Goal: Task Accomplishment & Management: Use online tool/utility

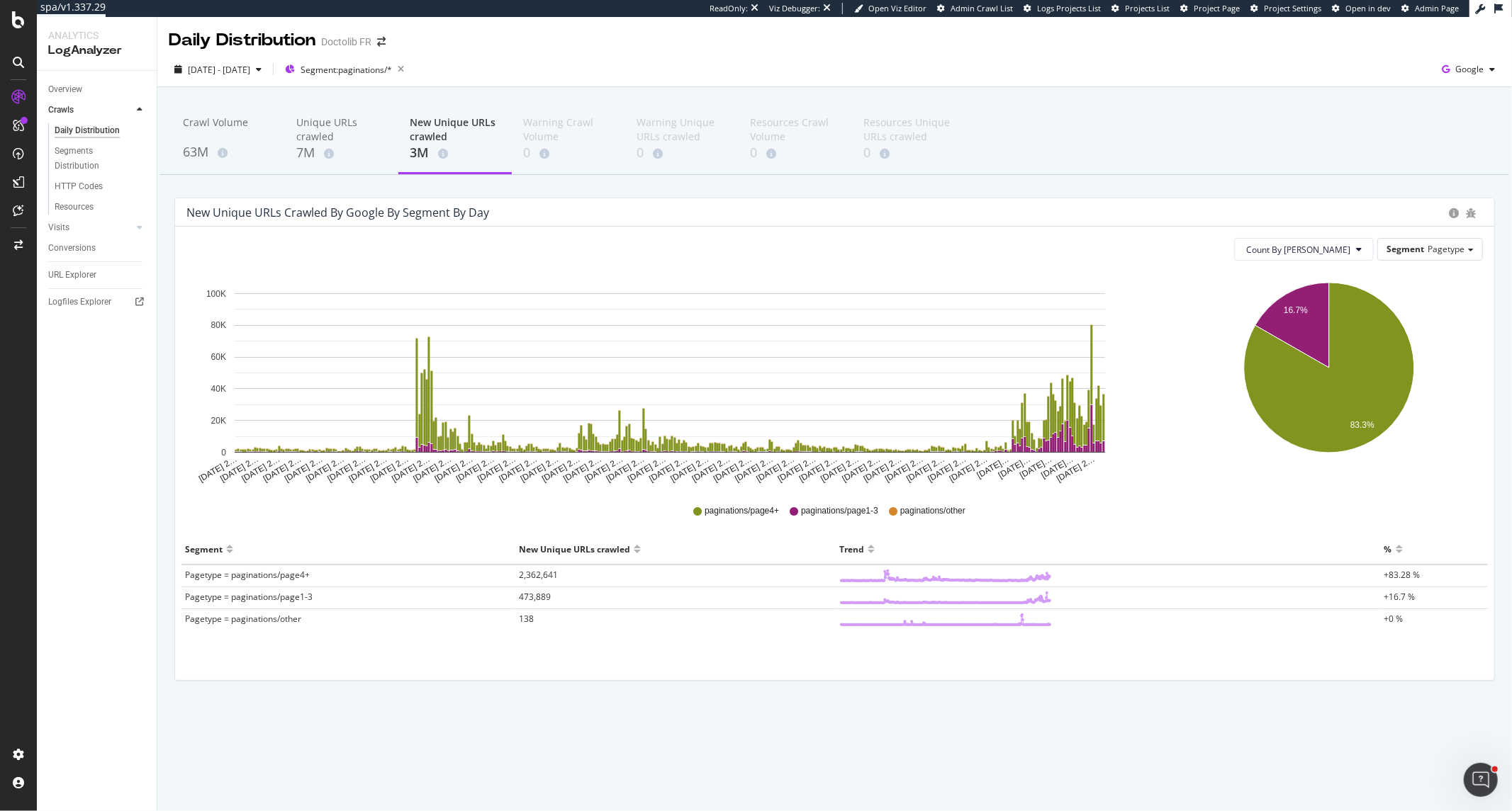
click at [300, 82] on div "2024 Aug. 14th - 2025 Aug. 13th Segment: paginations/* Google" at bounding box center [834, 72] width 1354 height 29
click at [250, 75] on div "2024 Aug. 14th - 2025 Aug. 13th" at bounding box center [219, 69] width 63 height 12
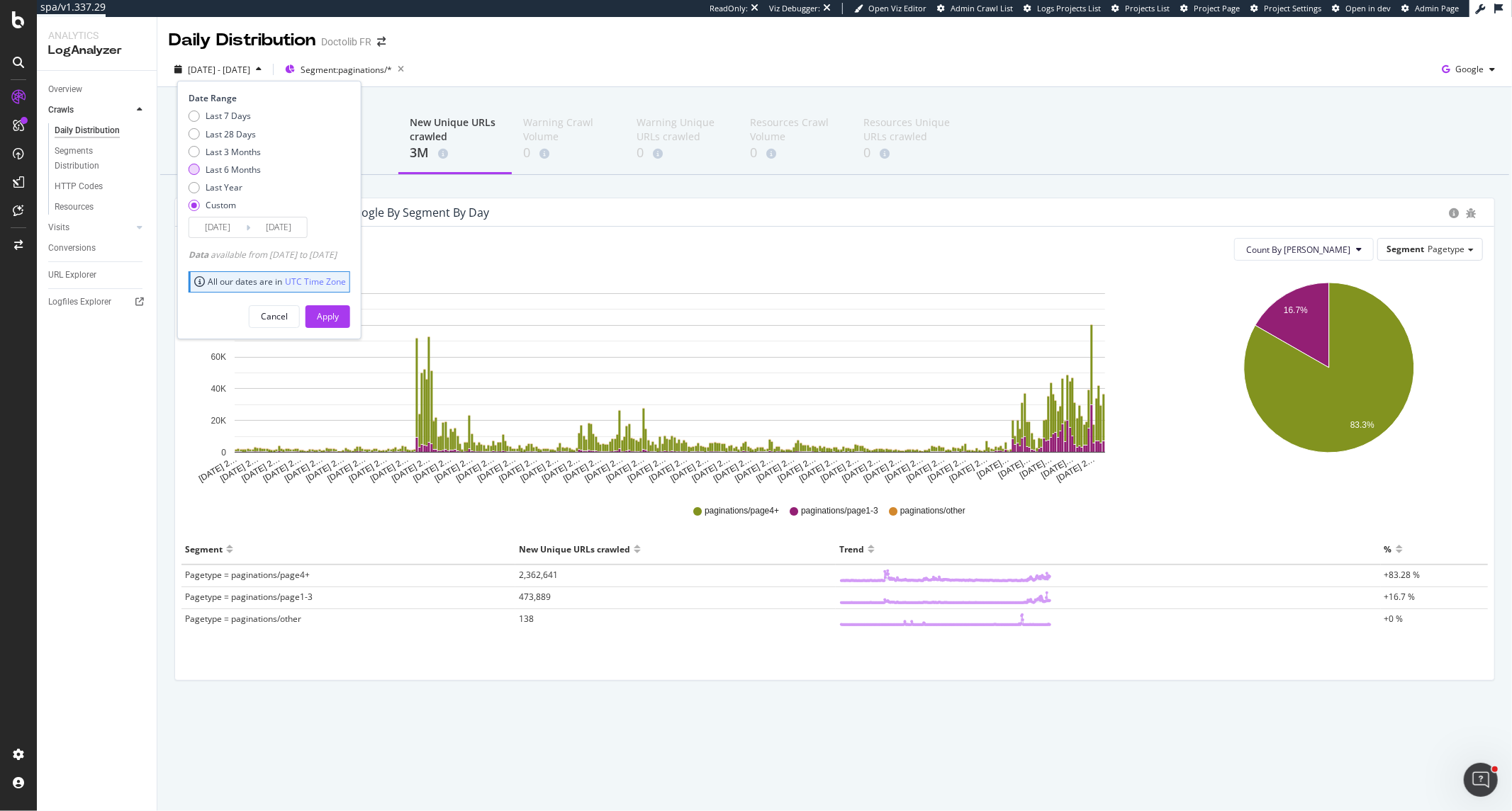
click at [239, 169] on div "Last 6 Months" at bounding box center [233, 169] width 55 height 12
type input "2025/03/17"
type input "2025/09/16"
click at [339, 307] on div "Apply" at bounding box center [328, 316] width 22 height 21
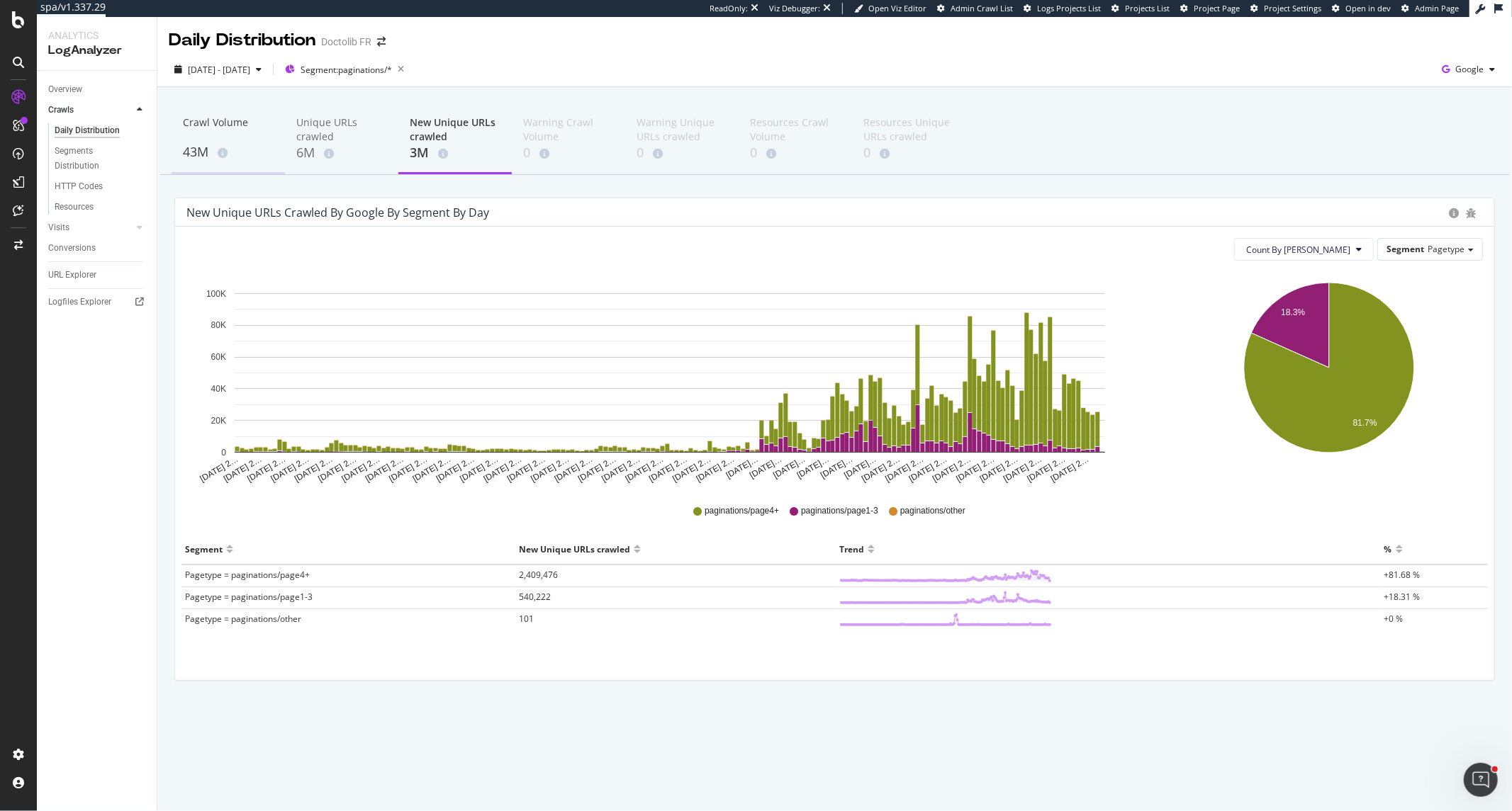
click at [239, 143] on div "43M" at bounding box center [228, 152] width 90 height 18
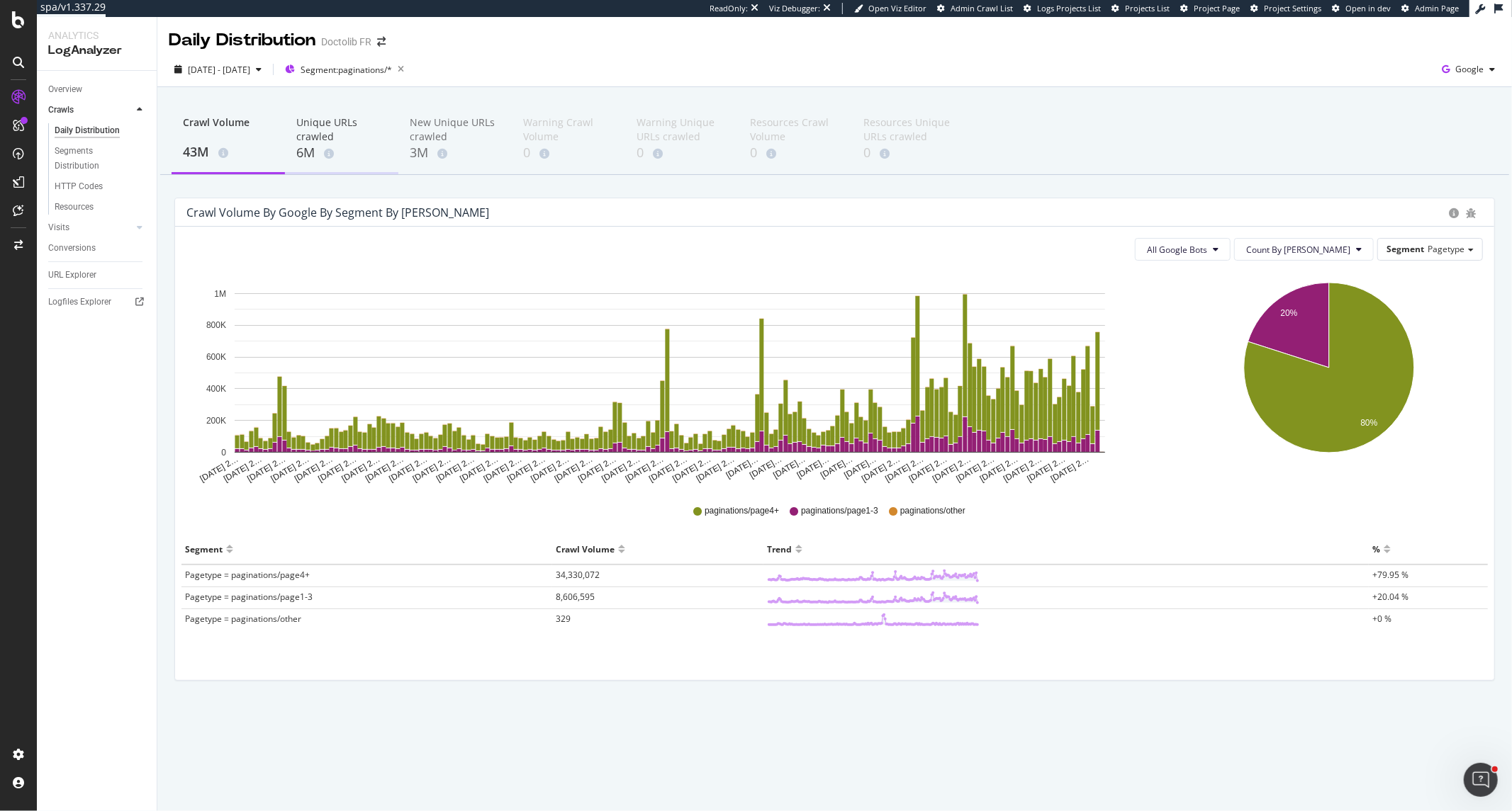
click at [308, 150] on div "6M" at bounding box center [342, 153] width 90 height 18
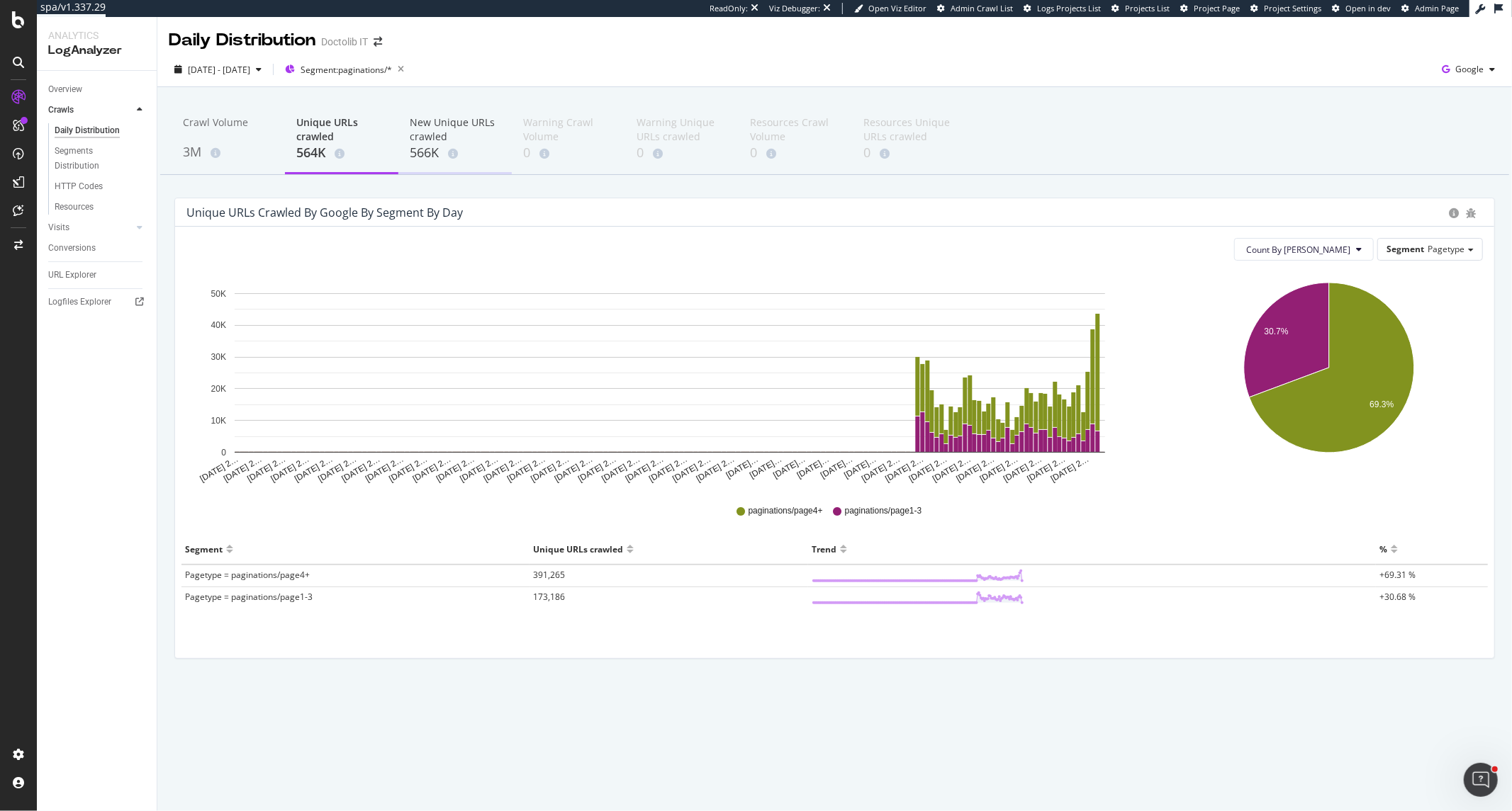
click at [434, 133] on div "New Unique URLs crawled" at bounding box center [455, 130] width 90 height 29
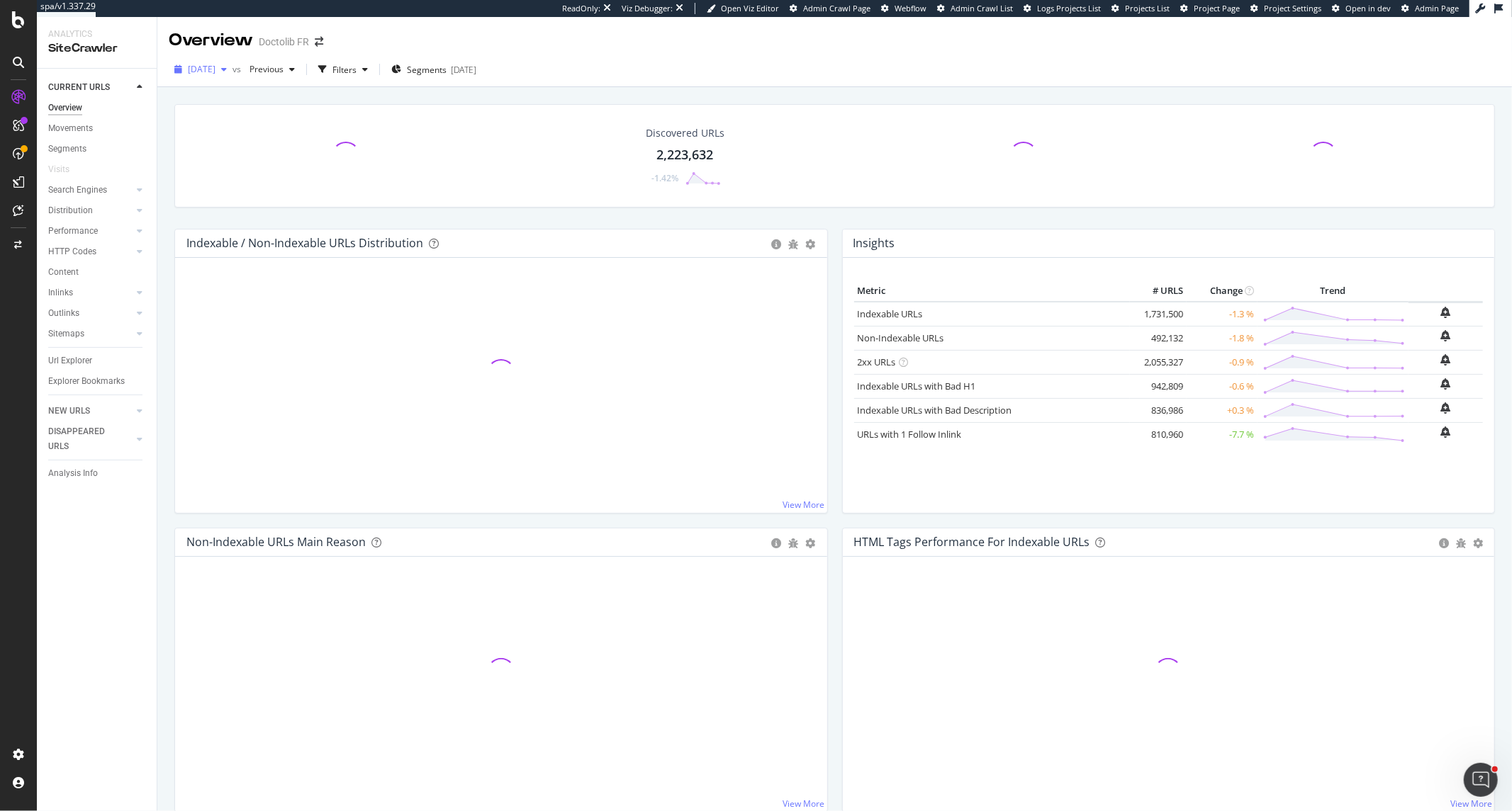
click at [216, 69] on span "[DATE]" at bounding box center [201, 69] width 28 height 12
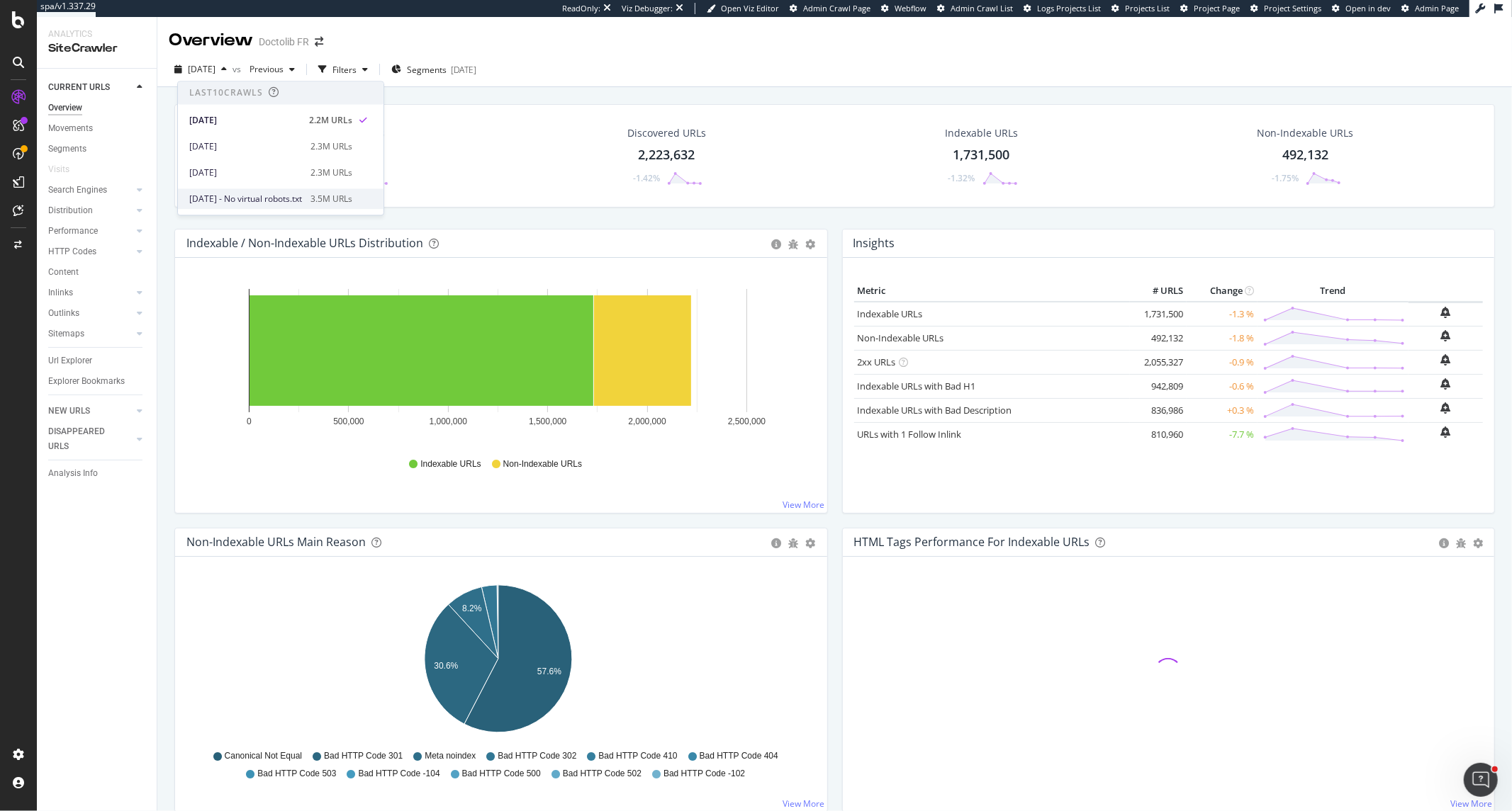
click at [372, 193] on span at bounding box center [363, 199] width 17 height 17
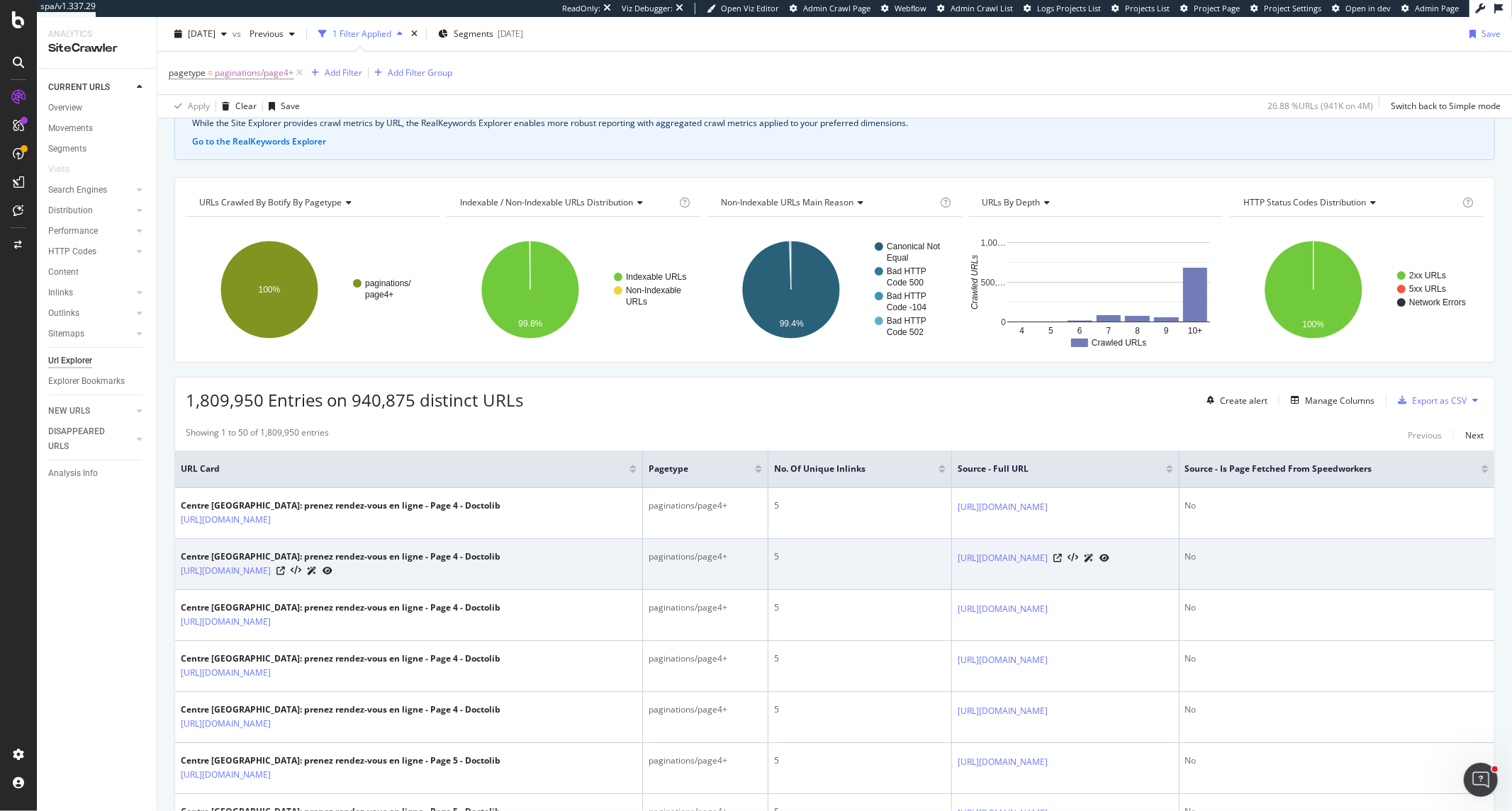
scroll to position [78, 0]
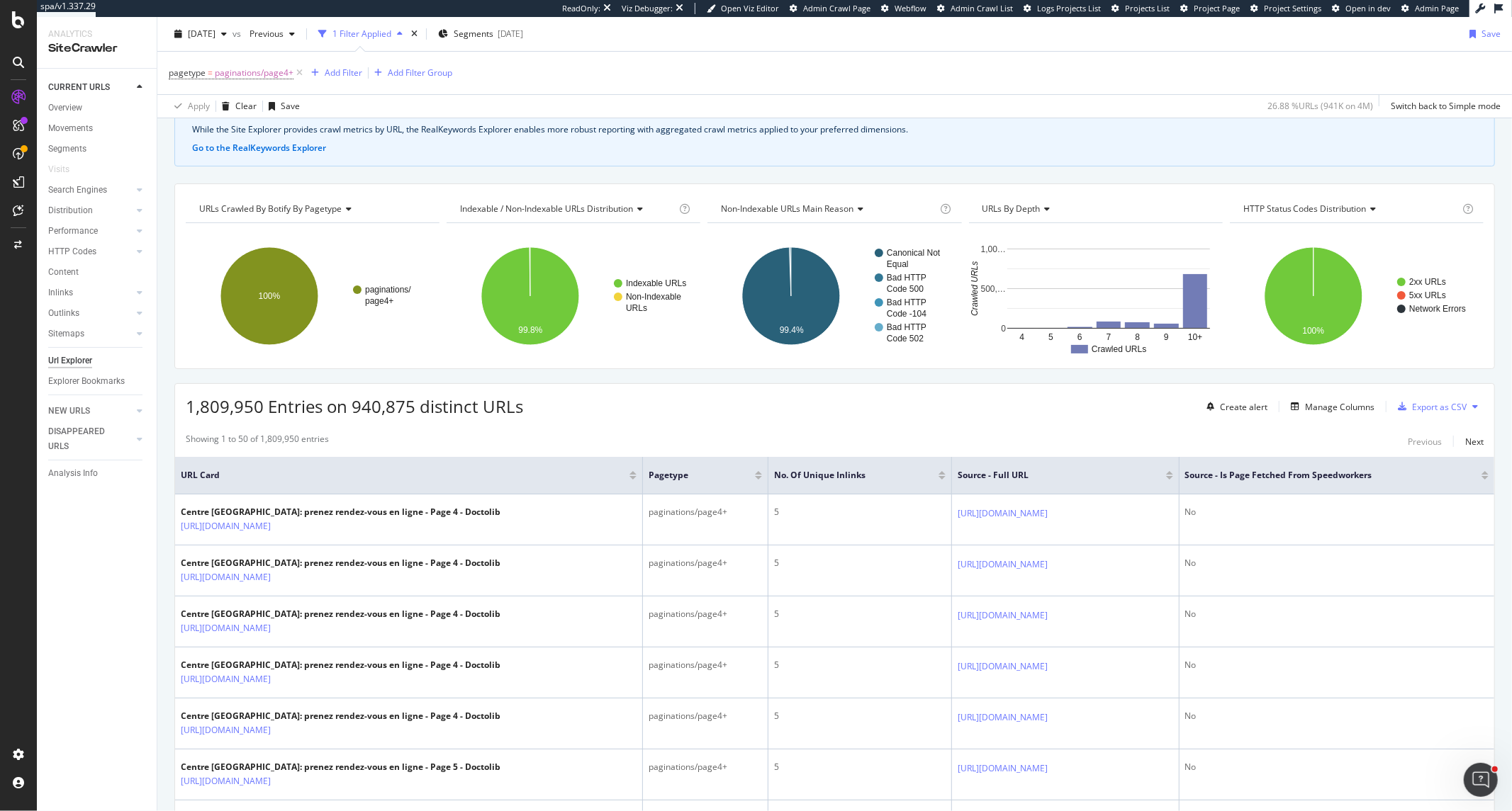
click at [776, 197] on div "Non-Indexable URLs Main Reason Chart (by Value) Table Expand Export as CSV Expo…" at bounding box center [834, 209] width 254 height 29
click at [775, 204] on span "Non-Indexable URLs Main Reason" at bounding box center [787, 208] width 132 height 12
type input "source"
drag, startPoint x: 775, startPoint y: 204, endPoint x: 712, endPoint y: 202, distance: 63.0
click at [712, 202] on div "source Chart (by Value) Table Expand Export as CSV Export as PNG Add to Custom …" at bounding box center [834, 209] width 254 height 29
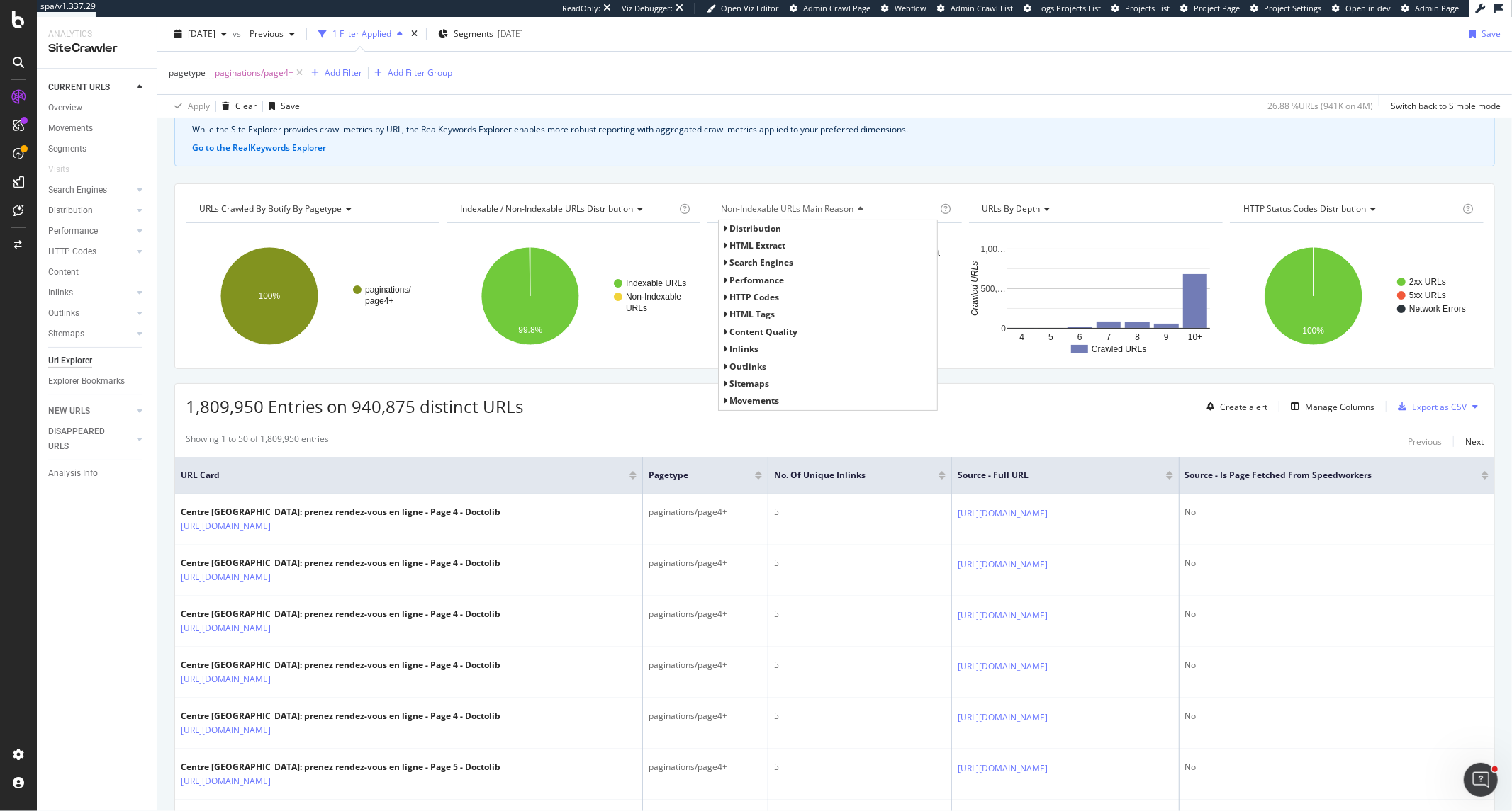
click at [1132, 447] on div "Showing 1 to 50 of 1,809,950 entries Previous Next" at bounding box center [834, 441] width 1319 height 17
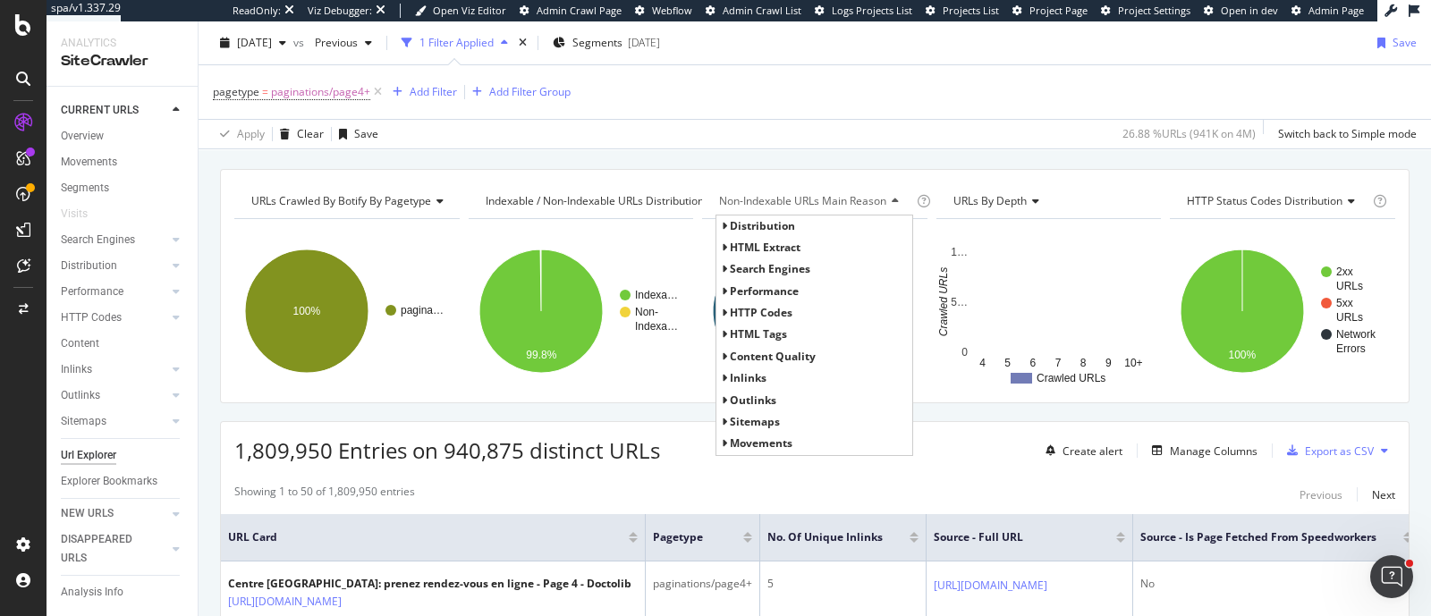
scroll to position [162, 0]
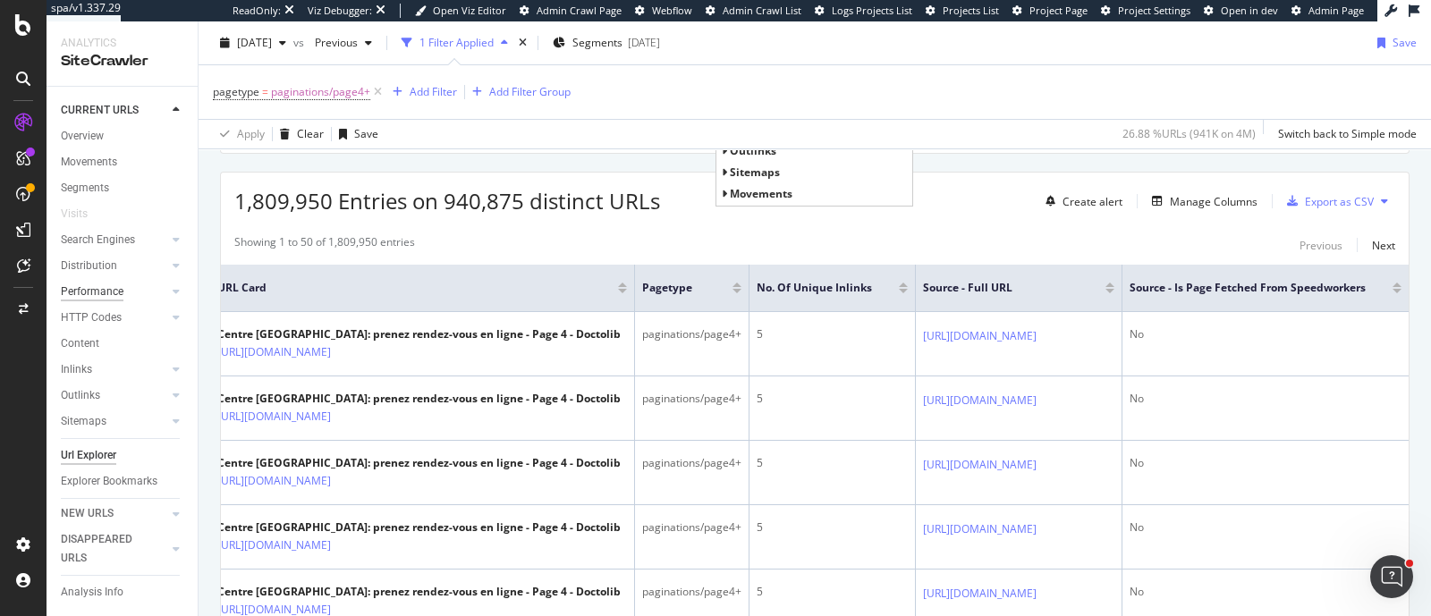
scroll to position [42, 0]
click at [97, 303] on div "HTTP Codes" at bounding box center [91, 312] width 61 height 19
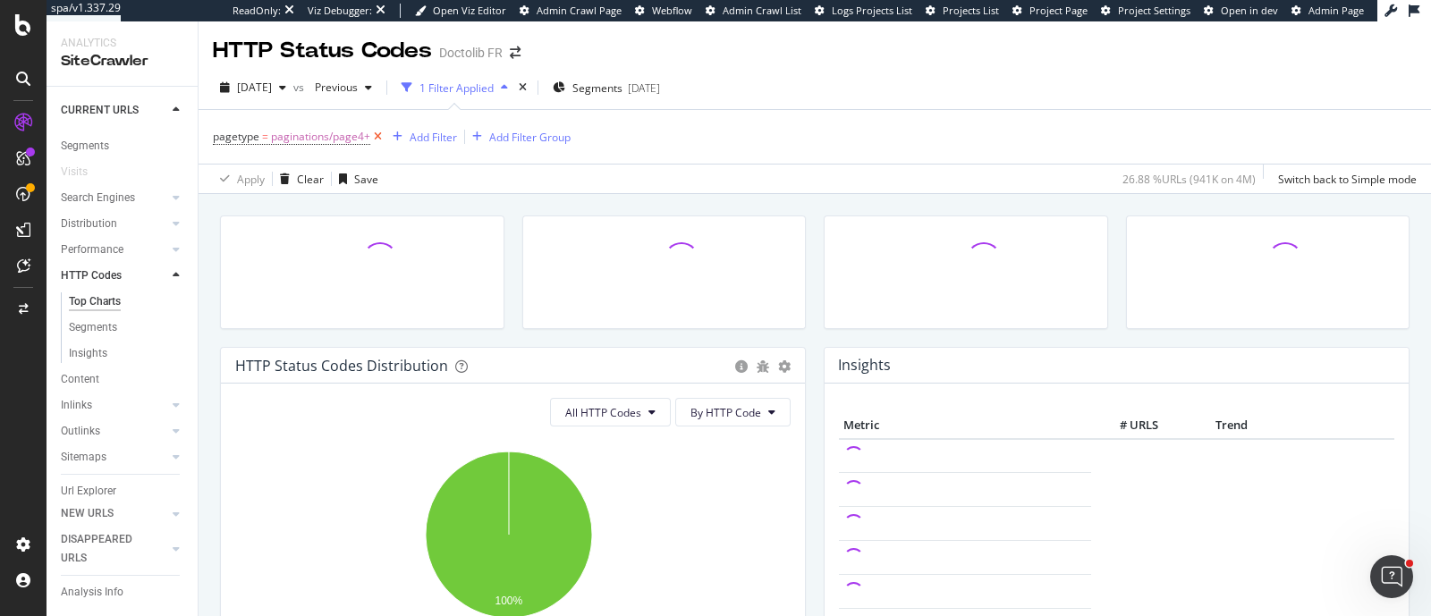
click at [374, 137] on icon at bounding box center [377, 137] width 15 height 18
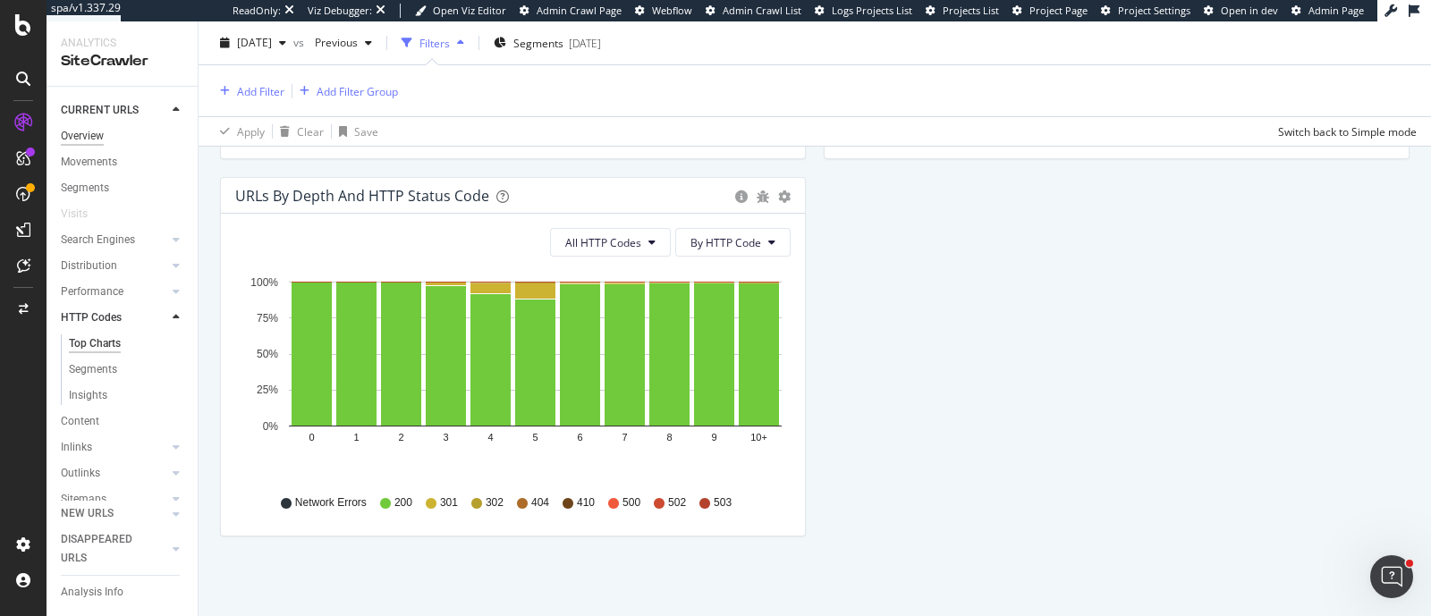
click at [89, 145] on div "Overview" at bounding box center [82, 136] width 43 height 19
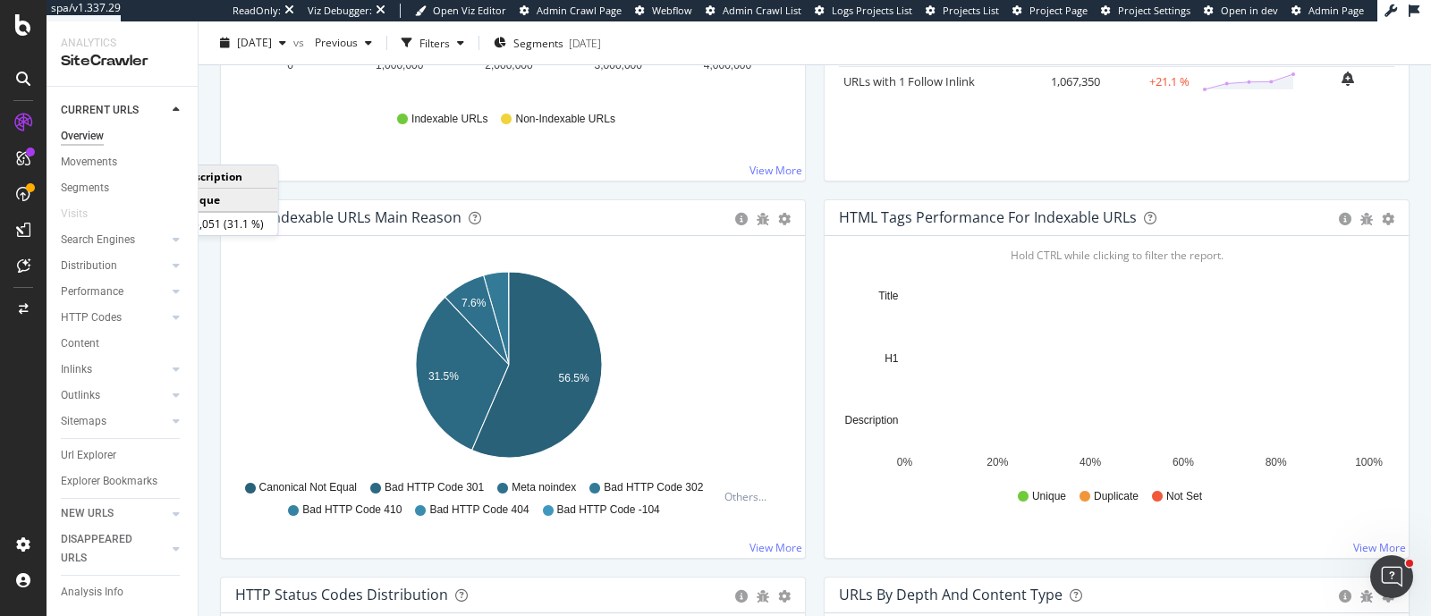
scroll to position [468, 0]
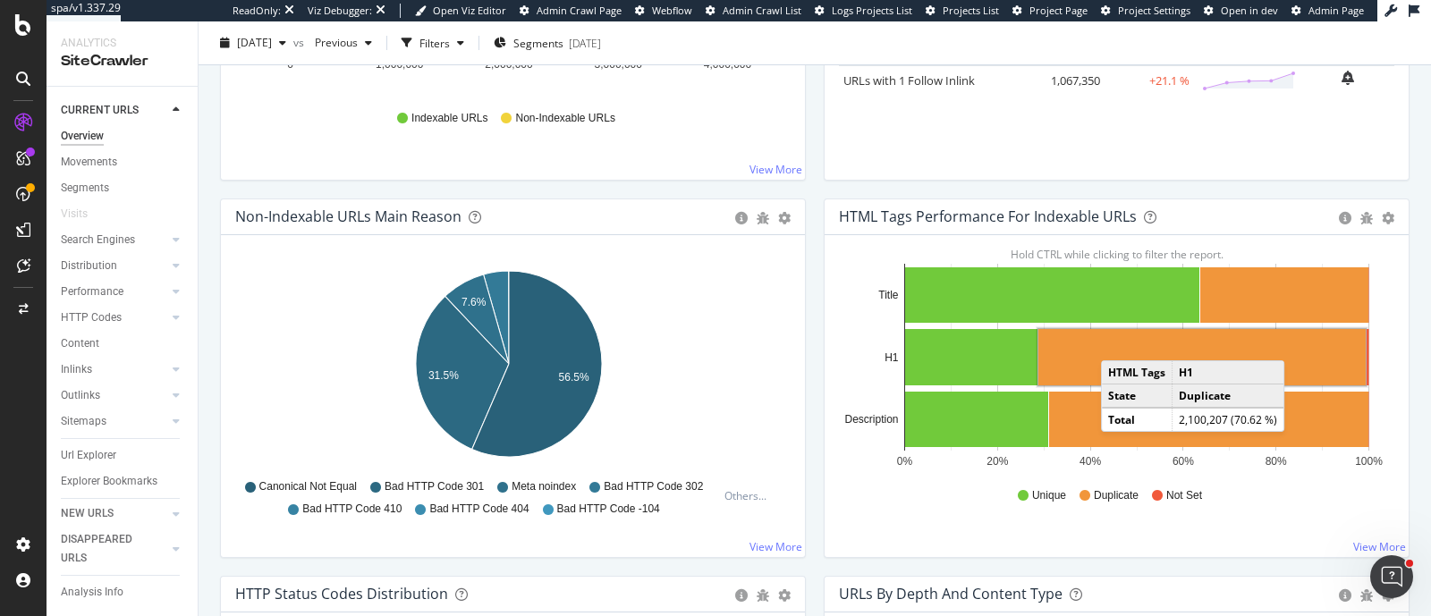
click at [1108, 343] on rect "A chart." at bounding box center [1201, 357] width 327 height 56
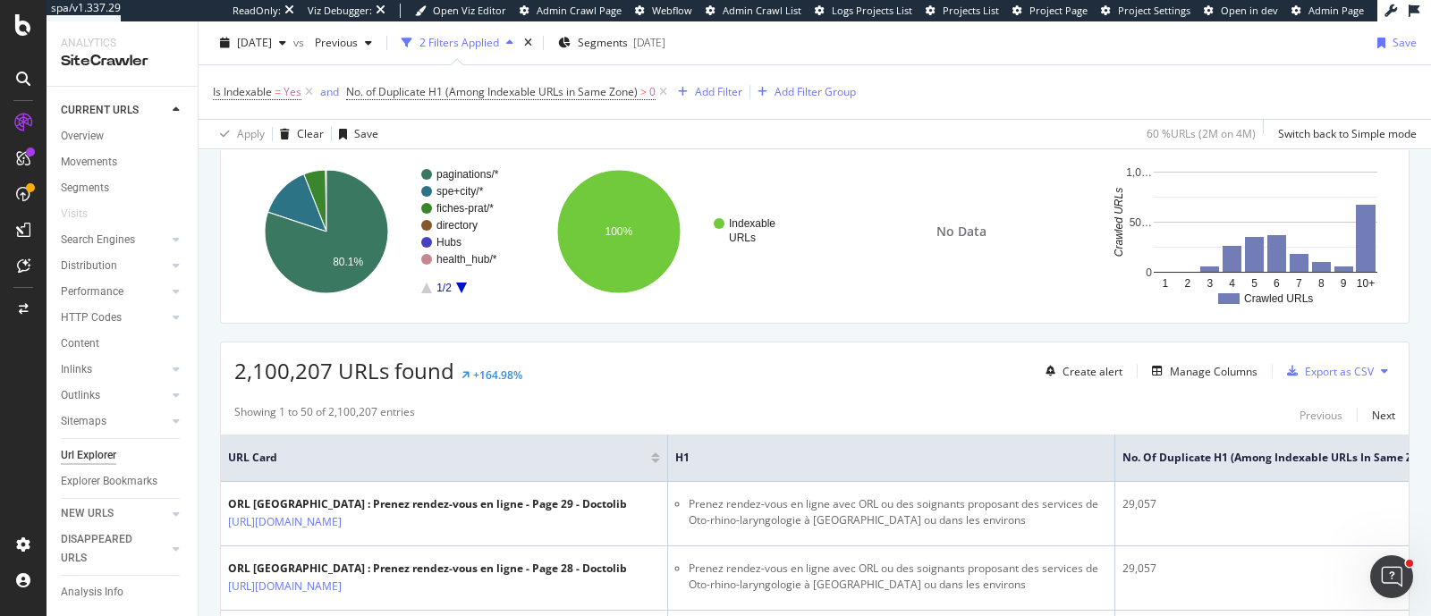
scroll to position [239, 0]
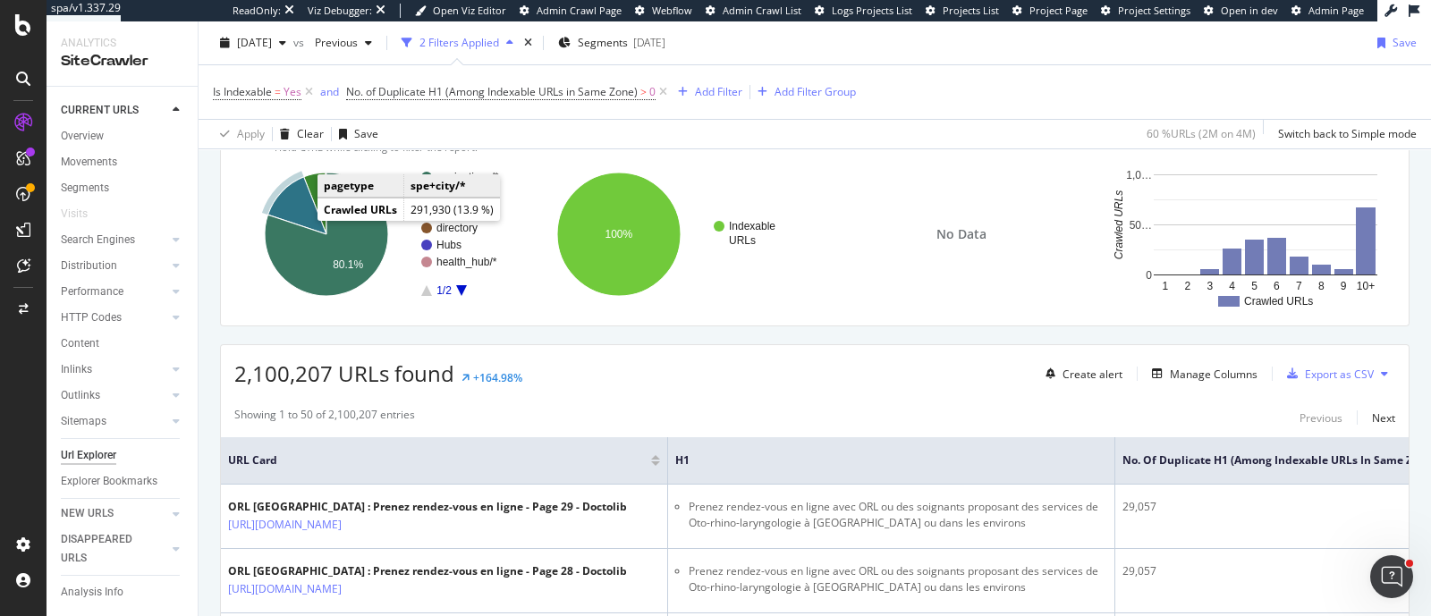
click at [284, 211] on icon "A chart." at bounding box center [297, 205] width 58 height 57
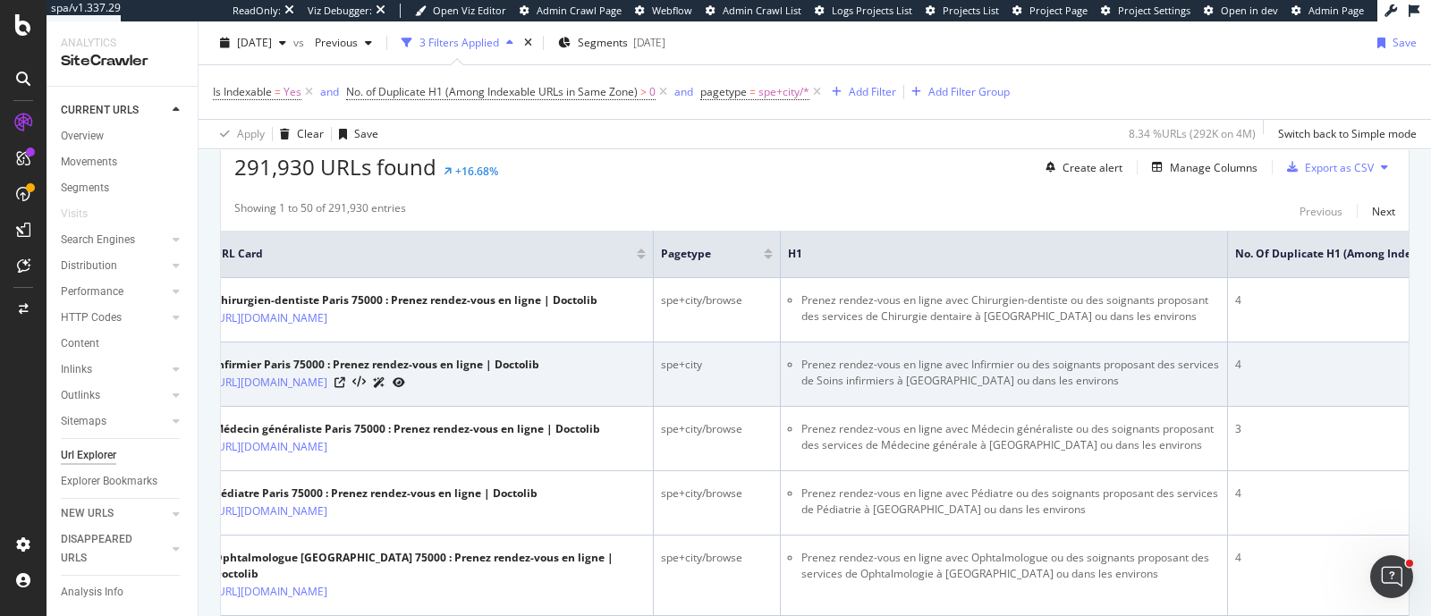
scroll to position [0, 15]
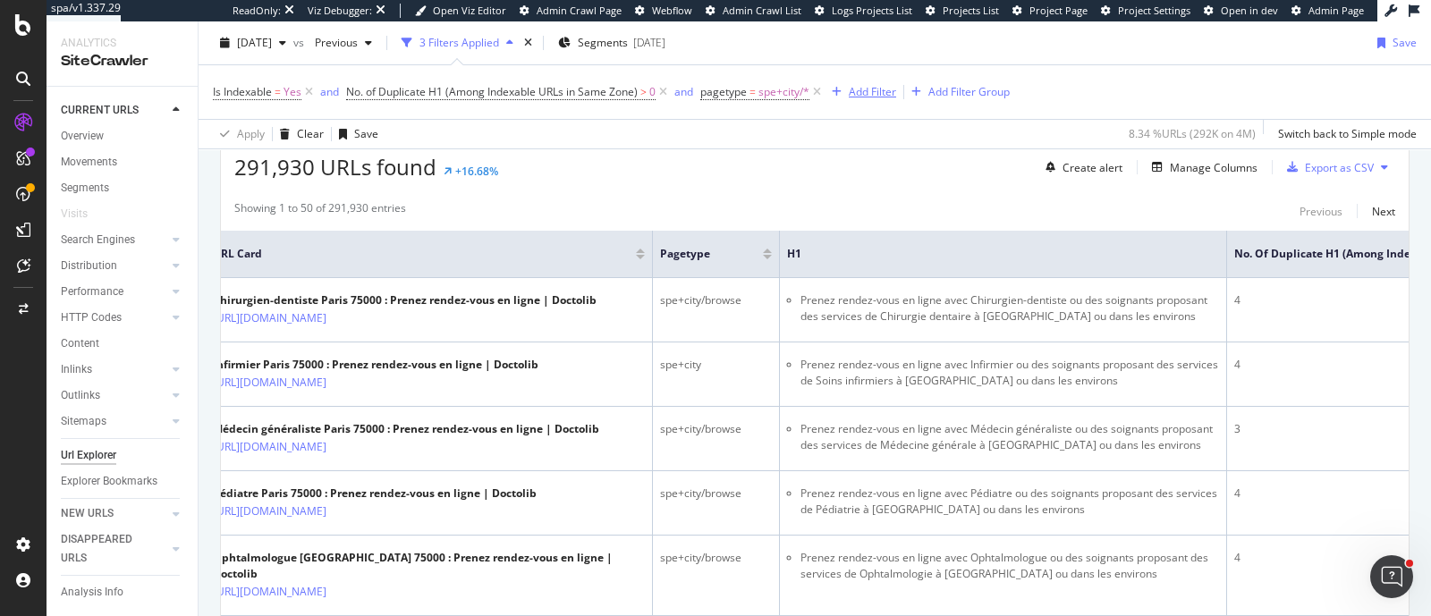
click at [885, 84] on div "Add Filter" at bounding box center [872, 91] width 47 height 15
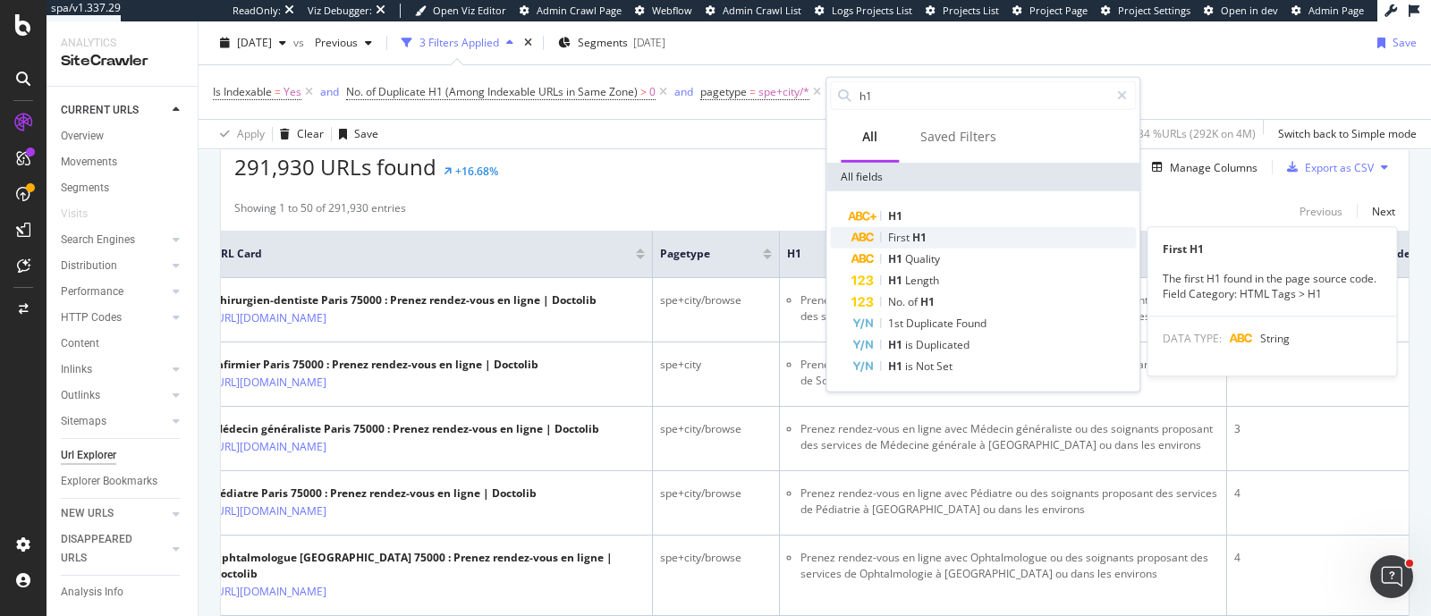
type input "h1"
click at [921, 240] on span "H1" at bounding box center [919, 237] width 14 height 15
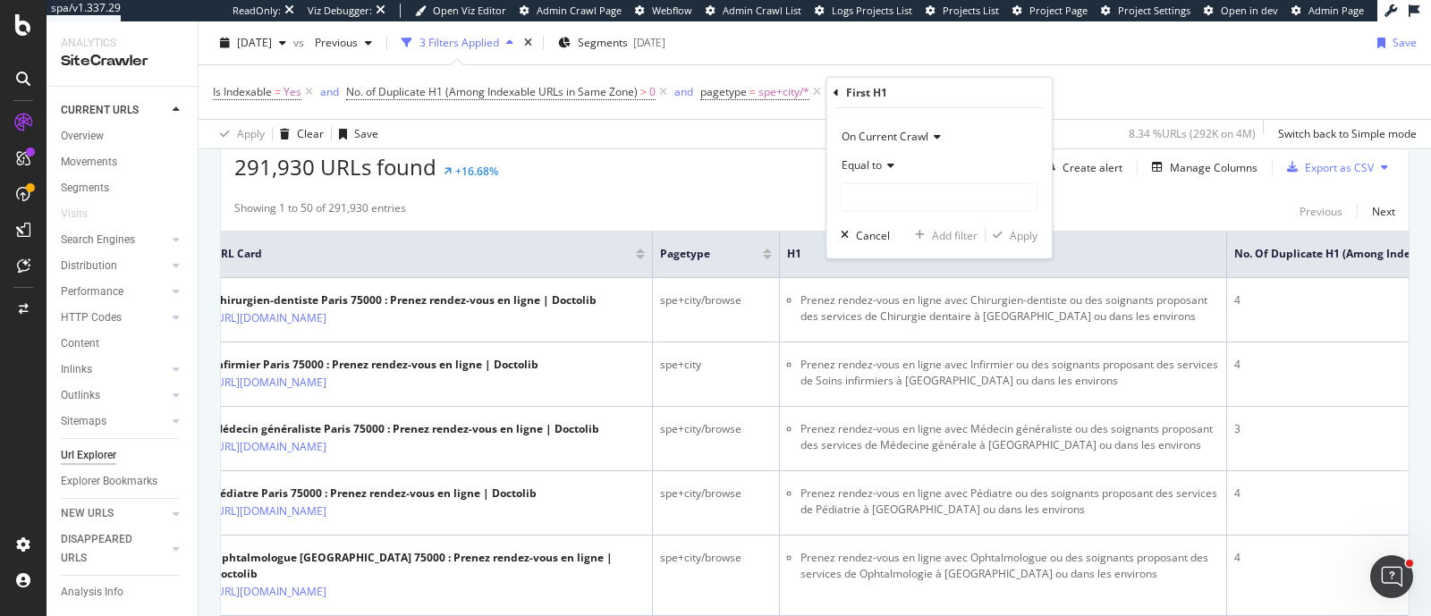
click at [887, 170] on icon at bounding box center [888, 165] width 13 height 11
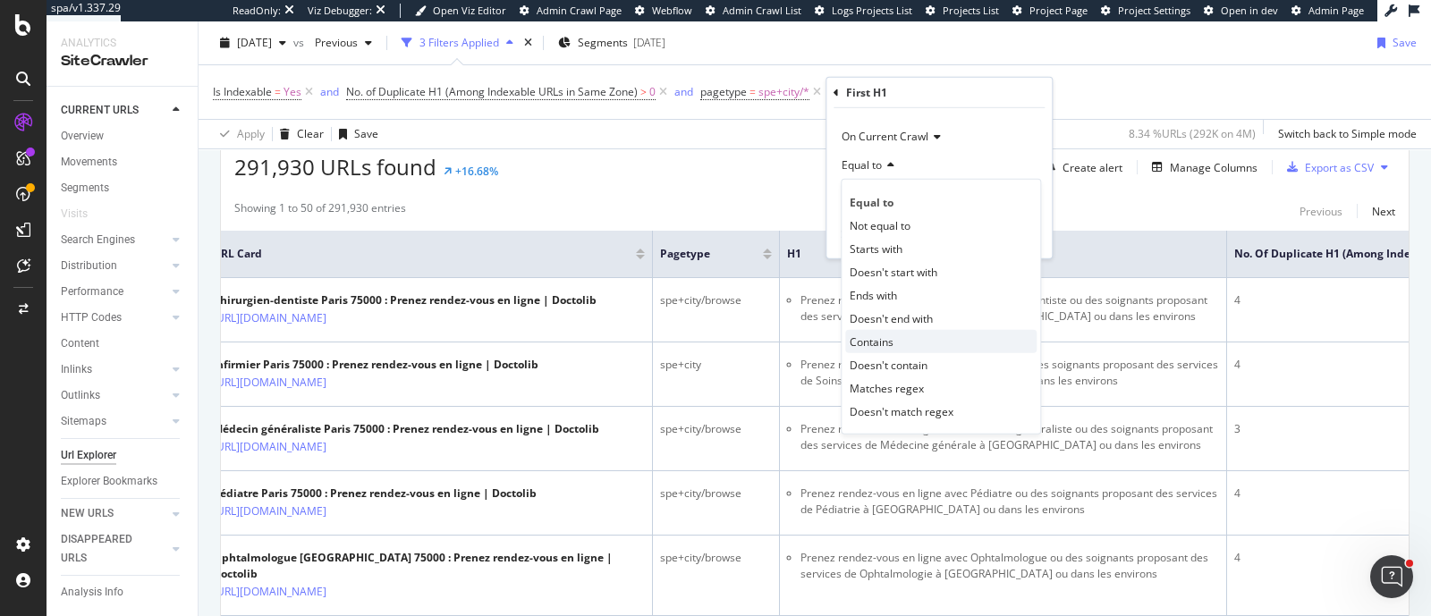
click at [877, 337] on span "Contains" at bounding box center [872, 341] width 44 height 15
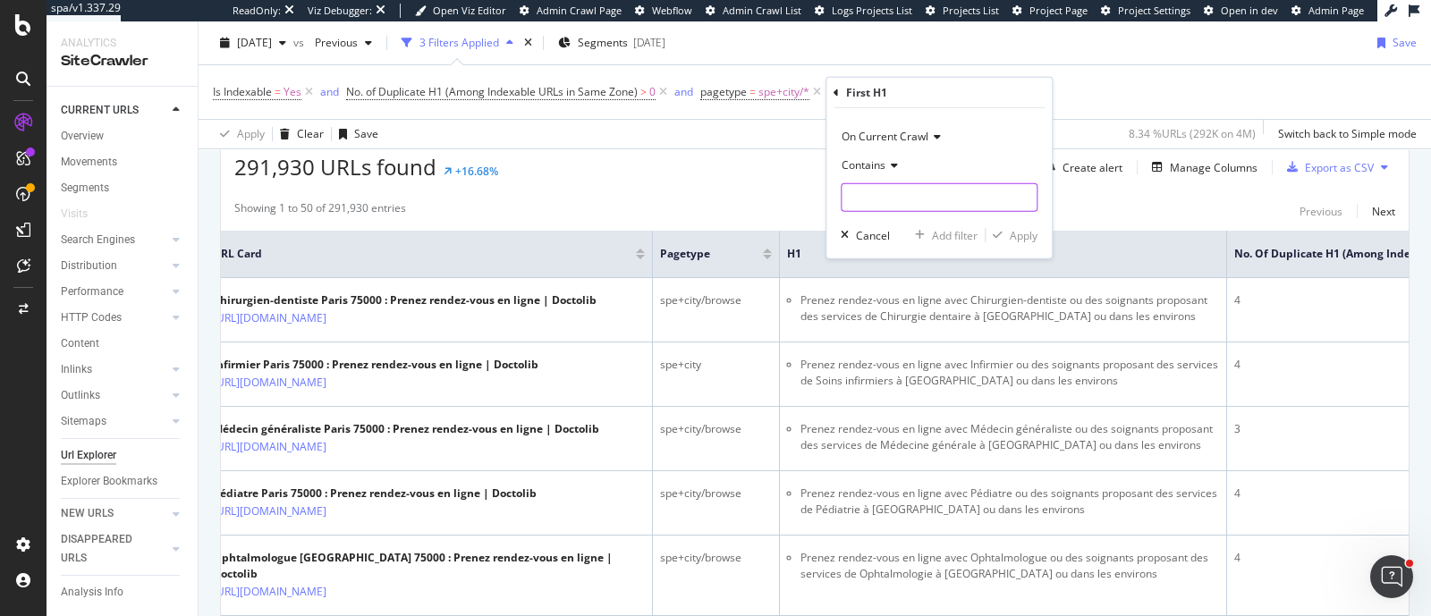
click at [883, 195] on input "text" at bounding box center [939, 197] width 195 height 29
type input "France"
click at [1011, 230] on div "Apply" at bounding box center [1024, 234] width 28 height 15
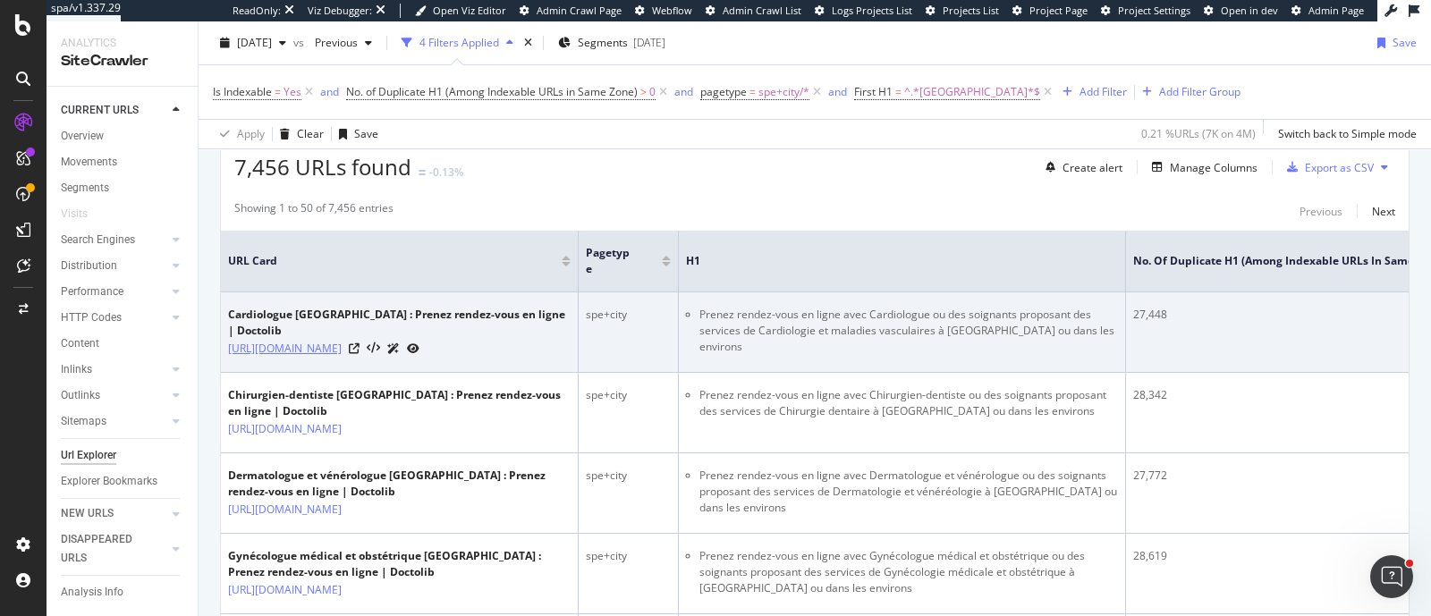
scroll to position [453, 0]
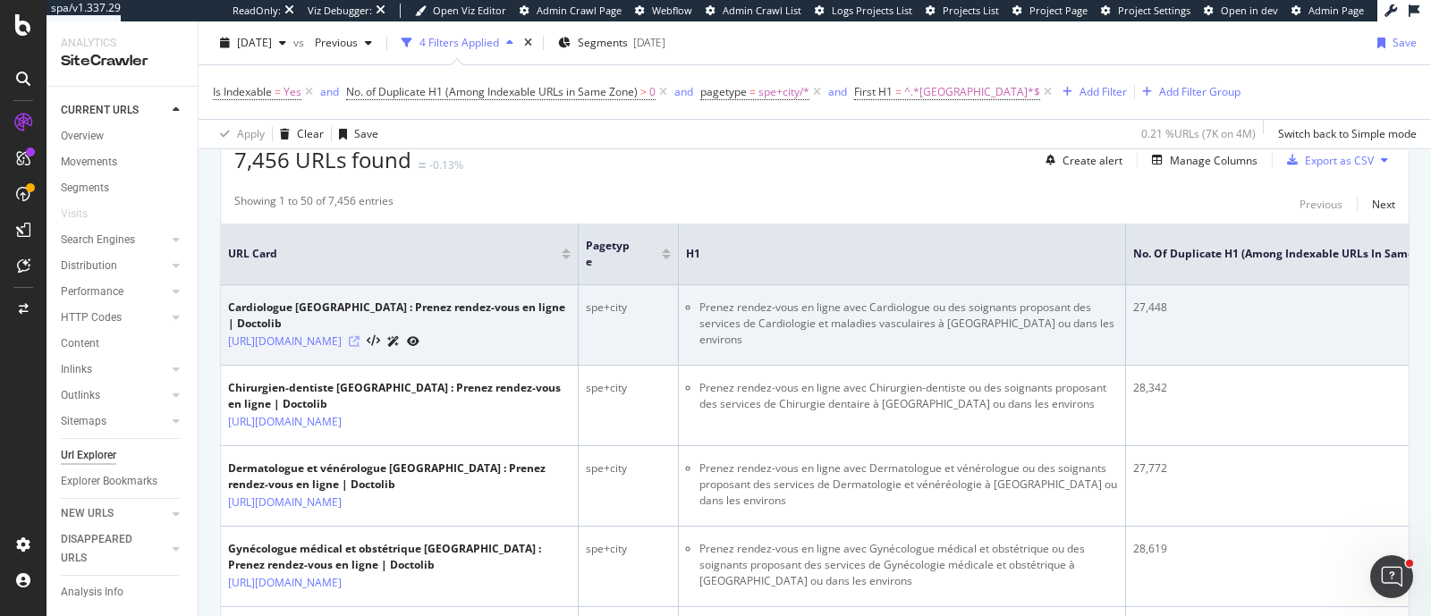
click at [360, 336] on icon at bounding box center [354, 341] width 11 height 11
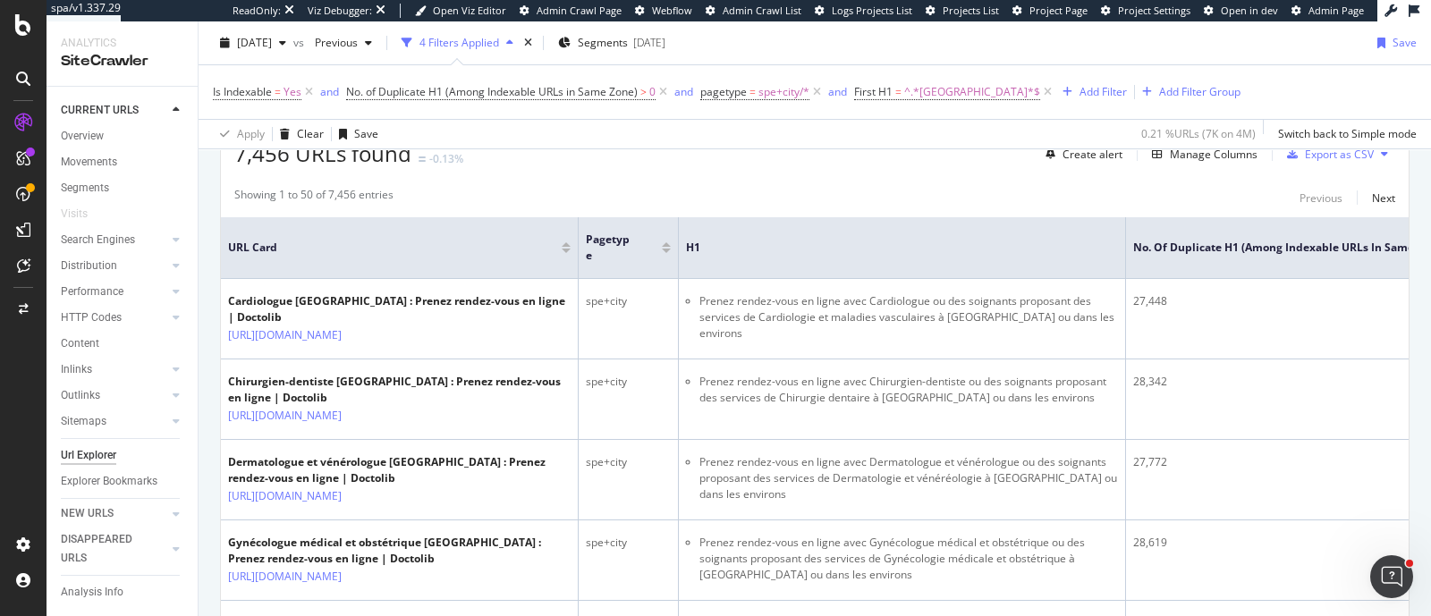
scroll to position [430, 0]
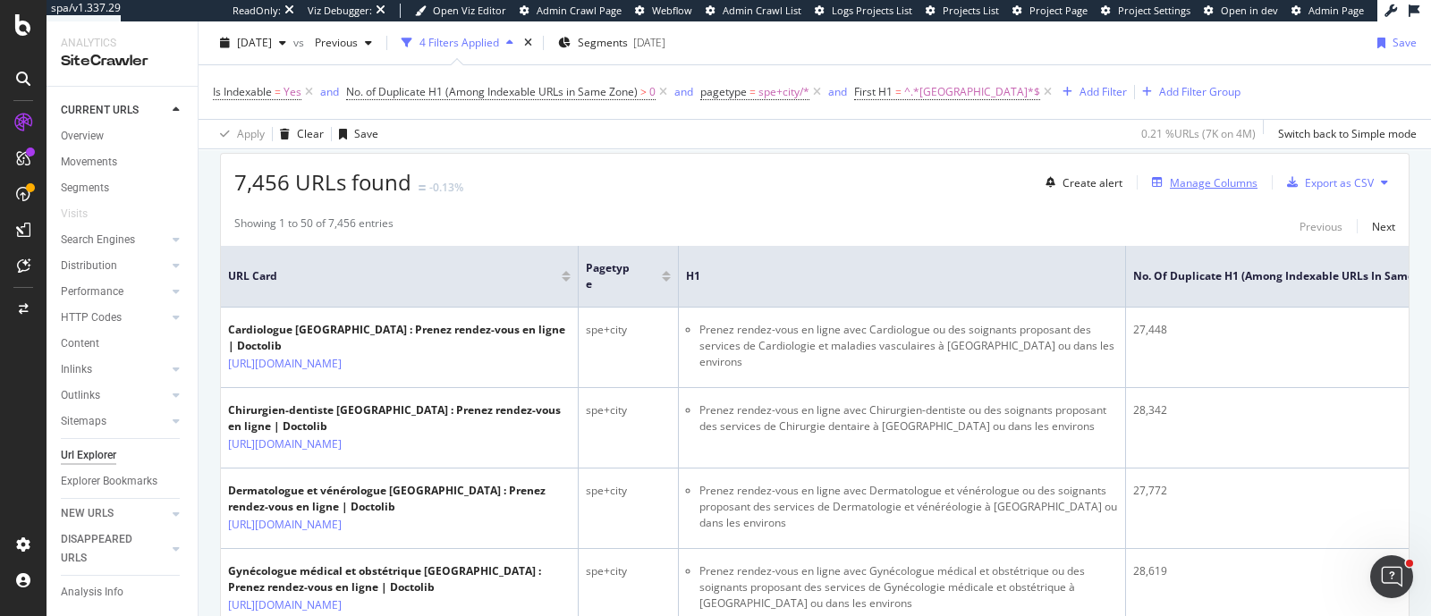
click at [1174, 181] on div "Manage Columns" at bounding box center [1214, 182] width 88 height 15
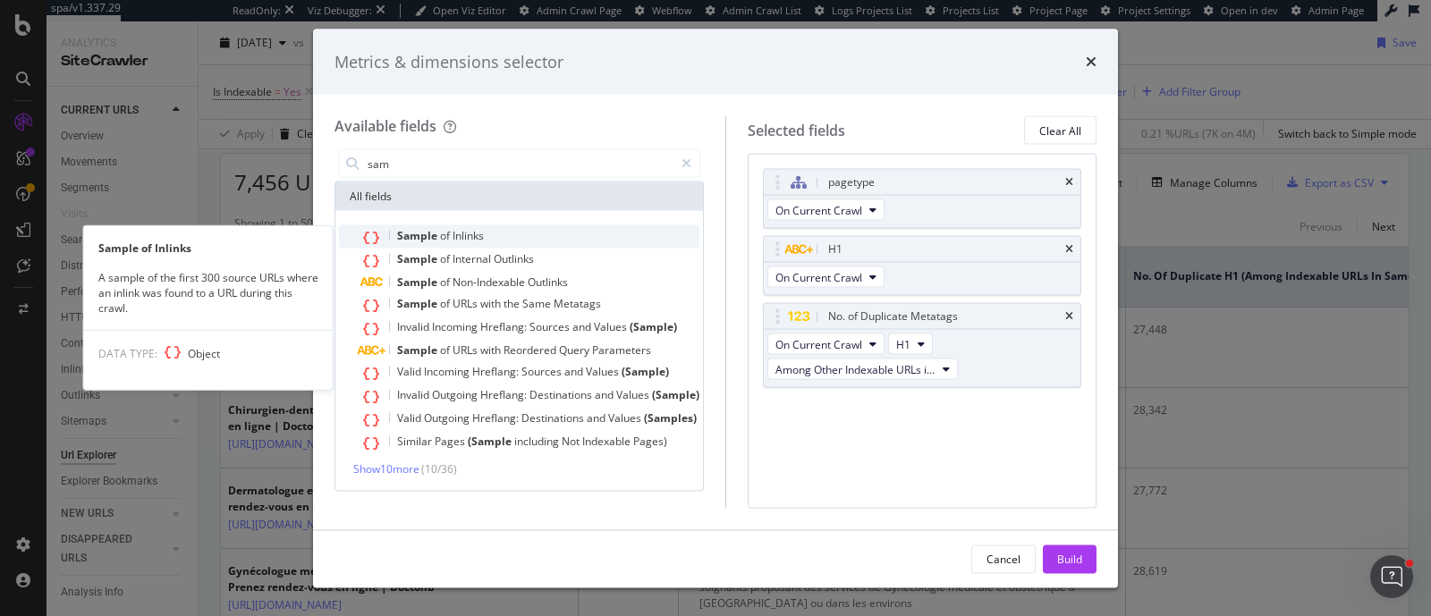
type input "sam"
click at [497, 239] on div "Sample of Inlinks" at bounding box center [529, 236] width 339 height 23
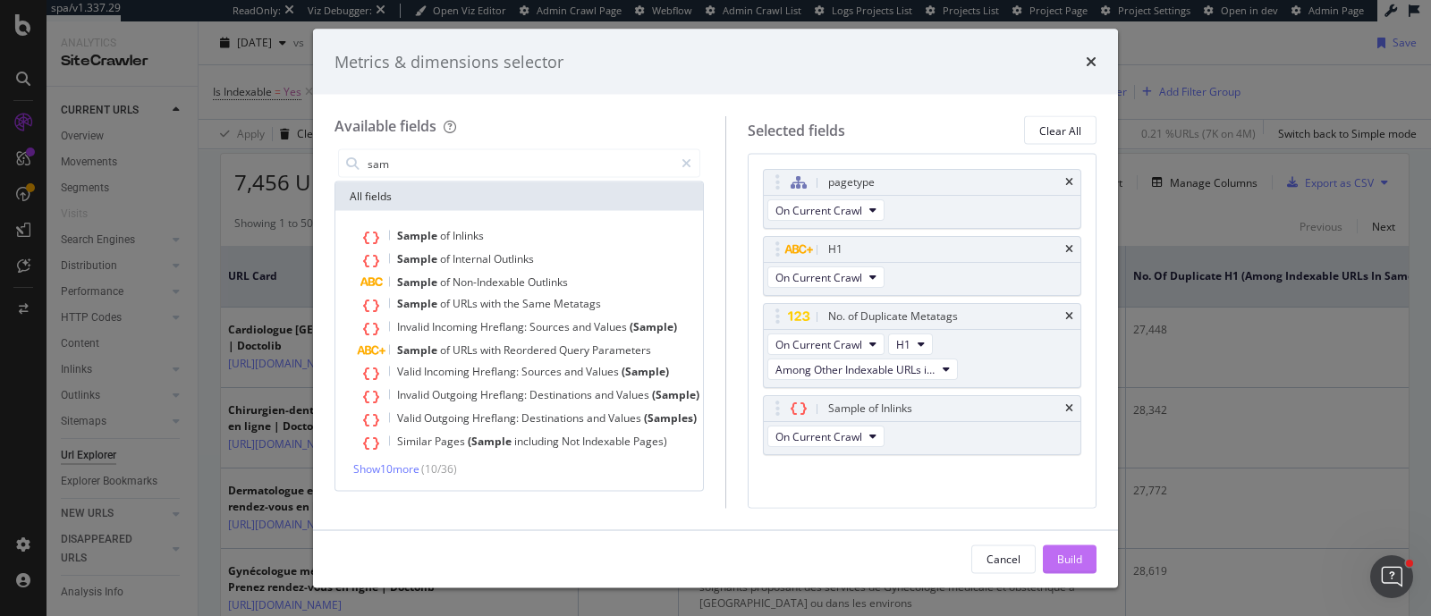
click at [1073, 561] on div "Build" at bounding box center [1069, 558] width 25 height 15
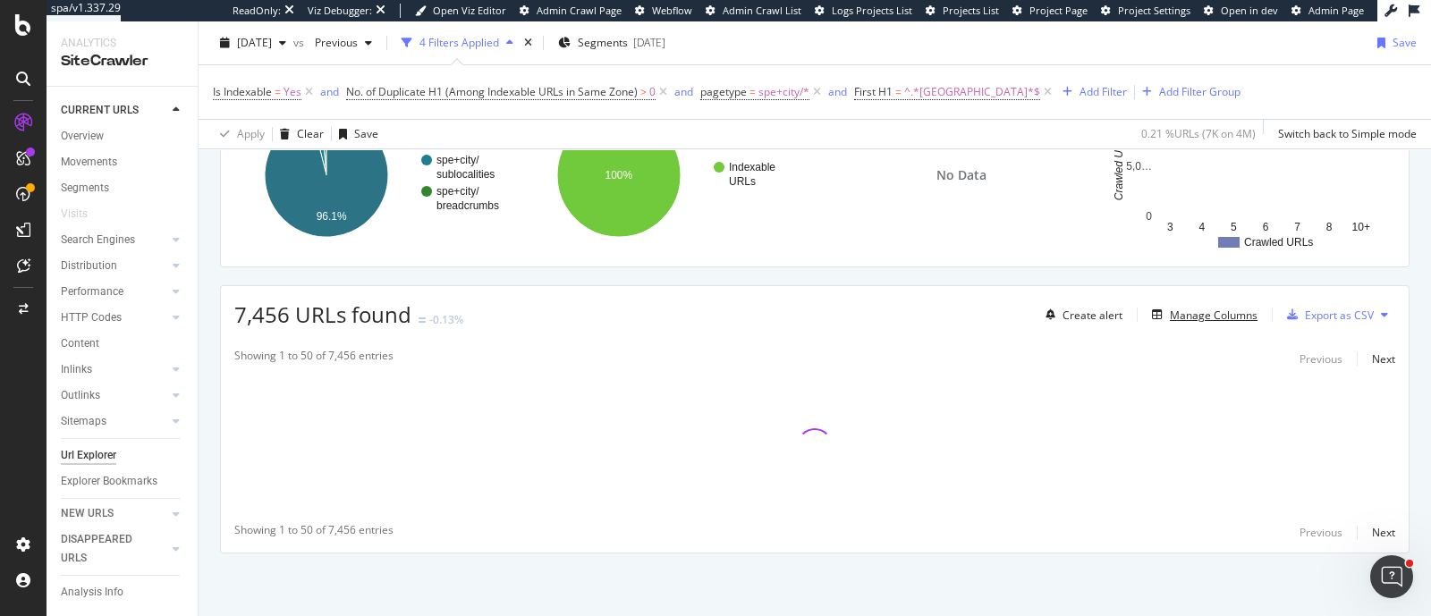
scroll to position [297, 0]
click at [1208, 312] on div "Manage Columns" at bounding box center [1214, 316] width 88 height 15
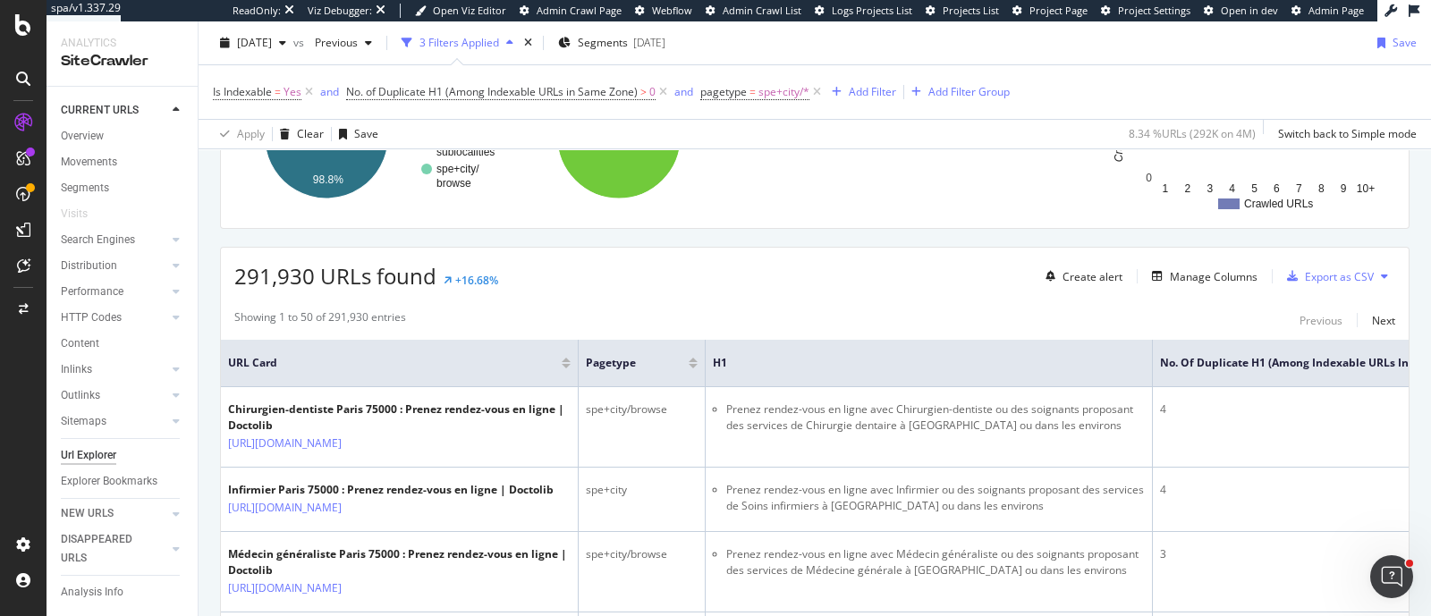
scroll to position [337, 0]
click at [891, 91] on div "Add Filter" at bounding box center [872, 91] width 47 height 15
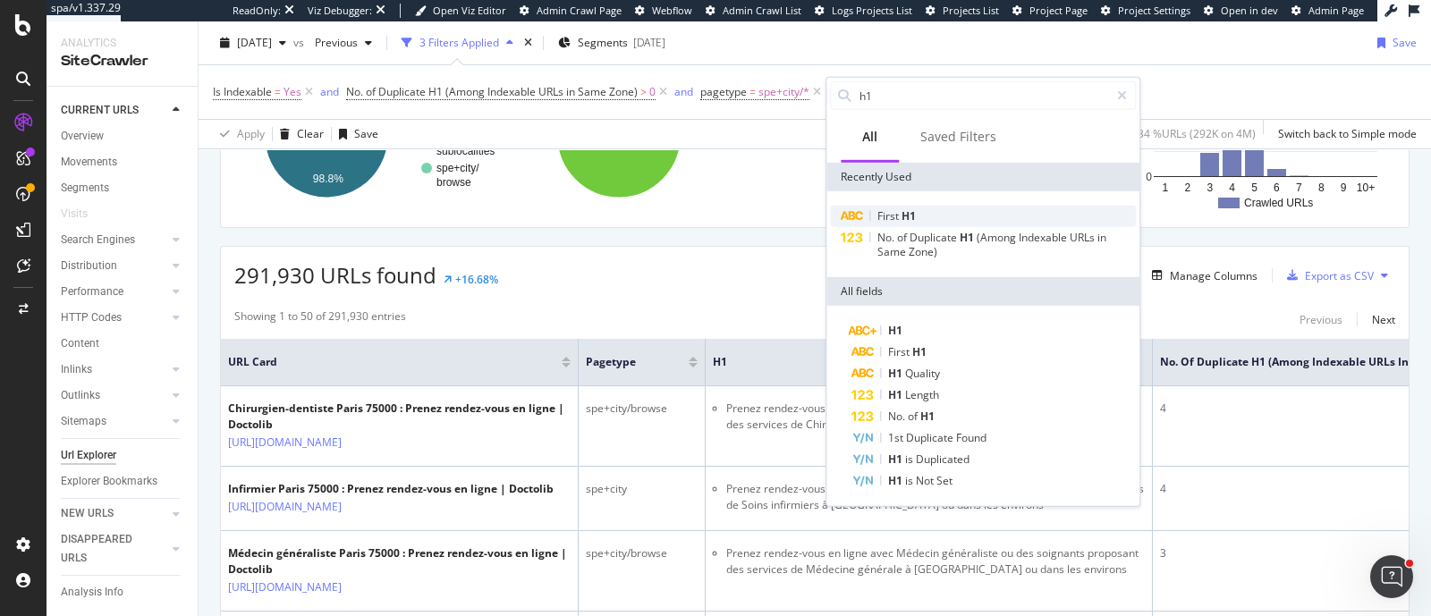
click at [898, 214] on span "First" at bounding box center [889, 215] width 24 height 15
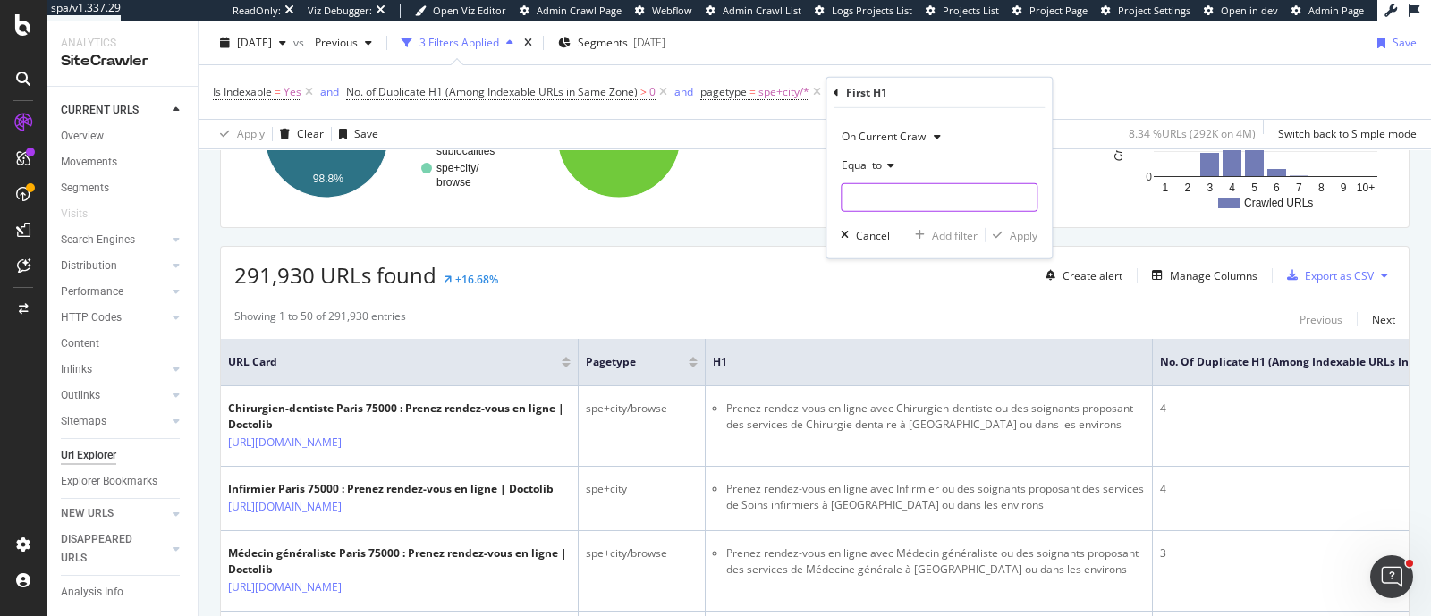
click at [886, 201] on input "text" at bounding box center [939, 197] width 195 height 29
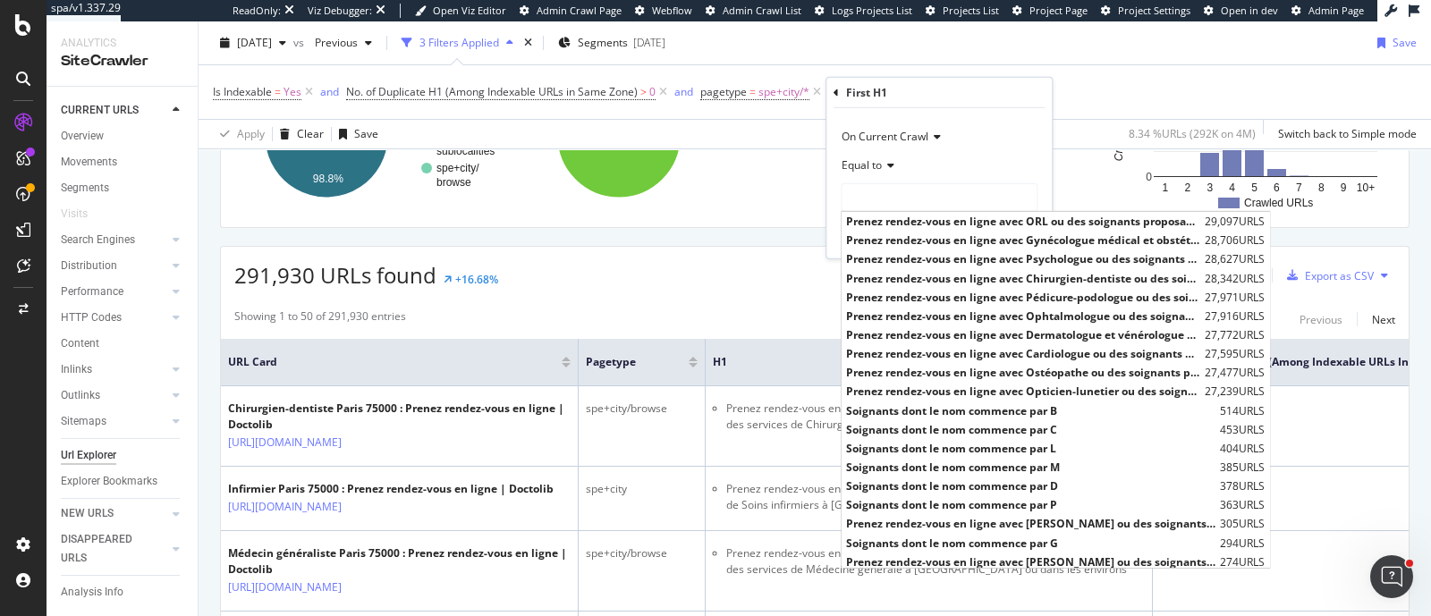
click at [874, 172] on div "Equal to" at bounding box center [939, 165] width 197 height 29
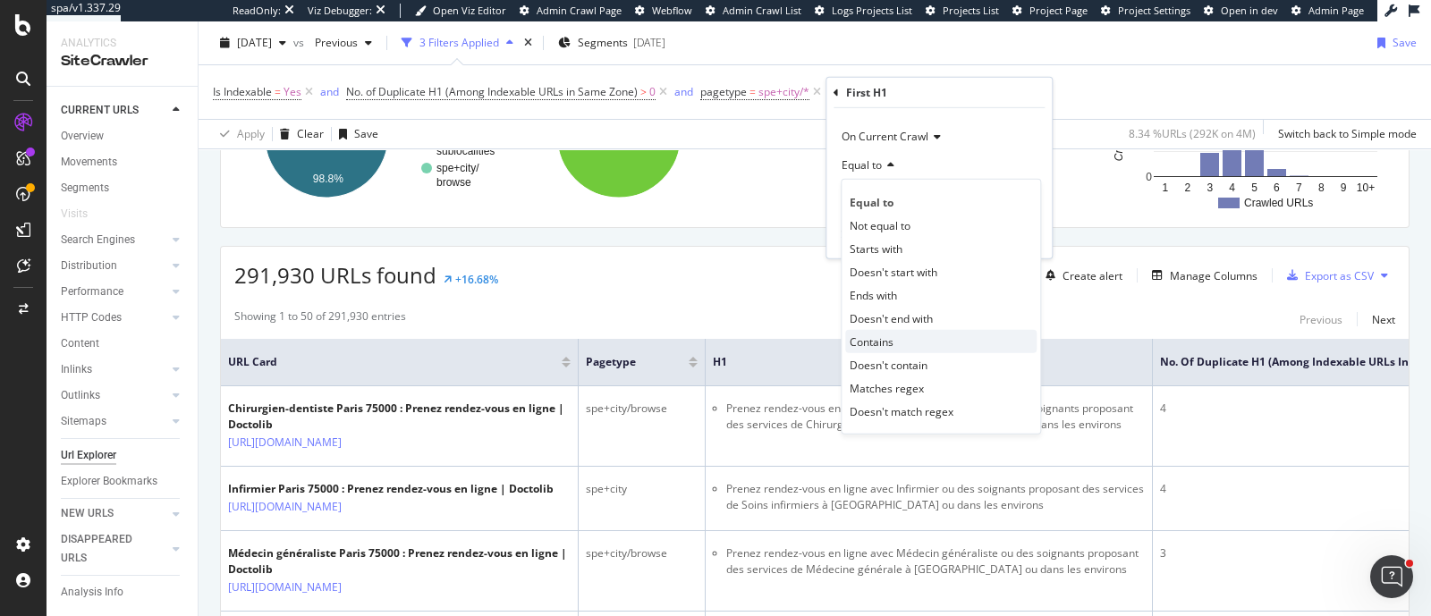
click at [885, 331] on div "Contains" at bounding box center [940, 341] width 191 height 23
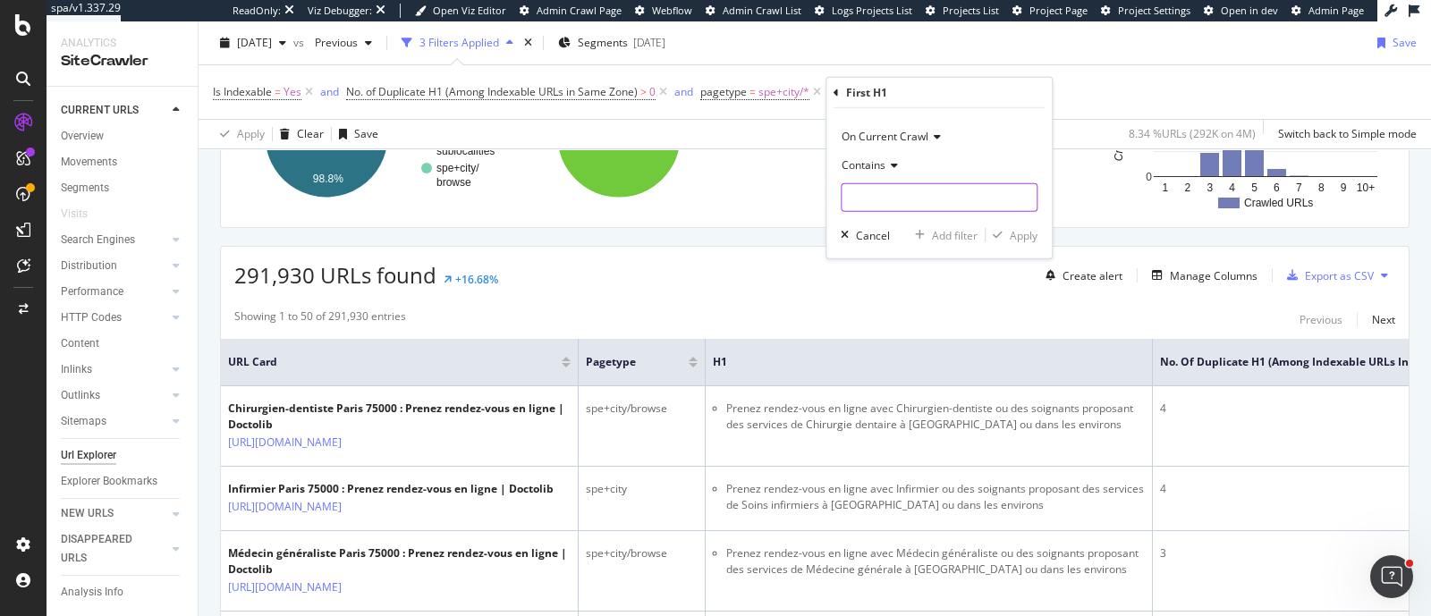
click at [871, 188] on input "text" at bounding box center [939, 197] width 195 height 29
type input "[GEOGRAPHIC_DATA]"
click at [1023, 234] on div "Apply" at bounding box center [1024, 234] width 28 height 15
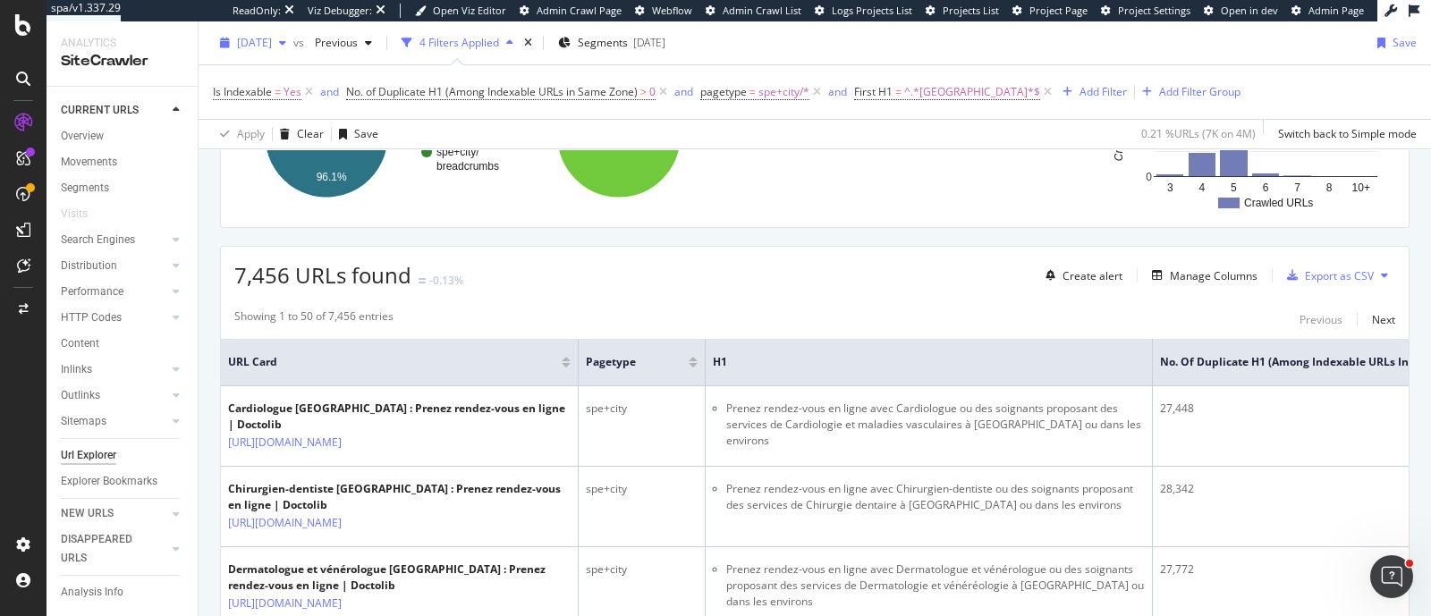
click at [272, 47] on span "[DATE]" at bounding box center [254, 42] width 35 height 15
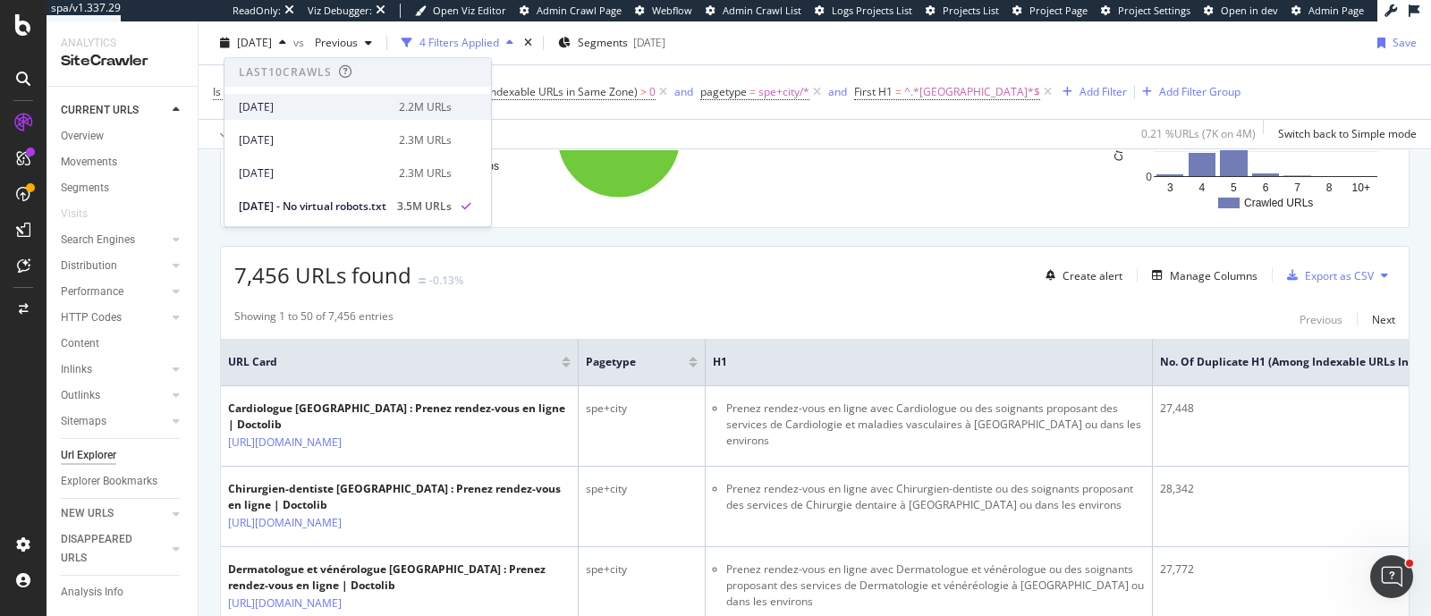
click at [297, 102] on div "[DATE]" at bounding box center [313, 107] width 149 height 16
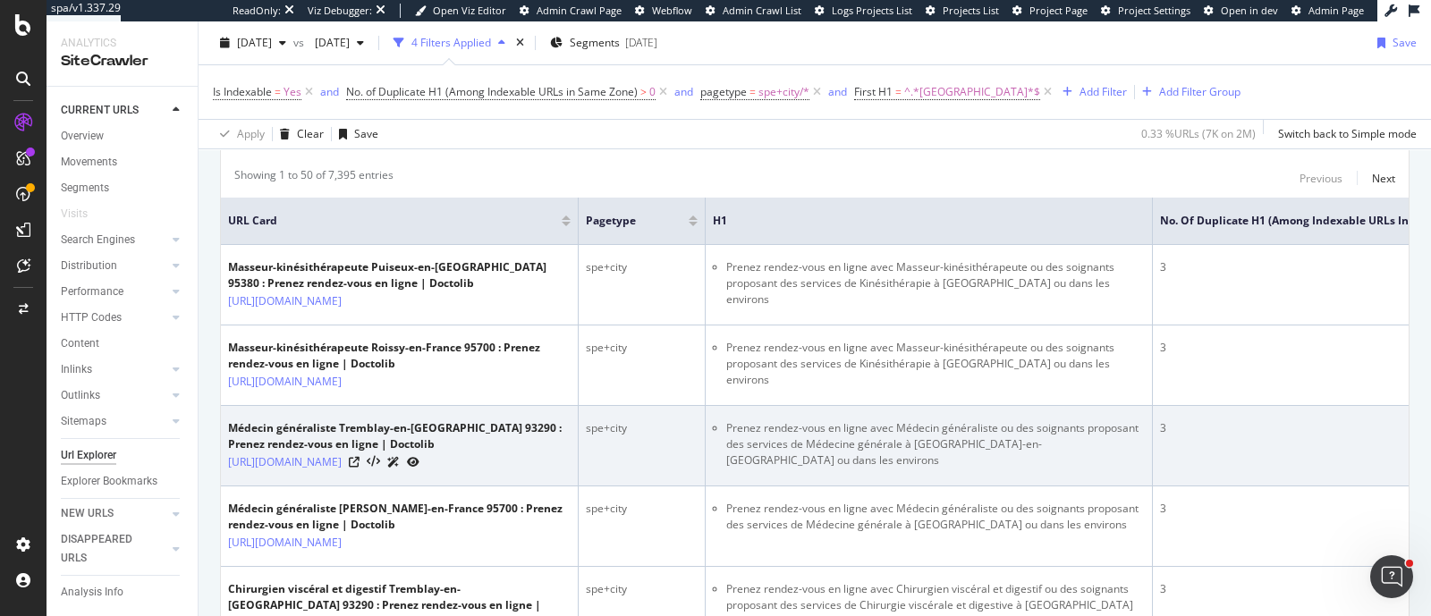
scroll to position [479, 0]
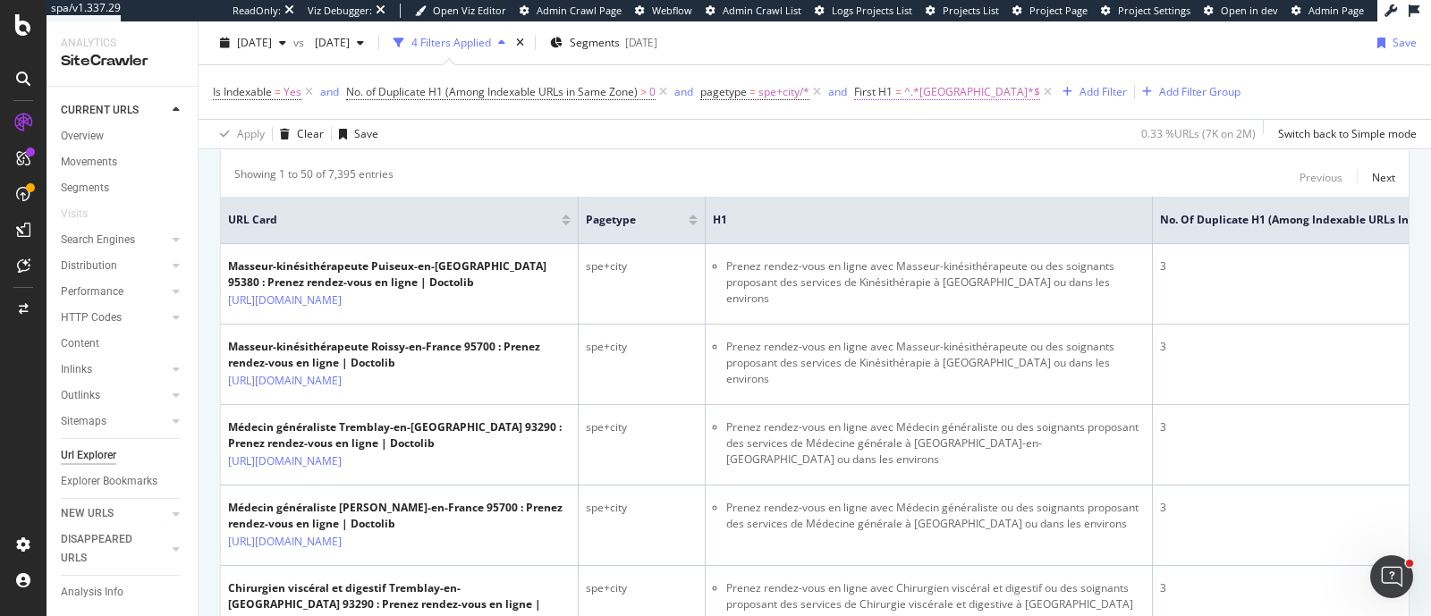
click at [898, 95] on span "=" at bounding box center [898, 91] width 6 height 15
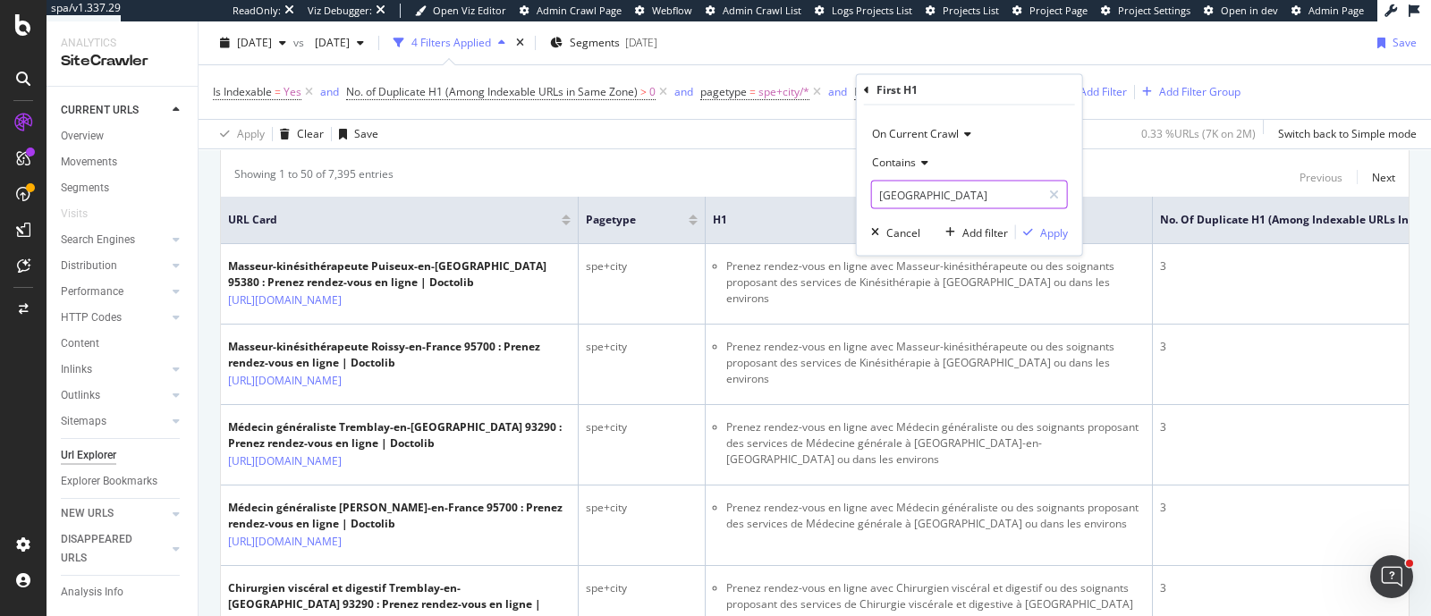
click at [877, 193] on input "[GEOGRAPHIC_DATA]" at bounding box center [956, 195] width 169 height 29
type input "[GEOGRAPHIC_DATA]"
click at [1048, 229] on div "Apply" at bounding box center [1054, 232] width 28 height 15
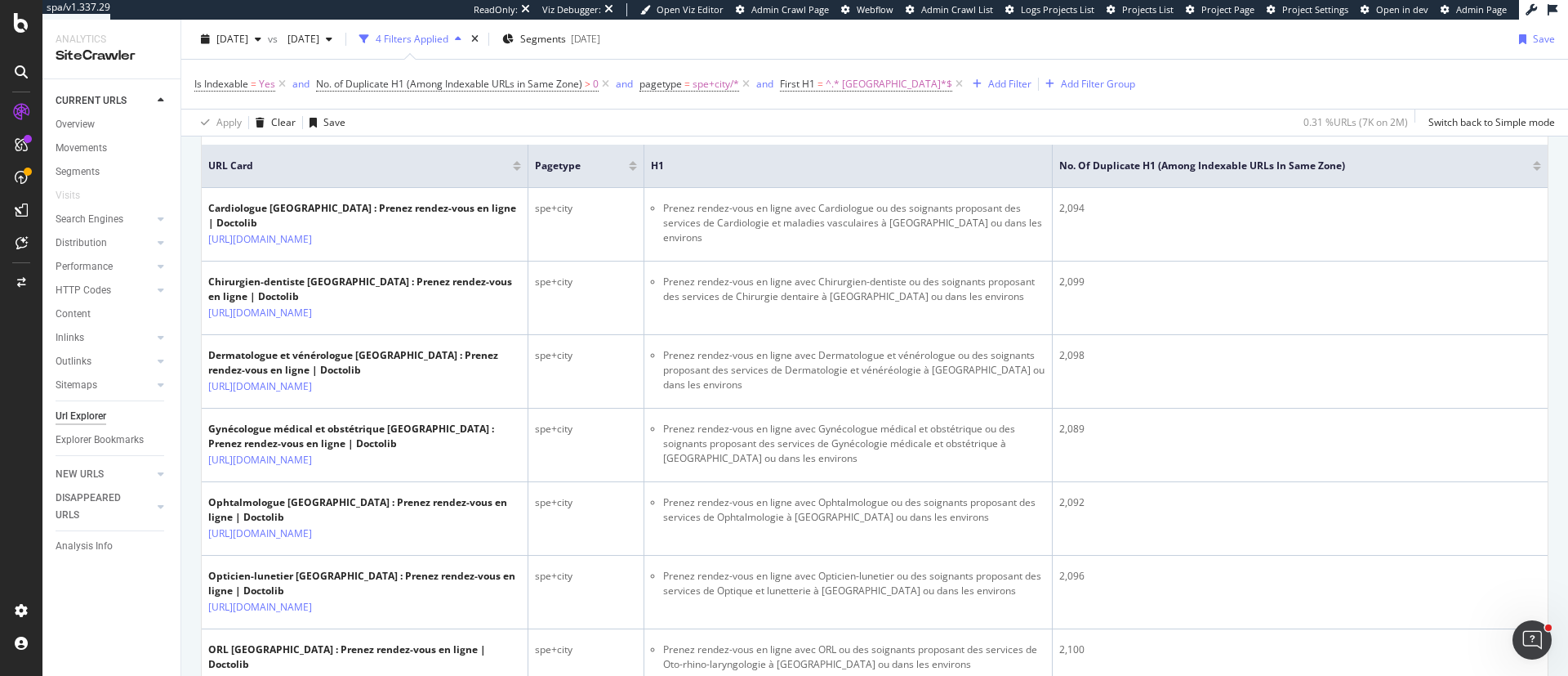
scroll to position [451, 0]
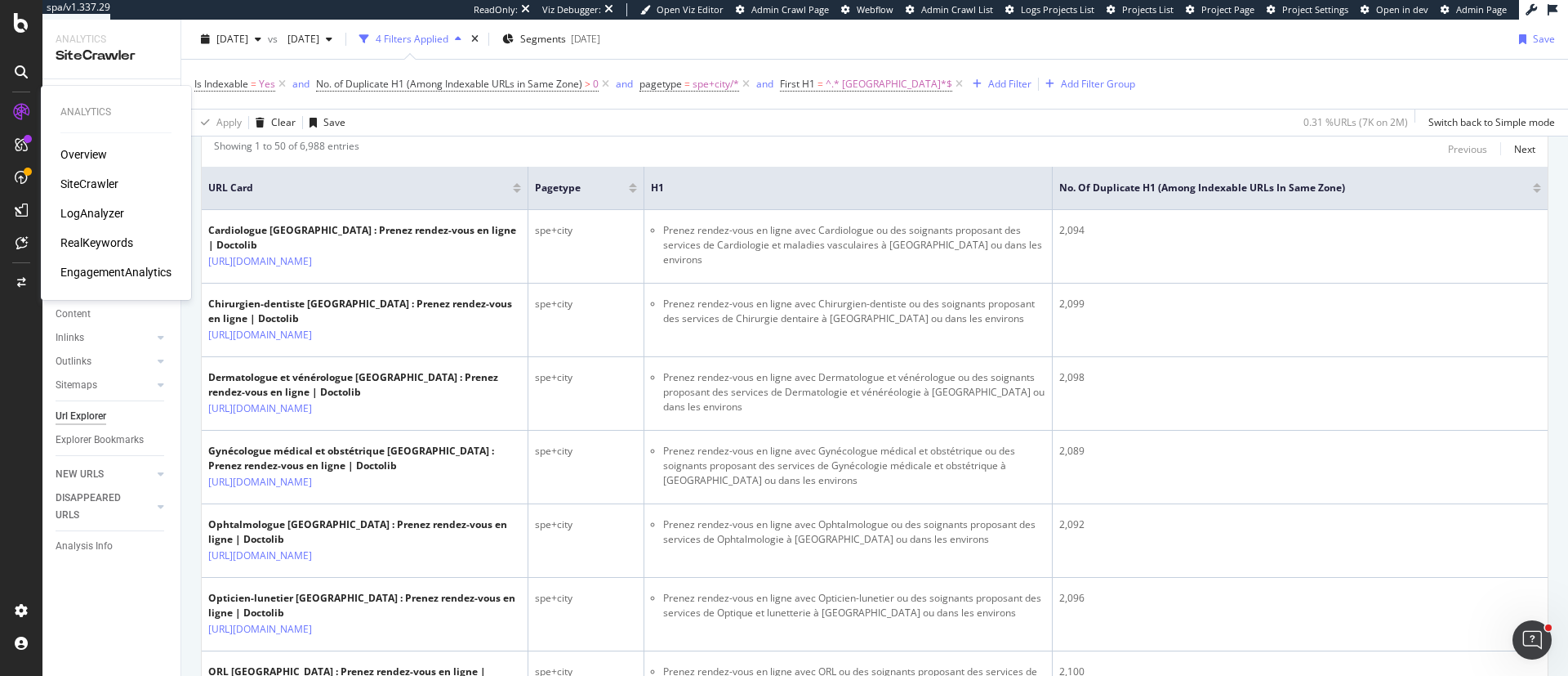
click at [100, 245] on div "RealKeywords" at bounding box center [97, 243] width 73 height 16
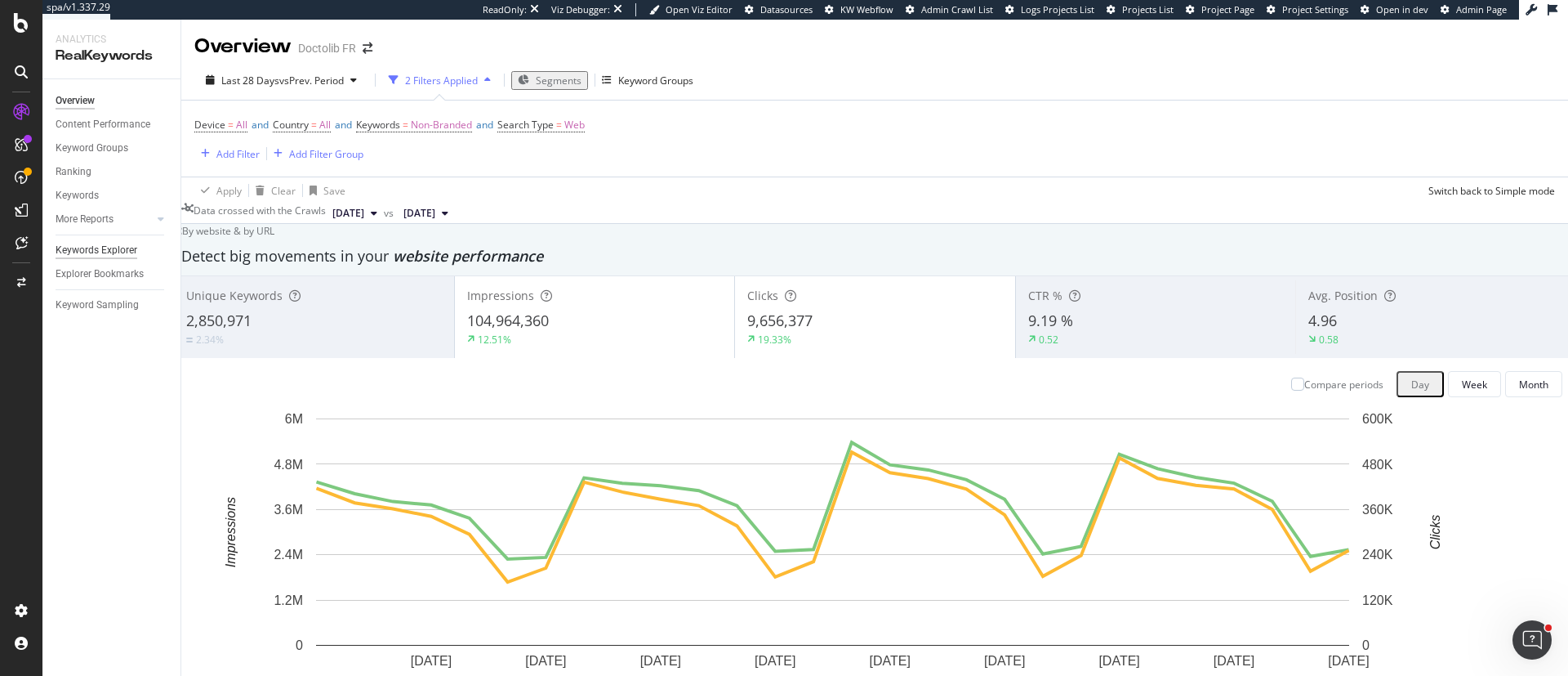
click at [116, 251] on div "Keywords Explorer" at bounding box center [96, 250] width 81 height 17
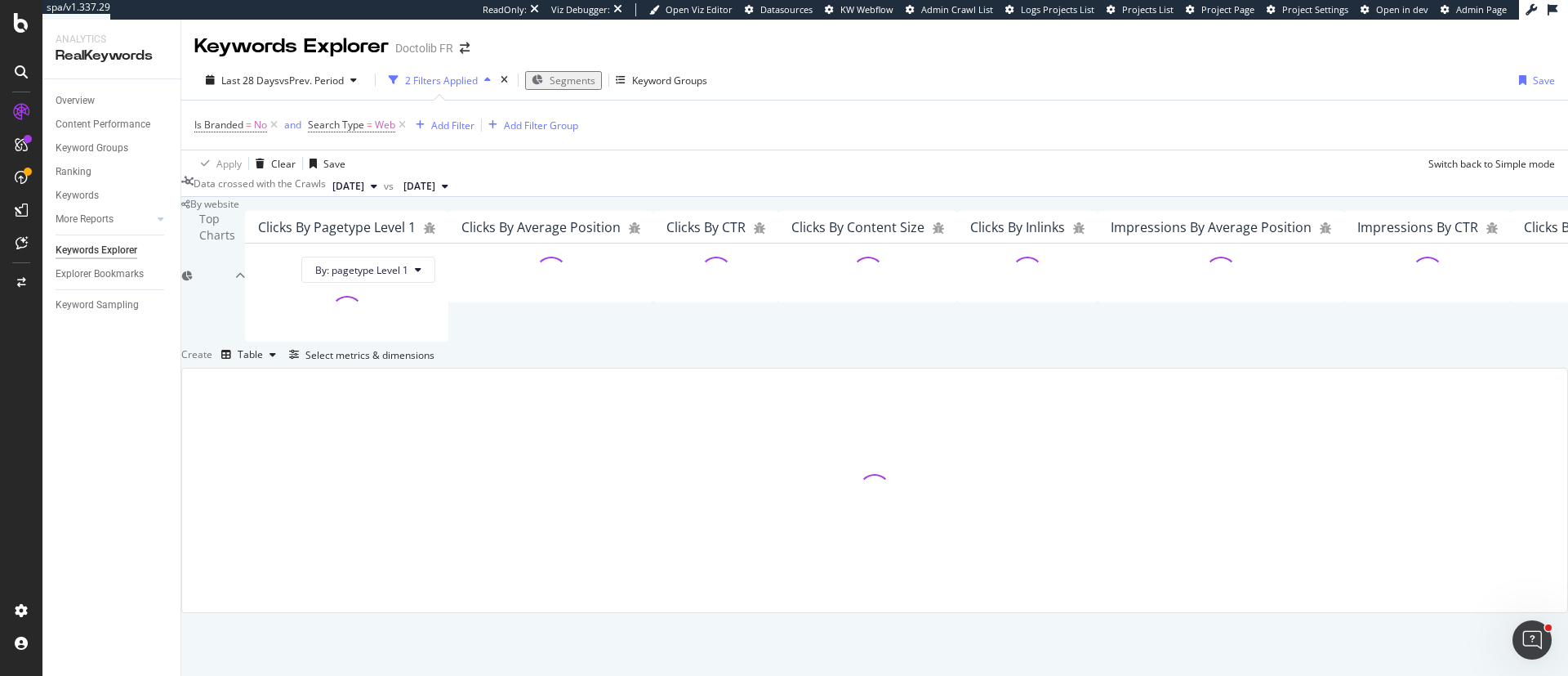
scroll to position [270, 0]
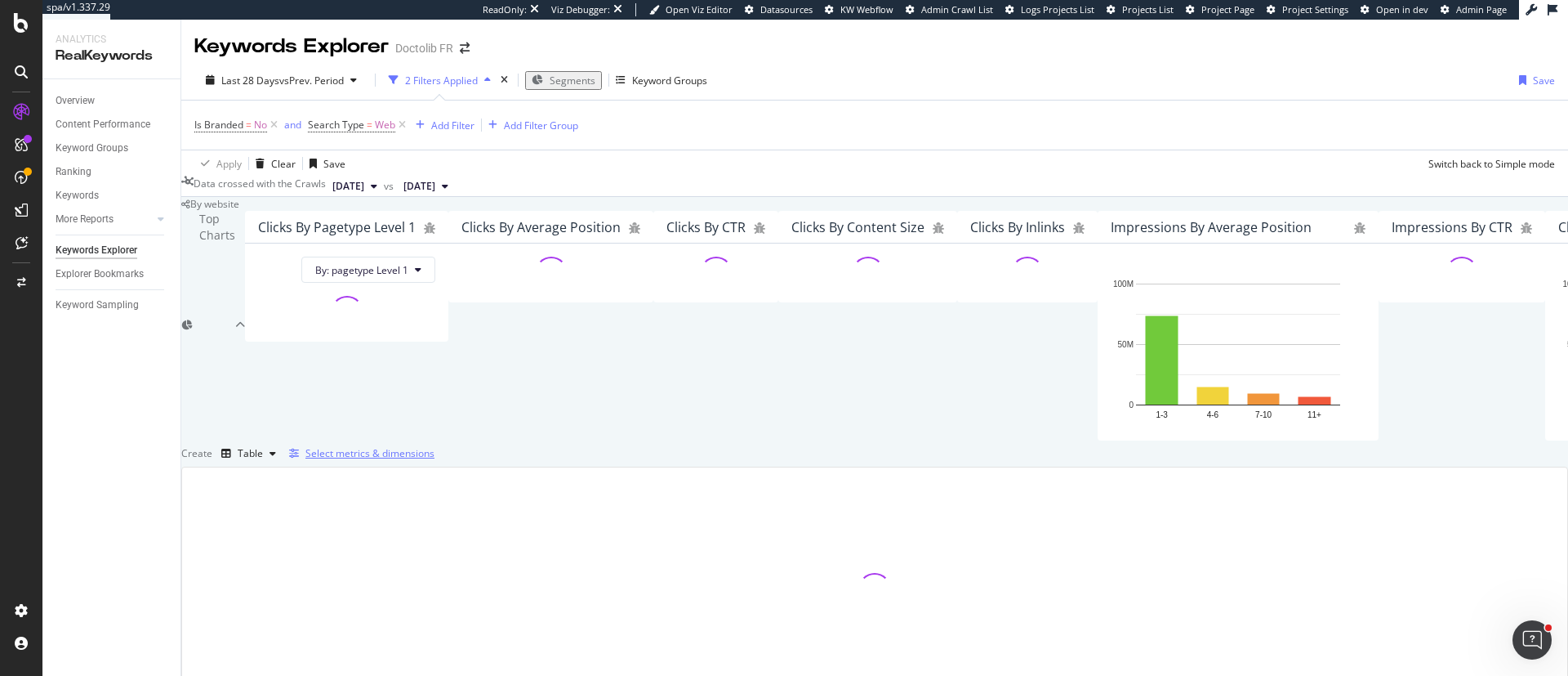
click at [435, 446] on div "Select metrics & dimensions" at bounding box center [370, 452] width 129 height 14
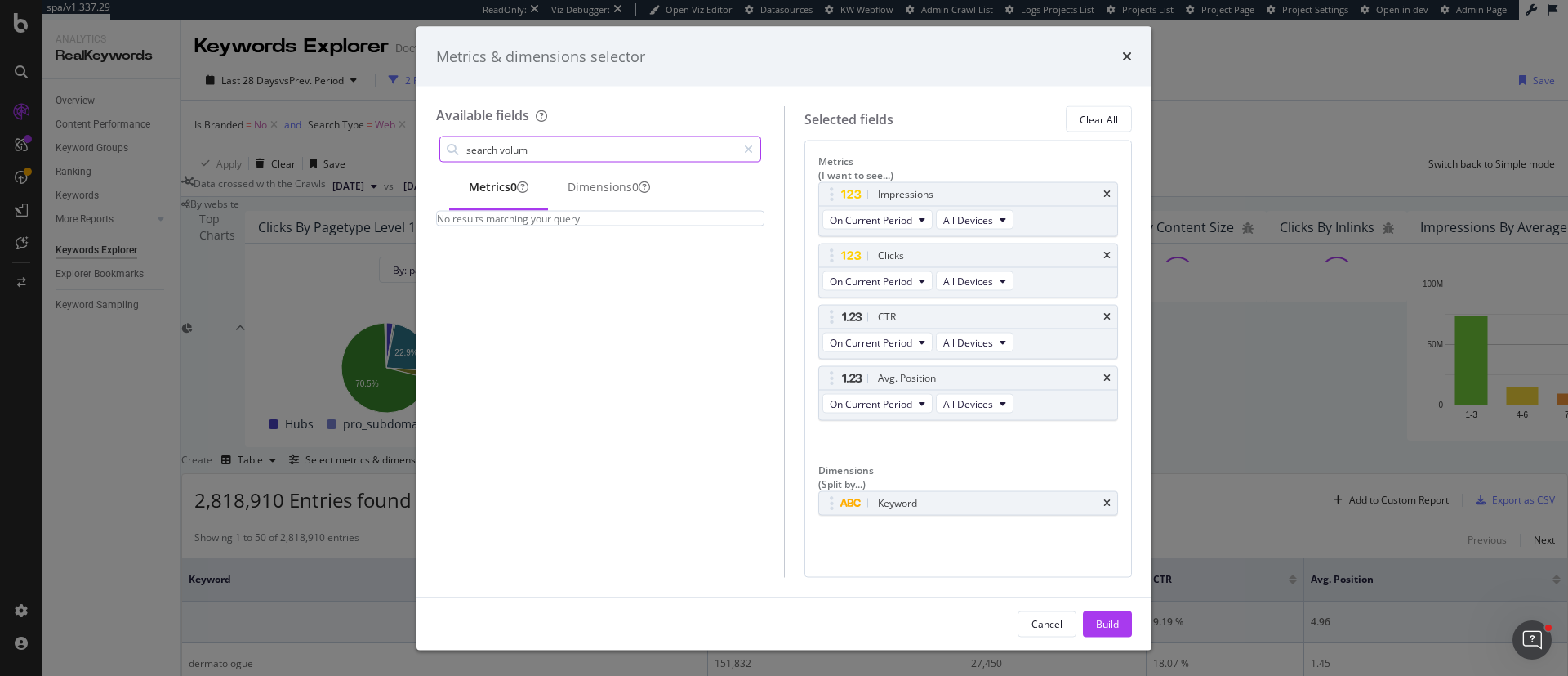
click at [521, 148] on input "search volum" at bounding box center [601, 149] width 272 height 25
type input "s"
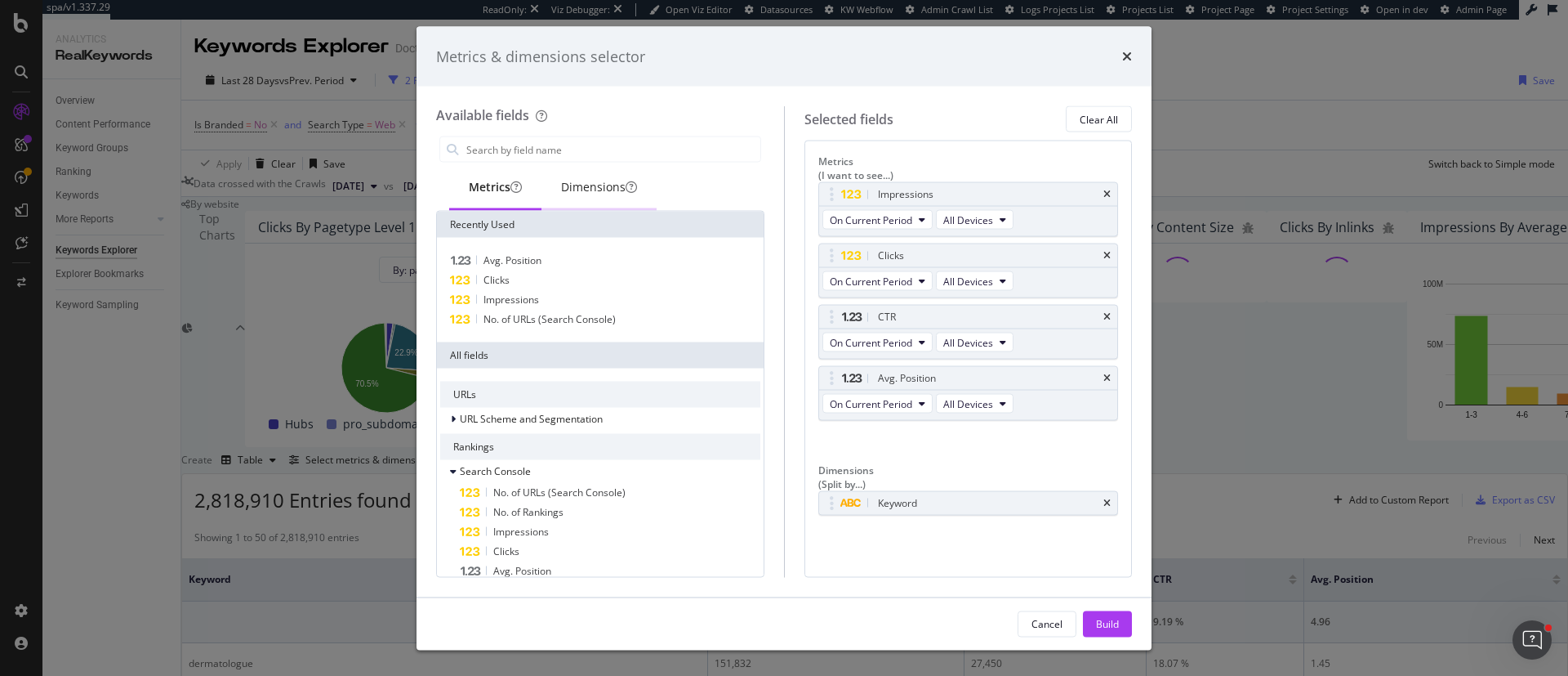
click at [602, 188] on div "Dimensions" at bounding box center [598, 187] width 76 height 16
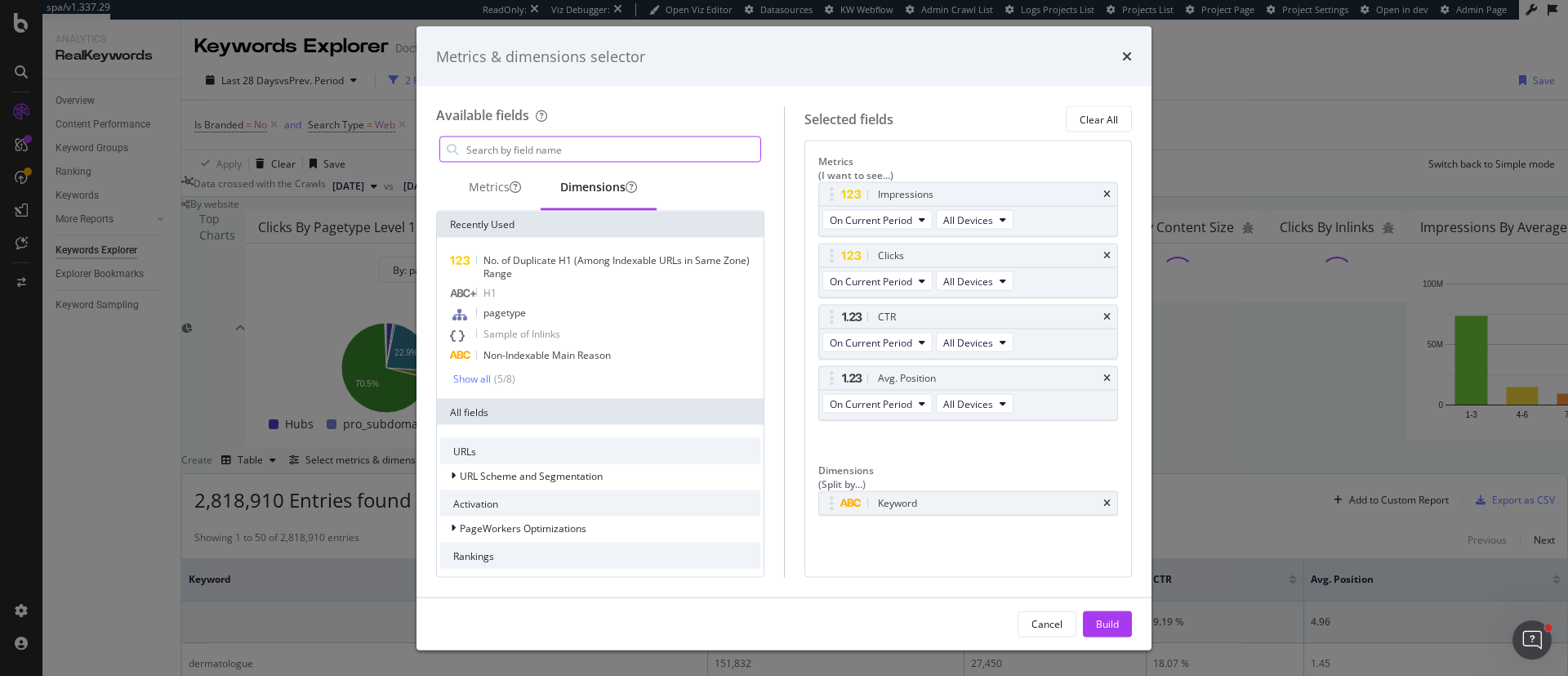
click at [576, 151] on input "modal" at bounding box center [613, 149] width 296 height 25
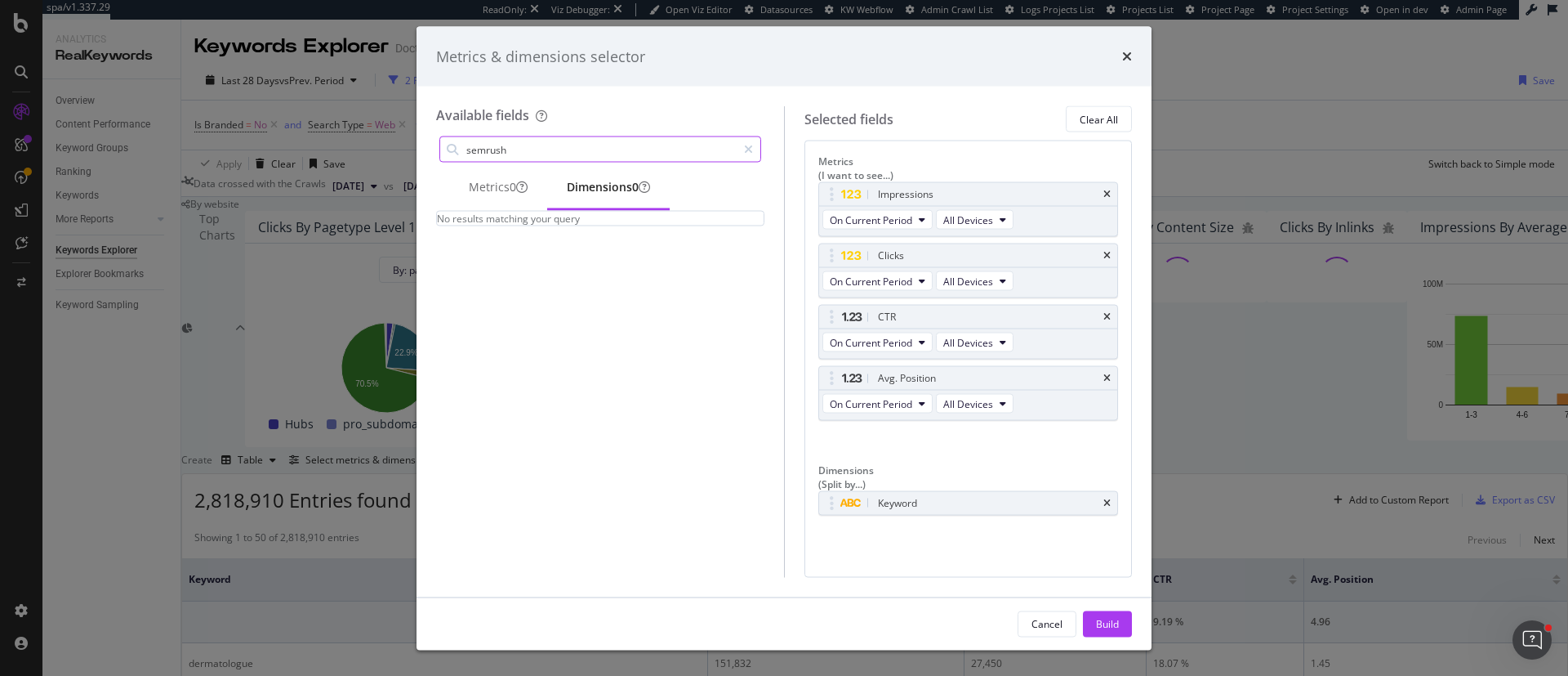
type input "semrush"
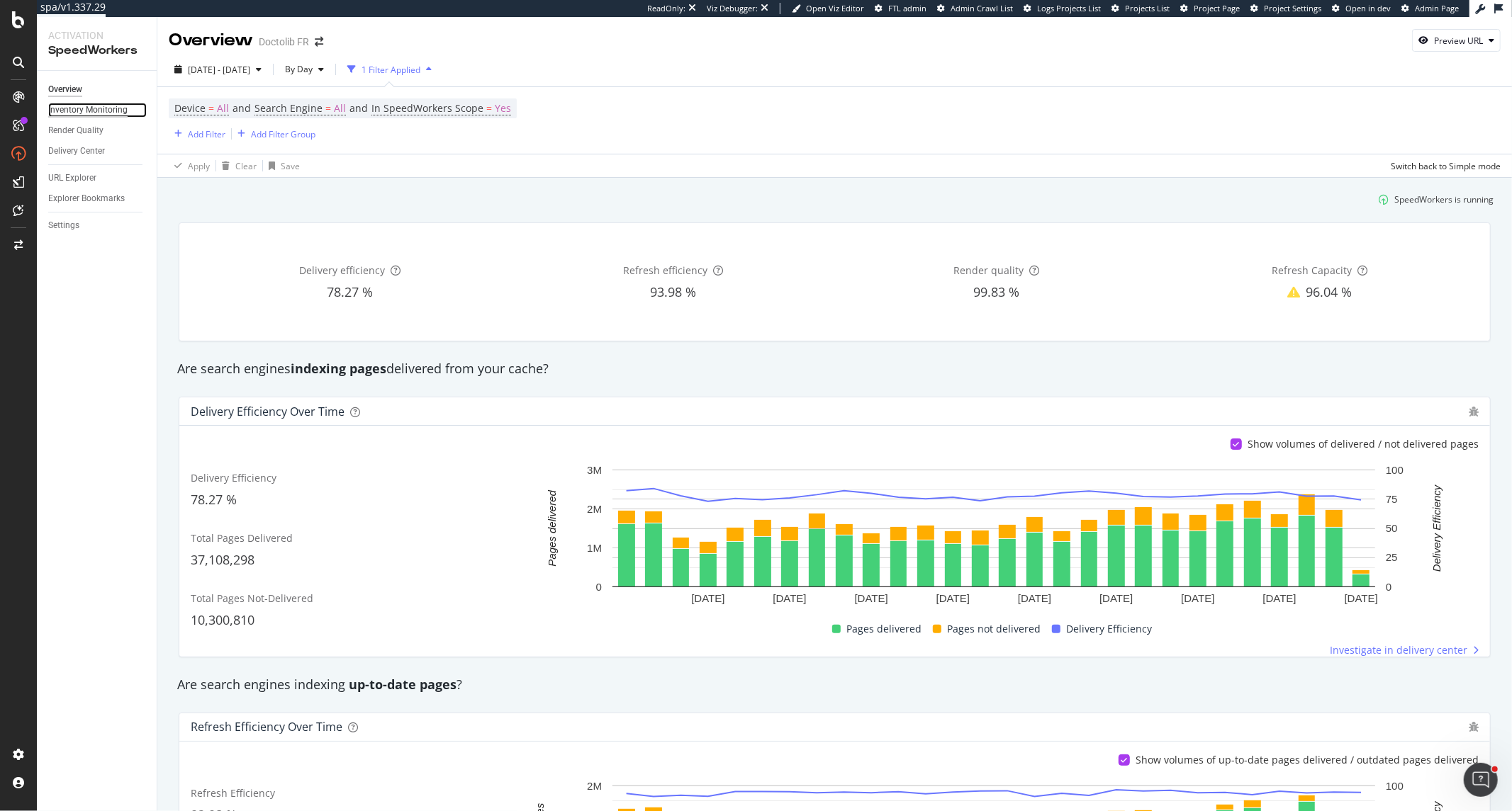
click at [101, 104] on div "Inventory Monitoring" at bounding box center [88, 110] width 79 height 15
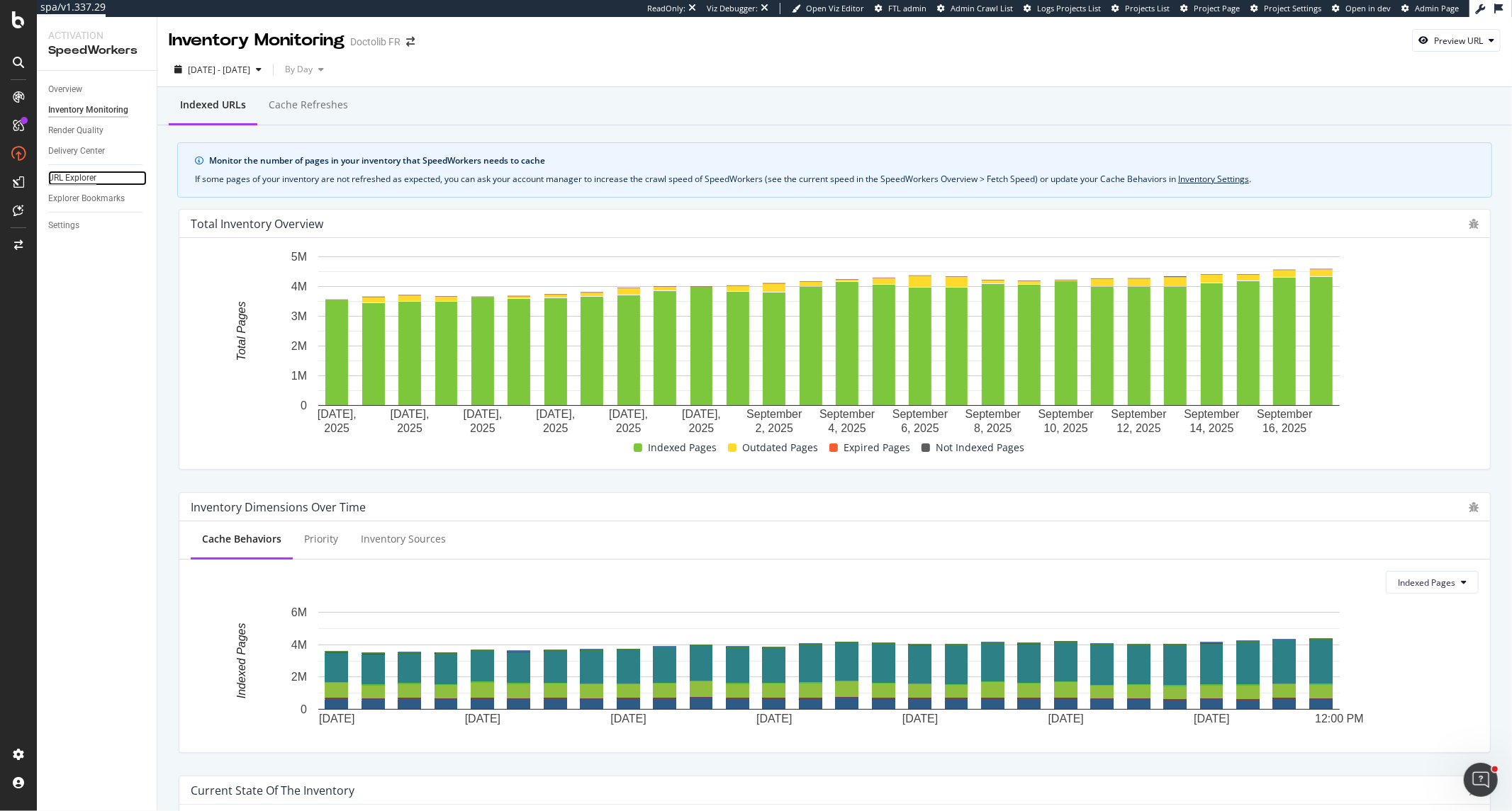
click at [90, 177] on div "URL Explorer" at bounding box center [72, 178] width 48 height 15
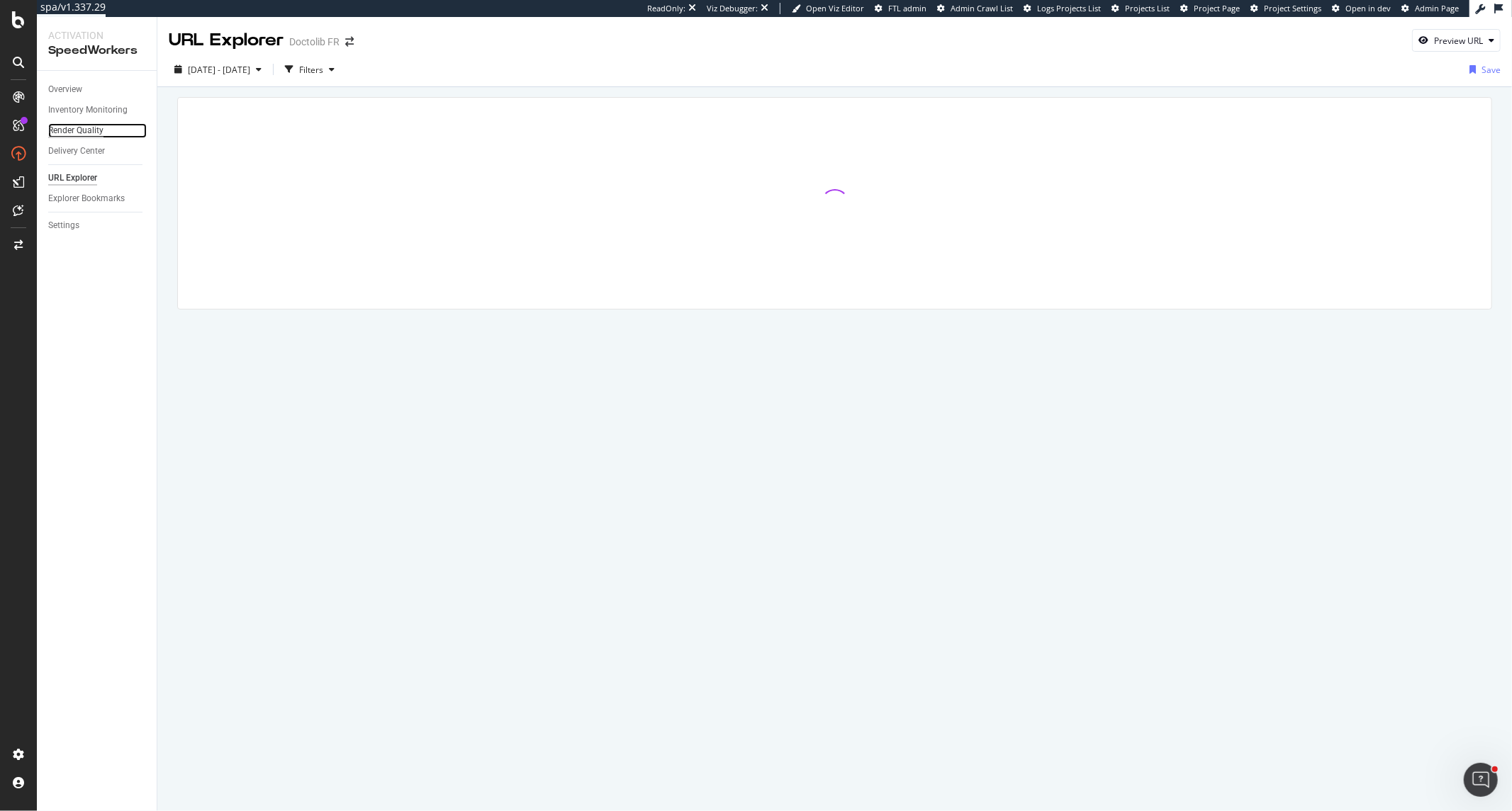
click at [92, 130] on div "Render Quality" at bounding box center [76, 131] width 55 height 15
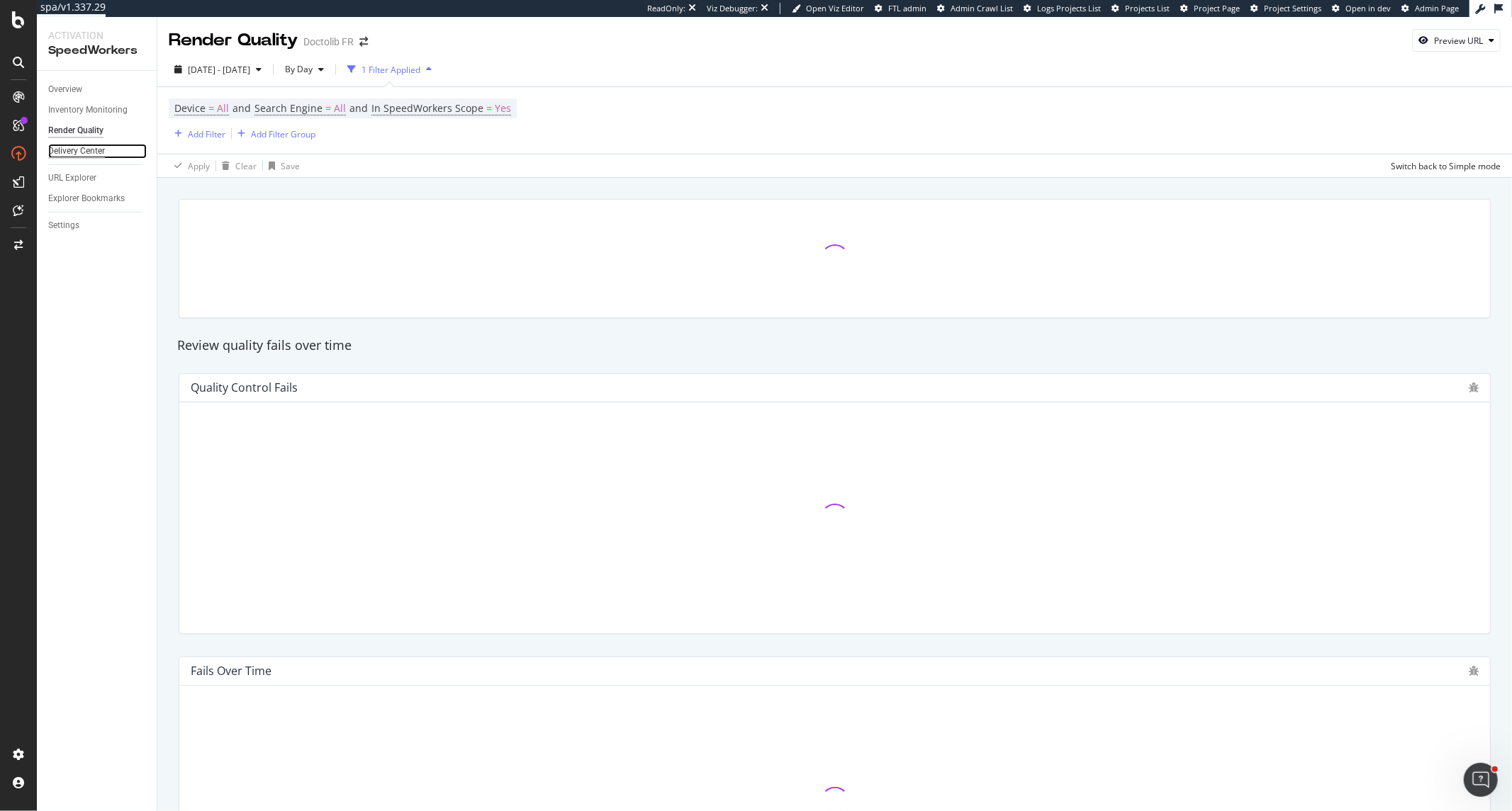
click at [88, 147] on div "Delivery Center" at bounding box center [77, 151] width 57 height 15
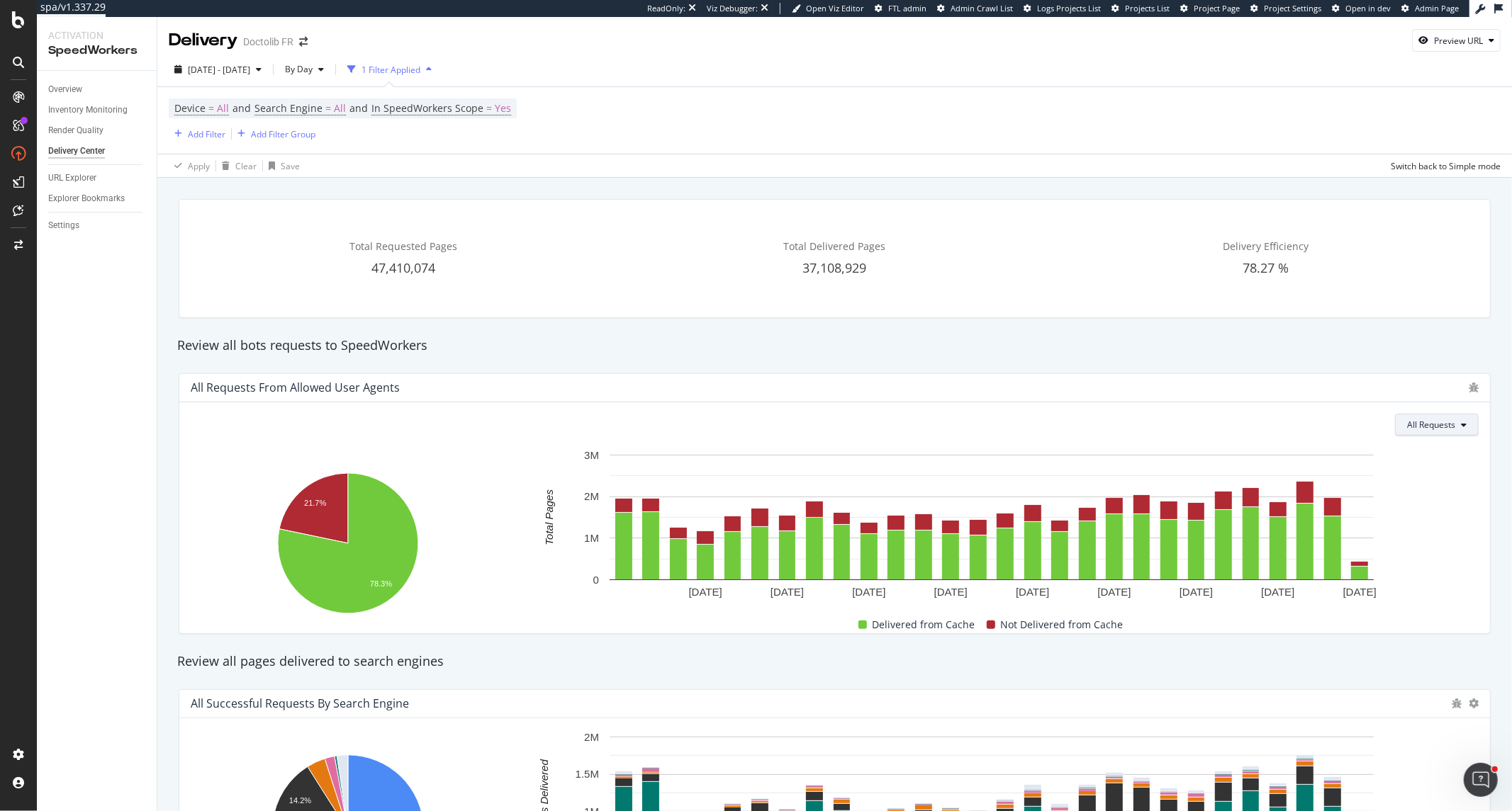
click at [1360, 435] on button "All Requests" at bounding box center [1437, 425] width 84 height 23
click at [1360, 386] on icon "bug" at bounding box center [1473, 387] width 10 height 10
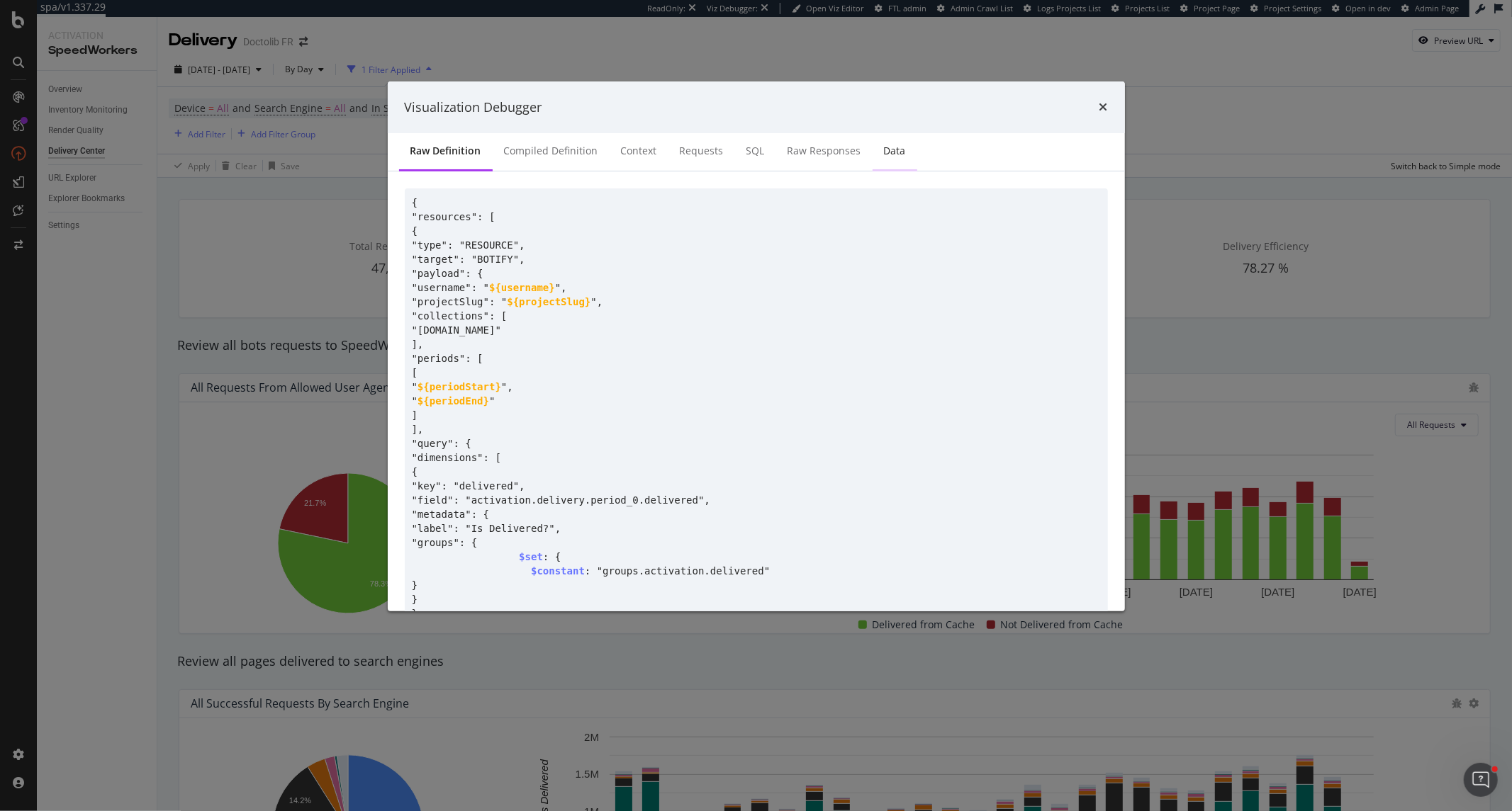
click at [909, 150] on div "Data" at bounding box center [895, 151] width 44 height 39
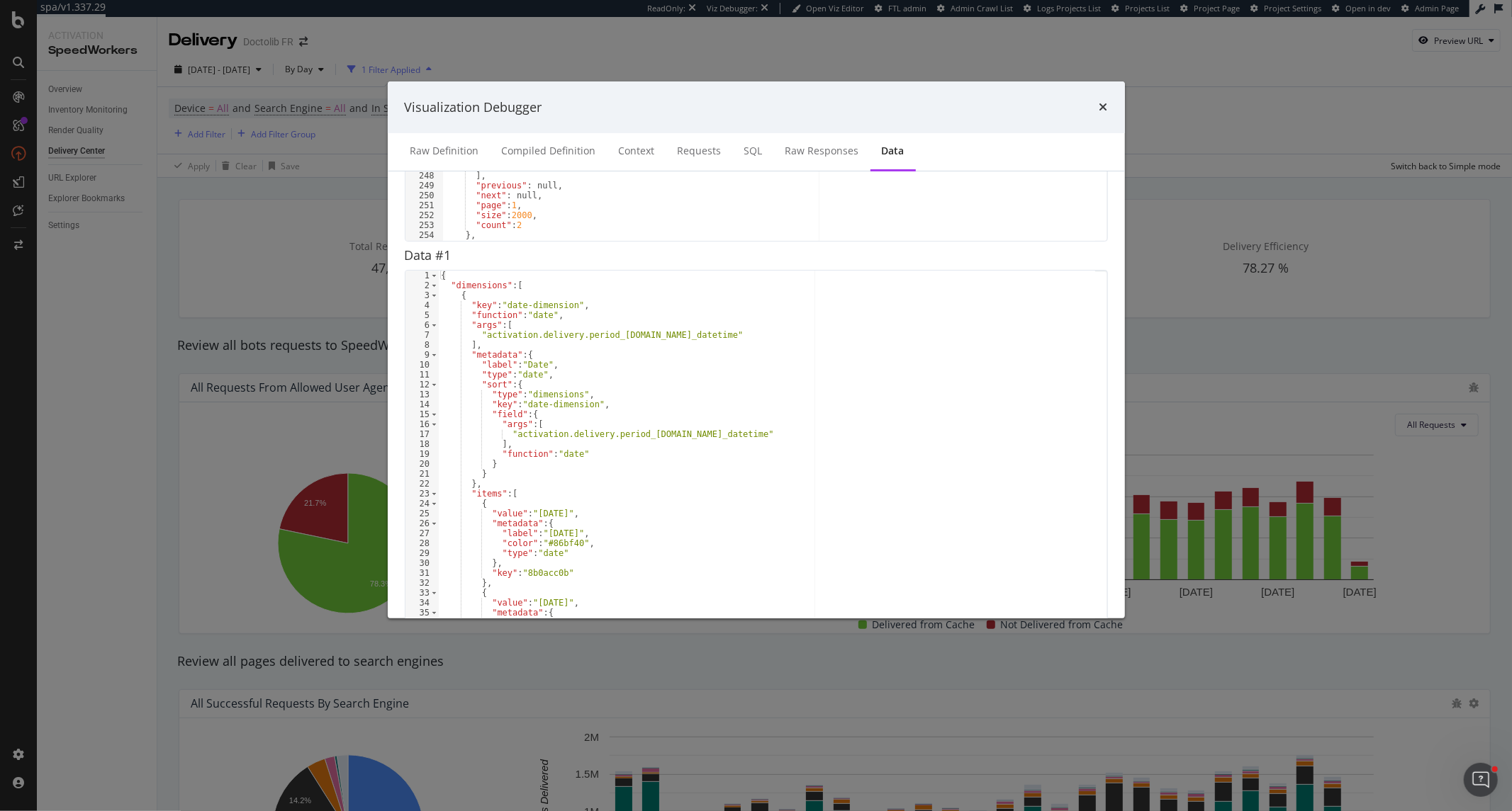
scroll to position [334, 0]
click at [1106, 104] on icon "times" at bounding box center [1103, 107] width 9 height 11
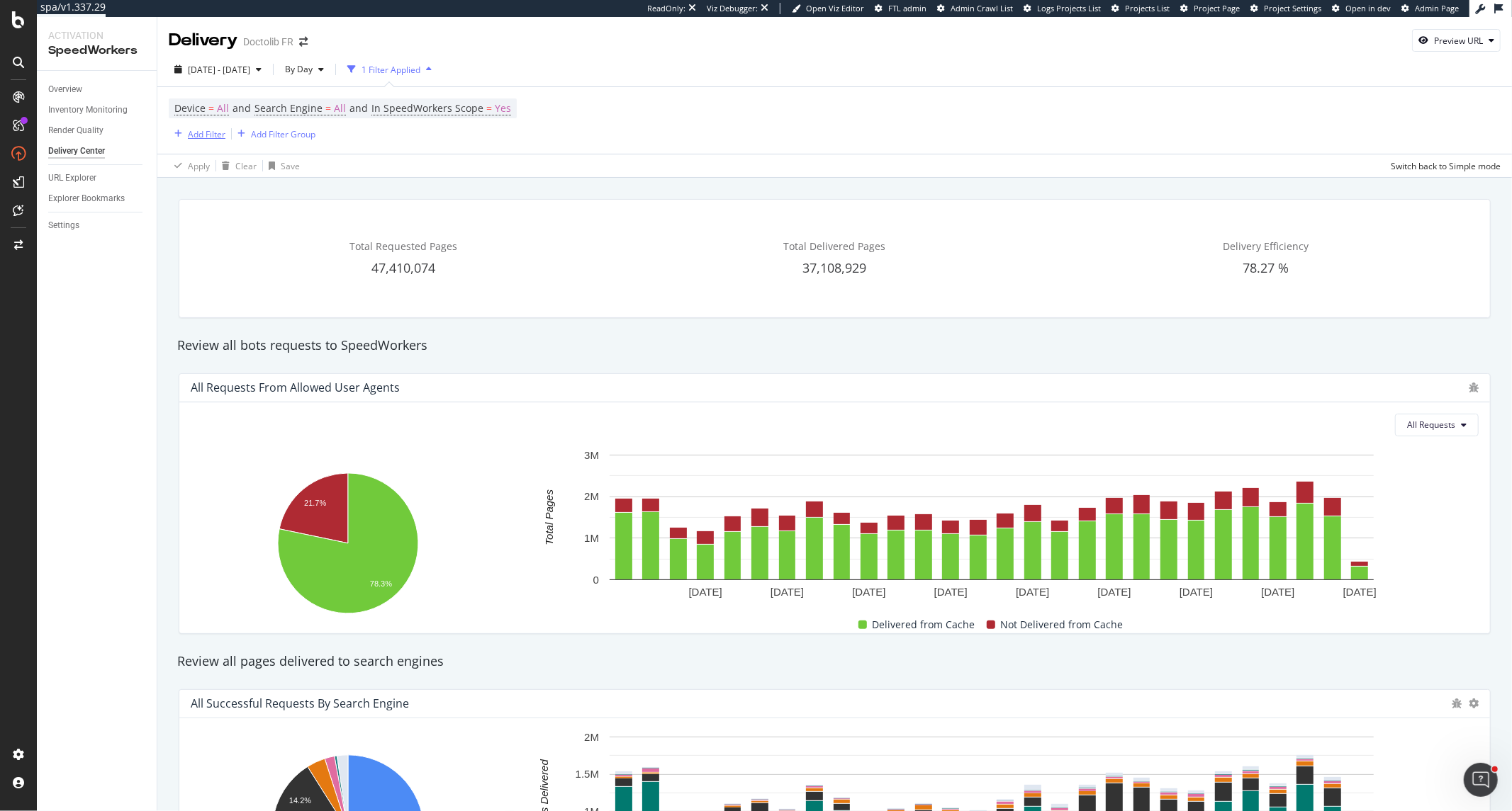
click at [195, 139] on div "Add Filter" at bounding box center [206, 134] width 37 height 12
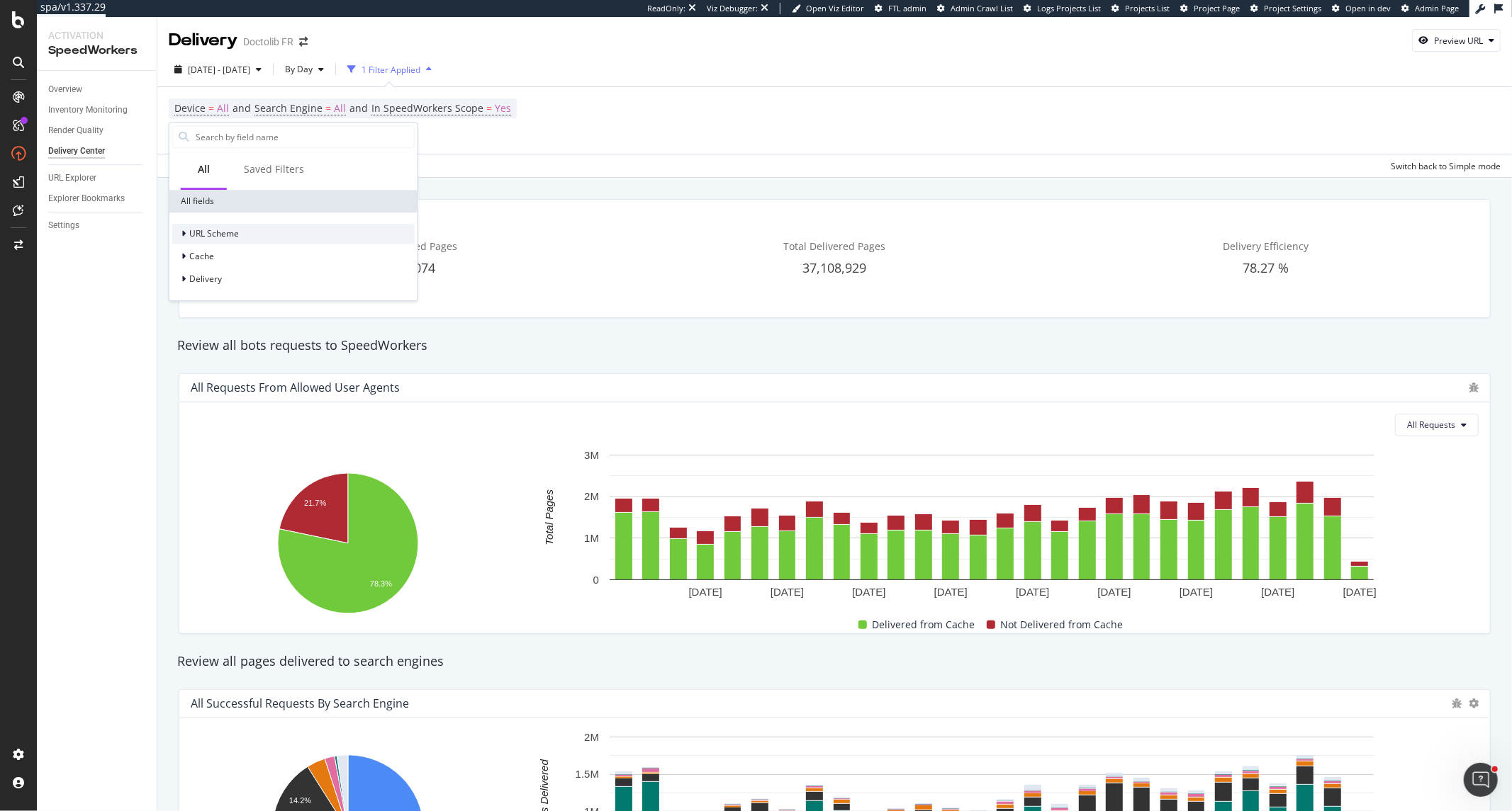
click at [212, 238] on span "URL Scheme" at bounding box center [214, 234] width 50 height 12
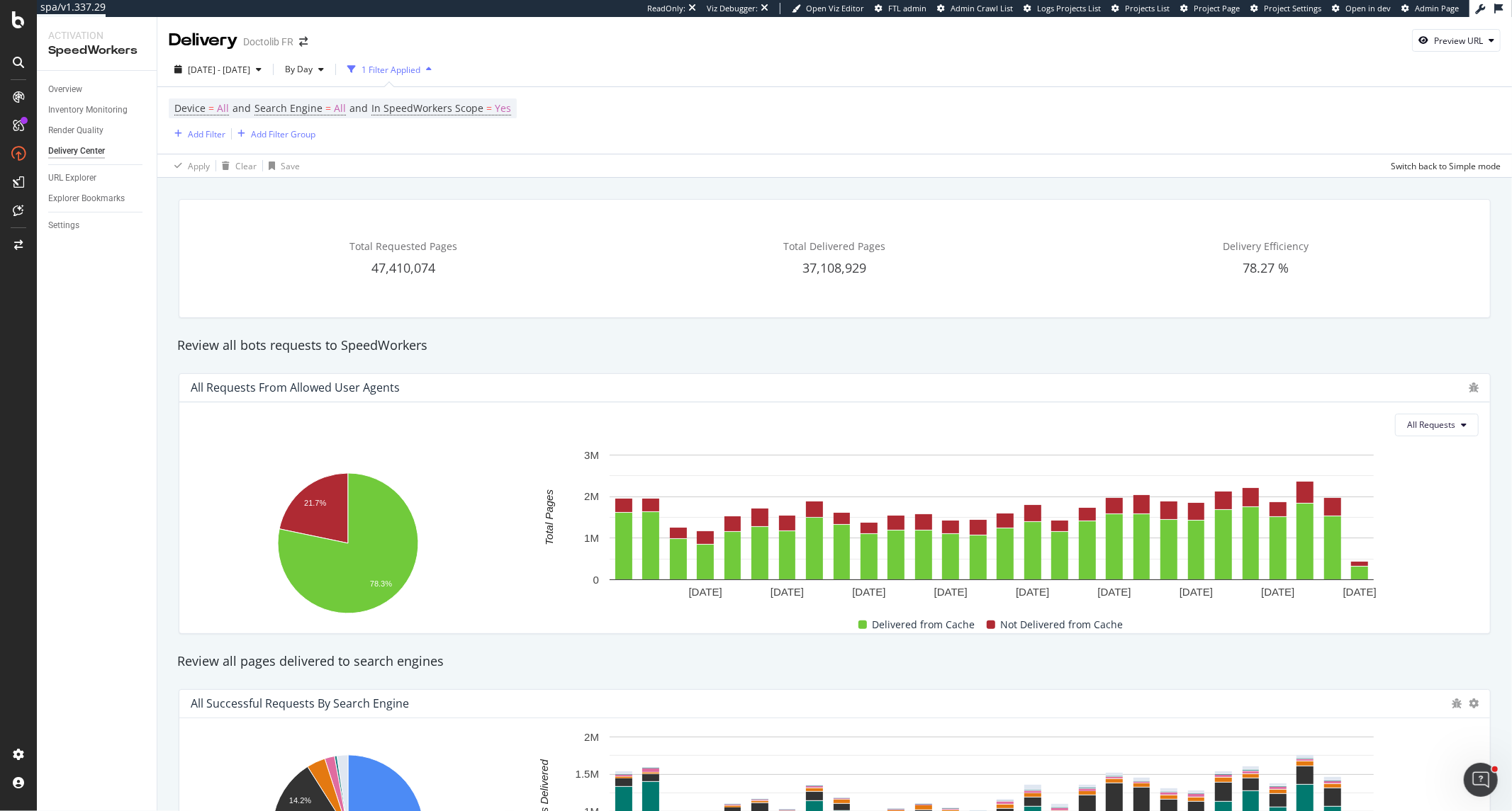
click at [1227, 649] on div "Review all pages delivered to search engines" at bounding box center [834, 661] width 1329 height 32
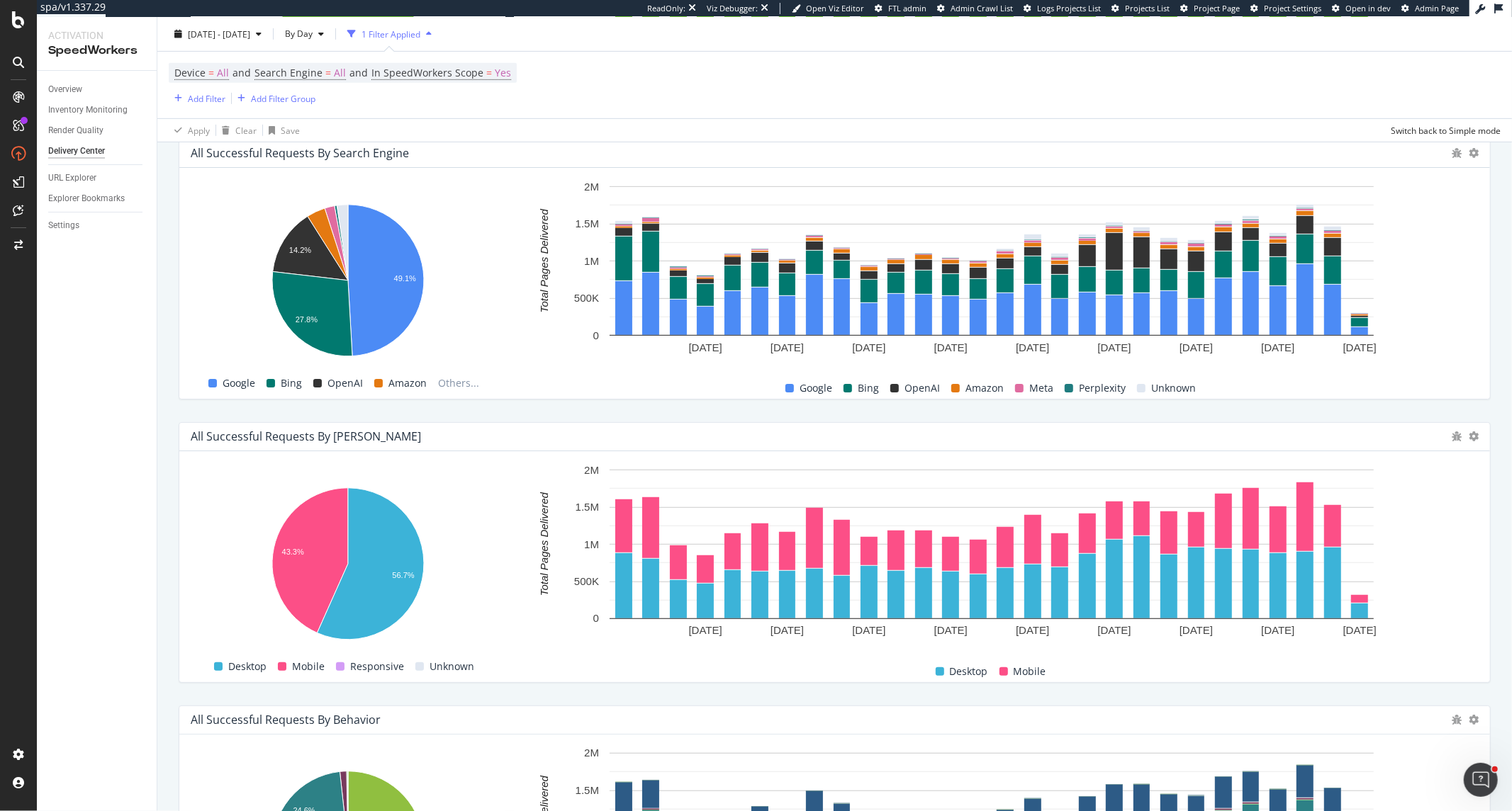
scroll to position [78, 0]
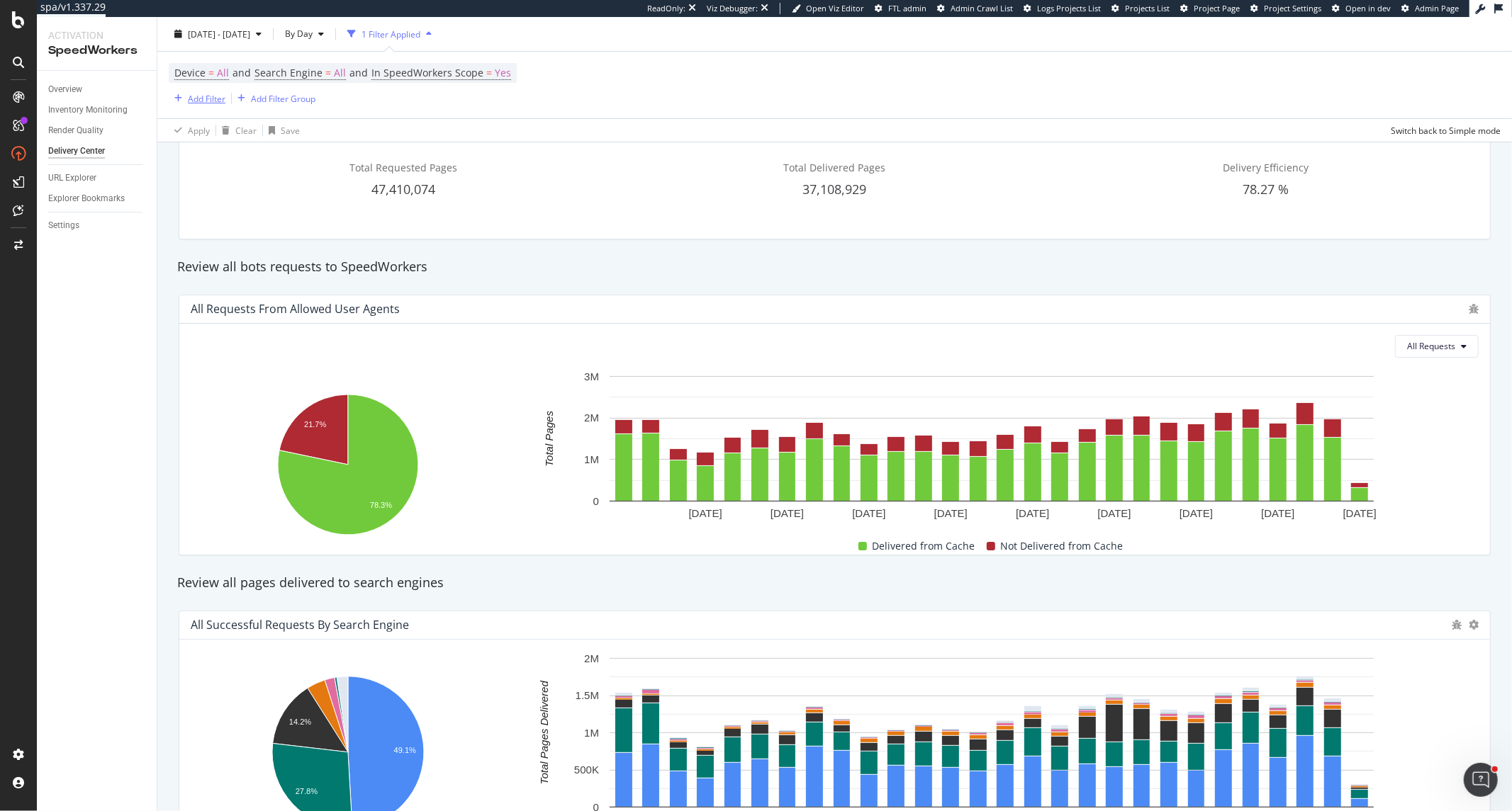
click at [189, 90] on div "Add Filter" at bounding box center [197, 98] width 57 height 16
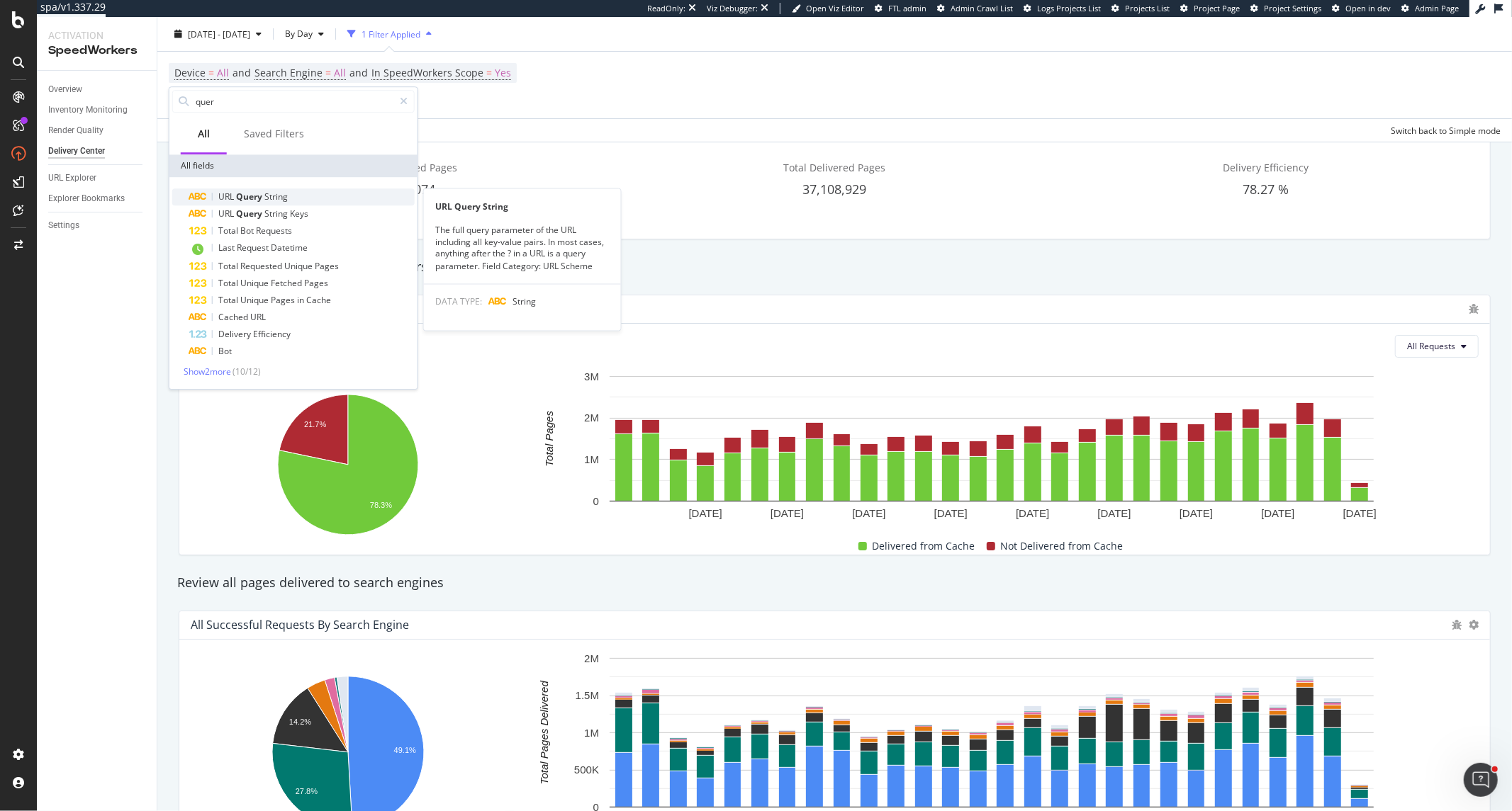
type input "quer"
click at [315, 190] on div "URL Query String" at bounding box center [302, 196] width 225 height 17
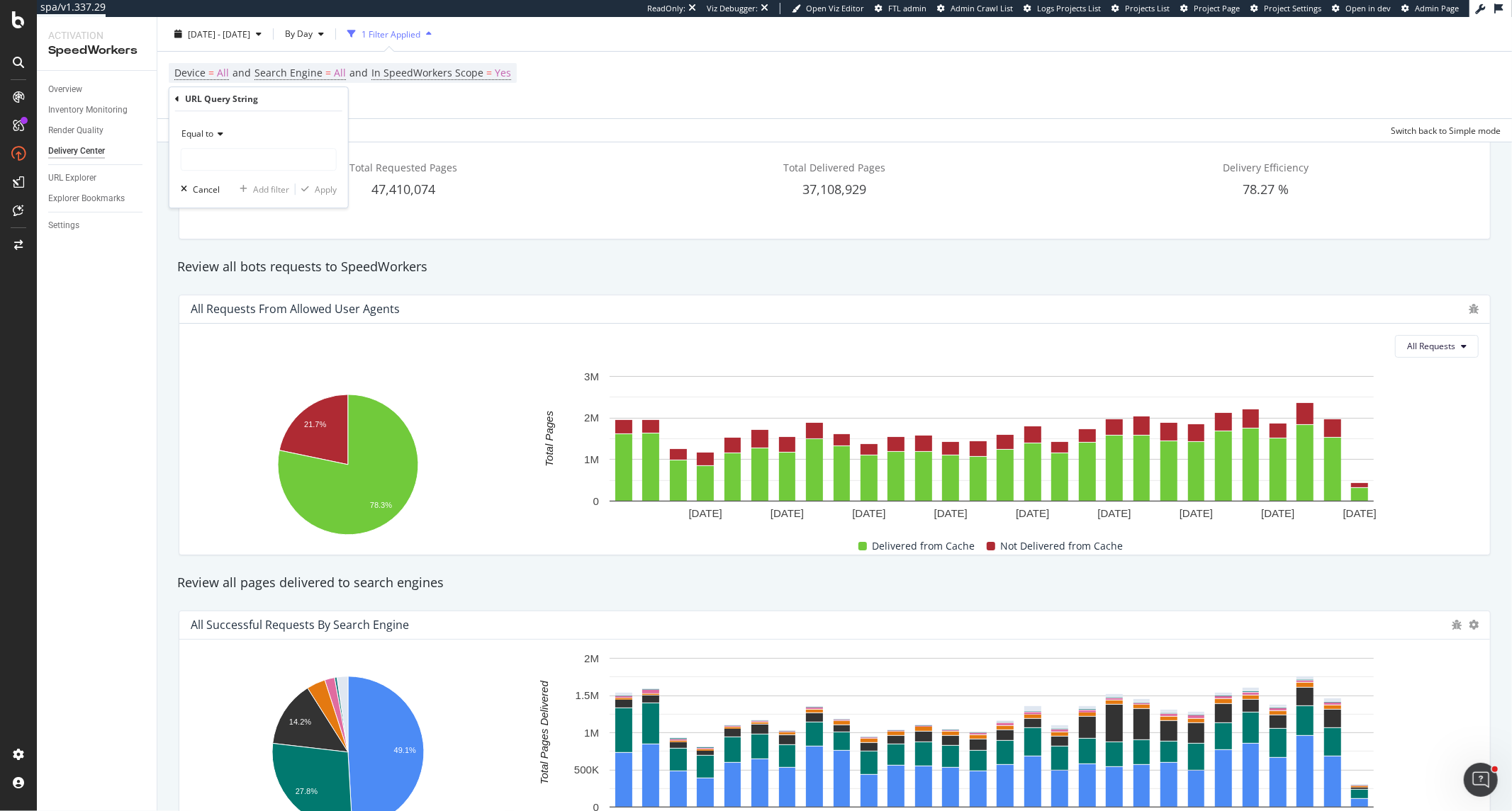
click at [218, 133] on icon at bounding box center [218, 134] width 10 height 9
click at [241, 309] on span "Matches regex" at bounding box center [217, 310] width 59 height 12
click at [250, 158] on input "text" at bounding box center [258, 159] width 155 height 23
click at [257, 161] on input "*p=[2|3]$" at bounding box center [248, 159] width 134 height 23
click at [183, 163] on input "*p=[2|3]$" at bounding box center [248, 159] width 134 height 23
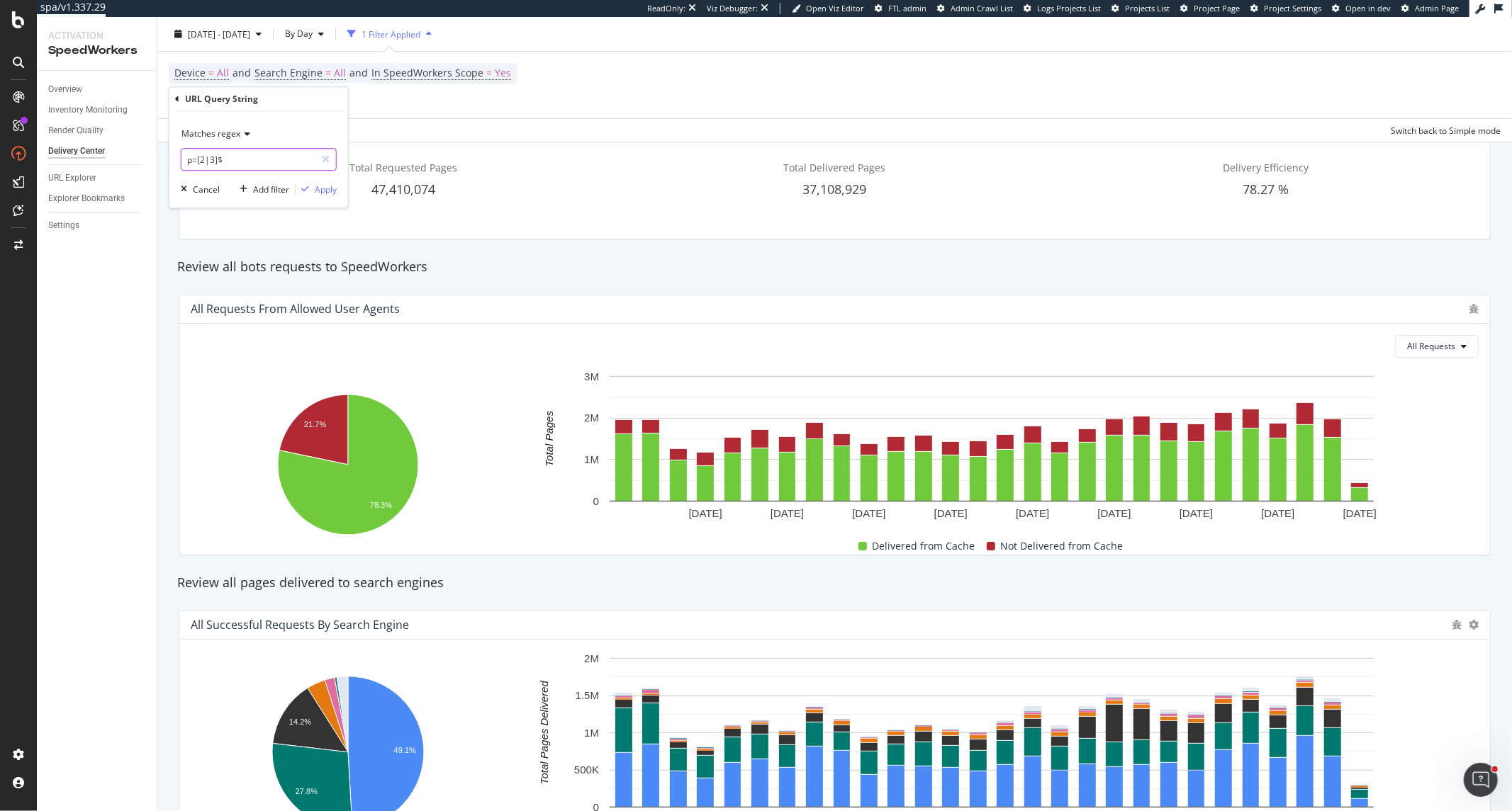
type input "p=[2|3]$"
click at [309, 198] on div "Matches regex p=[2|3]$ Cancel Add filter Apply" at bounding box center [258, 159] width 178 height 97
click at [316, 195] on div "Apply" at bounding box center [326, 189] width 22 height 12
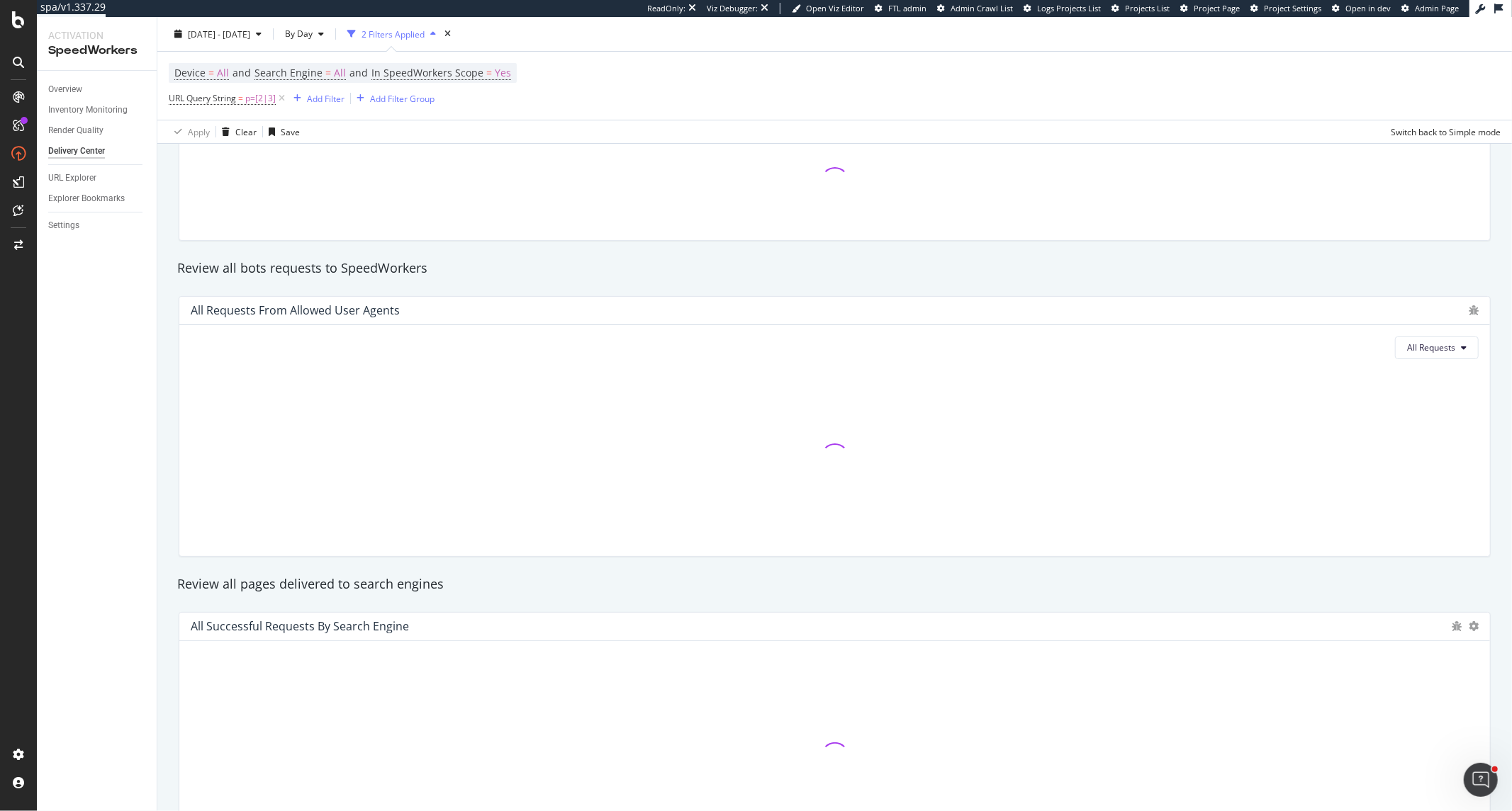
scroll to position [82, 0]
click at [245, 104] on span "URL Query String = p=[2|3]" at bounding box center [222, 98] width 107 height 13
click at [185, 159] on input "p=[2|3]$" at bounding box center [248, 158] width 134 height 23
type input "\?p=[2|3]$"
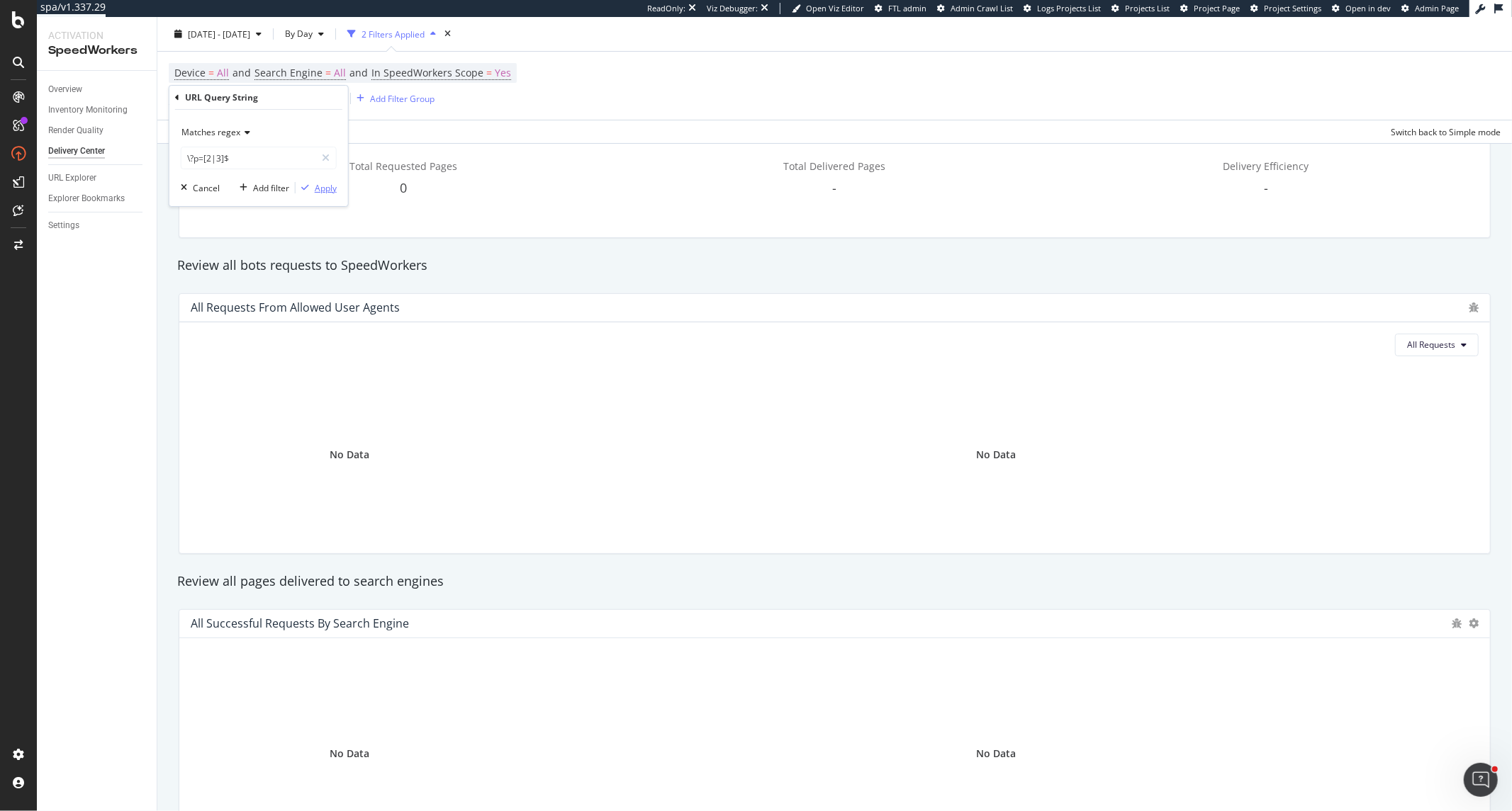
click at [331, 192] on div "Apply" at bounding box center [326, 188] width 22 height 12
click at [258, 107] on span "\?p=[2|3]" at bounding box center [263, 98] width 37 height 20
click at [189, 154] on input "\?p=[2|3]$" at bounding box center [248, 158] width 134 height 23
click at [193, 157] on input "\?p=[2|3]$" at bounding box center [248, 158] width 134 height 23
drag, startPoint x: 193, startPoint y: 157, endPoint x: 182, endPoint y: 157, distance: 11.0
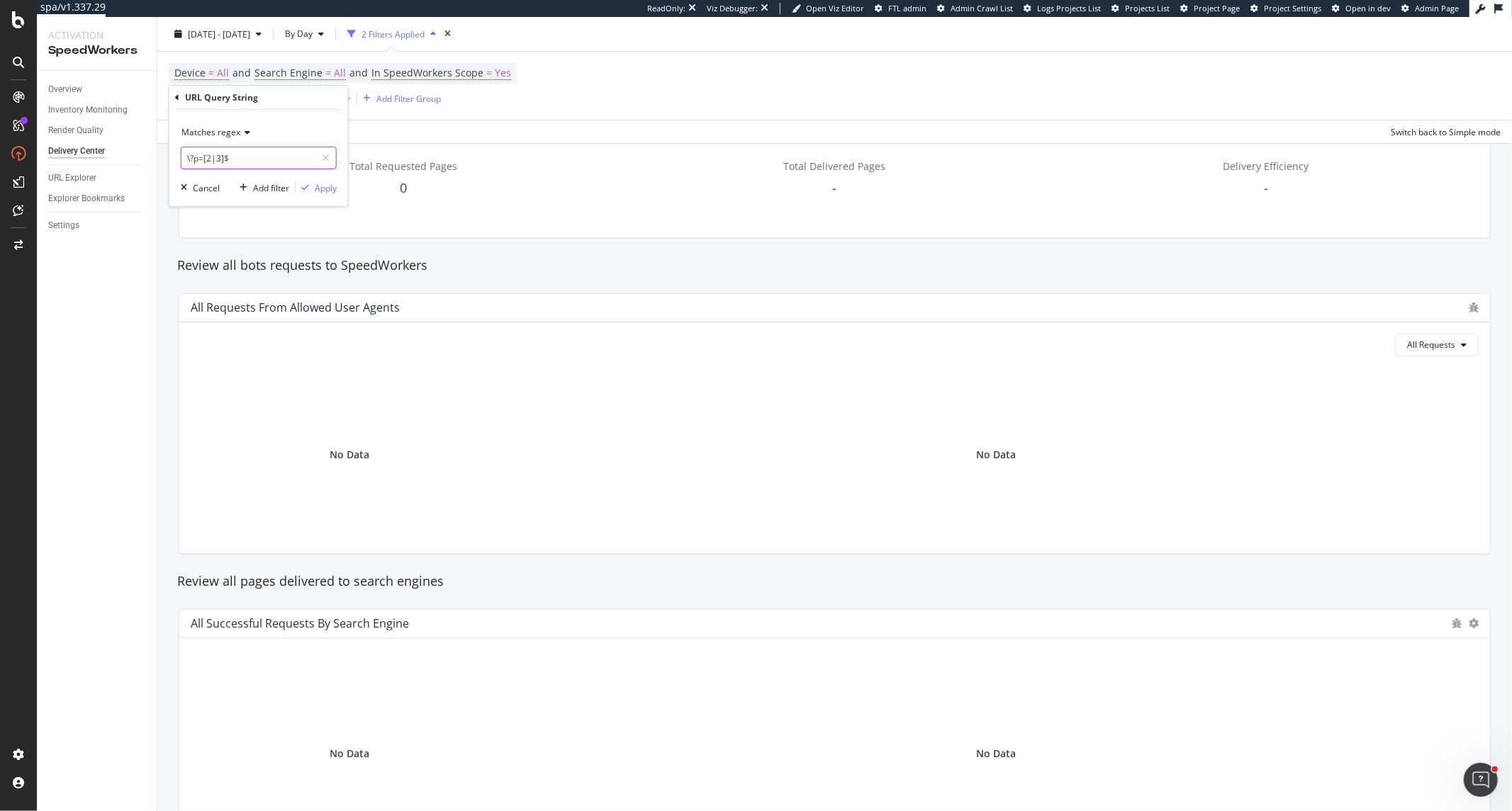
click at [182, 157] on input "\?p=[2|3]$" at bounding box center [248, 158] width 134 height 23
type input ".*p=[2|3]$"
click at [325, 187] on div "Apply" at bounding box center [326, 188] width 22 height 12
click at [272, 104] on span ".*p=[2|3]" at bounding box center [263, 98] width 37 height 20
click at [208, 158] on input ".*p=[2|3]$" at bounding box center [248, 158] width 134 height 23
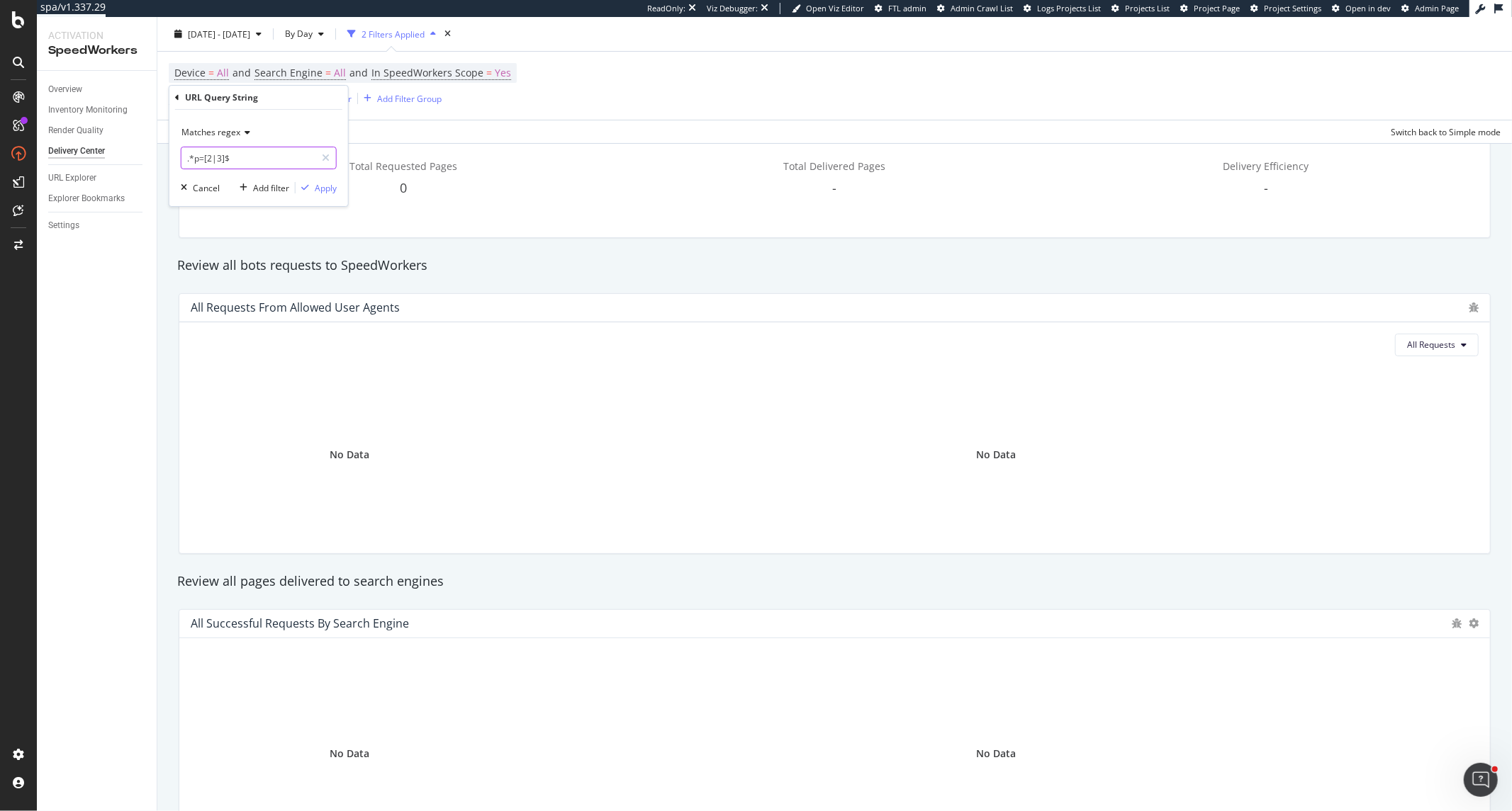
click at [208, 162] on input ".*p=[2|3]$" at bounding box center [248, 158] width 134 height 23
click at [224, 158] on input ".*p=(2|3]$" at bounding box center [248, 158] width 134 height 23
drag, startPoint x: 193, startPoint y: 154, endPoint x: 173, endPoint y: 154, distance: 20.0
click at [173, 154] on div "Matches regex .*p=(2|3)$ Cancel Add filter Apply" at bounding box center [258, 158] width 178 height 97
type input "p=(2|3)$"
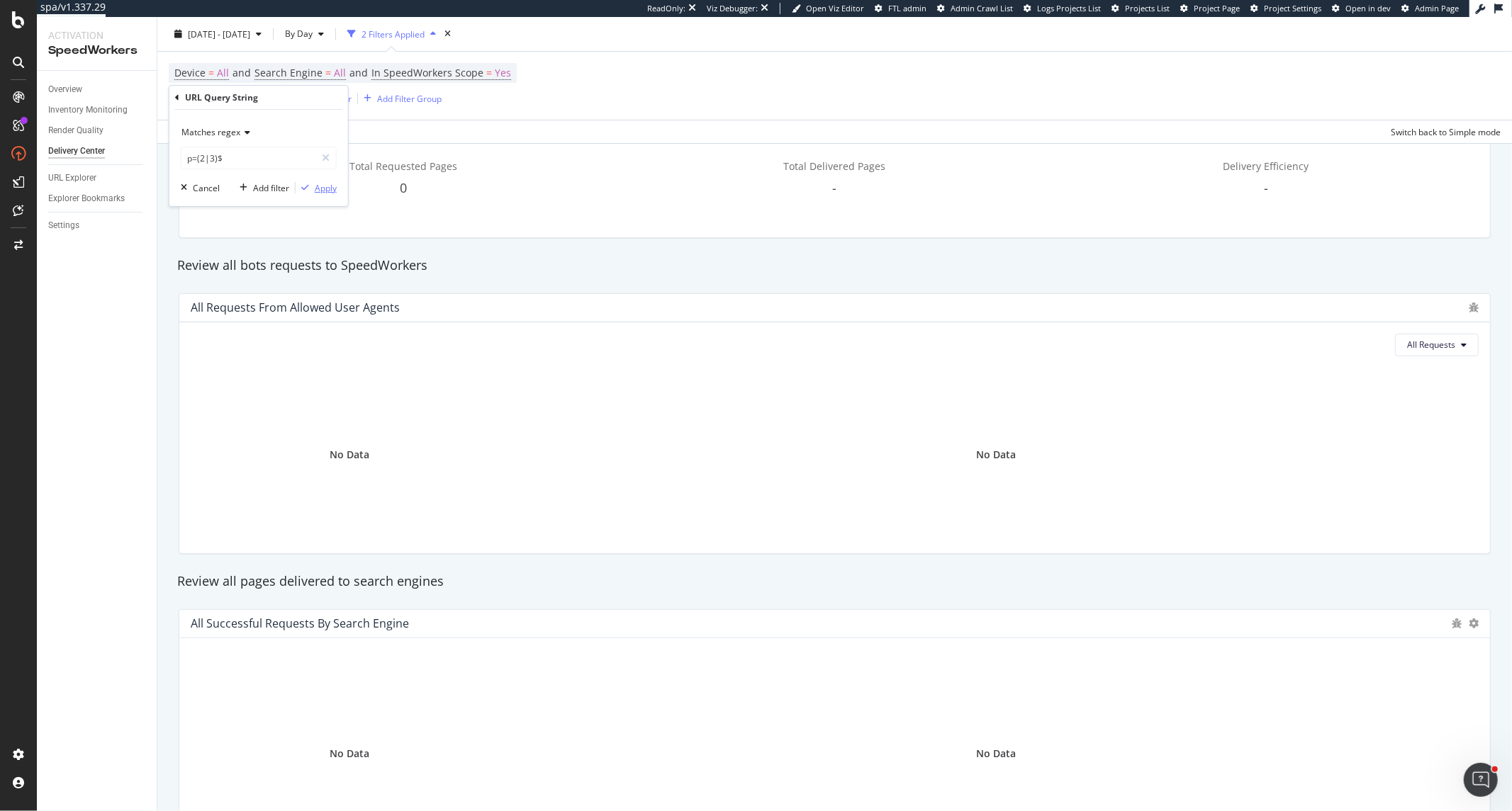
click at [315, 188] on div "Apply" at bounding box center [326, 188] width 22 height 12
click at [216, 103] on span "URL Query String" at bounding box center [202, 97] width 67 height 12
click at [192, 165] on input "p=(2|3)$" at bounding box center [248, 158] width 134 height 23
click at [188, 159] on input "p=(2|3)$" at bounding box center [248, 158] width 134 height 23
type input "\?p=(2|3)$"
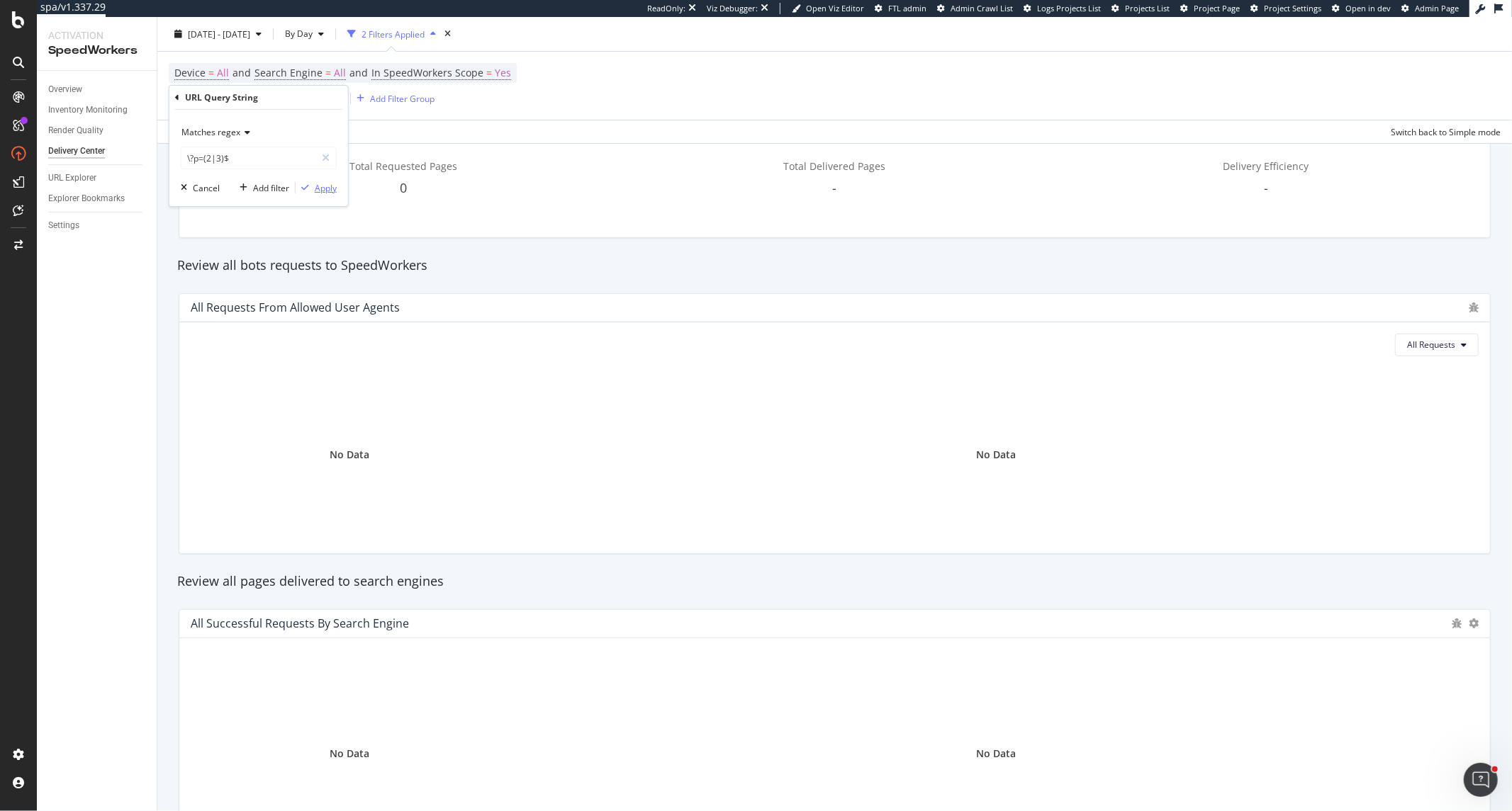
click at [328, 187] on div "Apply" at bounding box center [326, 188] width 22 height 12
click at [250, 104] on span "\?p=(2|3)" at bounding box center [263, 98] width 37 height 20
click at [192, 160] on input "\?p=(2|3)$" at bounding box center [248, 158] width 134 height 23
click at [197, 157] on input "\?p=(2|3)$" at bounding box center [248, 158] width 134 height 23
drag, startPoint x: 193, startPoint y: 158, endPoint x: 185, endPoint y: 158, distance: 8.0
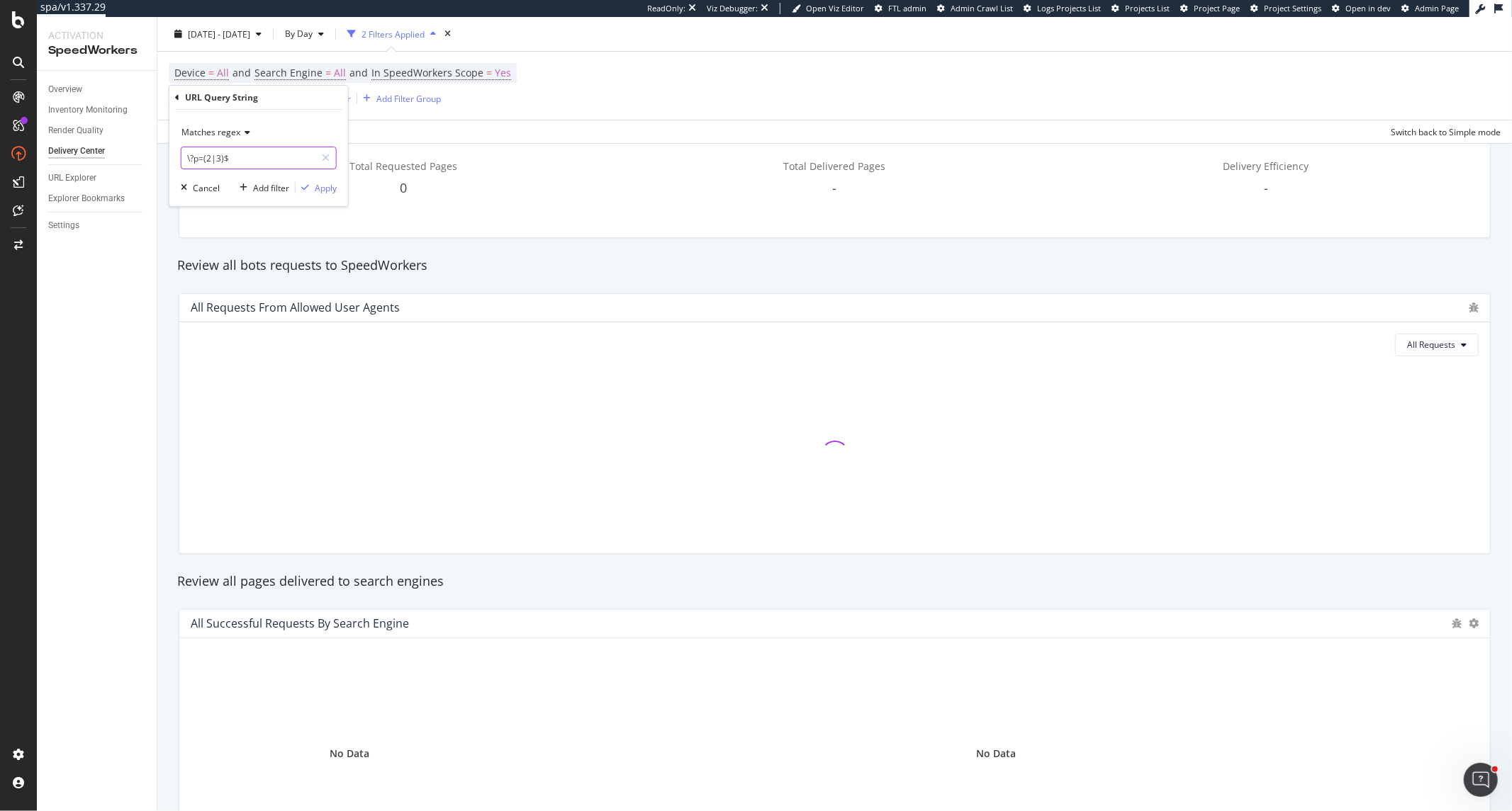
click at [185, 158] on input "\?p=(2|3)$" at bounding box center [248, 158] width 134 height 23
type input ".*p=(2|3)$"
click at [331, 192] on div "Apply" at bounding box center [326, 188] width 22 height 12
click at [229, 103] on span "URL Query String" at bounding box center [202, 97] width 67 height 12
click at [225, 135] on span "Matches regex" at bounding box center [211, 131] width 59 height 12
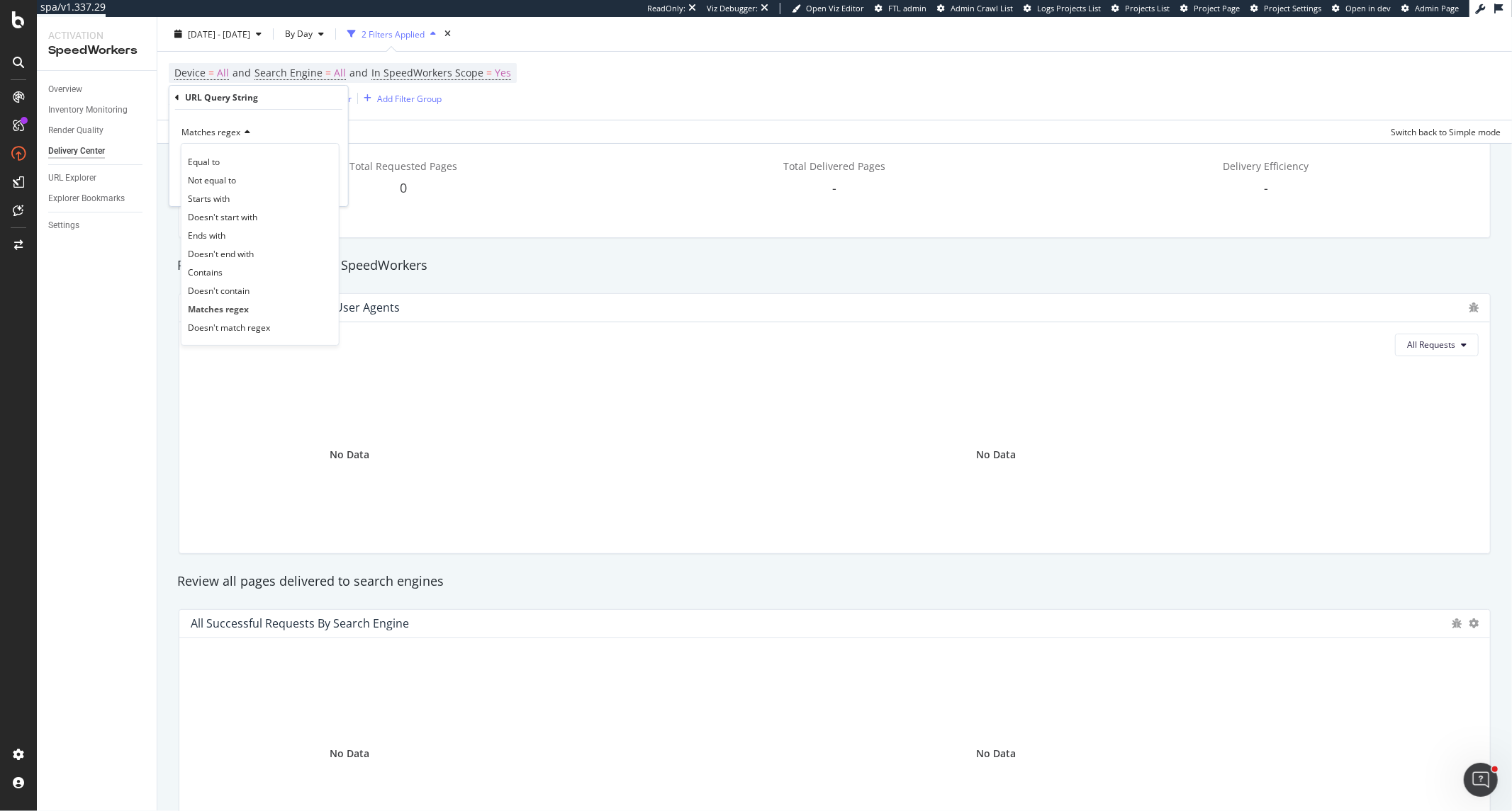
click at [225, 135] on span "Matches regex" at bounding box center [211, 131] width 59 height 12
click at [200, 157] on input ".*p=(2|3)$" at bounding box center [248, 158] width 134 height 23
click at [249, 138] on div "Matches regex" at bounding box center [258, 132] width 156 height 23
click at [232, 273] on div "Contains" at bounding box center [260, 272] width 151 height 18
click at [206, 159] on input ".*p=(2|3)$" at bounding box center [248, 158] width 134 height 23
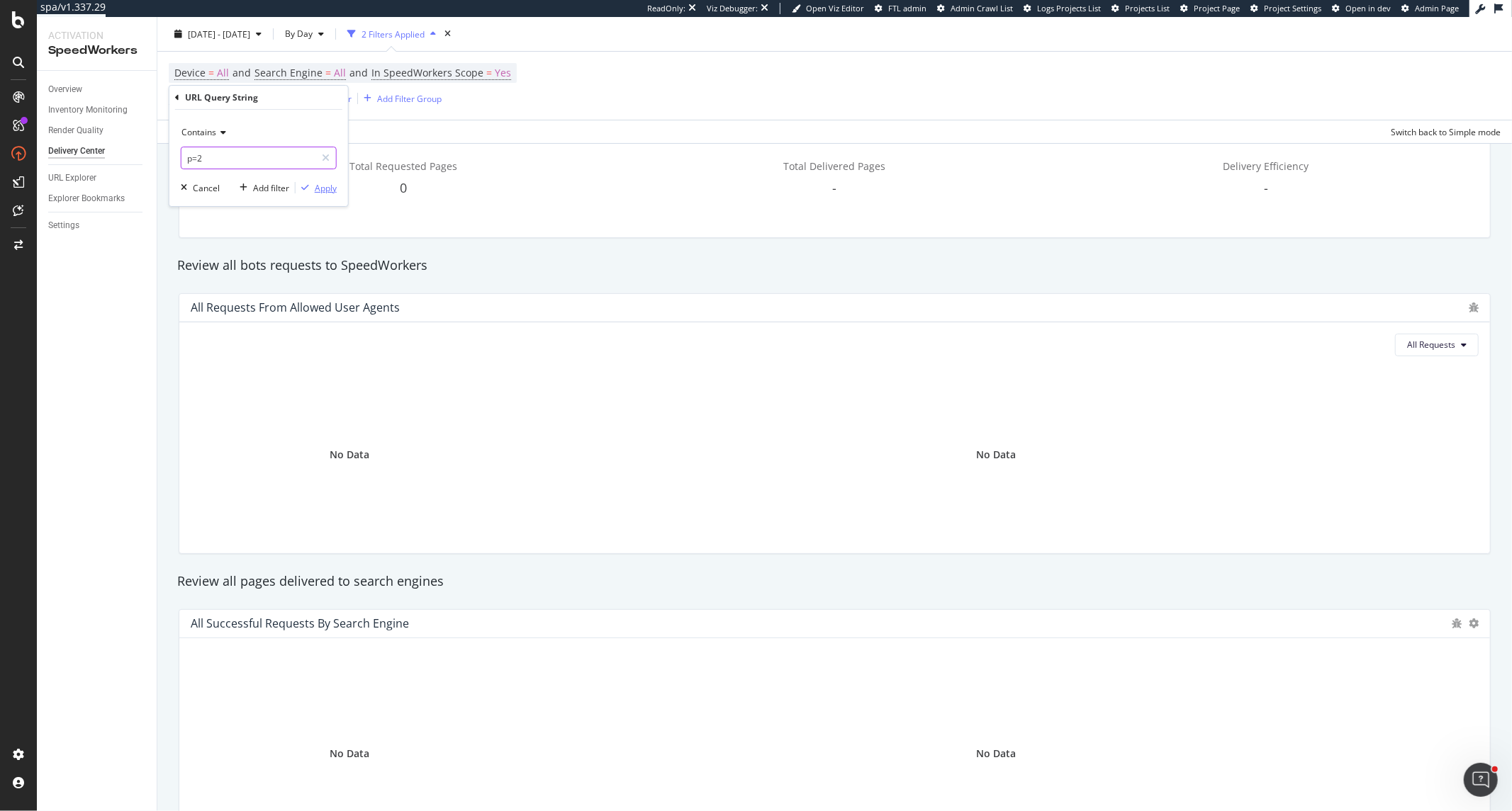
type input "p=2"
click at [324, 192] on div "Apply" at bounding box center [326, 188] width 22 height 12
click at [224, 103] on span "URL Query String" at bounding box center [202, 97] width 67 height 12
click at [216, 142] on div "Contains" at bounding box center [258, 132] width 156 height 23
click at [229, 305] on span "Matches regex" at bounding box center [217, 309] width 59 height 12
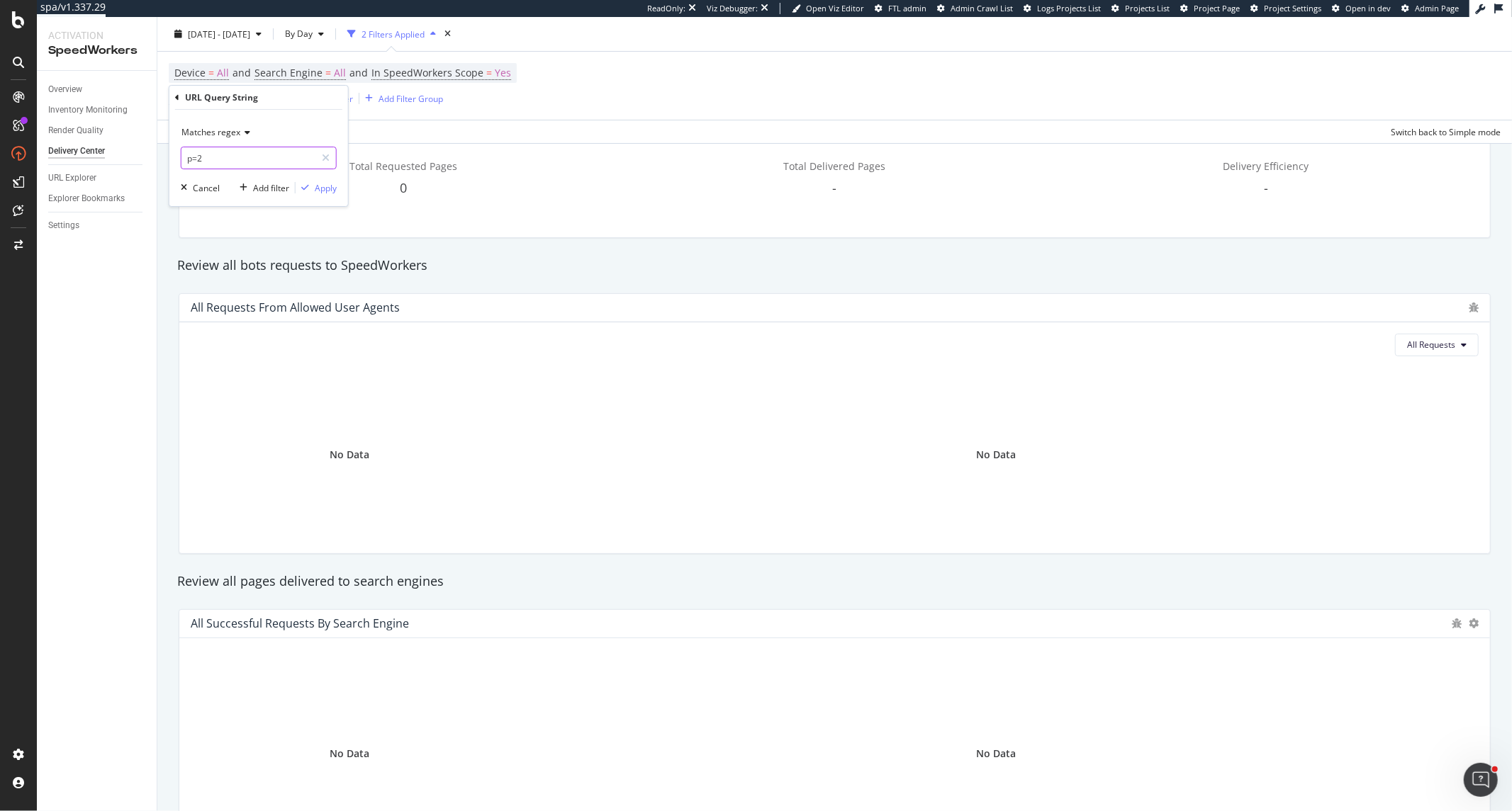
click at [258, 162] on input "p=2" at bounding box center [248, 158] width 134 height 23
paste input ".*page=(2|3)$"
drag, startPoint x: 195, startPoint y: 160, endPoint x: 178, endPoint y: 162, distance: 17.1
click at [178, 162] on div "Matches regex .*page=(2|3)$ Cancel Add filter Apply" at bounding box center [258, 158] width 178 height 97
type input "page=(2|3)$"
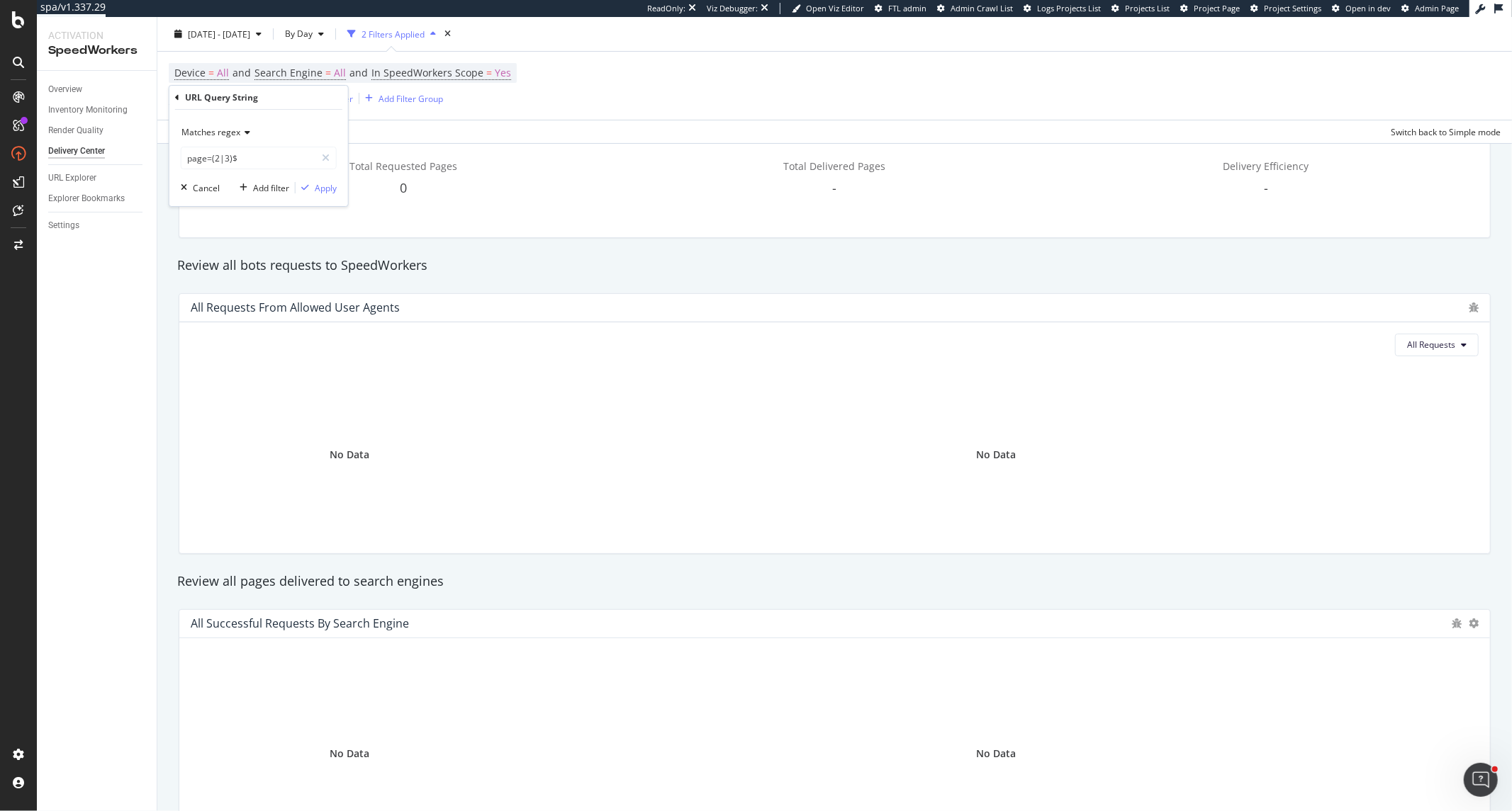
click at [325, 195] on div "Matches regex page=(2|3)$ Cancel Add filter Apply" at bounding box center [258, 158] width 178 height 97
click at [326, 188] on div "Apply" at bounding box center [326, 188] width 22 height 12
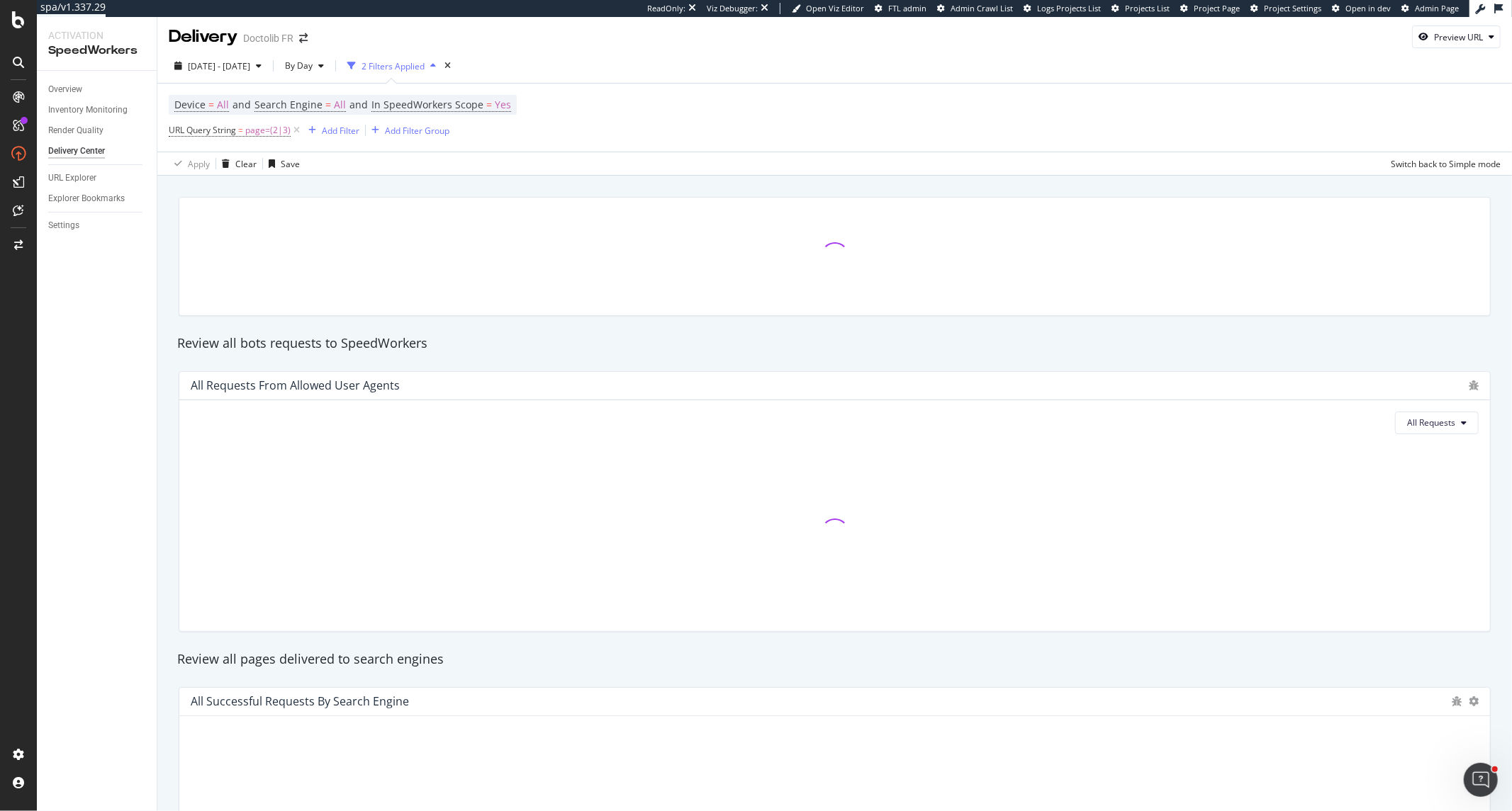
scroll to position [3, 0]
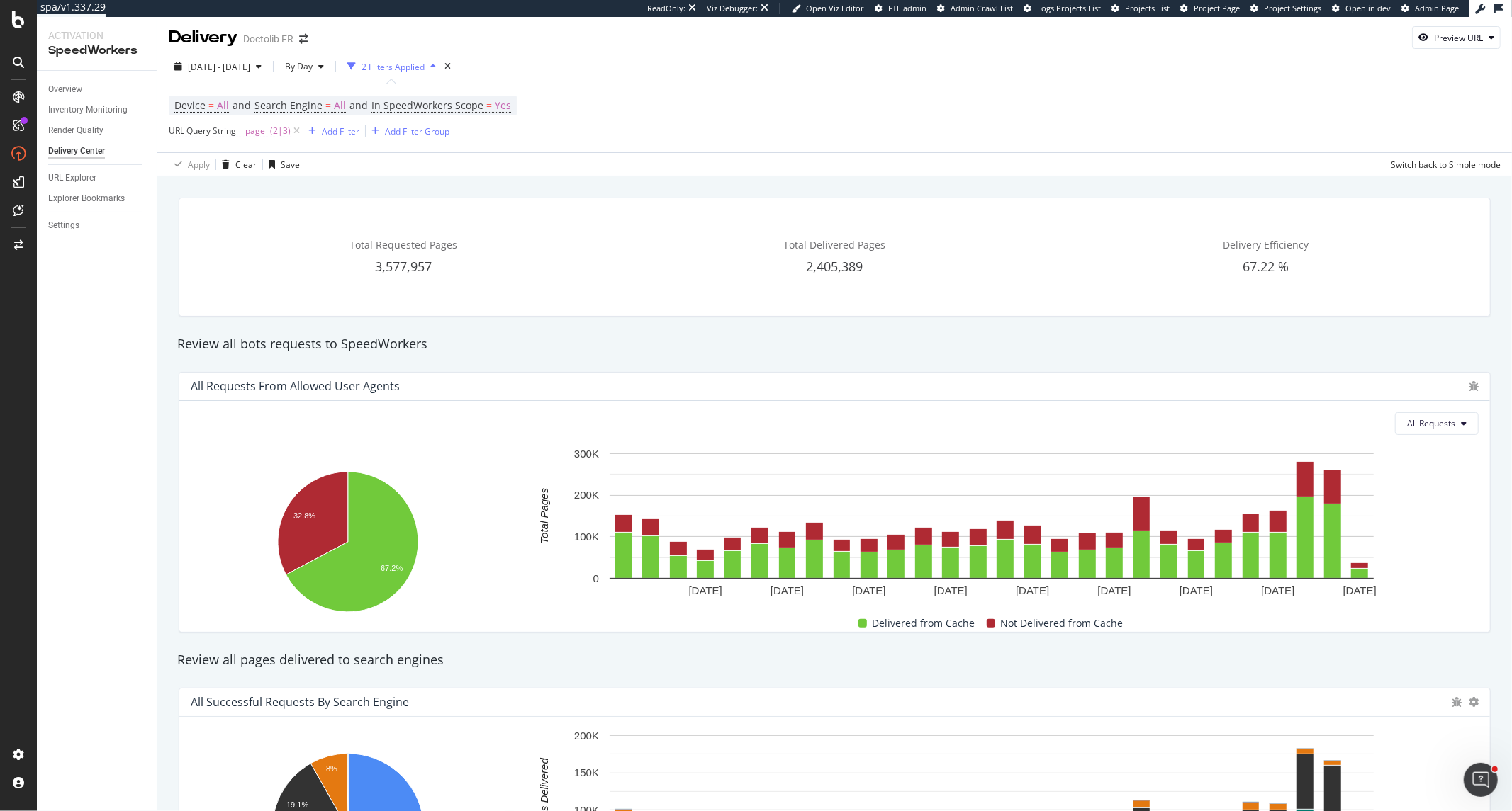
click at [282, 136] on span "page=(2|3)" at bounding box center [267, 131] width 45 height 20
click at [323, 227] on button "Apply" at bounding box center [316, 221] width 41 height 14
click at [1360, 426] on span "All Requests" at bounding box center [1430, 423] width 48 height 12
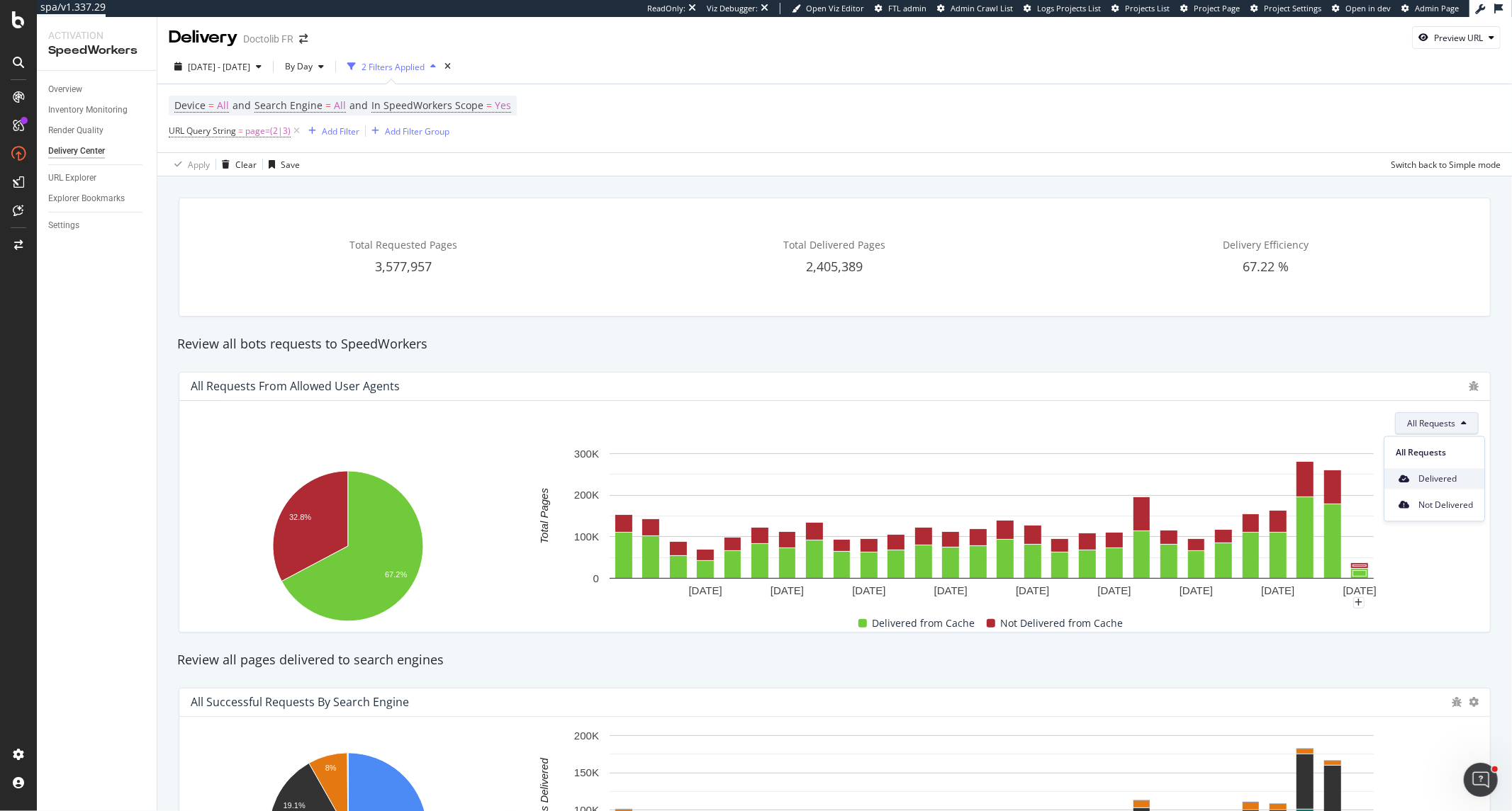
click at [1360, 486] on div "Delivered" at bounding box center [1434, 479] width 100 height 21
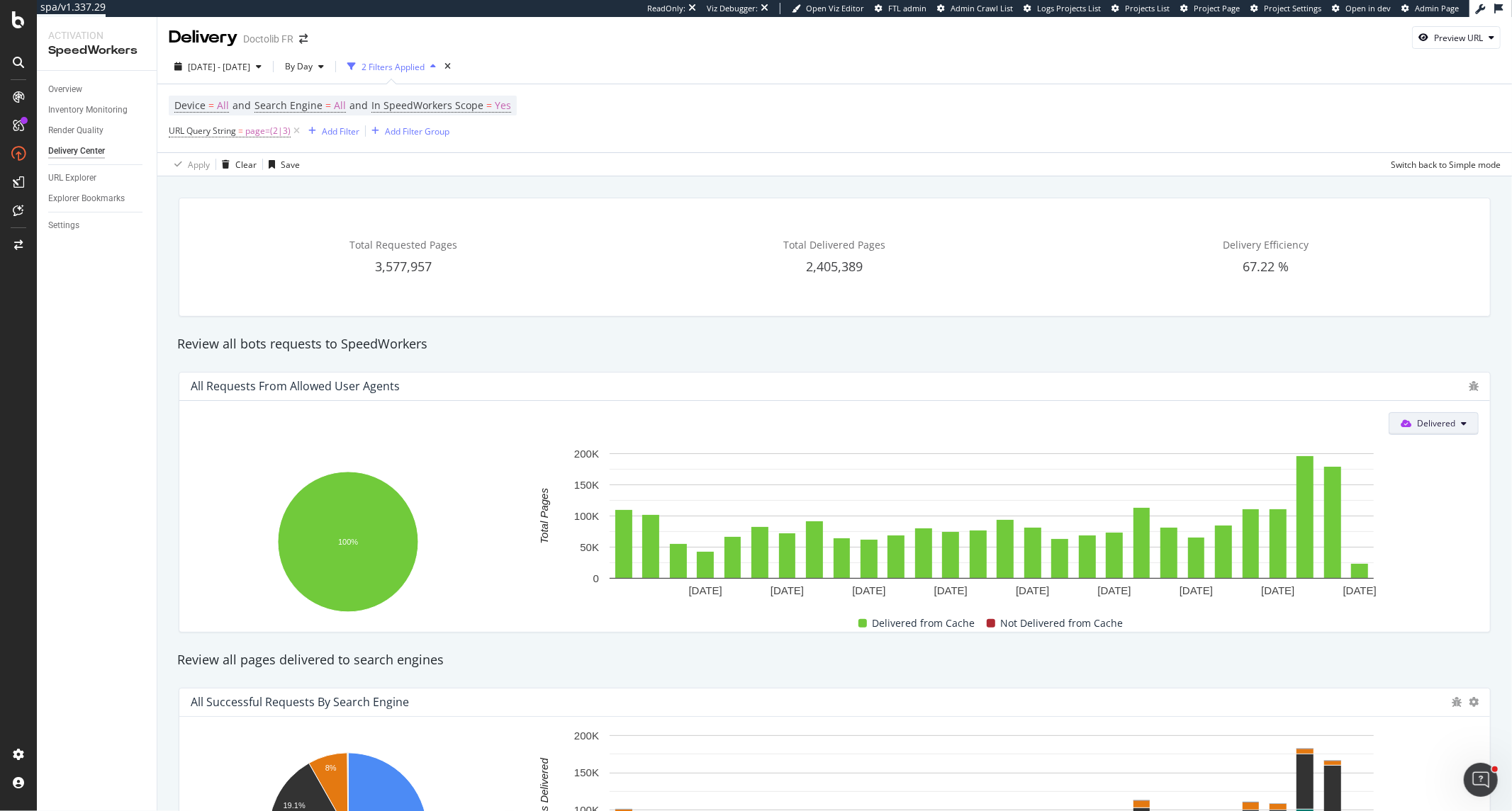
click at [1360, 423] on span "Delivered" at bounding box center [1436, 423] width 38 height 12
click at [1360, 507] on span "Not Delivered" at bounding box center [1439, 505] width 55 height 13
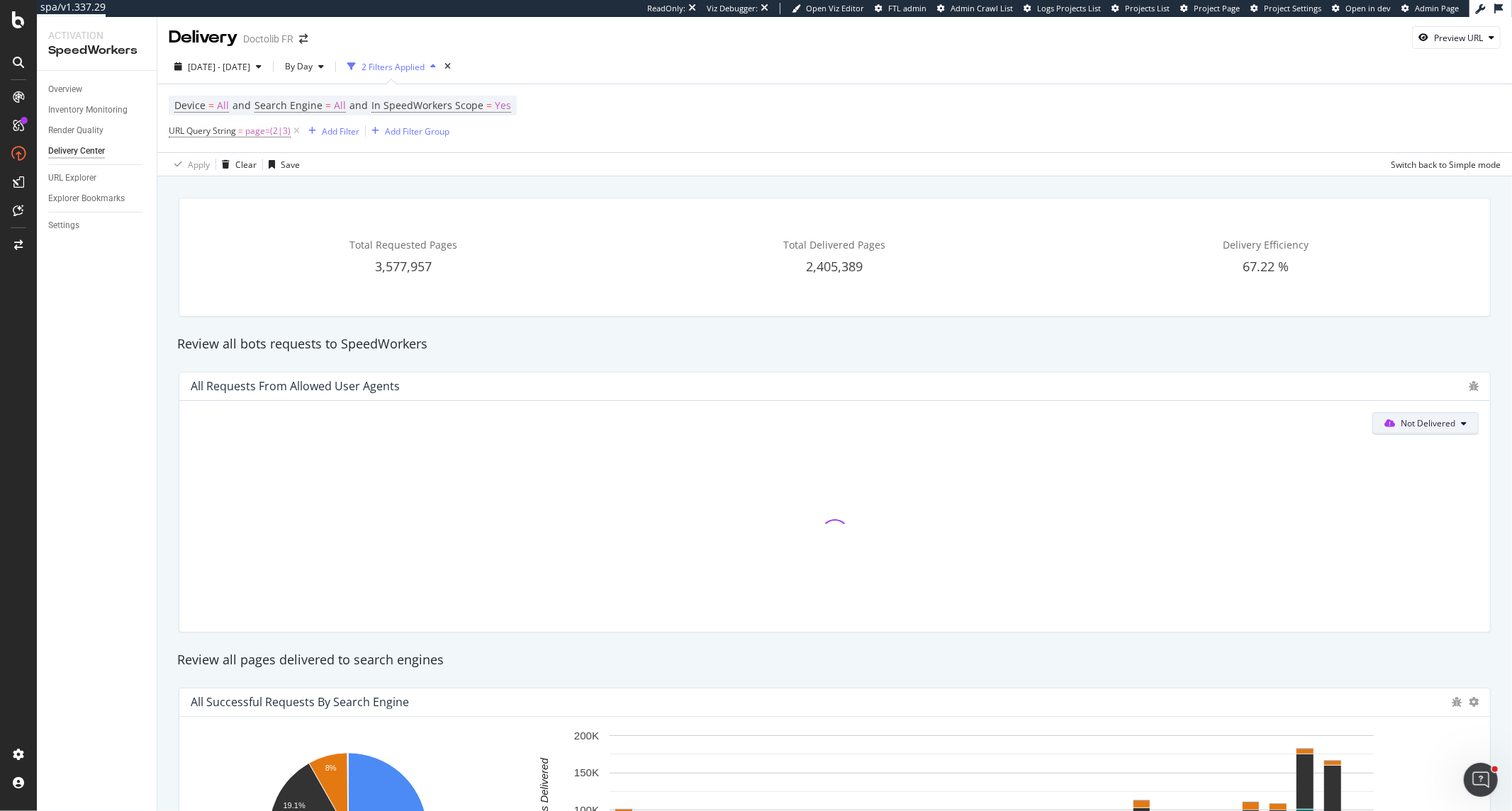
click at [1360, 419] on span at bounding box center [1392, 423] width 17 height 12
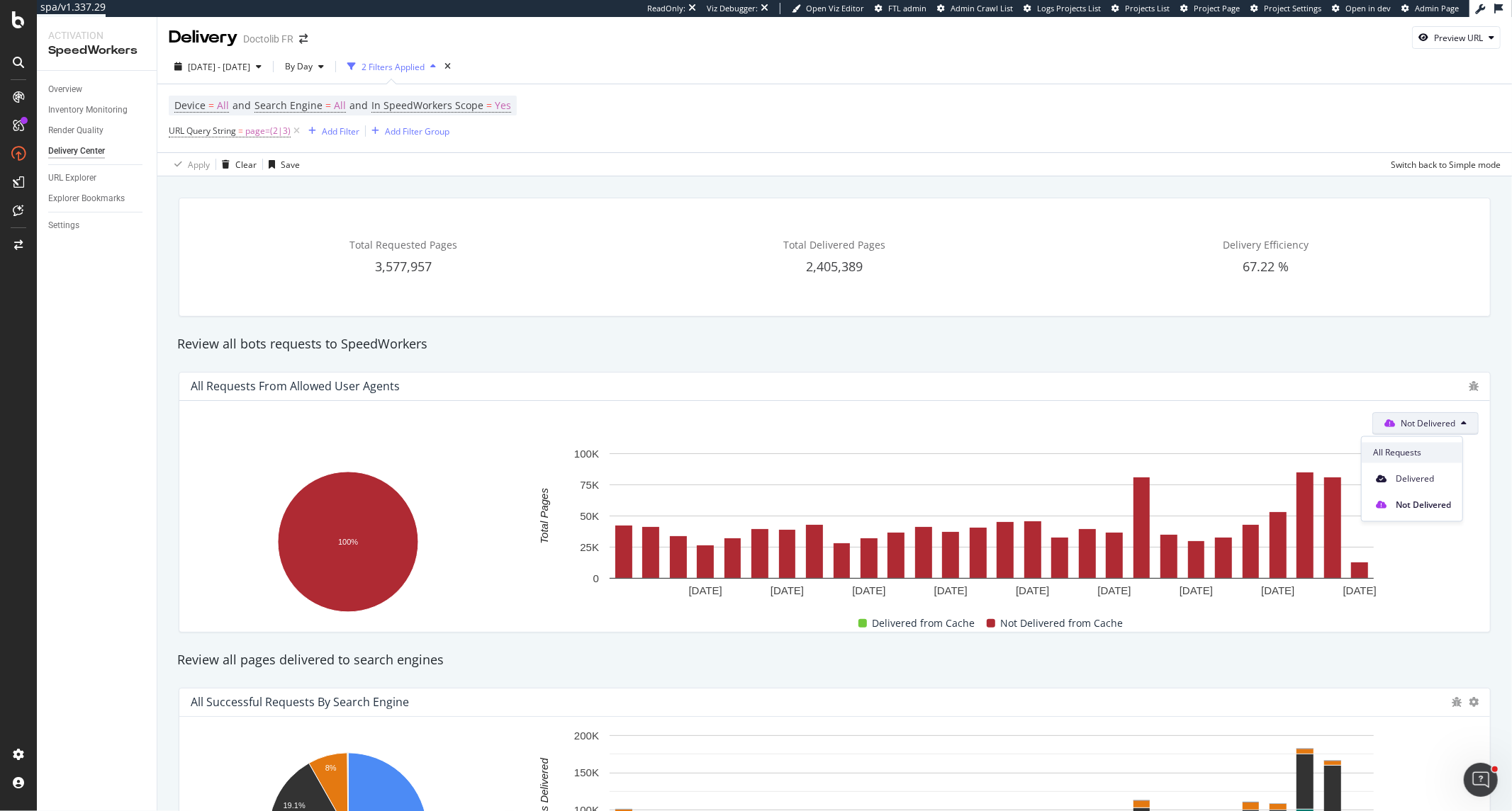
click at [1360, 451] on span "All Requests" at bounding box center [1412, 453] width 78 height 13
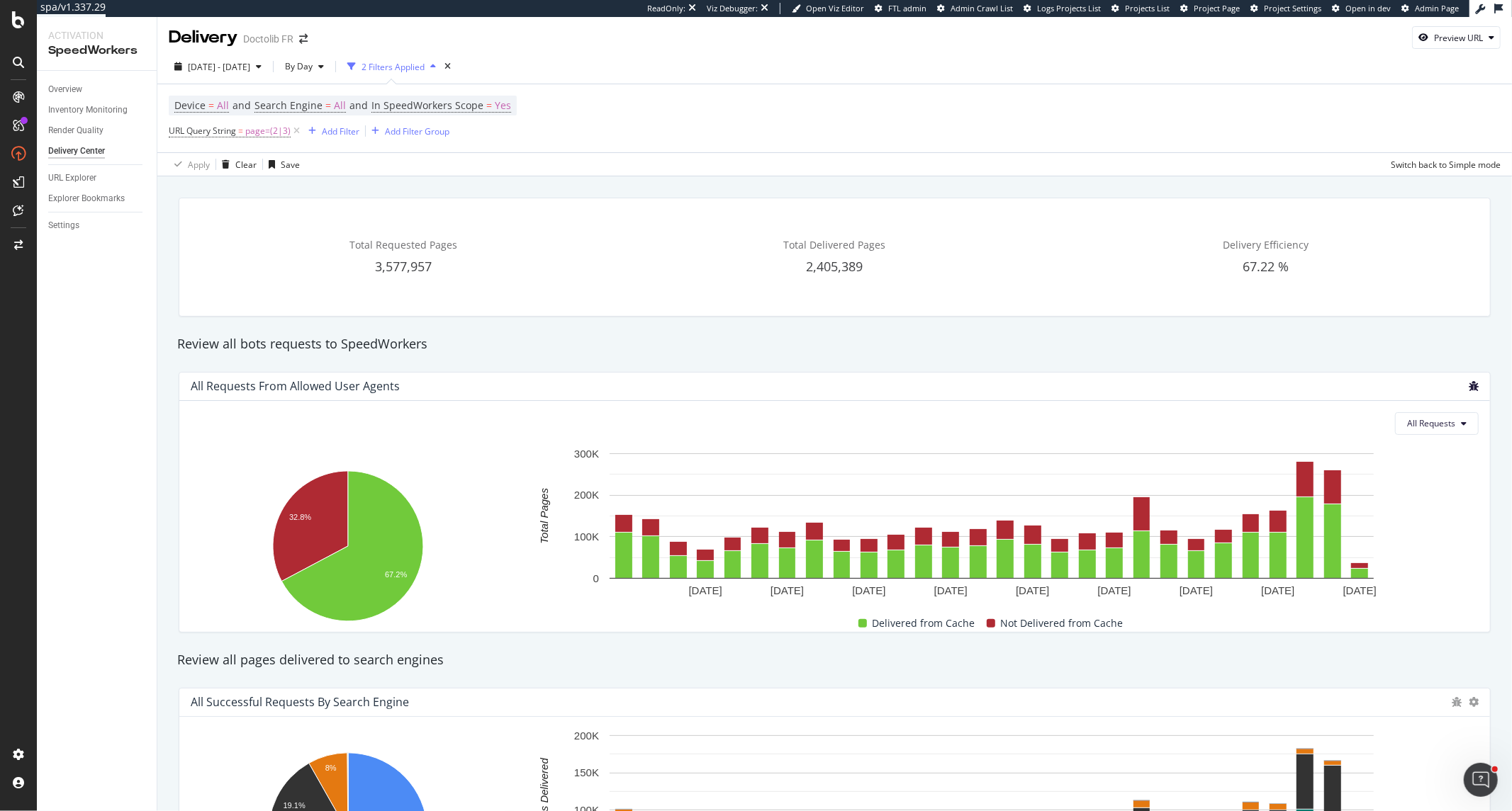
click at [1360, 387] on icon "bug" at bounding box center [1473, 386] width 10 height 10
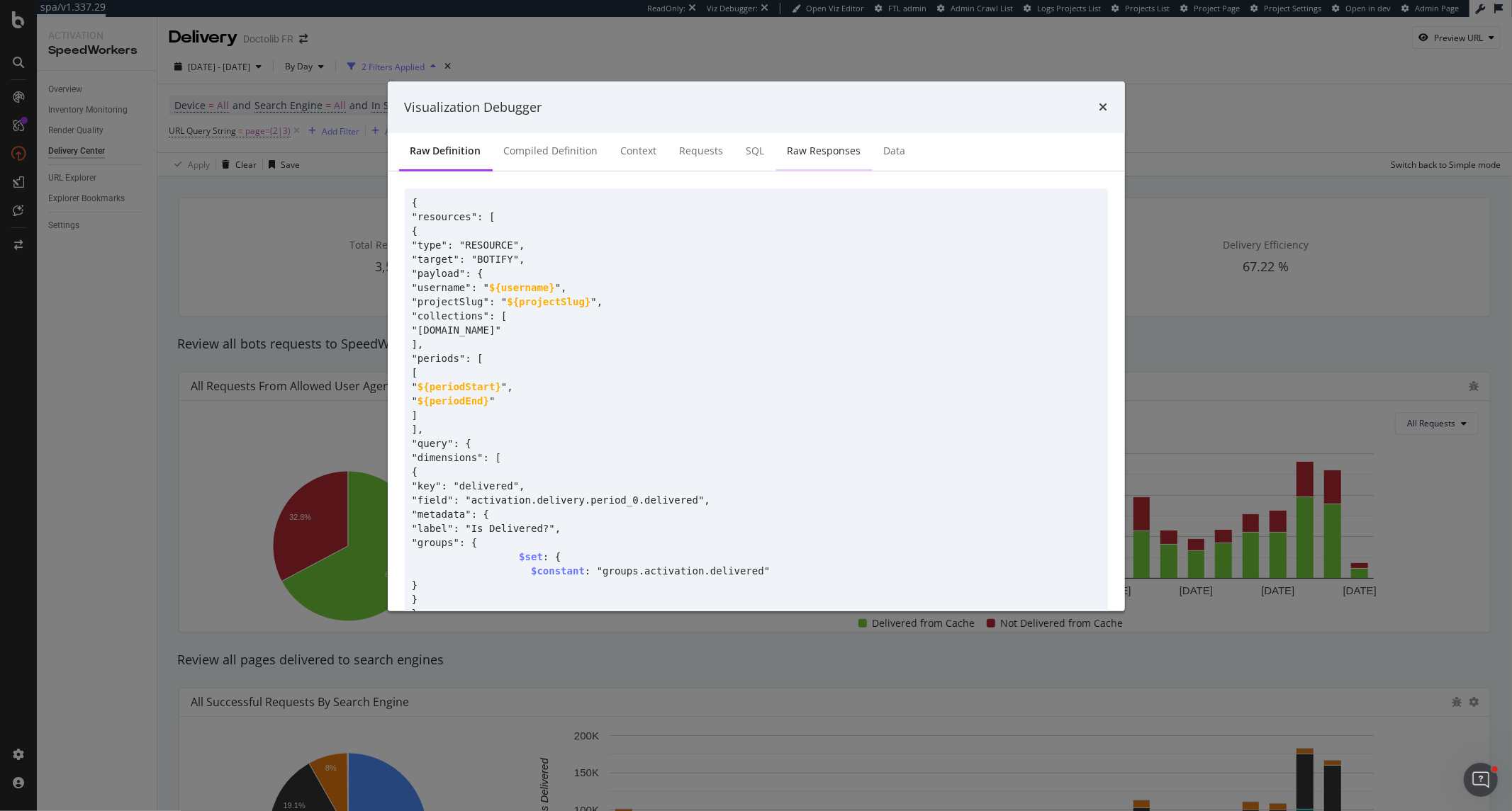
click at [797, 145] on div "Raw Responses" at bounding box center [824, 151] width 74 height 14
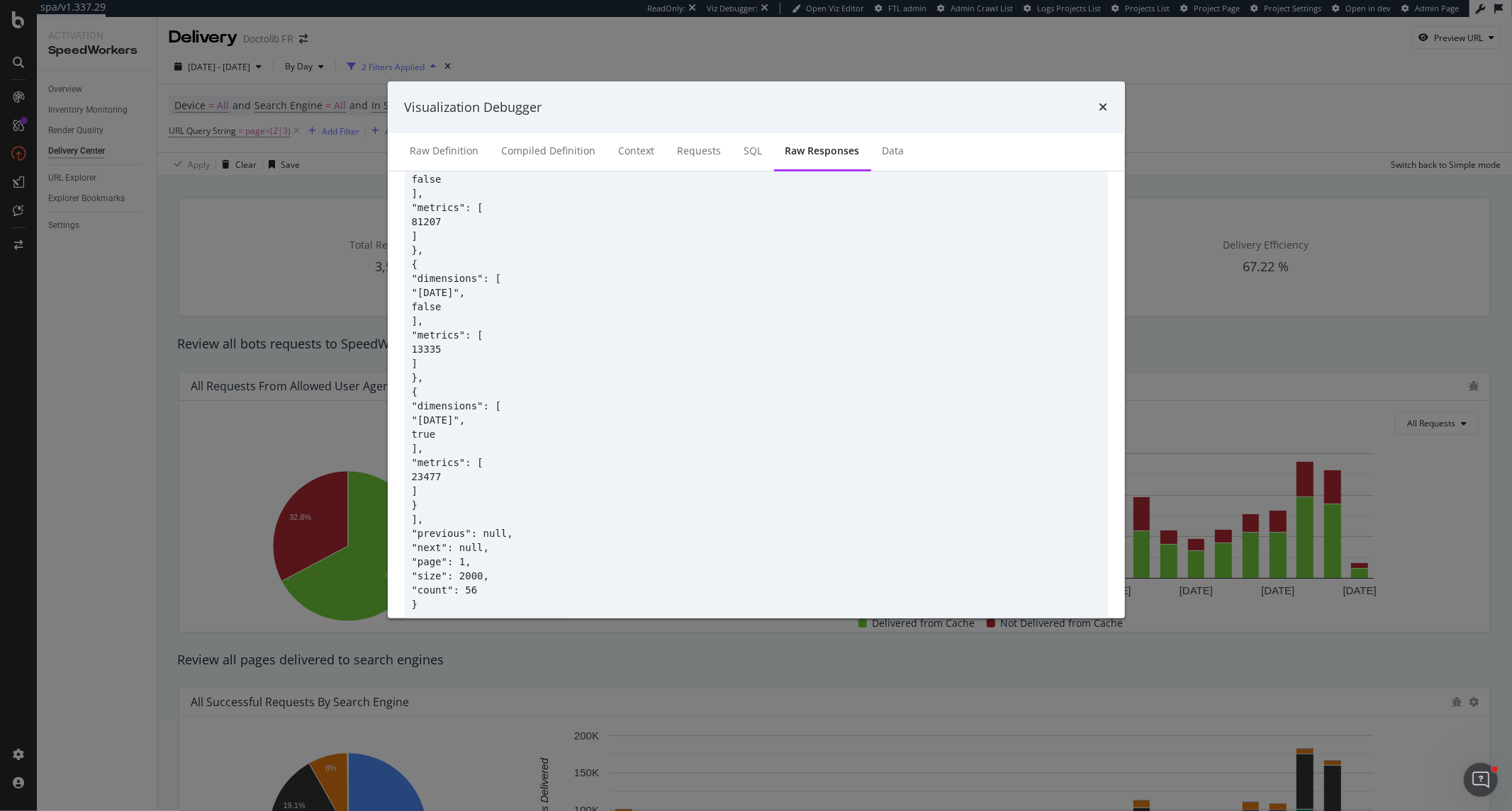
scroll to position [7293, 0]
click at [1099, 105] on icon "times" at bounding box center [1103, 107] width 9 height 11
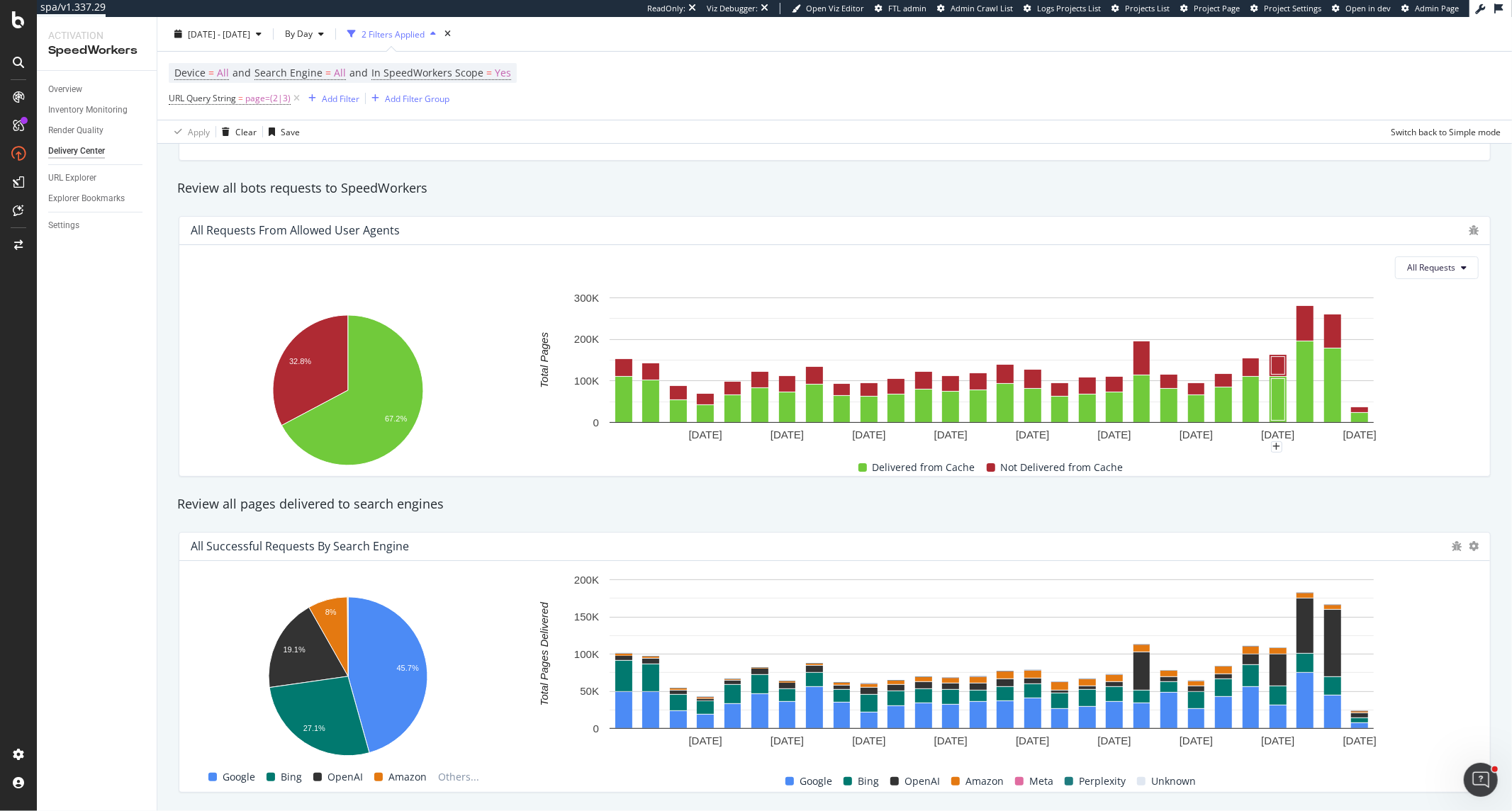
scroll to position [397, 0]
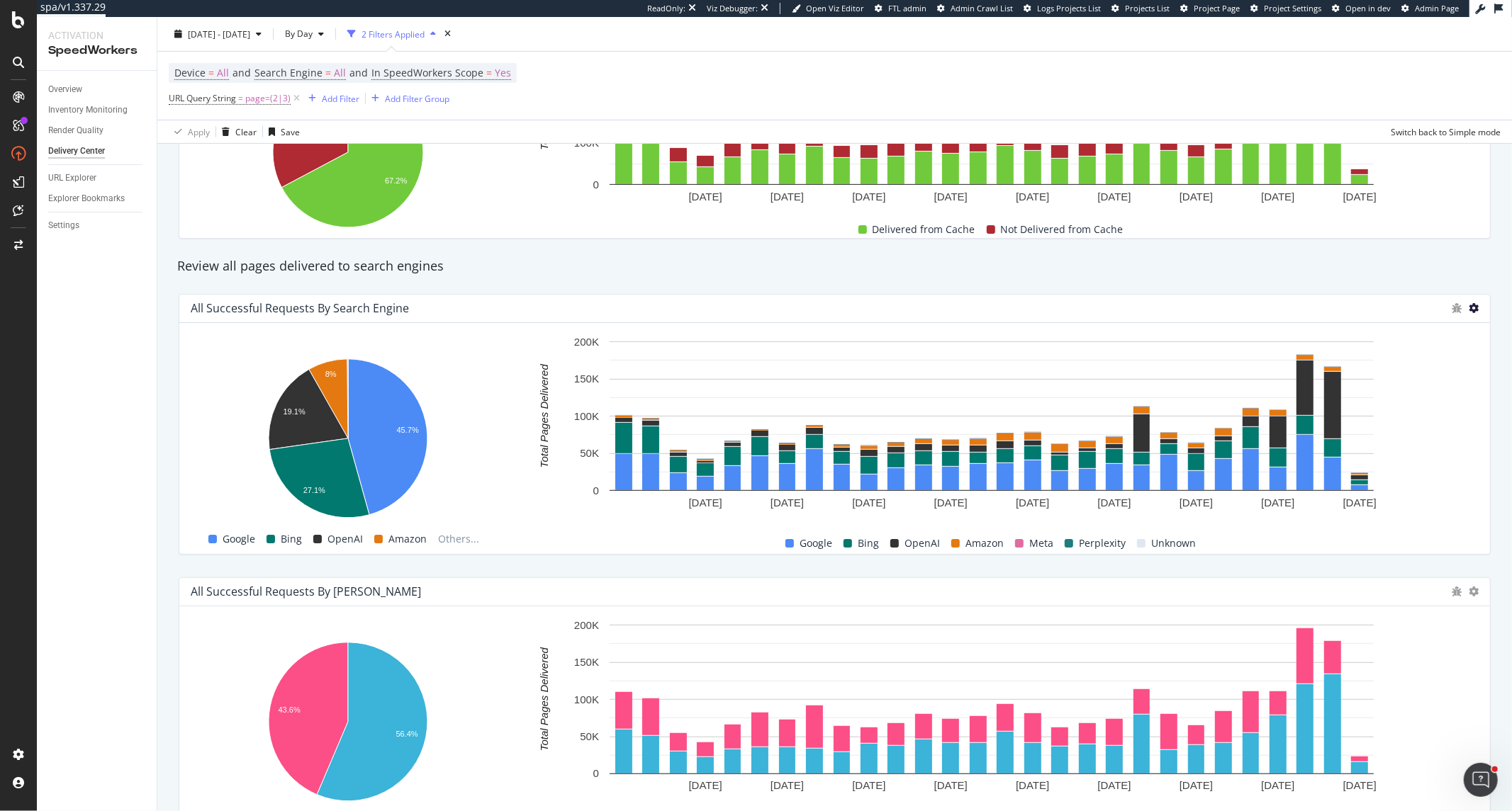
click at [1360, 312] on icon at bounding box center [1473, 308] width 10 height 10
click at [1360, 426] on div "Total Requested Pages 3,577,957 Total Delivered Pages 2,405,389 Delivery Effici…" at bounding box center [834, 639] width 1354 height 1715
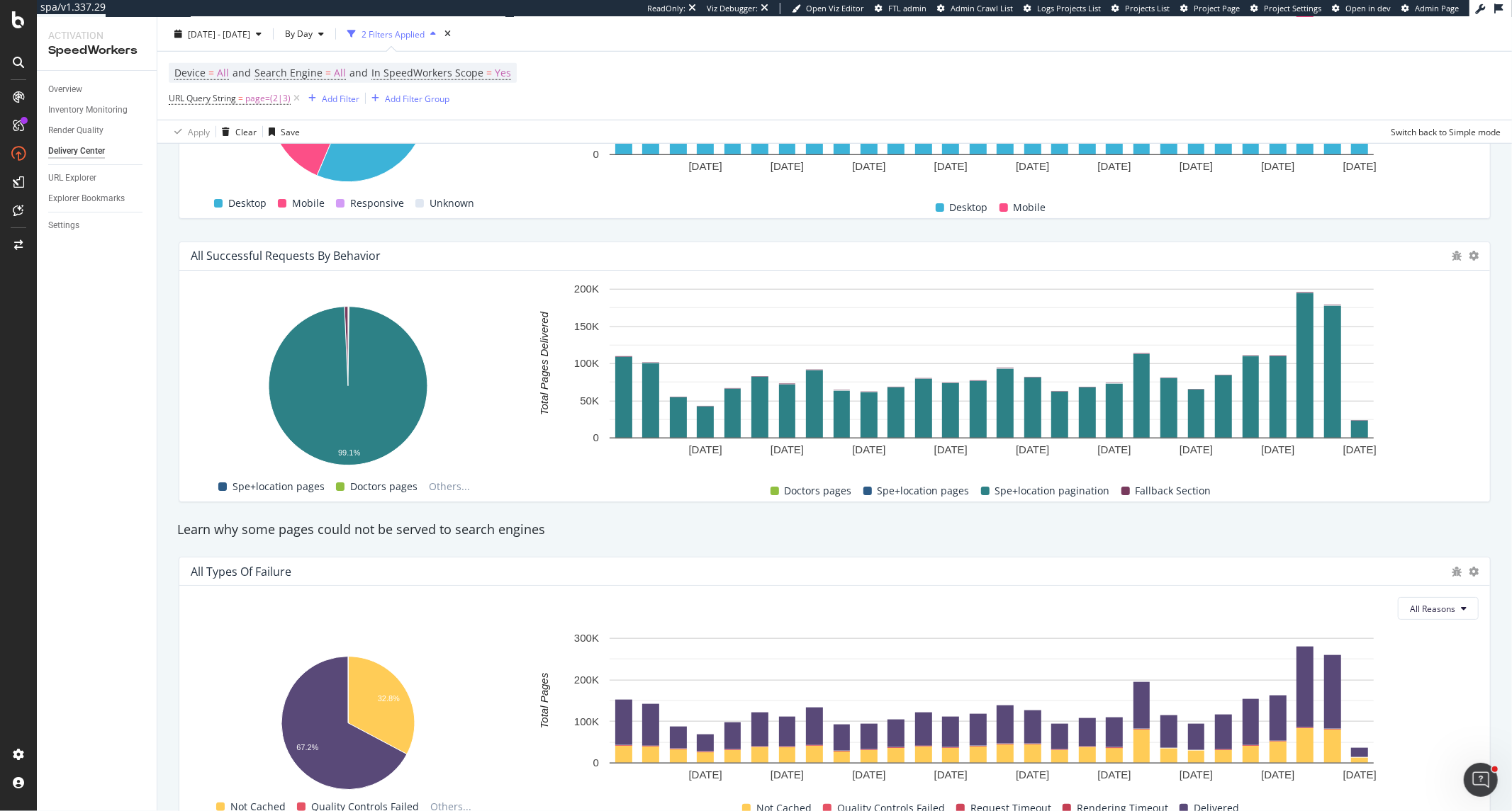
scroll to position [1084, 0]
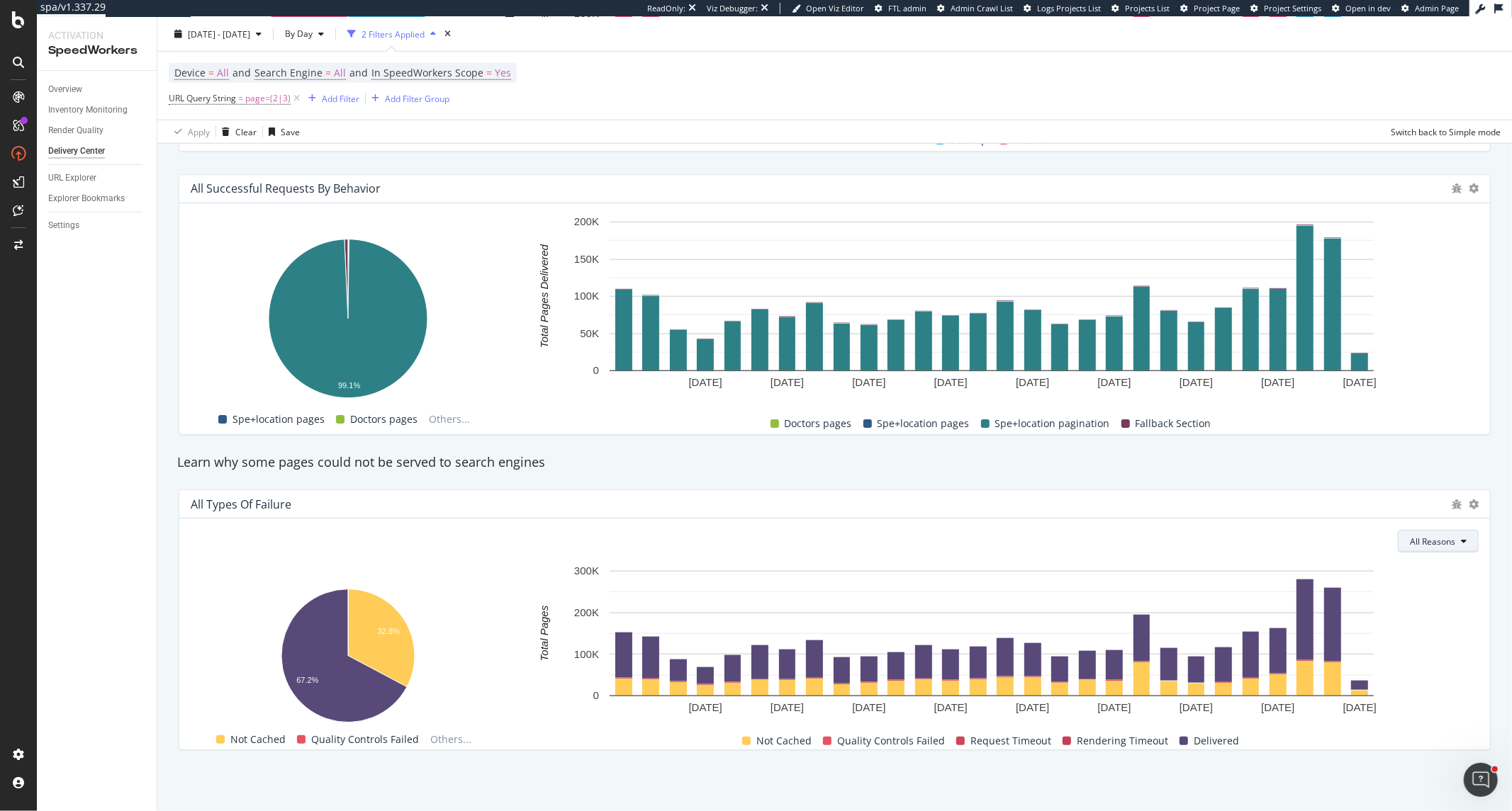
click at [1360, 546] on button "All Reasons" at bounding box center [1438, 541] width 81 height 23
click at [1300, 729] on div "Not Cached Quality Controls Failed Request Timeout Rendering Timeout Delivered" at bounding box center [990, 741] width 964 height 18
click at [1360, 504] on icon at bounding box center [1473, 504] width 10 height 10
click at [1360, 520] on span "Table" at bounding box center [1416, 519] width 56 height 13
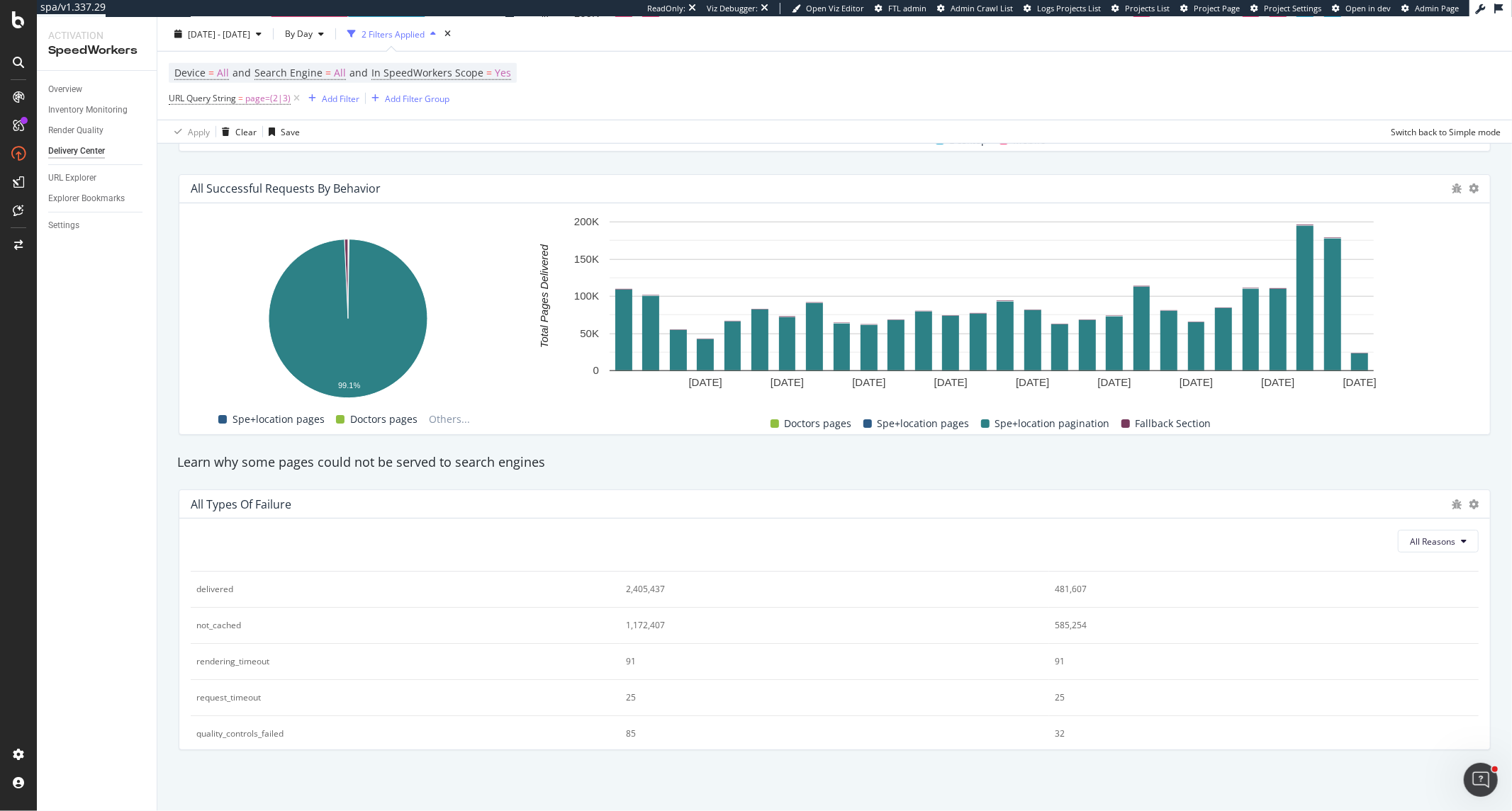
scroll to position [44, 0]
click at [1360, 507] on div "All Types of Failure" at bounding box center [834, 504] width 1311 height 29
click at [1360, 505] on icon at bounding box center [1473, 504] width 10 height 10
click at [1360, 496] on span "Bar (by Value)" at bounding box center [1417, 493] width 55 height 13
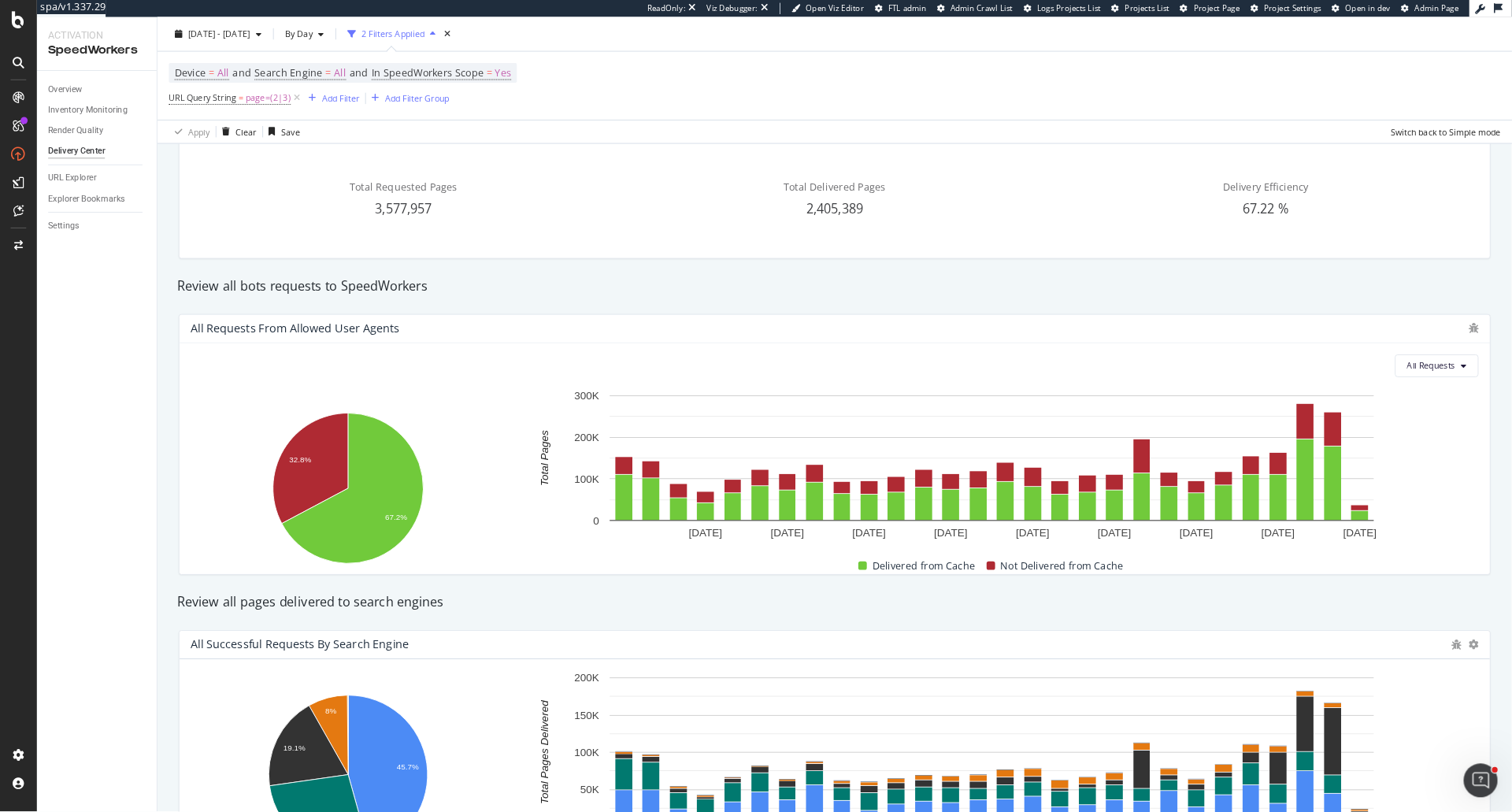
scroll to position [0, 0]
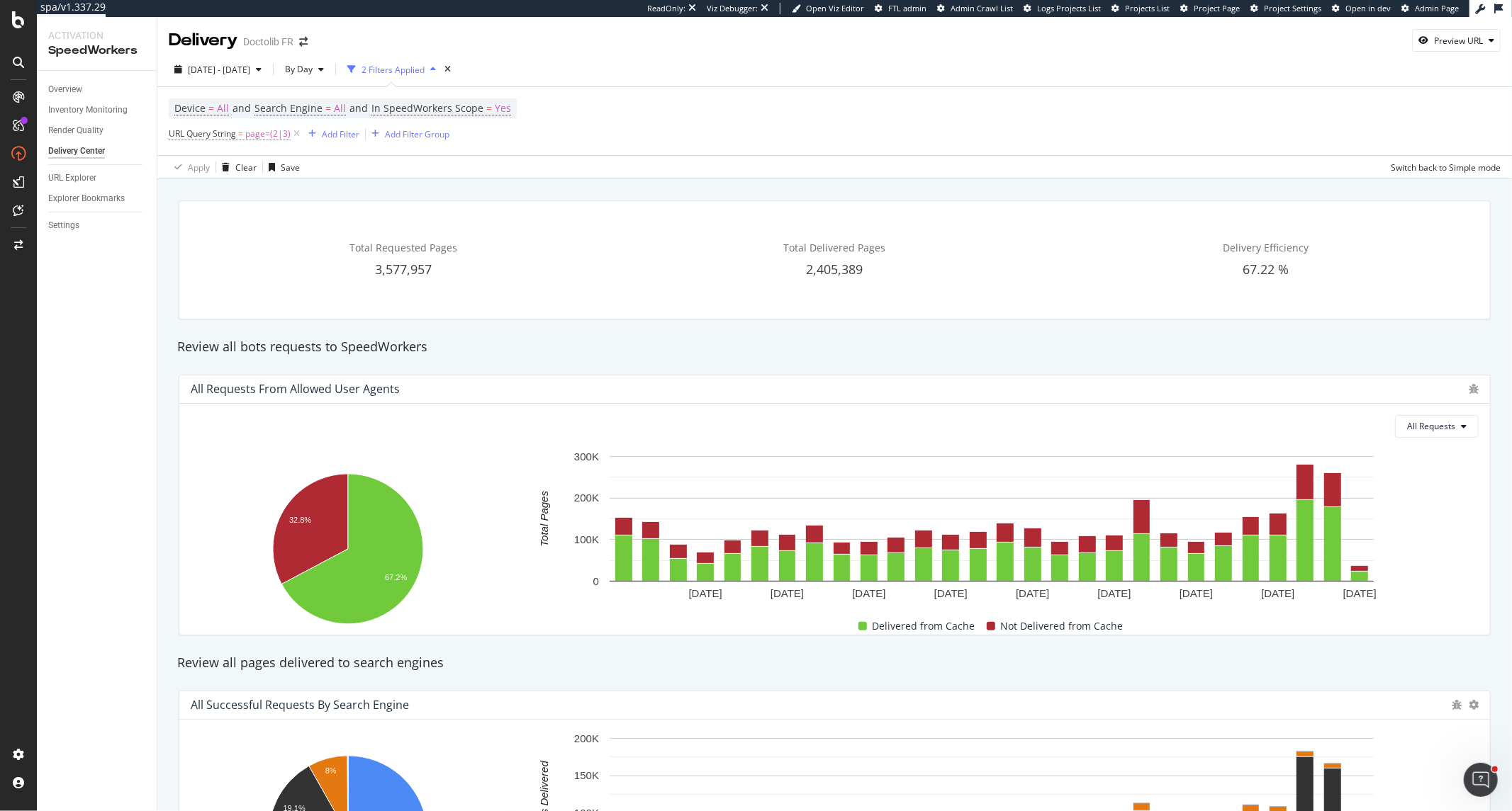
click at [251, 143] on span "page=(2|3)" at bounding box center [267, 134] width 45 height 20
click at [231, 171] on span "Matches regex" at bounding box center [211, 168] width 59 height 12
click at [273, 371] on div "Doesn't match regex" at bounding box center [260, 363] width 151 height 18
click at [323, 223] on div "Apply" at bounding box center [326, 223] width 22 height 12
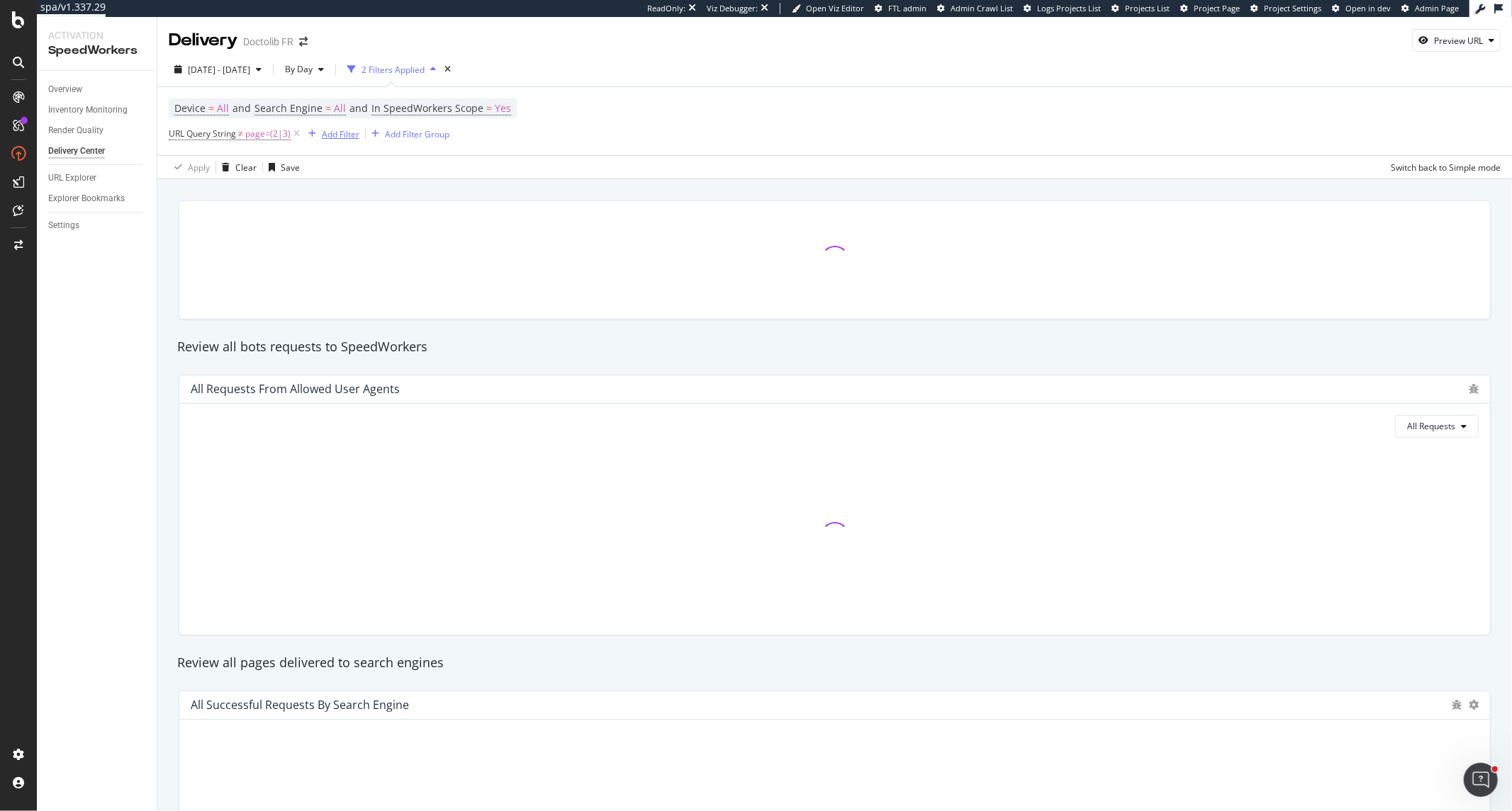
click at [332, 136] on div "Add Filter" at bounding box center [340, 134] width 37 height 12
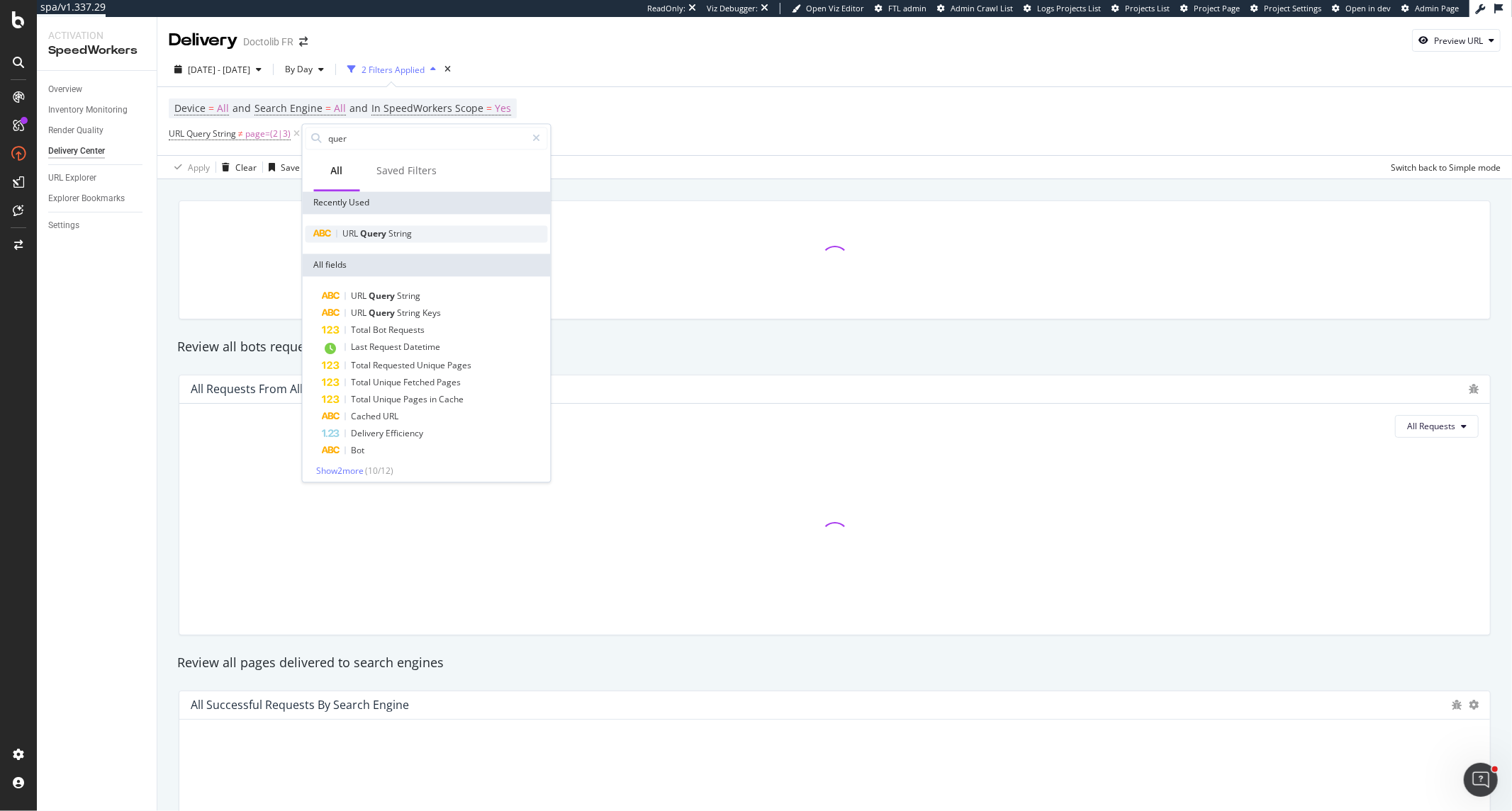
click at [391, 225] on div "URL Query String" at bounding box center [427, 233] width 242 height 17
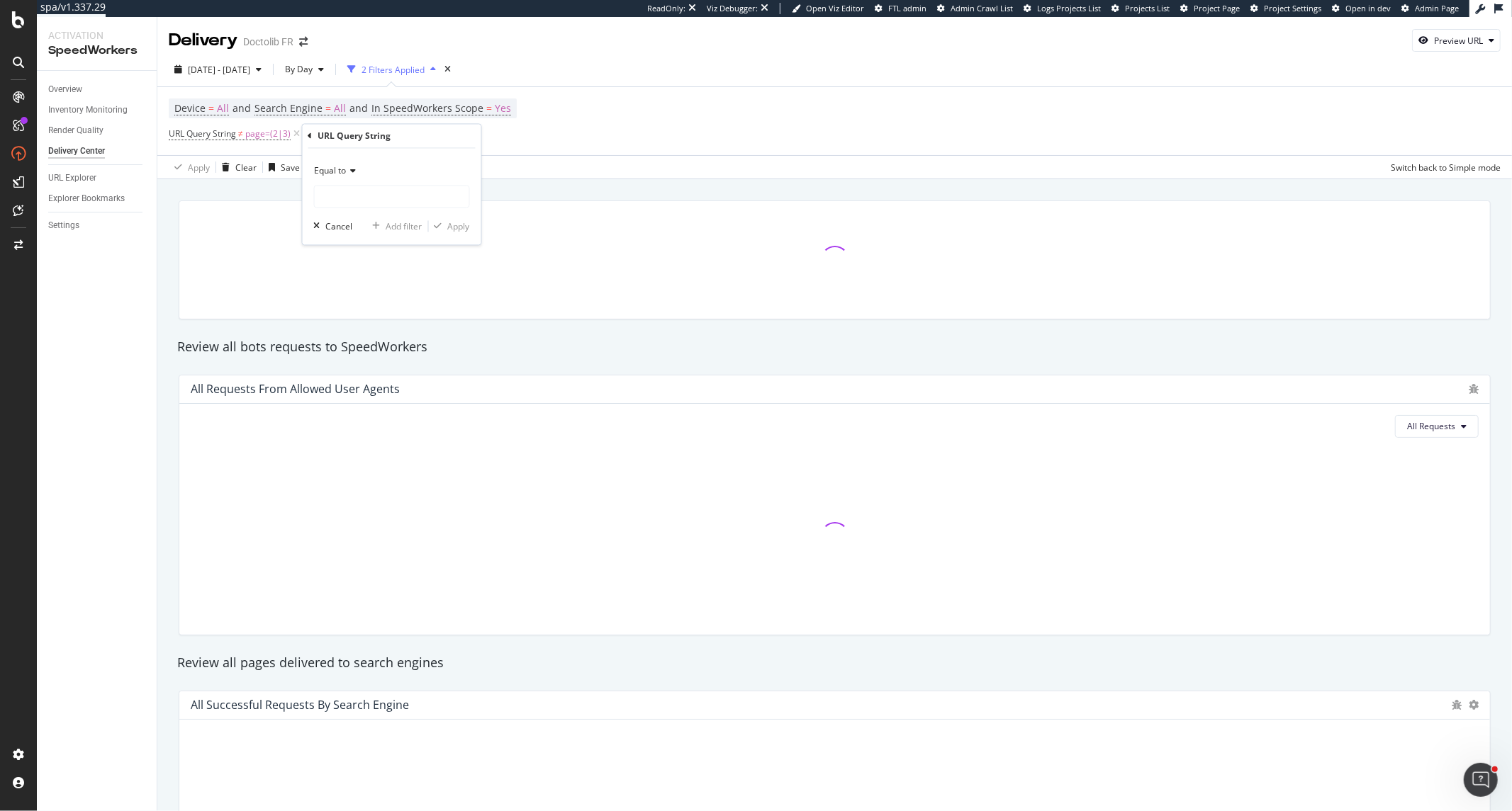
click at [338, 169] on span "Equal to" at bounding box center [330, 170] width 32 height 12
click at [366, 318] on div "Contains" at bounding box center [393, 310] width 151 height 18
click at [369, 208] on input "text" at bounding box center [391, 196] width 155 height 23
type input "page="
click at [445, 220] on div "Apply" at bounding box center [449, 227] width 41 height 13
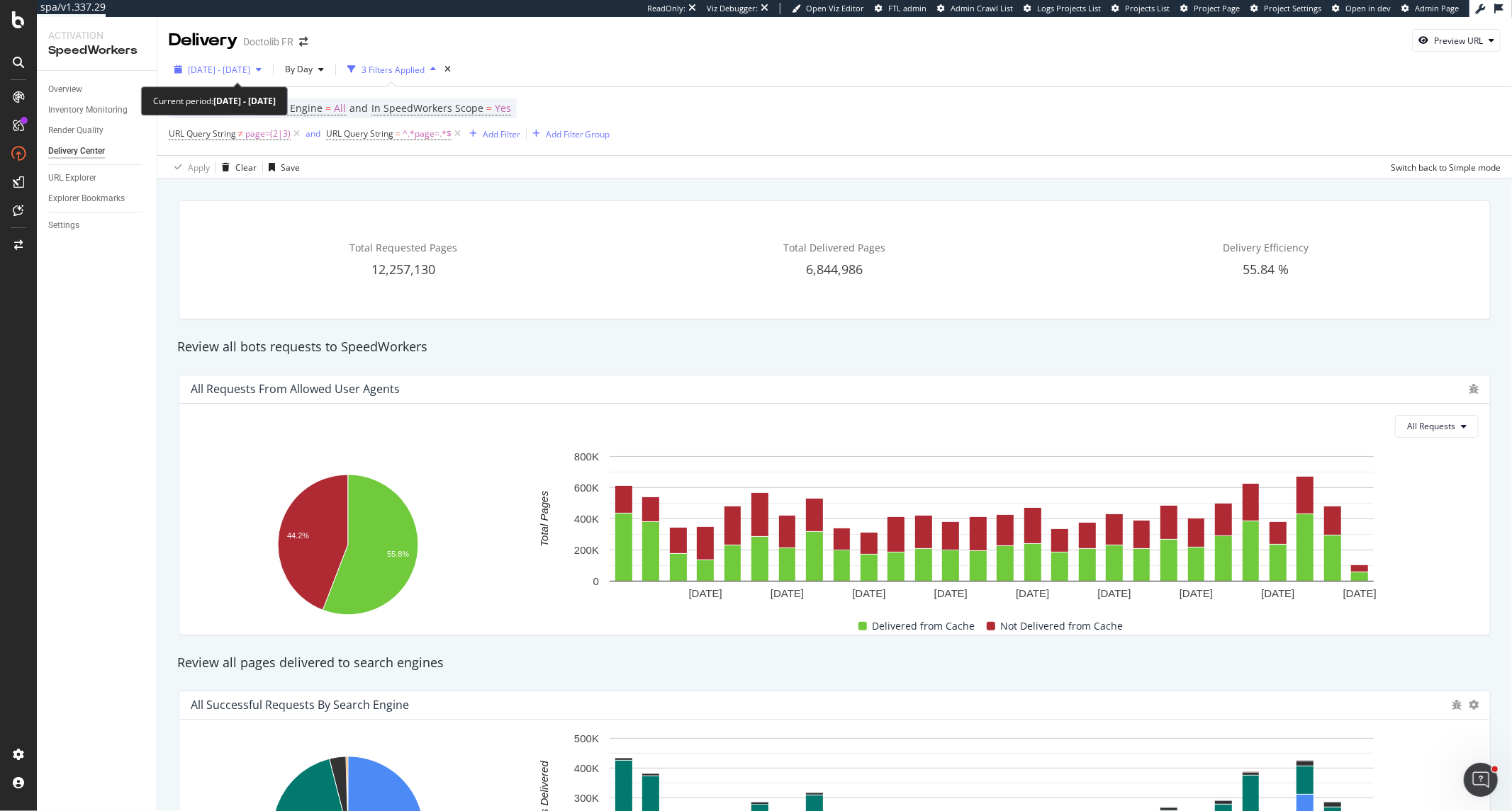
click at [253, 77] on div "2025 Aug. 21st - Sep. 17th" at bounding box center [218, 69] width 98 height 21
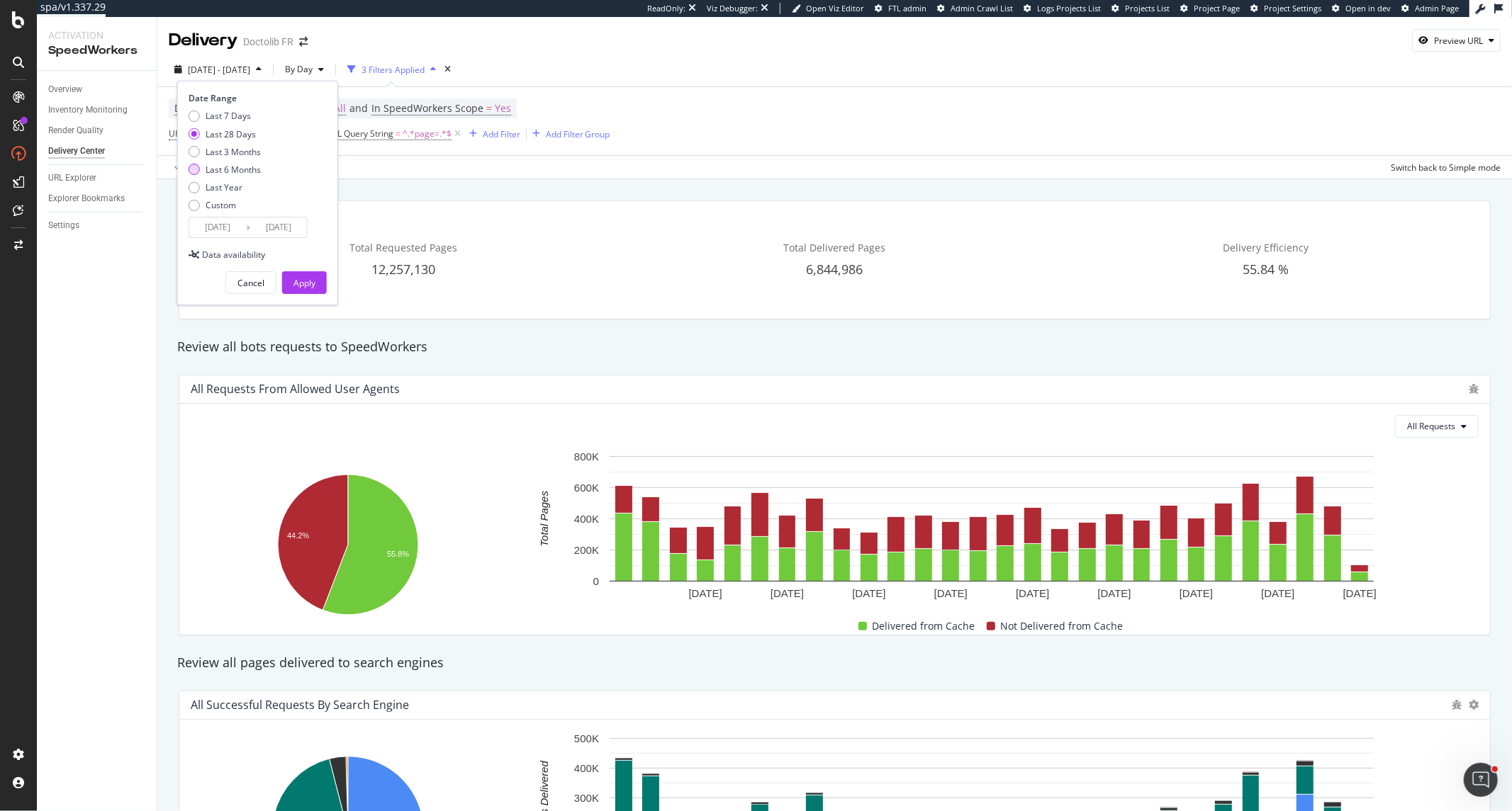
click at [235, 166] on div "Last 6 Months" at bounding box center [233, 169] width 55 height 12
type input "2025/03/18"
click at [307, 274] on div "Apply" at bounding box center [304, 282] width 22 height 21
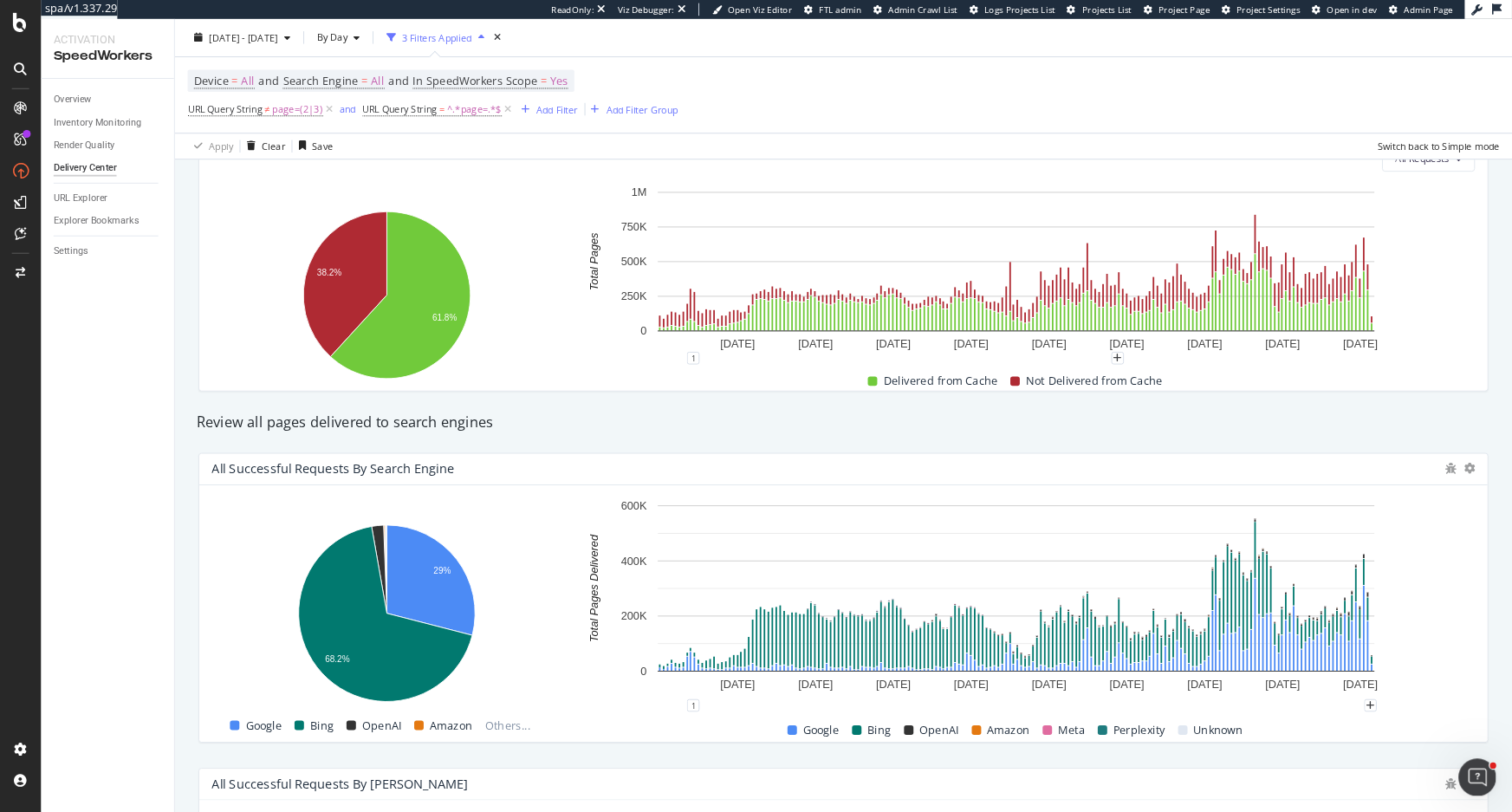
scroll to position [347, 0]
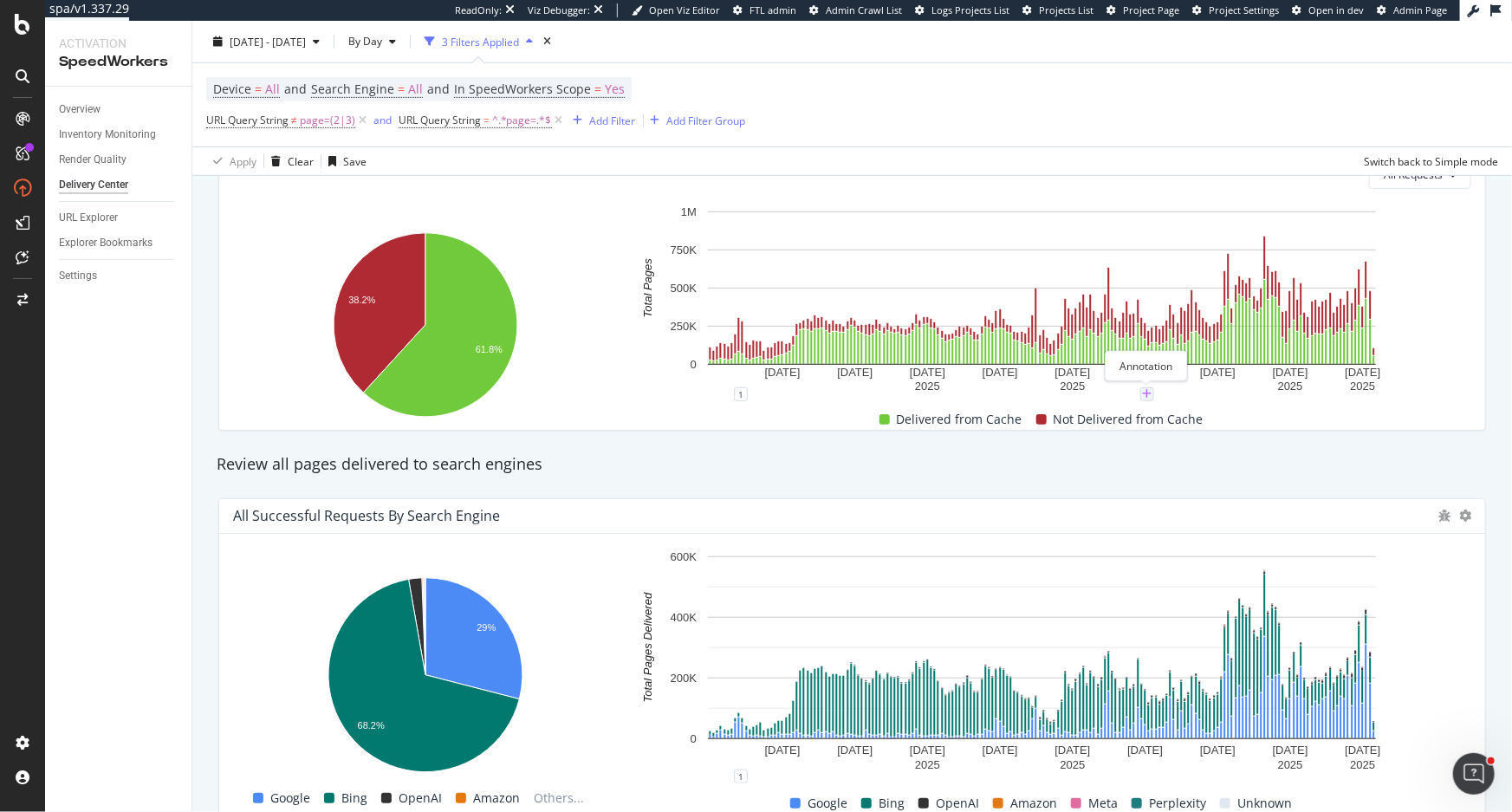
click at [1145, 395] on icon "plus" at bounding box center [1147, 394] width 10 height 11
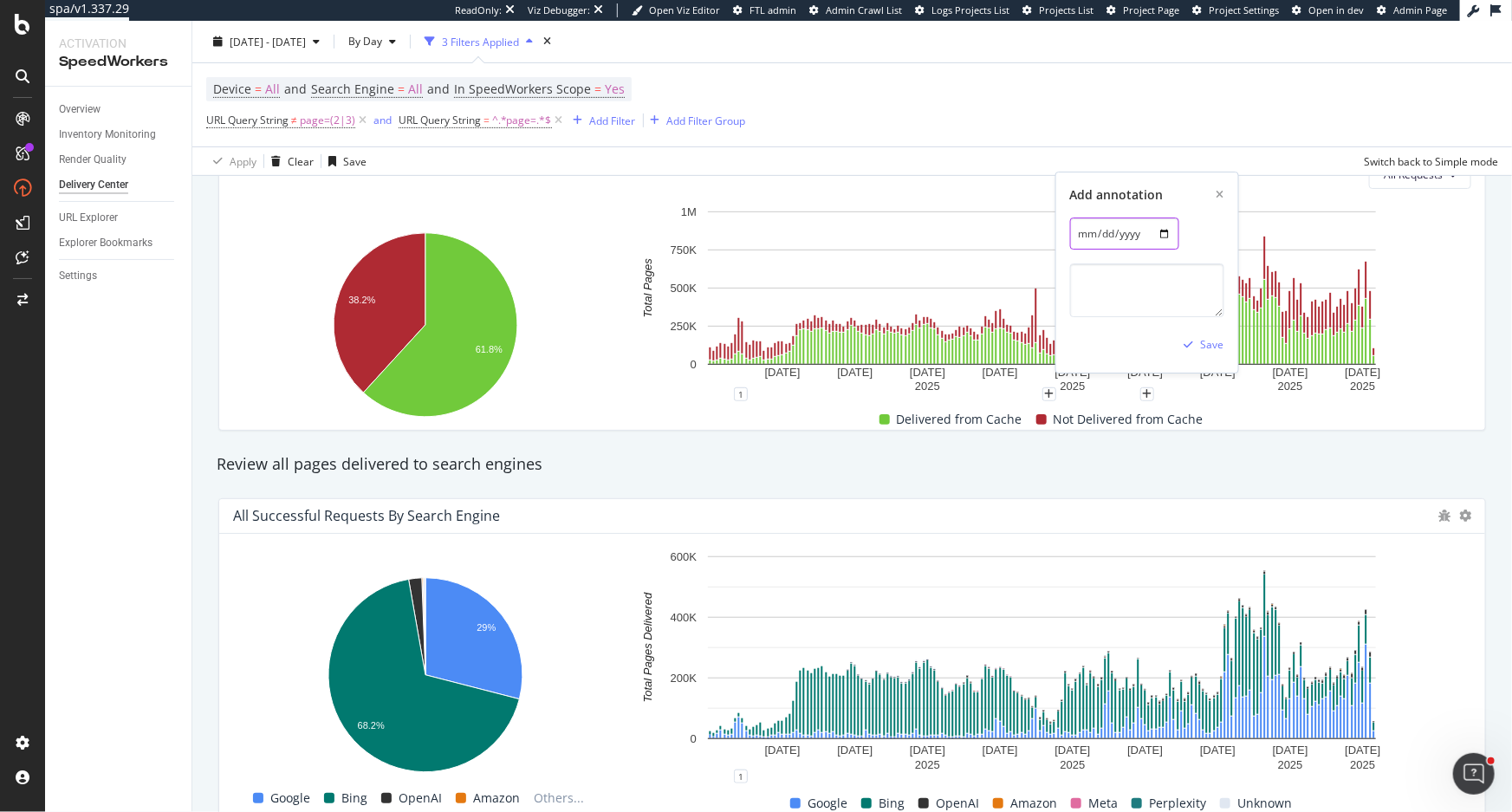
click at [1161, 234] on input "2025-07-17" at bounding box center [1125, 234] width 109 height 32
type input "2025-07-28"
click at [1221, 194] on icon "xmark" at bounding box center [1220, 195] width 8 height 11
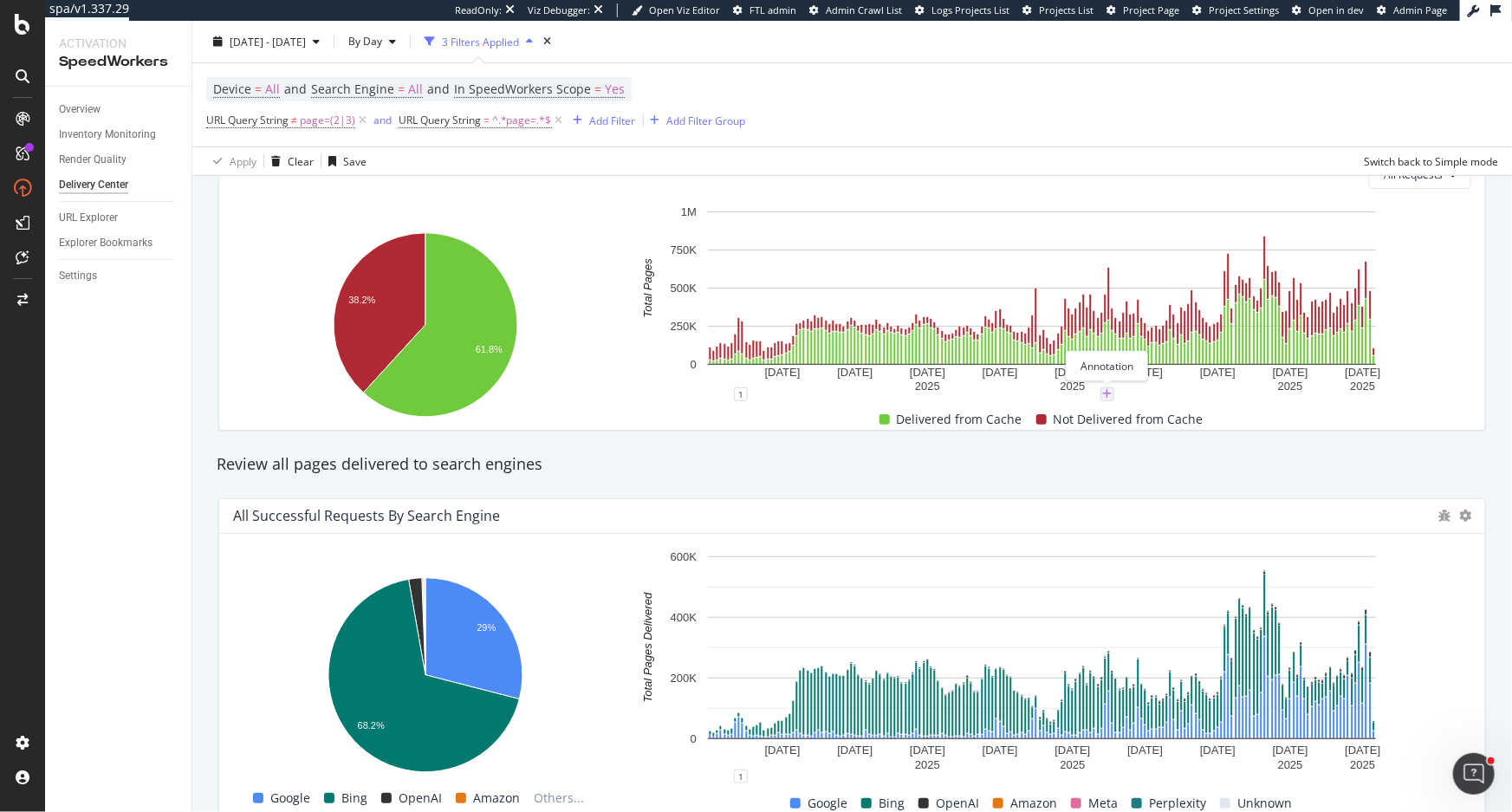
click at [1107, 391] on icon "plus" at bounding box center [1107, 394] width 10 height 11
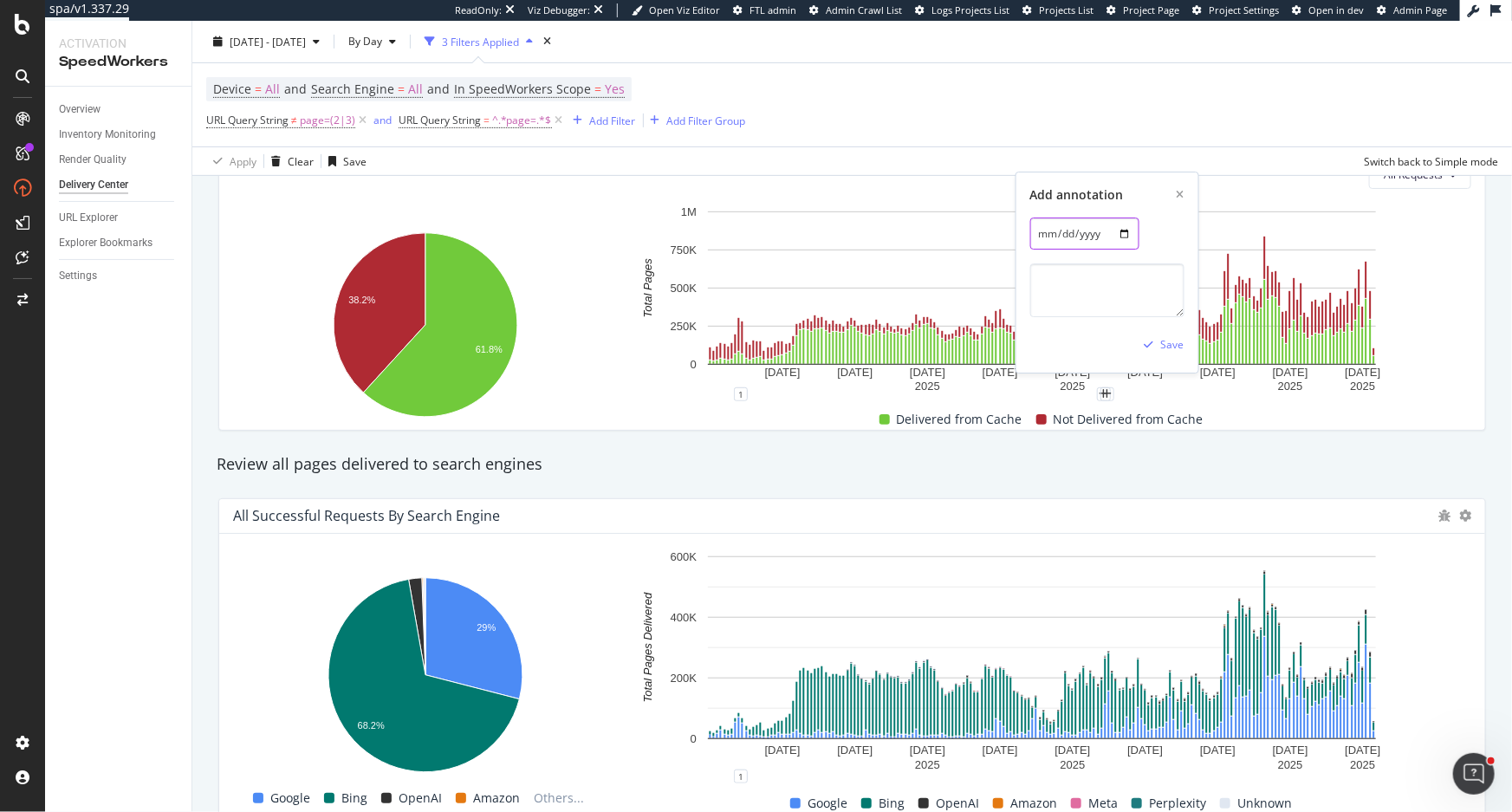
click at [1119, 241] on input "2025-07-06" at bounding box center [1084, 234] width 109 height 32
click at [1123, 234] on input "2025-07-06" at bounding box center [1084, 234] width 109 height 32
type input "2025-07-01"
click at [1088, 292] on textarea at bounding box center [1106, 290] width 154 height 53
type textarea "D"
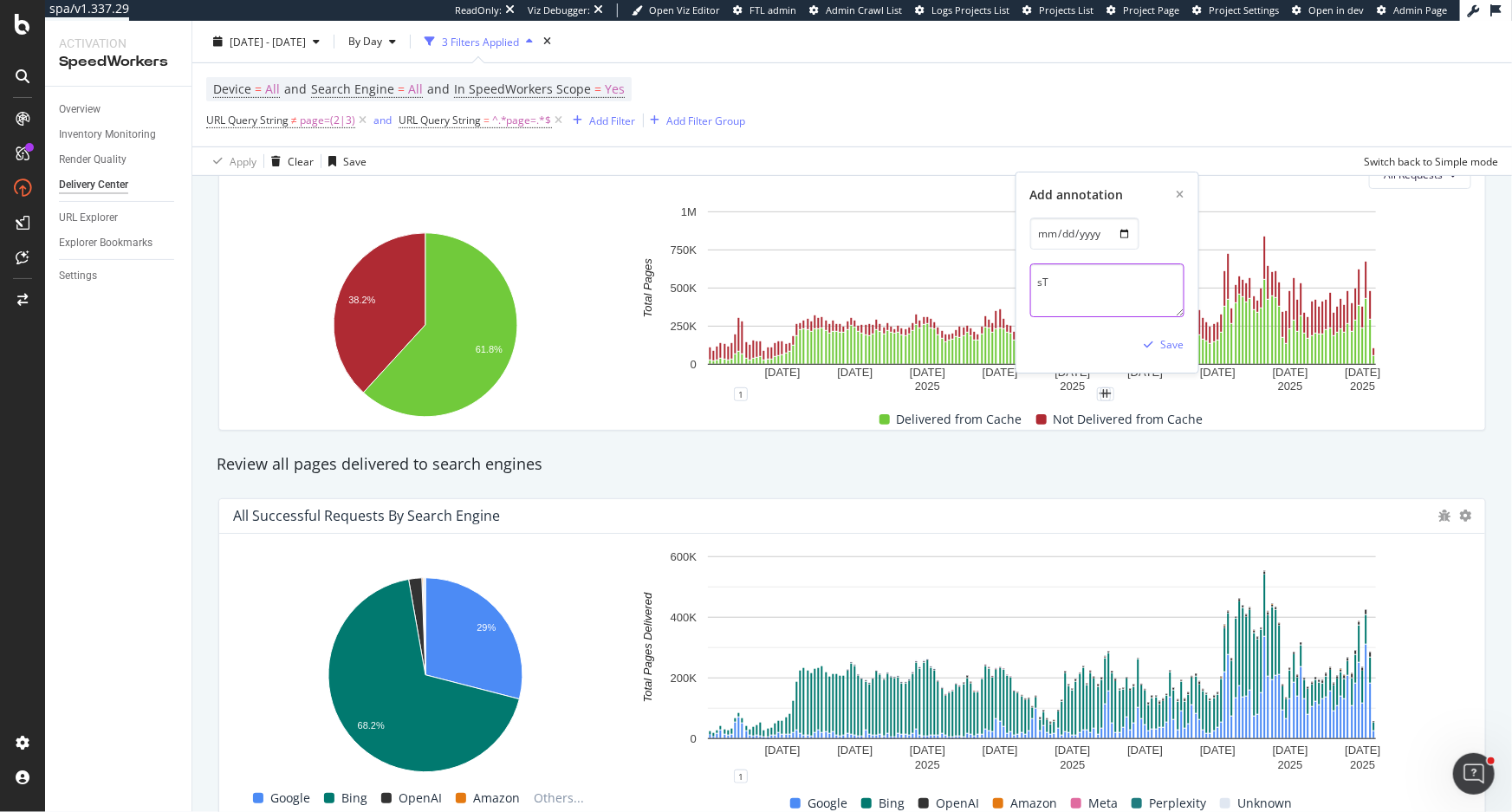
type textarea "s"
click at [1077, 284] on textarea "Deployment of new front FR (start)" at bounding box center [1106, 290] width 154 height 53
click at [1074, 285] on textarea "Deployment of new front FR (start)" at bounding box center [1106, 290] width 154 height 53
type textarea "Deployment of new front FR (start)"
click at [1170, 349] on div "Save" at bounding box center [1173, 345] width 23 height 15
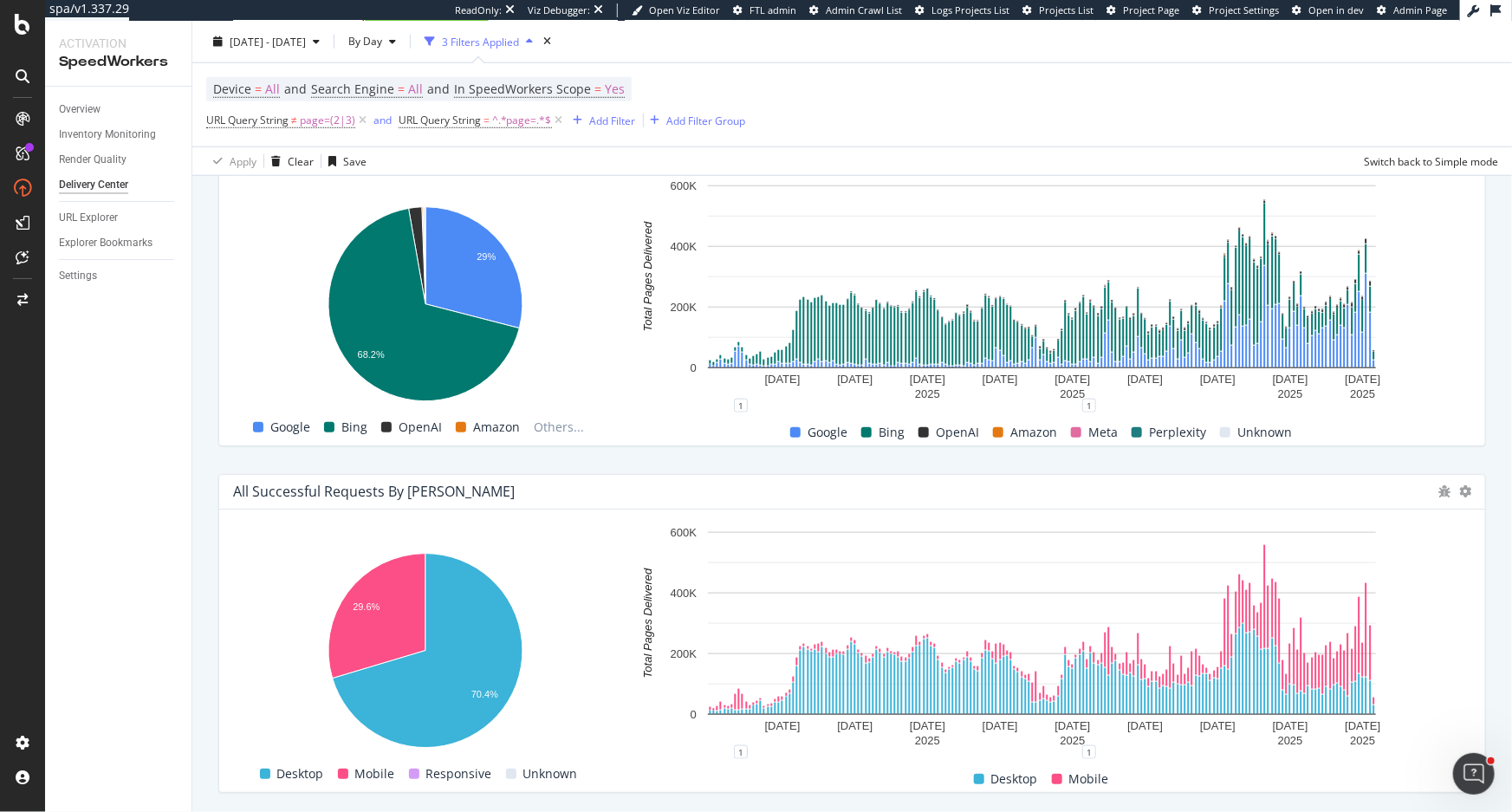
scroll to position [481, 0]
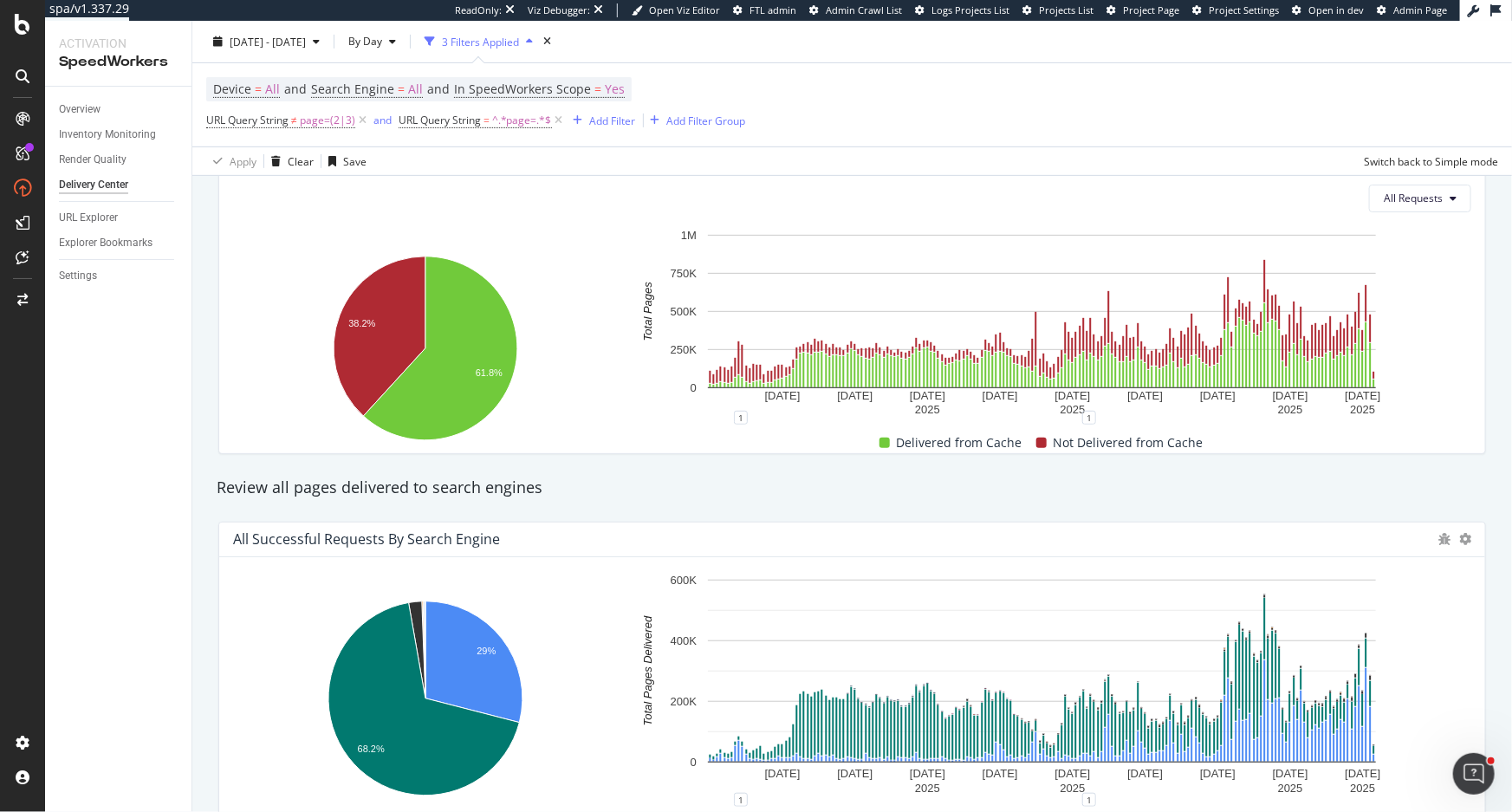
click at [1332, 497] on div "Review all pages delivered to search engines" at bounding box center [852, 487] width 1288 height 22
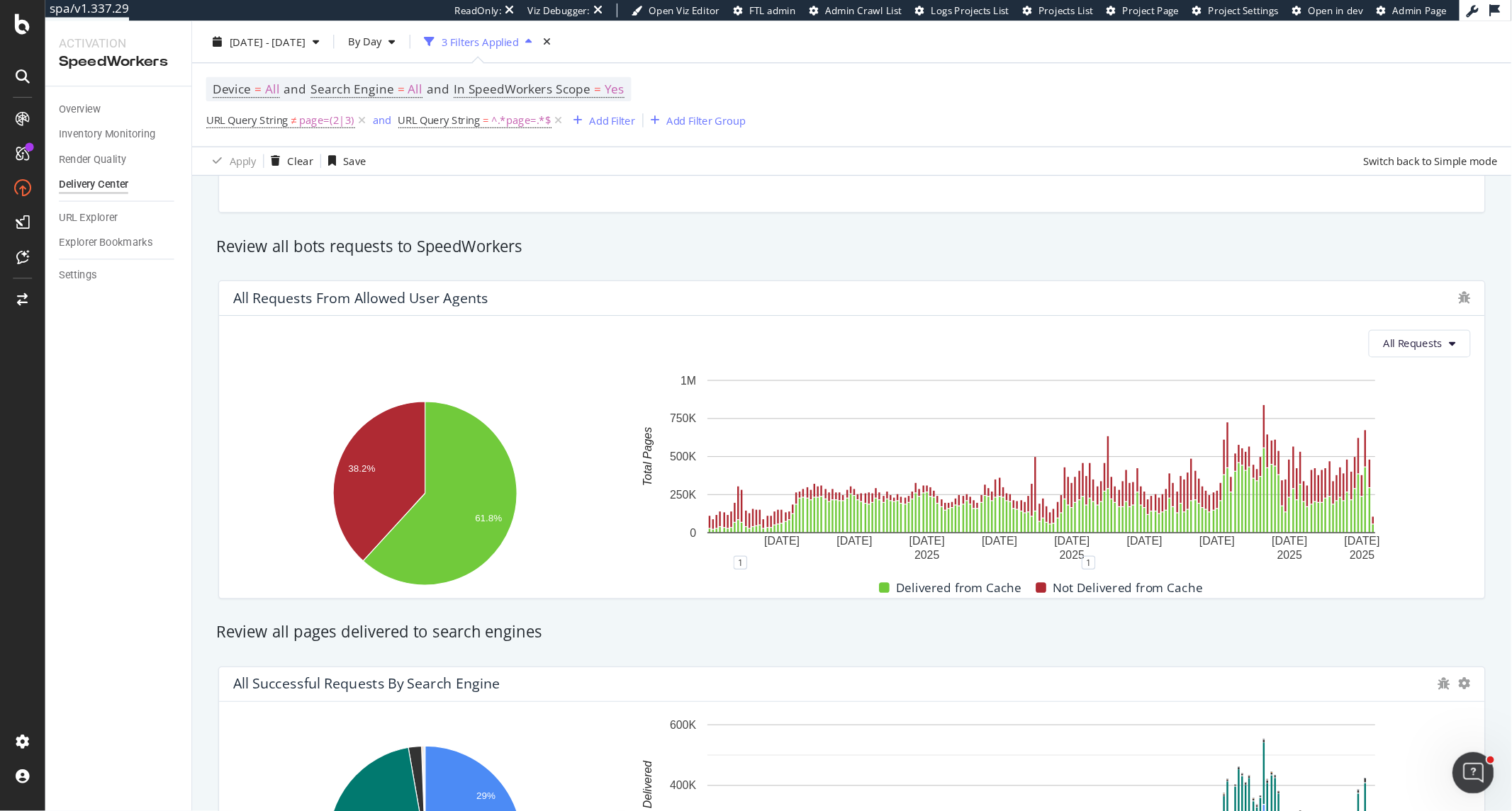
scroll to position [135, 0]
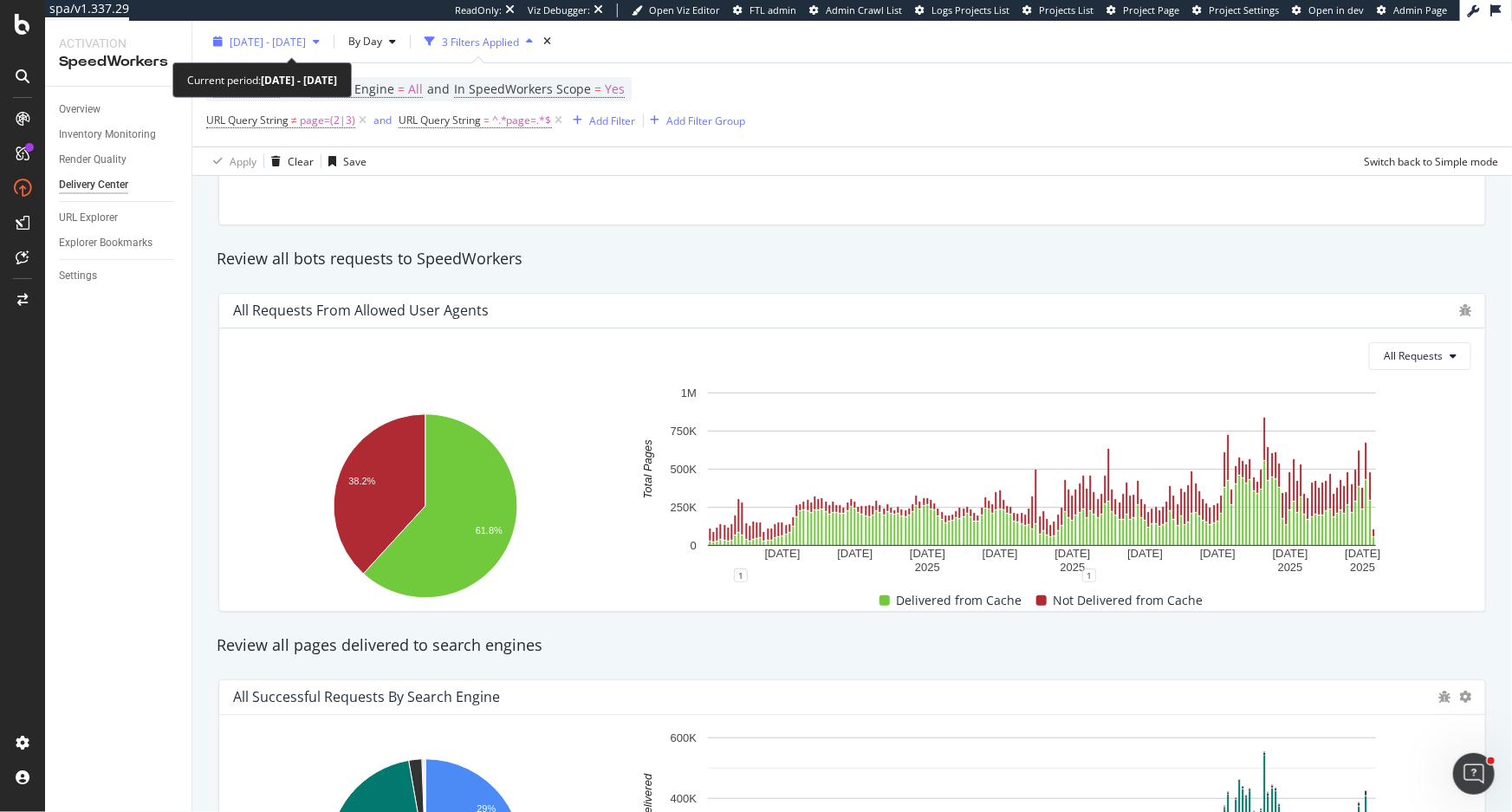
click at [278, 37] on span "2025 Mar. 18th - Sep. 17th" at bounding box center [267, 41] width 77 height 15
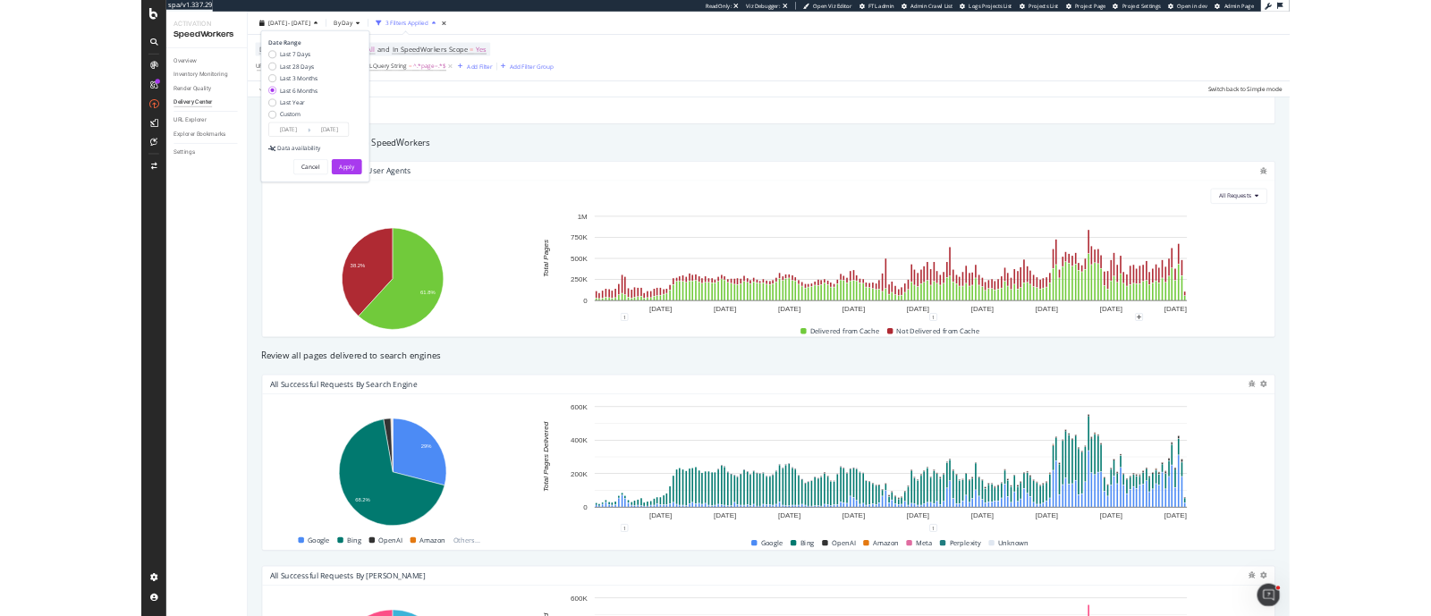
scroll to position [0, 0]
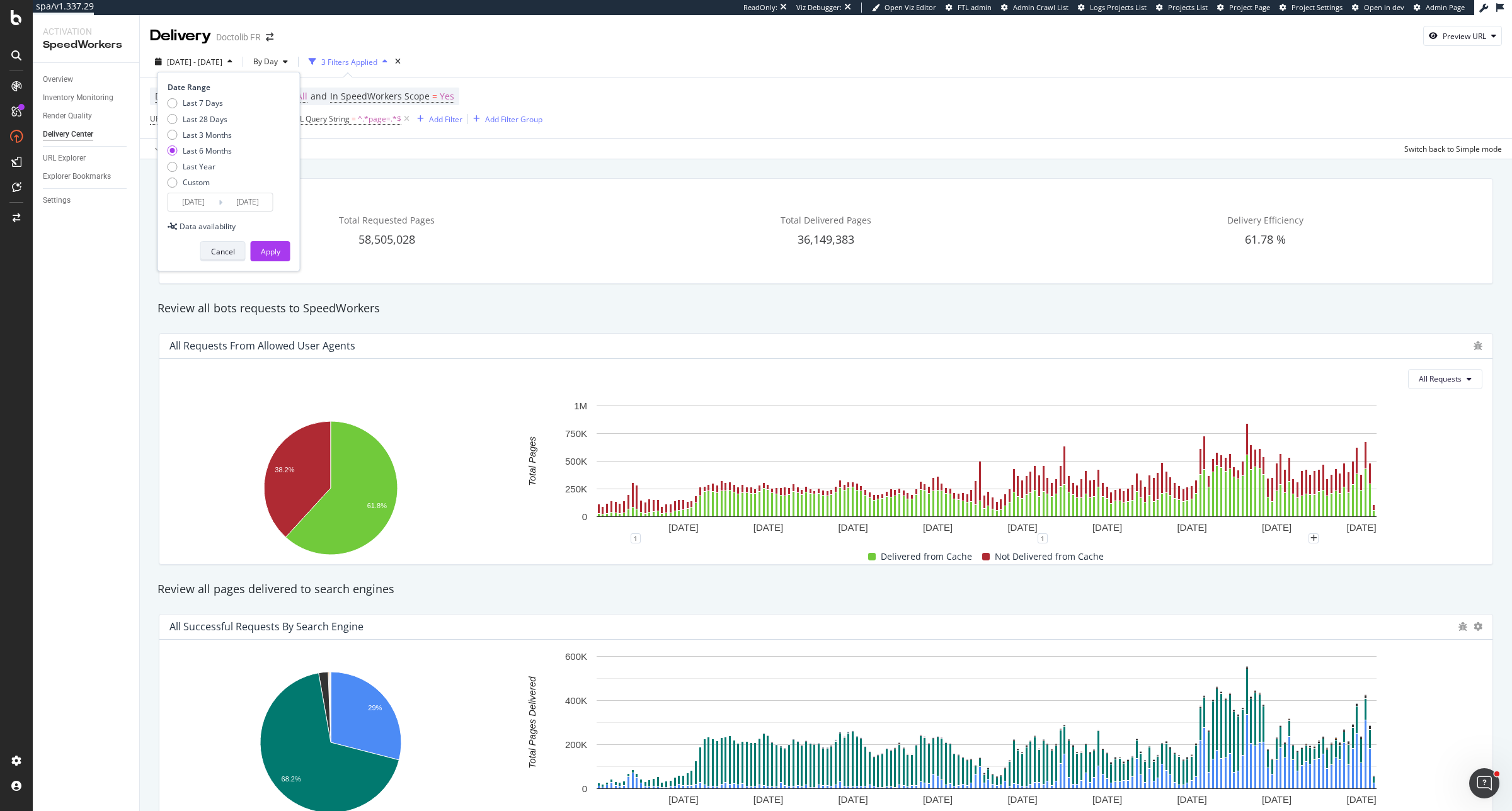
click at [206, 253] on button "Cancel" at bounding box center [223, 251] width 45 height 20
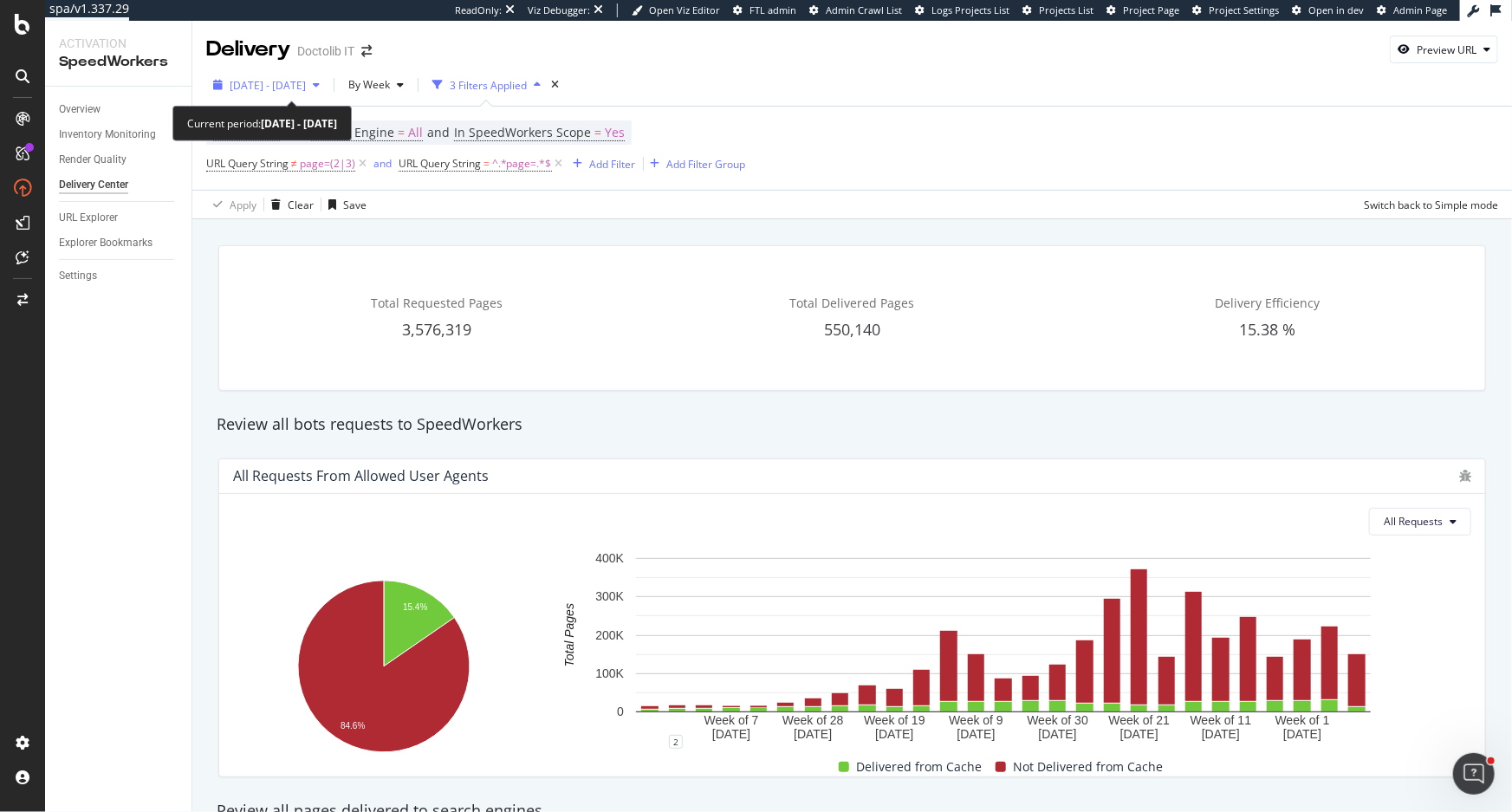
click at [306, 87] on span "[DATE] - [DATE]" at bounding box center [267, 84] width 77 height 15
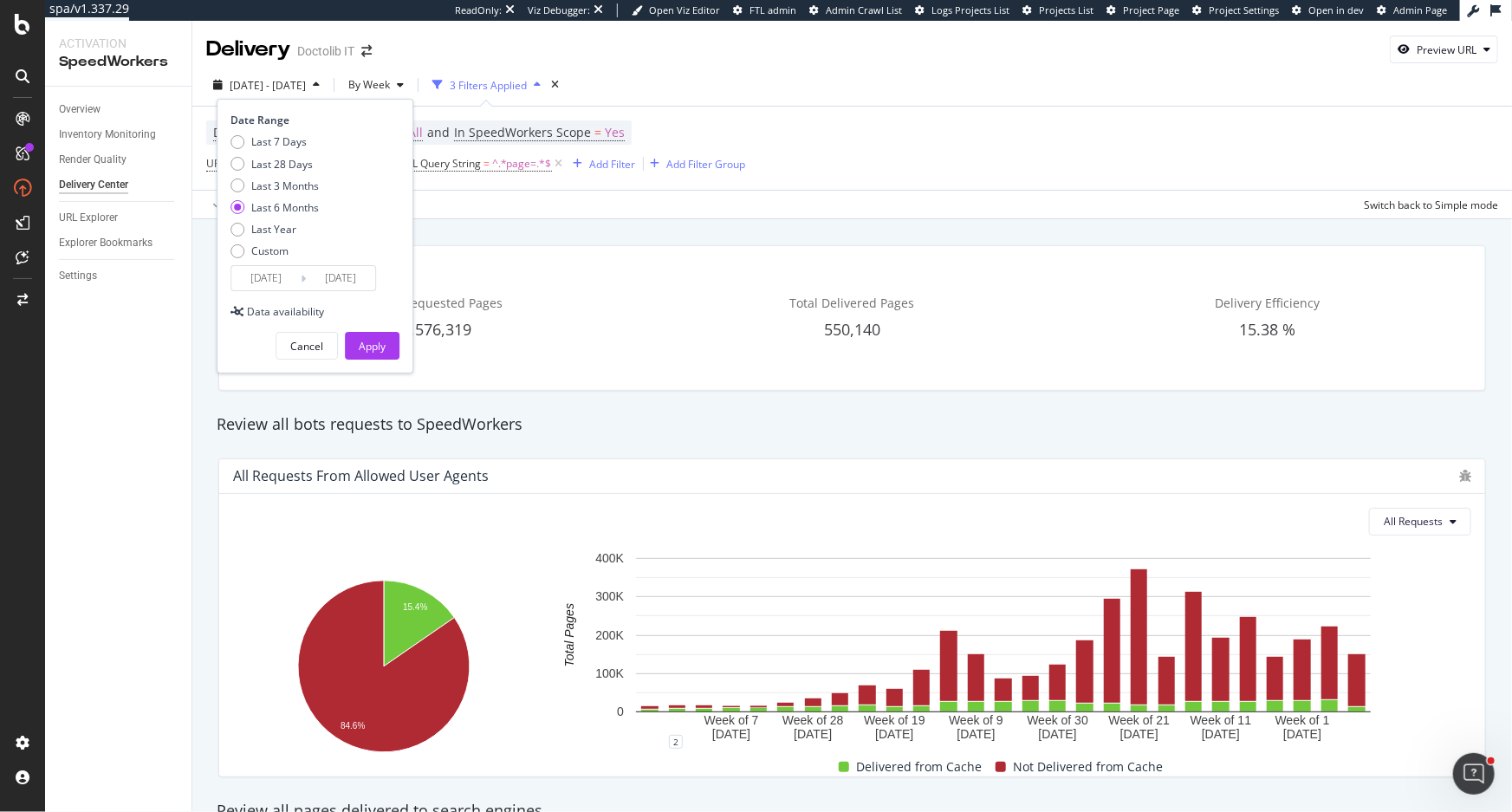
click at [941, 245] on div "Total Requested Pages 3,576,319 Total Delivered Pages 550,140 Delivery Efficien…" at bounding box center [851, 318] width 1268 height 145
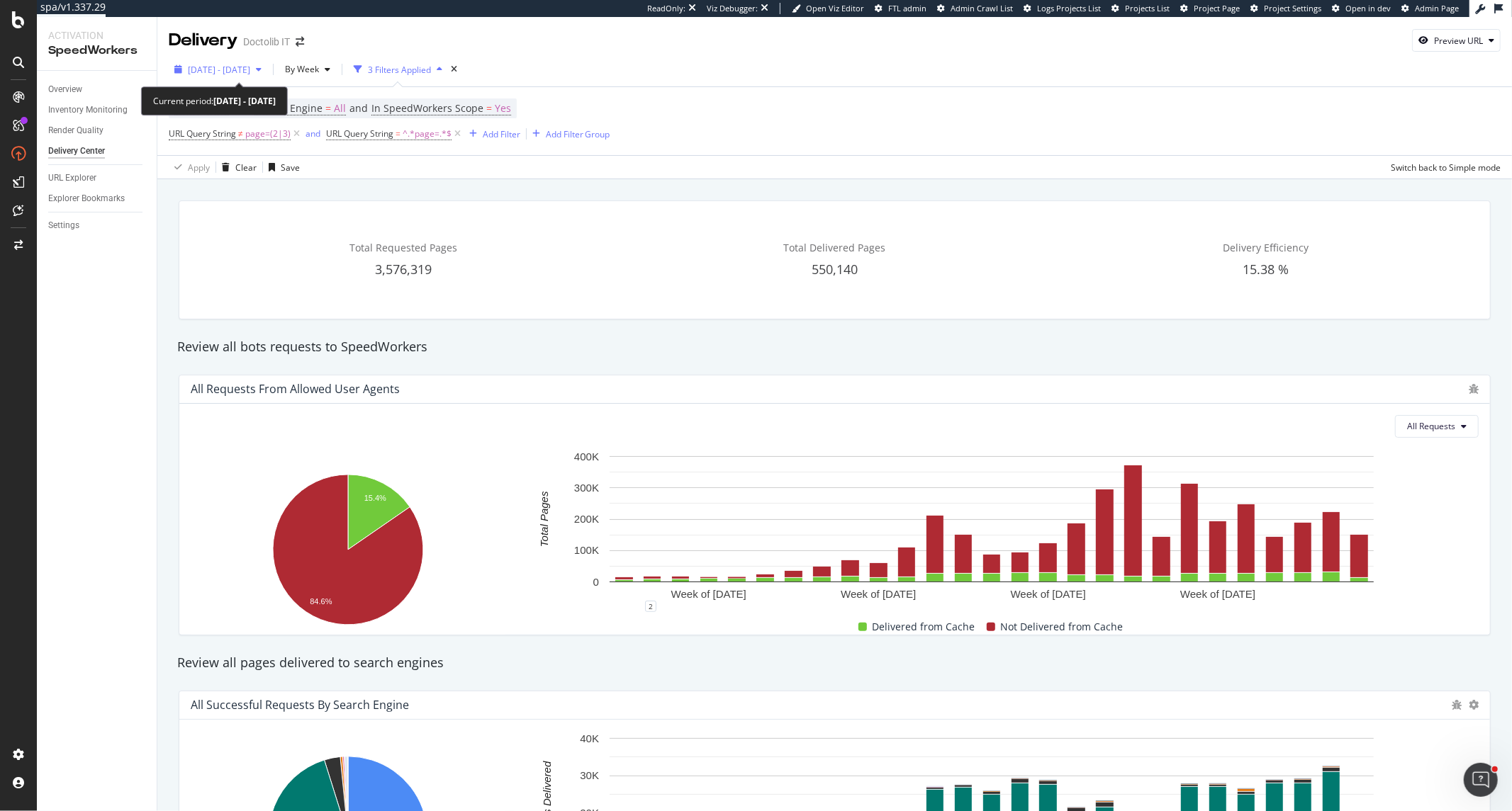
click at [250, 71] on span "[DATE] - [DATE]" at bounding box center [219, 69] width 63 height 12
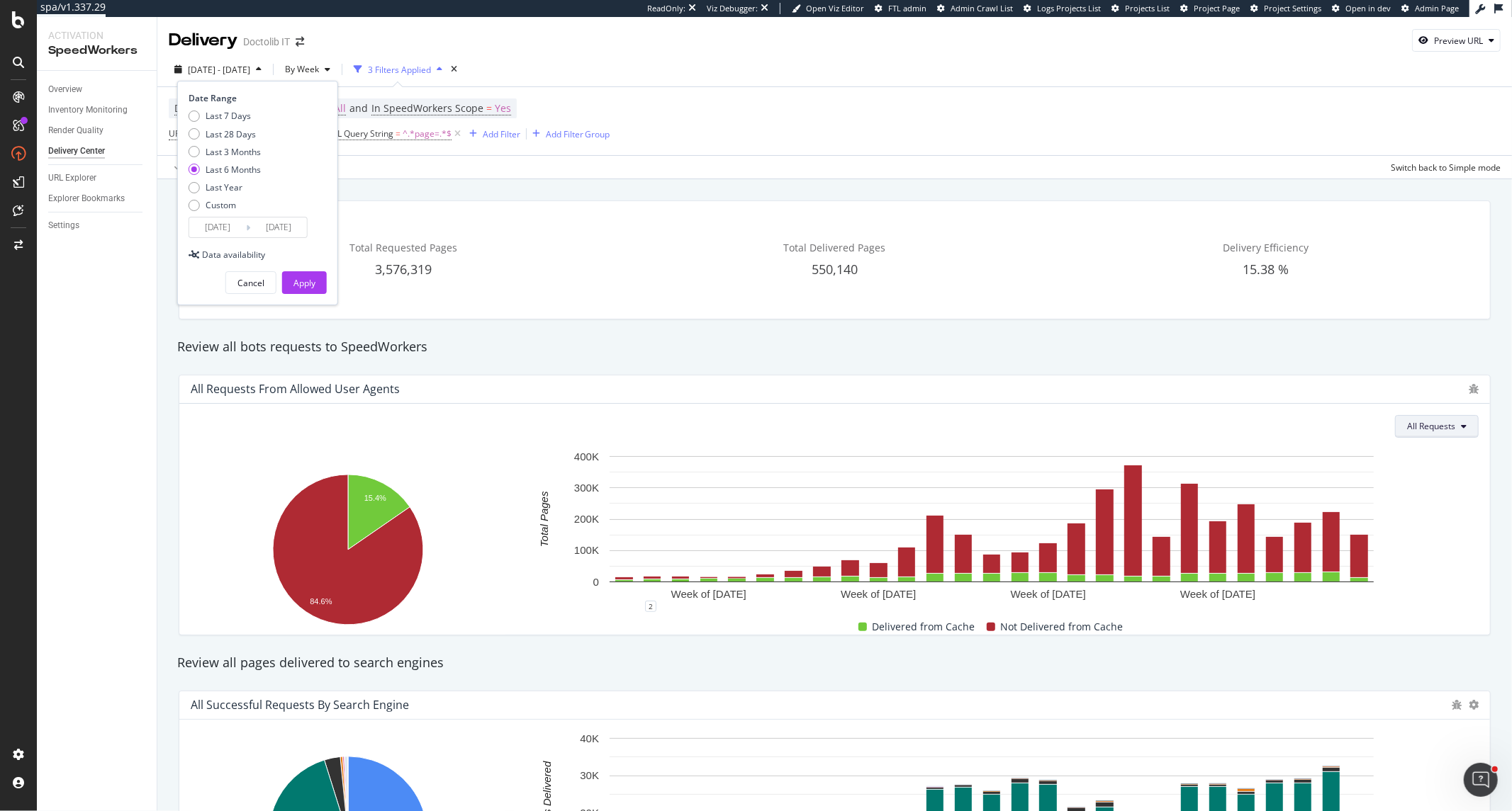
click at [1236, 428] on button "All Requests" at bounding box center [1437, 426] width 84 height 23
click at [1236, 573] on div "All Requests Hold CTRL while clicking to filter the report. 15.4% 84.6% Is Deli…" at bounding box center [834, 520] width 1311 height 231
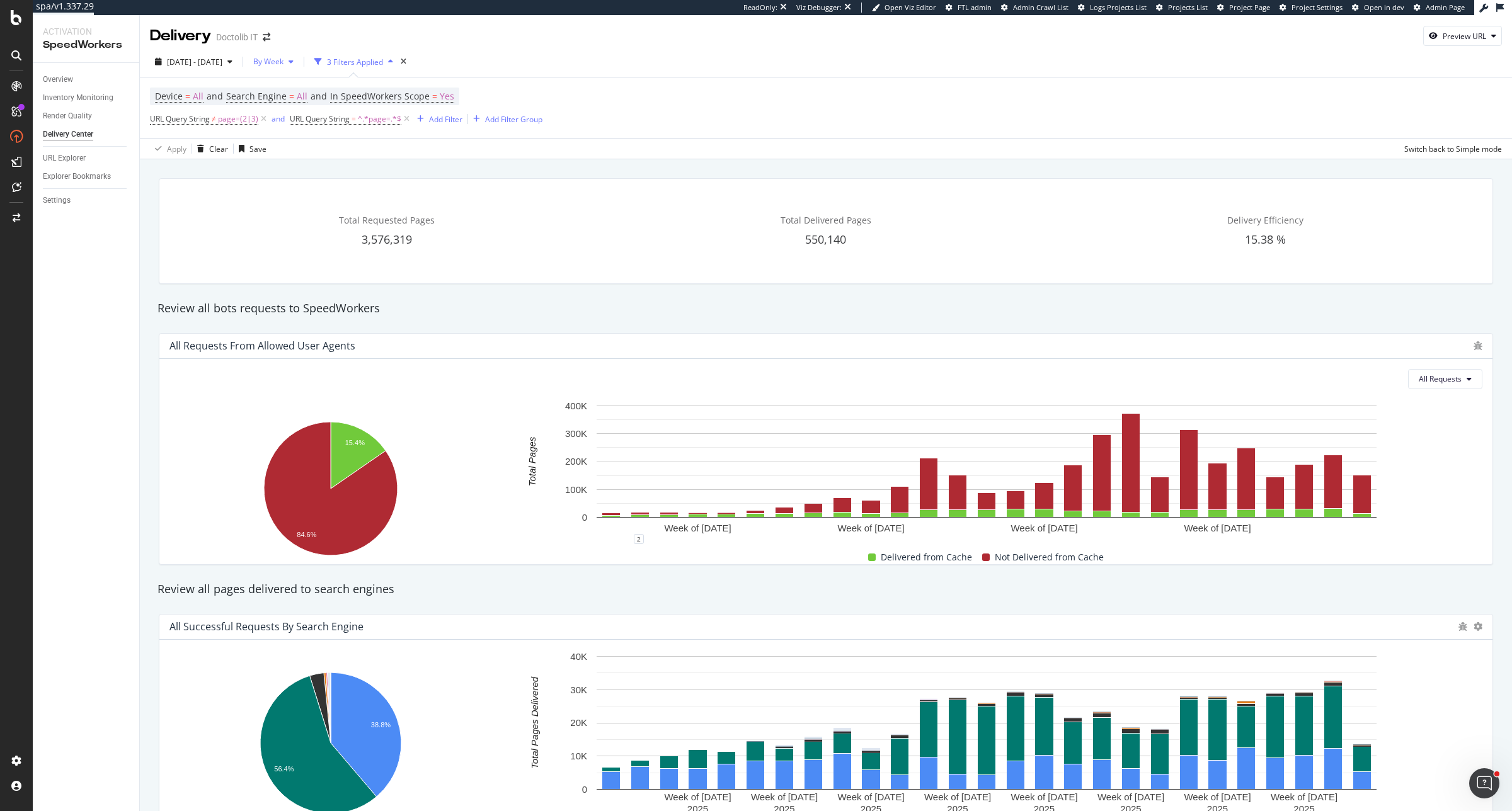
click at [283, 63] on span "By Week" at bounding box center [265, 61] width 35 height 11
click at [310, 115] on span "By Day" at bounding box center [301, 110] width 33 height 11
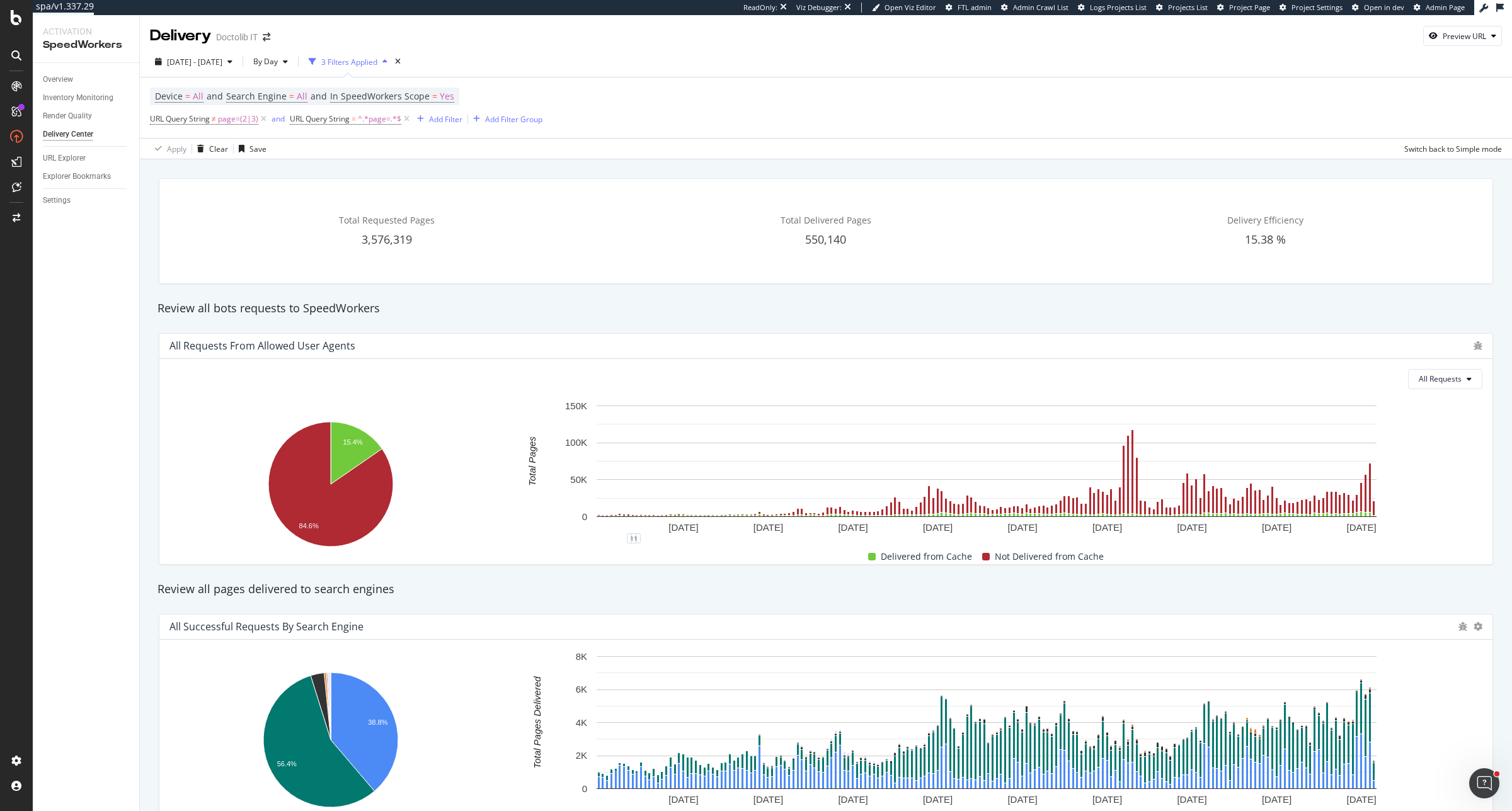
click at [54, 70] on div "Overview" at bounding box center [91, 80] width 96 height 18
click at [52, 77] on div "Overview" at bounding box center [58, 80] width 30 height 13
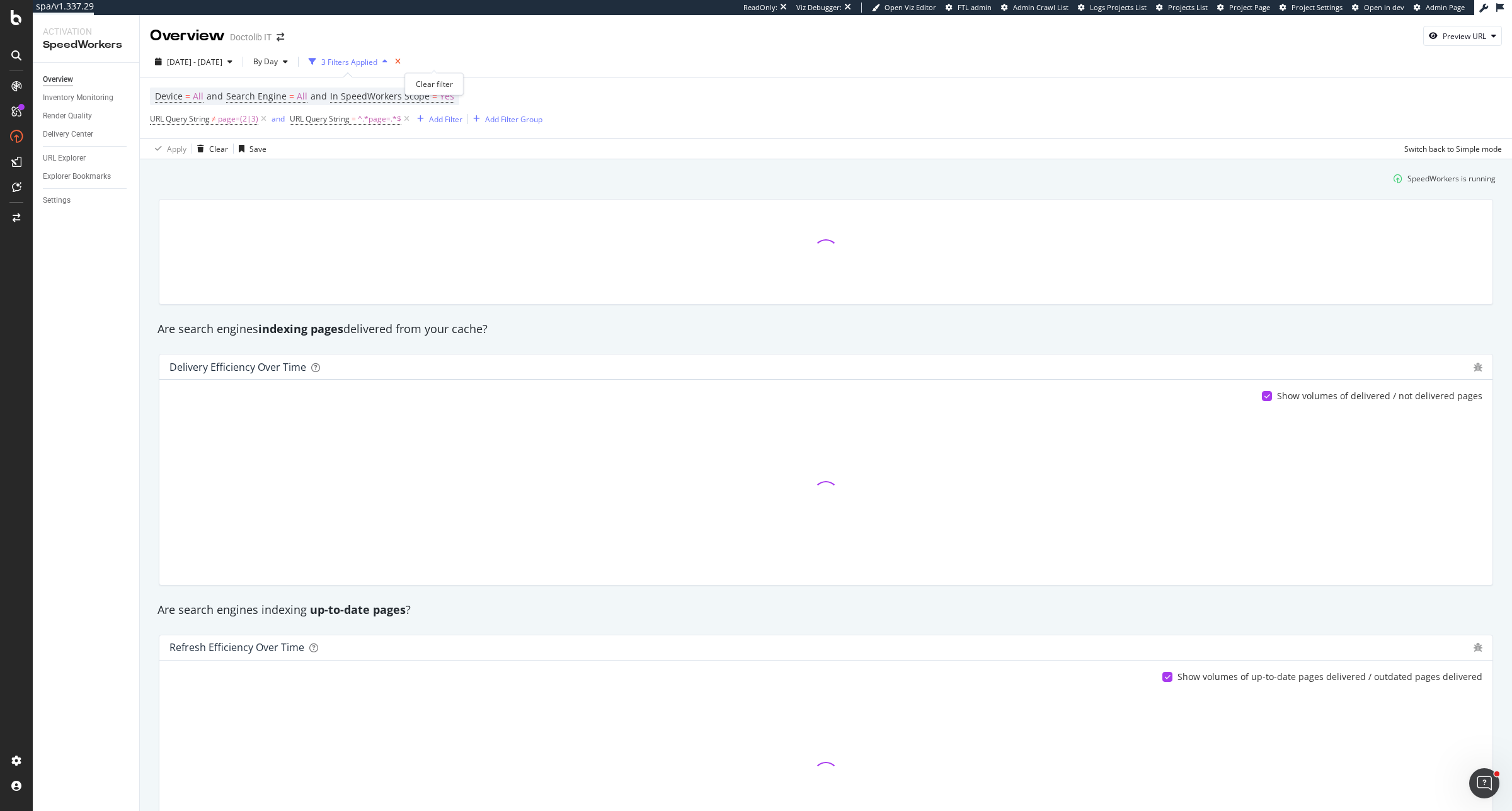
click at [401, 60] on icon "times" at bounding box center [398, 61] width 6 height 8
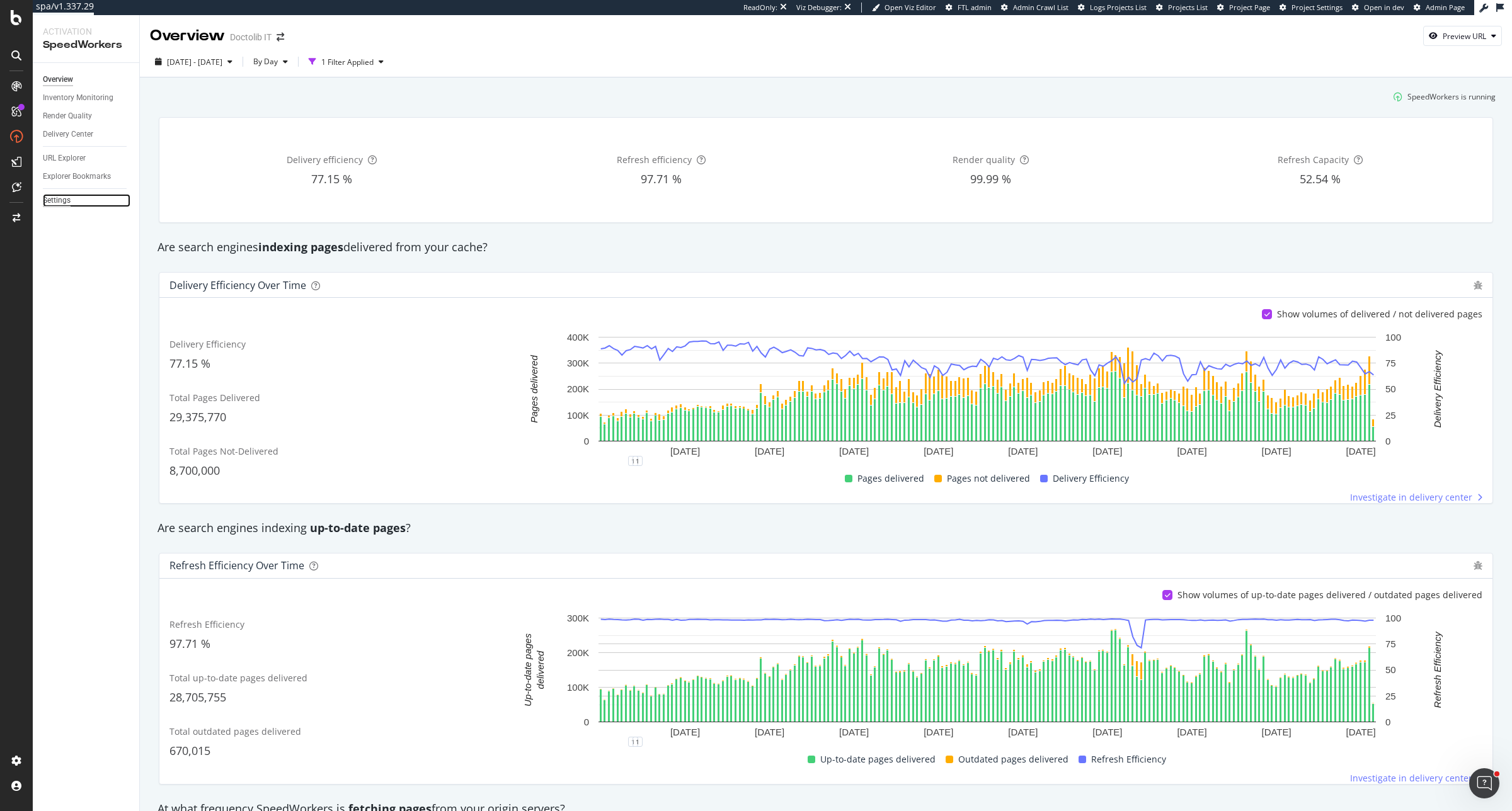
click at [58, 199] on div "Settings" at bounding box center [56, 200] width 27 height 13
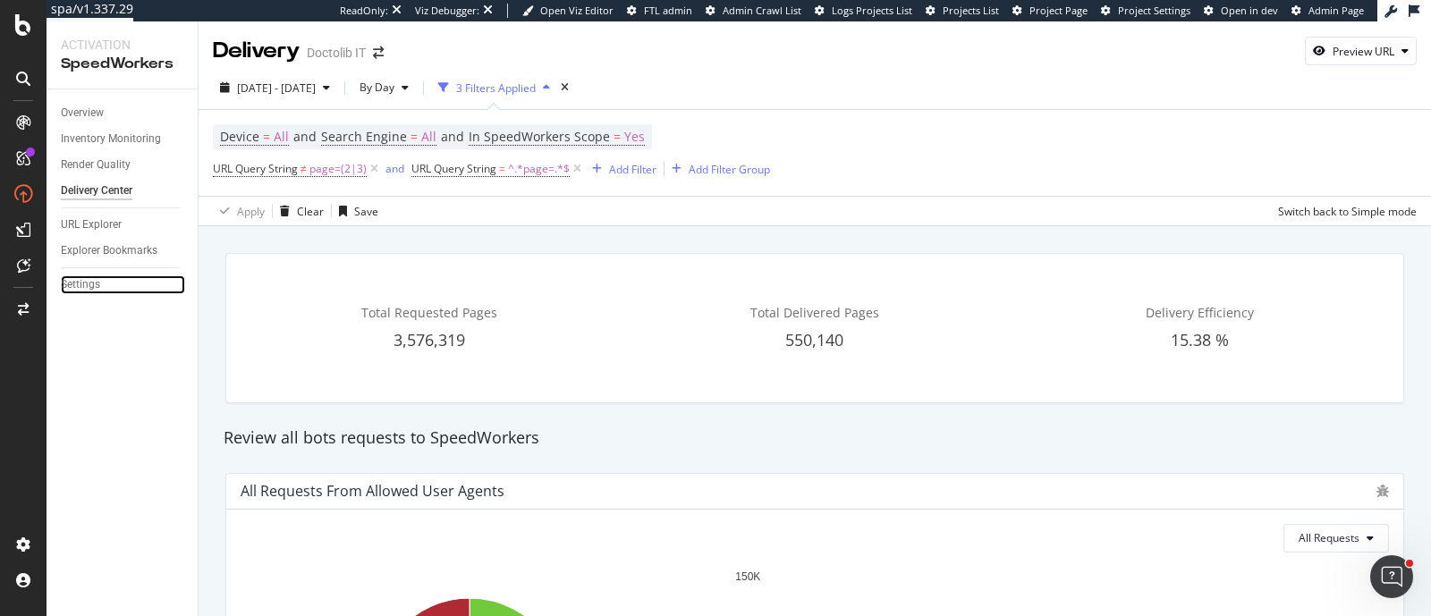
scroll to position [209, 0]
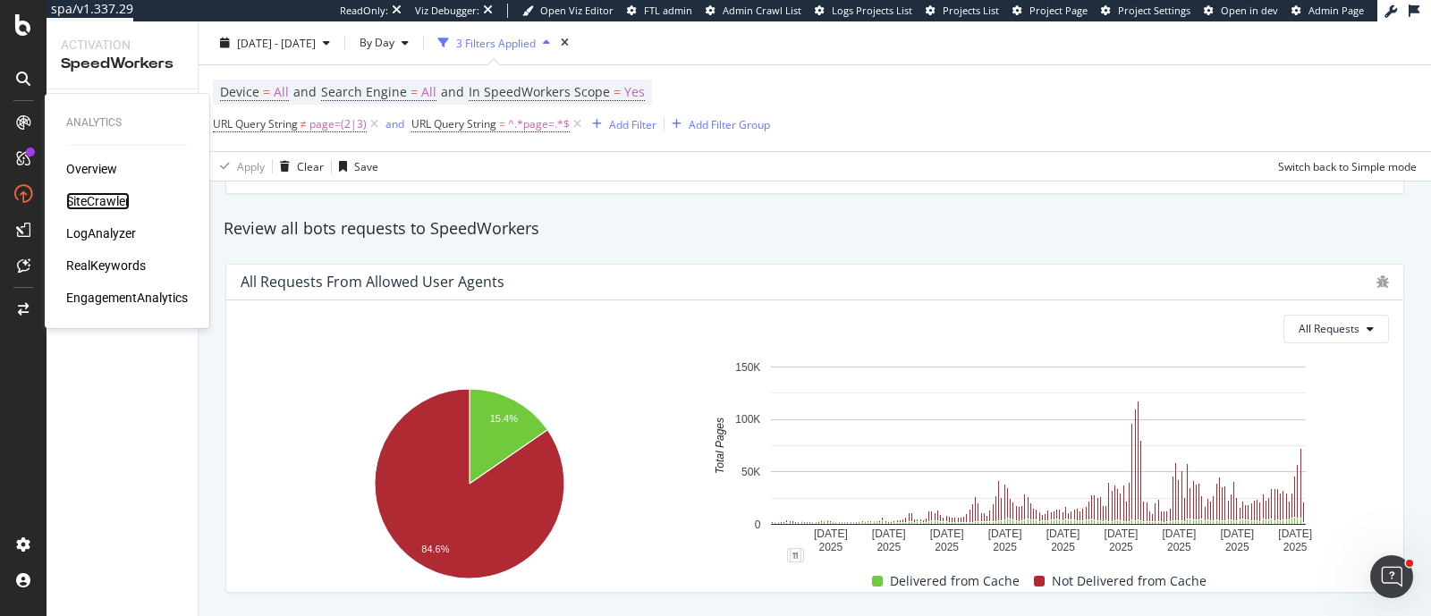
click at [85, 199] on div "SiteCrawler" at bounding box center [98, 201] width 64 height 18
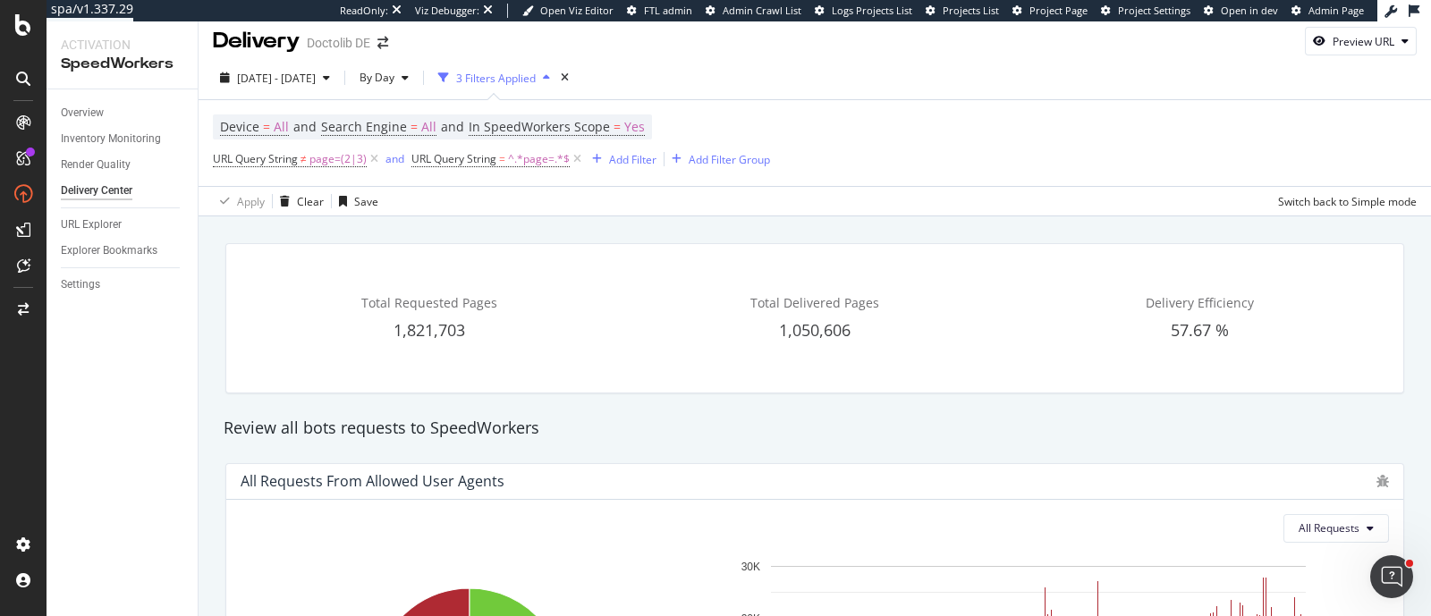
scroll to position [276, 0]
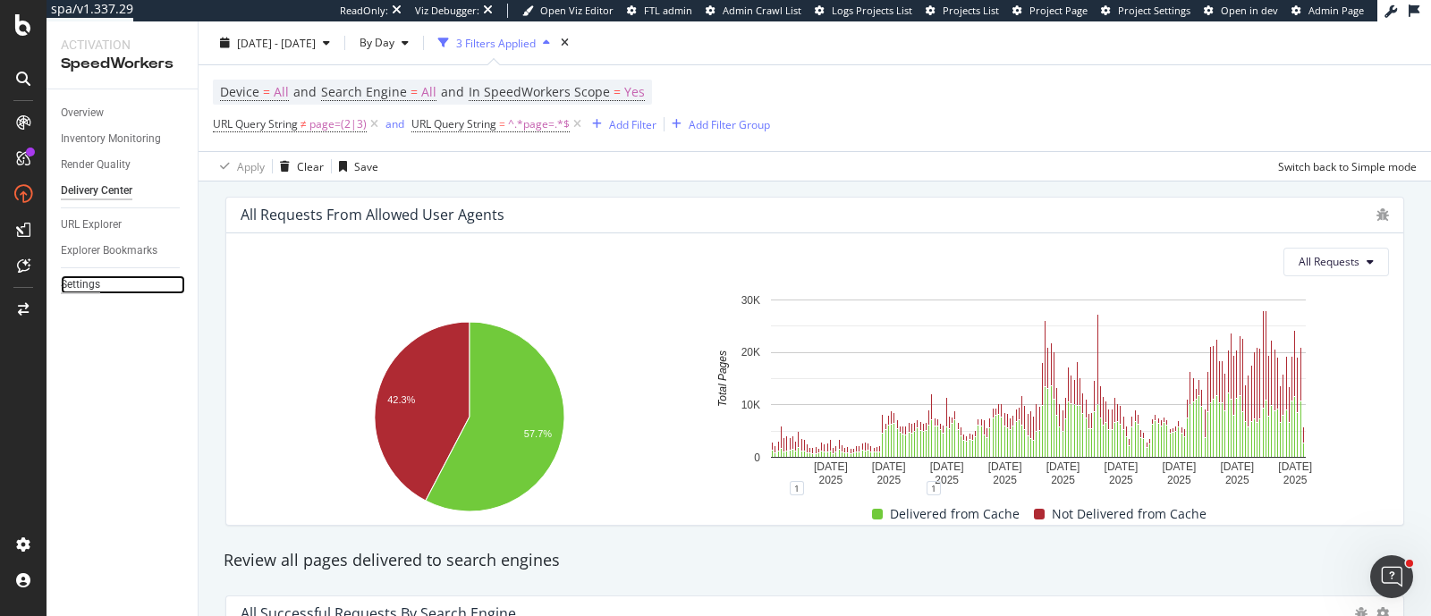
click at [64, 280] on div "Settings" at bounding box center [80, 284] width 39 height 19
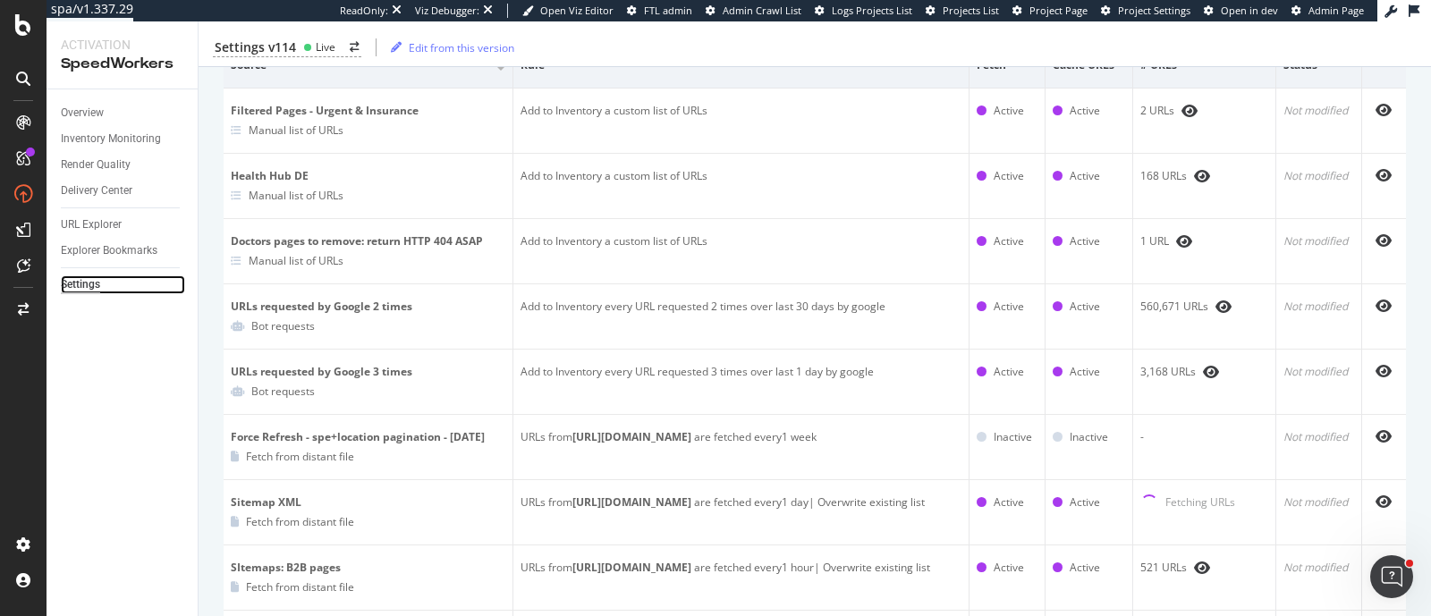
scroll to position [170, 0]
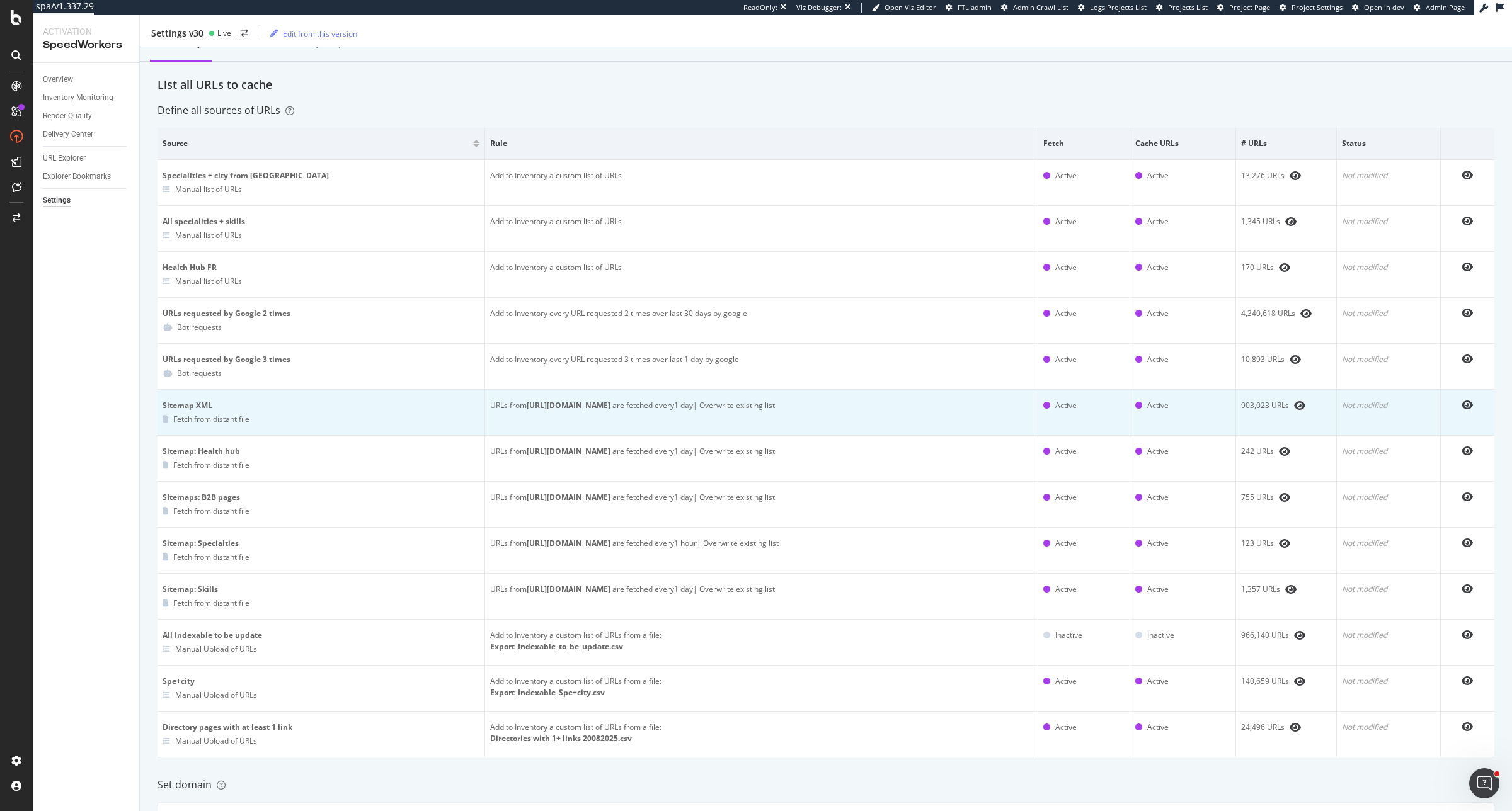
scroll to position [79, 0]
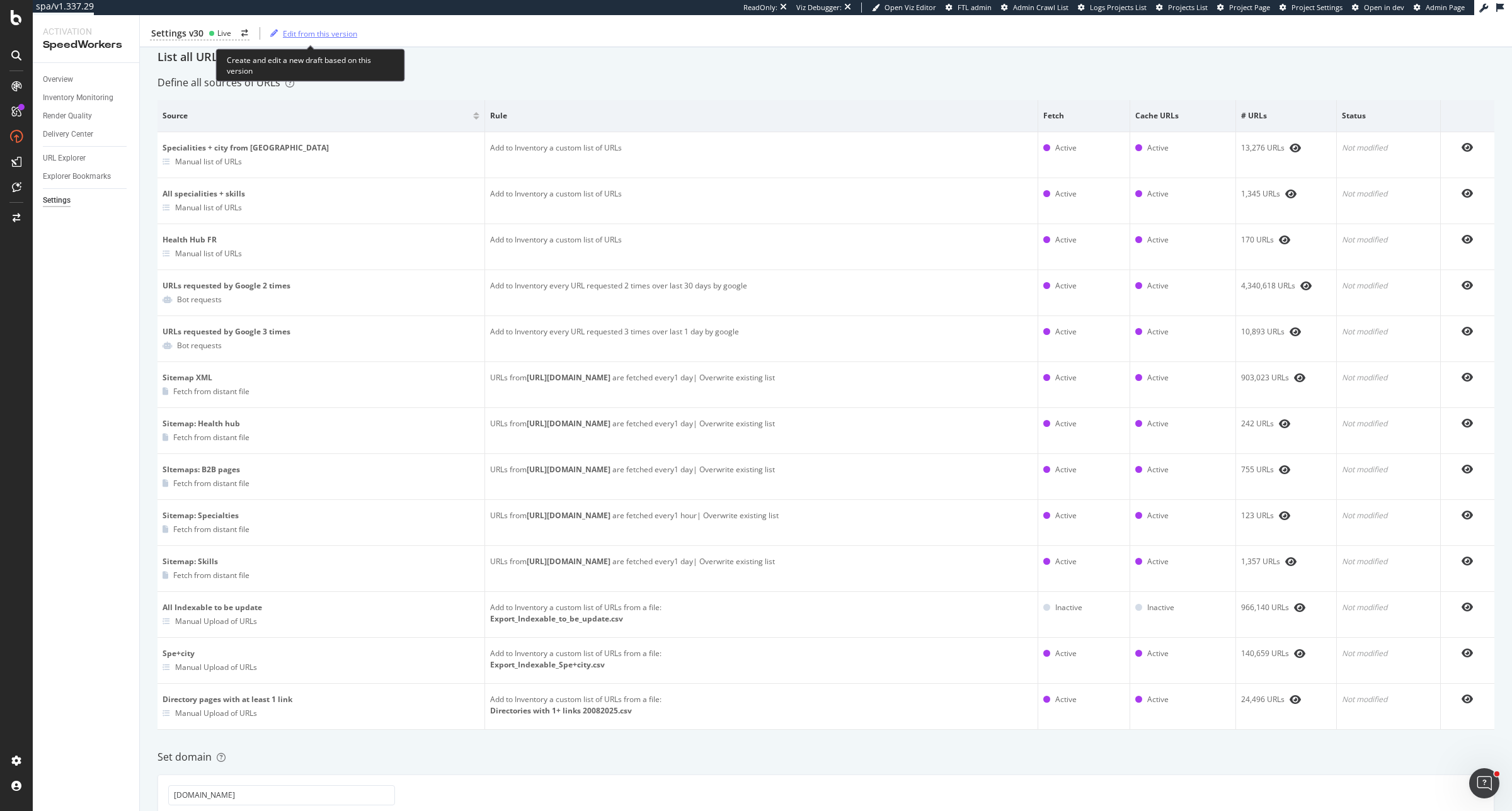
click at [284, 36] on div "Edit from this version" at bounding box center [320, 32] width 75 height 11
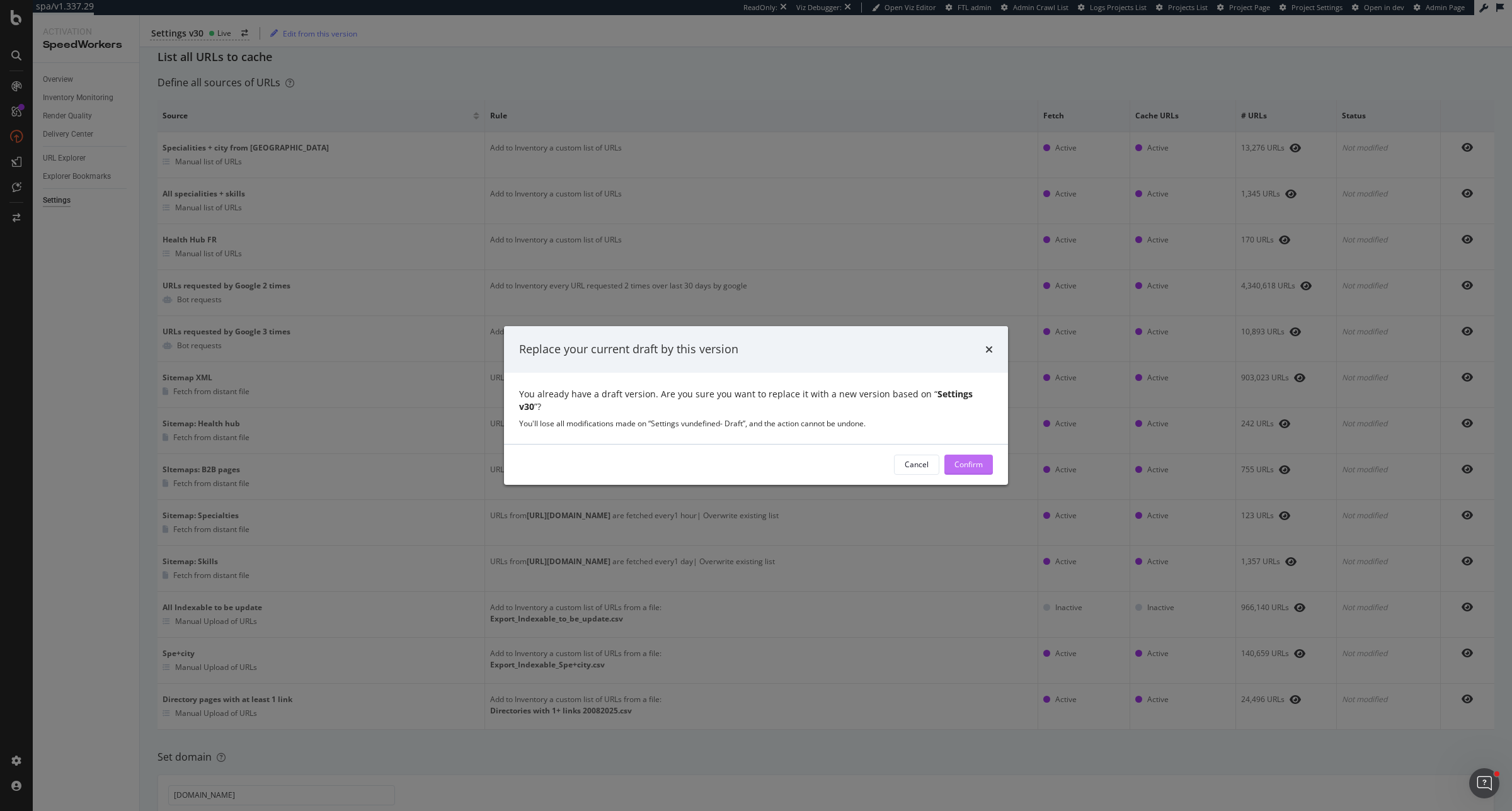
click at [966, 463] on div "Confirm" at bounding box center [968, 464] width 28 height 11
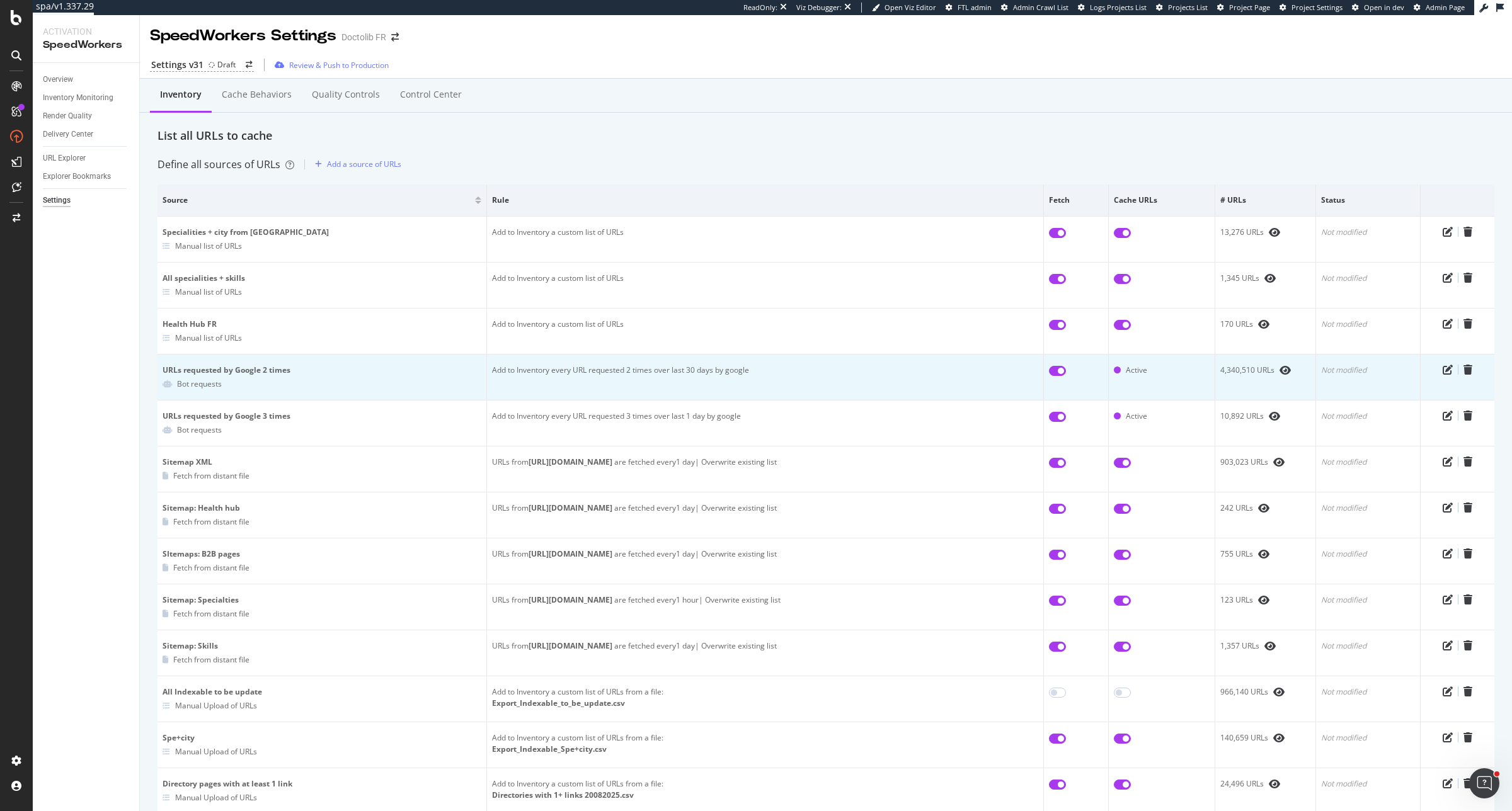
click at [684, 391] on td "Add to Inventory every URL requested 2 times over last 30 days by google" at bounding box center [765, 377] width 557 height 46
click at [1442, 365] on icon "pen-to-square" at bounding box center [1447, 370] width 10 height 10
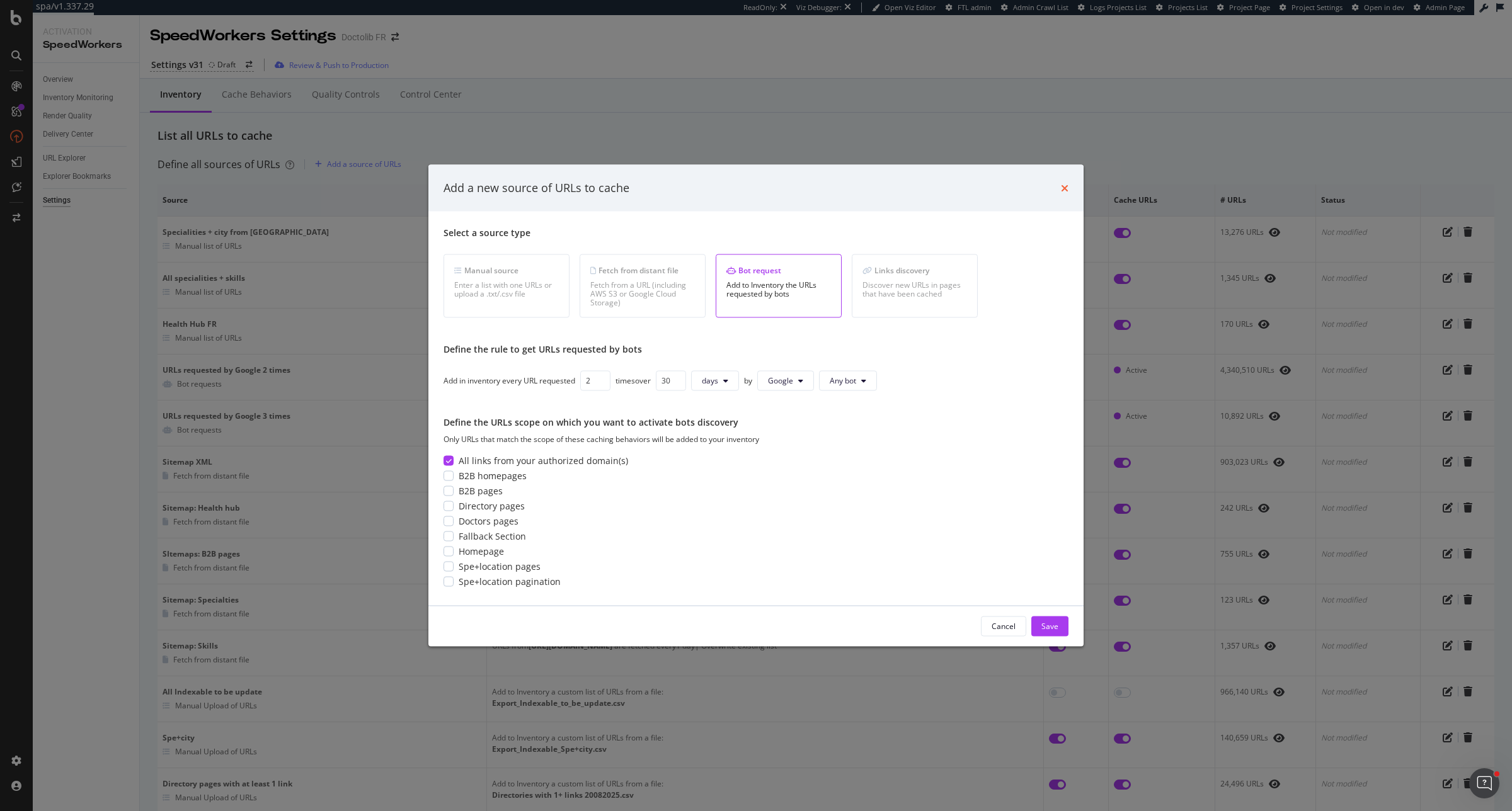
click at [1062, 183] on icon "times" at bounding box center [1064, 187] width 8 height 10
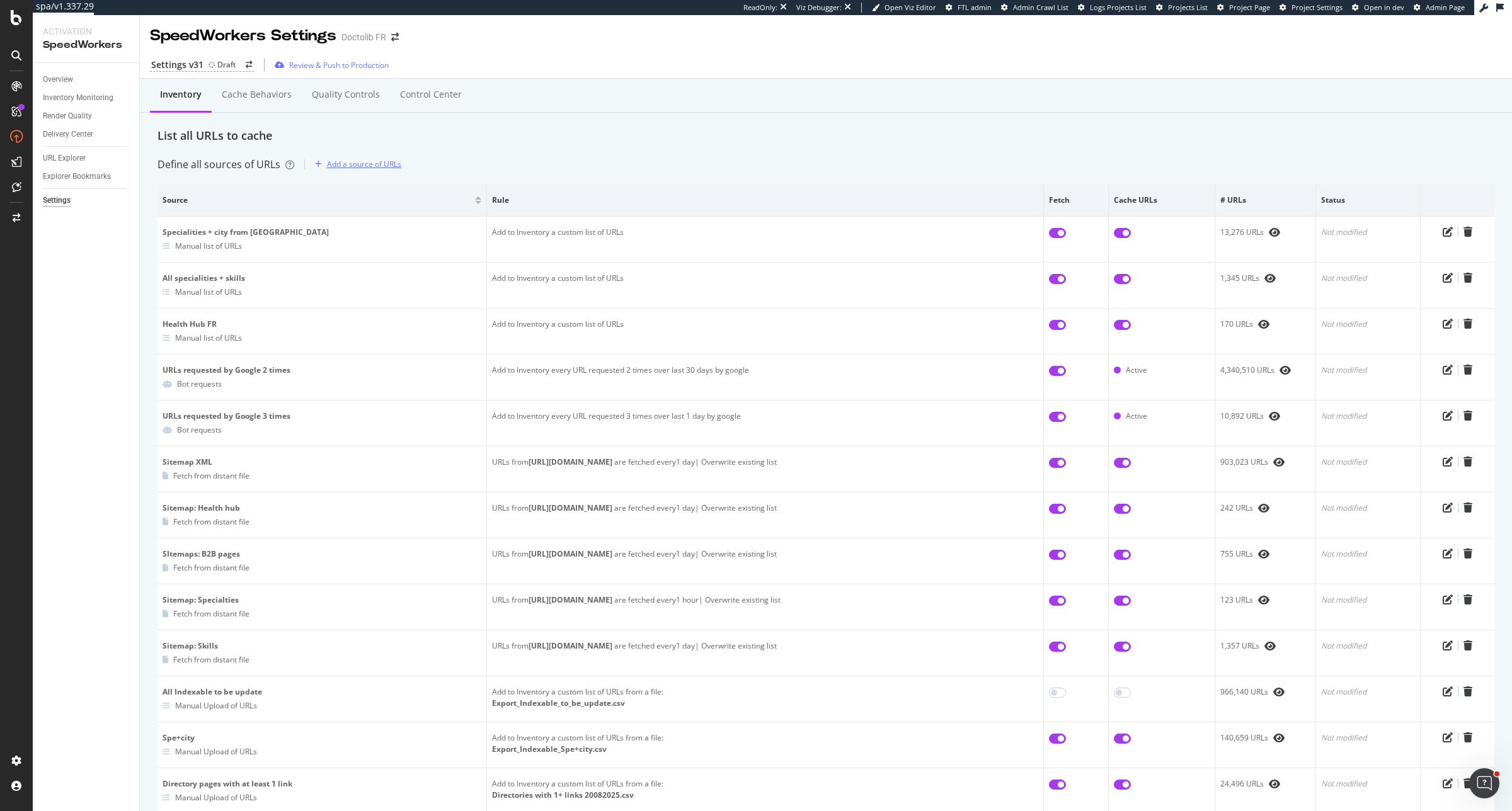
click at [395, 171] on div "Add a source of URLs" at bounding box center [356, 164] width 92 height 19
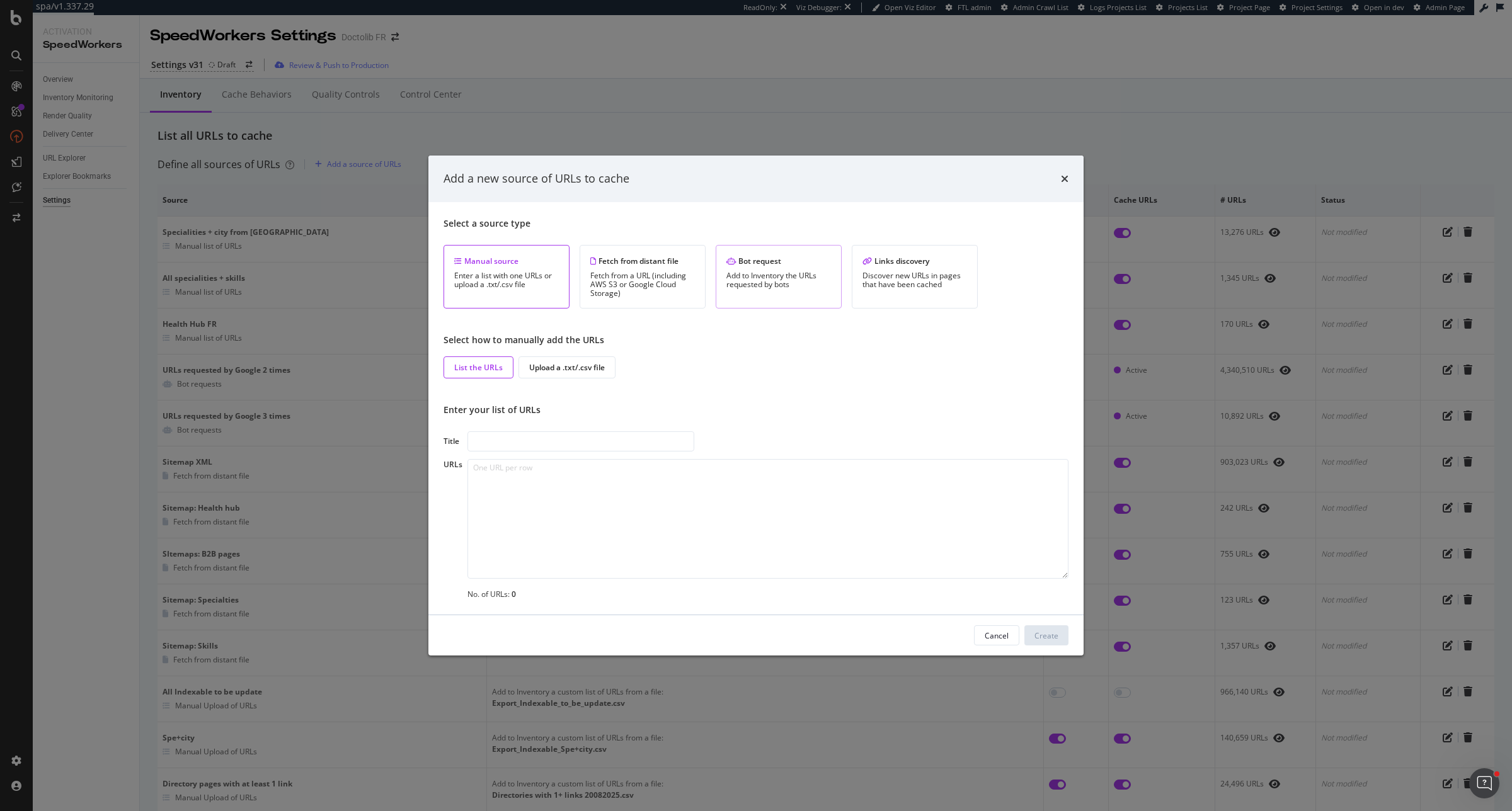
click at [785, 276] on div "Add to Inventory the URLs requested by bots" at bounding box center [778, 280] width 104 height 18
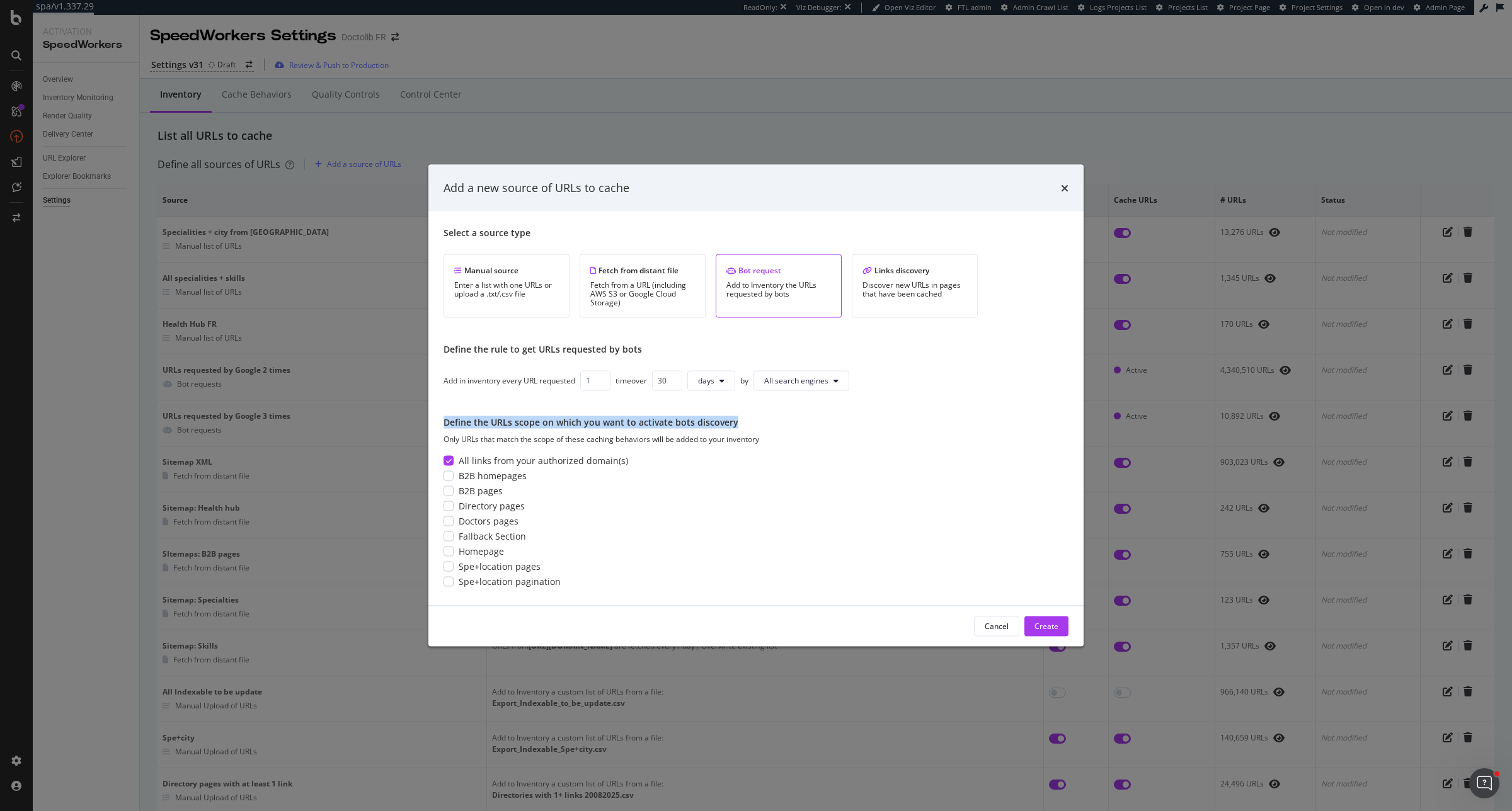
drag, startPoint x: 446, startPoint y: 426, endPoint x: 732, endPoint y: 423, distance: 286.0
click at [732, 423] on div "Define the URLs scope on which you want to activate bots discovery" at bounding box center [756, 422] width 625 height 13
click at [449, 581] on div "modal" at bounding box center [449, 581] width 10 height 10
click at [1059, 184] on div "Add a new source of URLs to cache" at bounding box center [756, 188] width 625 height 16
click at [1063, 188] on icon "times" at bounding box center [1064, 187] width 8 height 10
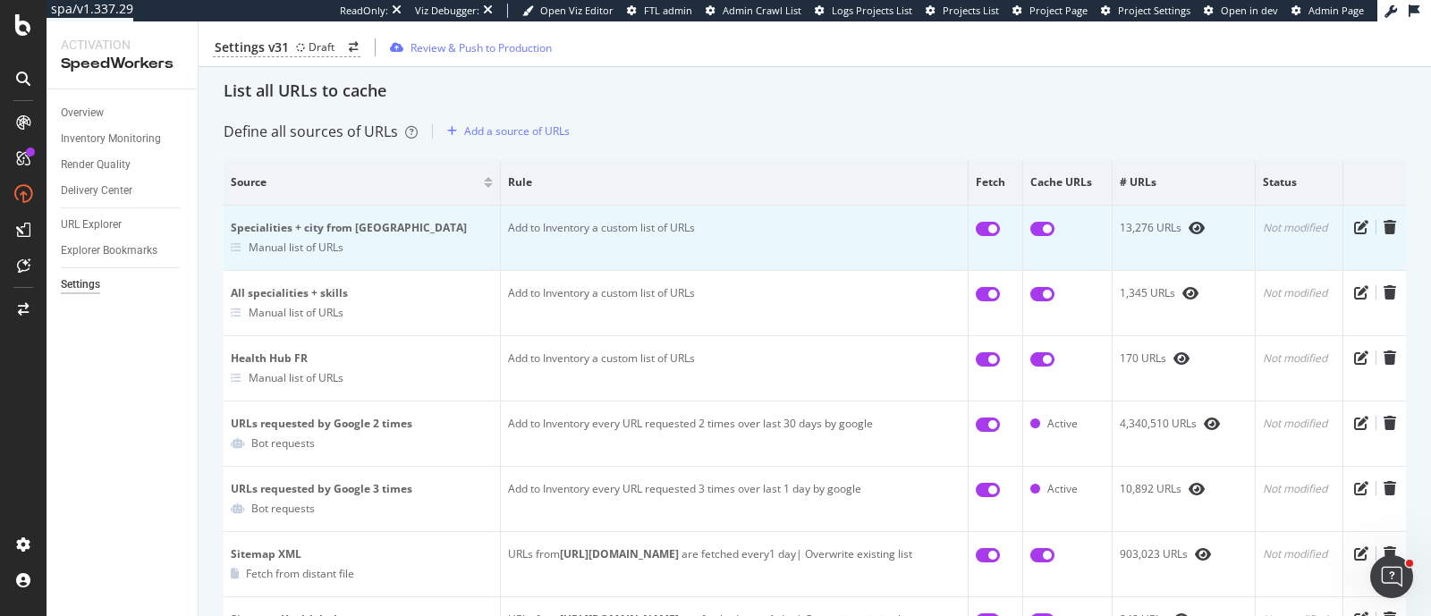
scroll to position [102, 0]
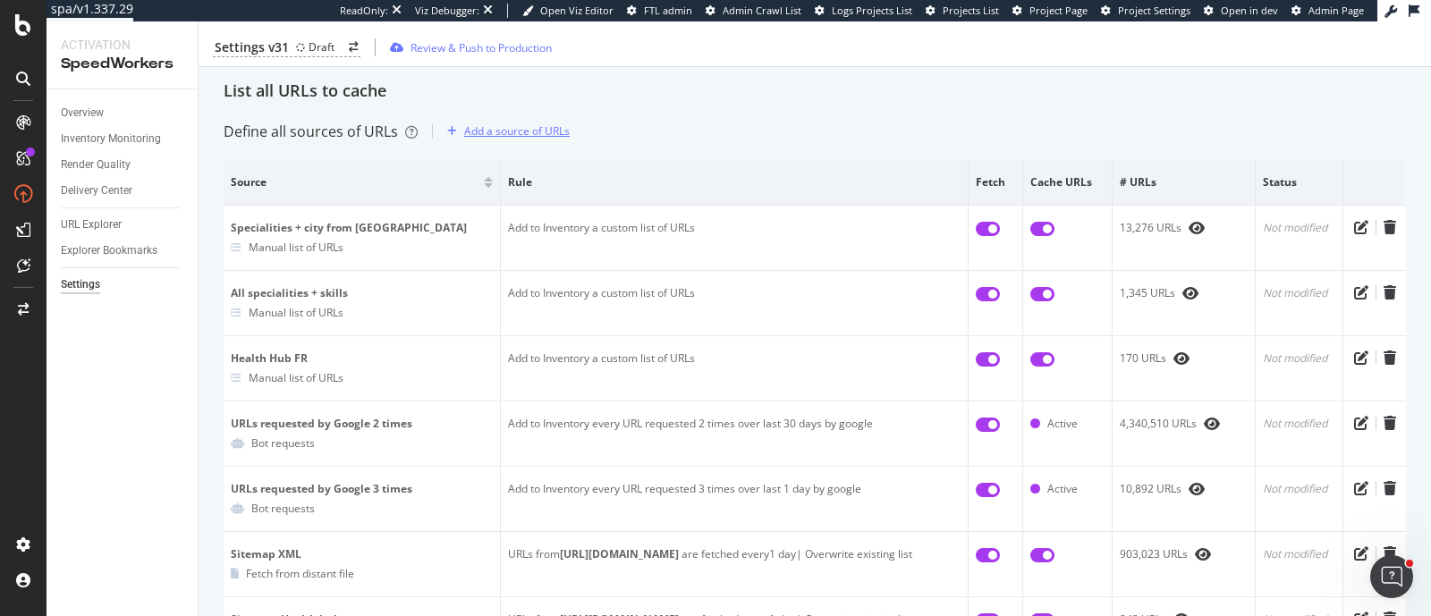
click at [517, 123] on div "Add a source of URLs" at bounding box center [517, 130] width 106 height 15
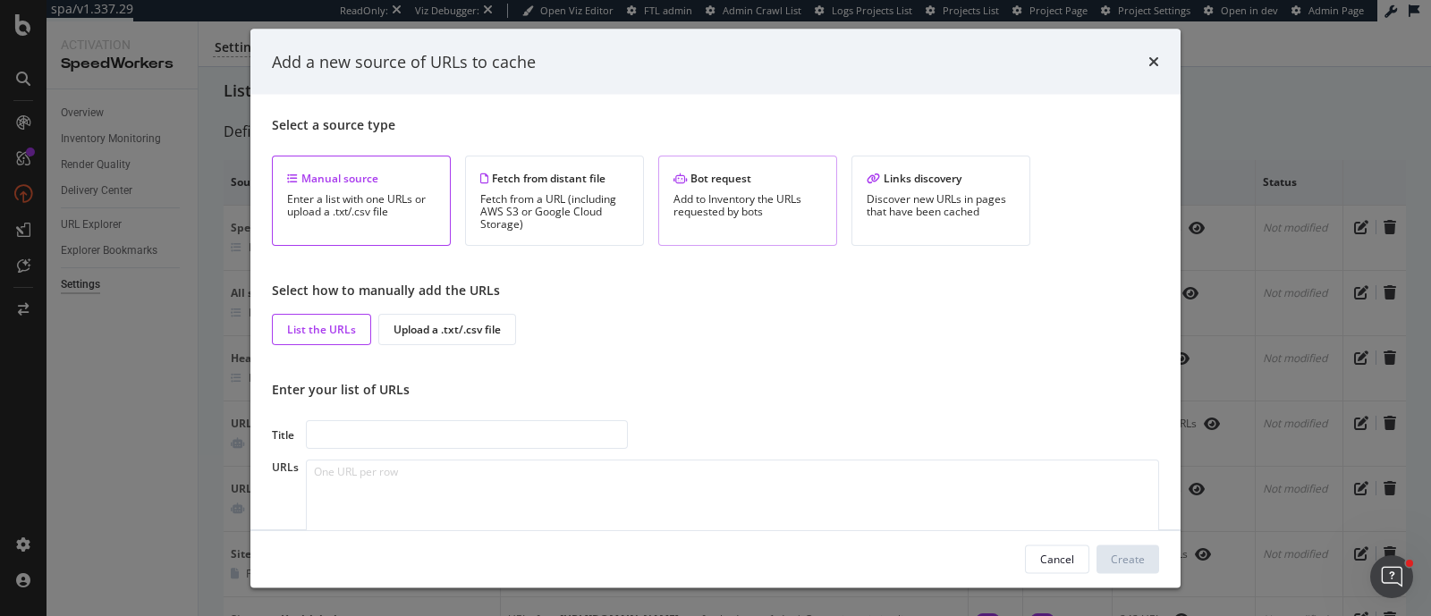
click at [709, 193] on div "Add to Inventory the URLs requested by bots" at bounding box center [748, 205] width 148 height 25
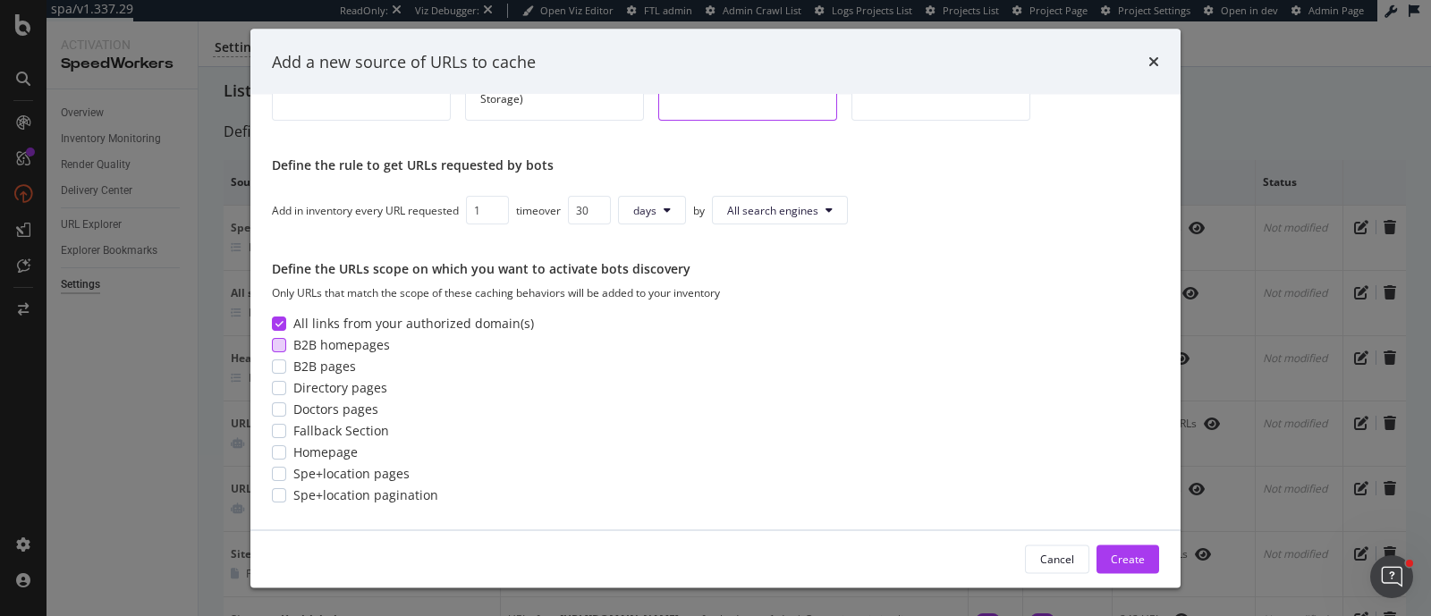
scroll to position [123, 0]
click at [284, 494] on div "modal" at bounding box center [279, 497] width 14 height 14
click at [1148, 55] on icon "times" at bounding box center [1153, 62] width 11 height 14
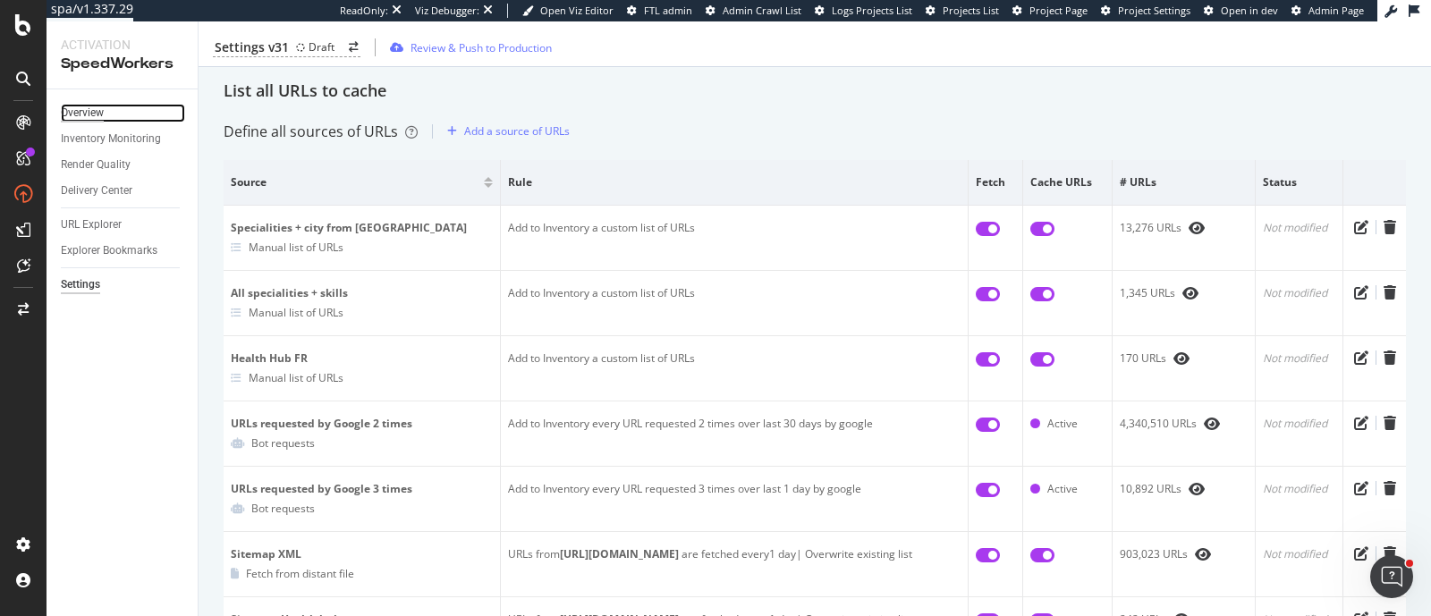
click at [91, 116] on div "Overview" at bounding box center [82, 113] width 43 height 19
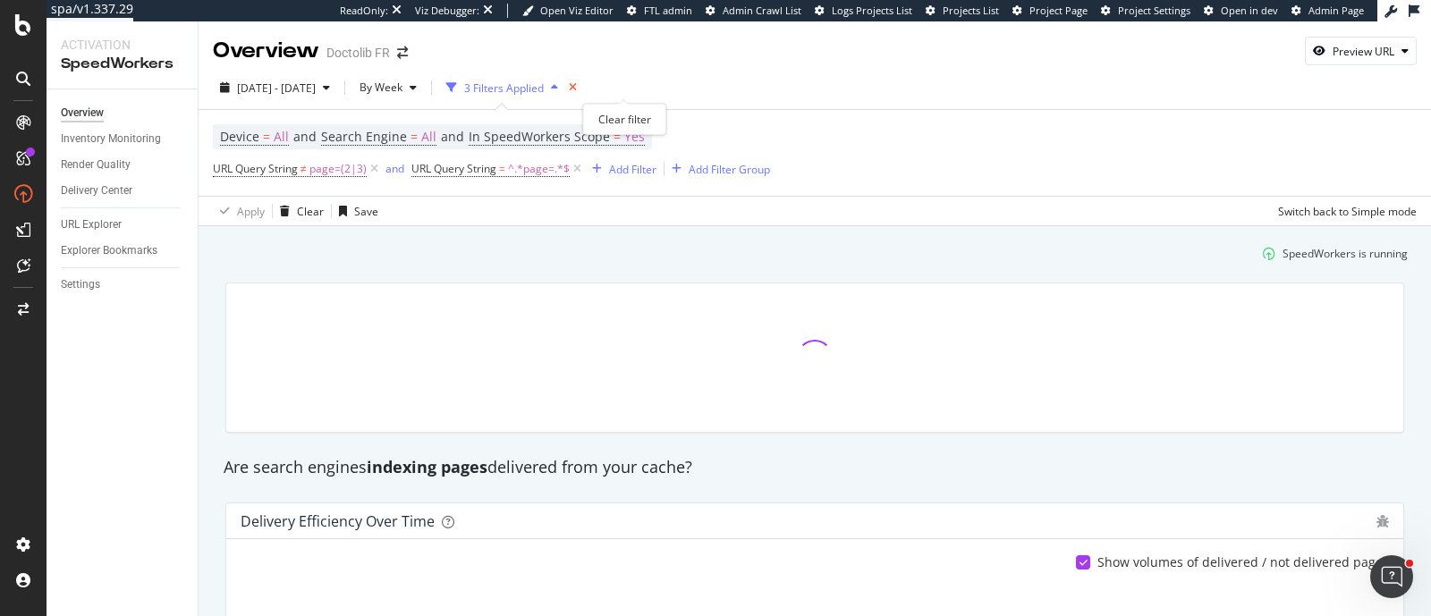
click at [577, 87] on icon "times" at bounding box center [573, 87] width 8 height 11
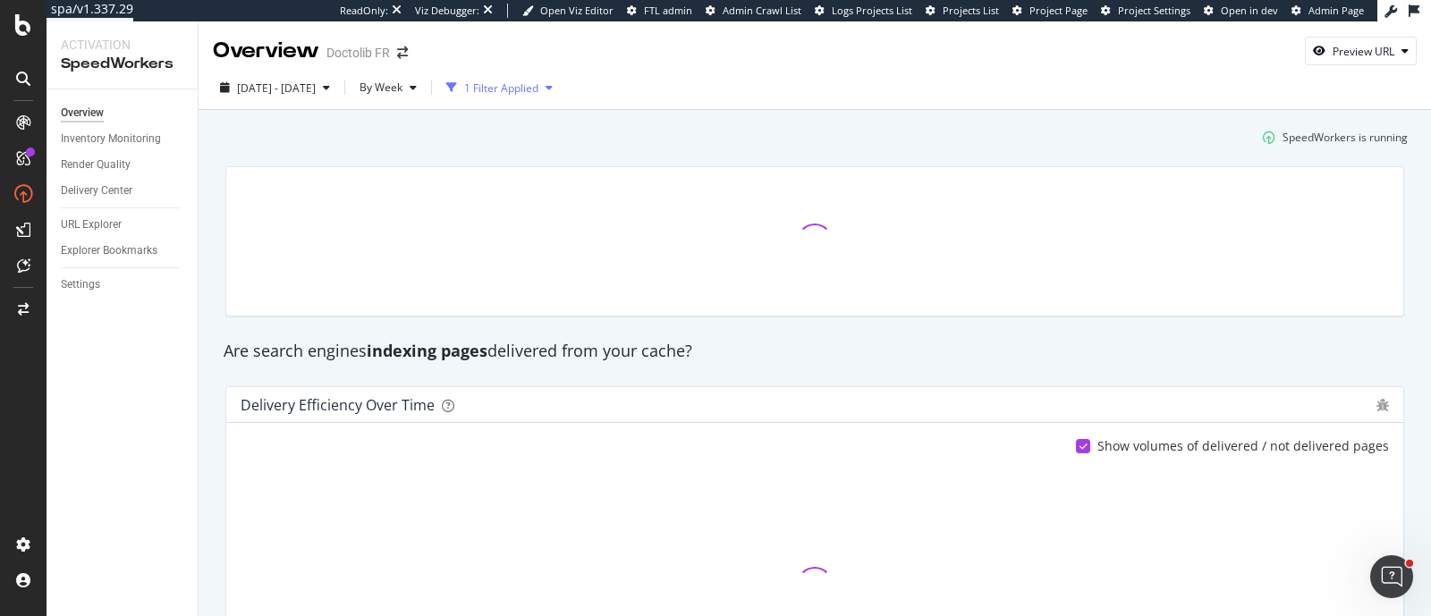
click at [560, 96] on div "1 Filter Applied" at bounding box center [499, 87] width 121 height 27
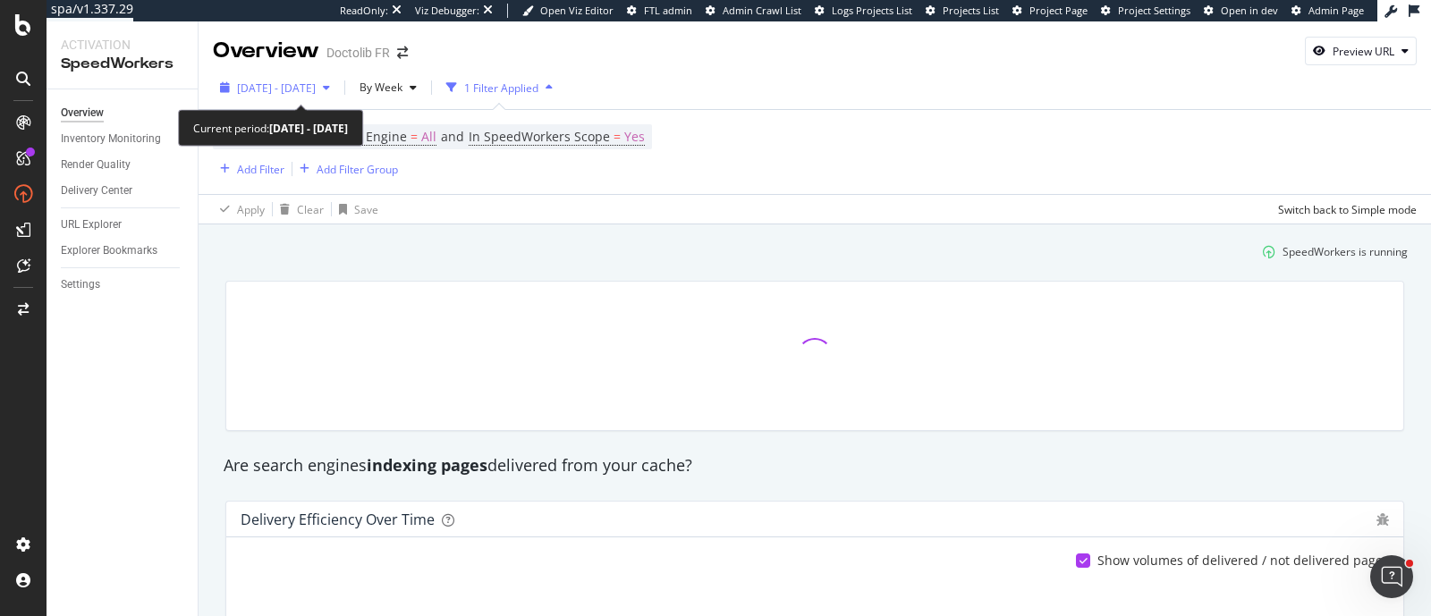
click at [306, 87] on span "2025 Mar. 18th - Sep. 17th" at bounding box center [276, 87] width 79 height 15
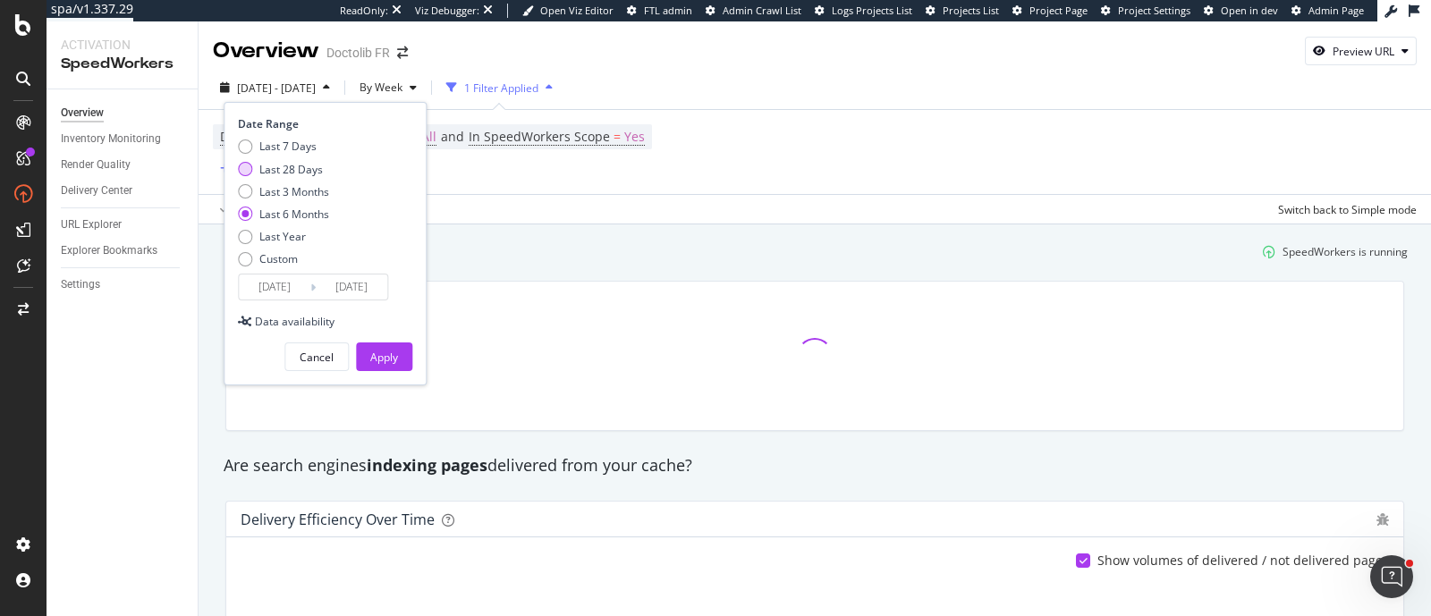
click at [303, 172] on div "Last 28 Days" at bounding box center [291, 169] width 64 height 15
type input "2025/08/21"
click at [384, 365] on div "Apply" at bounding box center [384, 356] width 28 height 27
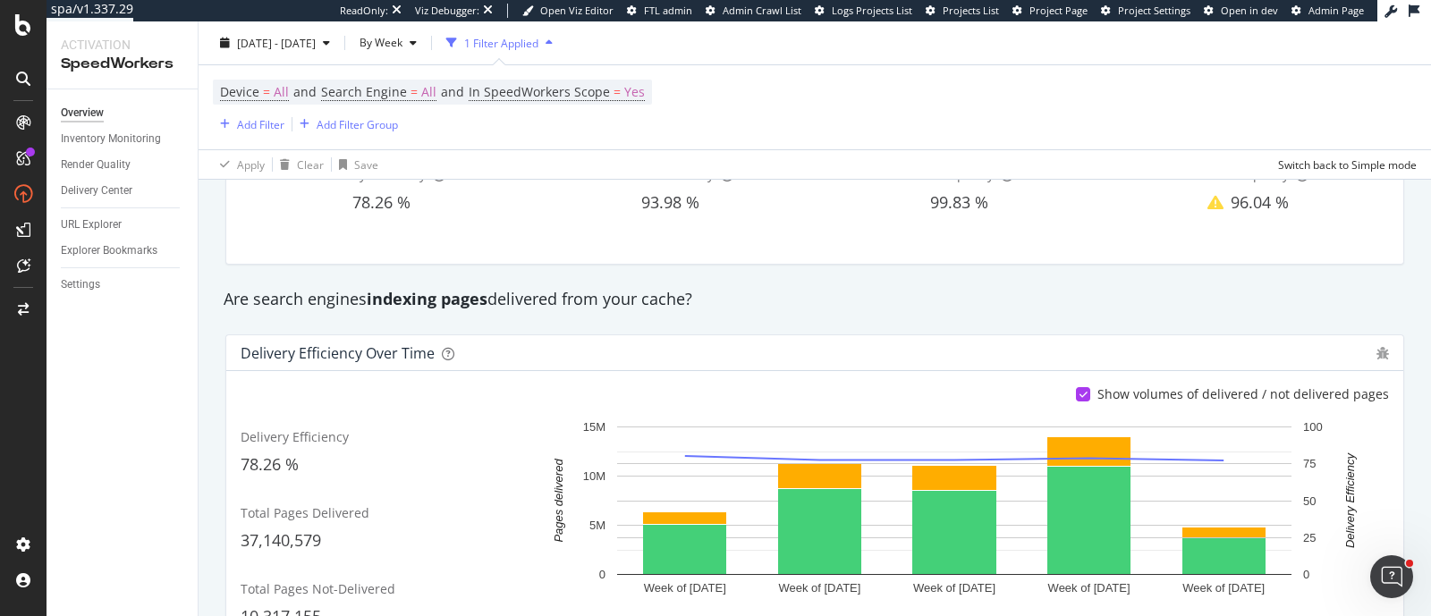
scroll to position [165, 0]
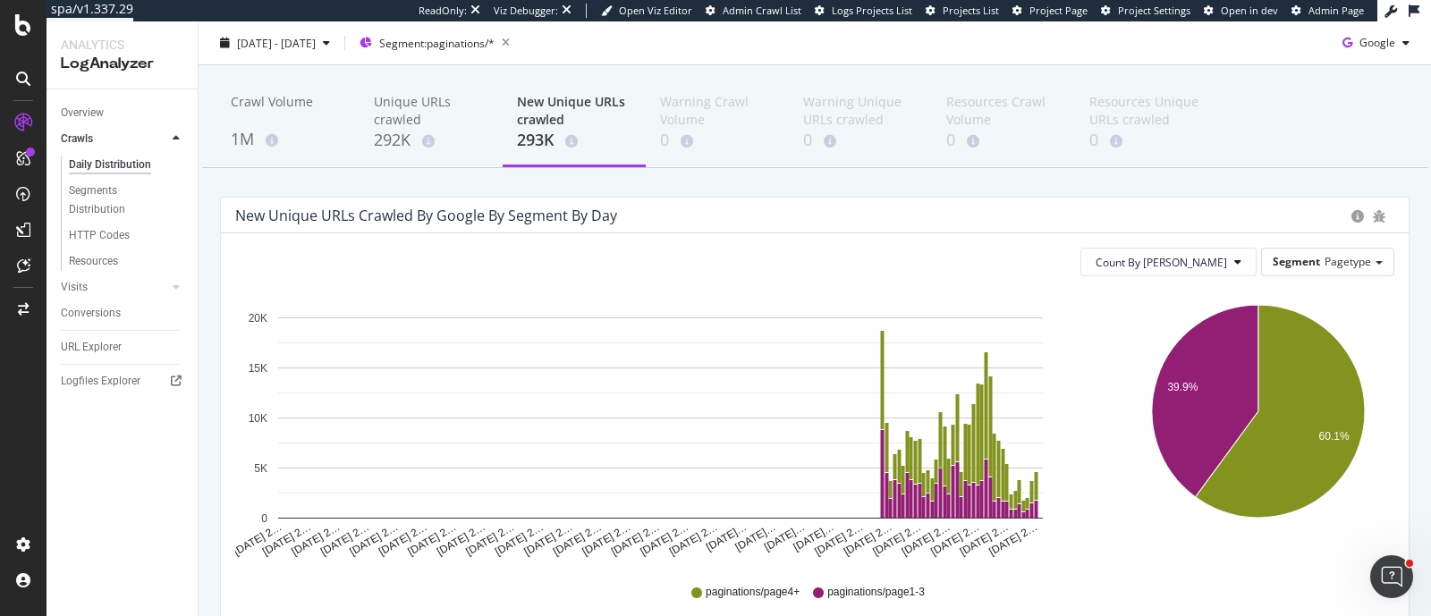
scroll to position [55, 0]
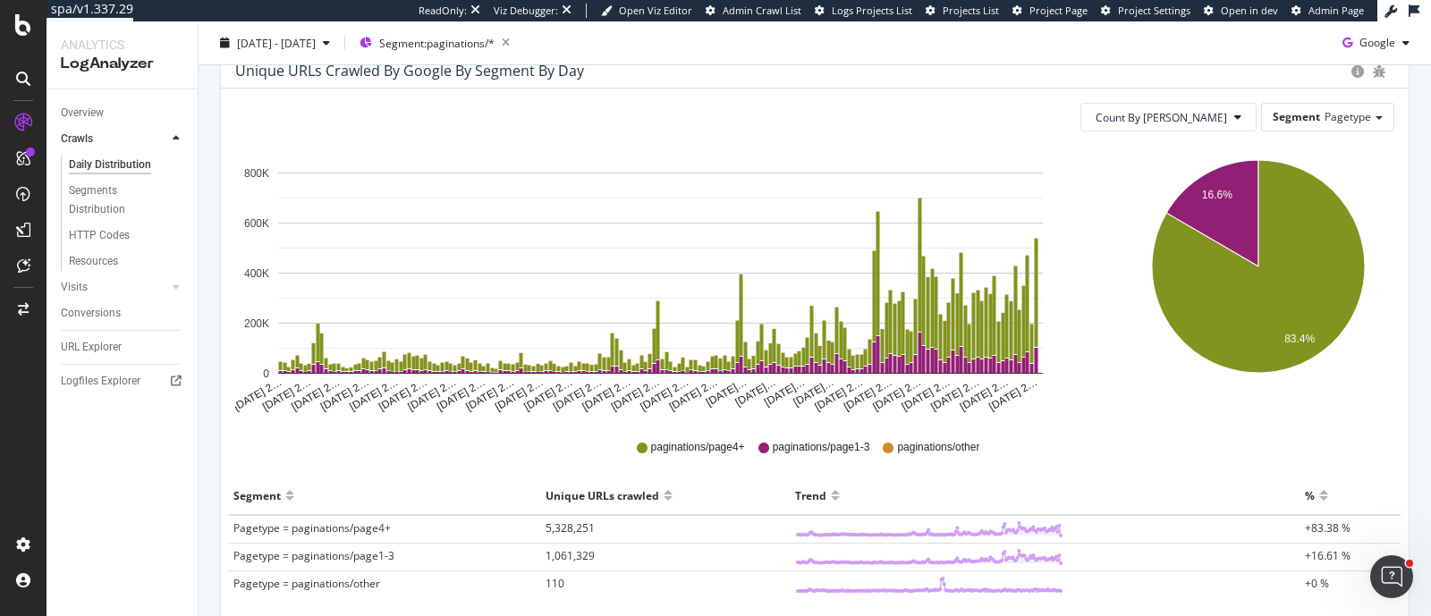
scroll to position [196, 0]
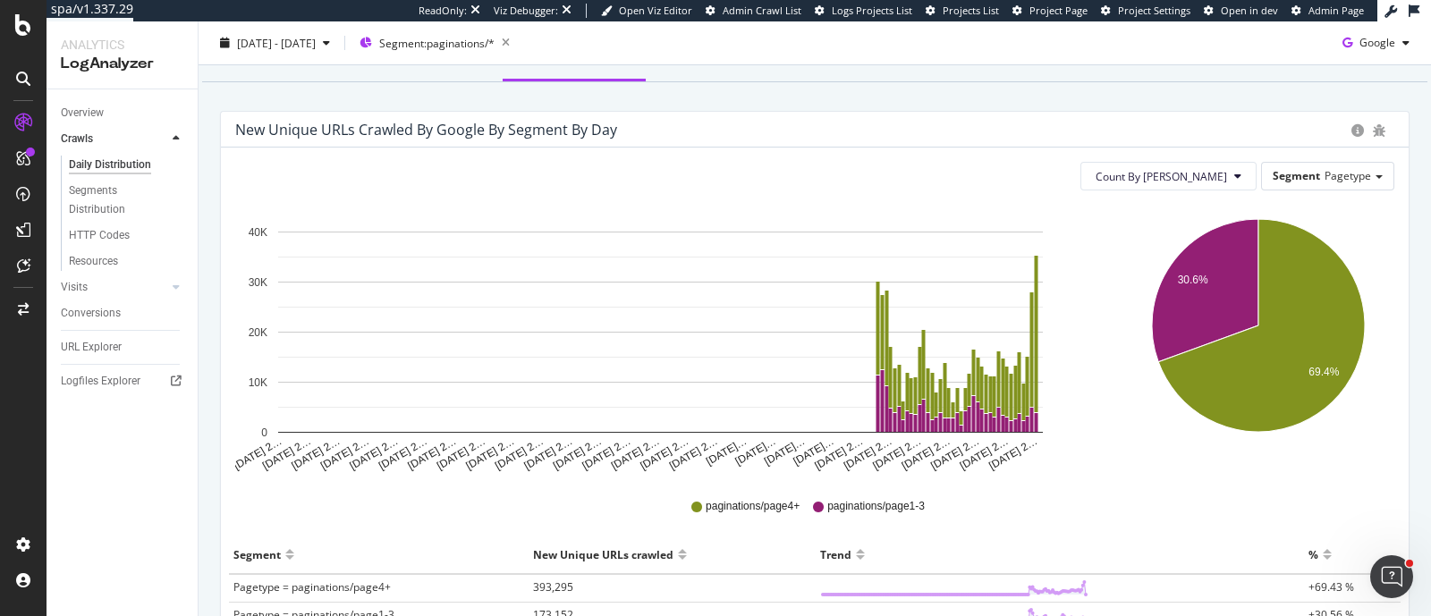
scroll to position [143, 0]
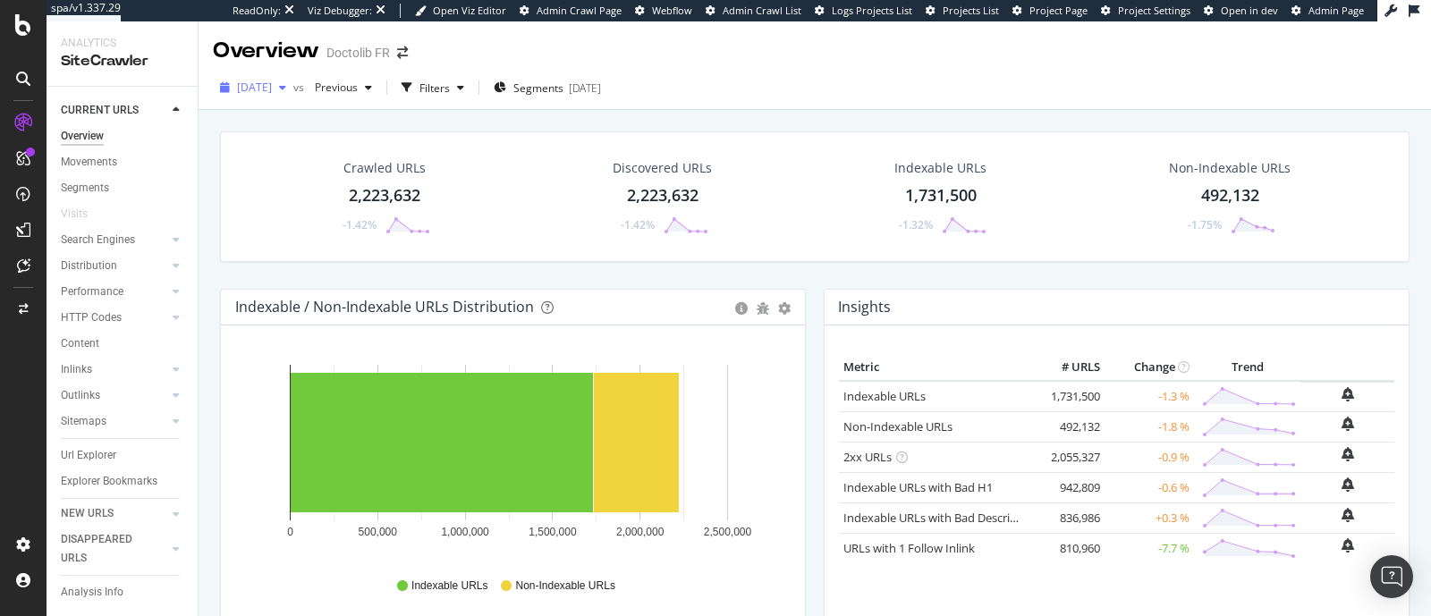
click at [272, 92] on span "[DATE]" at bounding box center [254, 87] width 35 height 15
click at [98, 187] on div "Segments" at bounding box center [85, 188] width 48 height 19
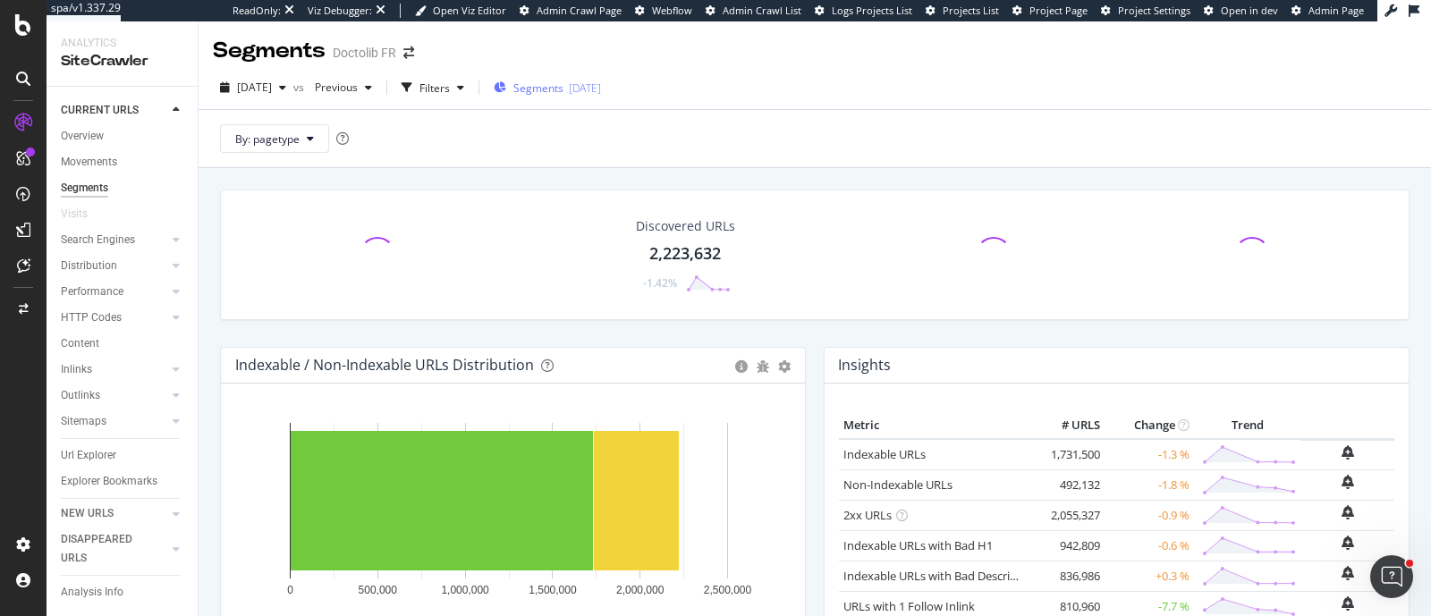
click at [601, 89] on div "[DATE]" at bounding box center [585, 87] width 32 height 15
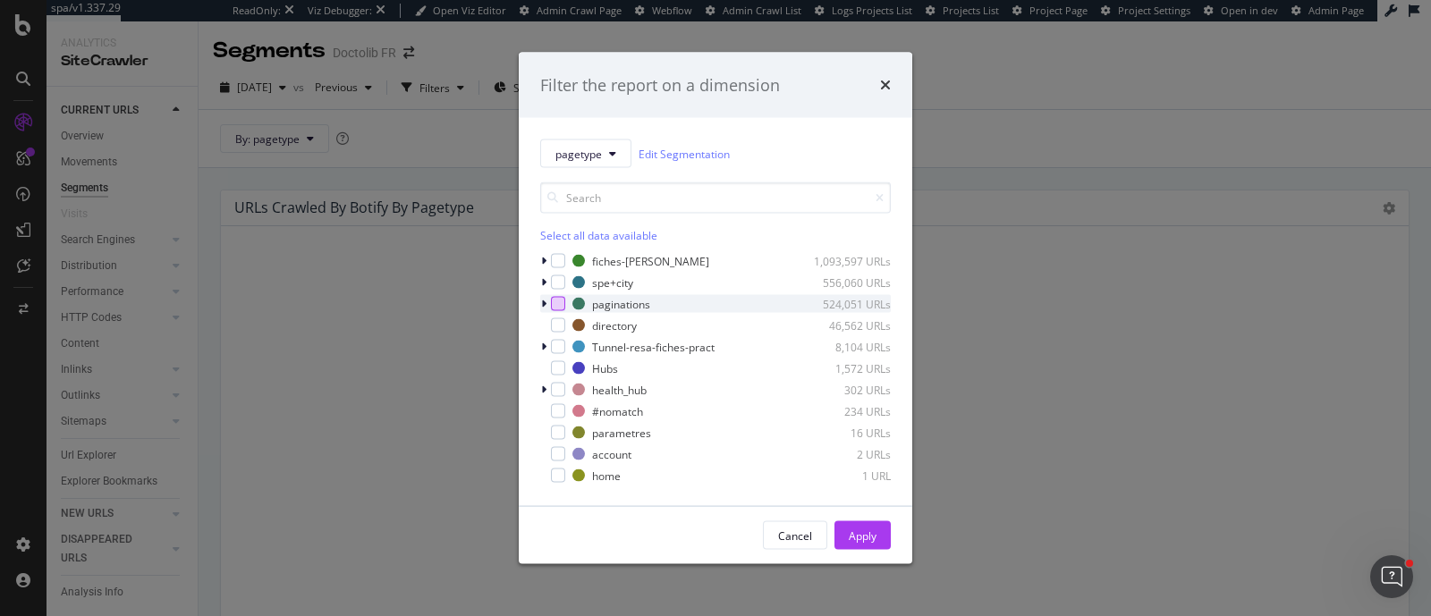
click at [561, 306] on div "modal" at bounding box center [558, 304] width 14 height 14
click at [870, 534] on div "Apply" at bounding box center [863, 535] width 28 height 15
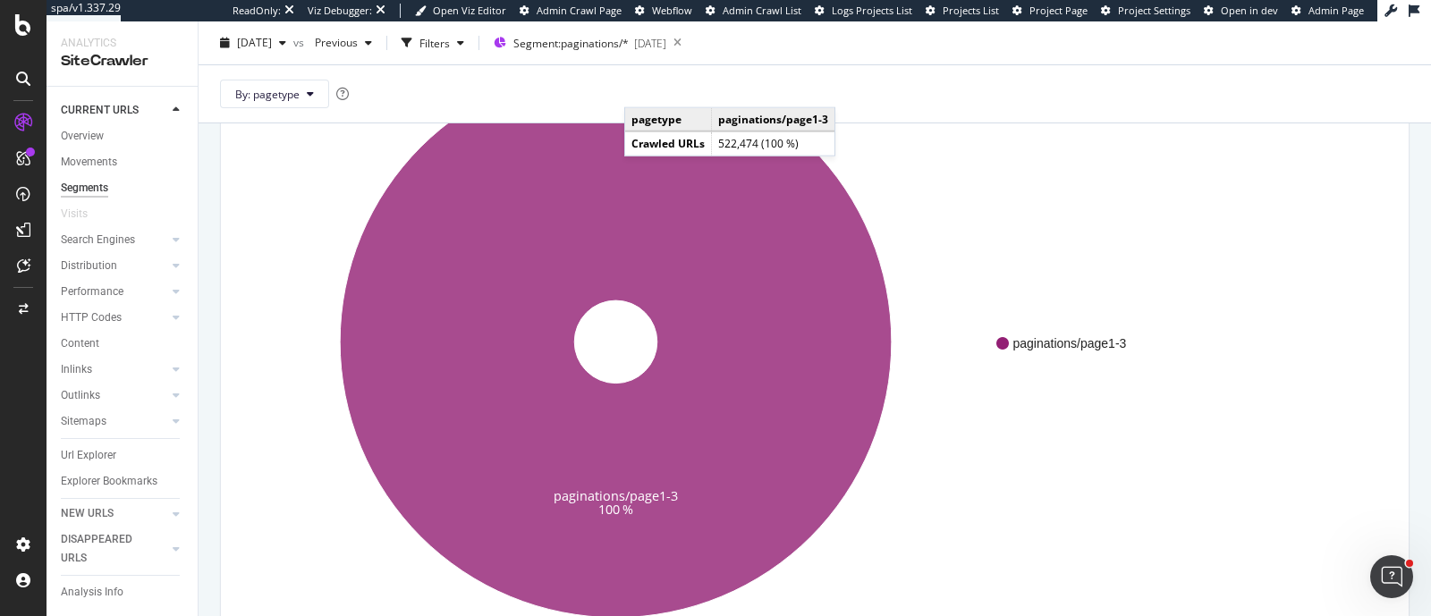
scroll to position [198, 0]
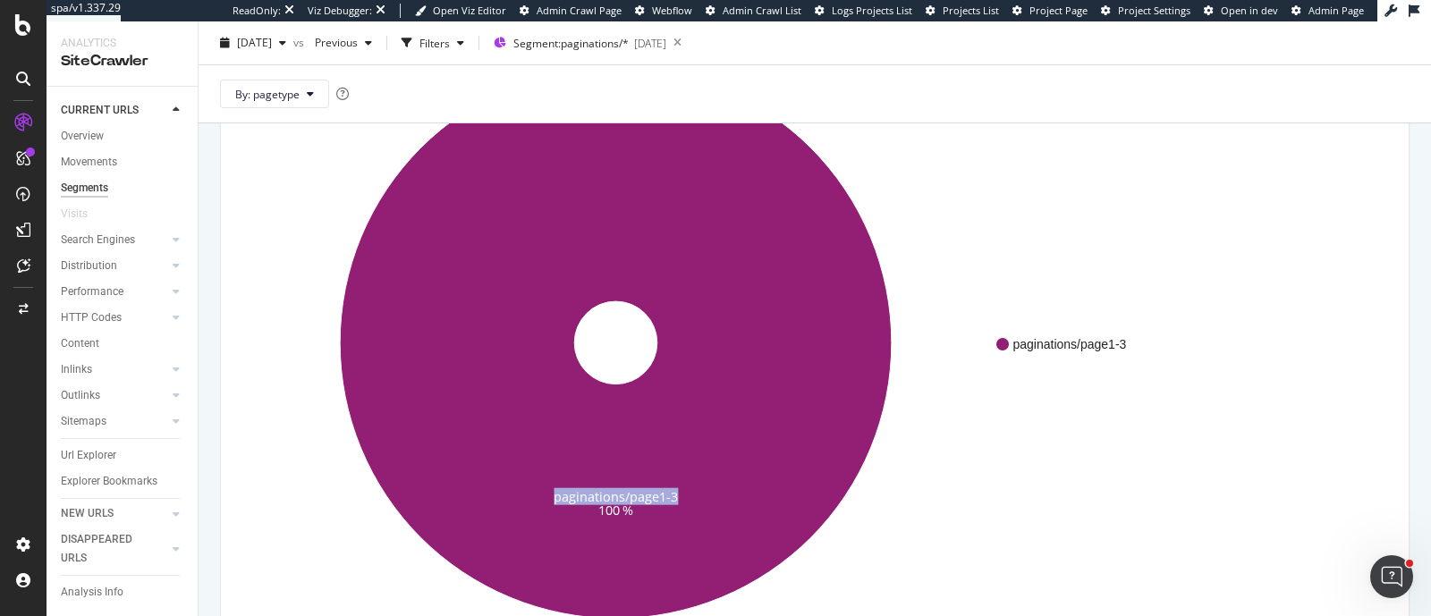
drag, startPoint x: 870, startPoint y: 534, endPoint x: 237, endPoint y: 550, distance: 633.5
click at [237, 550] on icon "paginations/page1-3 100 %" at bounding box center [615, 343] width 761 height 552
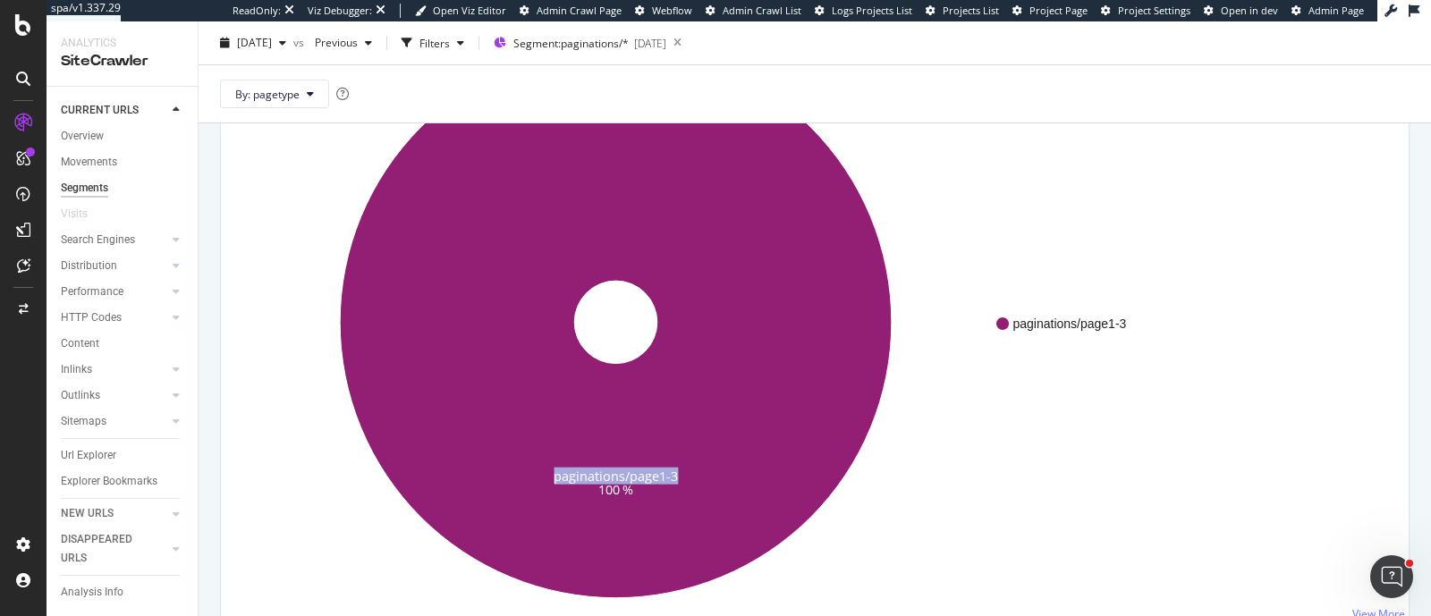
scroll to position [220, 0]
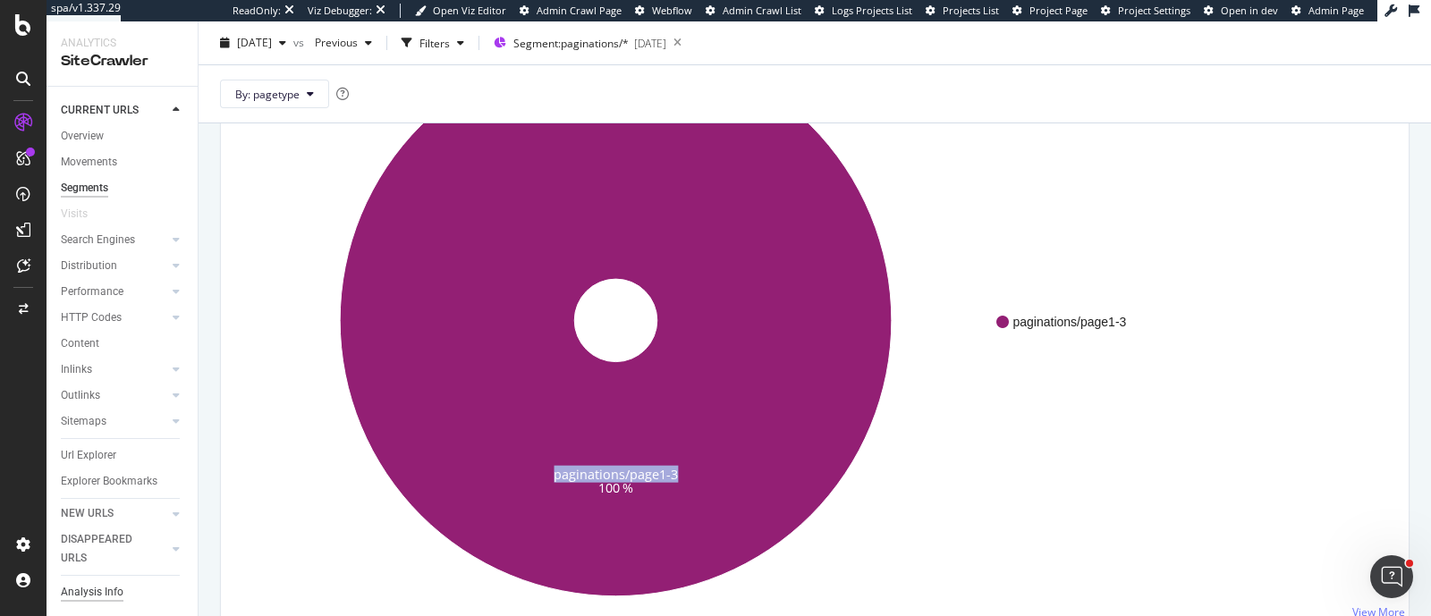
click at [92, 594] on div "Analysis Info" at bounding box center [92, 592] width 63 height 19
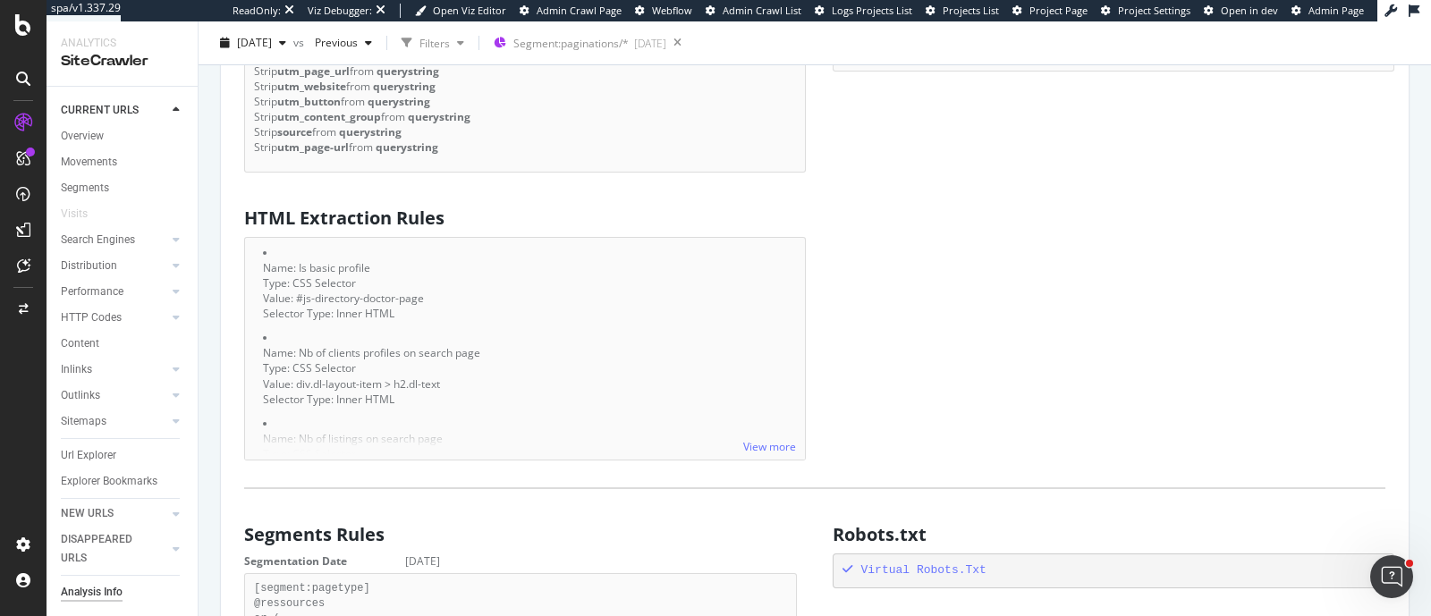
scroll to position [1357, 0]
click at [902, 574] on div "Virtual Robots.Txt" at bounding box center [1114, 572] width 543 height 17
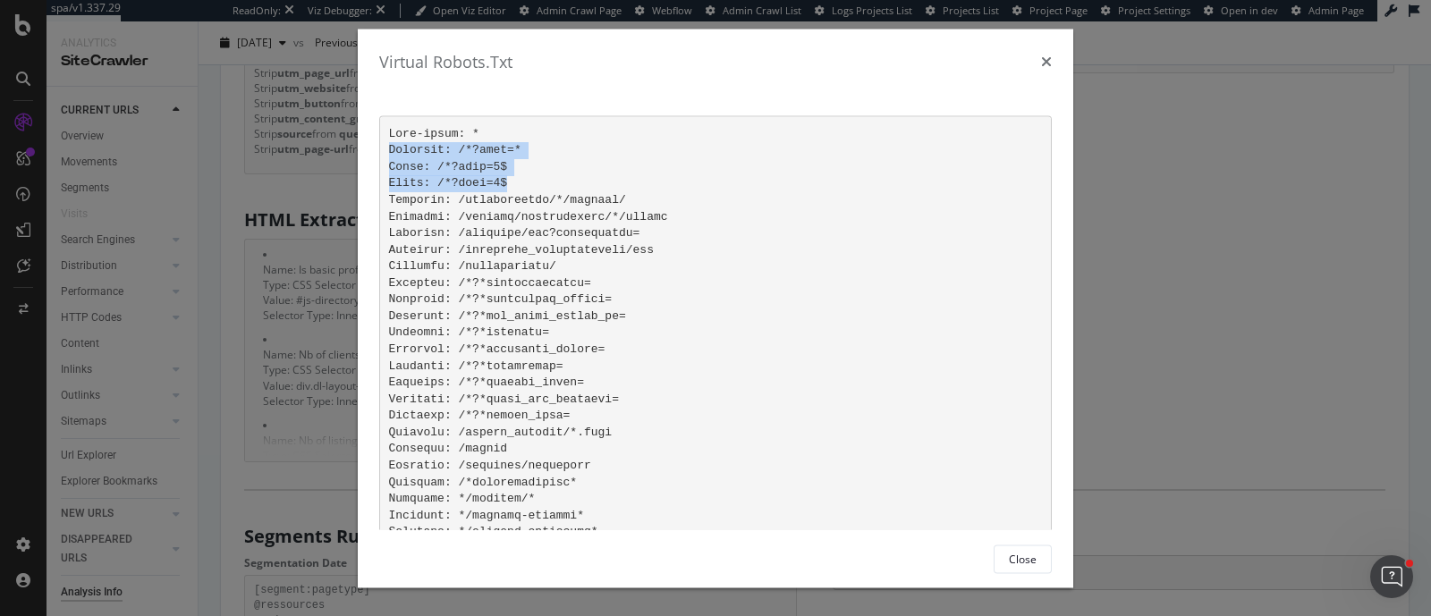
drag, startPoint x: 504, startPoint y: 183, endPoint x: 389, endPoint y: 152, distance: 118.7
click at [389, 152] on pre "modal" at bounding box center [715, 339] width 673 height 447
drag, startPoint x: 1089, startPoint y: 89, endPoint x: 1049, endPoint y: 64, distance: 47.4
click at [1049, 64] on div "Virtual Robots.Txt Close" at bounding box center [715, 308] width 1431 height 616
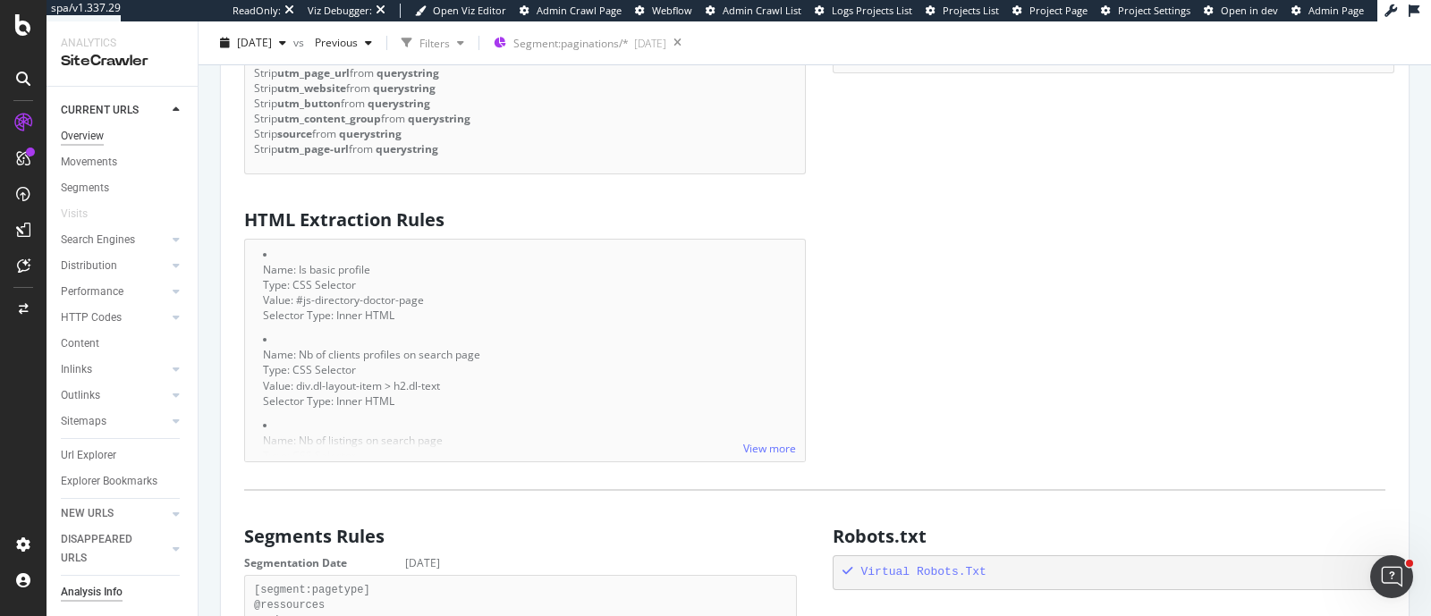
click at [90, 131] on div "Overview" at bounding box center [82, 136] width 43 height 19
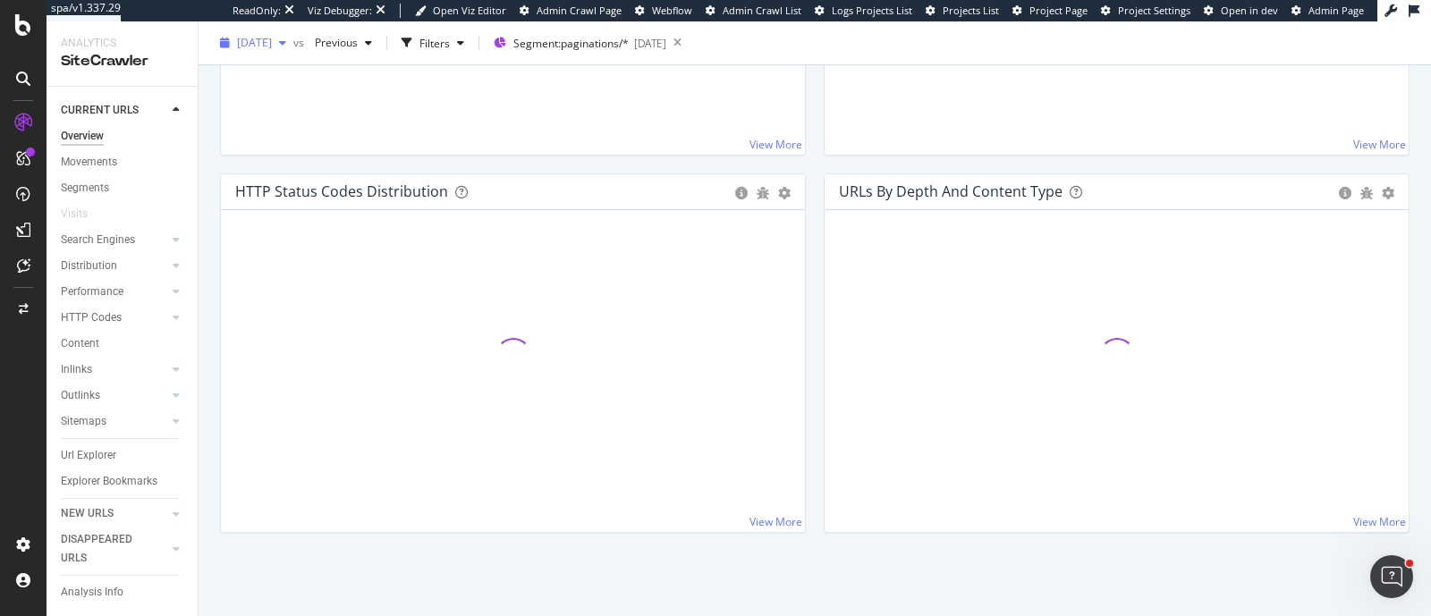
scroll to position [1357, 0]
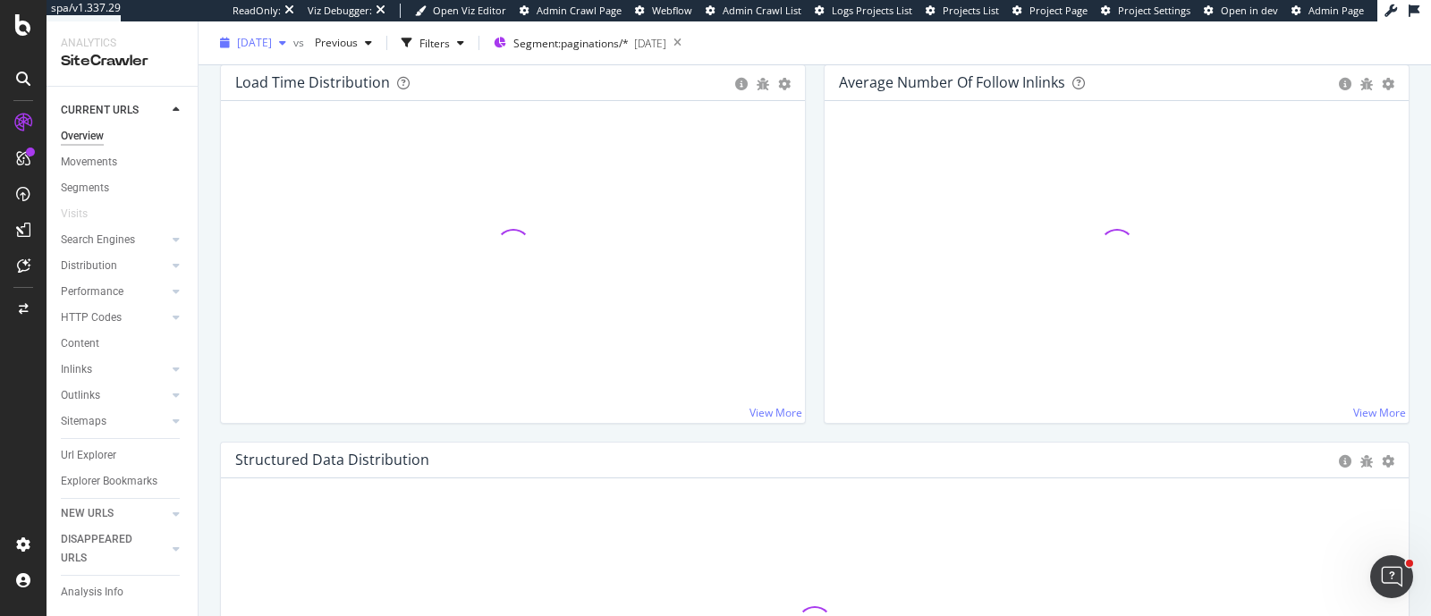
click at [272, 47] on span "[DATE]" at bounding box center [254, 42] width 35 height 15
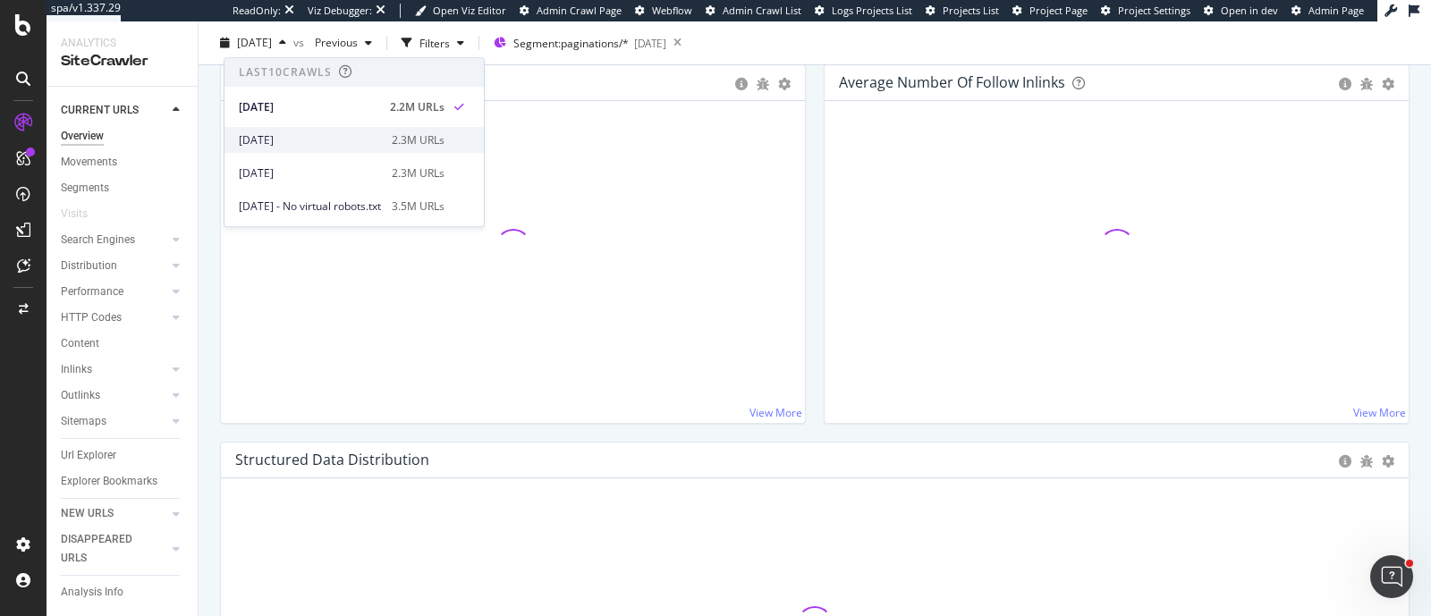
drag, startPoint x: 296, startPoint y: 47, endPoint x: 322, endPoint y: 139, distance: 95.7
click at [322, 139] on body "spa/v1.337.29 ReadOnly: Viz Debugger: Open Viz Editor Admin Crawl Page Webflow …" at bounding box center [715, 308] width 1431 height 616
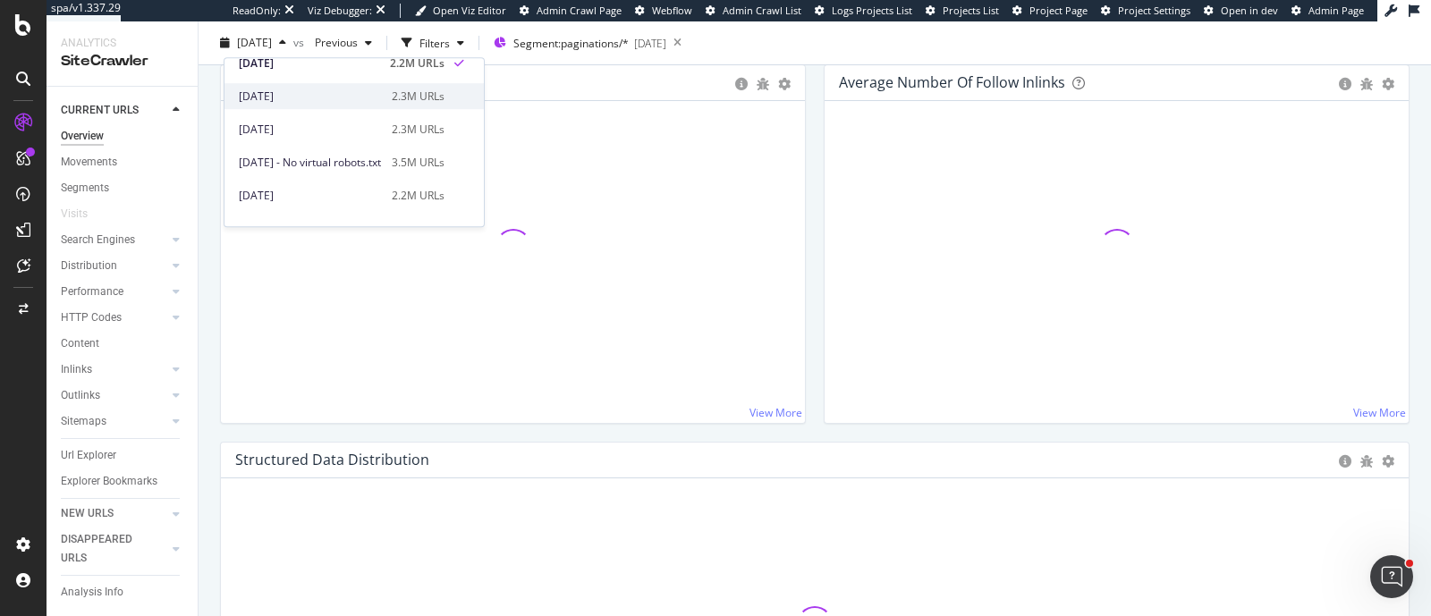
scroll to position [42, 0]
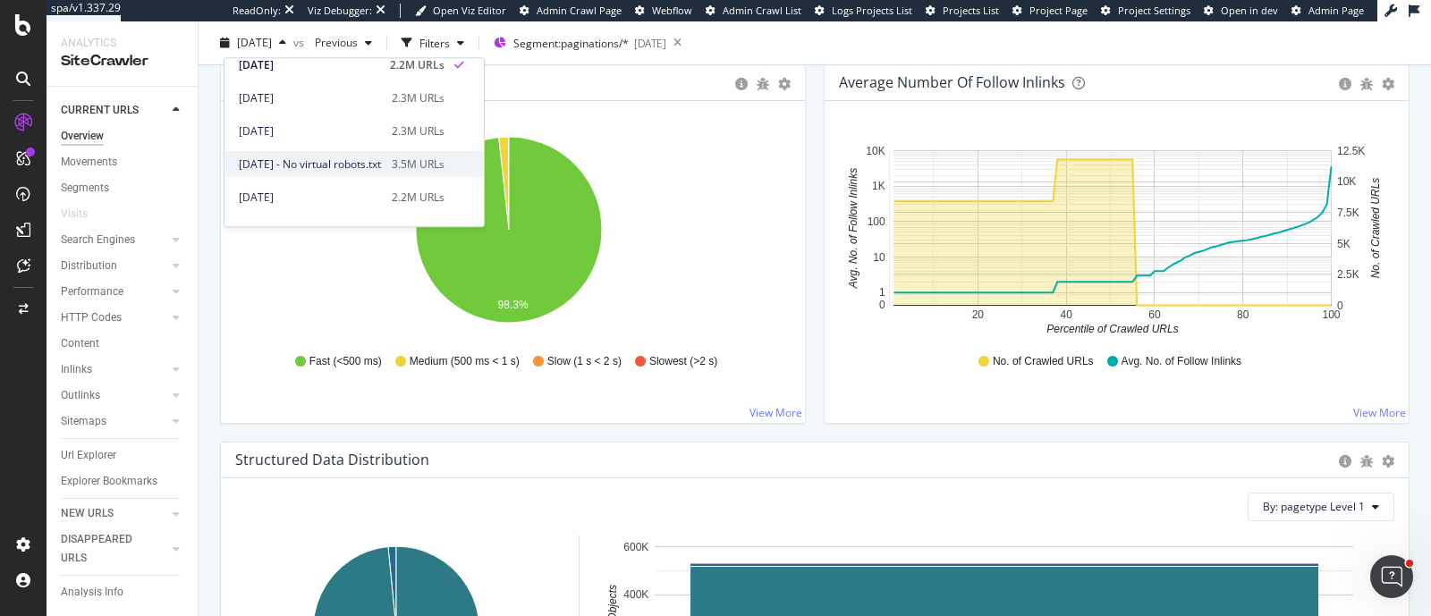
click at [334, 172] on div "2025 Aug. 15th - No virtual robots.txt 3.5M URLs" at bounding box center [354, 164] width 259 height 26
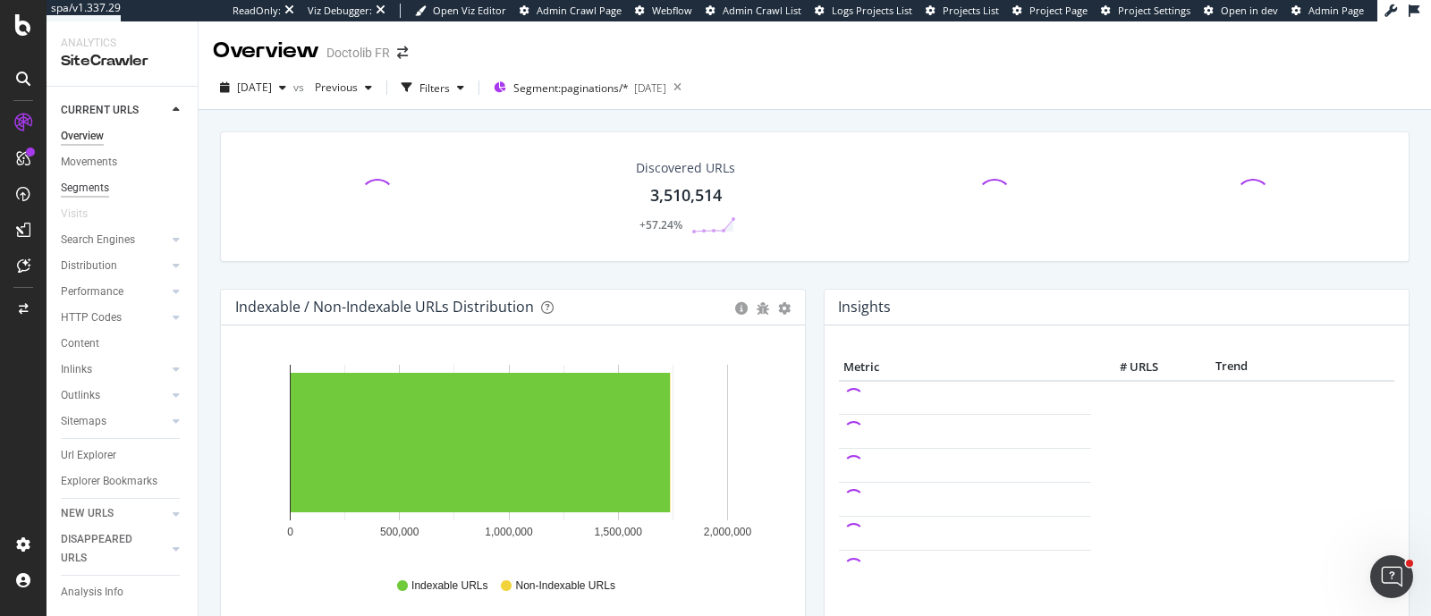
click at [86, 183] on div "Segments" at bounding box center [85, 188] width 48 height 19
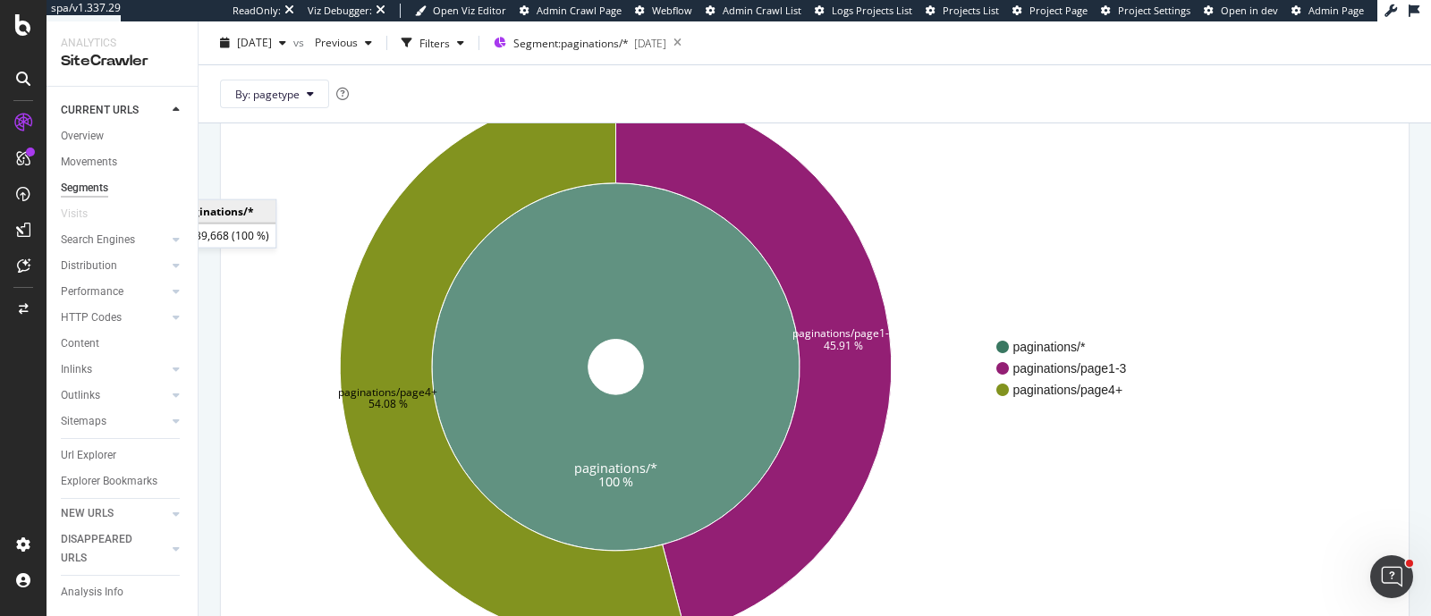
scroll to position [171, 0]
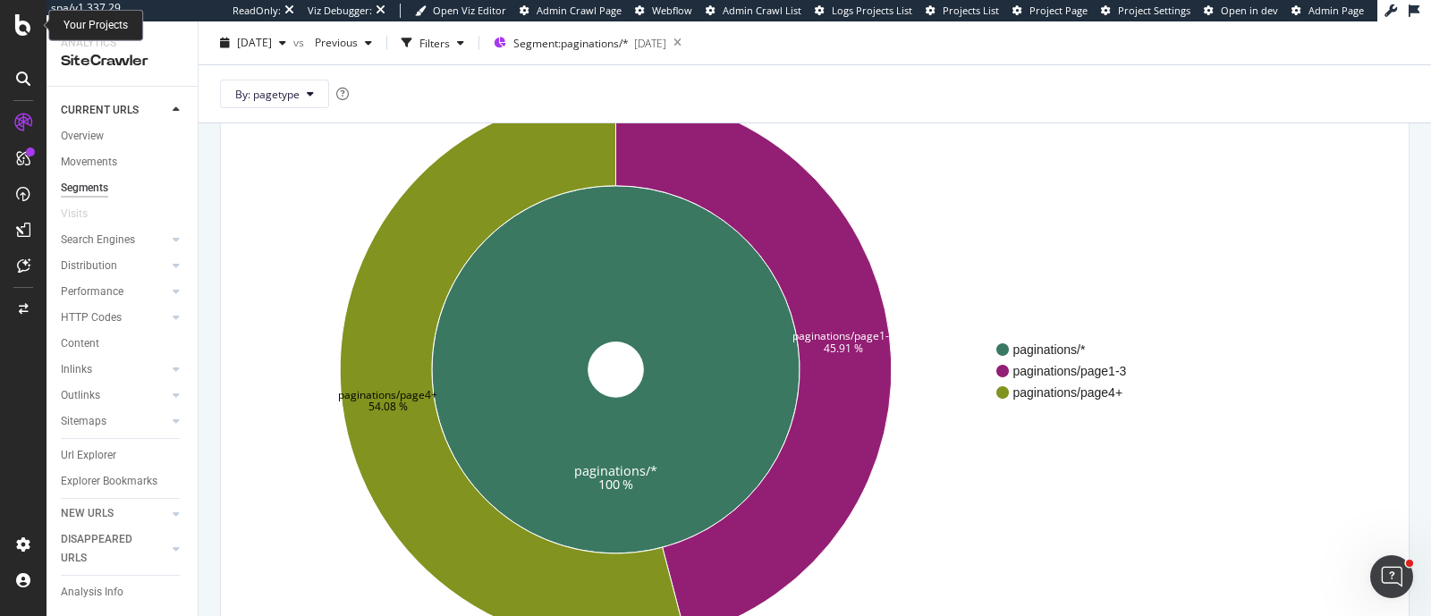
click at [18, 30] on icon at bounding box center [23, 24] width 16 height 21
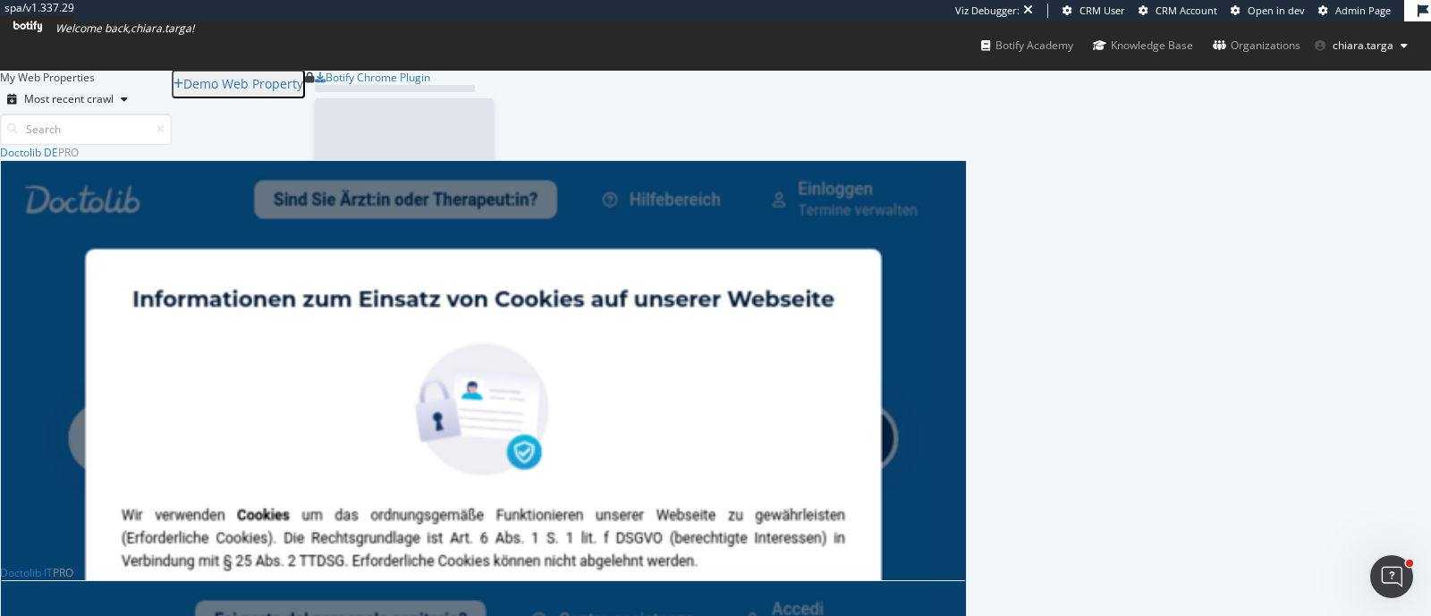
scroll to position [1438, 949]
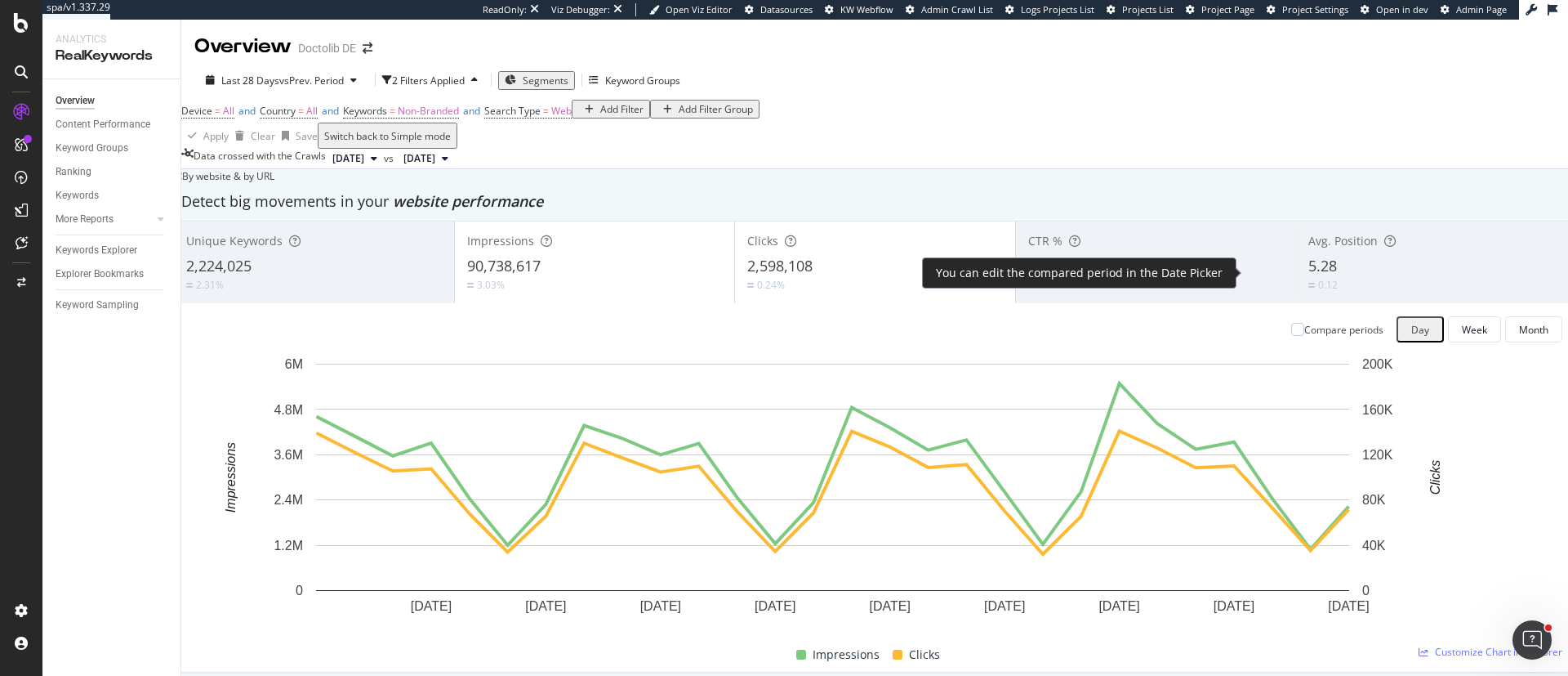
scroll to position [123, 0]
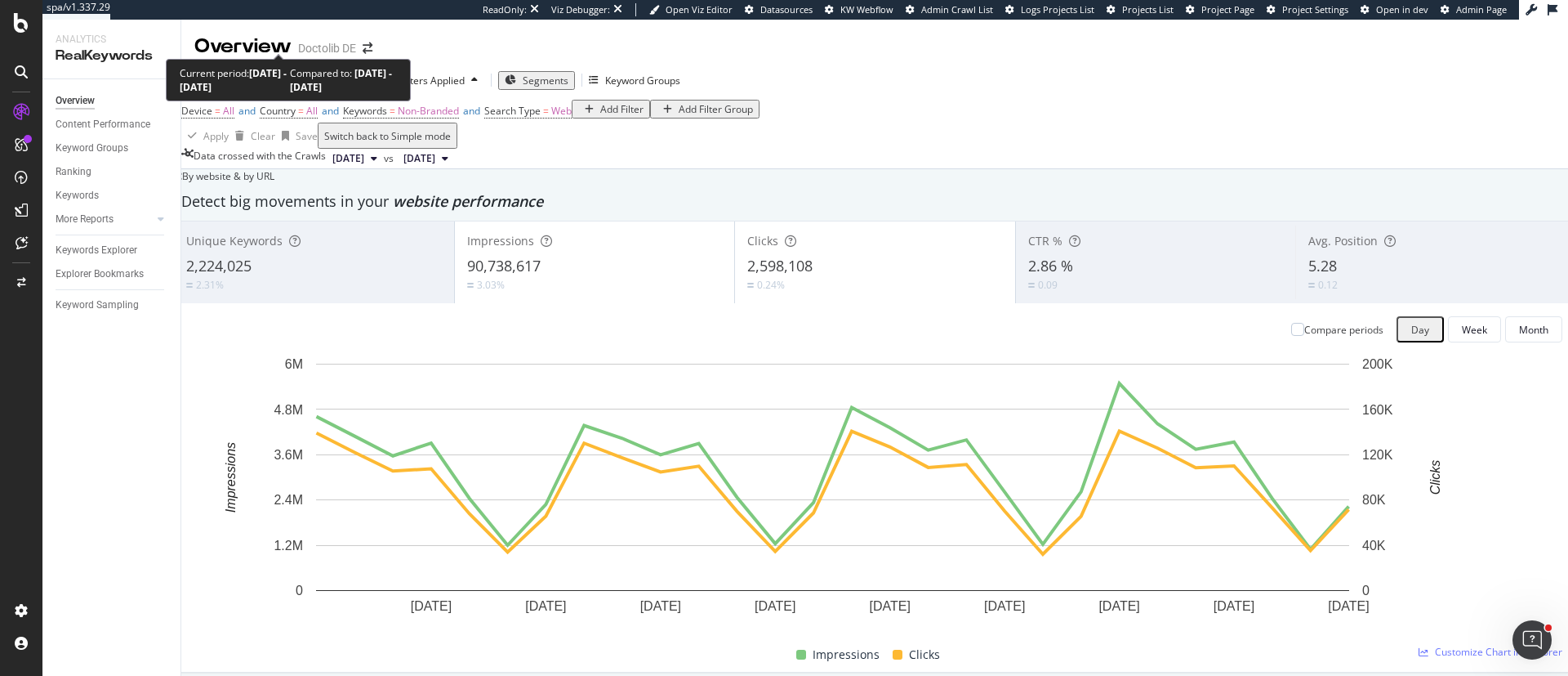
click at [343, 73] on div "Last 28 Days vs Prev. Period" at bounding box center [281, 79] width 164 height 14
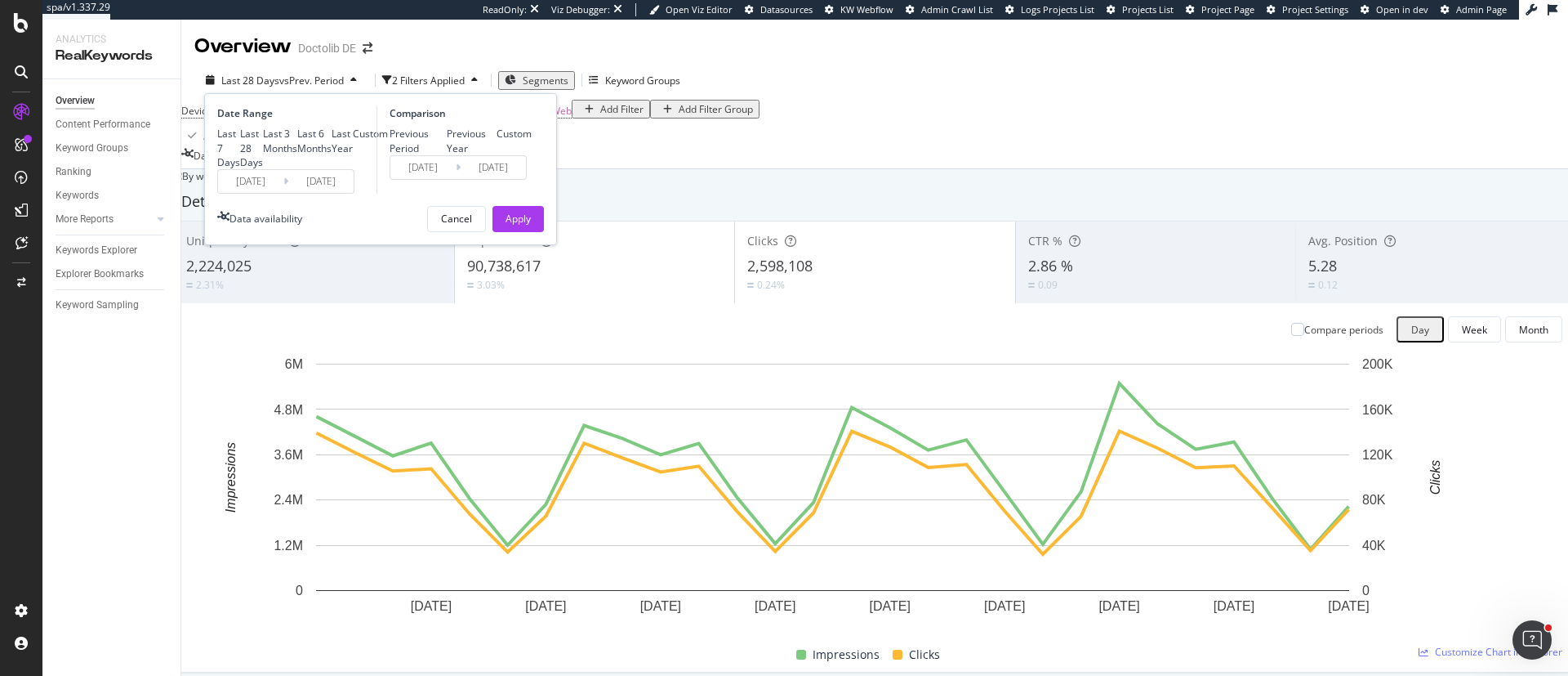
click at [331, 154] on div "Last Year" at bounding box center [342, 141] width 21 height 27
type input "2024/09/15"
type input "2023/09/16"
type input "2024/09/14"
click at [511, 226] on div "Apply" at bounding box center [519, 218] width 26 height 14
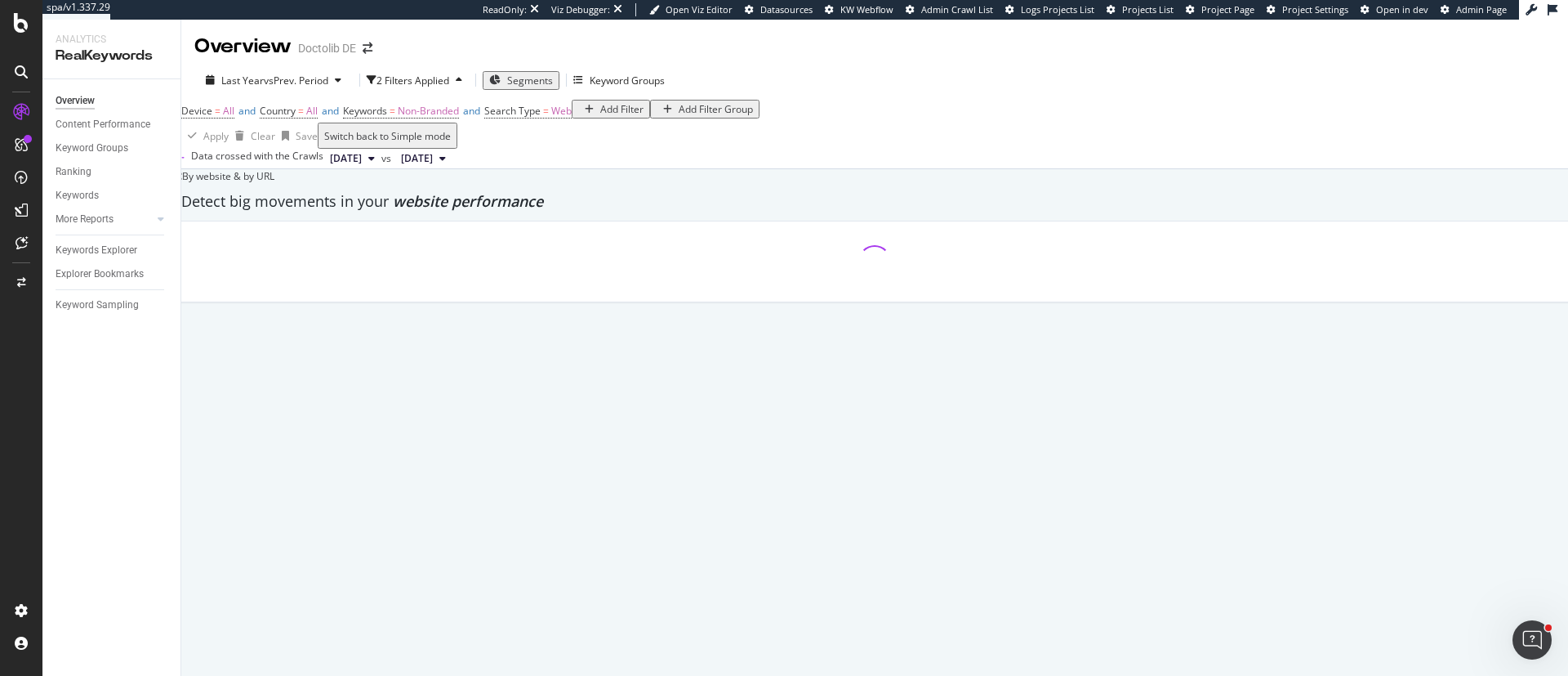
scroll to position [96, 0]
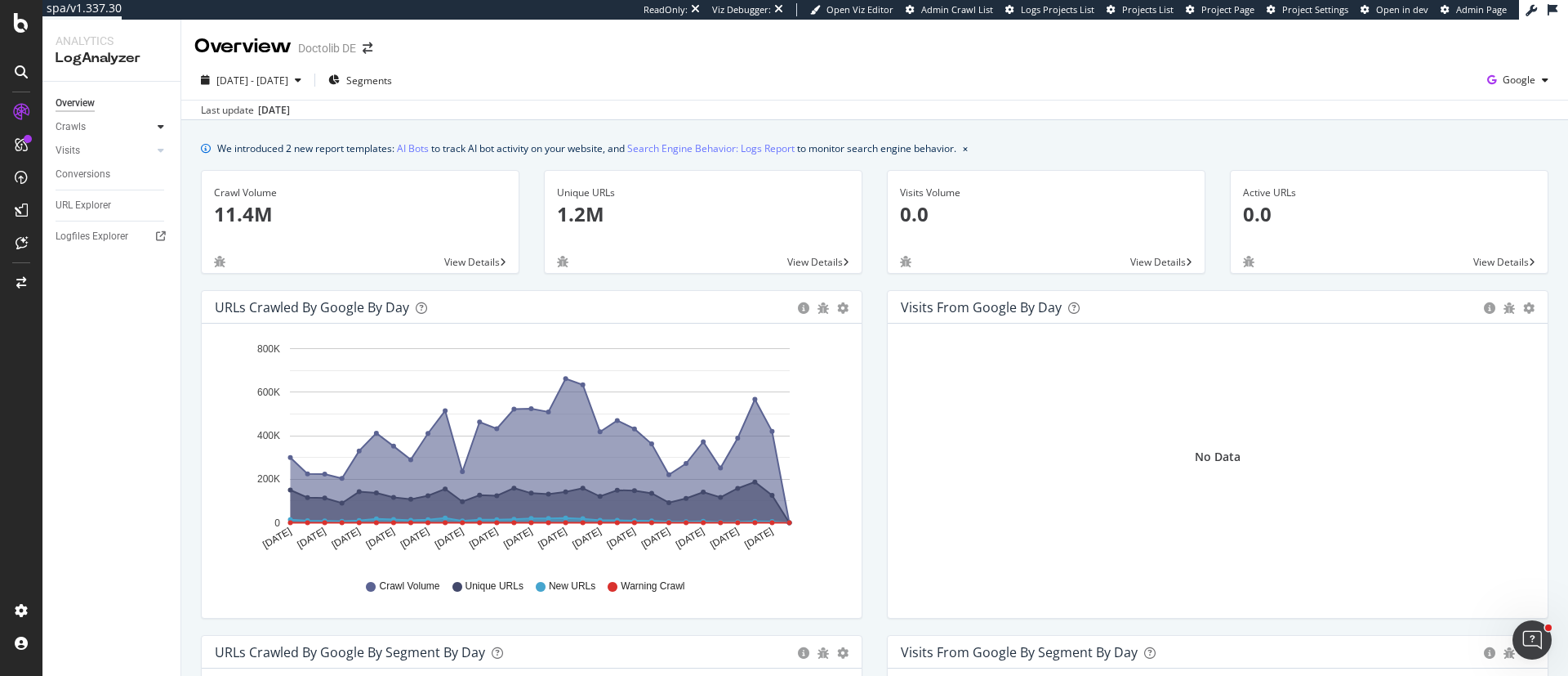
click at [163, 125] on icon at bounding box center [161, 126] width 6 height 10
click at [100, 217] on div "HTTP Codes" at bounding box center [90, 215] width 56 height 17
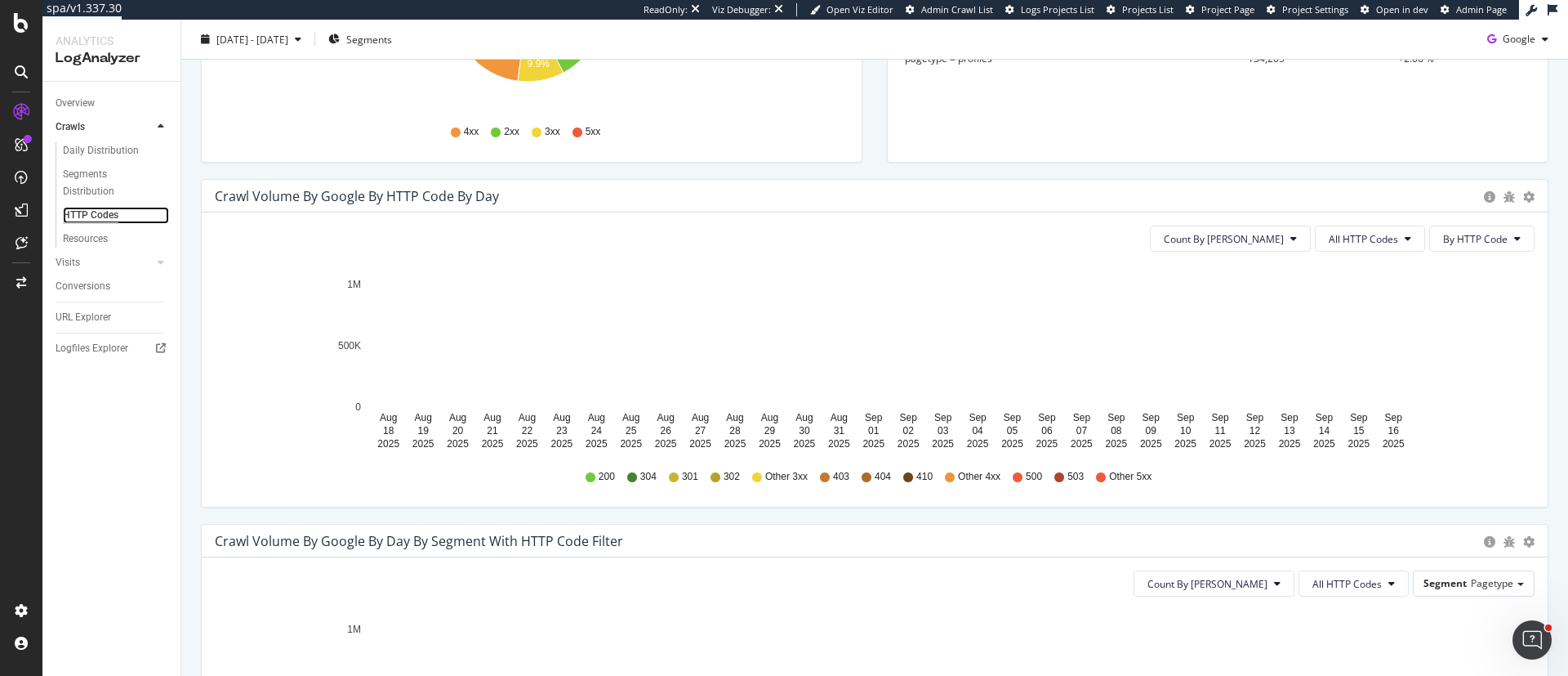
scroll to position [405, 0]
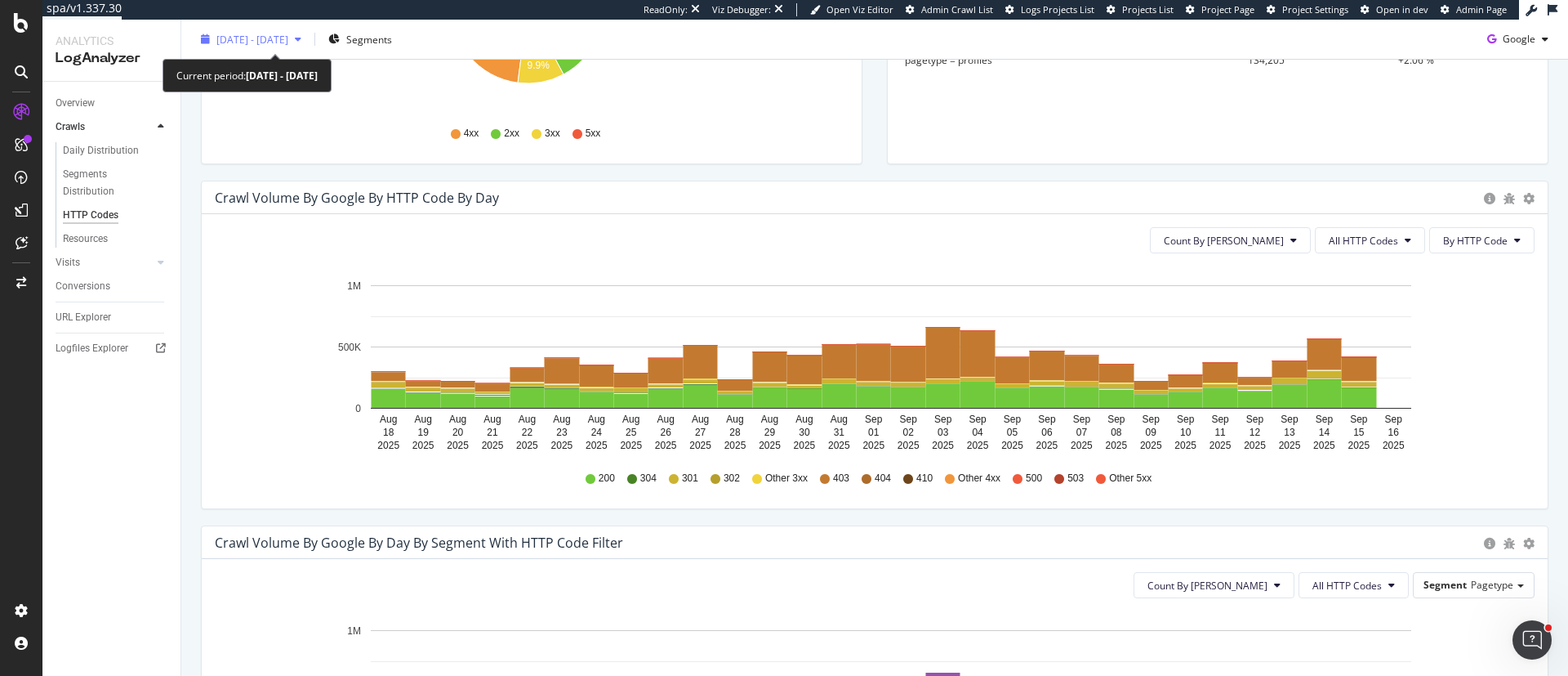
click at [289, 35] on span "[DATE] - [DATE]" at bounding box center [252, 38] width 72 height 14
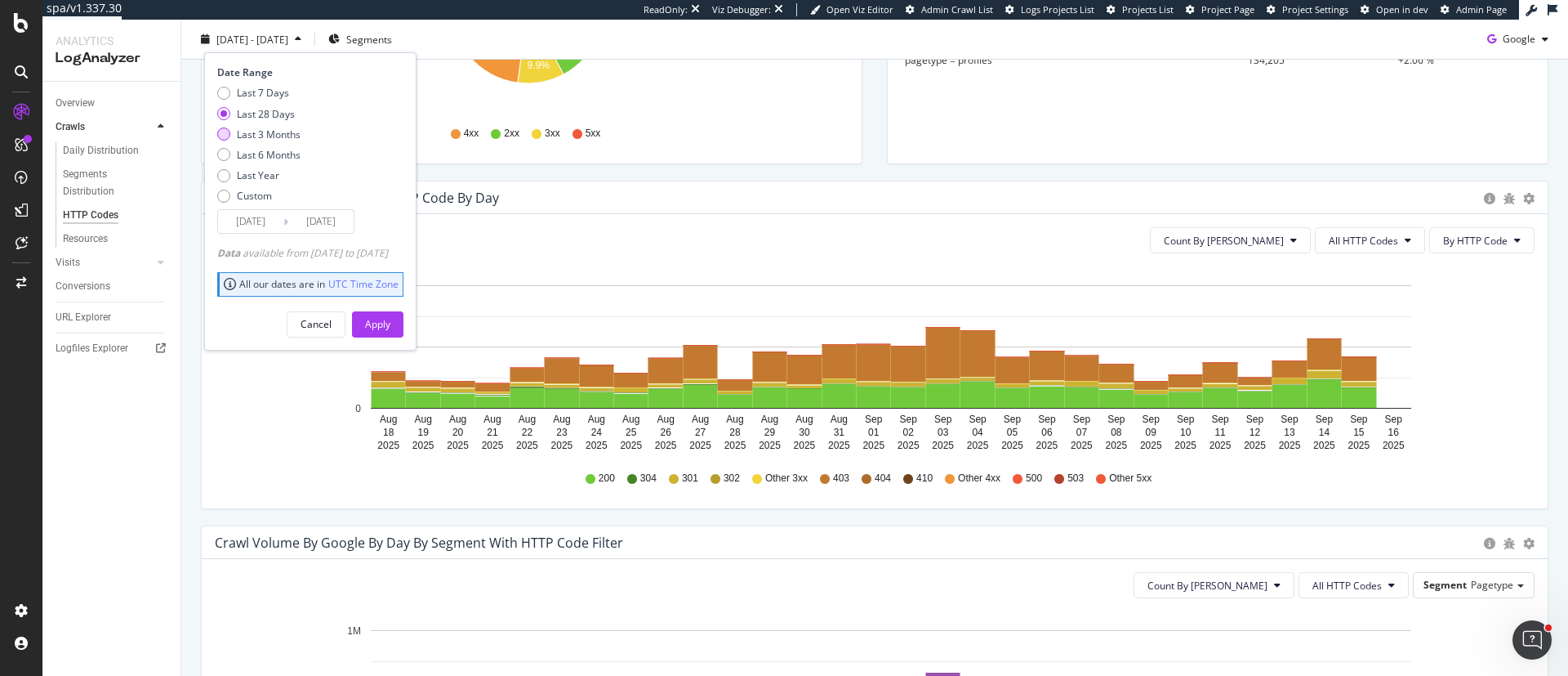
click at [258, 135] on div "Last 3 Months" at bounding box center [268, 133] width 64 height 14
type input "[DATE]"
click at [391, 317] on div "Apply" at bounding box center [378, 323] width 26 height 14
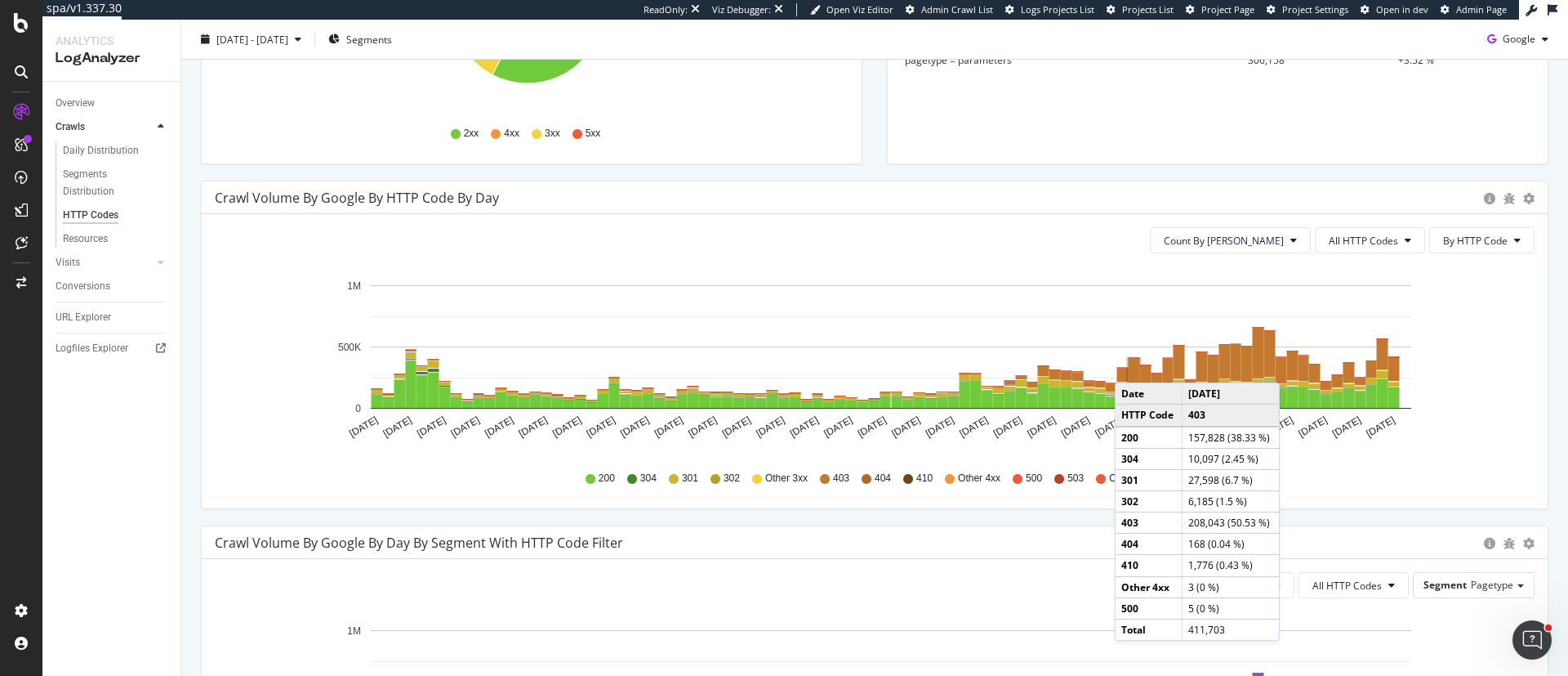
click at [1131, 366] on rect "A chart." at bounding box center [1134, 371] width 12 height 25
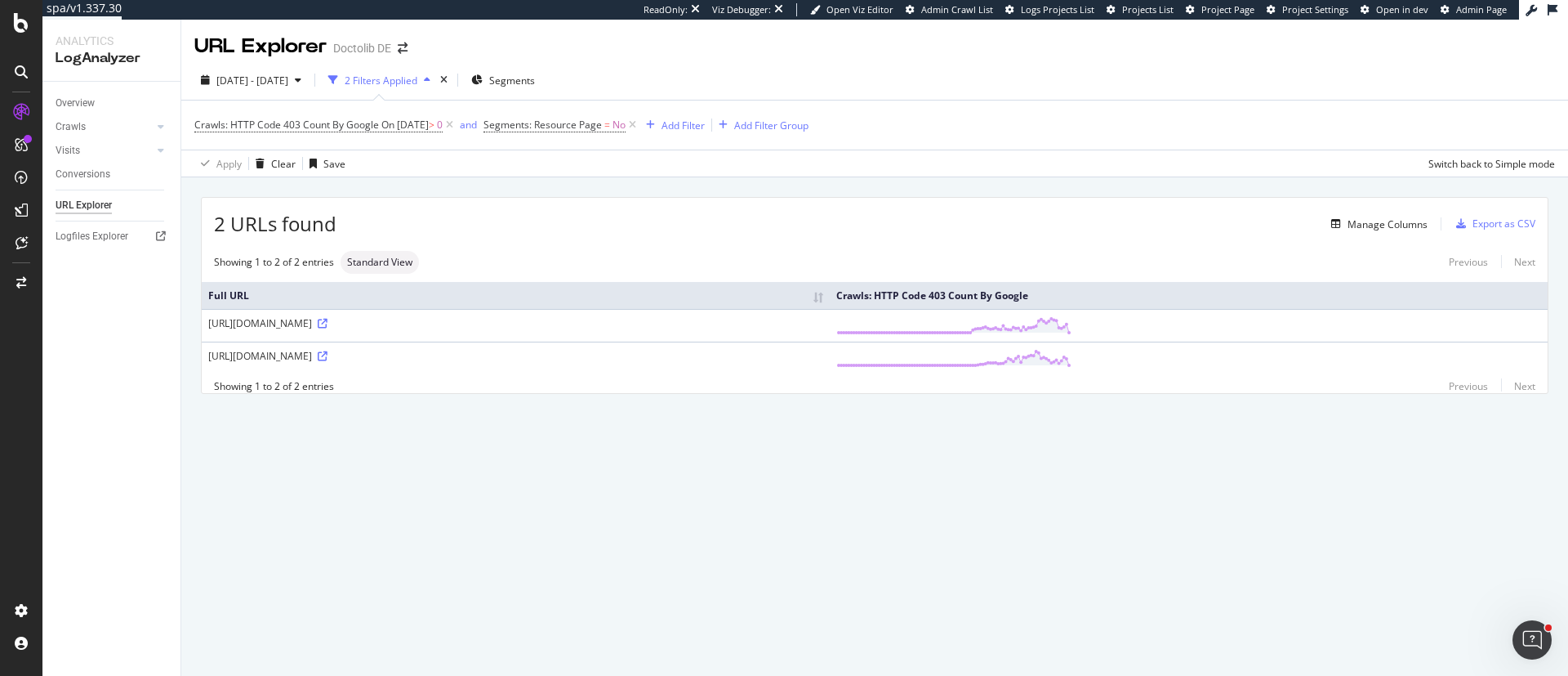
drag, startPoint x: 808, startPoint y: 417, endPoint x: 525, endPoint y: 412, distance: 283.0
click at [525, 412] on div "2 URLs found Manage Columns Export as CSV Showing 1 to 2 of 2 entries Standard …" at bounding box center [875, 314] width 1387 height 274
drag, startPoint x: 363, startPoint y: 323, endPoint x: 243, endPoint y: 319, distance: 120.1
click at [243, 319] on div "[URL][DOMAIN_NAME]" at bounding box center [516, 322] width 616 height 14
copy div "[DOMAIN_NAME][URL]"
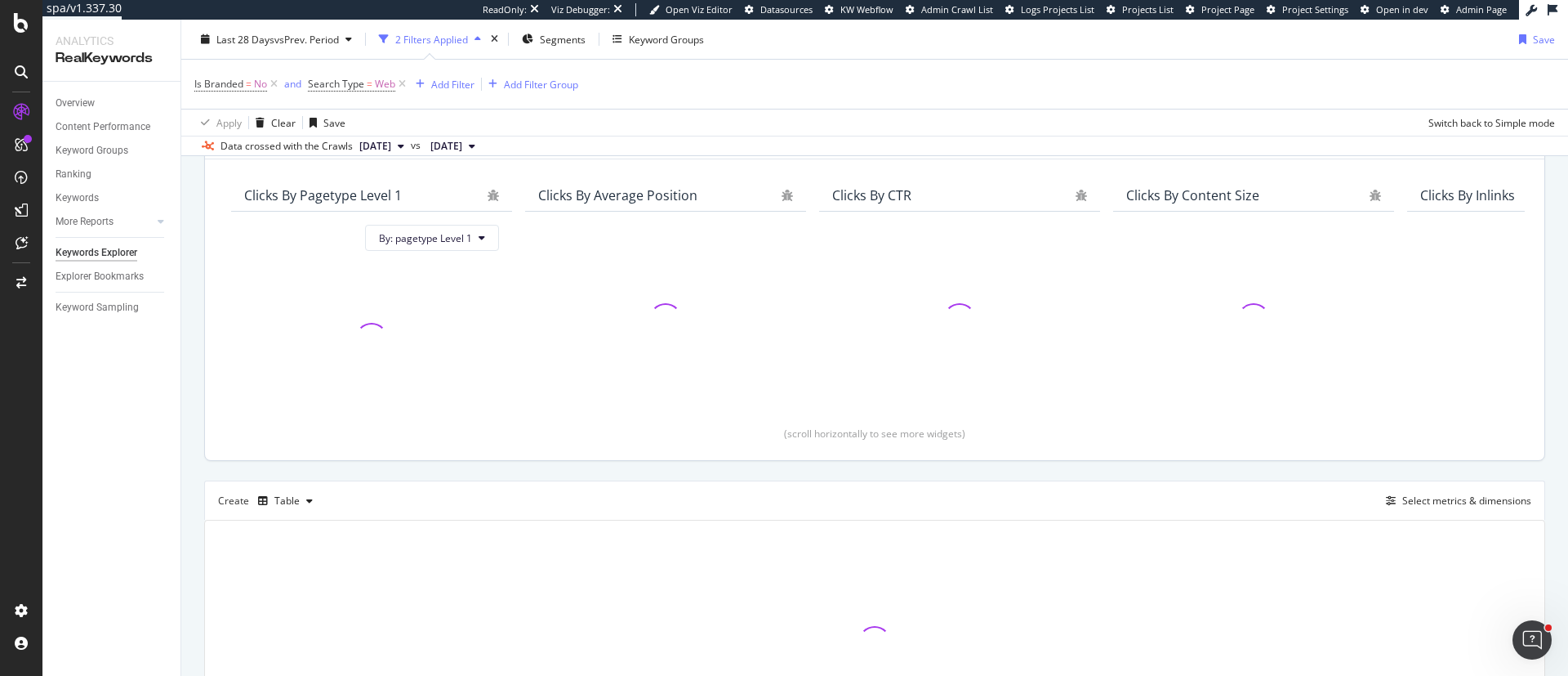
scroll to position [270, 0]
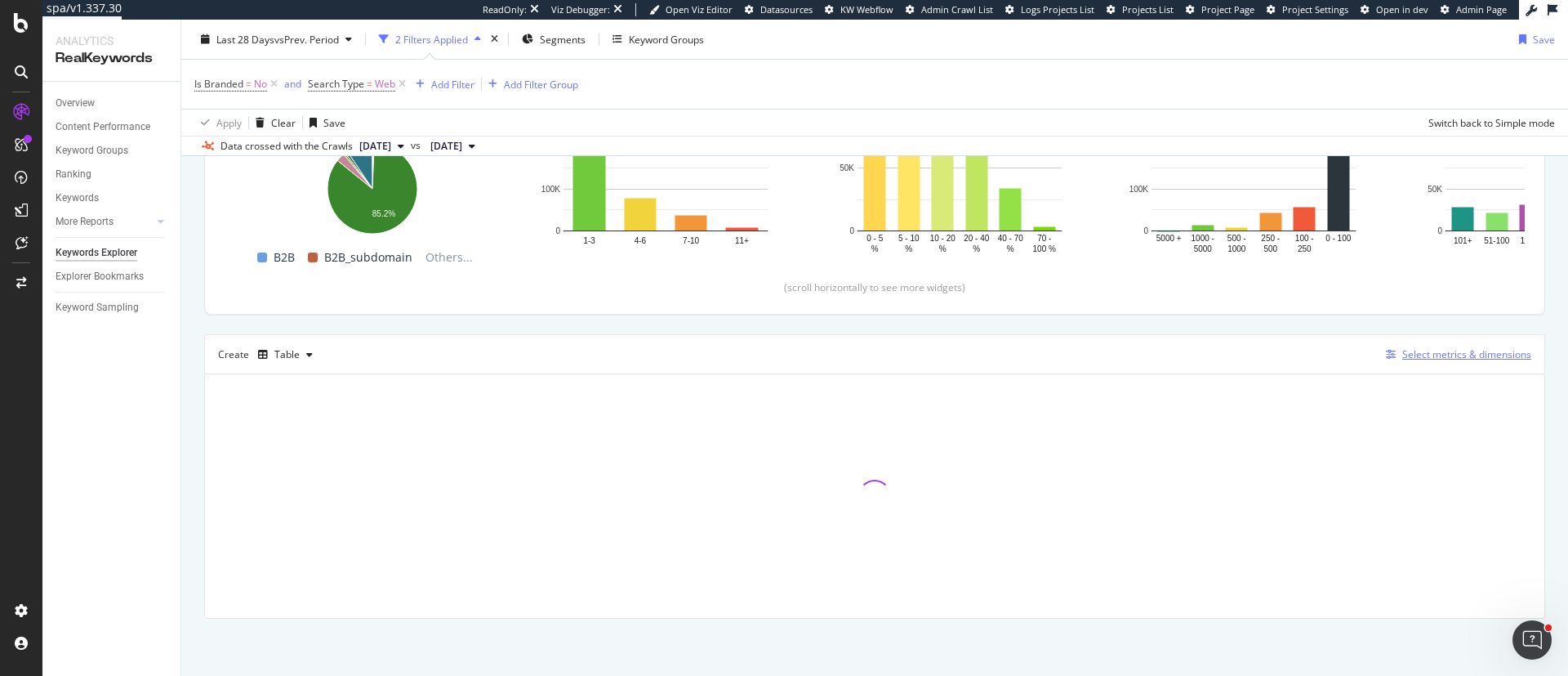
click at [1432, 359] on div "Select metrics & dimensions" at bounding box center [1467, 354] width 129 height 14
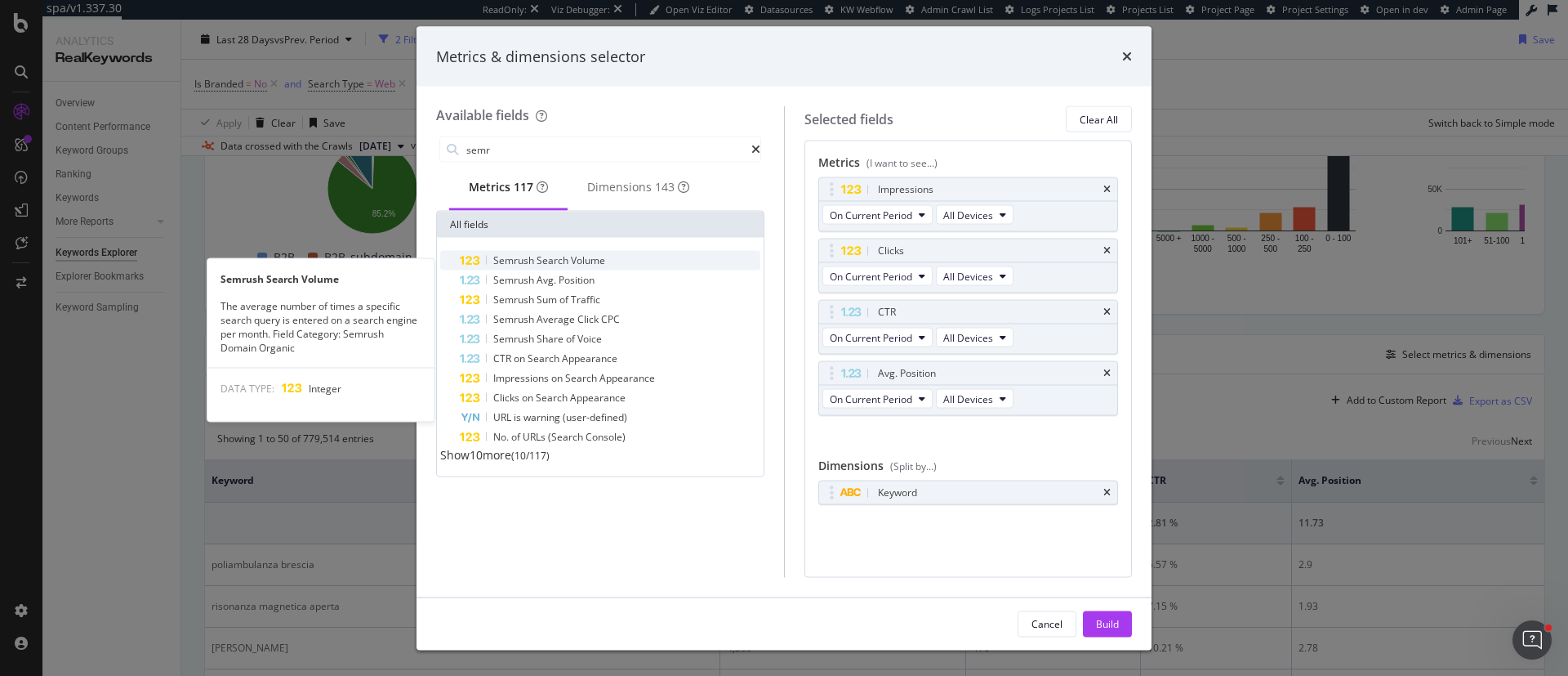
type input "semr"
click at [583, 261] on span "Volume" at bounding box center [588, 259] width 35 height 14
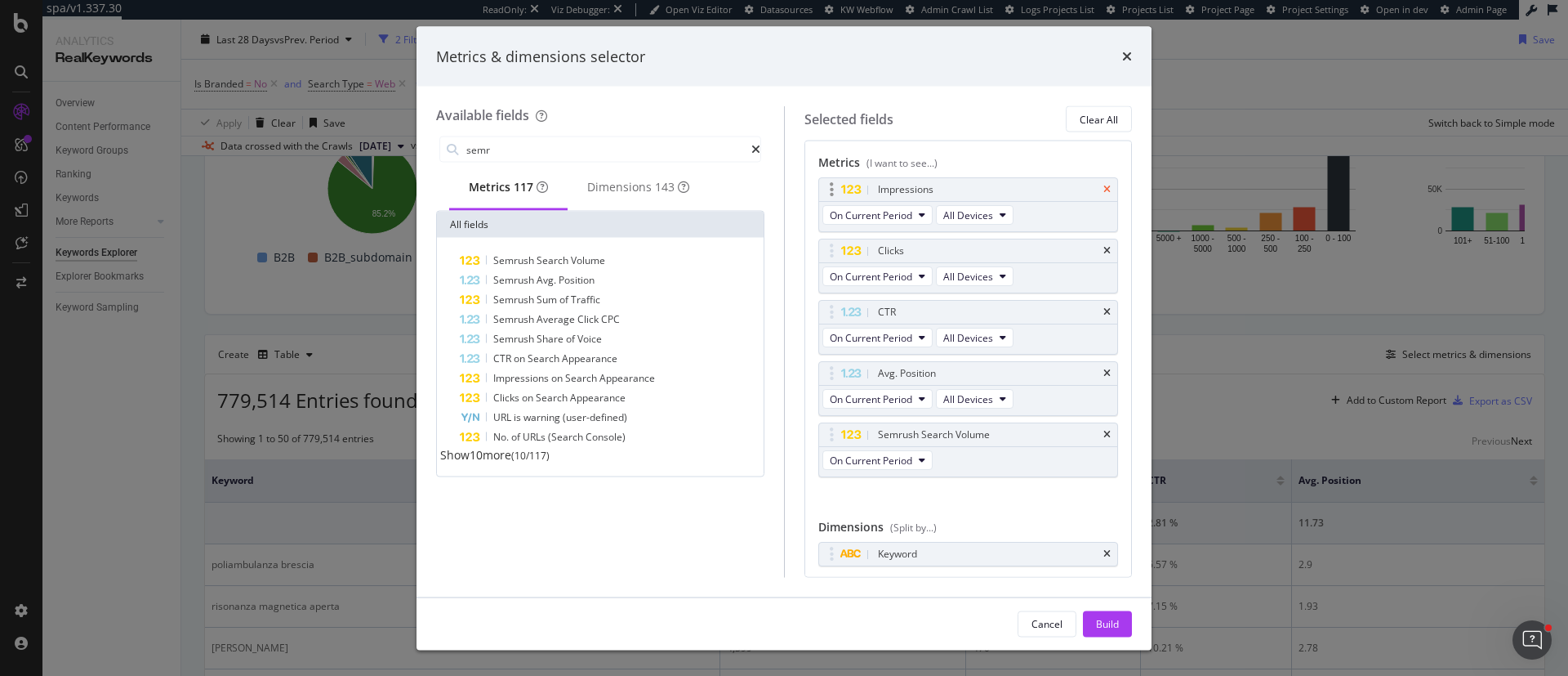
click at [1103, 192] on icon "times" at bounding box center [1107, 189] width 7 height 10
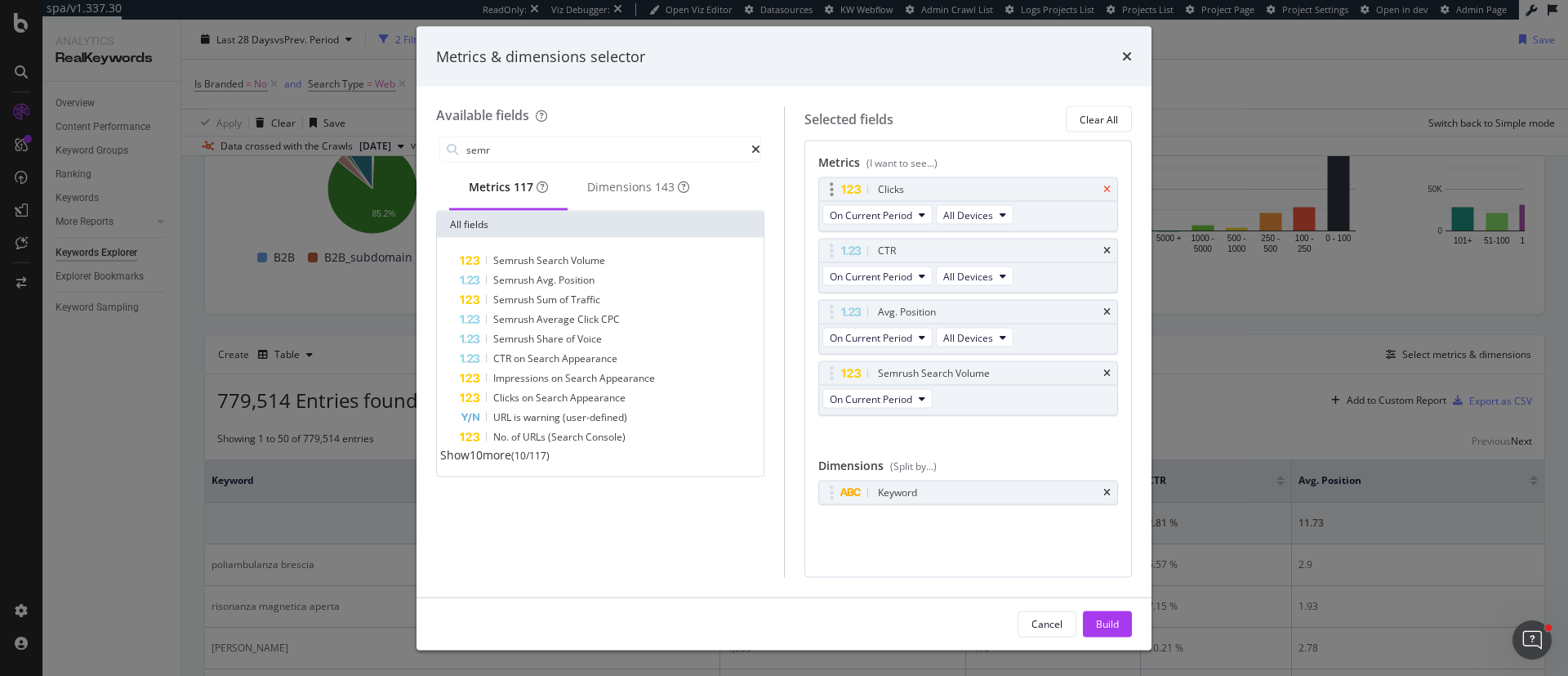
click at [1109, 185] on icon "times" at bounding box center [1107, 189] width 7 height 10
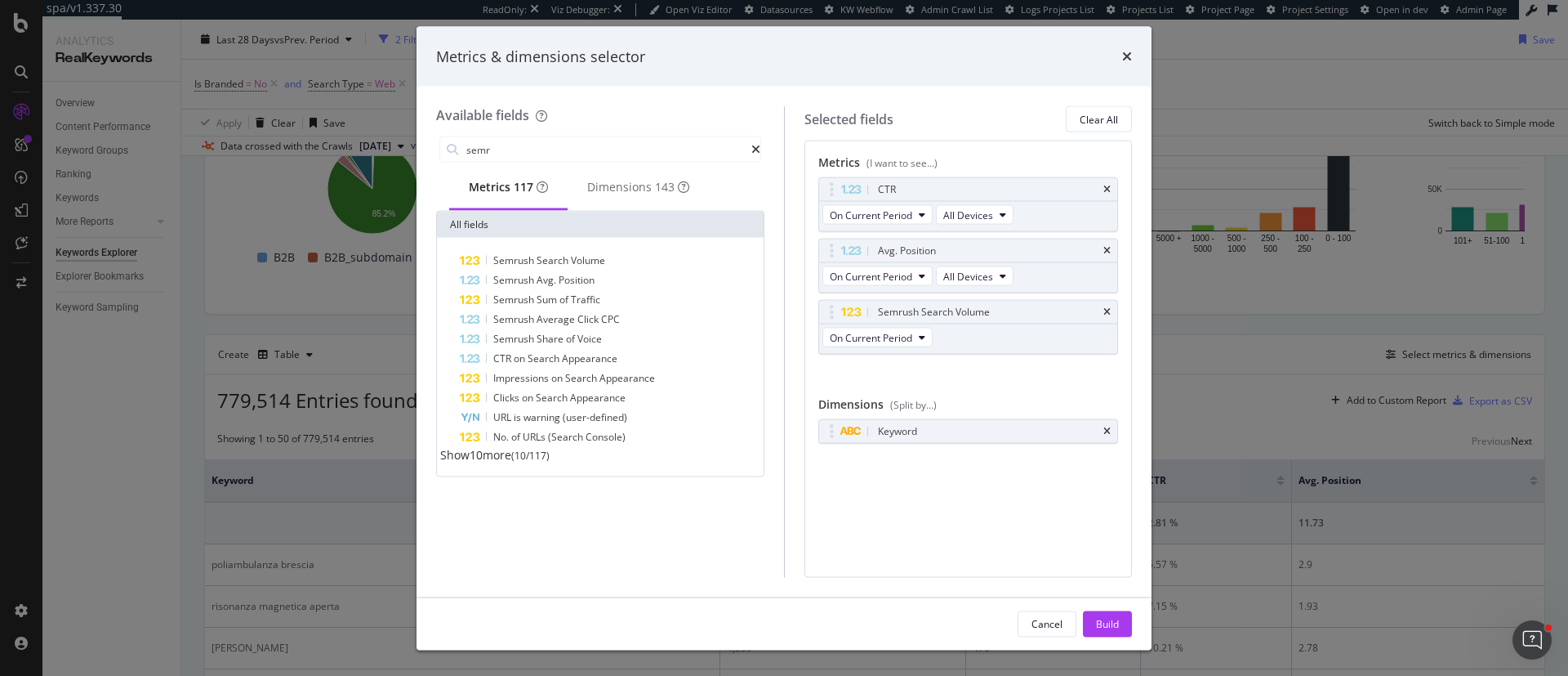
click at [1109, 185] on icon "times" at bounding box center [1107, 189] width 7 height 10
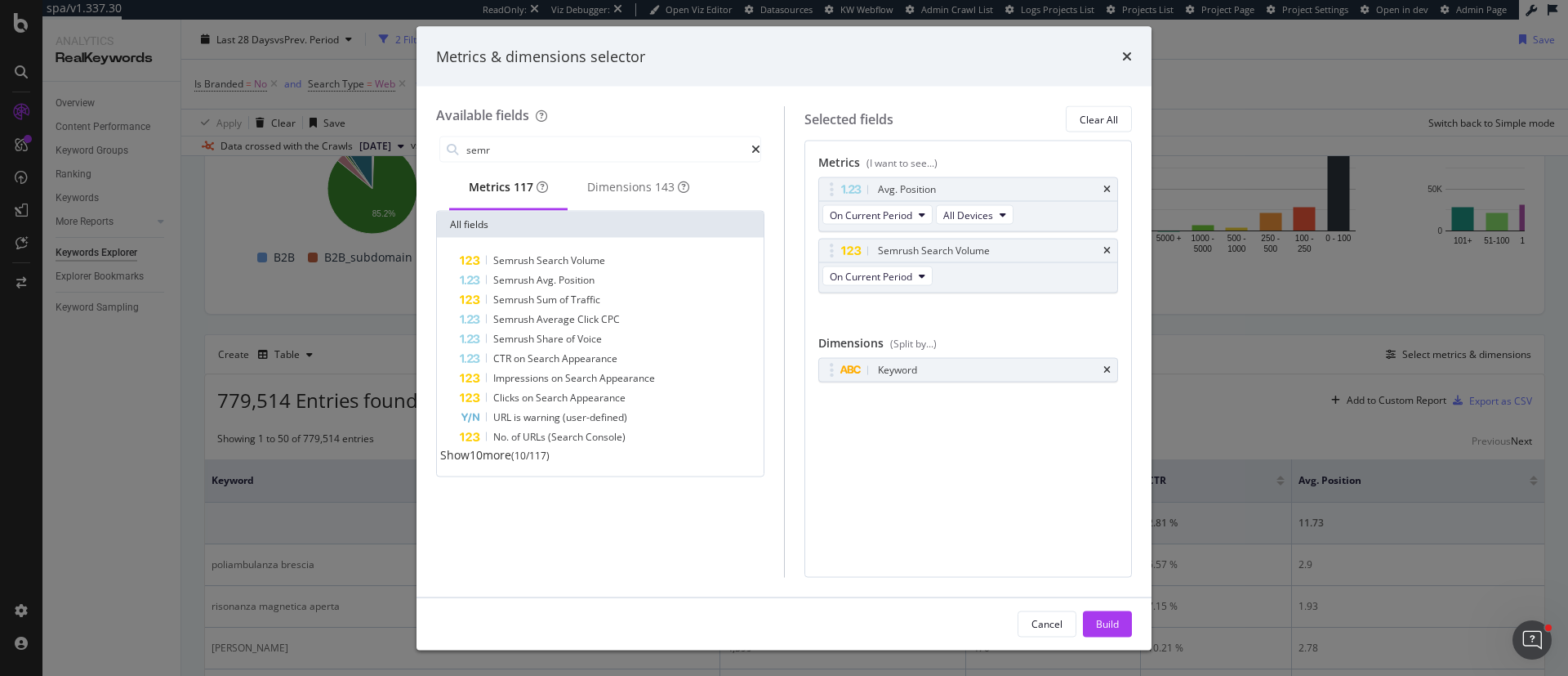
click at [1109, 185] on icon "times" at bounding box center [1107, 189] width 7 height 10
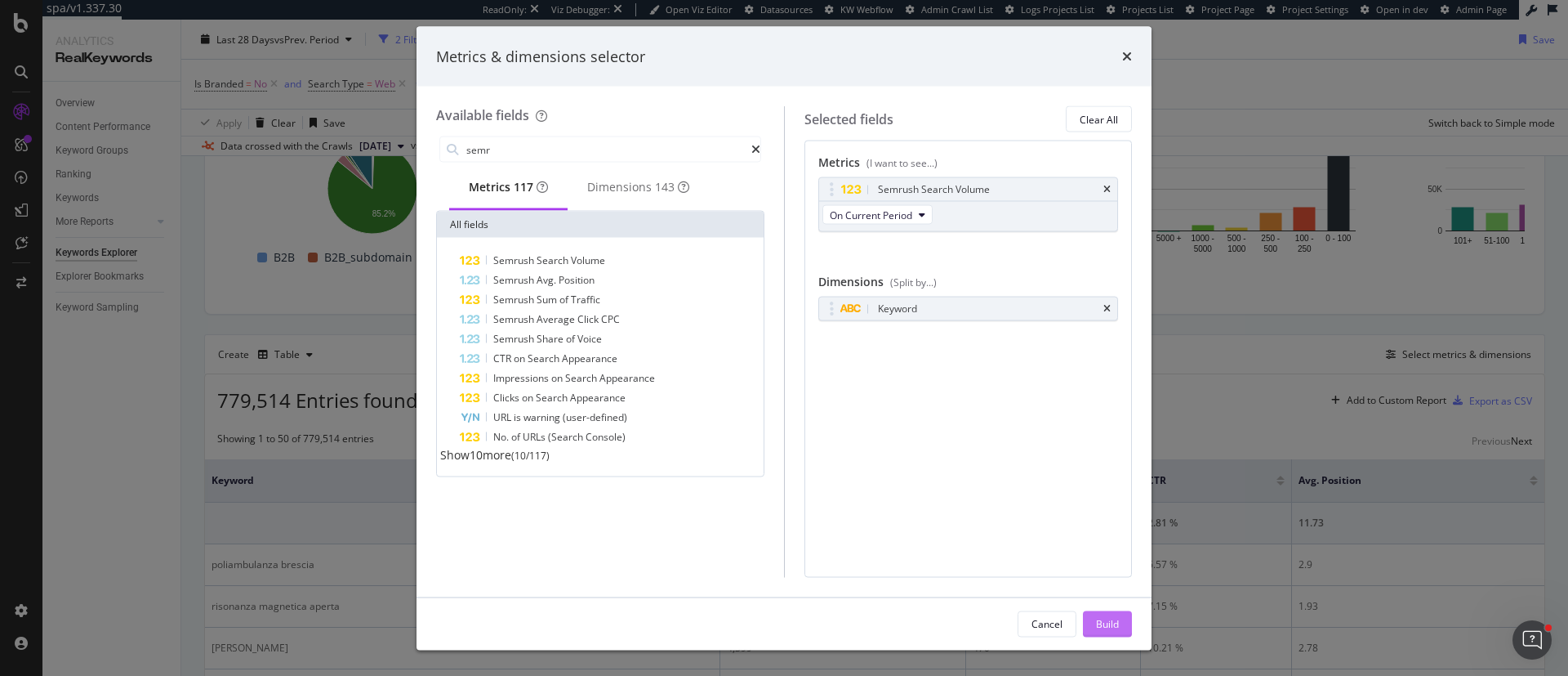
click at [1100, 623] on div "Build" at bounding box center [1107, 622] width 23 height 14
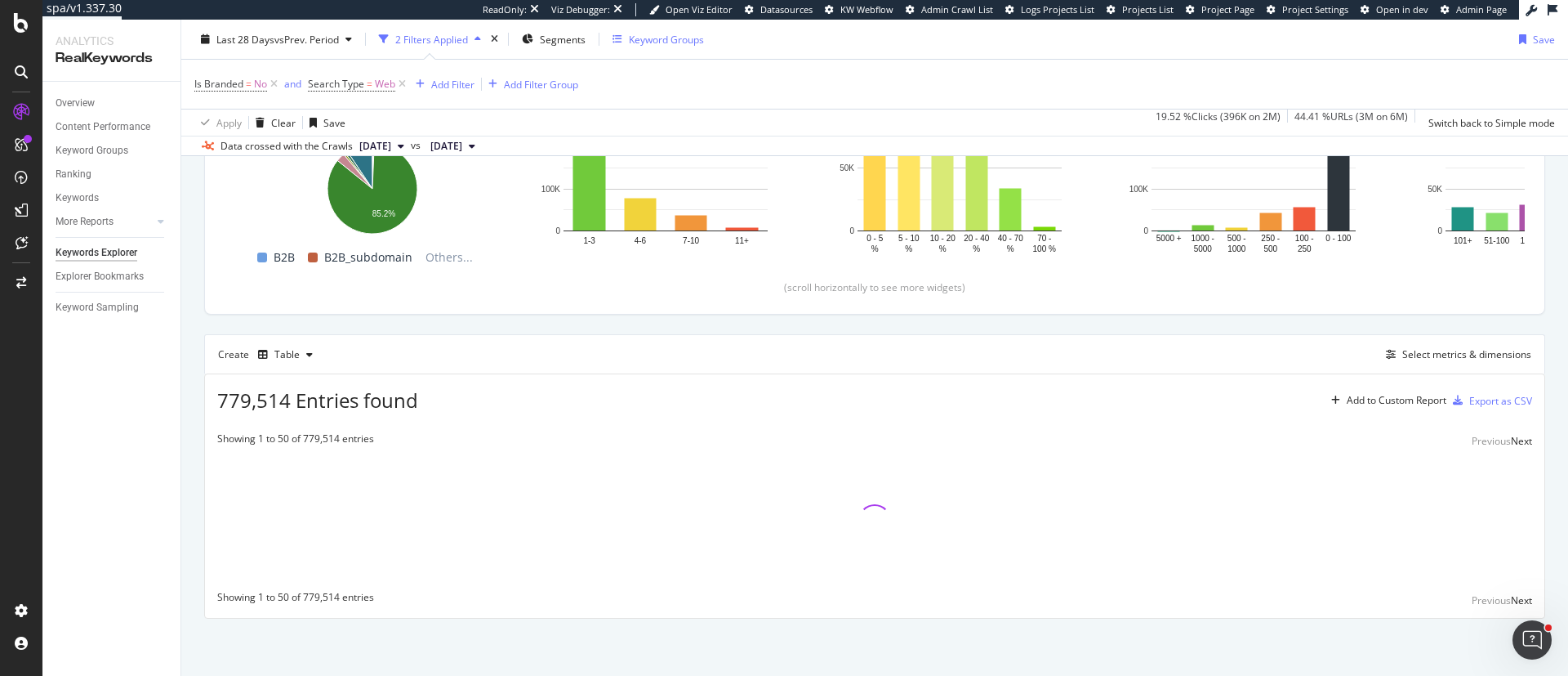
click at [675, 39] on div "Keyword Groups" at bounding box center [667, 38] width 75 height 14
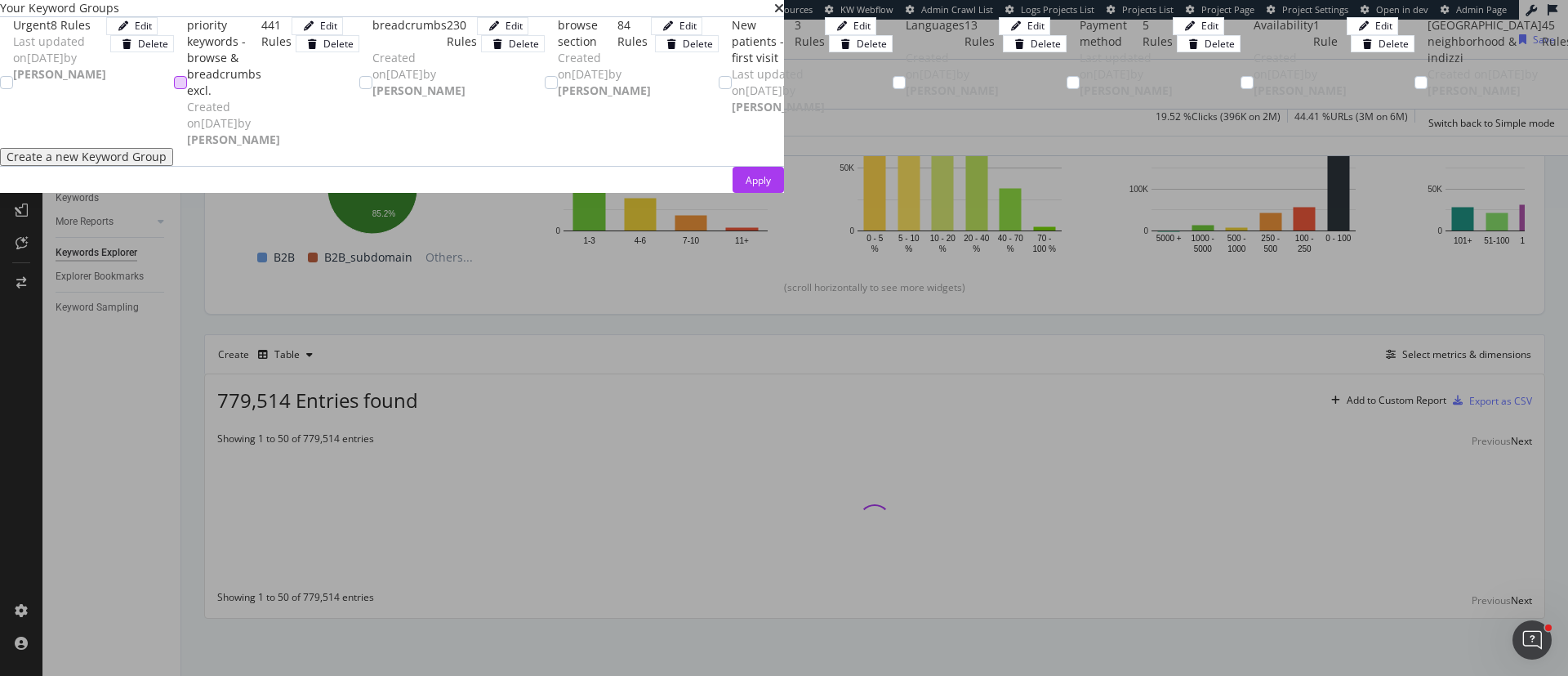
click at [187, 89] on div "modal" at bounding box center [181, 82] width 13 height 13
click at [771, 187] on div "Apply" at bounding box center [759, 180] width 26 height 14
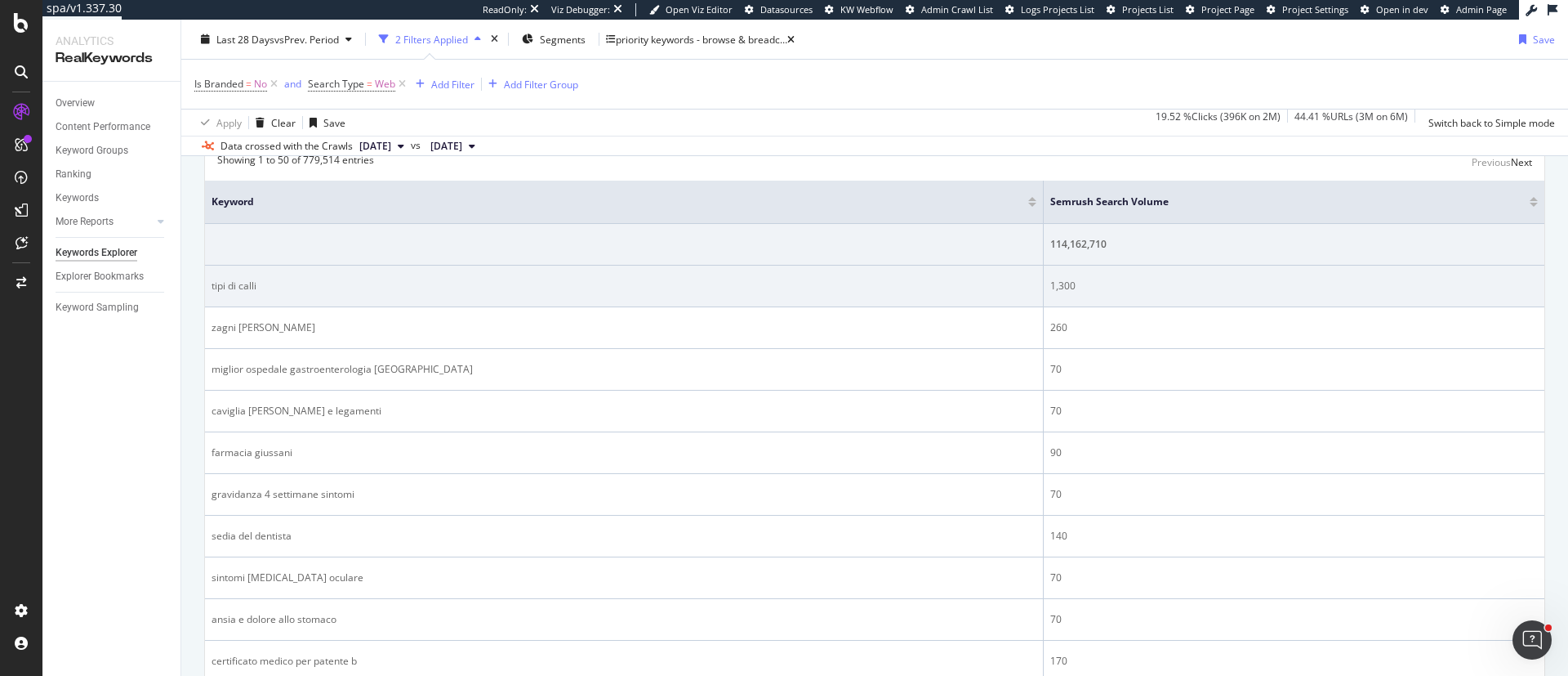
scroll to position [550, 0]
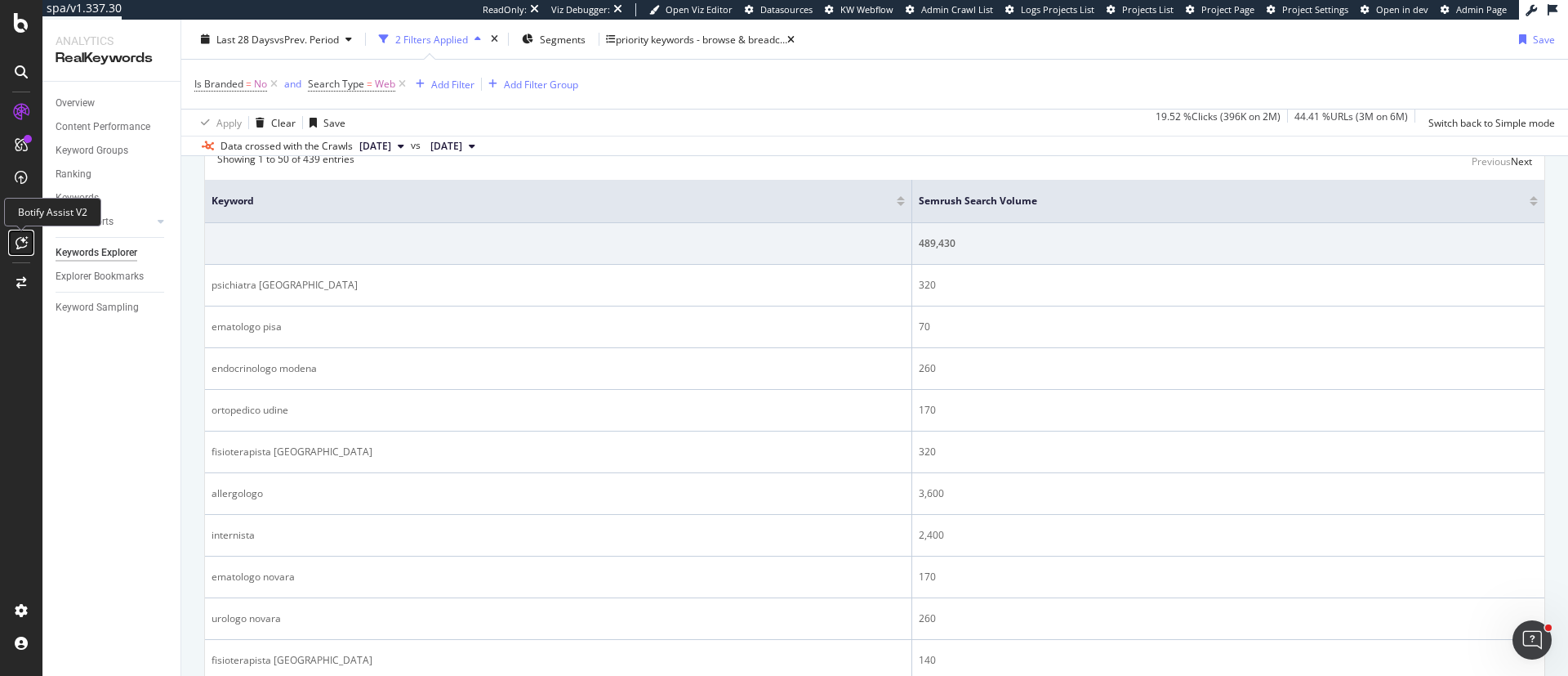
click at [24, 244] on icon at bounding box center [21, 242] width 12 height 13
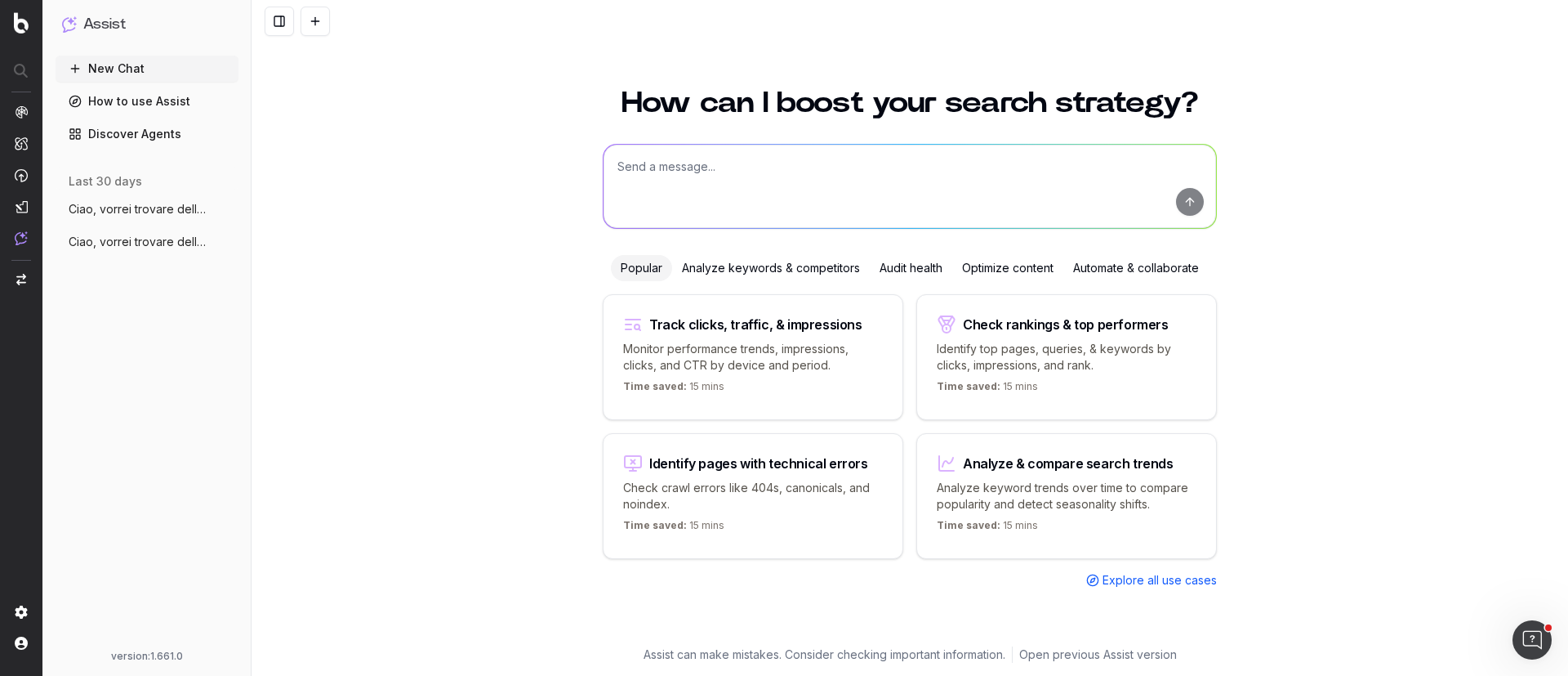
click at [756, 262] on div "Analyze keywords & competitors" at bounding box center [771, 268] width 197 height 26
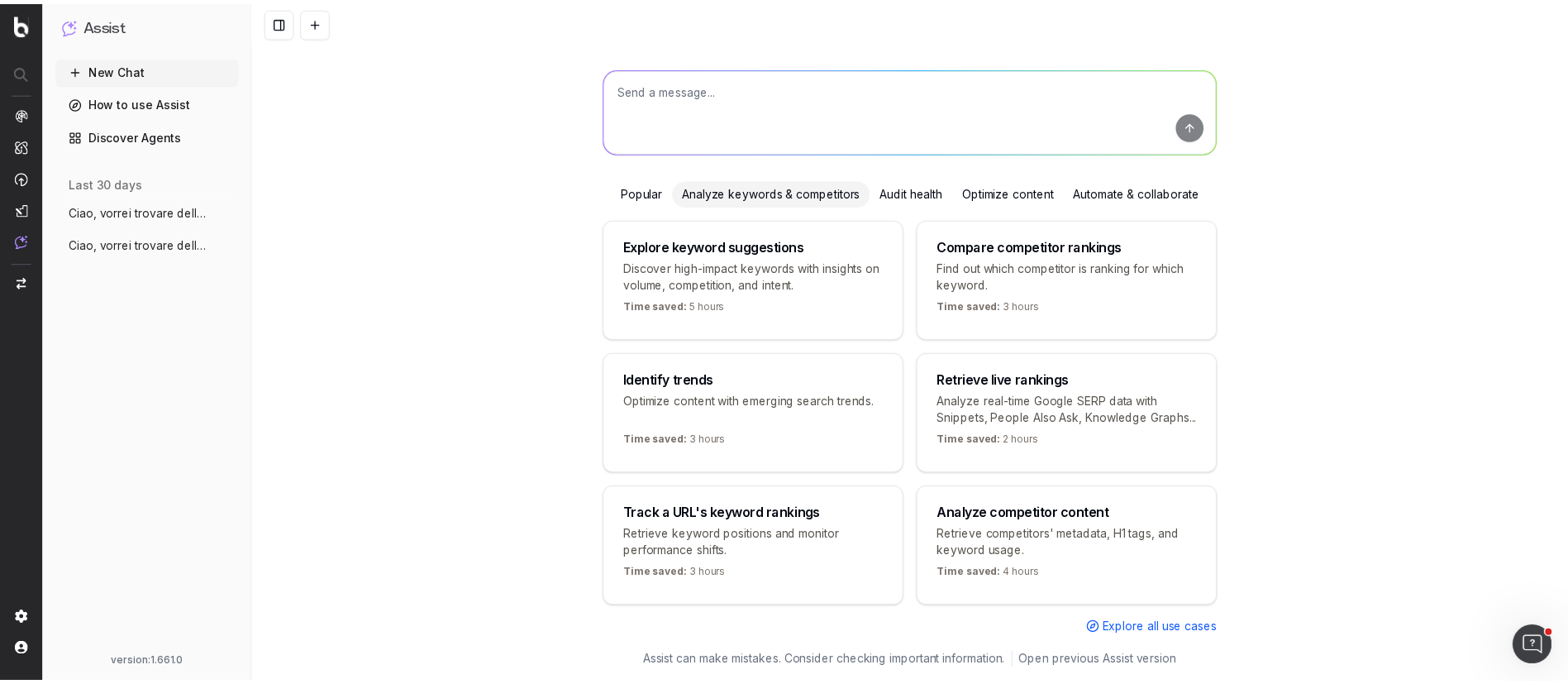
scroll to position [115, 0]
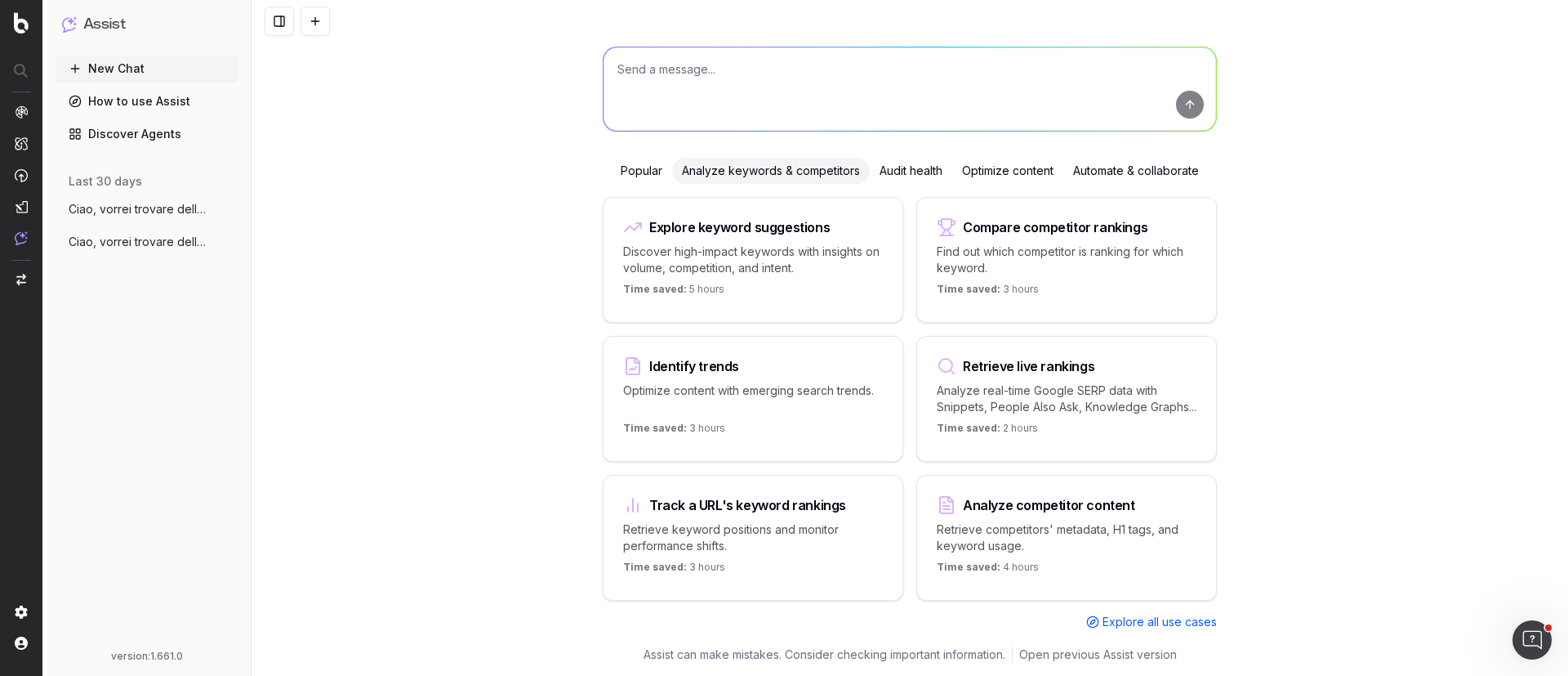
click at [142, 138] on link "Discover Agents" at bounding box center [147, 133] width 183 height 26
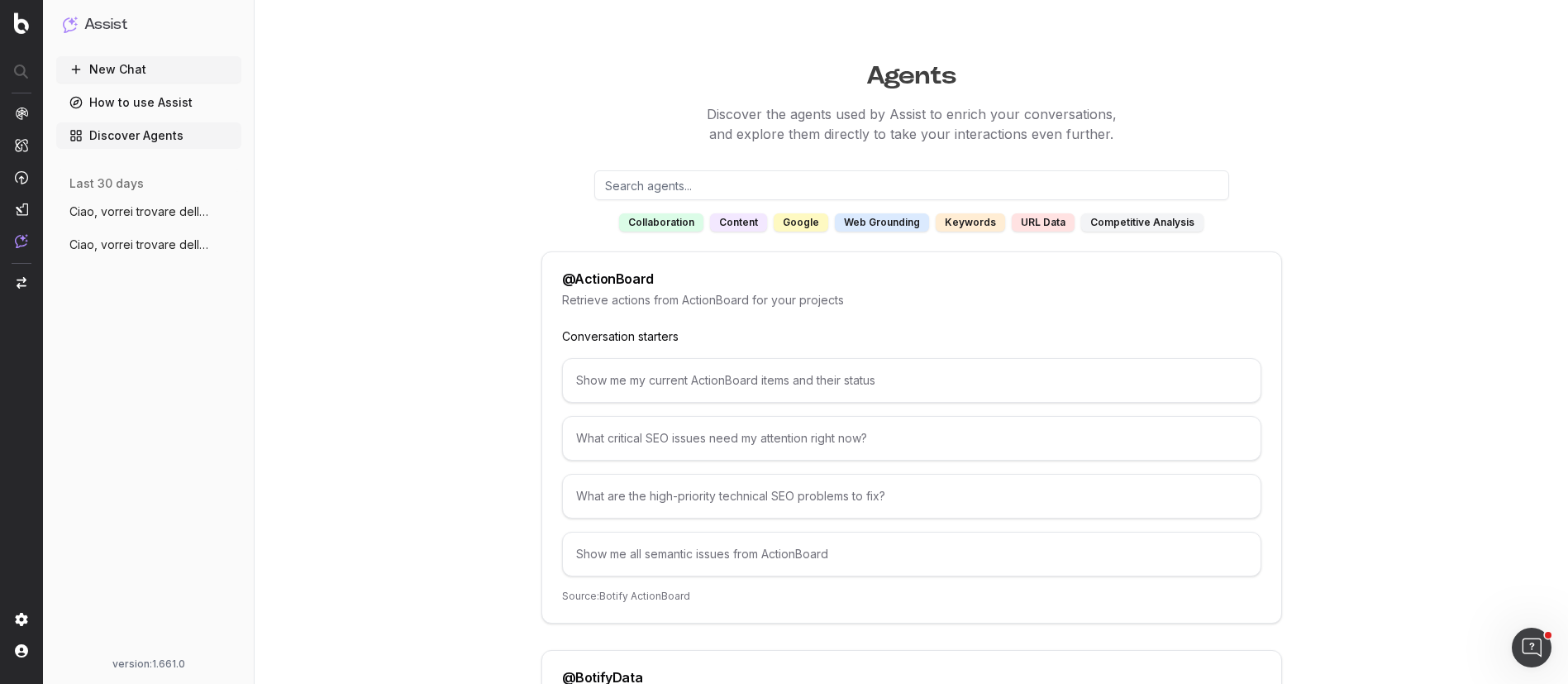
click at [805, 228] on div "google" at bounding box center [800, 223] width 55 height 18
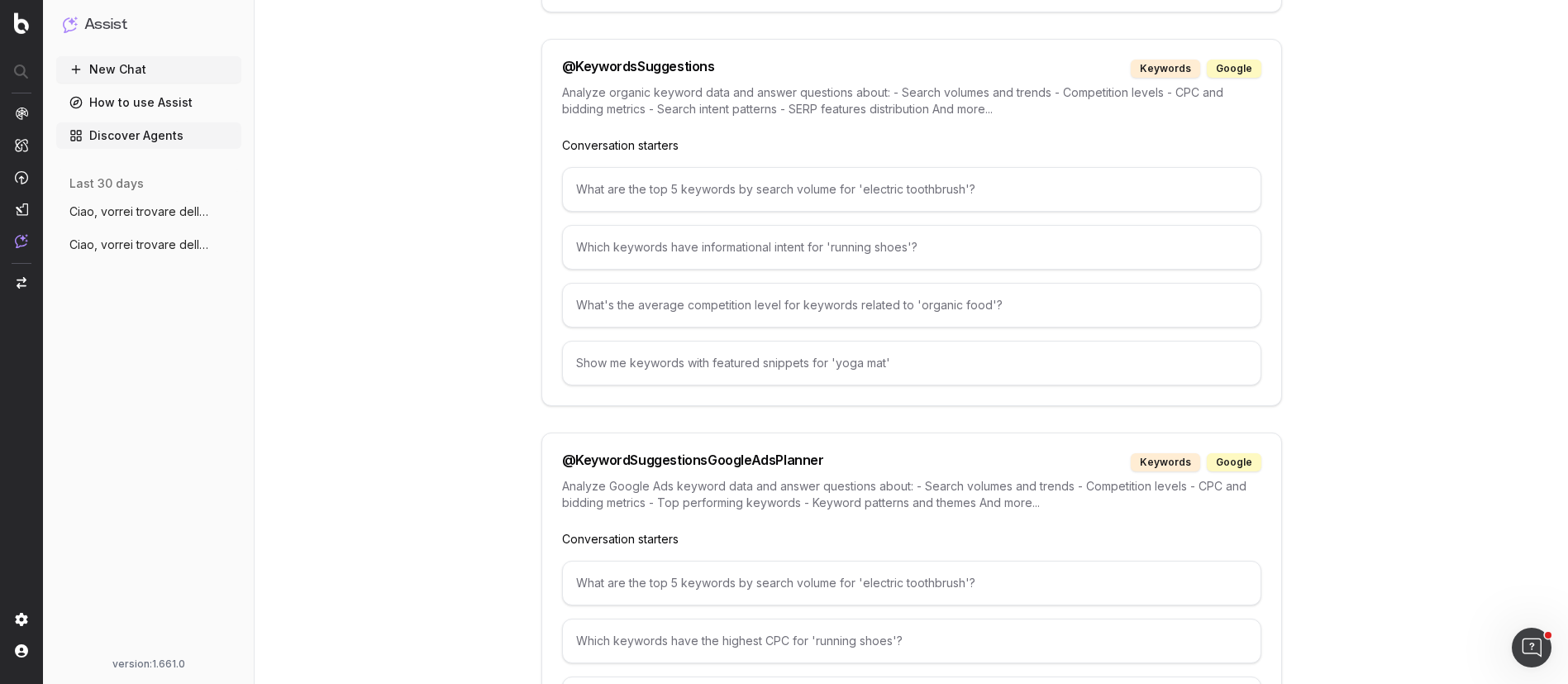
scroll to position [2087, 0]
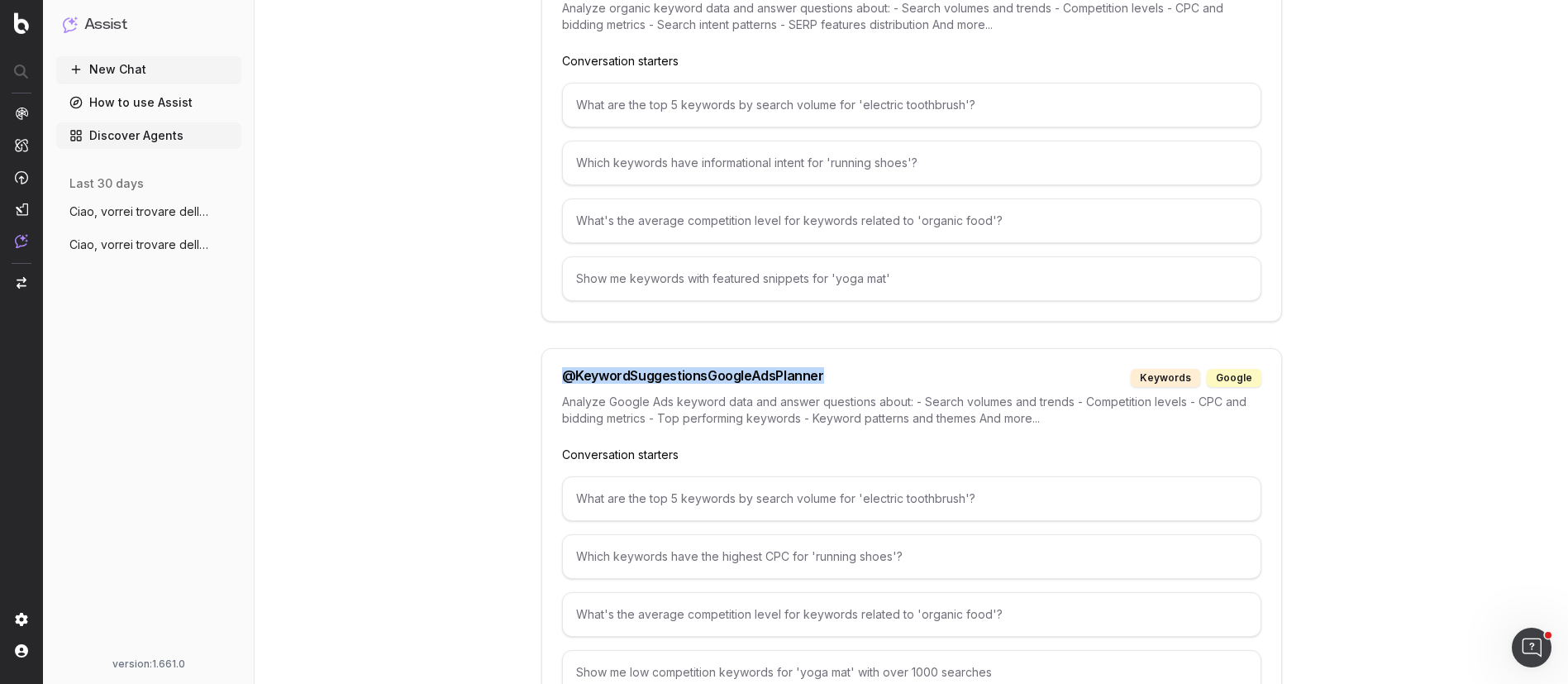
drag, startPoint x: 564, startPoint y: 373, endPoint x: 832, endPoint y: 384, distance: 268.2
click at [832, 384] on div "@ KeywordSuggestionsGoogleAdsPlanner keywords google" at bounding box center [911, 378] width 699 height 18
copy div "@ KeywordSuggestionsGoogleAdsPlanner"
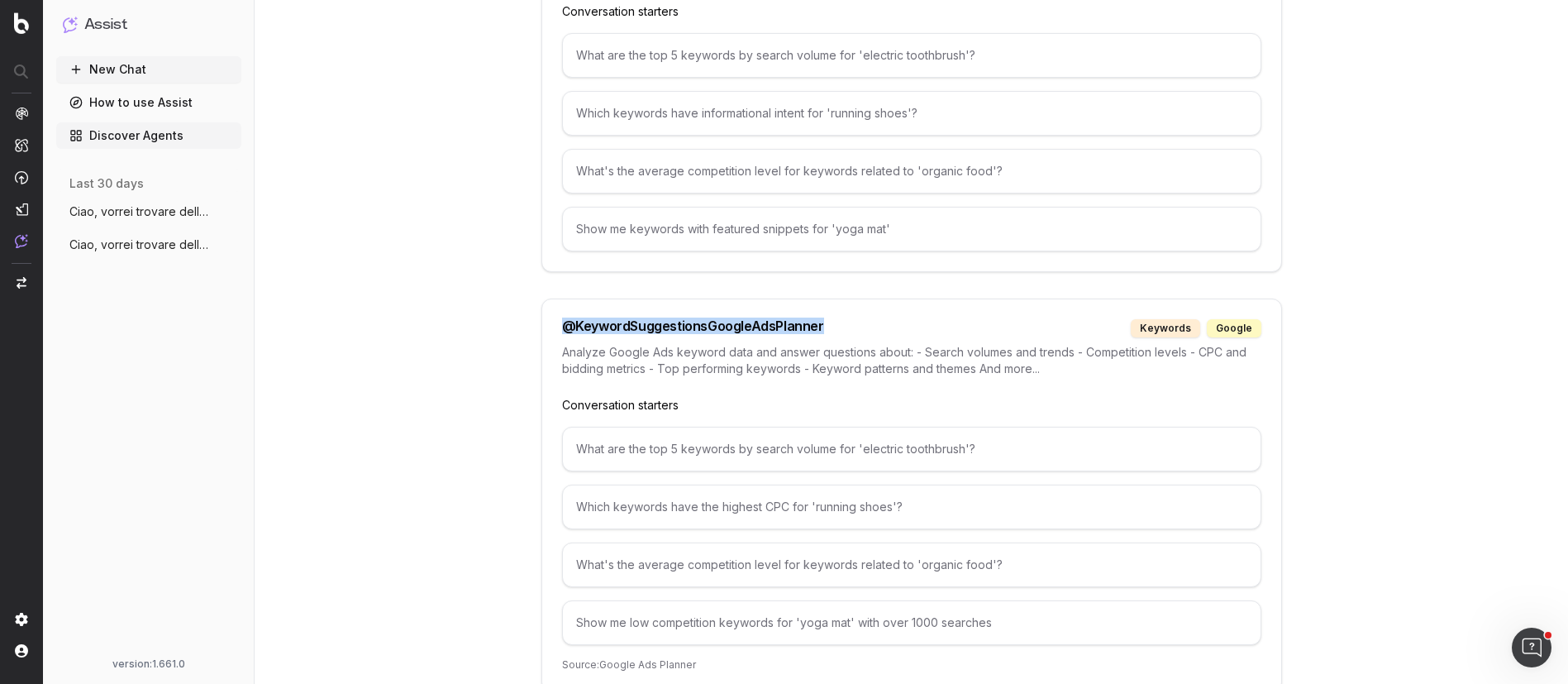
click at [119, 67] on button "New Chat" at bounding box center [149, 69] width 185 height 27
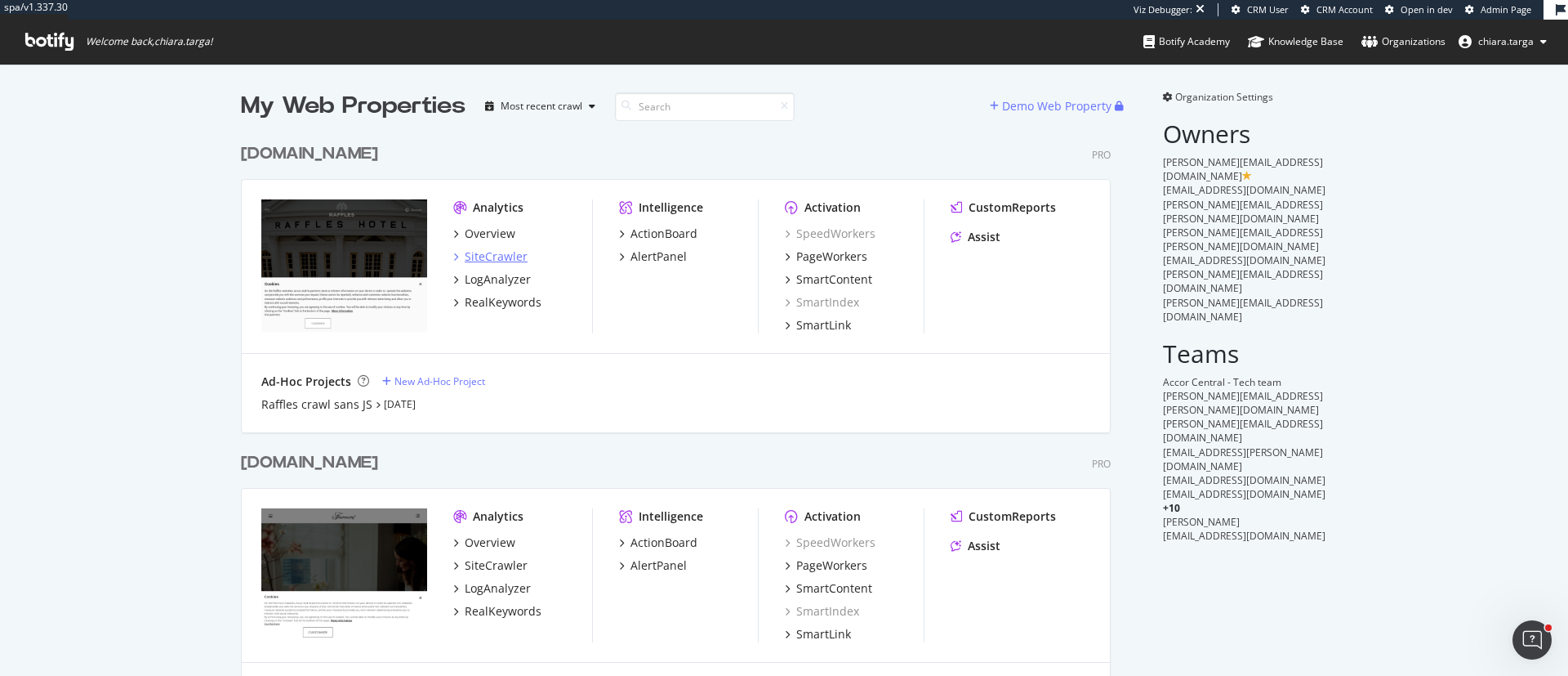
click at [507, 256] on div "SiteCrawler" at bounding box center [496, 257] width 63 height 16
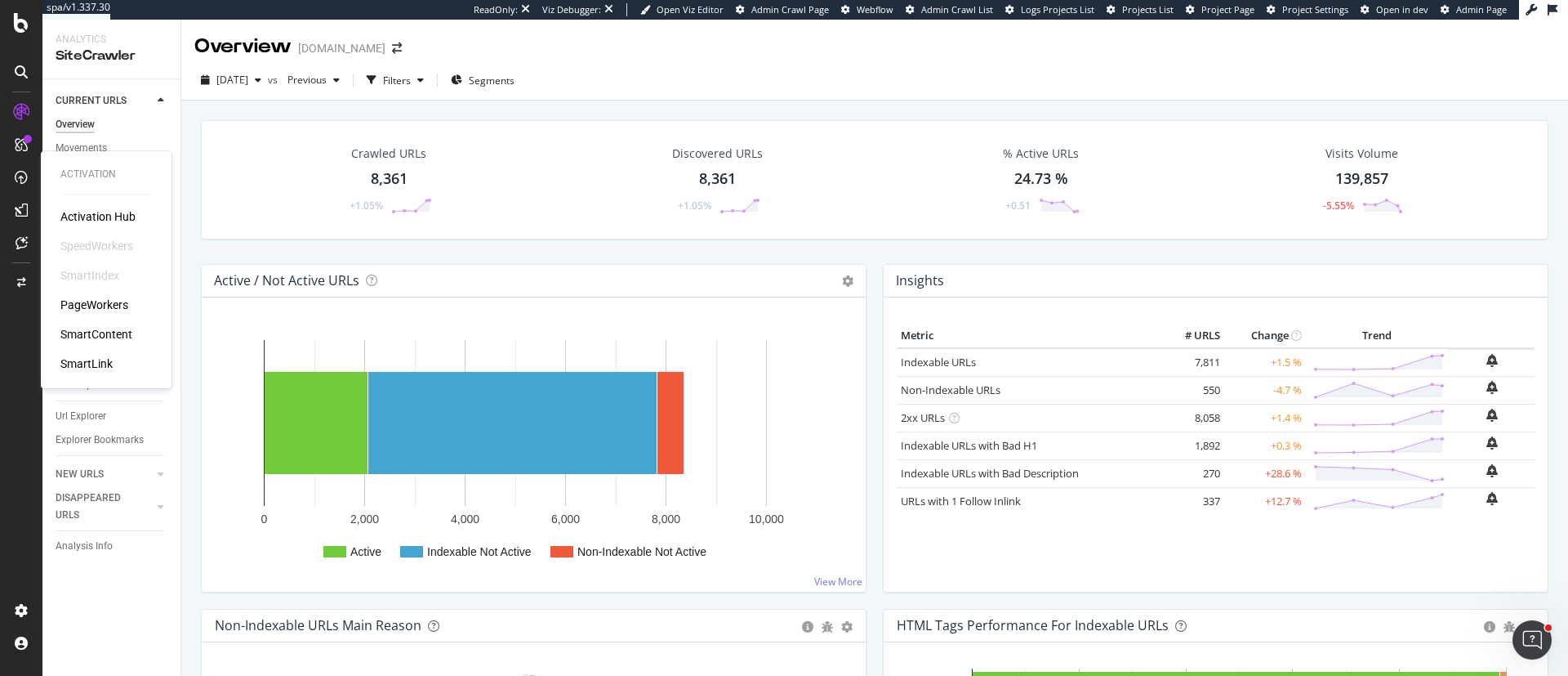
click at [97, 334] on div "SmartContent" at bounding box center [96, 334] width 72 height 16
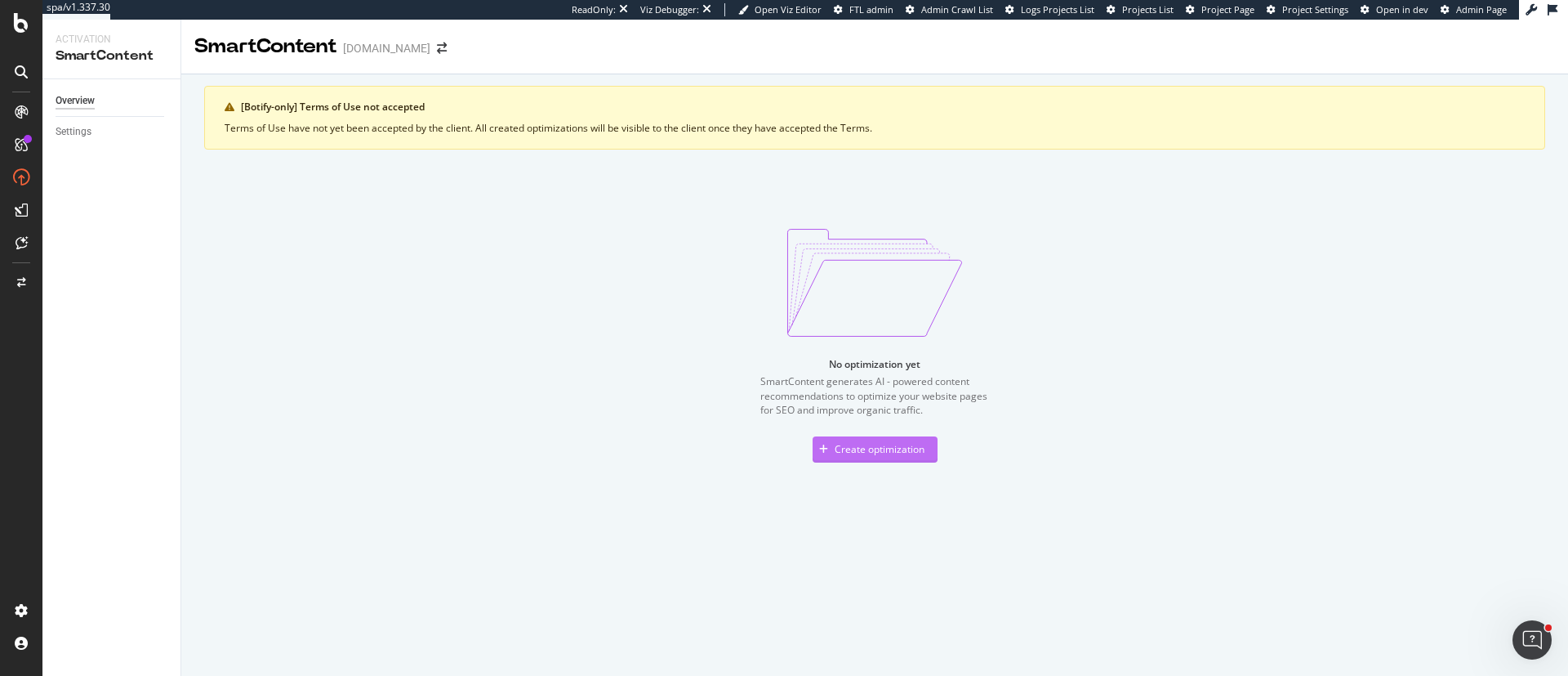
click at [852, 458] on div "Create optimization" at bounding box center [868, 449] width 112 height 25
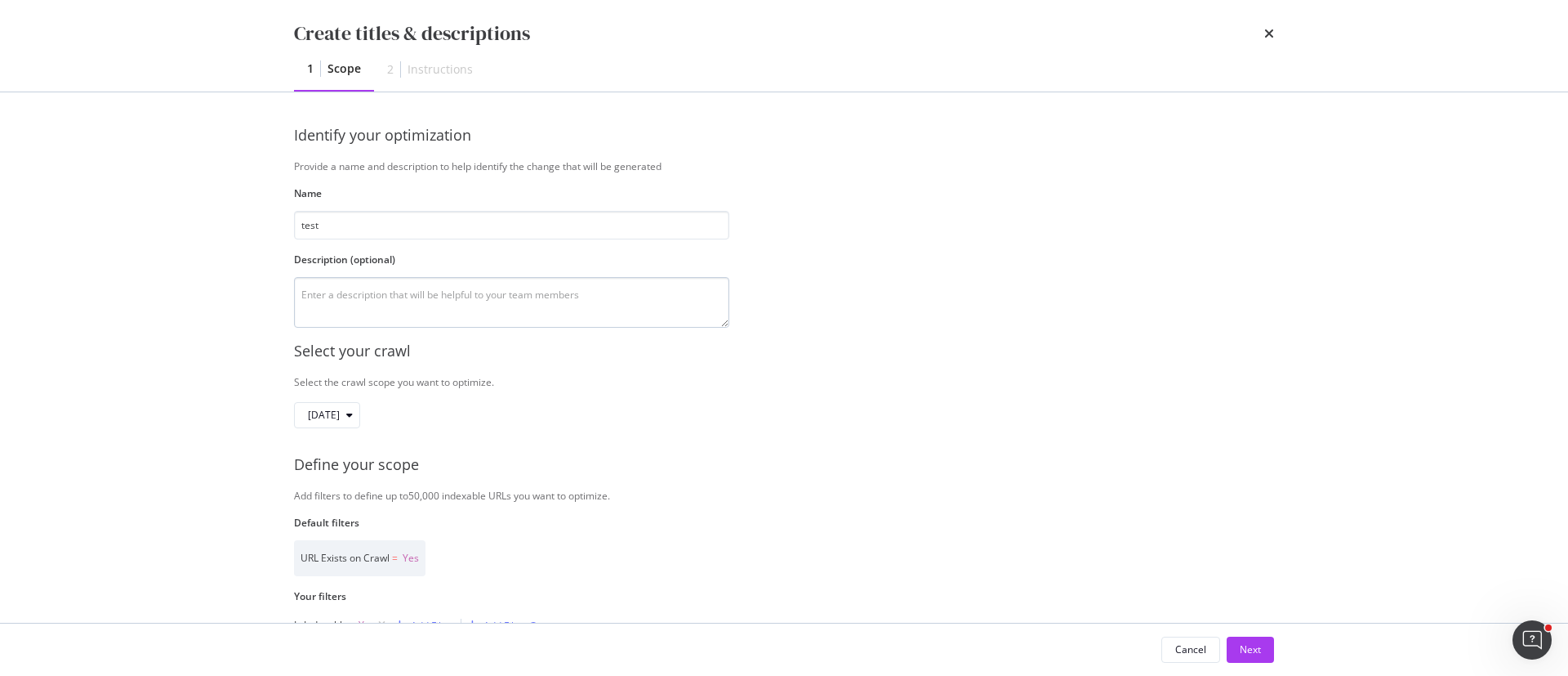
type input "test"
click at [337, 293] on textarea "modal" at bounding box center [511, 301] width 436 height 50
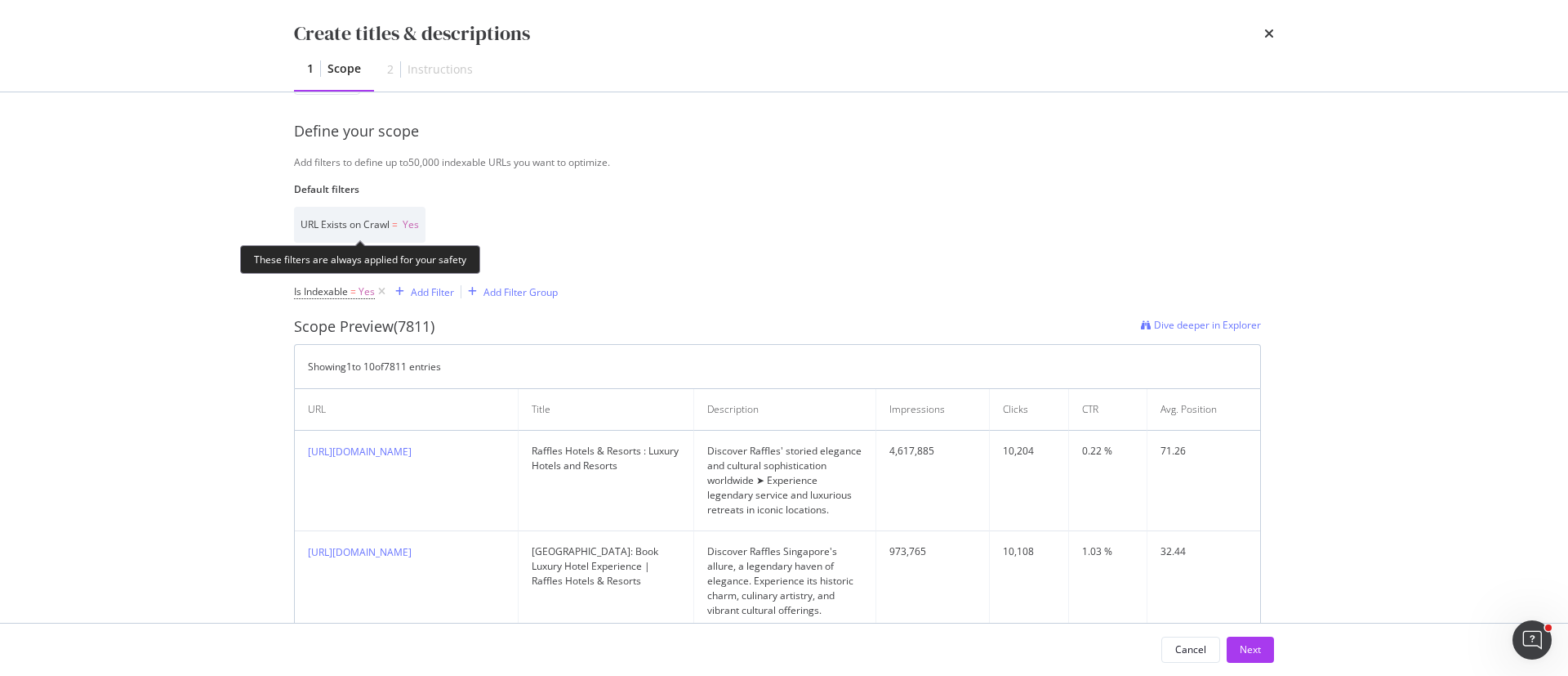
scroll to position [338, 0]
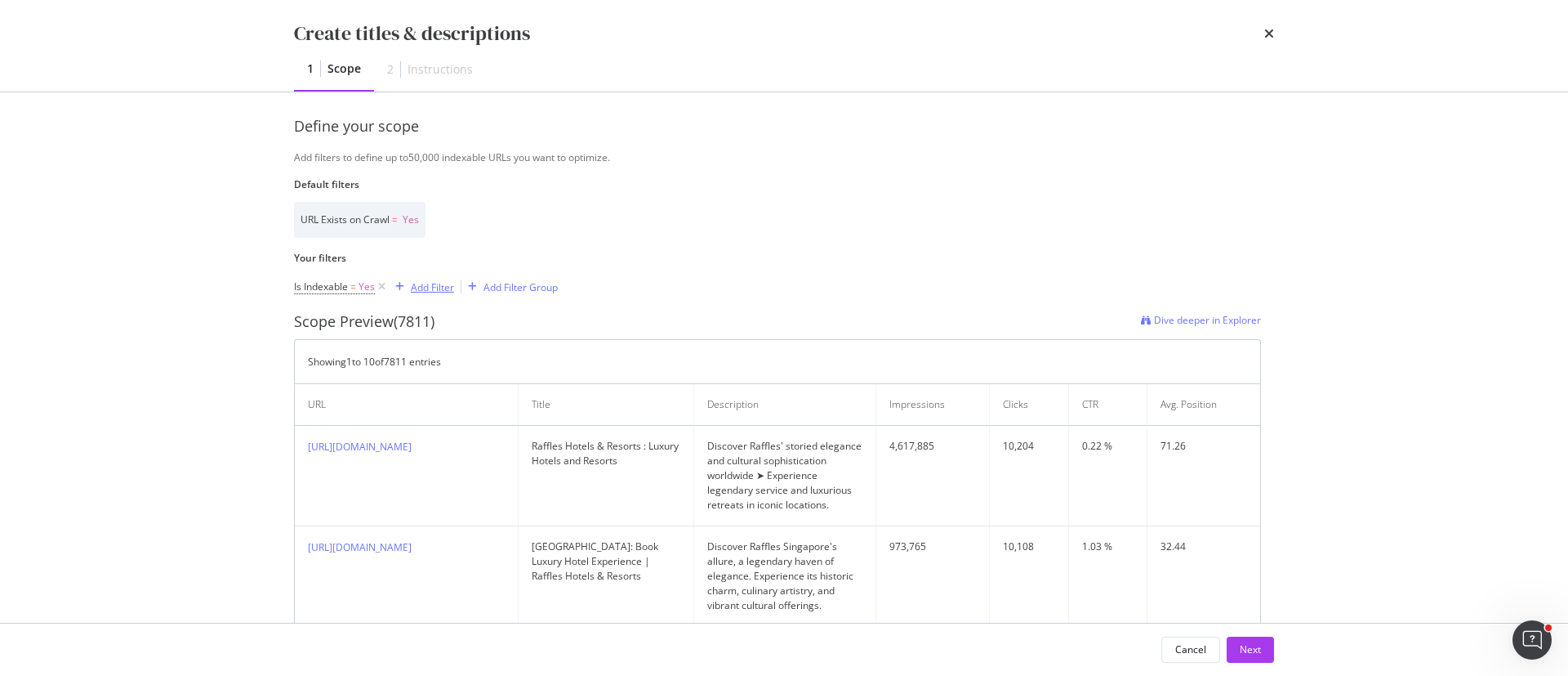
type textarea "test"
click at [440, 280] on div "Add Filter" at bounding box center [432, 287] width 43 height 14
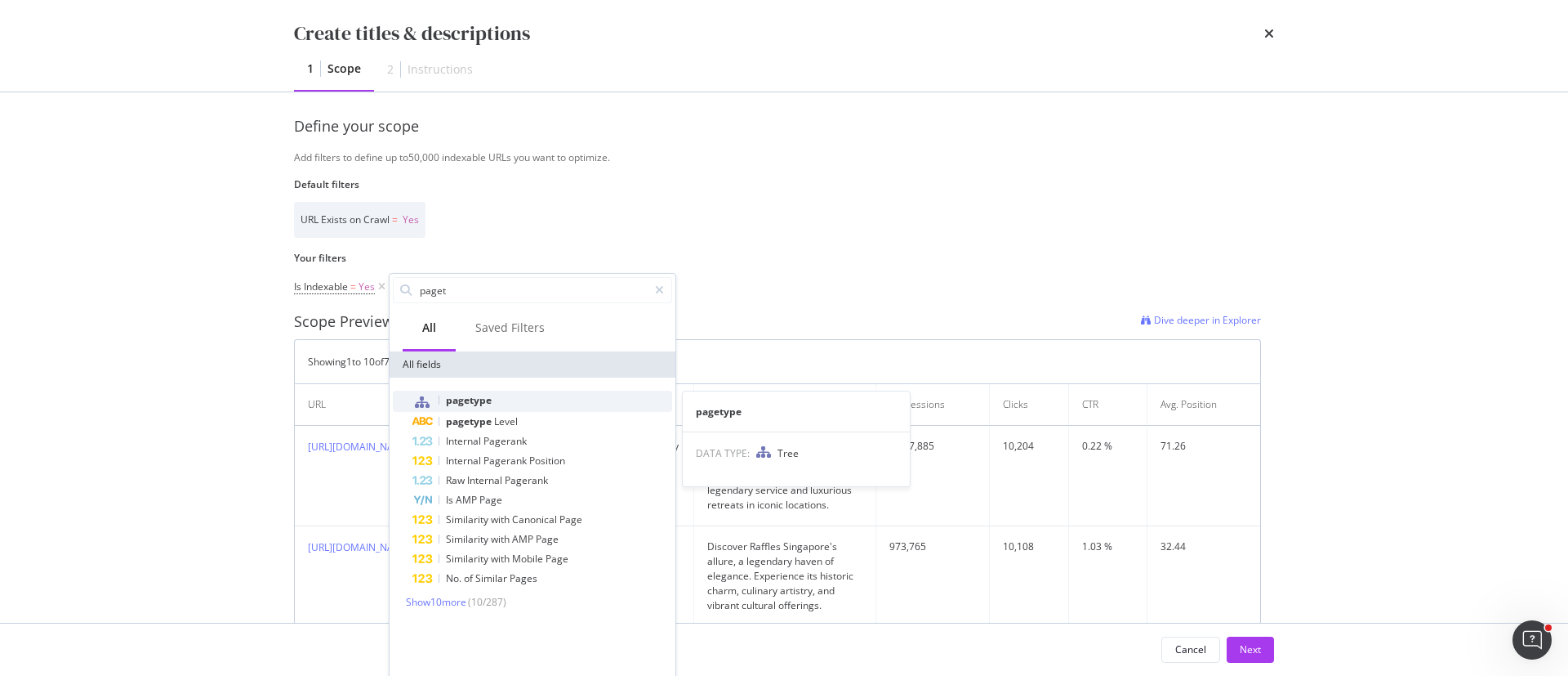
type input "paget"
click at [480, 403] on span "pagetype" at bounding box center [468, 399] width 46 height 14
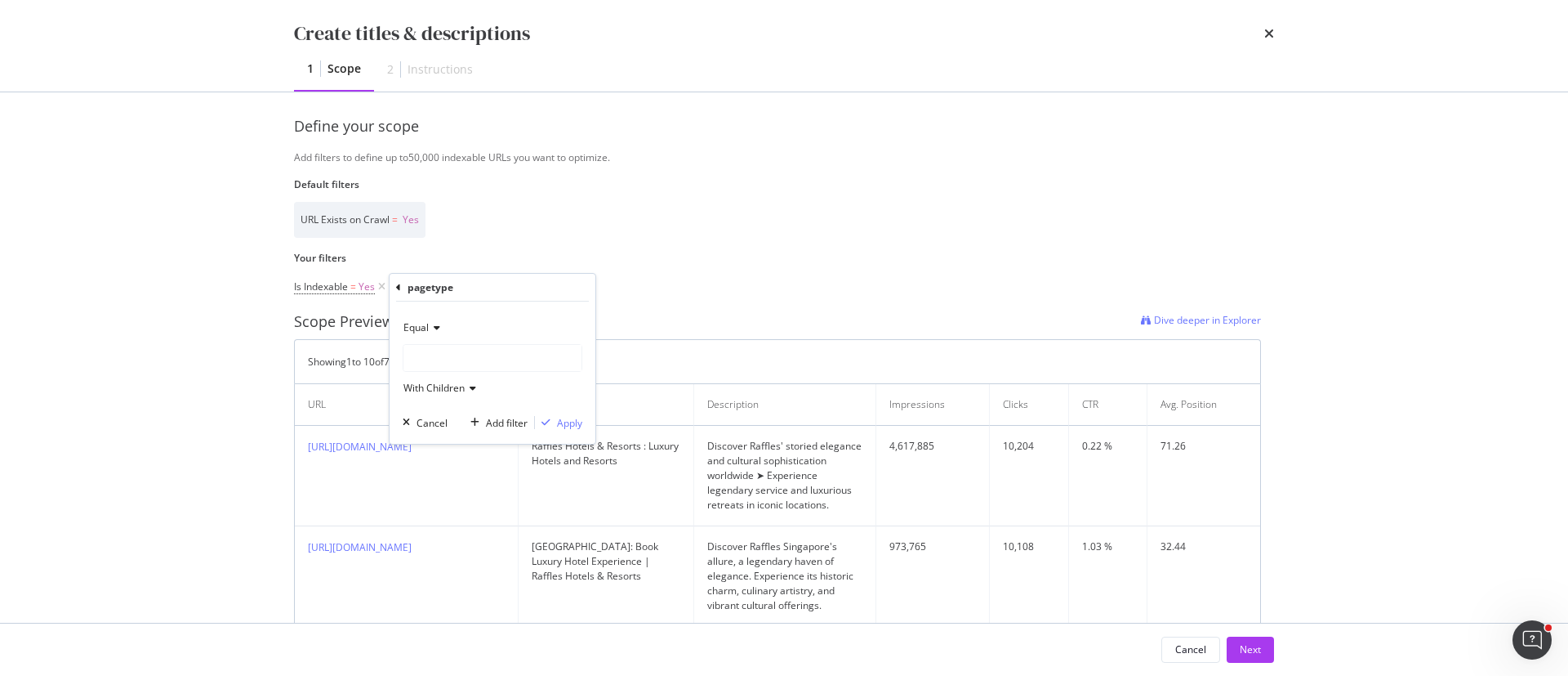
click at [442, 355] on div "modal" at bounding box center [492, 357] width 178 height 26
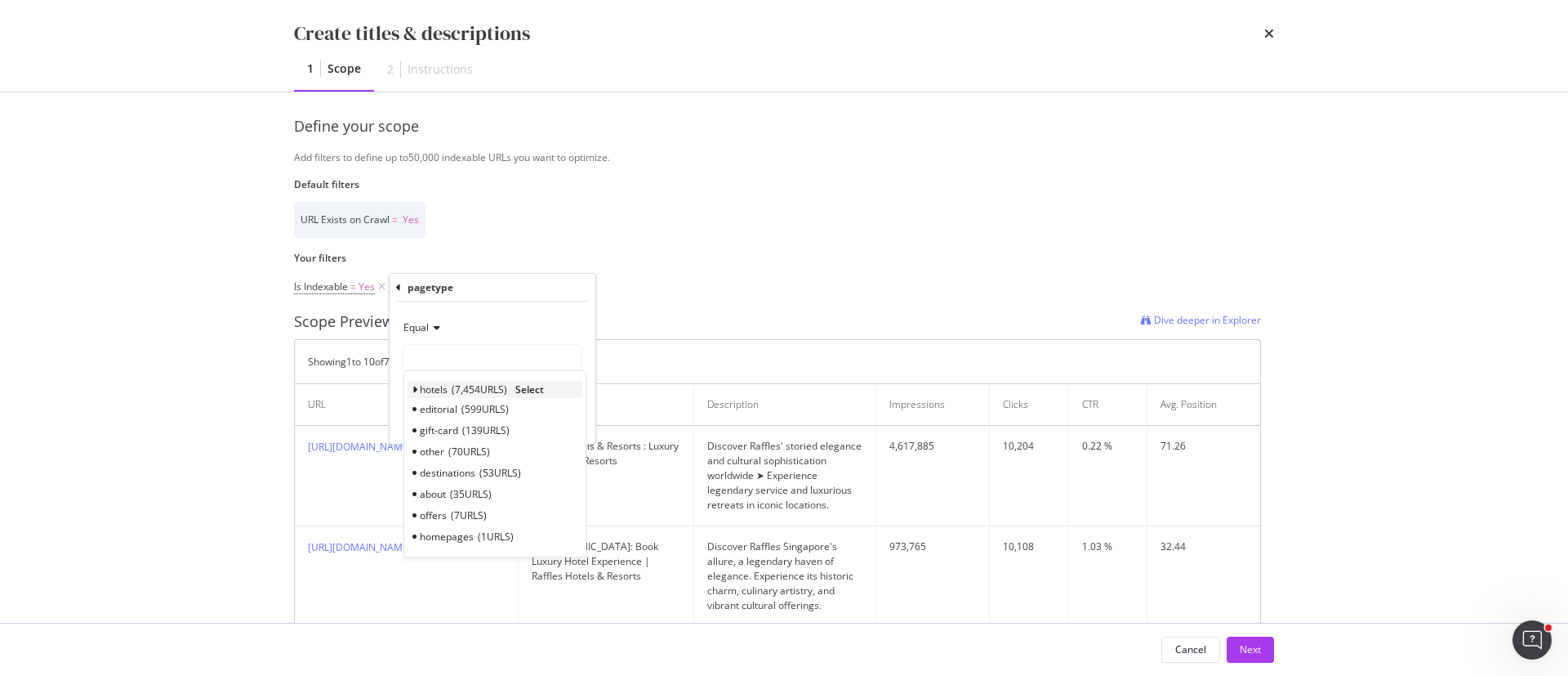
click at [414, 388] on icon "modal" at bounding box center [415, 389] width 5 height 10
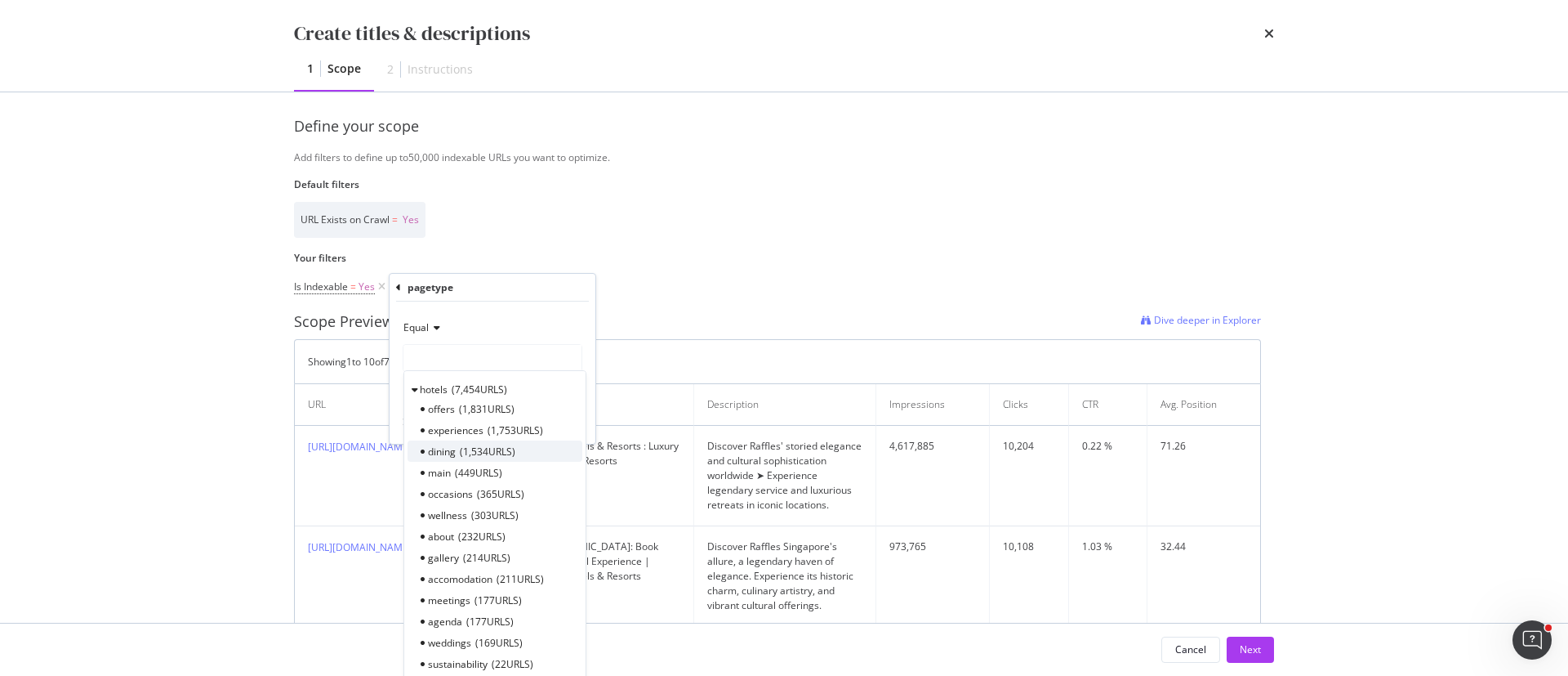
click at [477, 451] on span "1,534 URLS" at bounding box center [488, 451] width 56 height 14
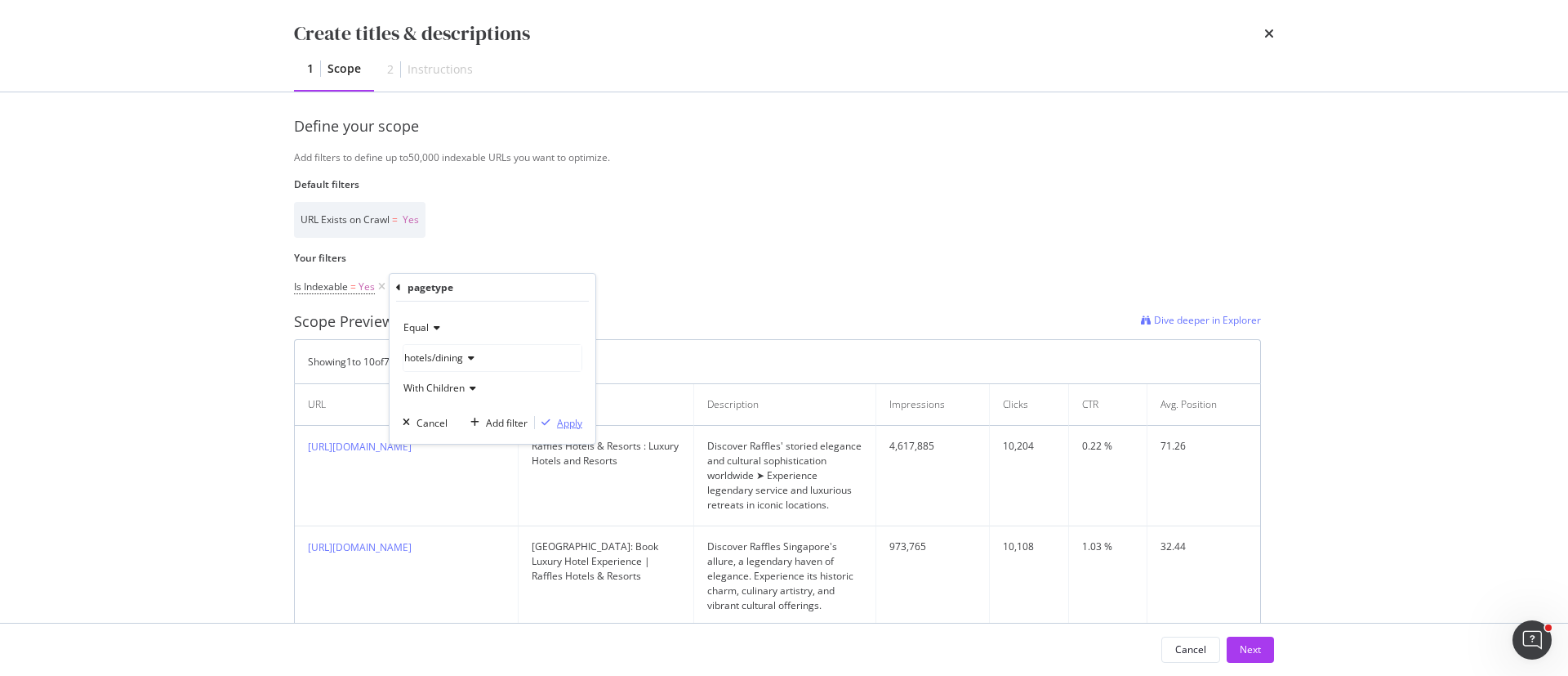
click at [563, 413] on div "Equal hotels/dining With Children Cancel Add filter Apply" at bounding box center [492, 373] width 205 height 143
click at [563, 424] on div "Apply" at bounding box center [570, 422] width 26 height 14
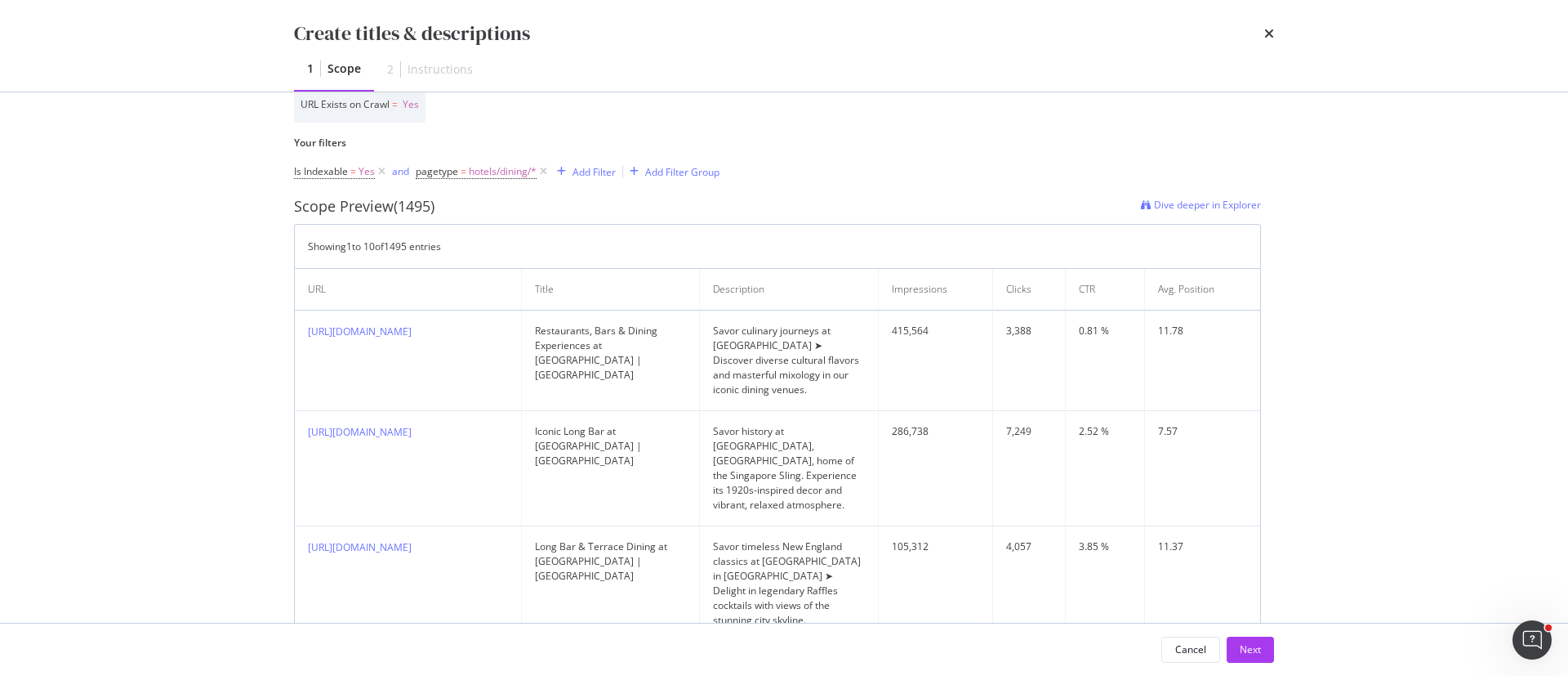
scroll to position [455, 0]
click at [585, 162] on div "Add Filter" at bounding box center [584, 170] width 66 height 18
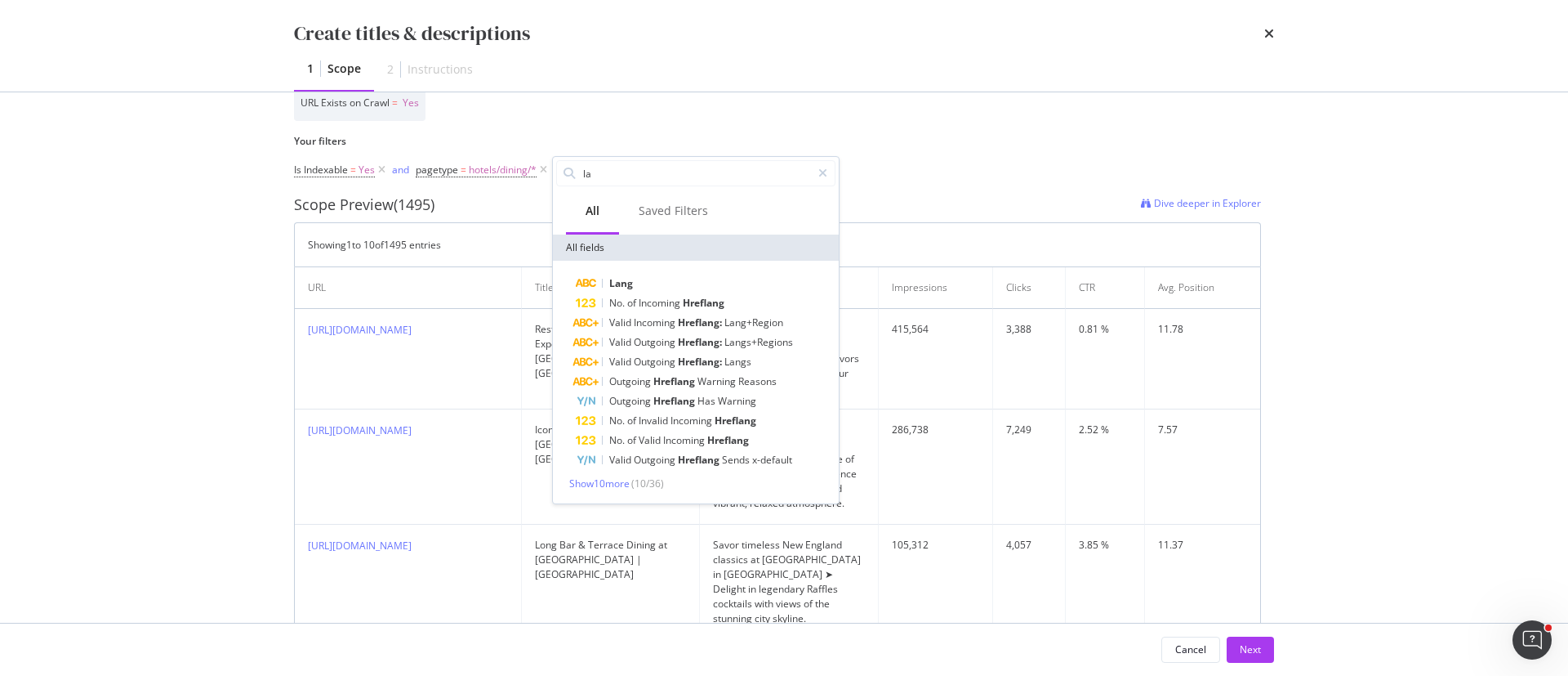
type input "l"
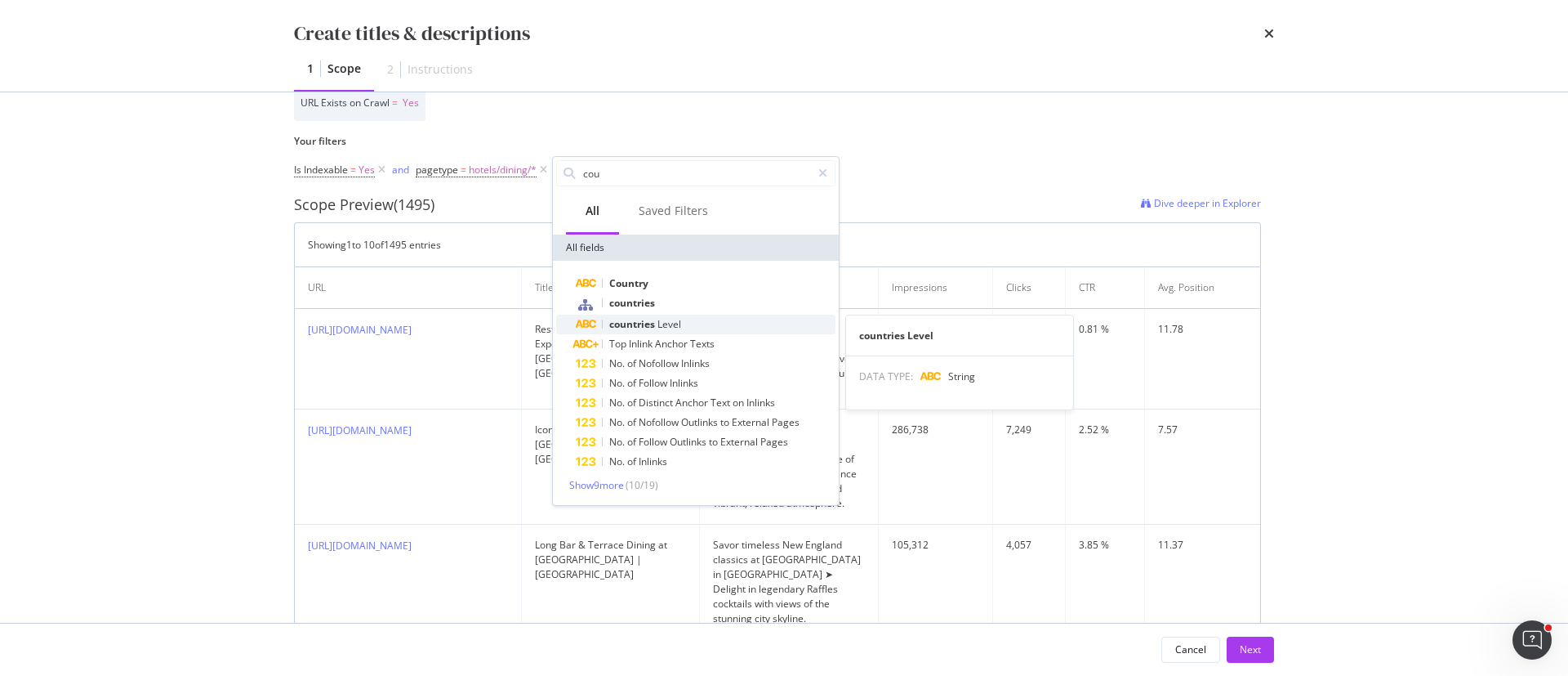
type input "cou"
click at [635, 325] on span "countries" at bounding box center [633, 323] width 48 height 14
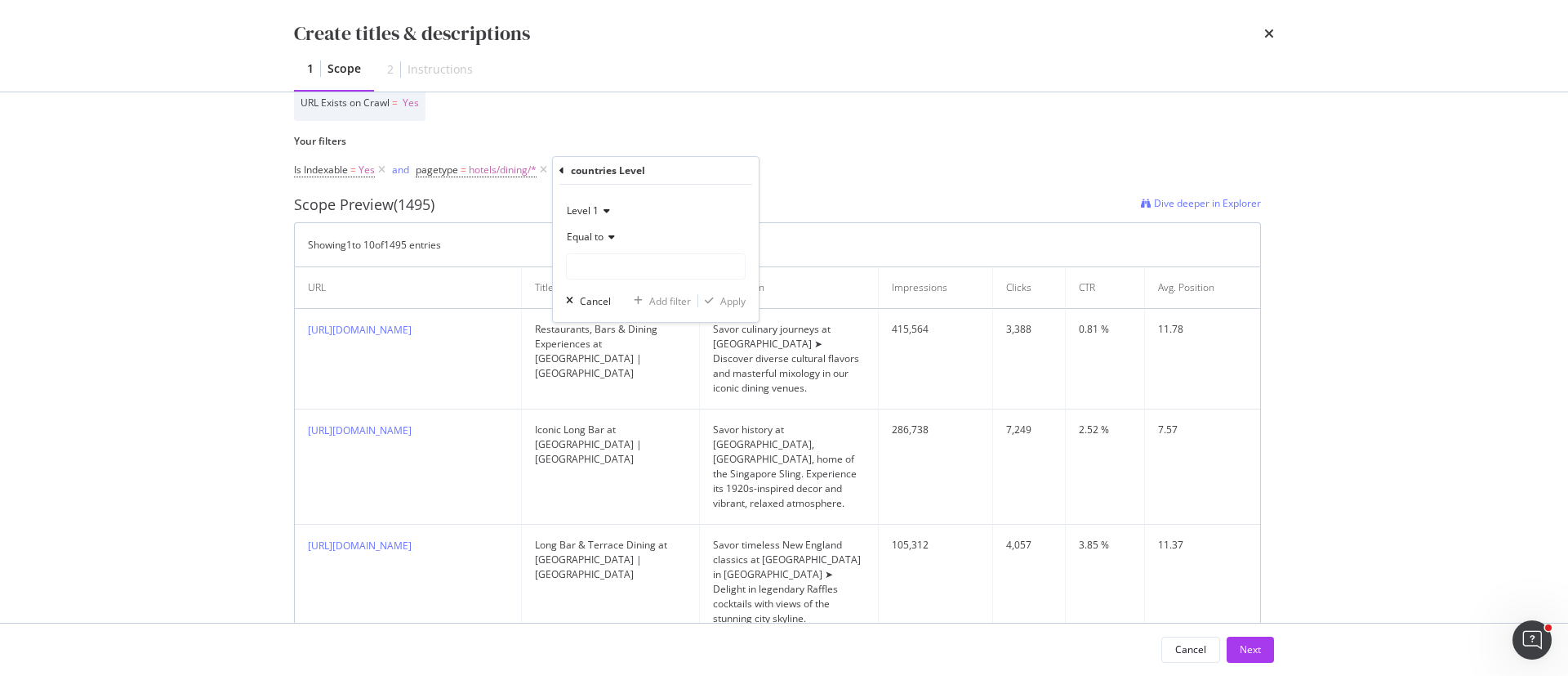
click at [559, 165] on div "countries Level Level 1 Equal to Cancel Add filter Apply" at bounding box center [656, 239] width 205 height 165
click at [557, 166] on div "countries Level Level 1 Equal to Cancel Add filter Apply" at bounding box center [656, 239] width 205 height 165
click at [561, 168] on icon "modal" at bounding box center [562, 171] width 5 height 10
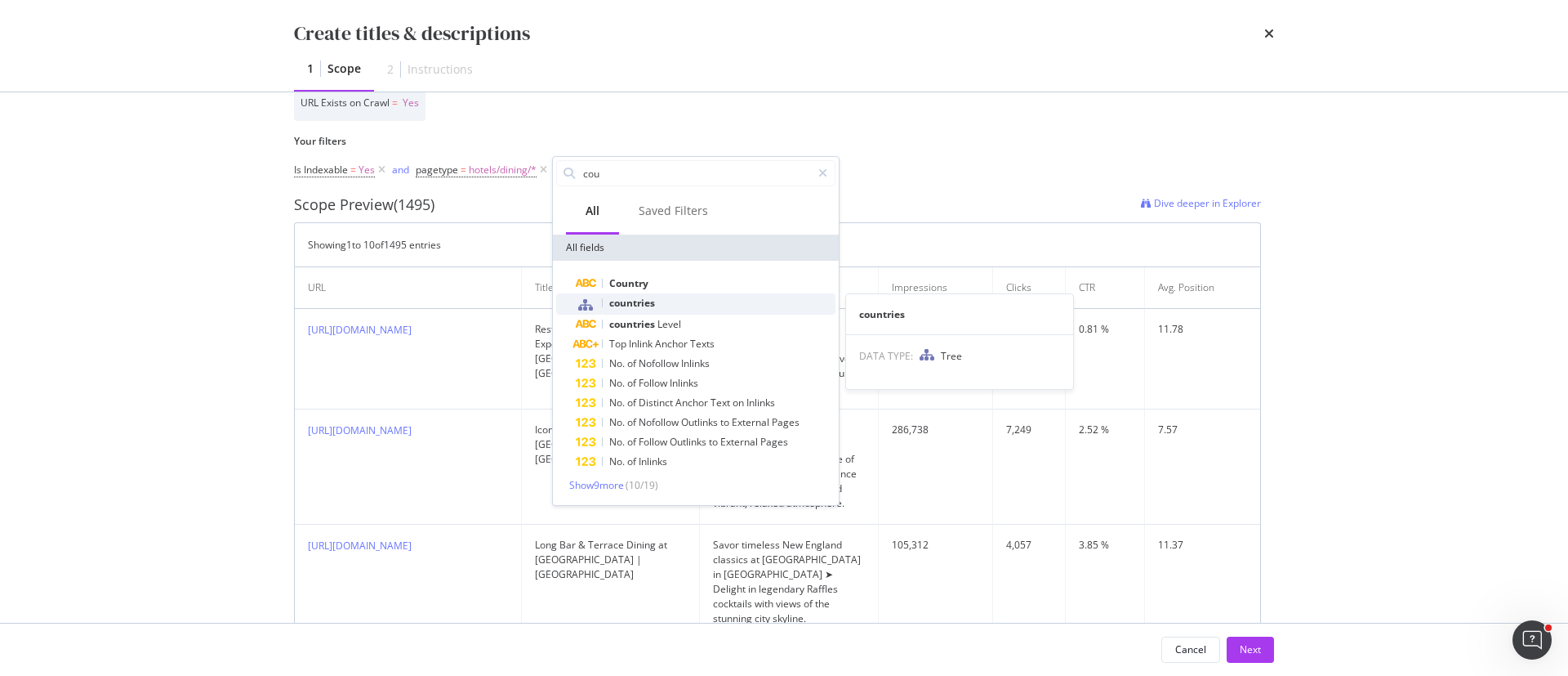
click at [647, 299] on span "countries" at bounding box center [632, 302] width 46 height 14
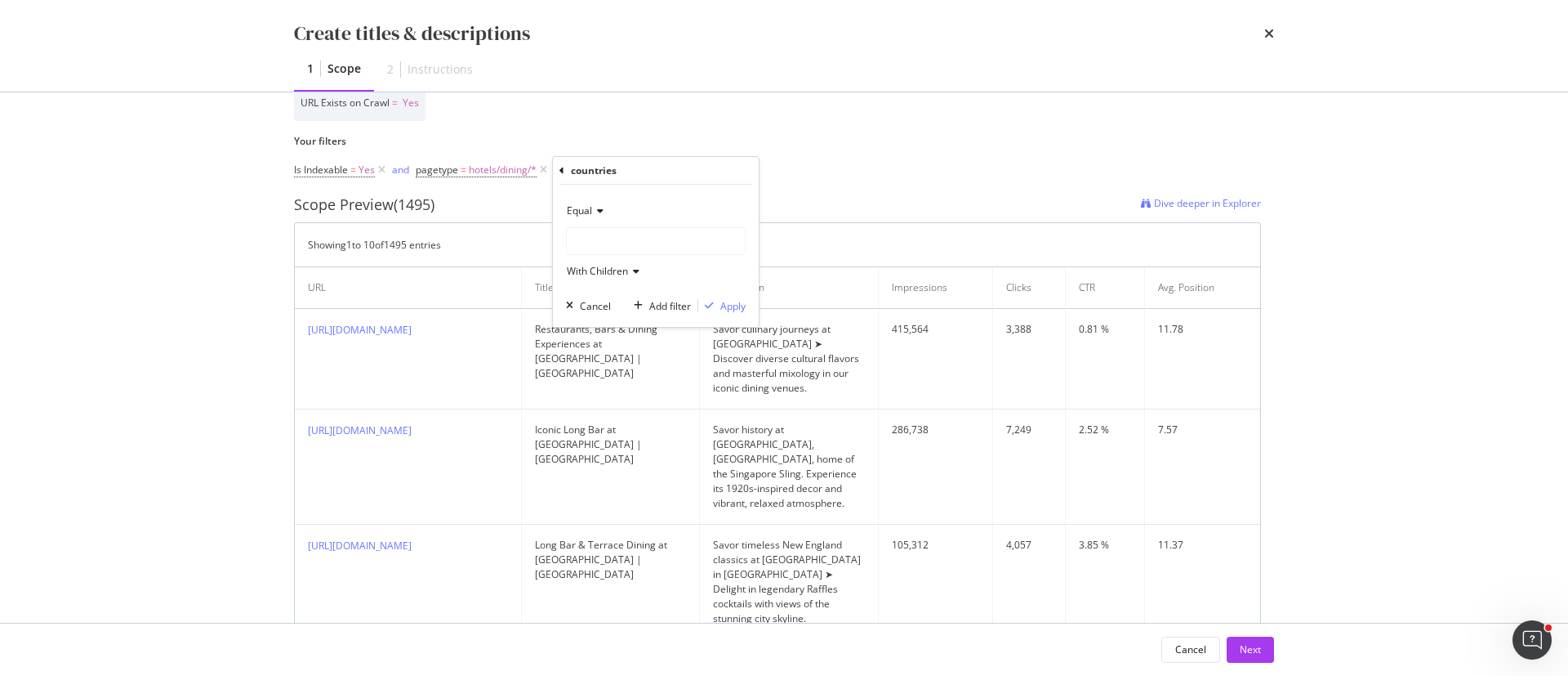
click at [562, 169] on icon "modal" at bounding box center [562, 171] width 5 height 10
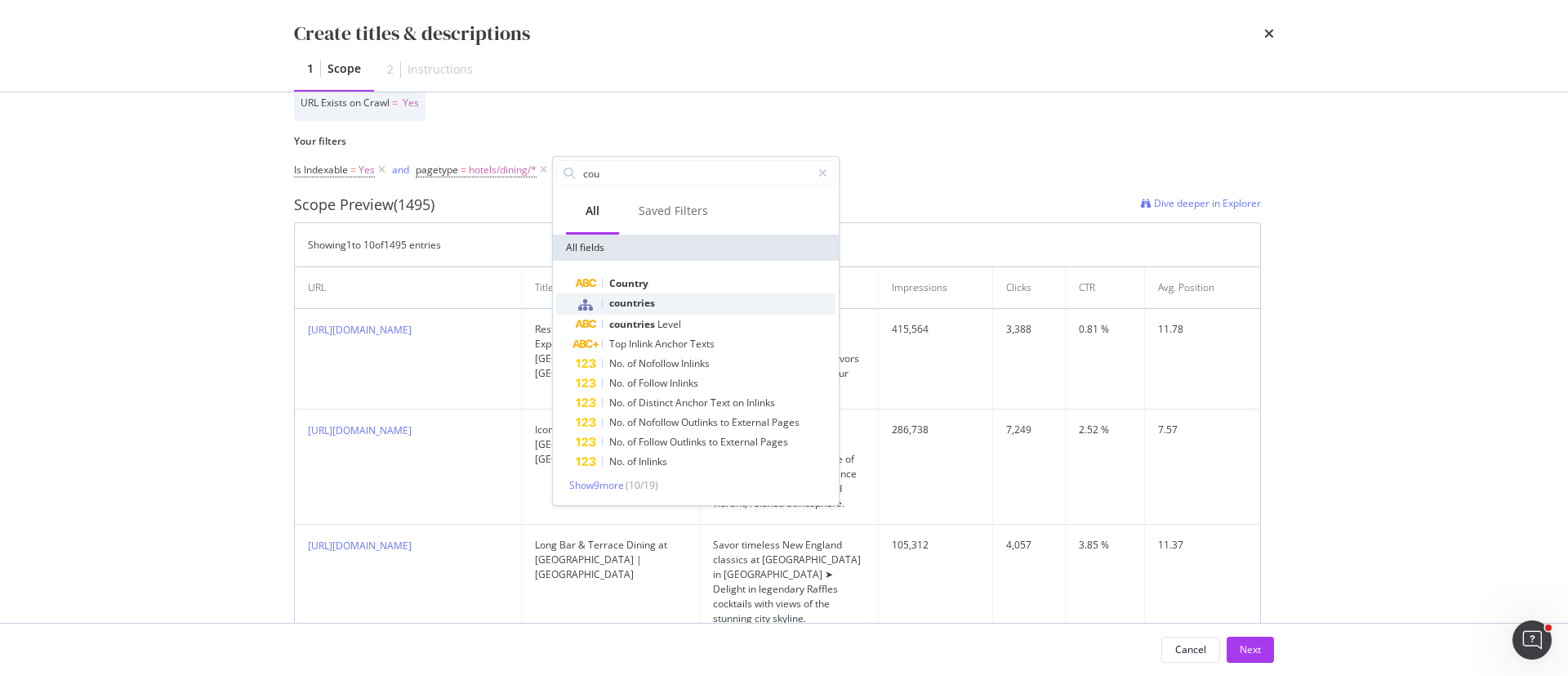
click at [654, 306] on span "countries" at bounding box center [632, 302] width 46 height 14
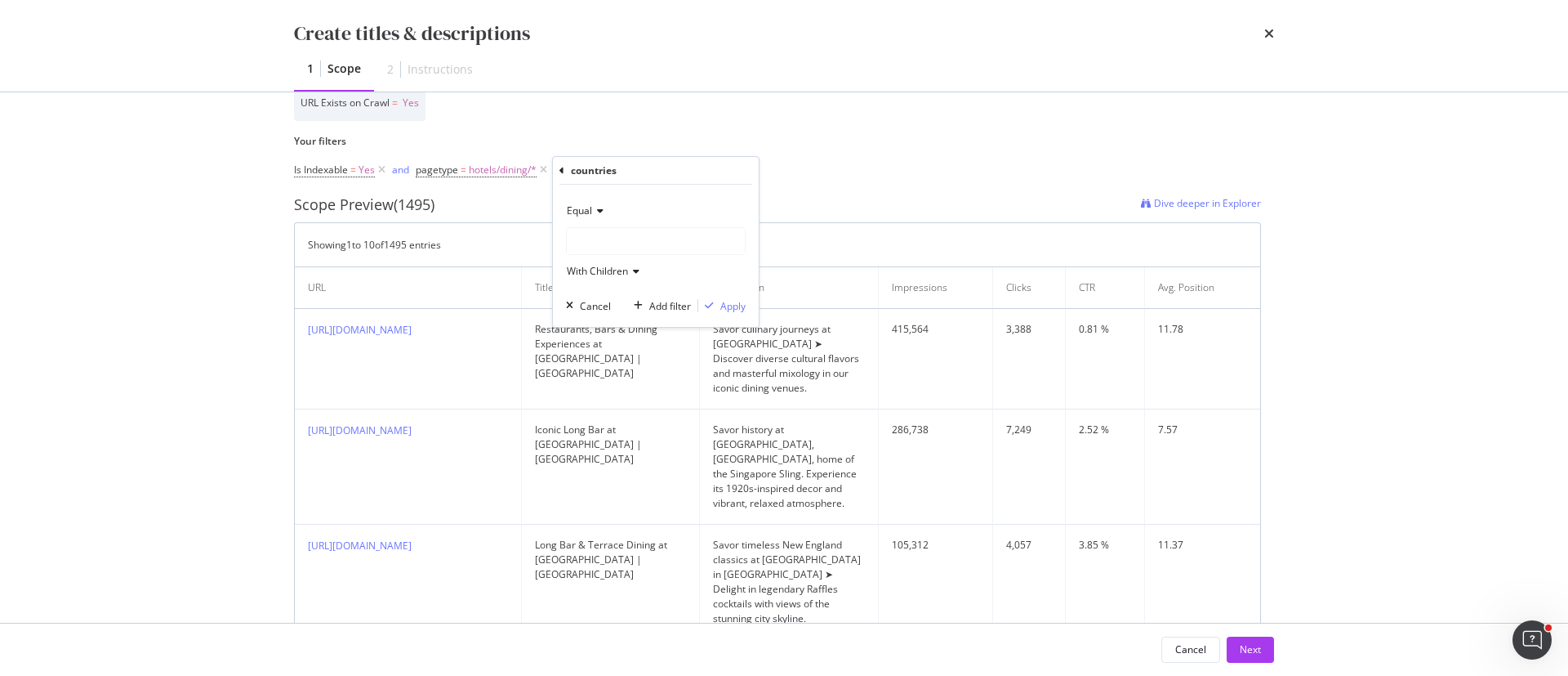
click at [611, 239] on div "modal" at bounding box center [656, 241] width 178 height 26
click at [562, 172] on icon "modal" at bounding box center [562, 171] width 5 height 10
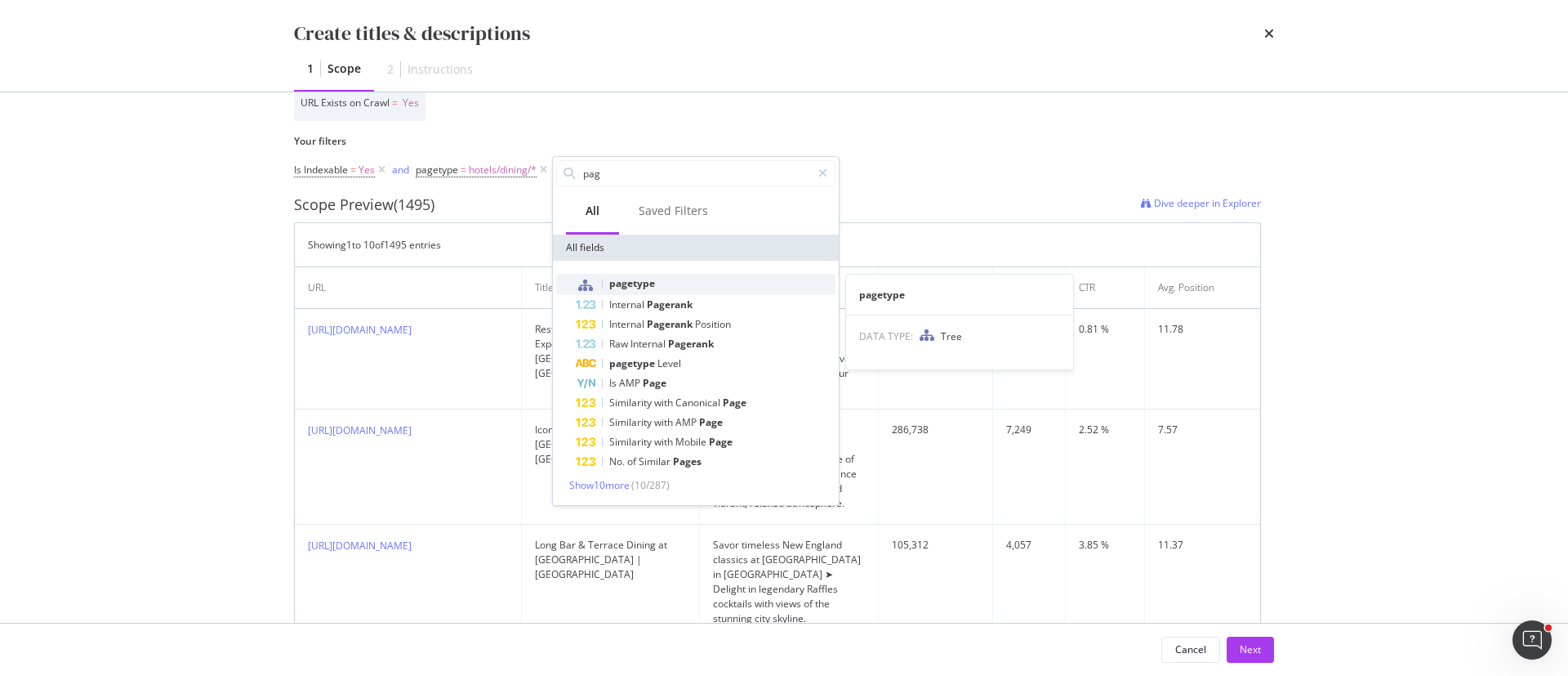
type input "pag"
click at [634, 284] on span "pagetype" at bounding box center [632, 282] width 46 height 14
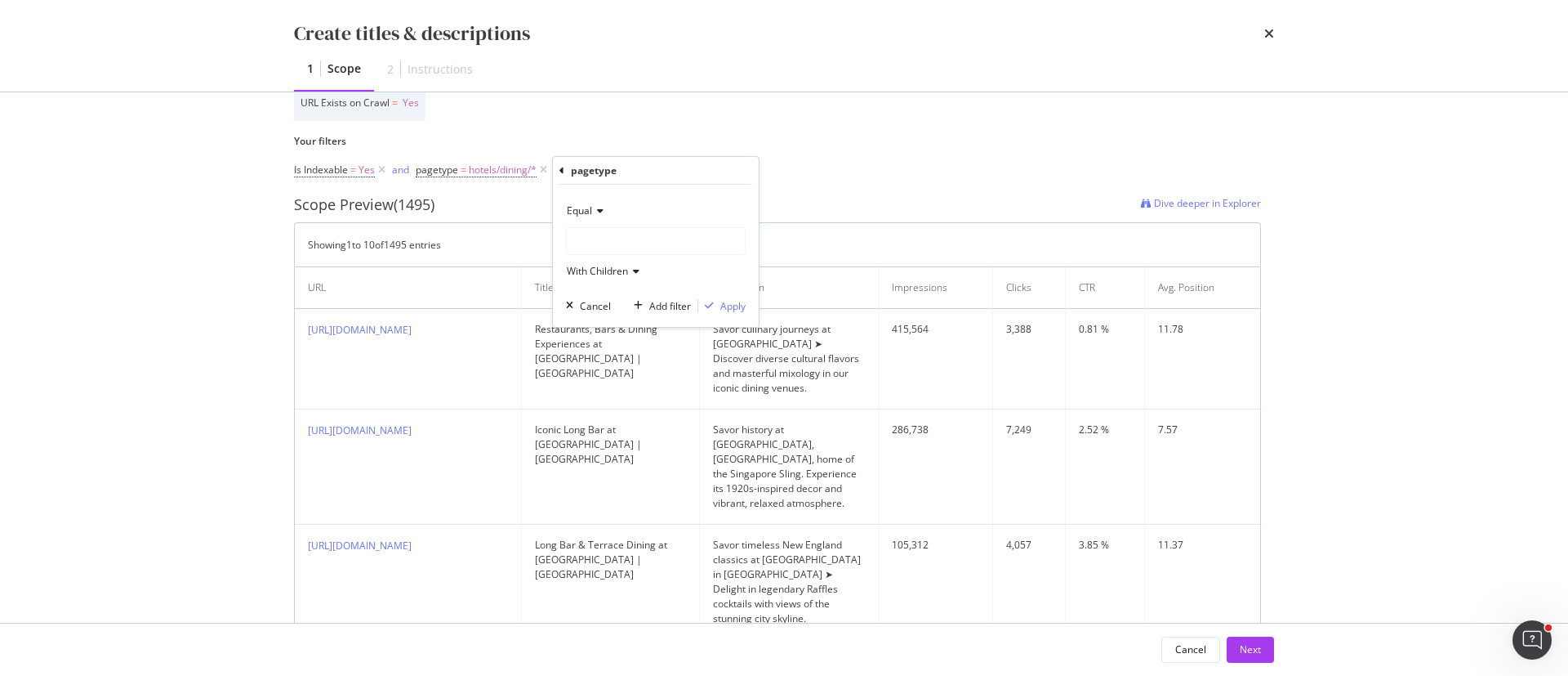
click at [600, 238] on div "modal" at bounding box center [656, 241] width 178 height 26
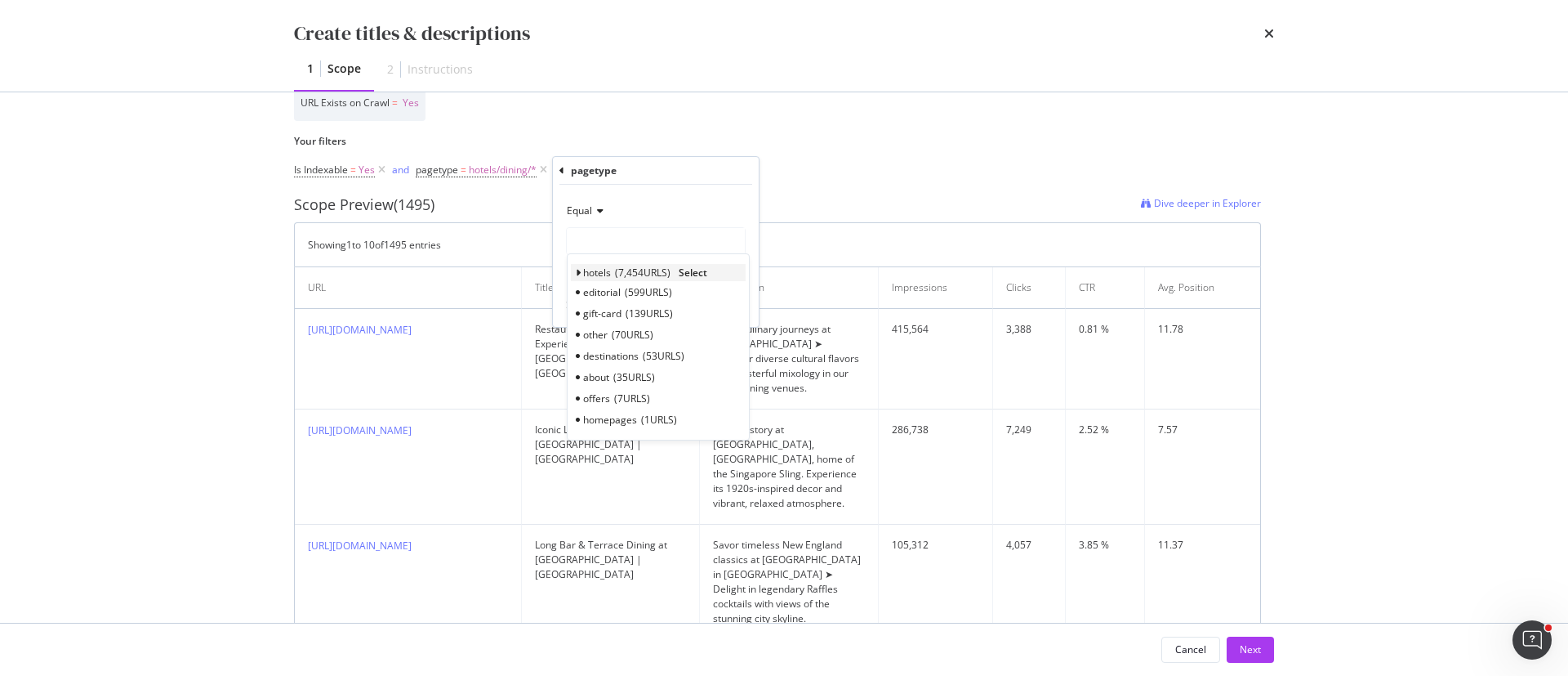
click at [578, 270] on icon "modal" at bounding box center [578, 272] width 5 height 10
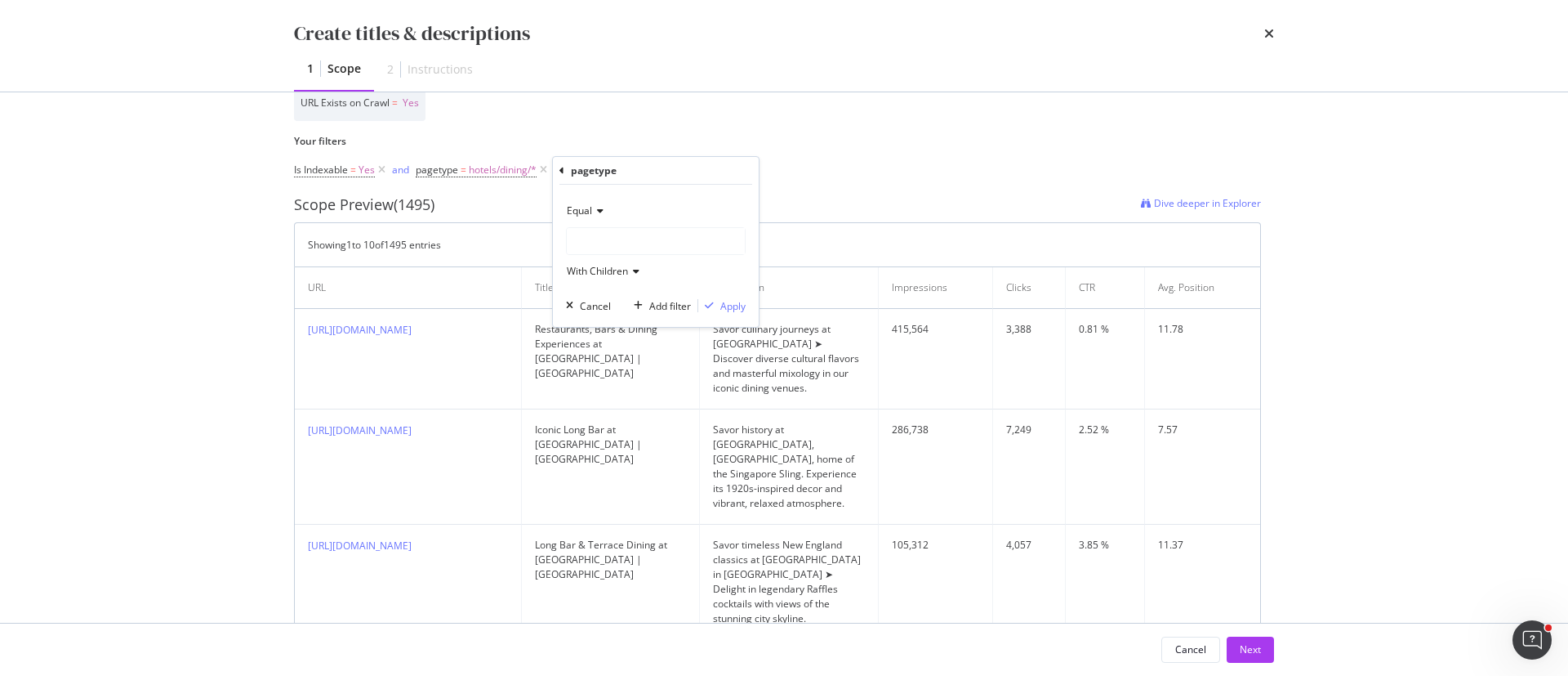
click at [563, 172] on icon "modal" at bounding box center [562, 171] width 5 height 10
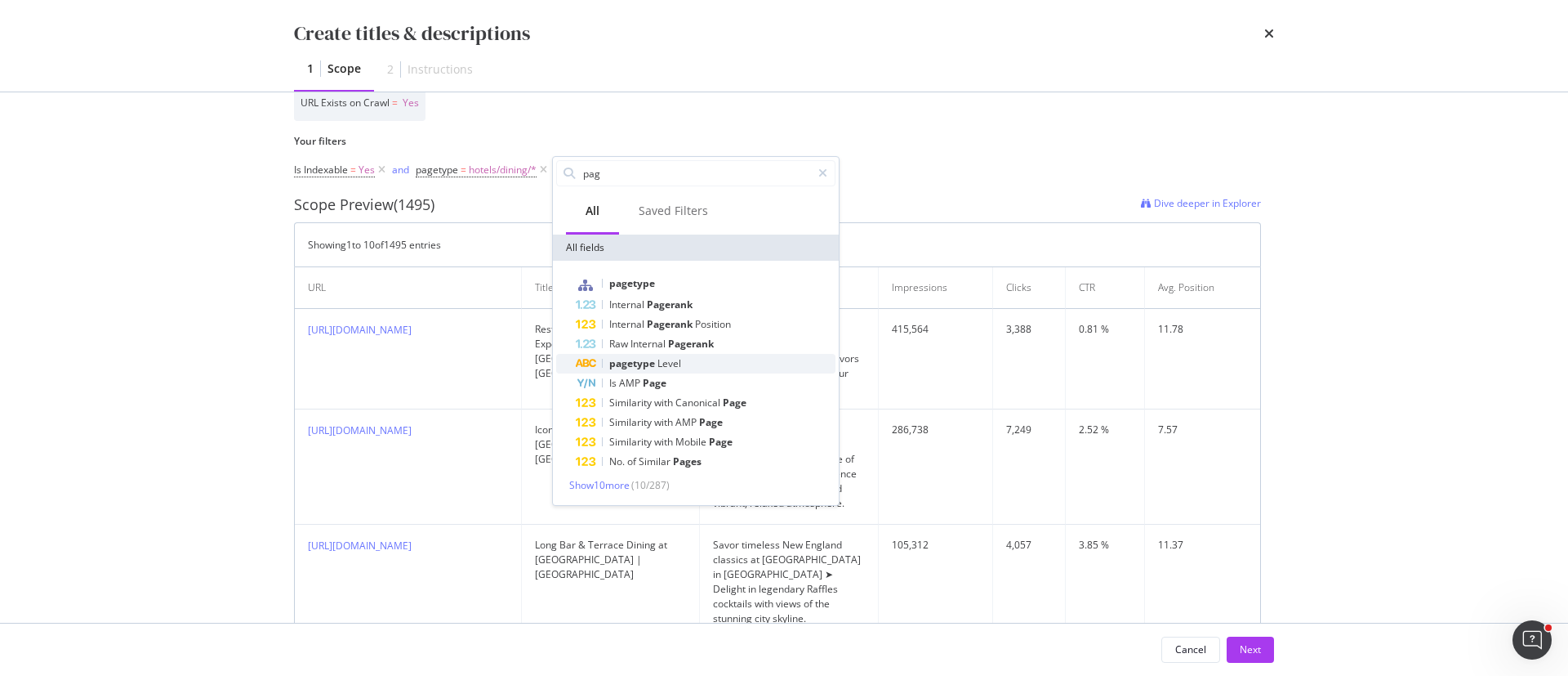
click at [655, 363] on span "pagetype" at bounding box center [633, 363] width 48 height 14
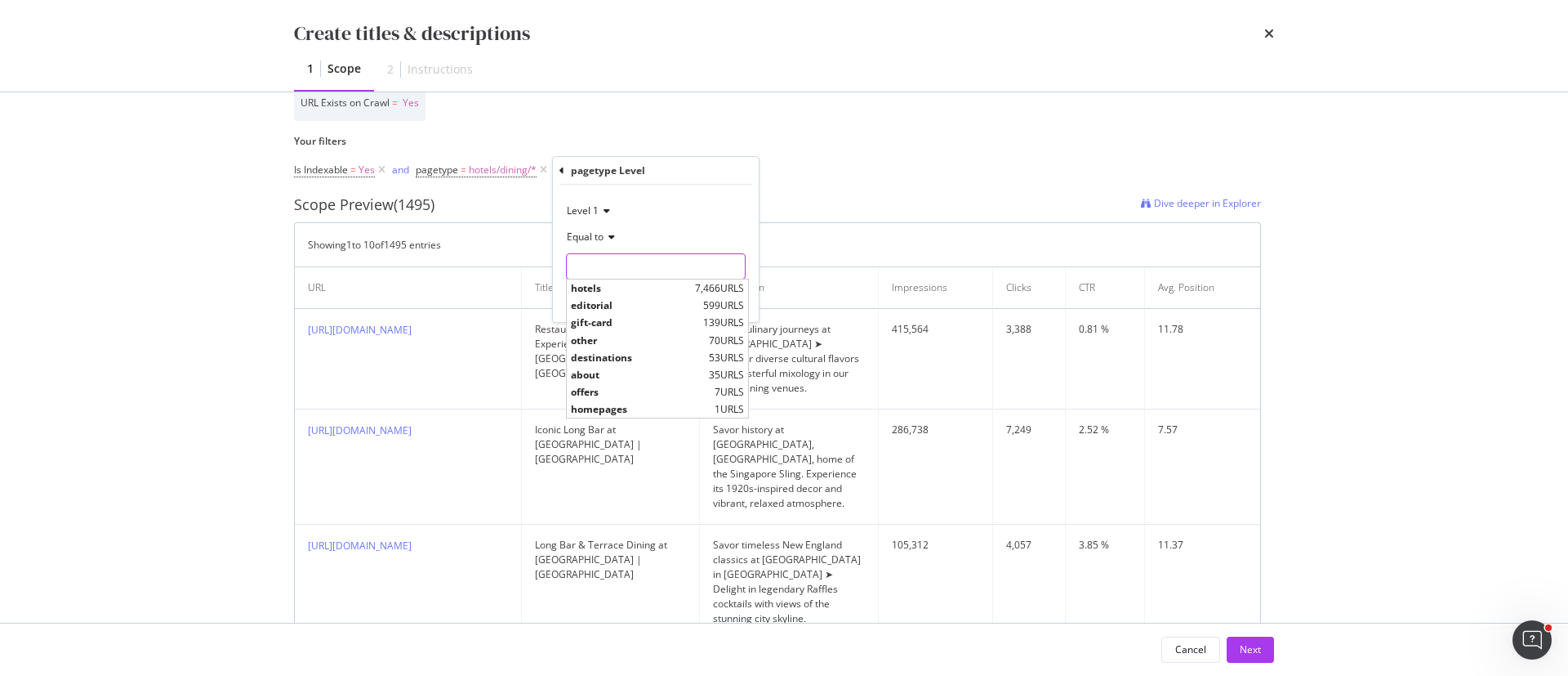
click at [603, 269] on input "Name" at bounding box center [656, 266] width 178 height 26
click at [570, 169] on div "pagetype Level" at bounding box center [656, 171] width 193 height 27
click at [562, 168] on icon "modal" at bounding box center [562, 171] width 5 height 10
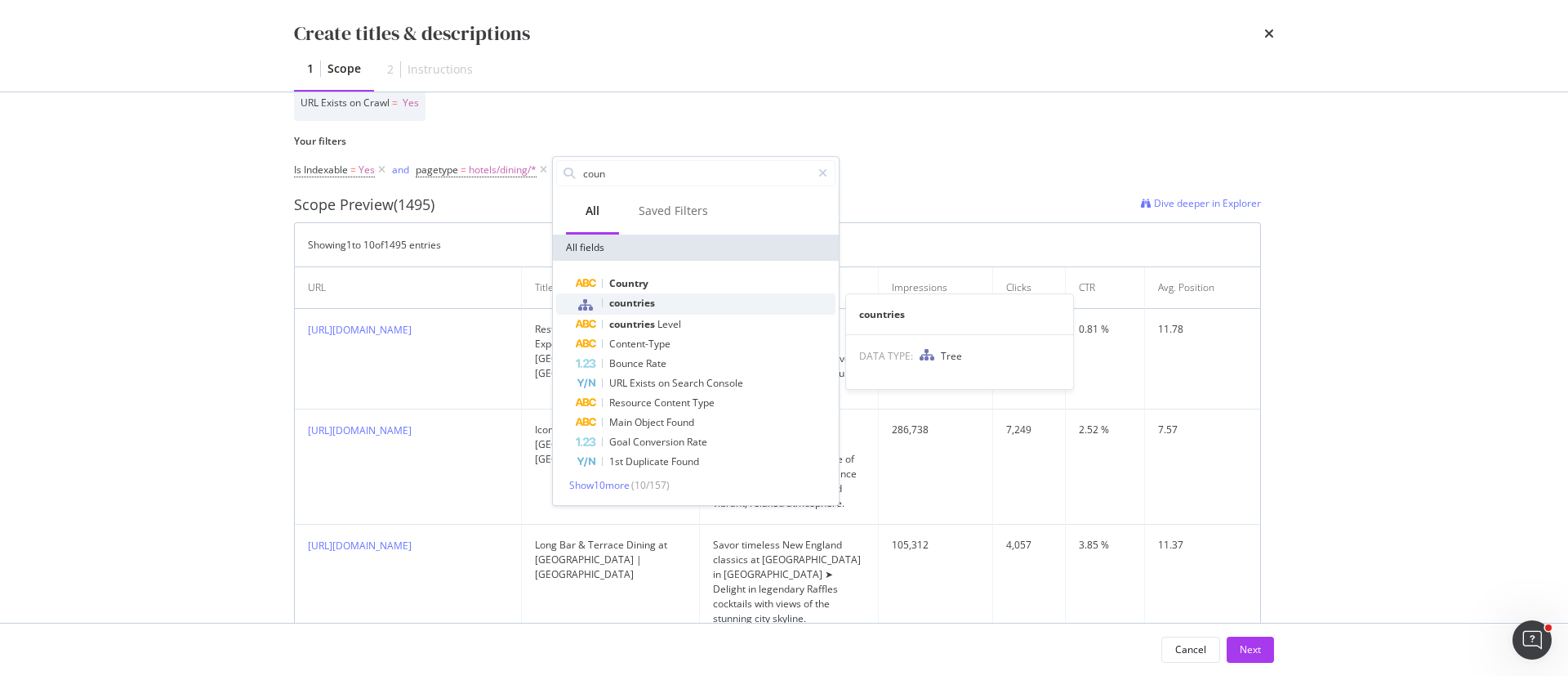
type input "coun"
click at [656, 301] on div "countries" at bounding box center [706, 303] width 259 height 21
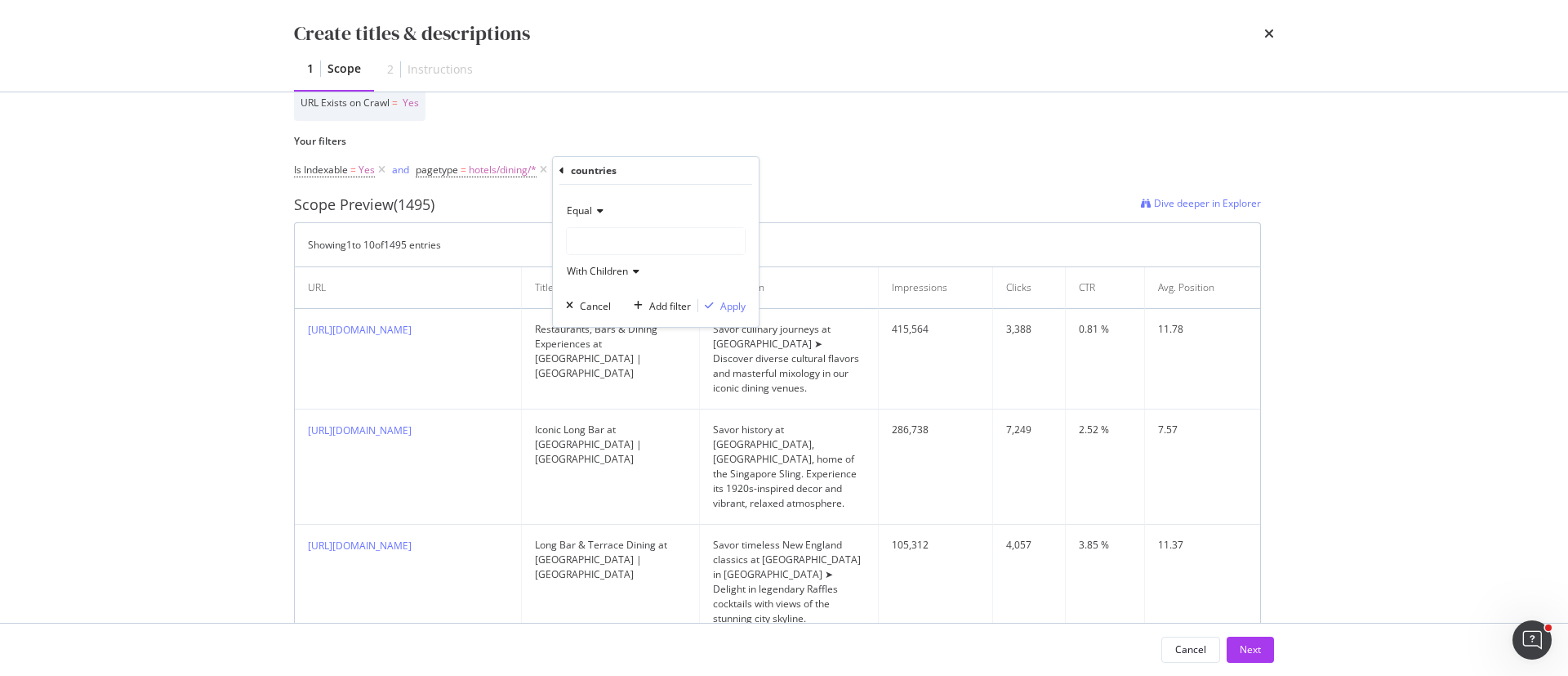
click at [611, 244] on div "modal" at bounding box center [656, 241] width 178 height 26
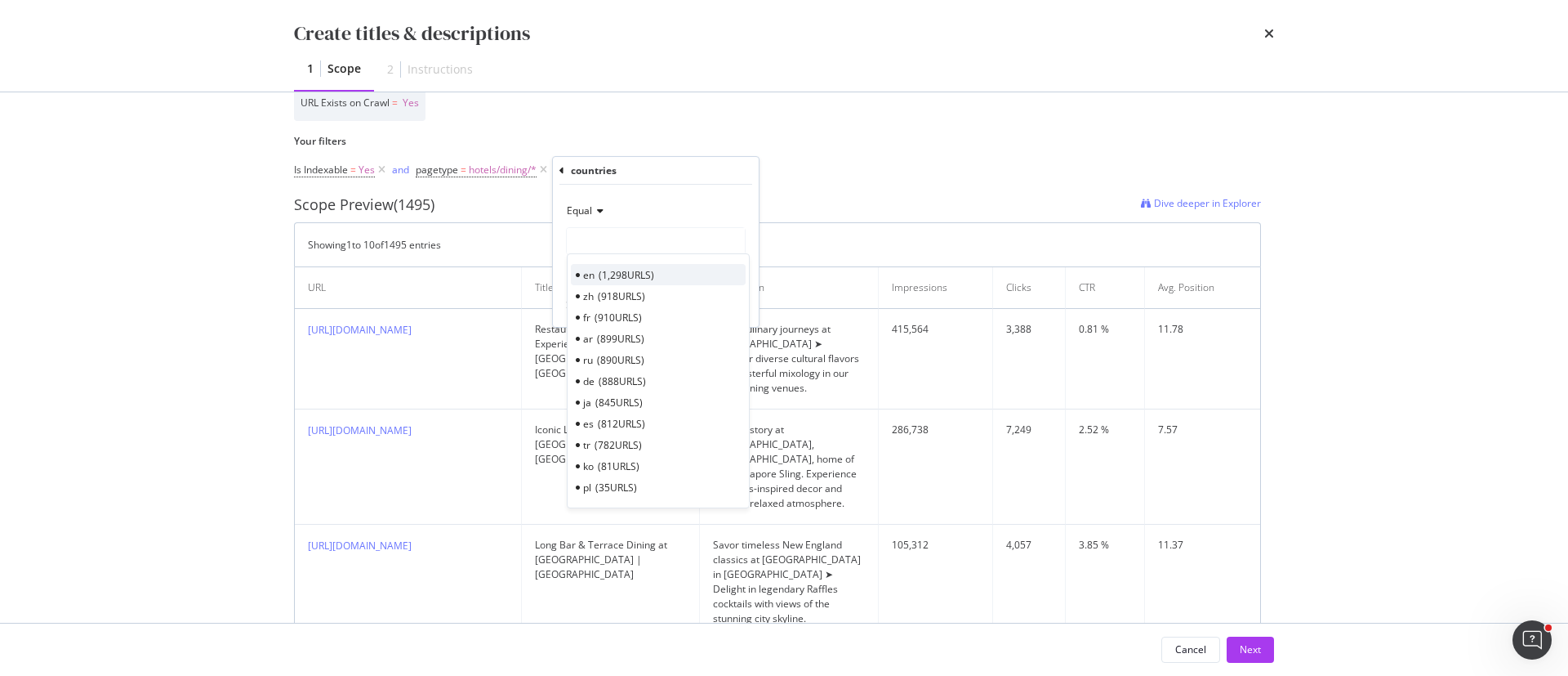
click at [600, 276] on span "1,298 URLS" at bounding box center [626, 274] width 56 height 14
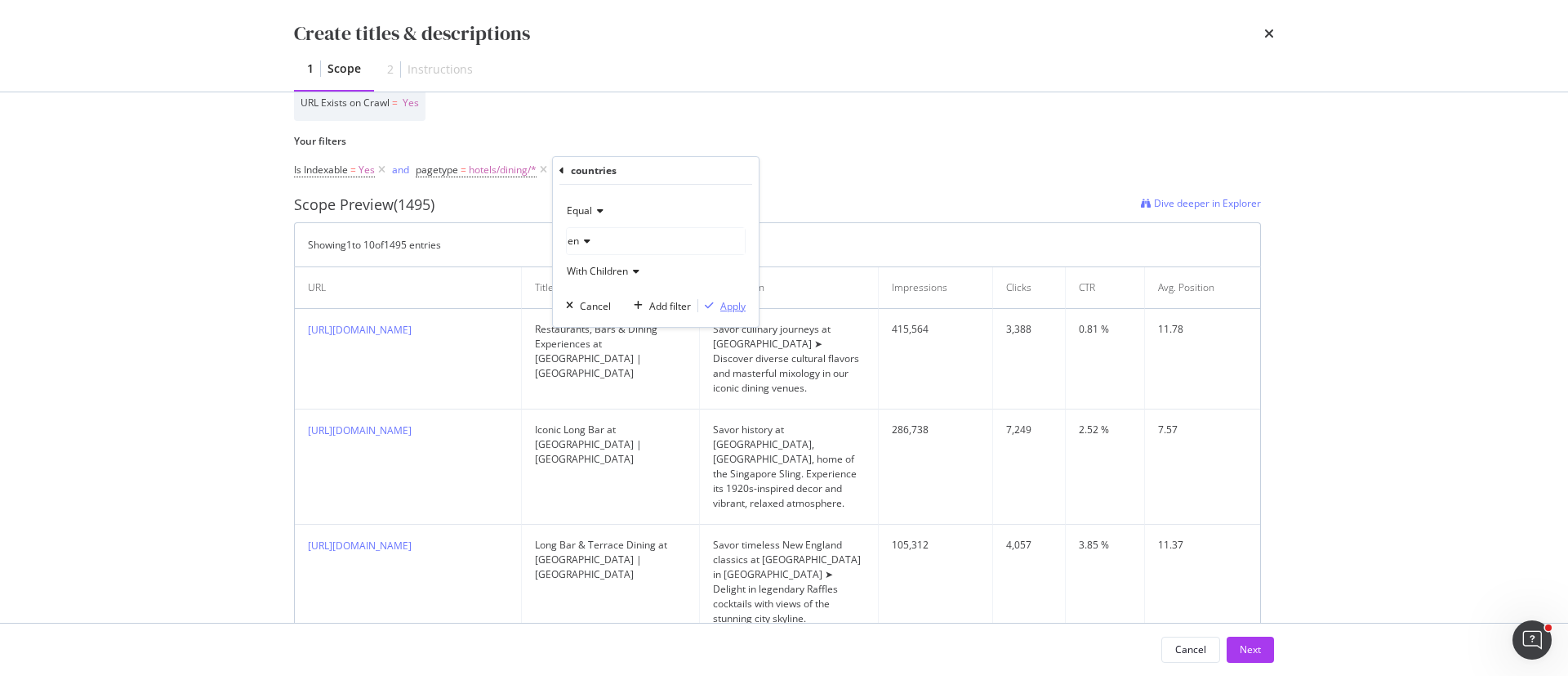
click at [721, 313] on button "Apply" at bounding box center [722, 306] width 47 height 16
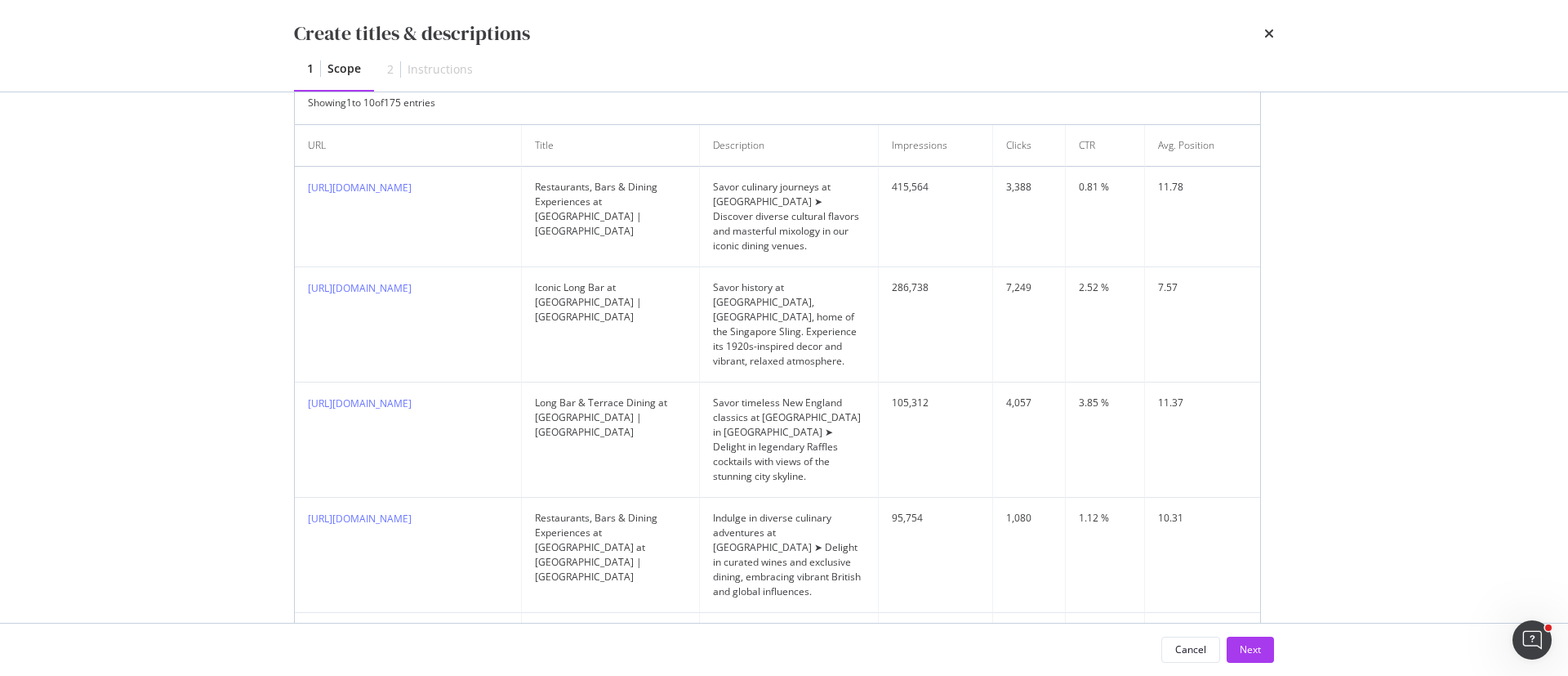
scroll to position [605, 0]
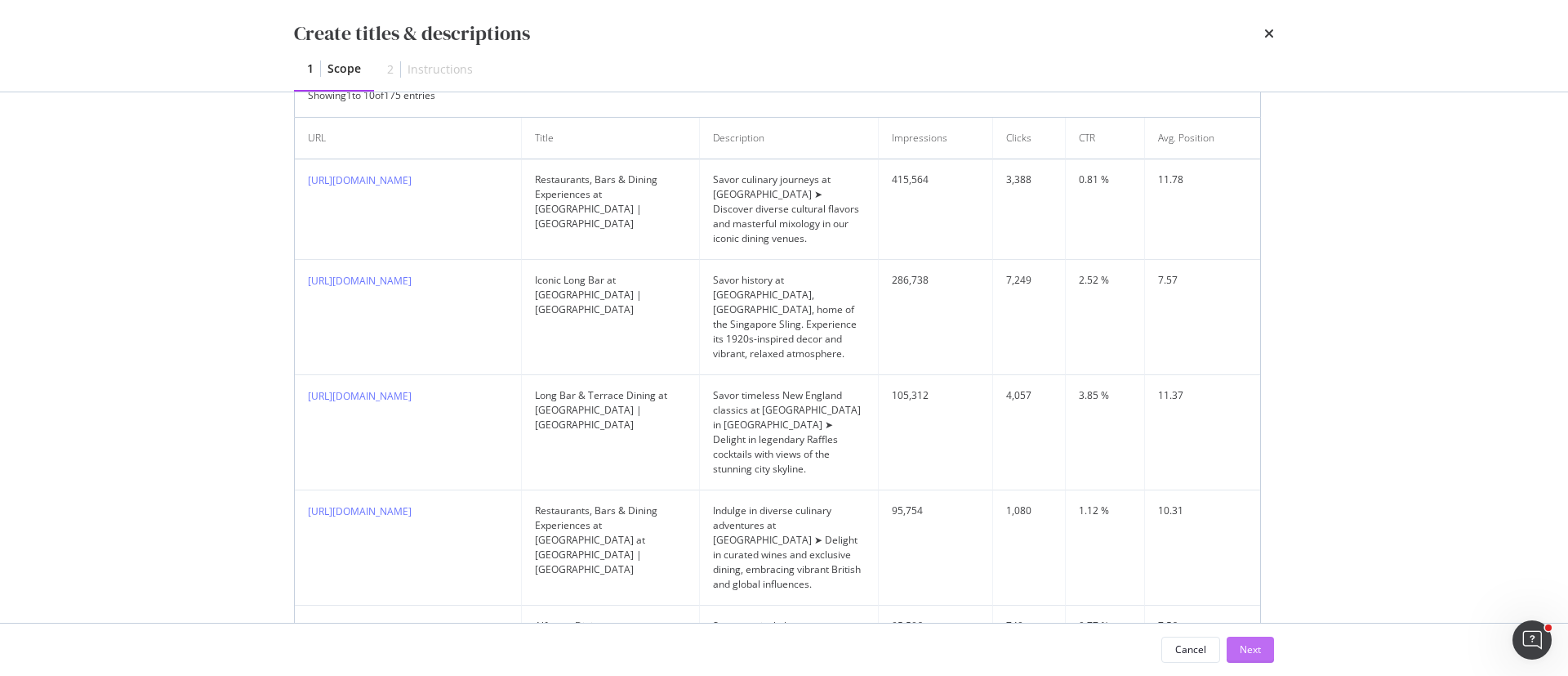
click at [1255, 638] on div "Next" at bounding box center [1250, 650] width 21 height 25
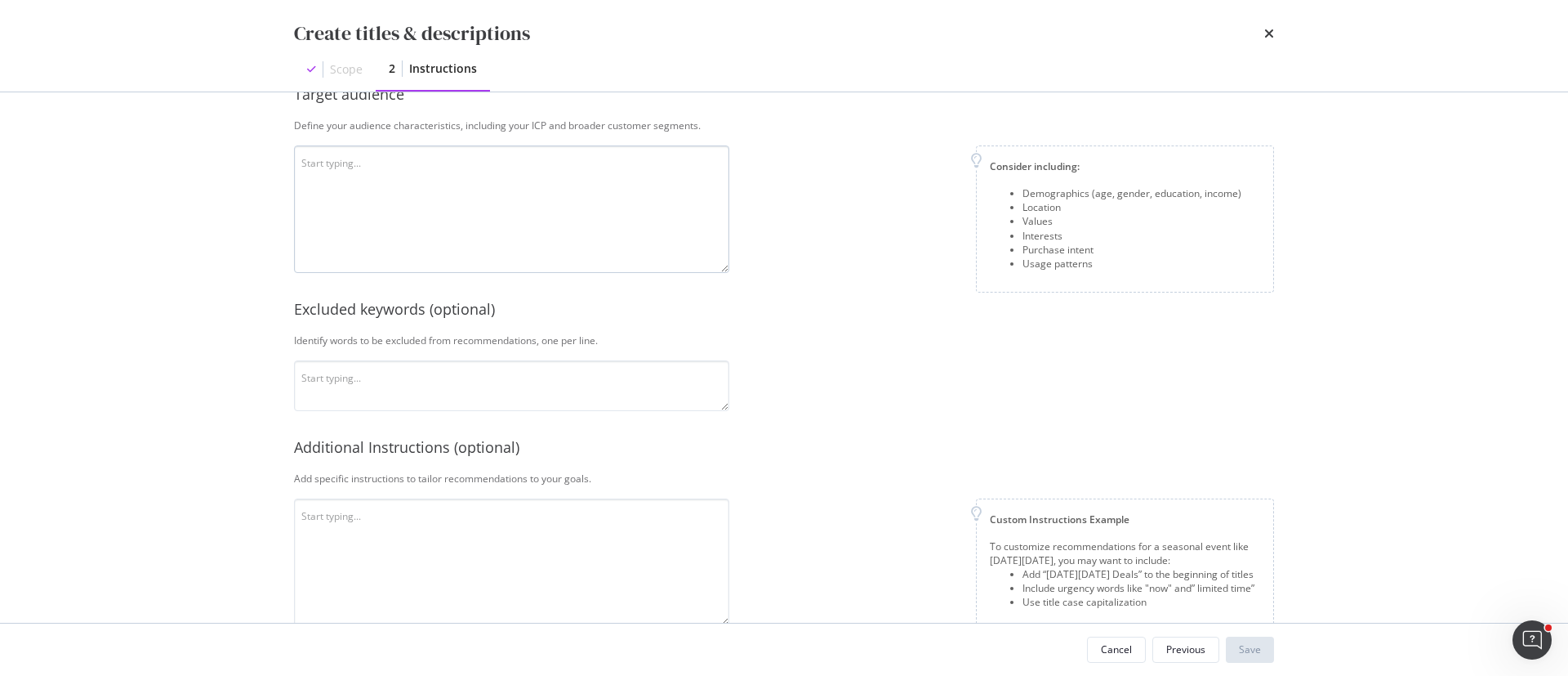
scroll to position [376, 0]
click at [549, 382] on textarea "modal" at bounding box center [511, 384] width 436 height 50
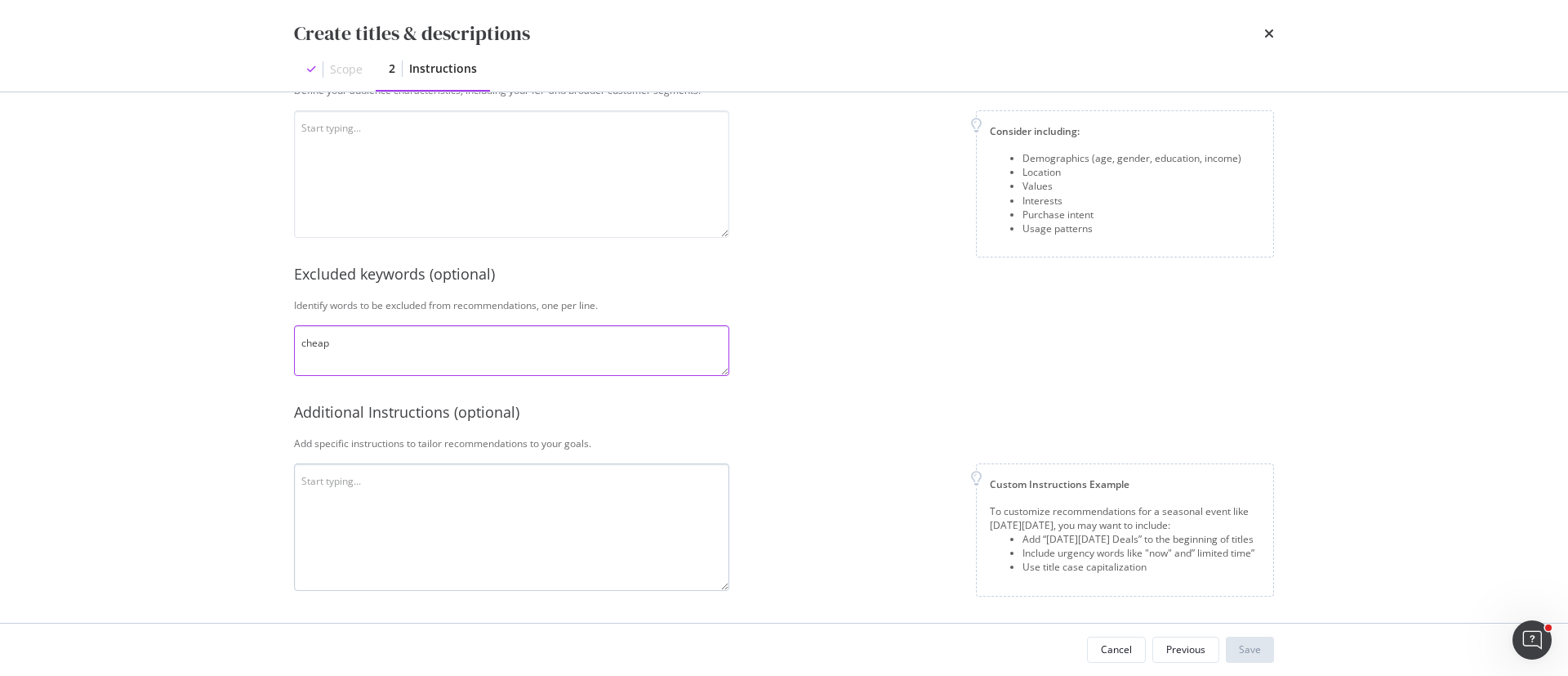
type textarea "cheap"
click at [553, 527] on textarea "modal" at bounding box center [511, 527] width 436 height 128
click at [1270, 36] on icon "times" at bounding box center [1269, 34] width 10 height 13
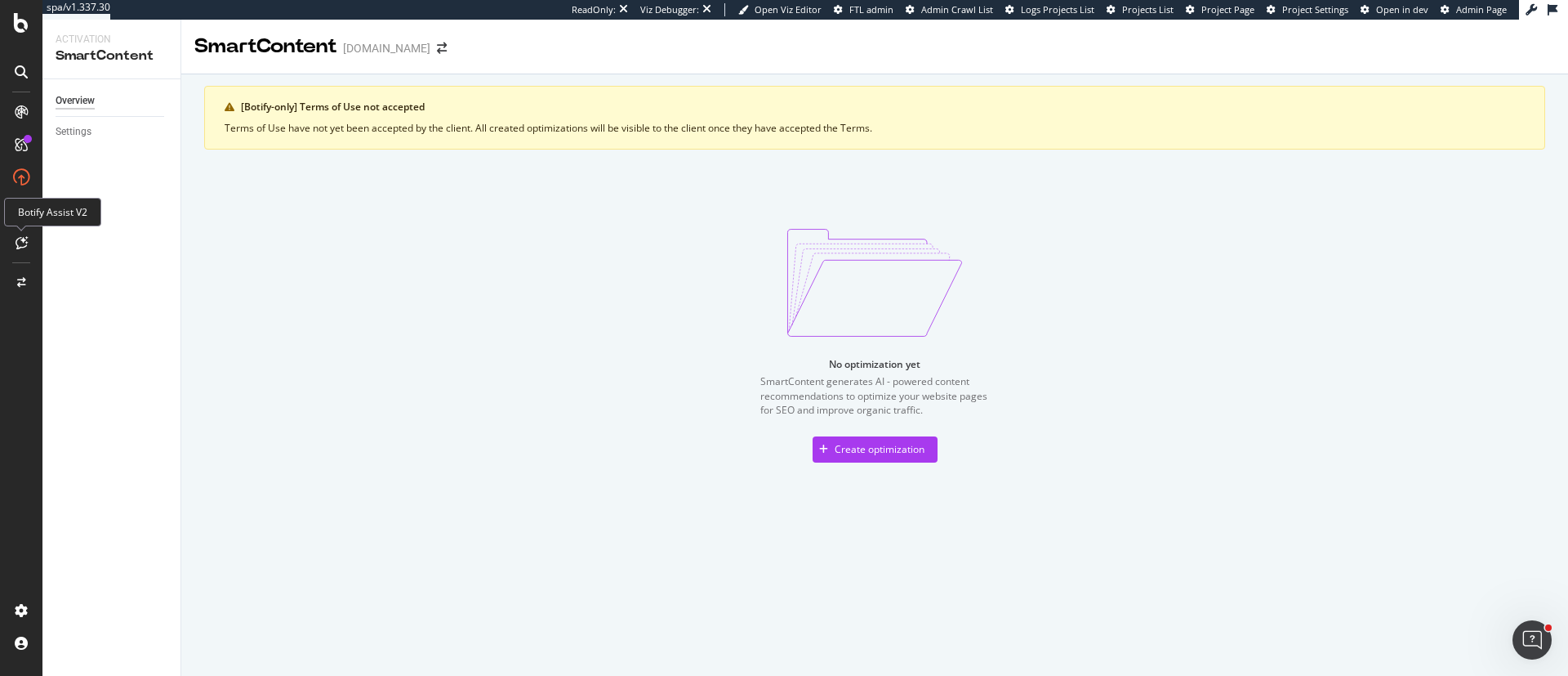
click at [25, 252] on div at bounding box center [21, 242] width 26 height 26
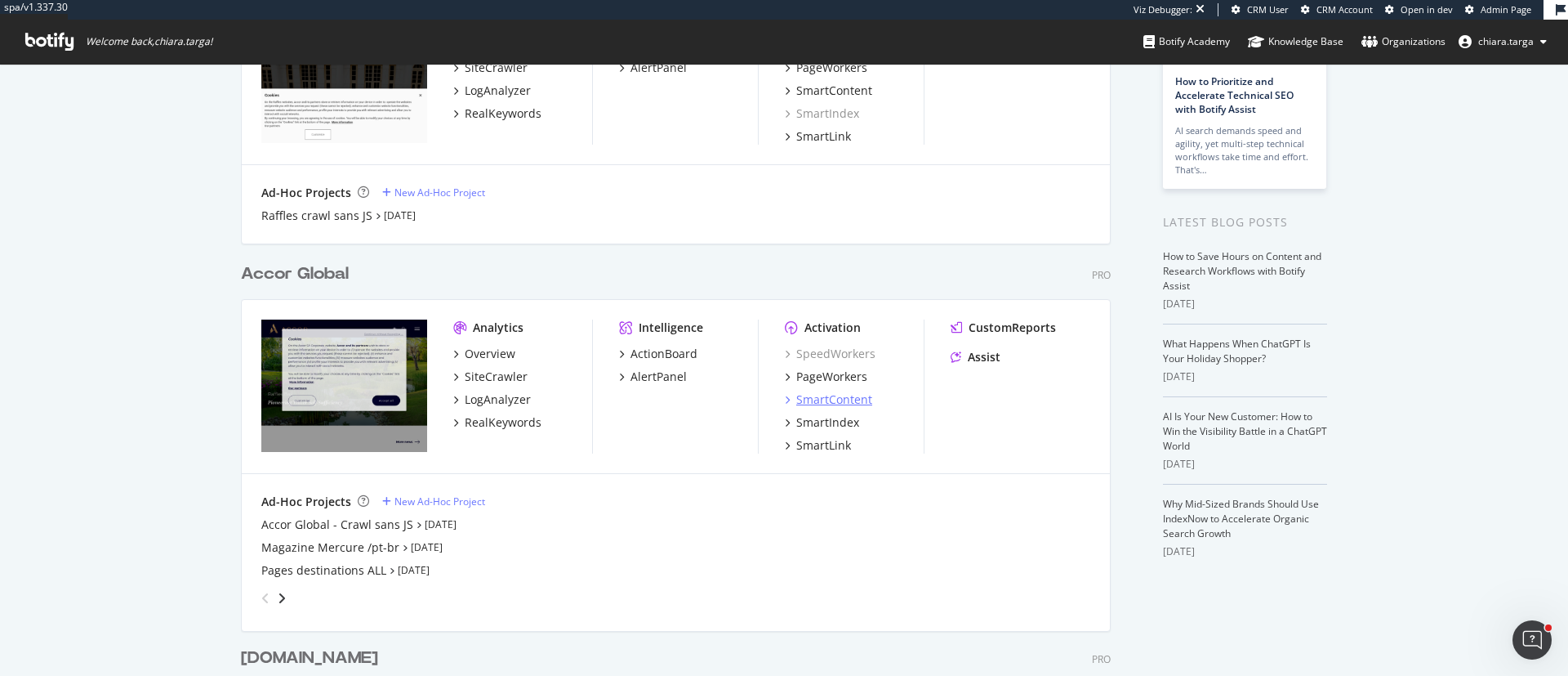
click at [829, 400] on div "SmartContent" at bounding box center [834, 399] width 76 height 16
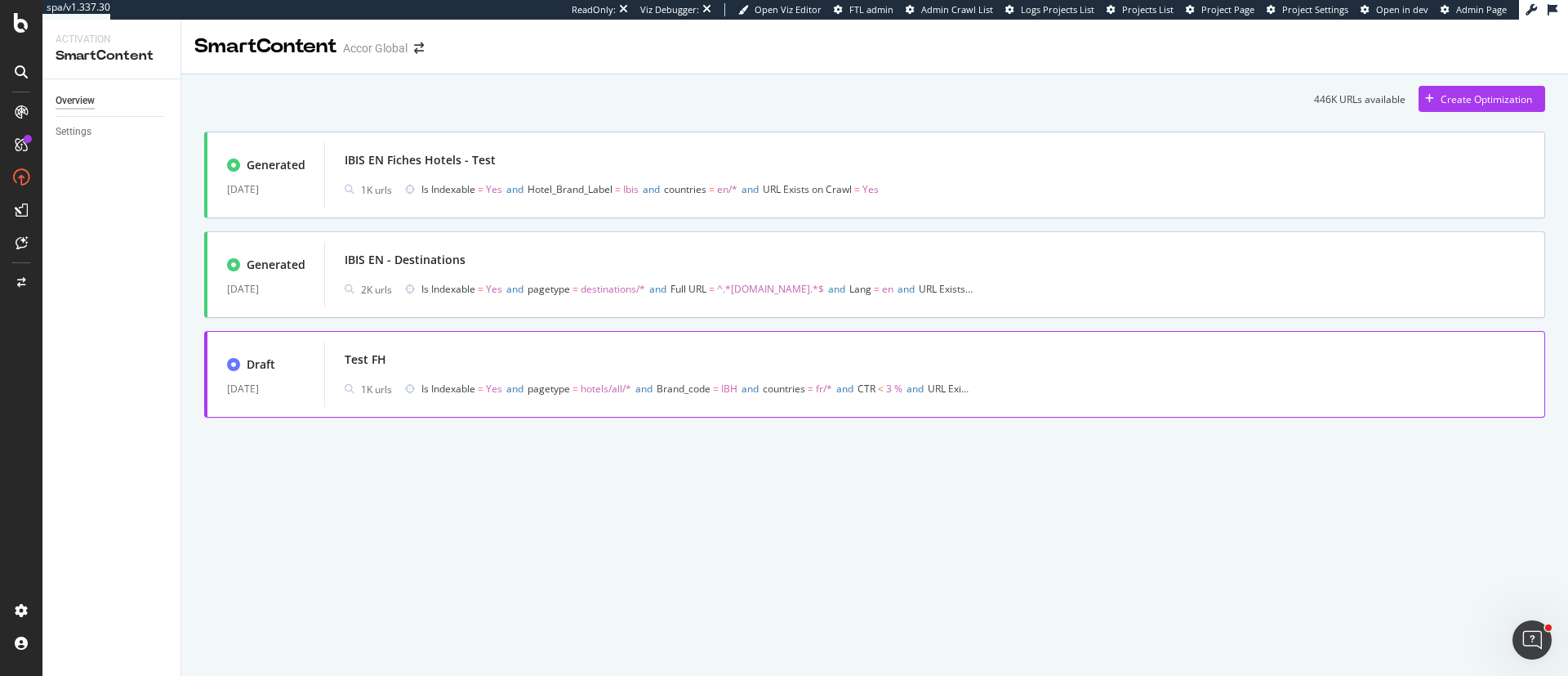
click at [621, 391] on span "hotels/all/*" at bounding box center [605, 388] width 50 height 14
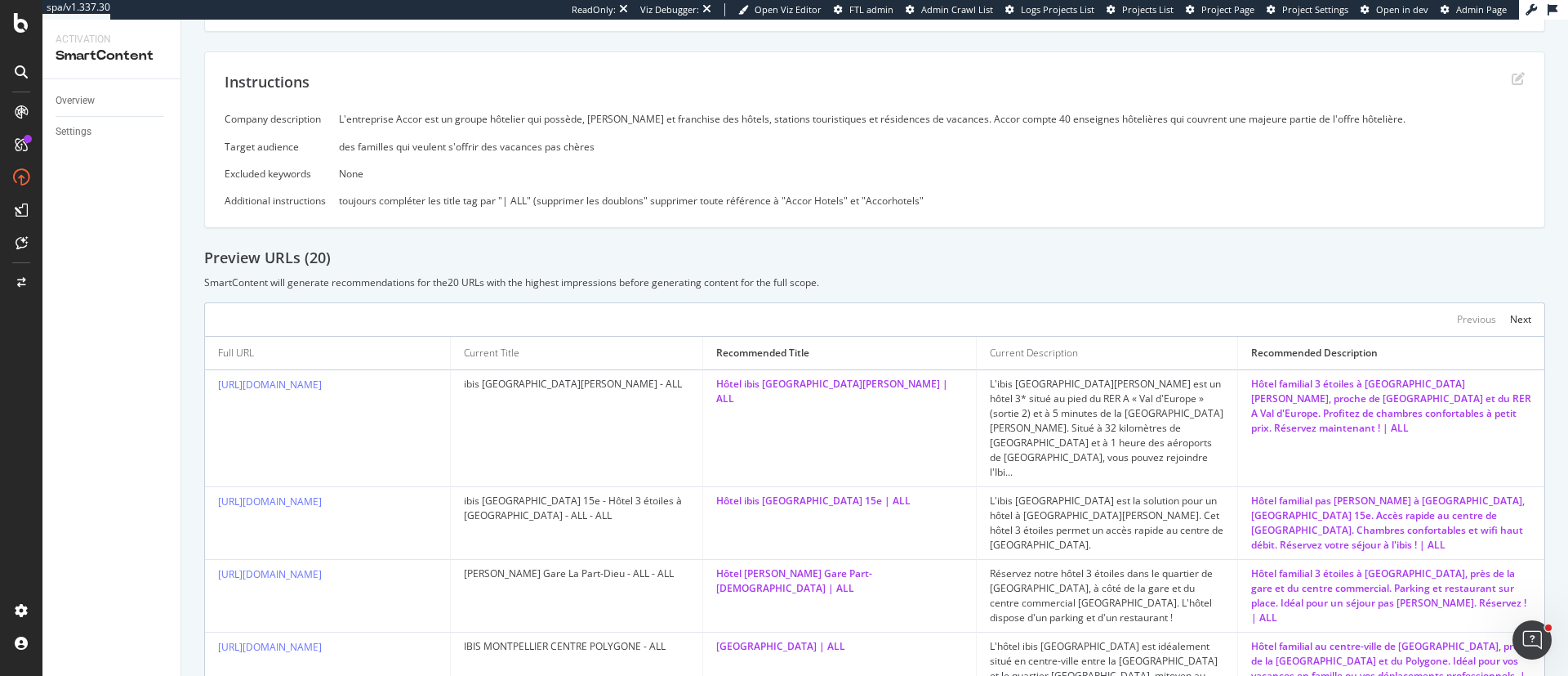
scroll to position [289, 0]
drag, startPoint x: 205, startPoint y: 258, endPoint x: 359, endPoint y: 251, distance: 154.2
click at [359, 251] on div "Preview URLs ( 20 )" at bounding box center [875, 256] width 1342 height 21
drag, startPoint x: 816, startPoint y: 346, endPoint x: 725, endPoint y: 352, distance: 91.2
click at [725, 352] on div "Recommended Title" at bounding box center [763, 352] width 93 height 15
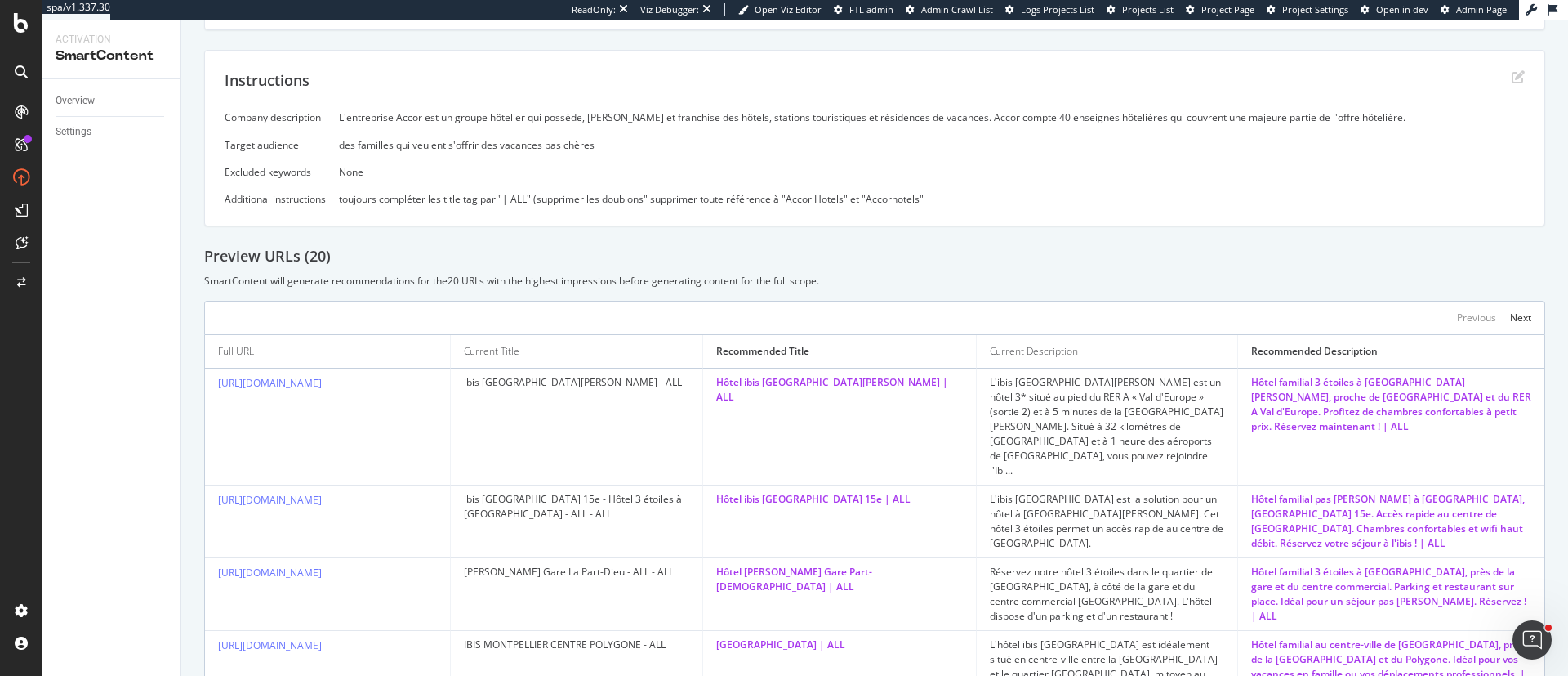
scroll to position [0, 0]
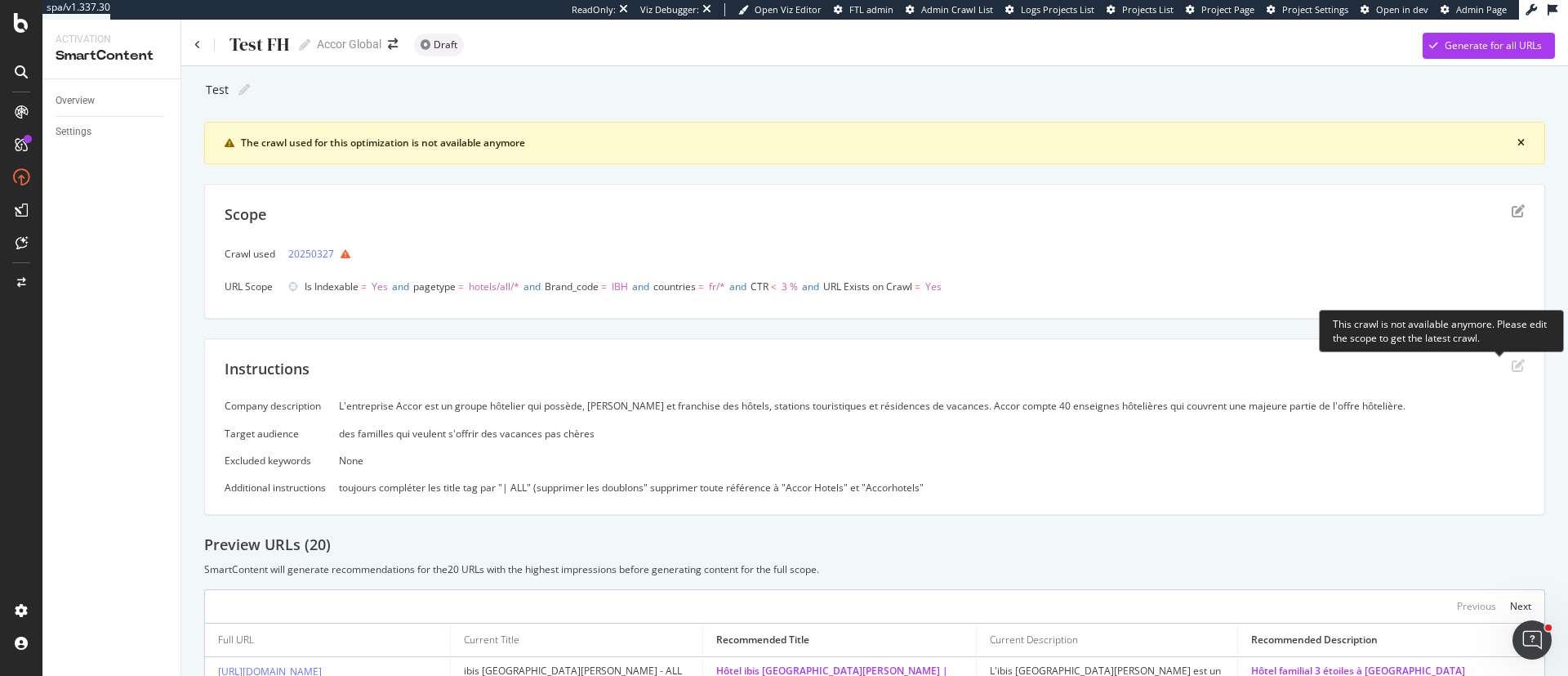
click at [1512, 368] on icon "edit" at bounding box center [1519, 365] width 13 height 13
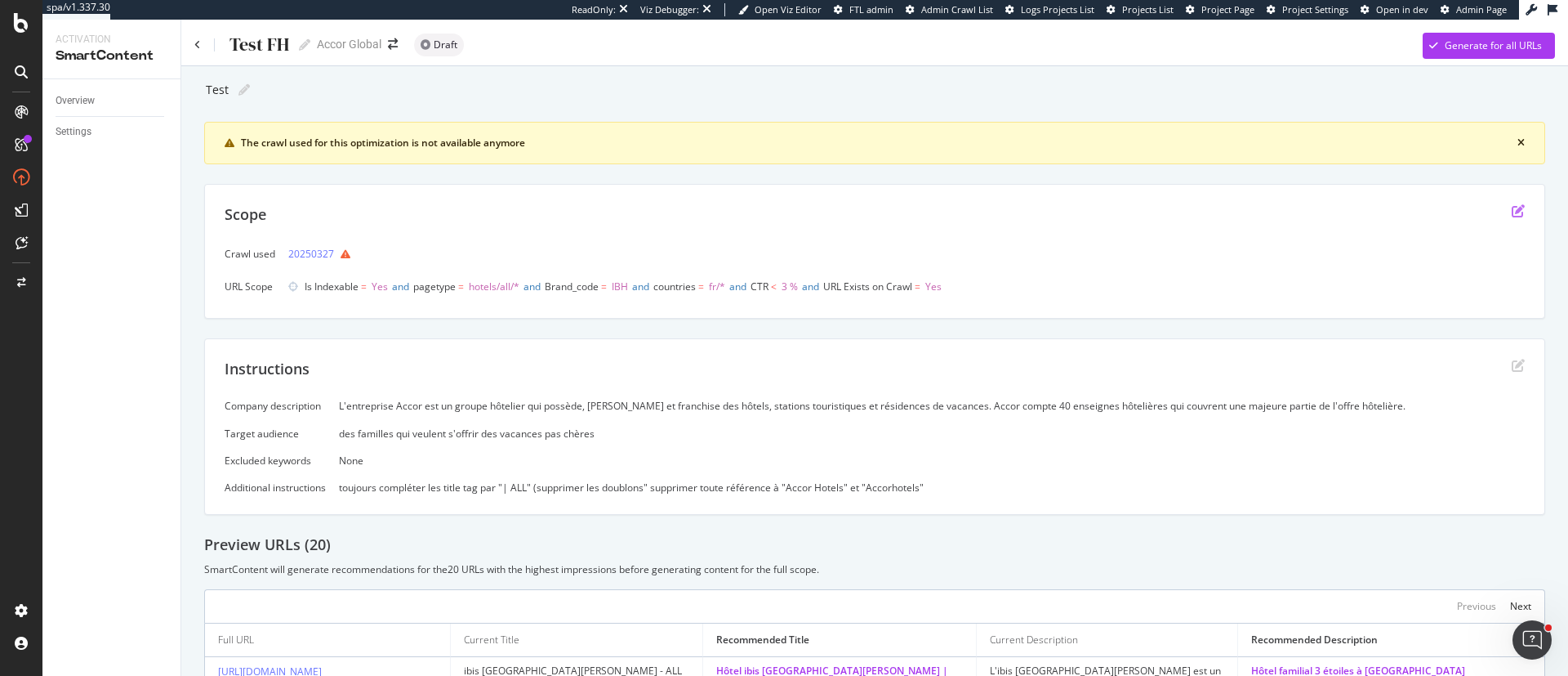
click at [1512, 216] on icon "edit" at bounding box center [1519, 211] width 13 height 13
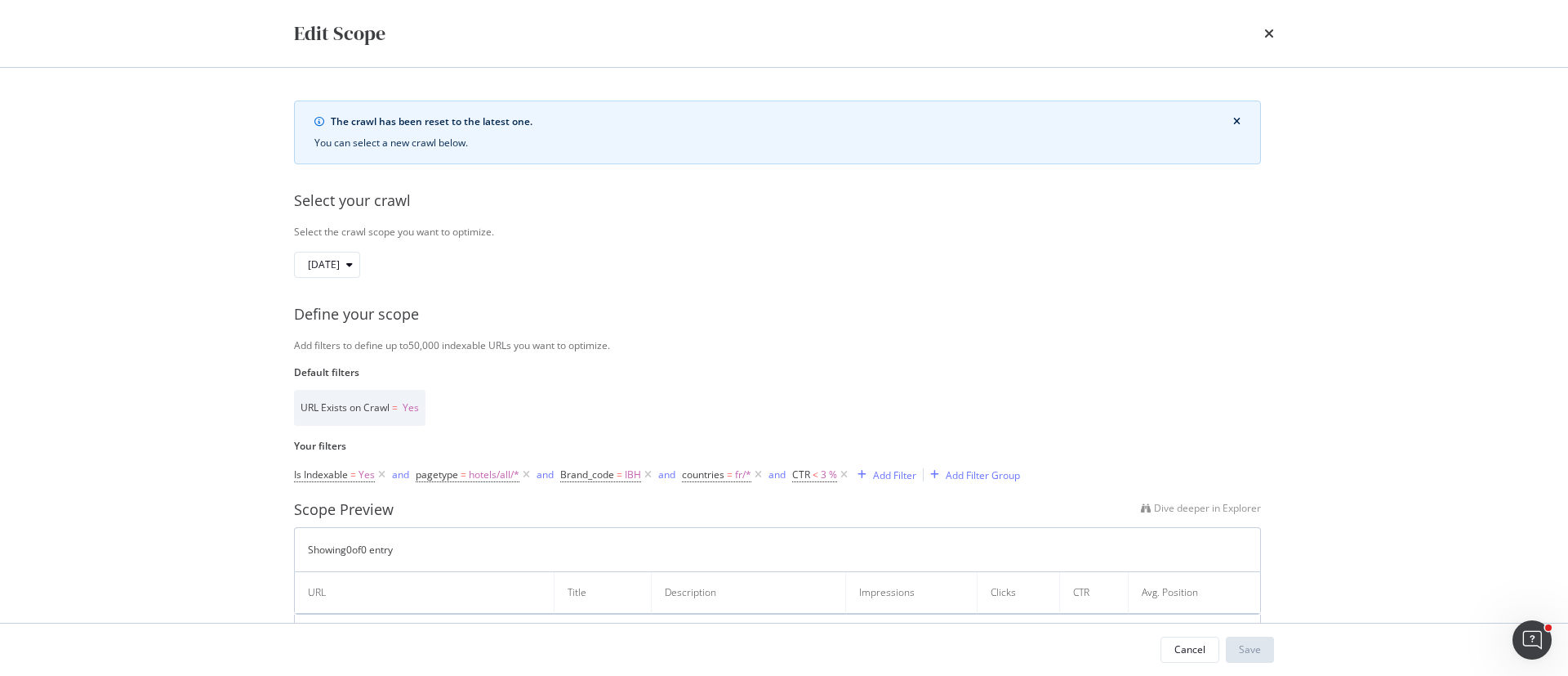
click at [354, 249] on div "The crawl has been reset to the latest one. You can select a new crawl below. S…" at bounding box center [784, 407] width 980 height 612
click at [355, 254] on div "[DATE]" at bounding box center [333, 264] width 51 height 23
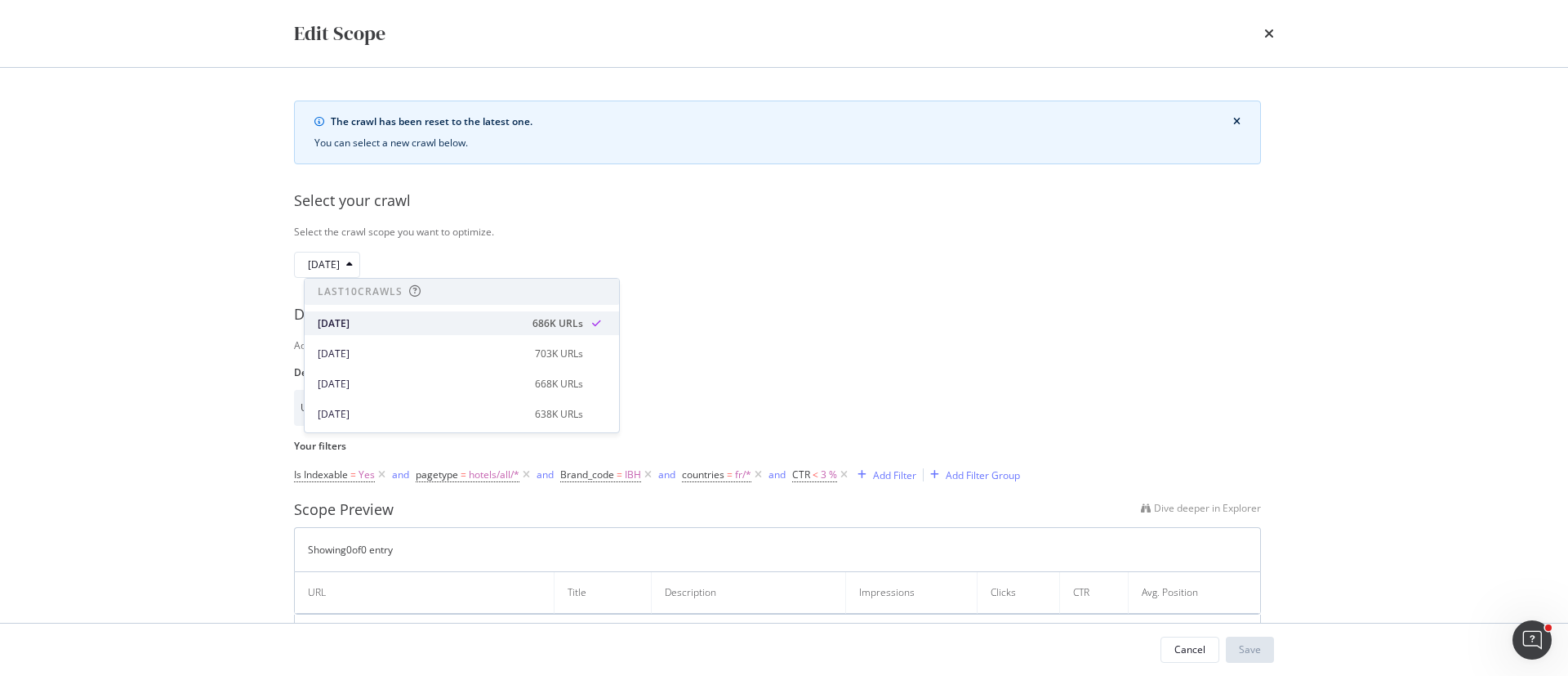
click at [365, 322] on div "[DATE]" at bounding box center [420, 323] width 205 height 15
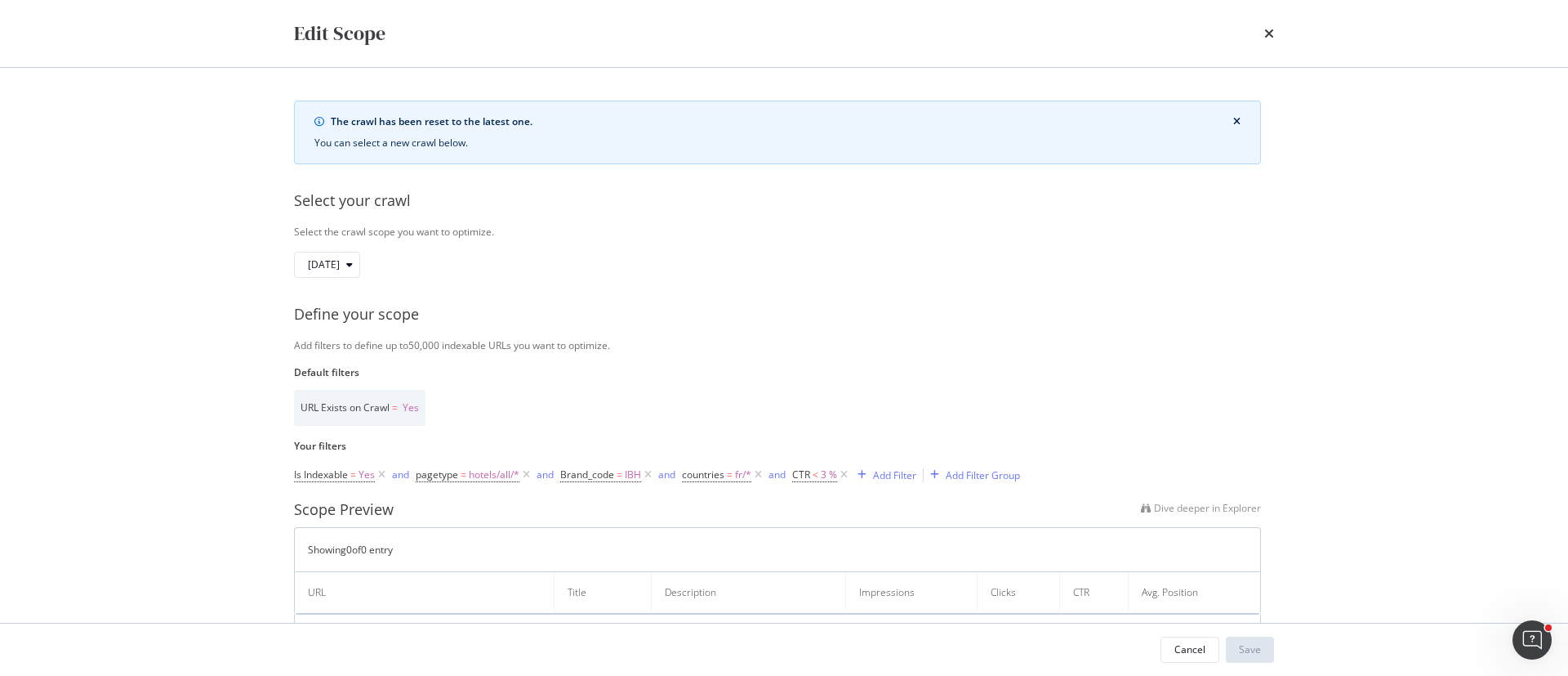
scroll to position [122, 0]
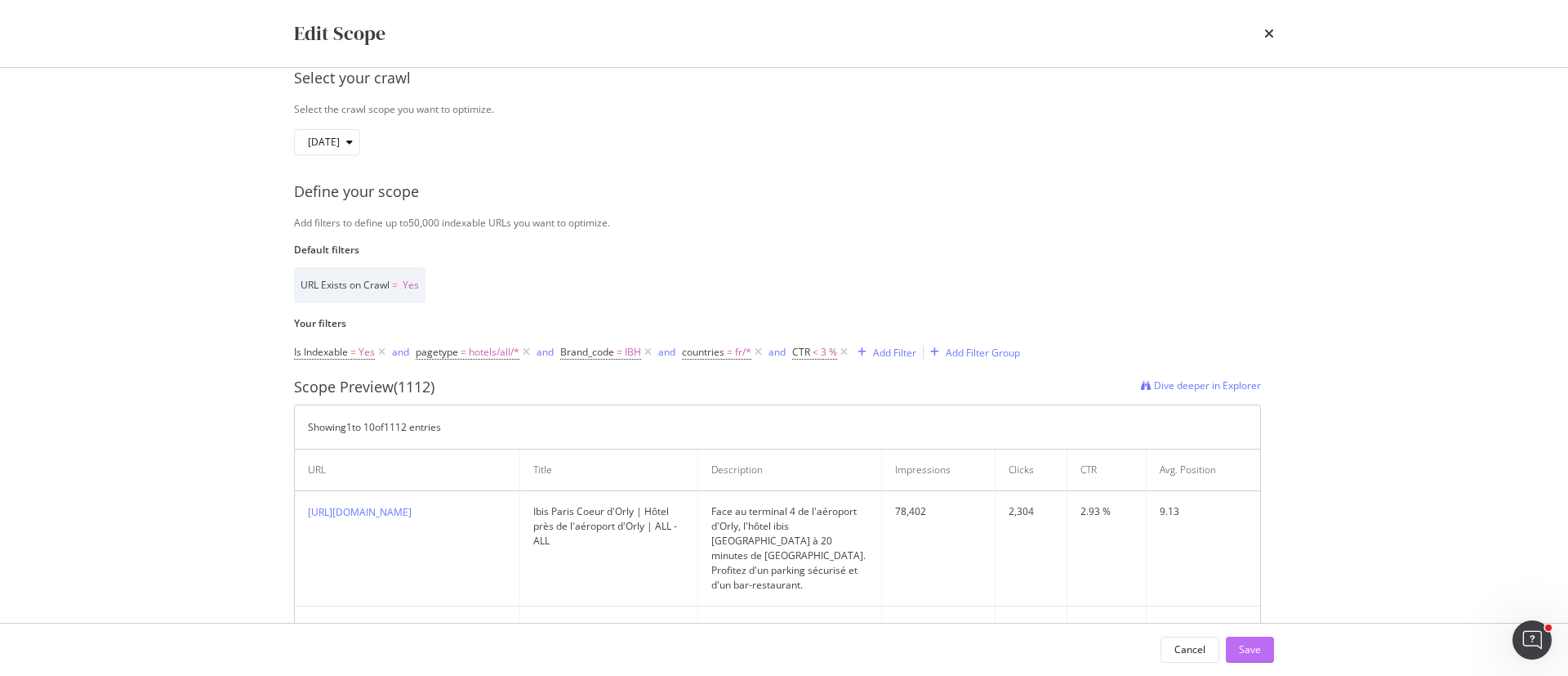
click at [1235, 647] on button "Save" at bounding box center [1250, 650] width 48 height 26
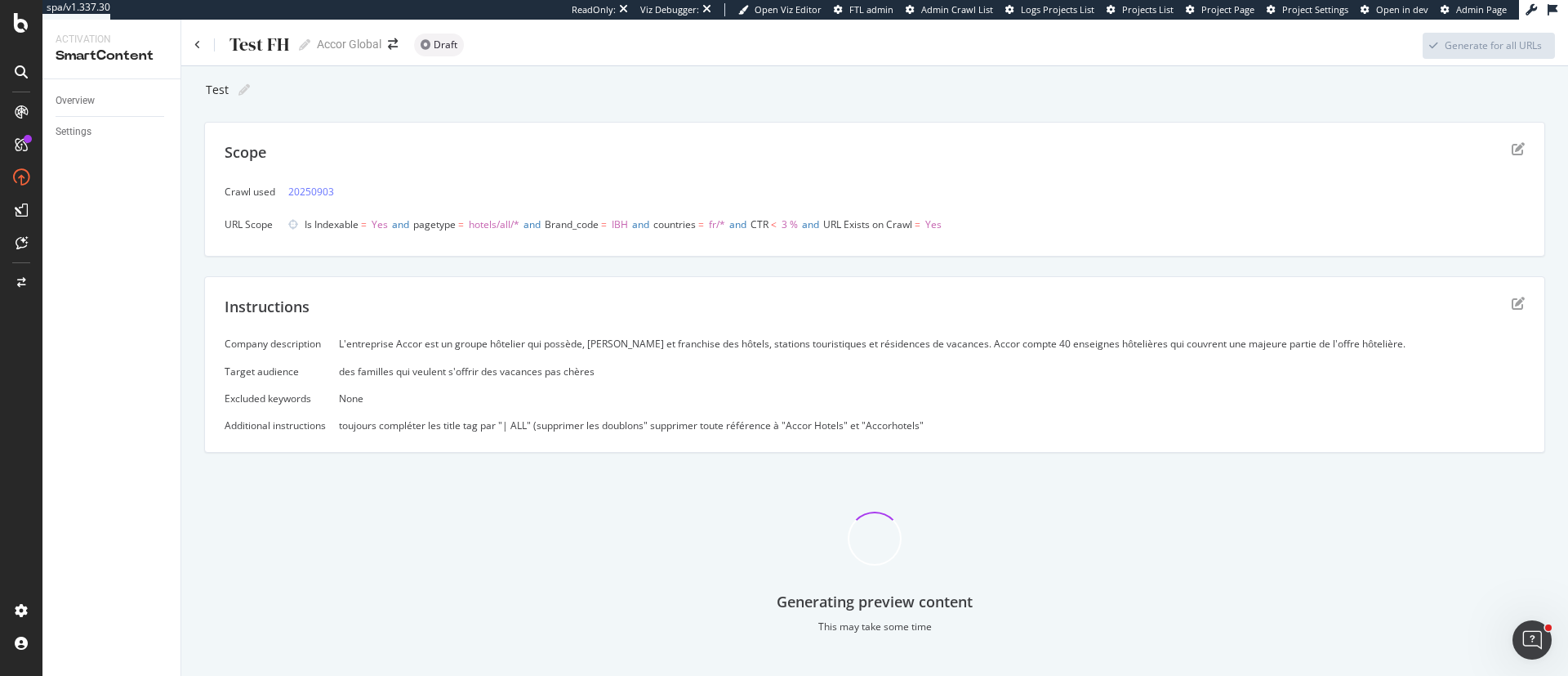
click at [205, 48] on div "Test FH Test FH" at bounding box center [252, 45] width 116 height 25
click at [199, 48] on icon at bounding box center [197, 45] width 6 height 10
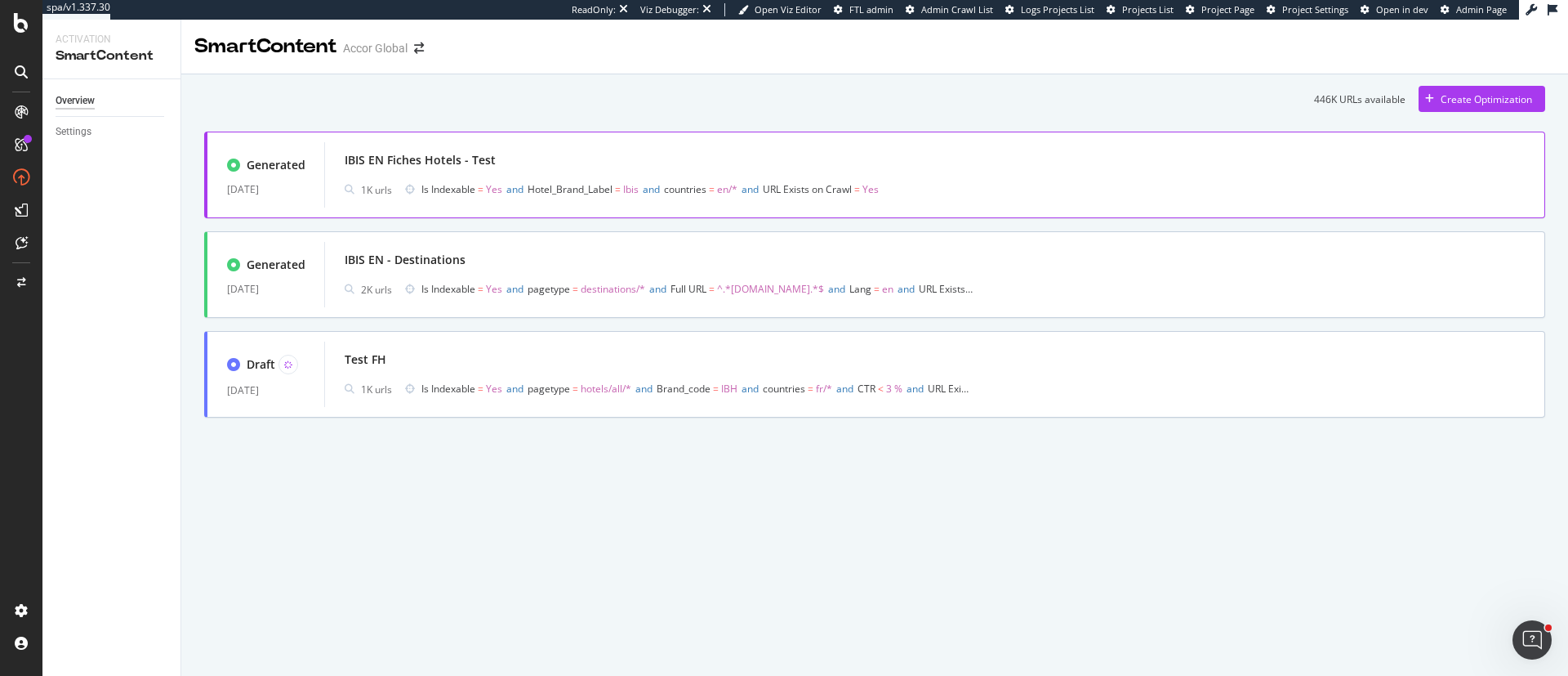
click at [496, 179] on span "Is Indexable = Yes and Hotel_Brand_Label = Ibis and countries = en/* and URL Ex…" at bounding box center [698, 189] width 552 height 23
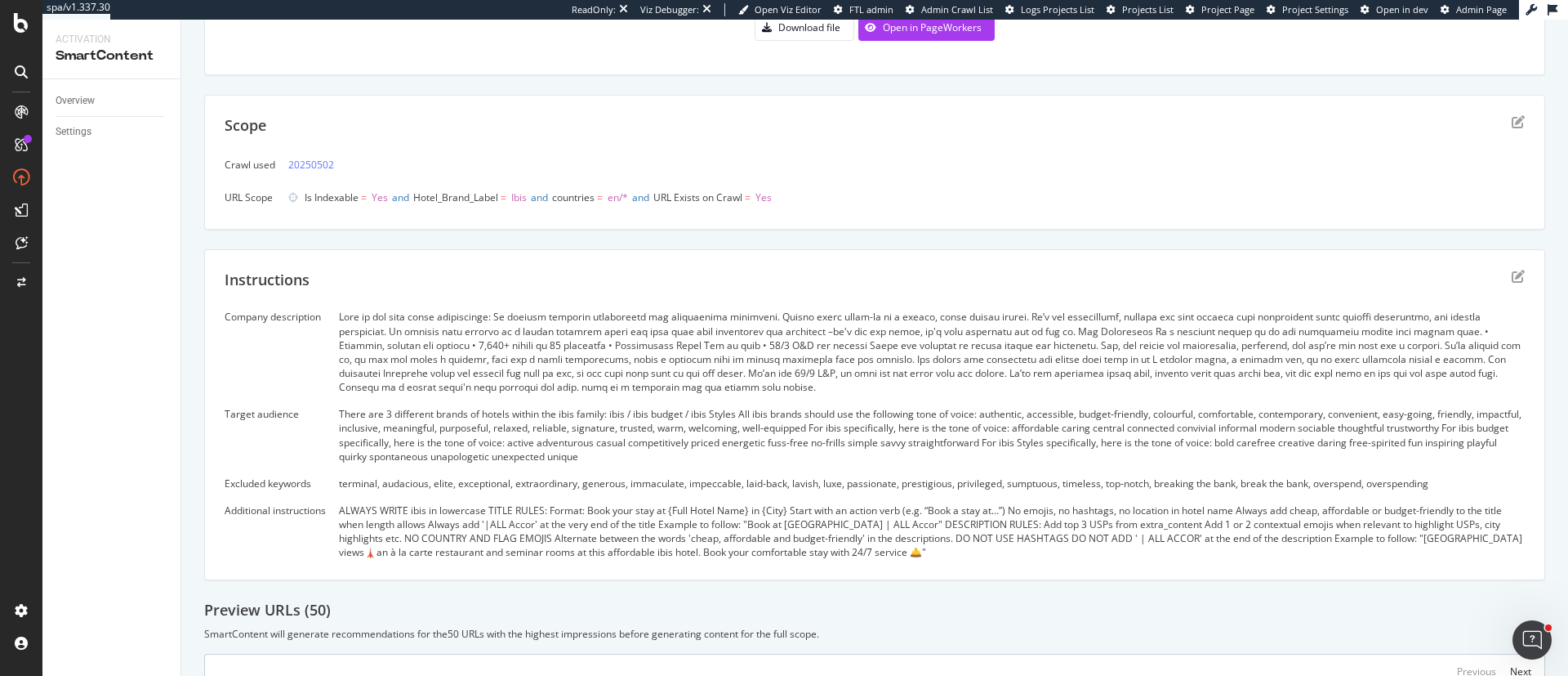
scroll to position [239, 0]
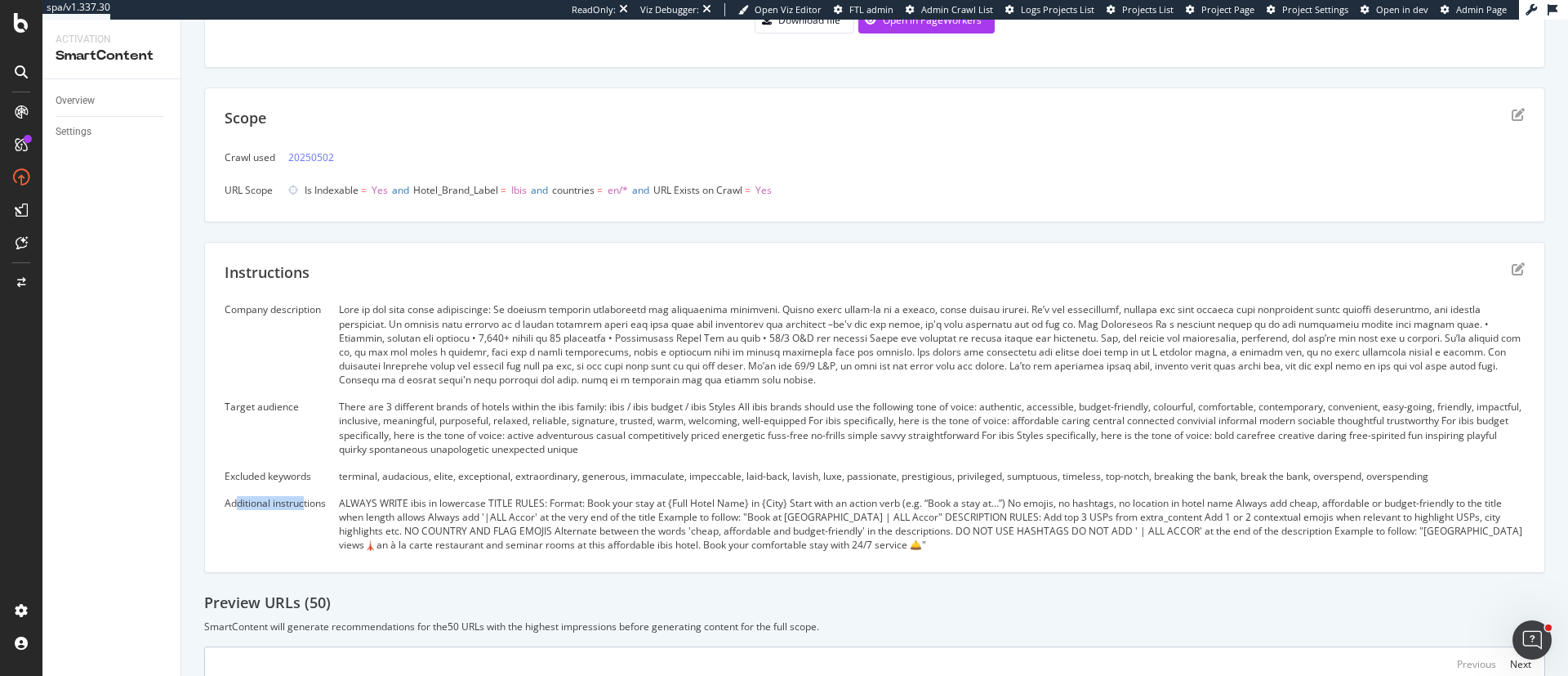
drag, startPoint x: 237, startPoint y: 510, endPoint x: 304, endPoint y: 502, distance: 67.5
click at [304, 502] on div "Company description Target audience There are 3 different brands of hotels with…" at bounding box center [875, 427] width 1300 height 249
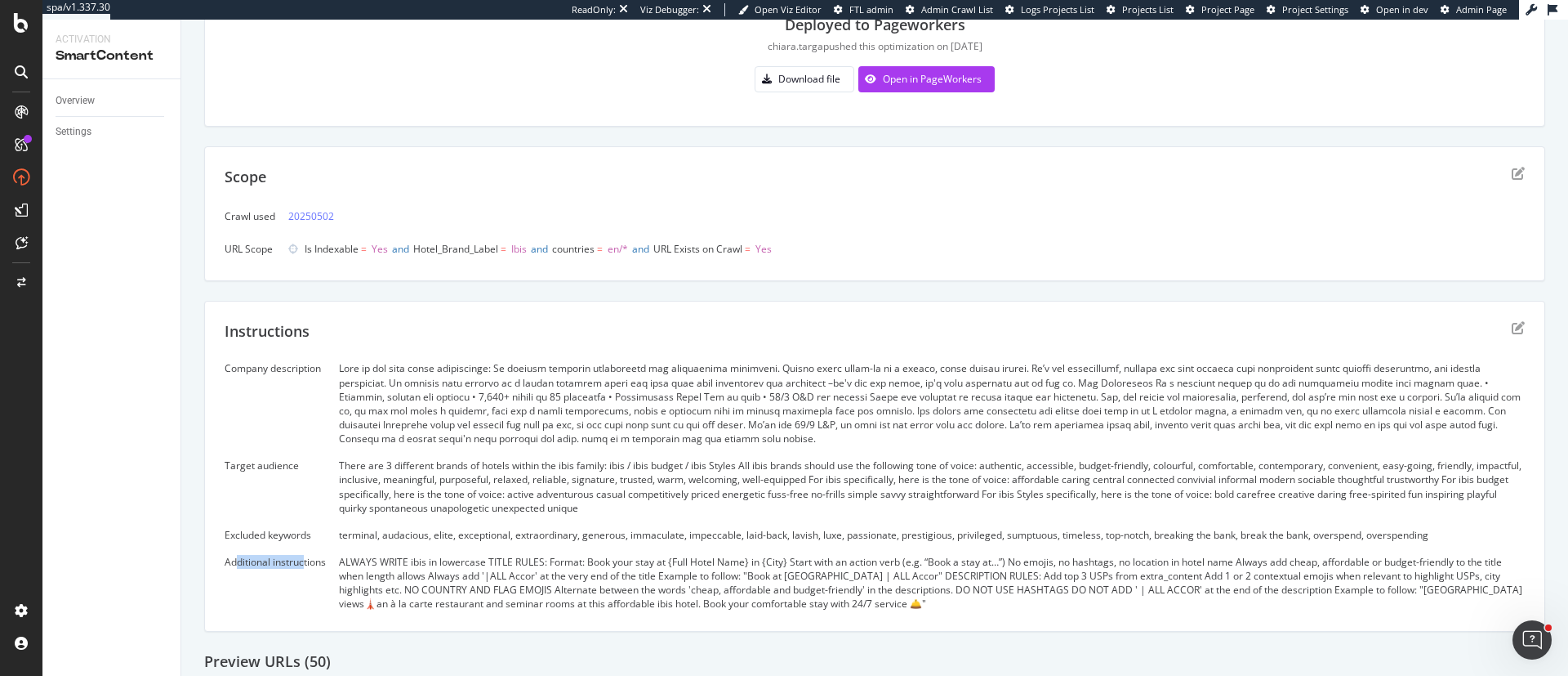
scroll to position [0, 0]
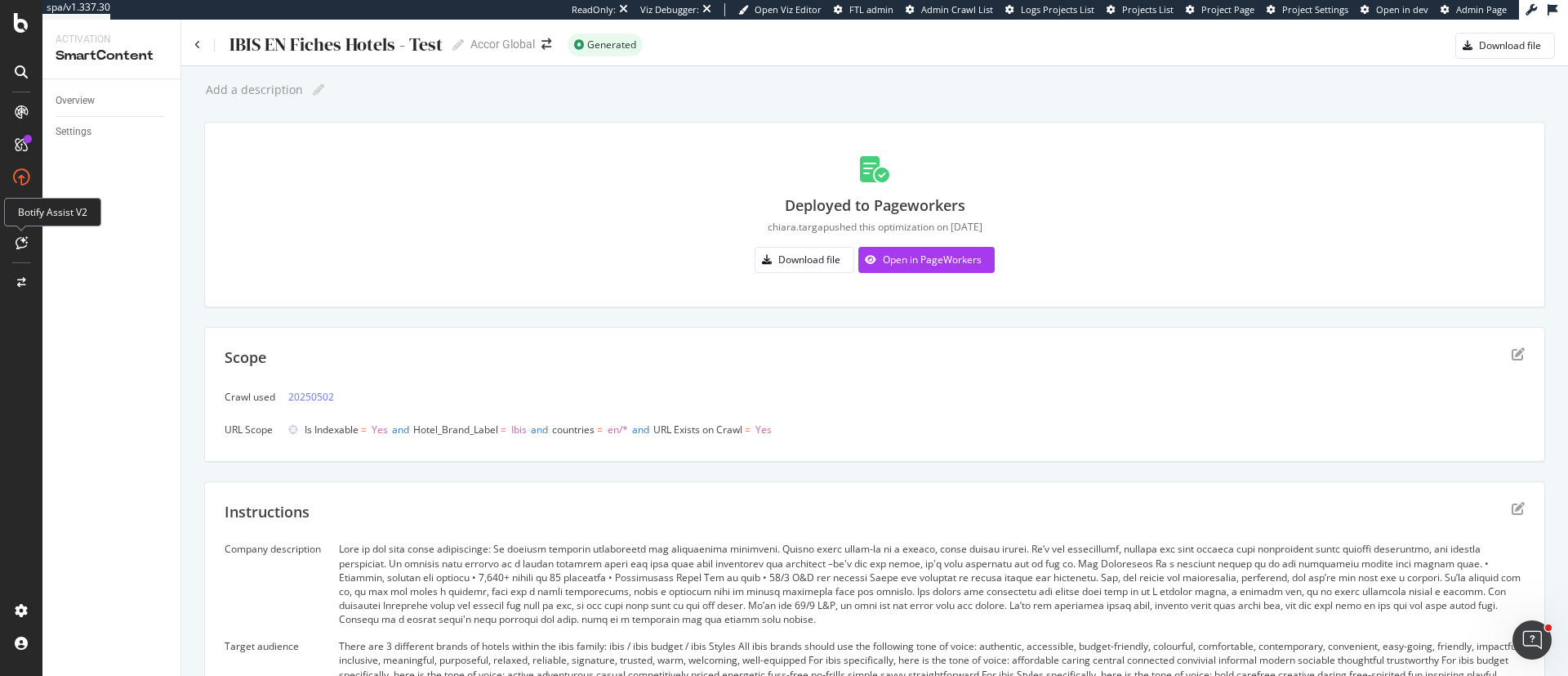
click at [18, 241] on icon at bounding box center [21, 242] width 12 height 13
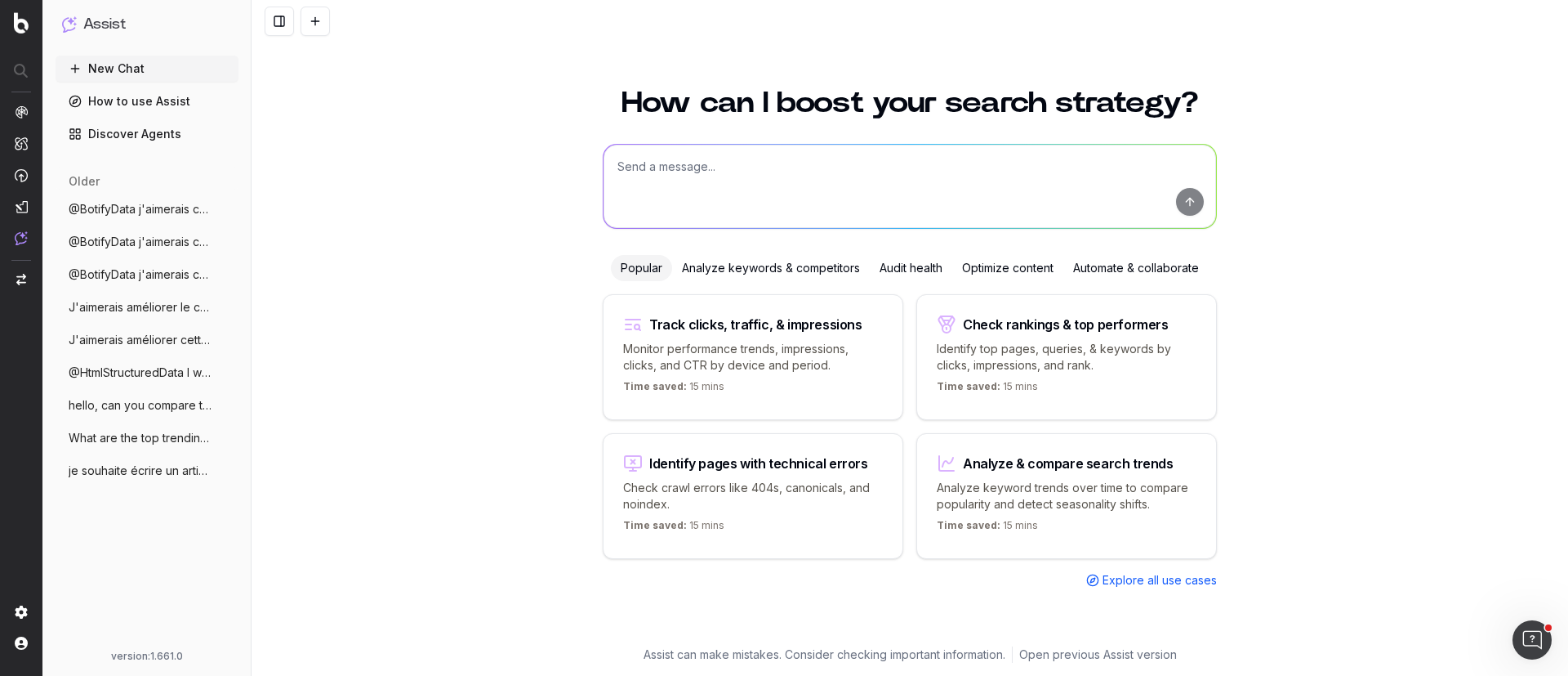
click at [662, 174] on textarea at bounding box center [910, 185] width 613 height 83
click at [675, 173] on textarea at bounding box center [910, 185] width 613 height 83
type textarea "c"
type textarea "can you optimize h1 for the top 10 hotel page on raffles"
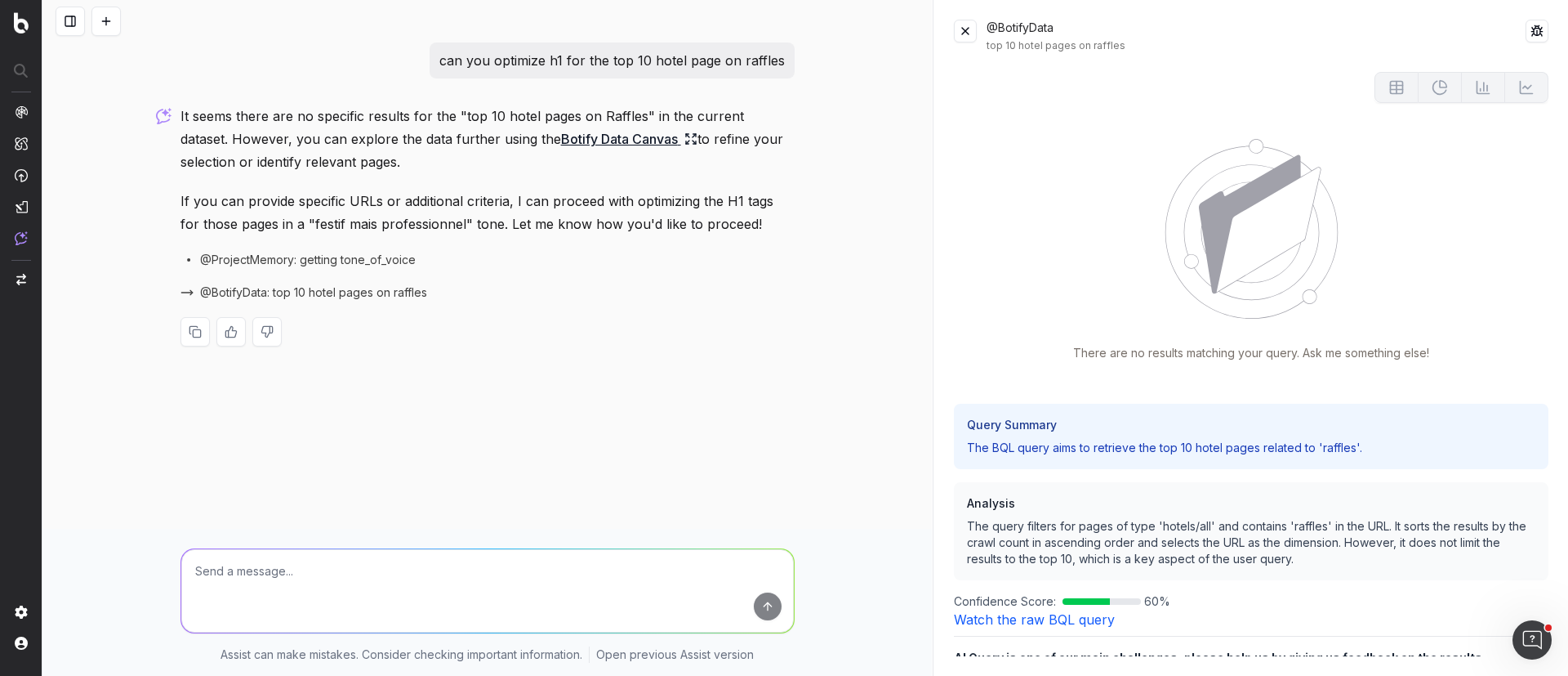
click at [263, 596] on textarea at bounding box center [488, 590] width 613 height 83
paste textarea "https://www.raffles.com/istanbul/"
type textarea "can you optimize meta tags for https://www.raffles.com/istanbul/"
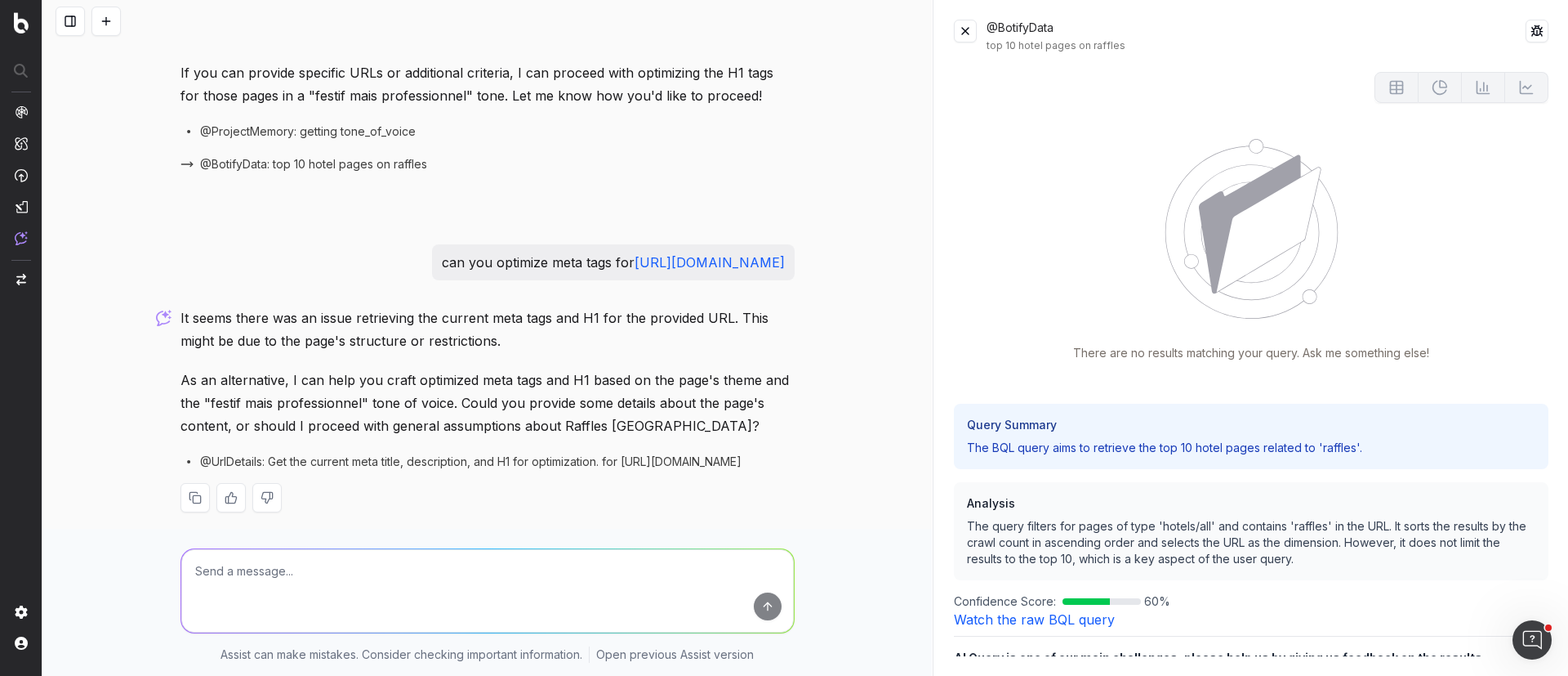
scroll to position [138, 0]
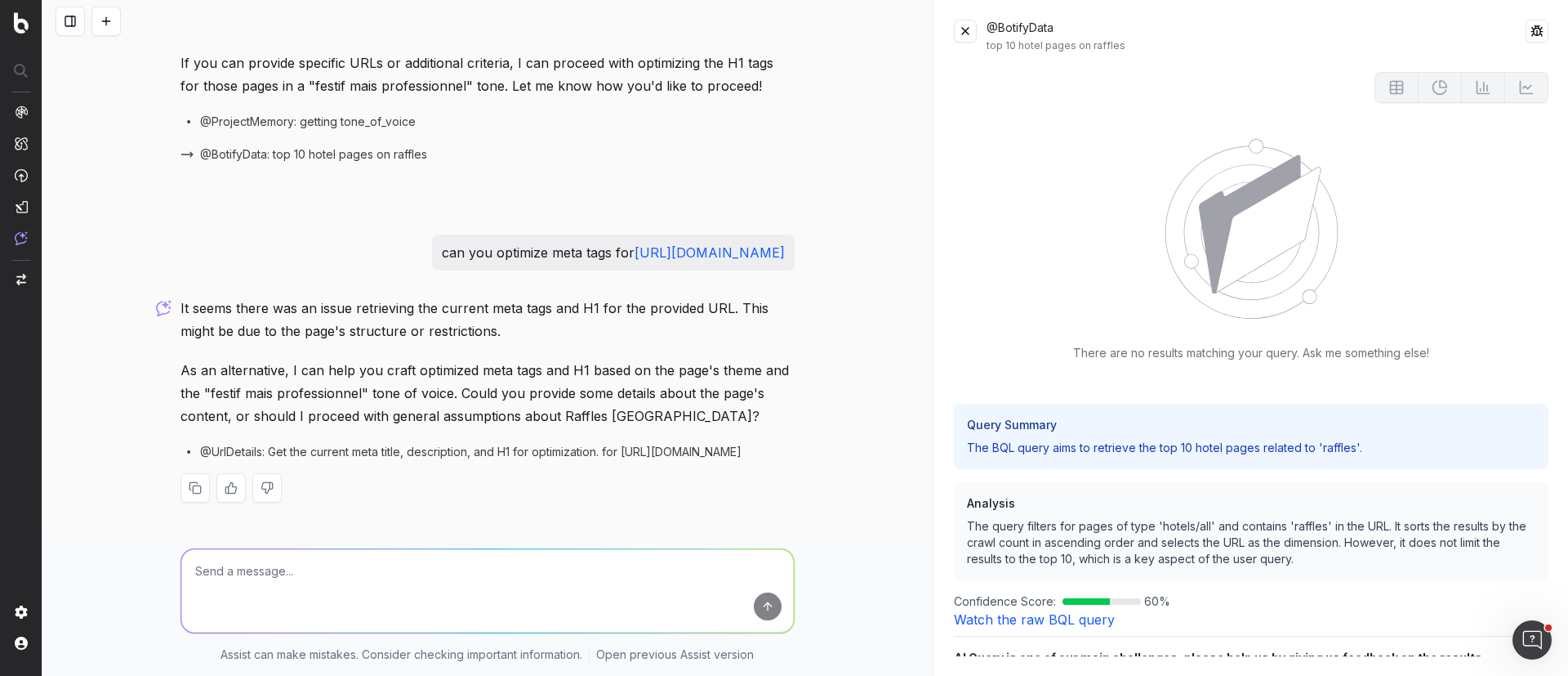
click at [962, 35] on button at bounding box center [965, 30] width 23 height 23
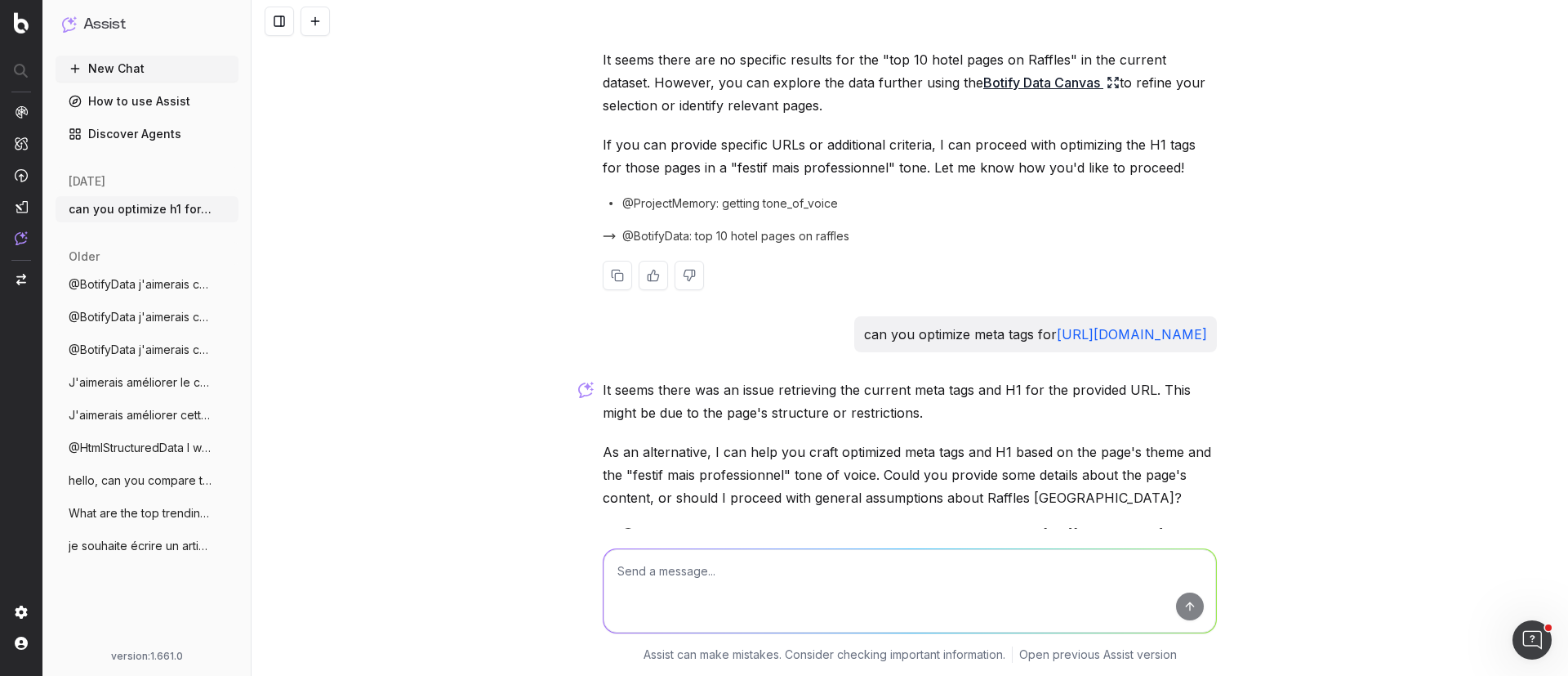
scroll to position [55, 0]
click at [1057, 335] on link "https://www.raffles.com/istanbul/" at bounding box center [1131, 336] width 151 height 16
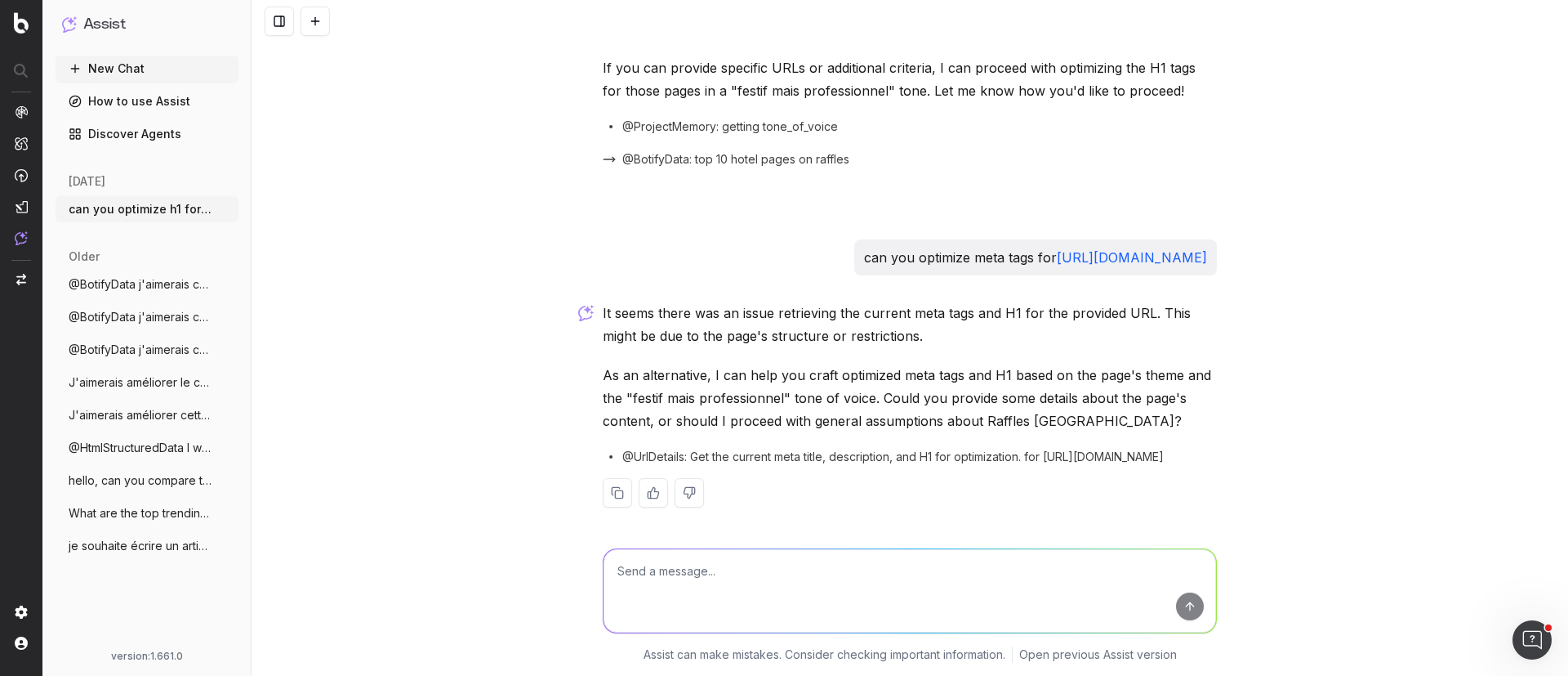
scroll to position [138, 0]
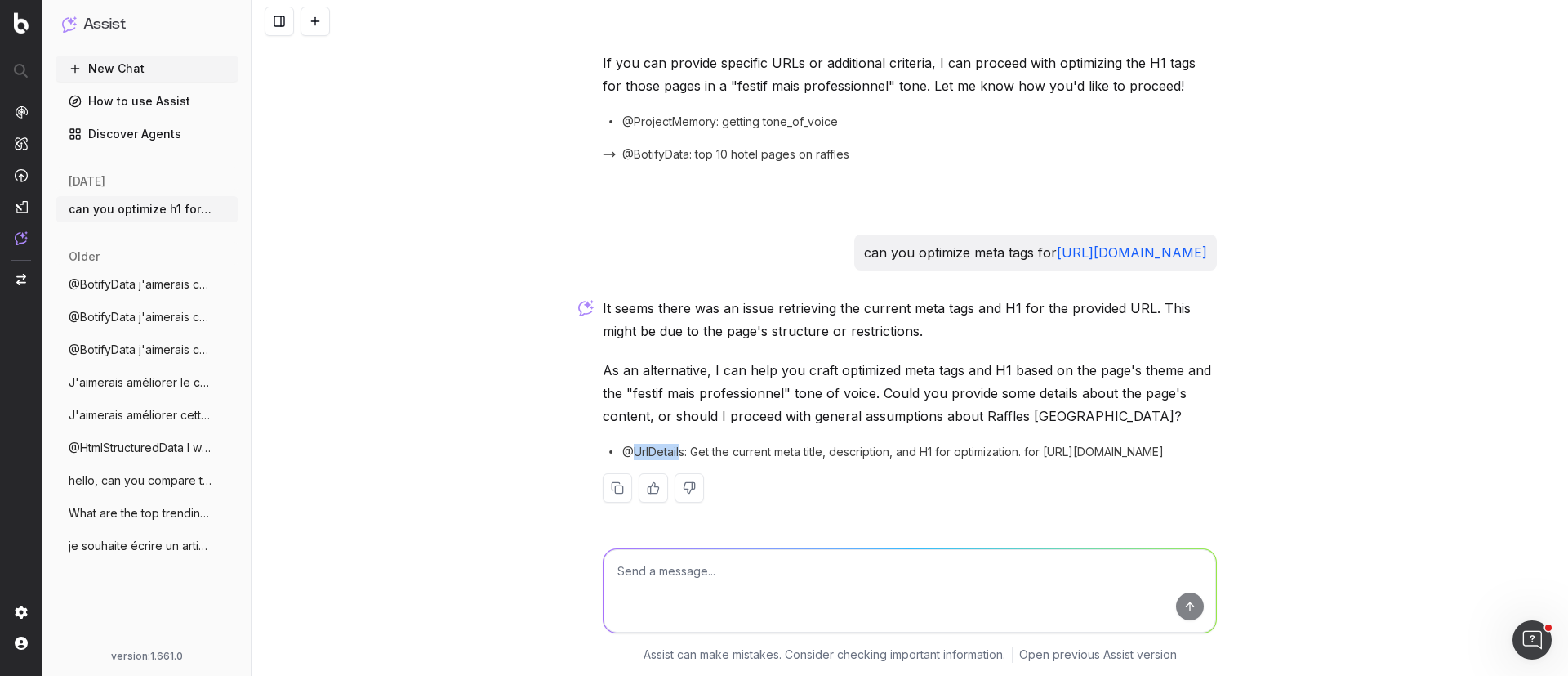
drag, startPoint x: 620, startPoint y: 447, endPoint x: 669, endPoint y: 446, distance: 49.0
click at [669, 446] on span "@UrlDetails: Get the current meta title, description, and H1 for optimization. …" at bounding box center [893, 452] width 542 height 16
drag, startPoint x: 679, startPoint y: 449, endPoint x: 626, endPoint y: 438, distance: 54.1
click at [626, 438] on div "It seems there was an issue retrieving the current meta tags and H1 for the pro…" at bounding box center [910, 413] width 615 height 232
click at [763, 564] on textarea at bounding box center [910, 590] width 613 height 83
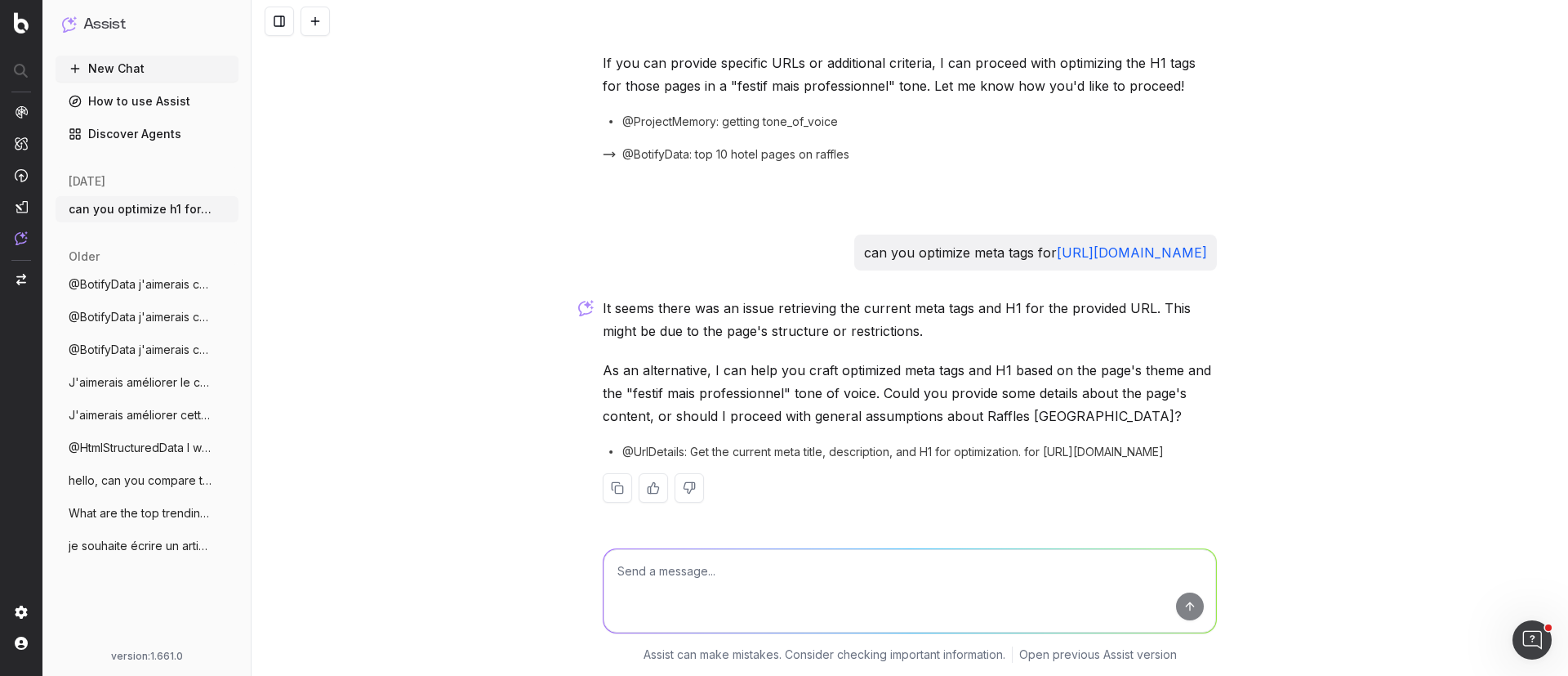
click at [644, 445] on span "@UrlDetails: Get the current meta title, description, and H1 for optimization. …" at bounding box center [893, 452] width 542 height 16
click at [691, 583] on textarea at bounding box center [910, 590] width 613 height 83
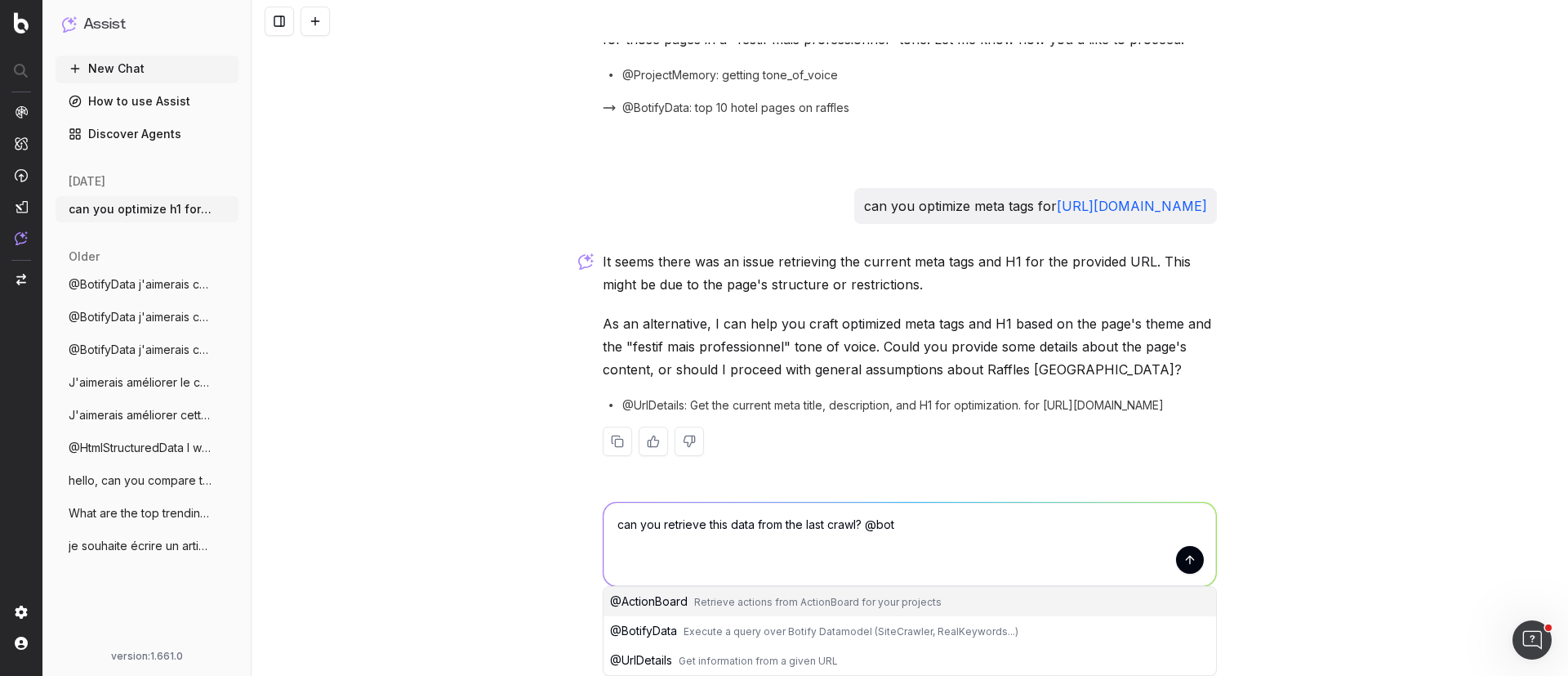
scroll to position [155, 0]
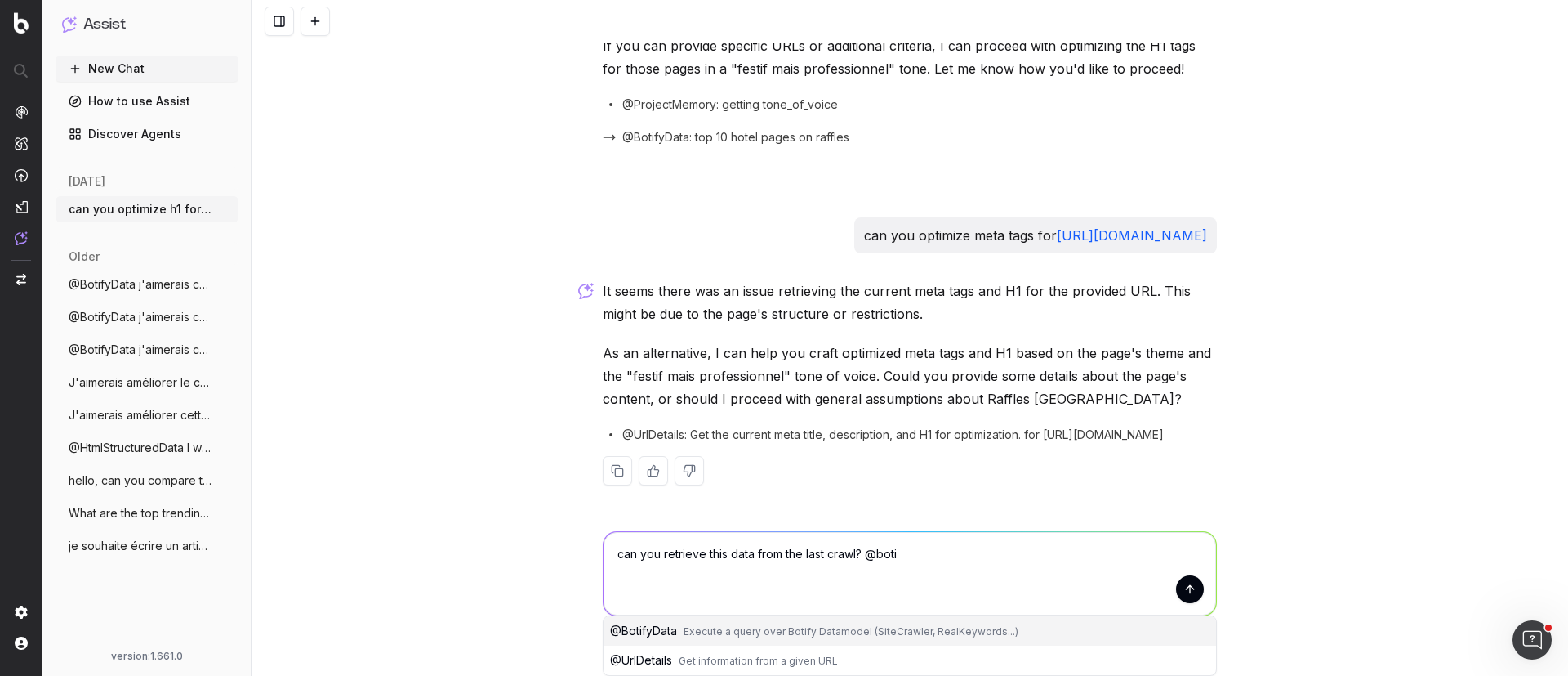
click at [684, 625] on span "Execute a query over Botify Datamodel (SiteCrawler, RealKeywords...)" at bounding box center [851, 630] width 335 height 12
type textarea "can you retrieve this data from the last crawl? @BotifyData"
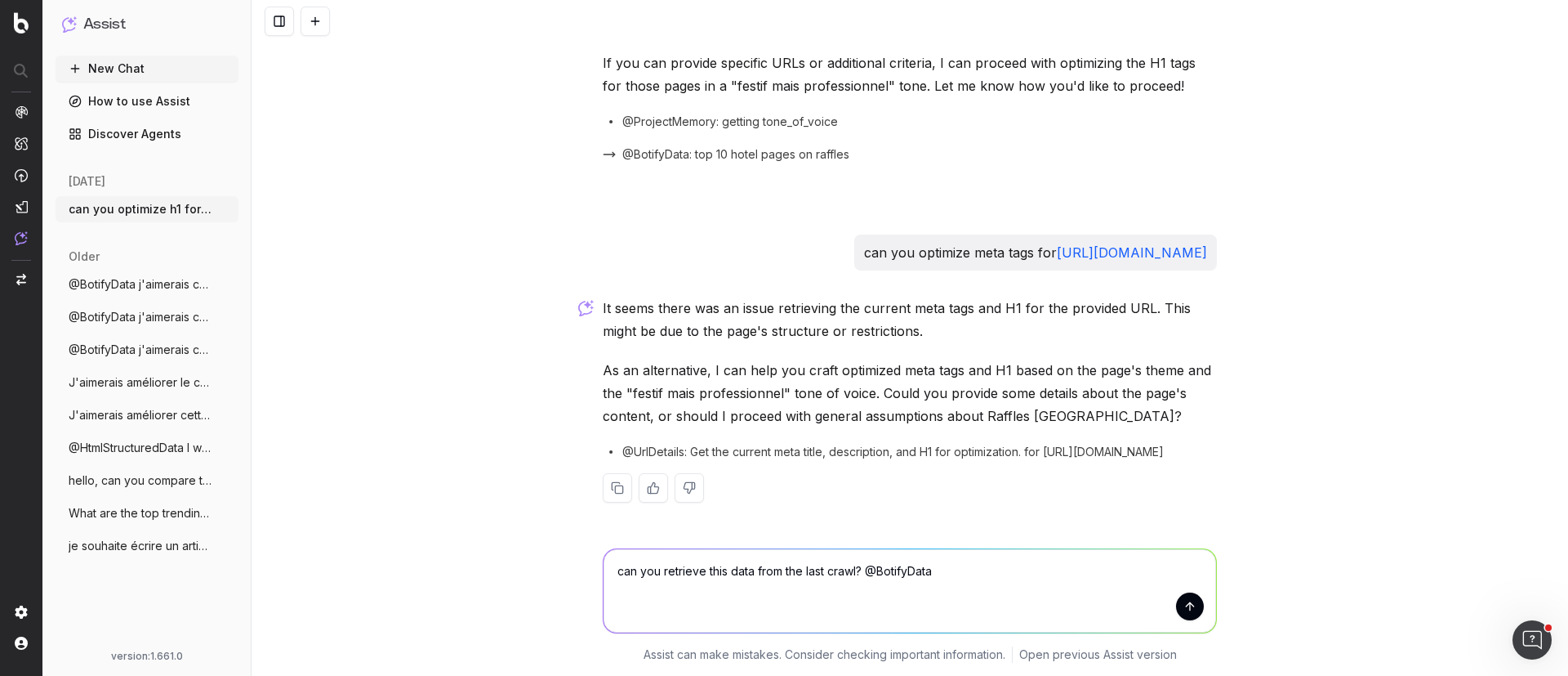
click at [1184, 622] on textarea "can you retrieve this data from the last crawl? @BotifyData" at bounding box center [910, 590] width 613 height 83
click at [1184, 609] on button "submit" at bounding box center [1190, 606] width 27 height 27
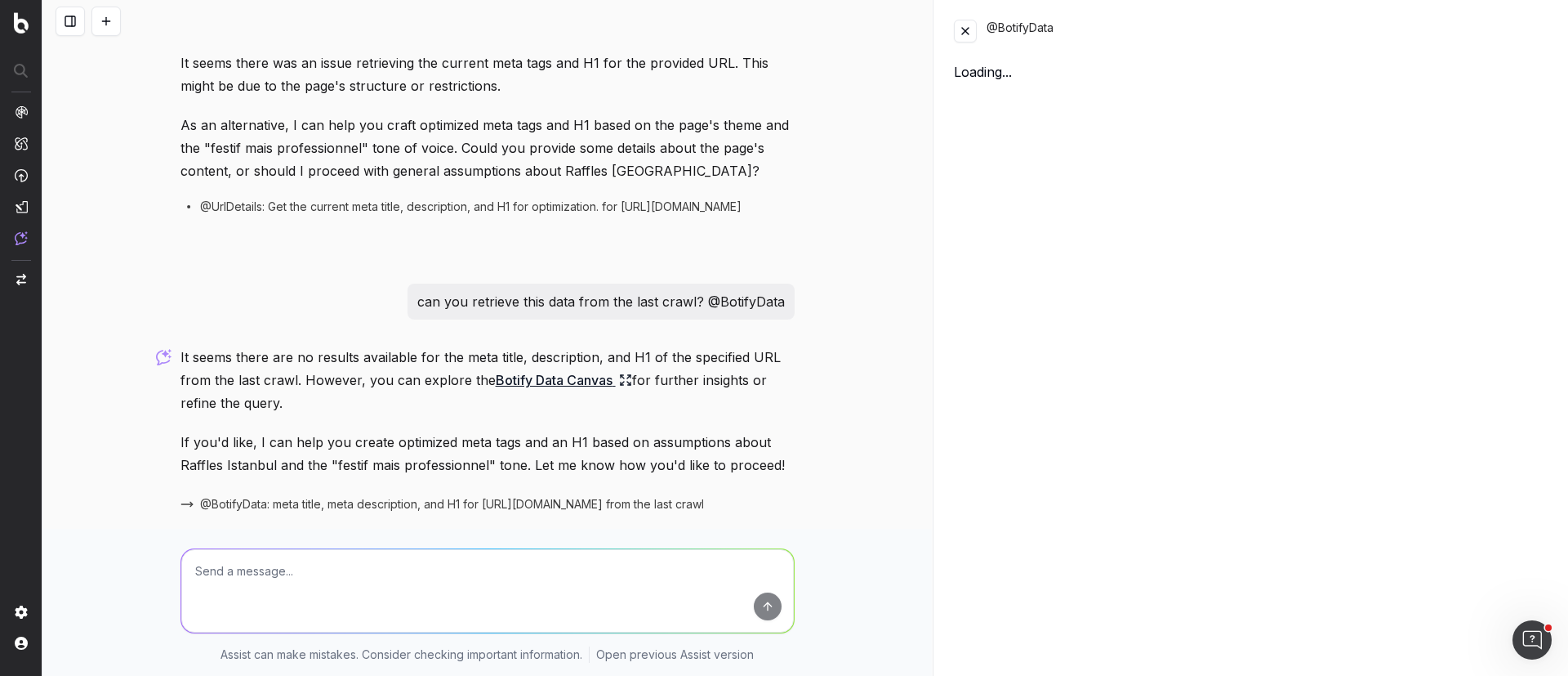
scroll to position [438, 0]
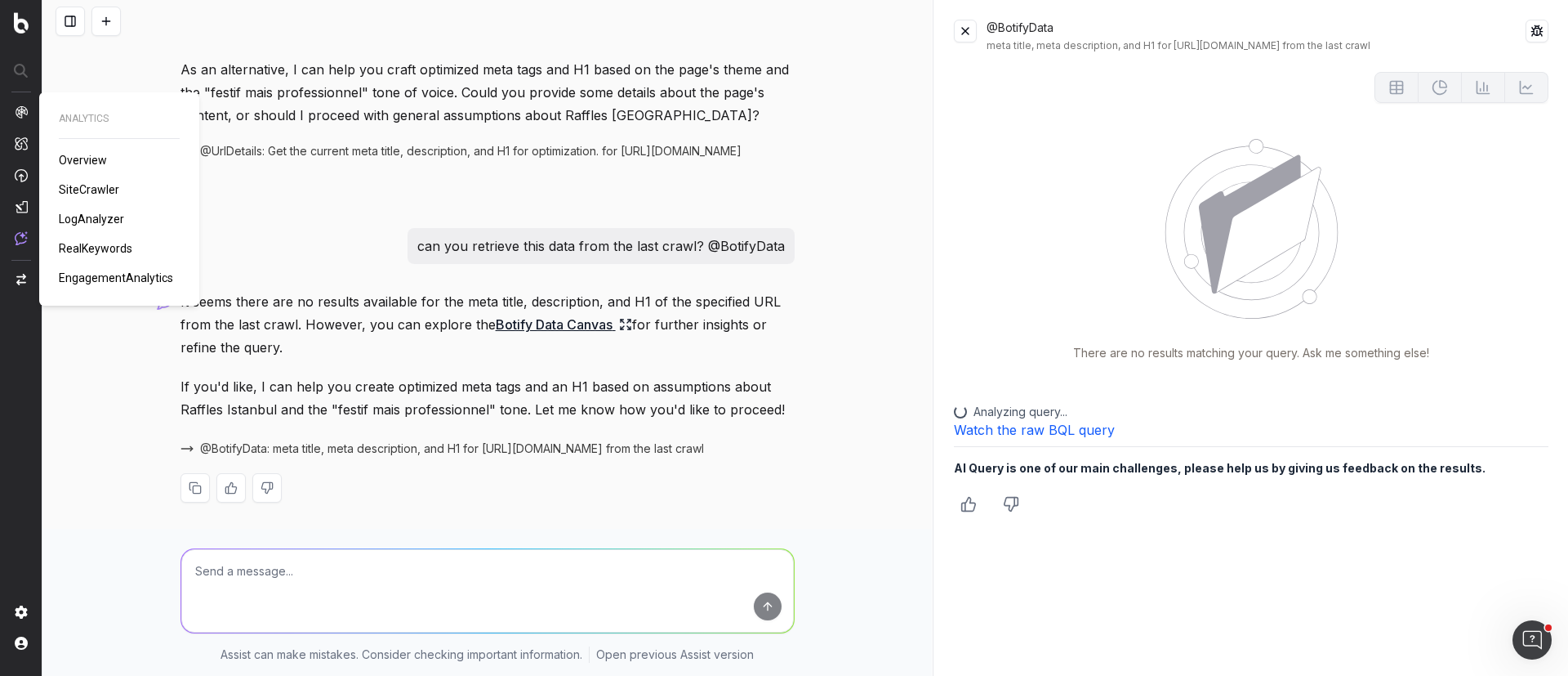
click at [25, 105] on img at bounding box center [21, 111] width 13 height 13
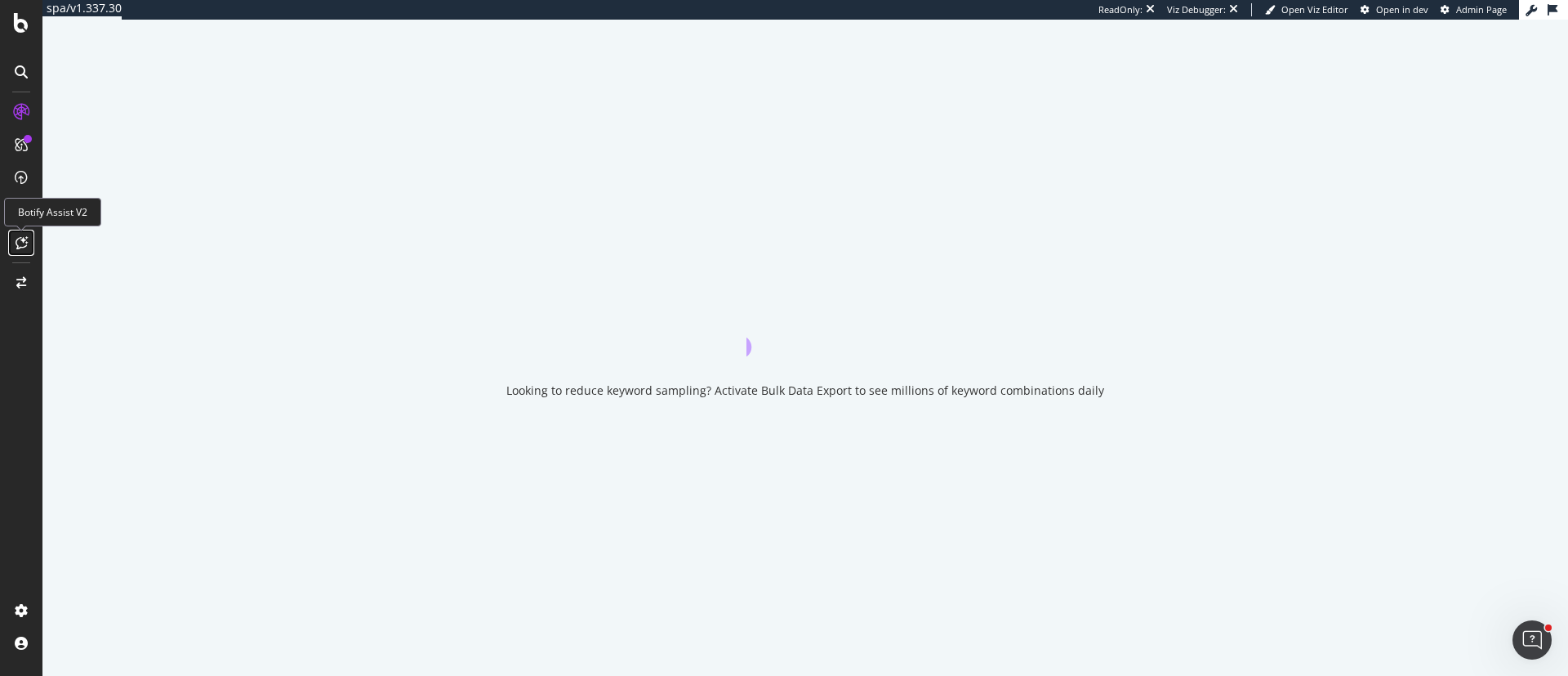
click at [16, 247] on icon at bounding box center [21, 242] width 12 height 13
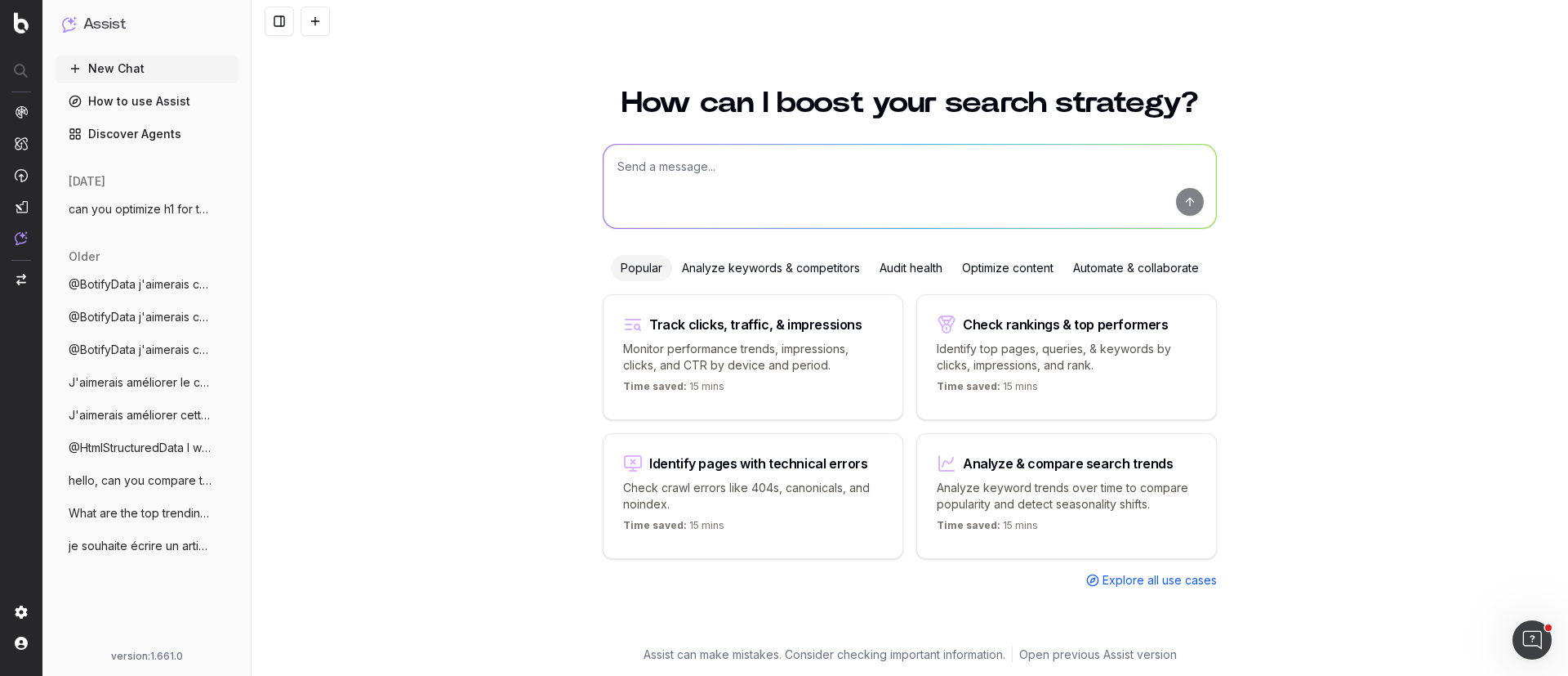
click at [155, 210] on span "can you optimize h1 for the top 10 hotel" at bounding box center [140, 209] width 143 height 16
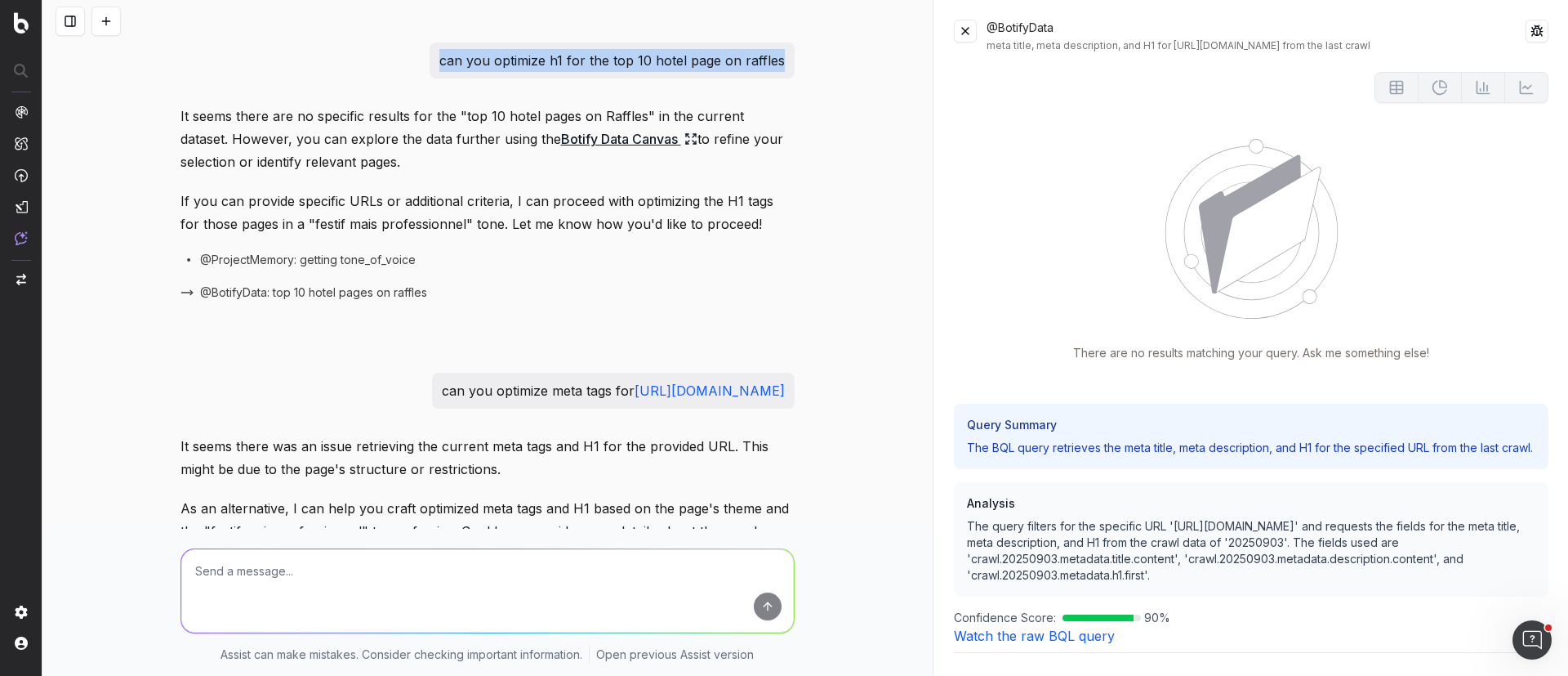
drag, startPoint x: 437, startPoint y: 66, endPoint x: 779, endPoint y: 58, distance: 342.1
click at [779, 58] on div "can you optimize h1 for the top 10 hotel page on raffles" at bounding box center [612, 60] width 365 height 36
copy p "can you optimize h1 for the top 10 hotel page on raffles"
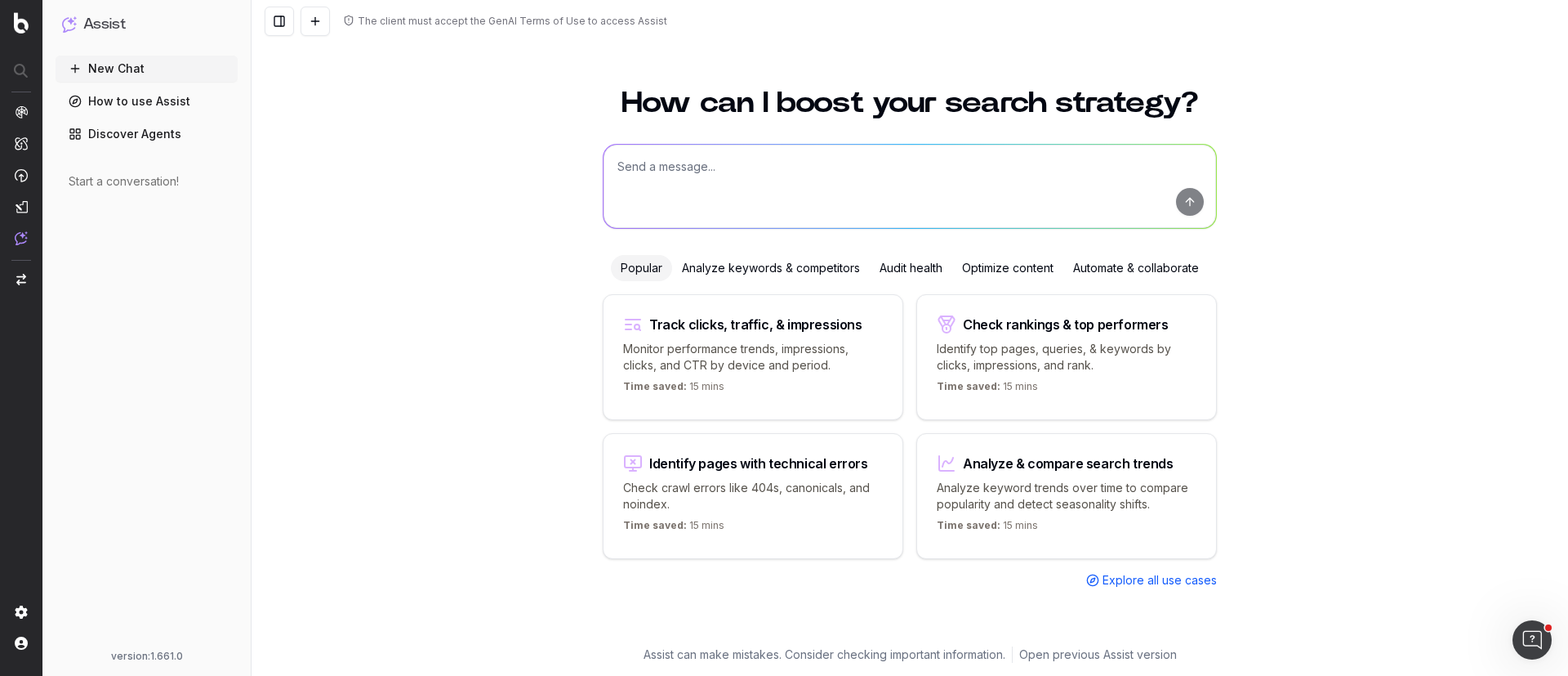
click at [878, 182] on textarea at bounding box center [910, 185] width 613 height 83
paste textarea "can you optimize h1 for the top 10 hotel page on raffles"
type textarea "can you optimize h1 for the top 10 hotel page on raffles"
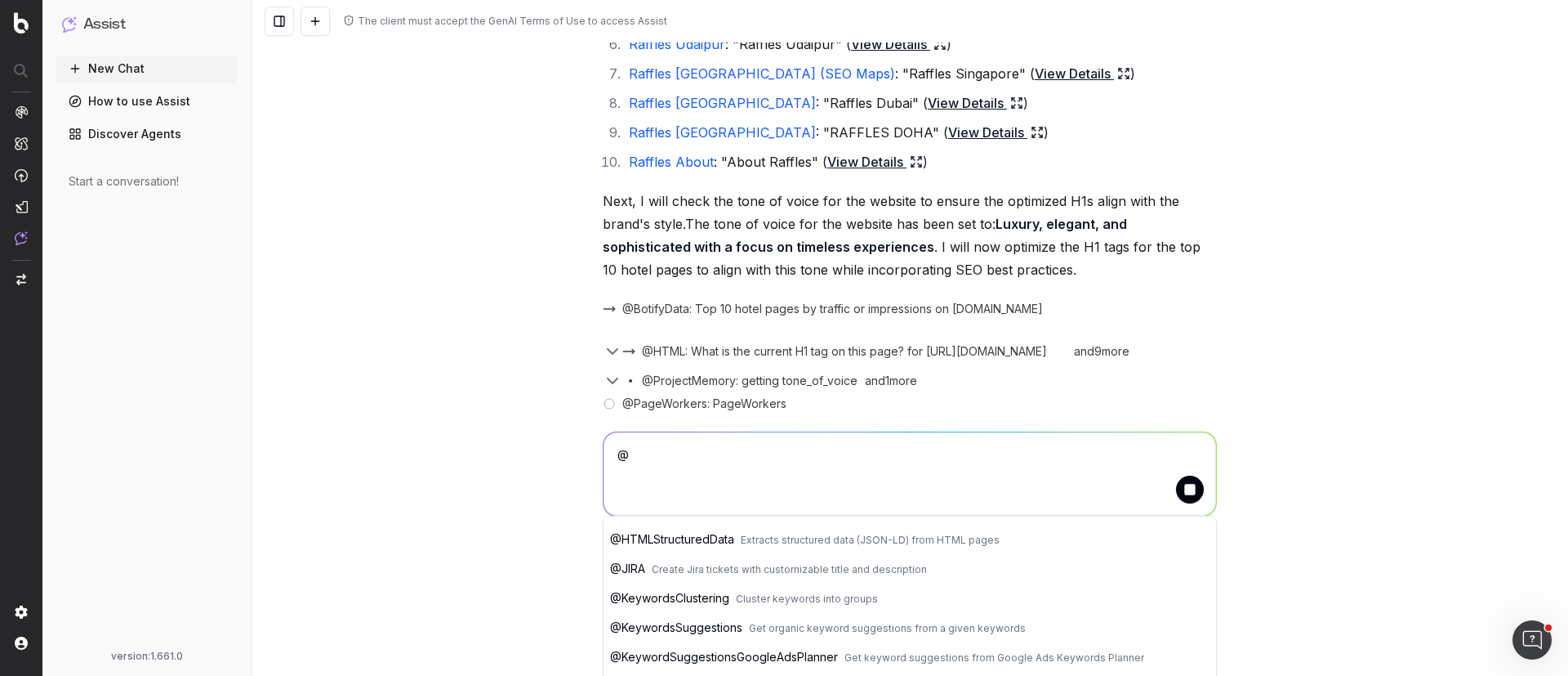
scroll to position [1559, 0]
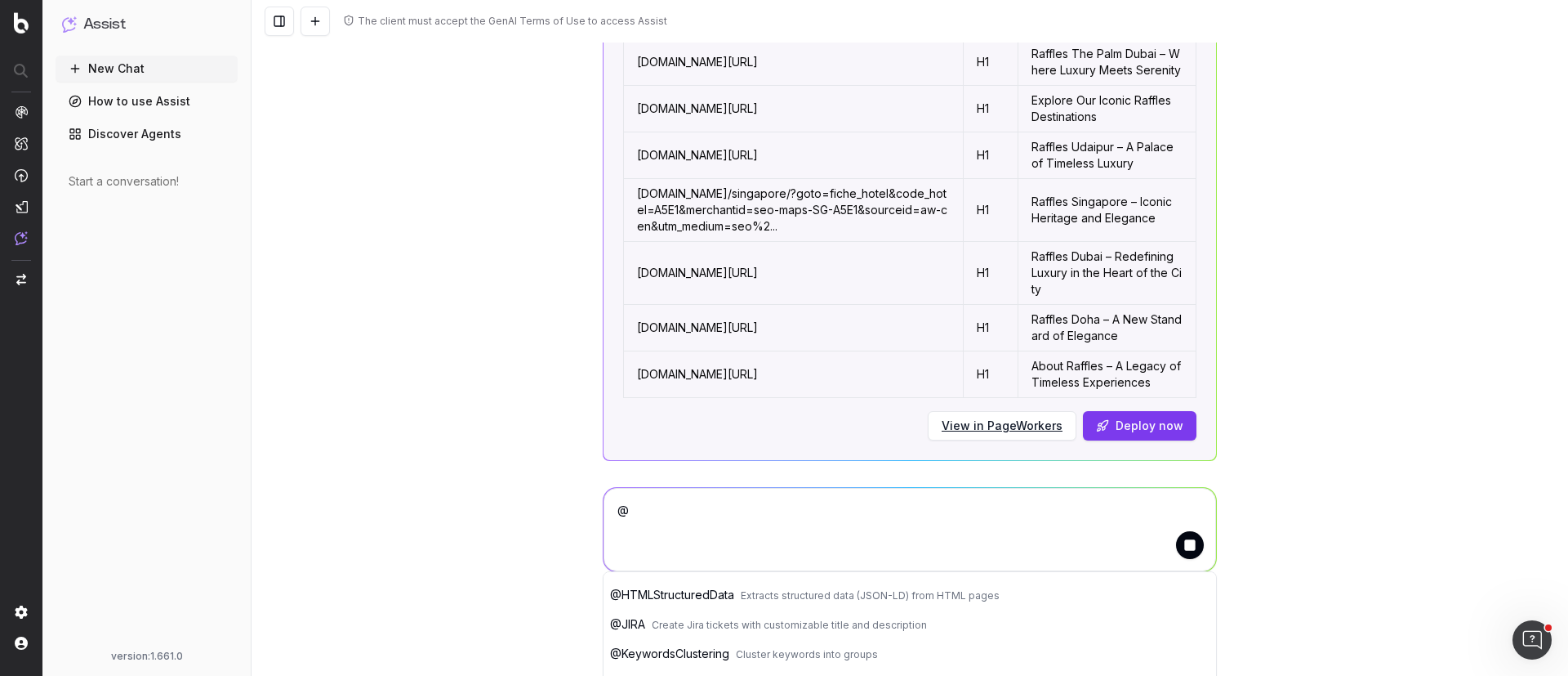
type textarea "@"
click at [375, 256] on div "The client must accept the GenAI Terms of Use to access Assist can you optimize…" at bounding box center [910, 338] width 1317 height 676
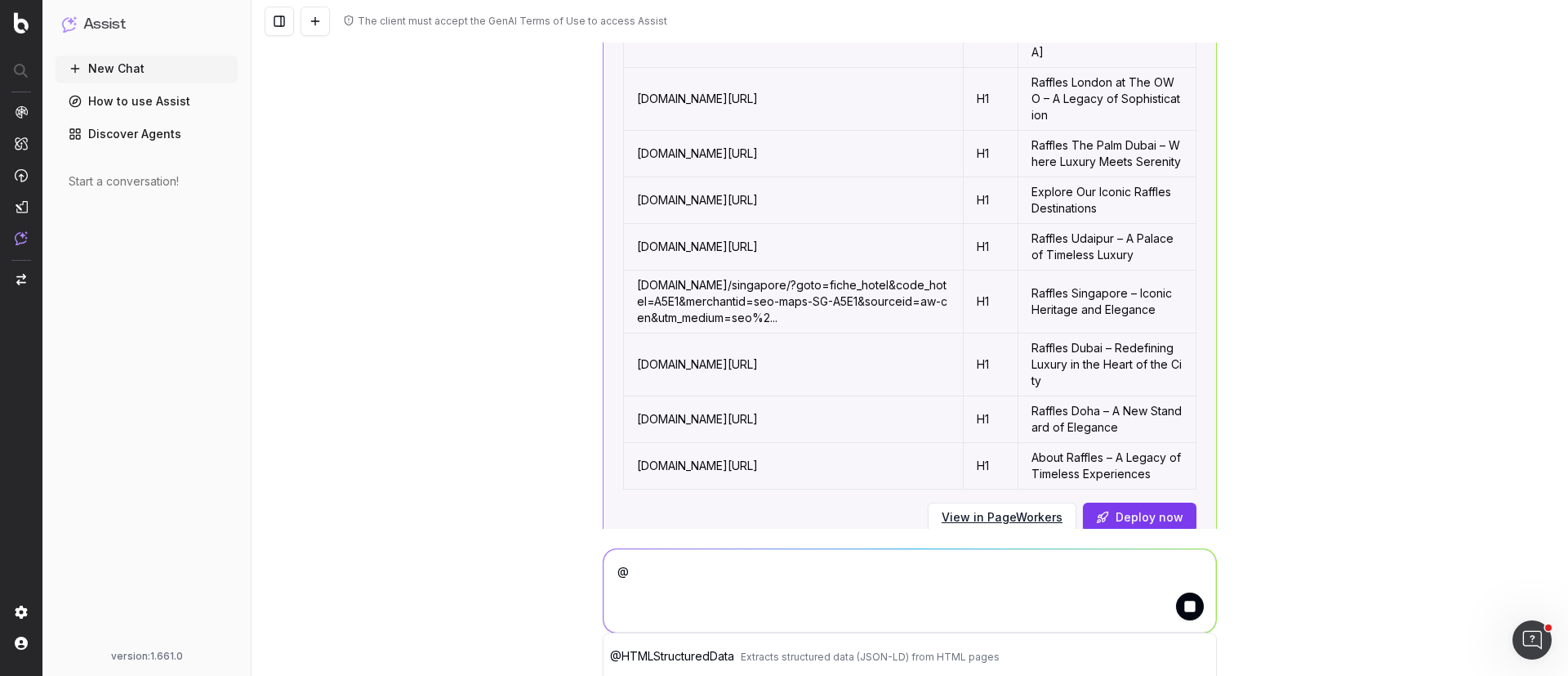
scroll to position [1674, 0]
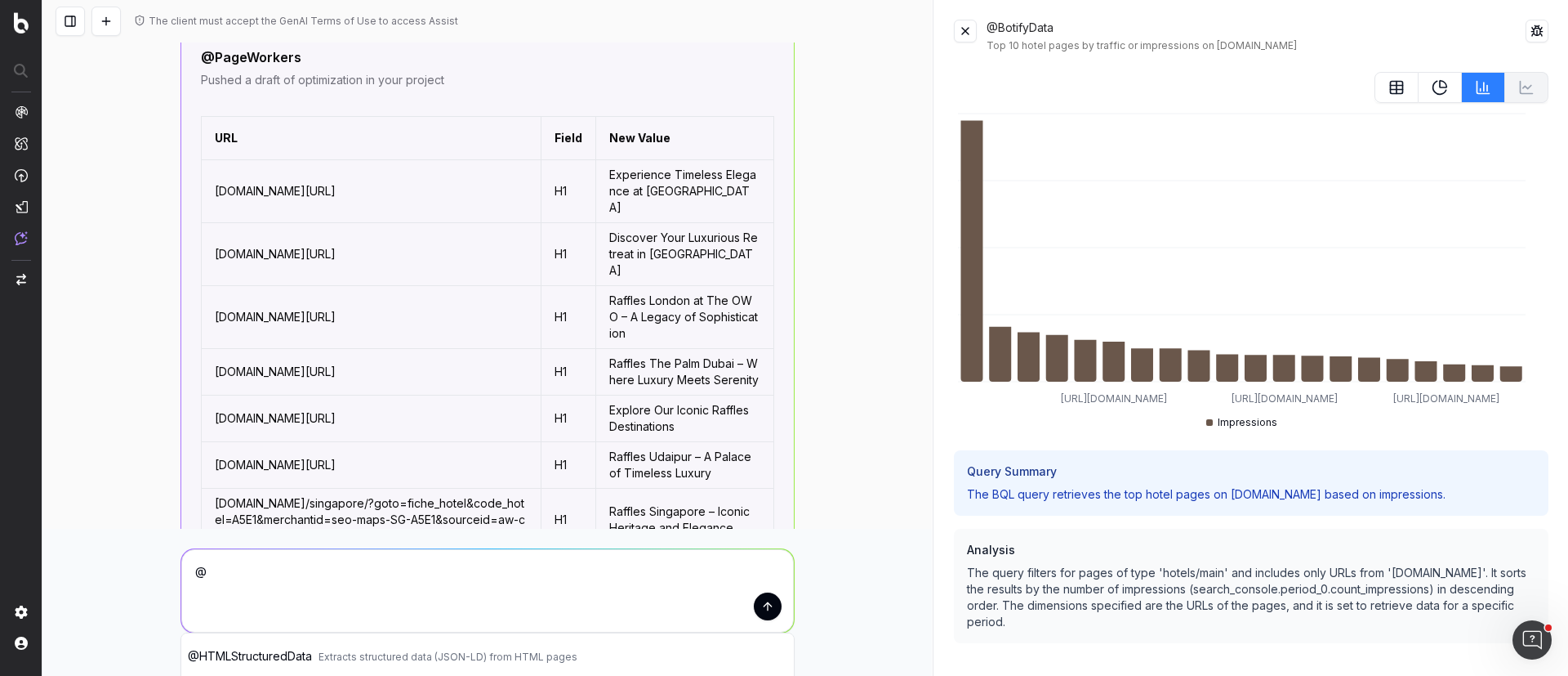
scroll to position [1636, 0]
drag, startPoint x: 361, startPoint y: 143, endPoint x: 212, endPoint y: 135, distance: 149.2
click at [212, 162] on td "[DOMAIN_NAME][URL]" at bounding box center [371, 193] width 340 height 63
click at [327, 162] on td "[DOMAIN_NAME][URL]" at bounding box center [371, 193] width 340 height 63
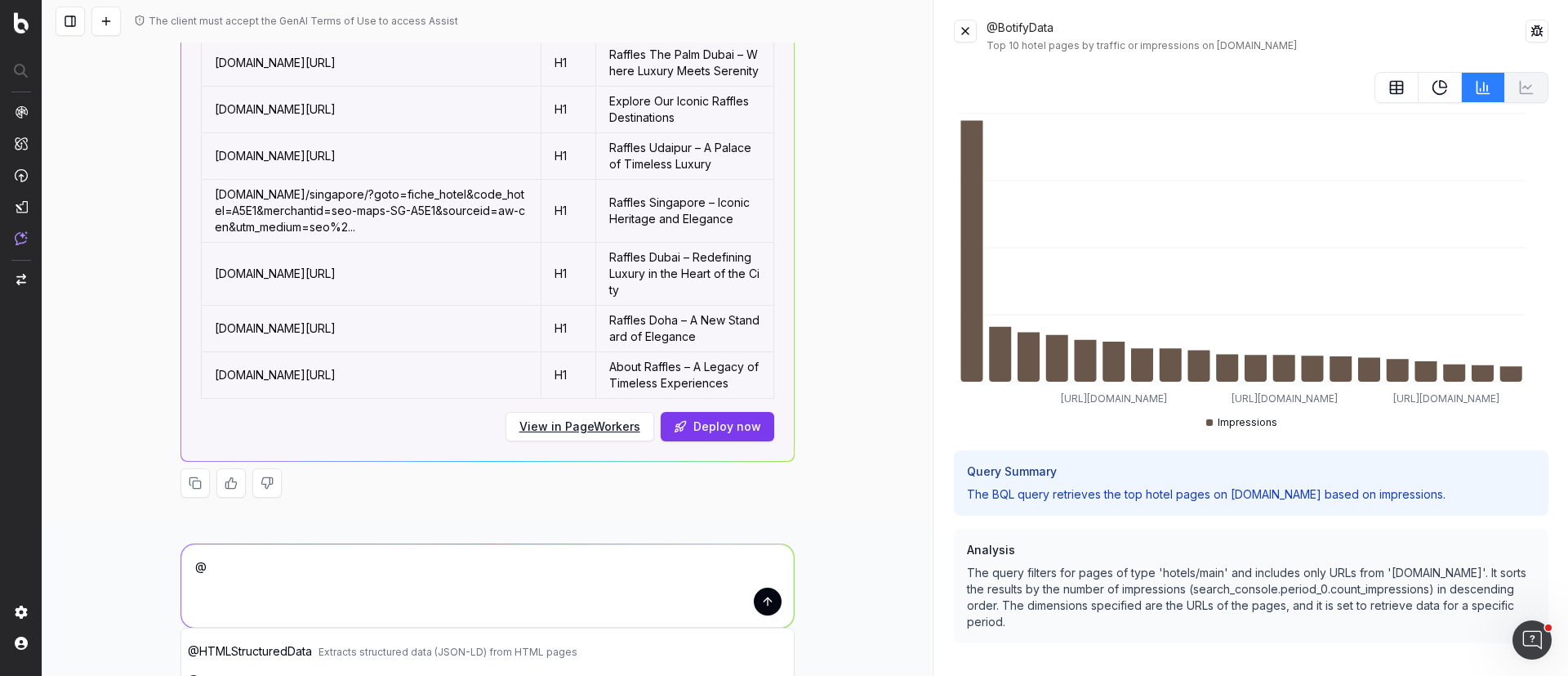
scroll to position [2003, 0]
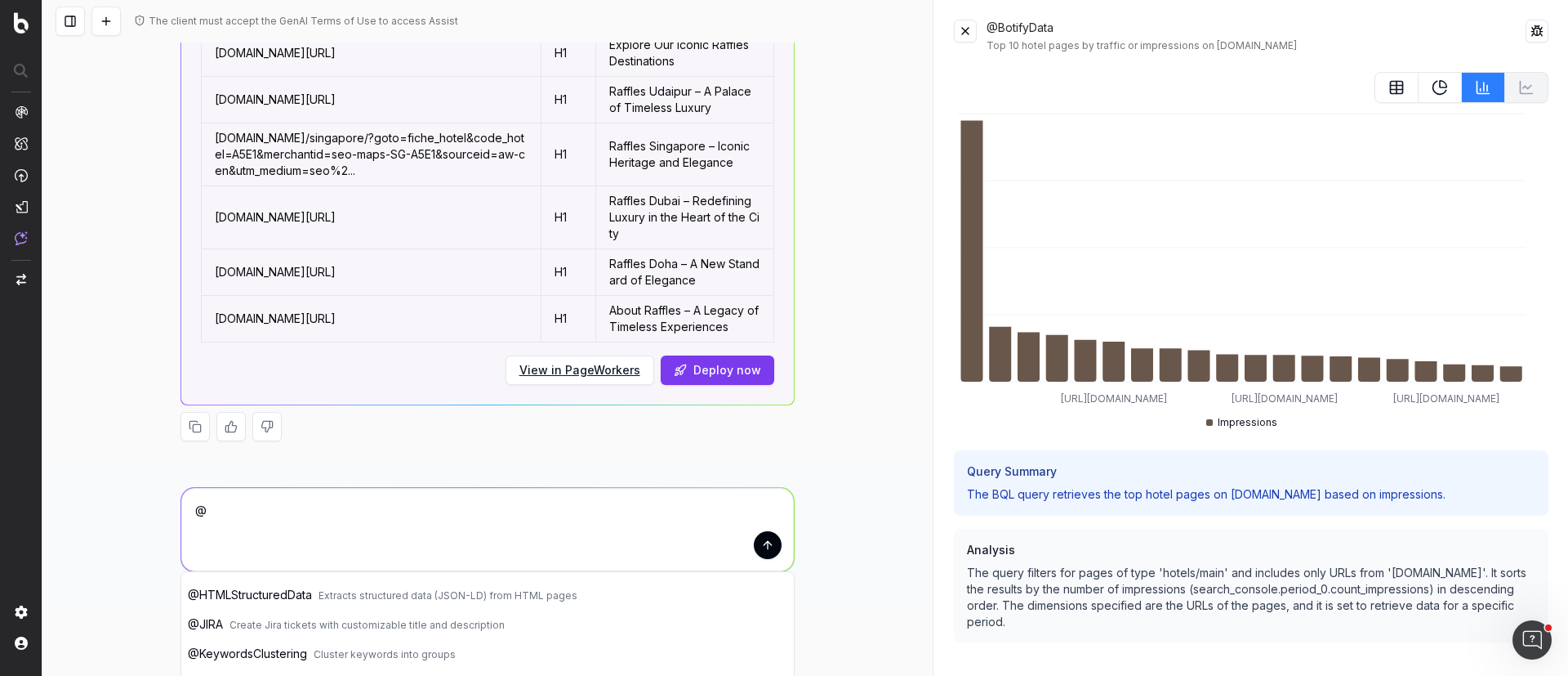
click at [802, 385] on div "The client must accept the GenAI Terms of Use to access Assist can you optimize…" at bounding box center [488, 338] width 889 height 676
click at [114, 468] on div "@ @ @ ActionBoard Retrieve actions from ActionBoard for your projects @ BotifyD…" at bounding box center [488, 541] width 889 height 147
click at [216, 488] on textarea "@" at bounding box center [488, 529] width 613 height 83
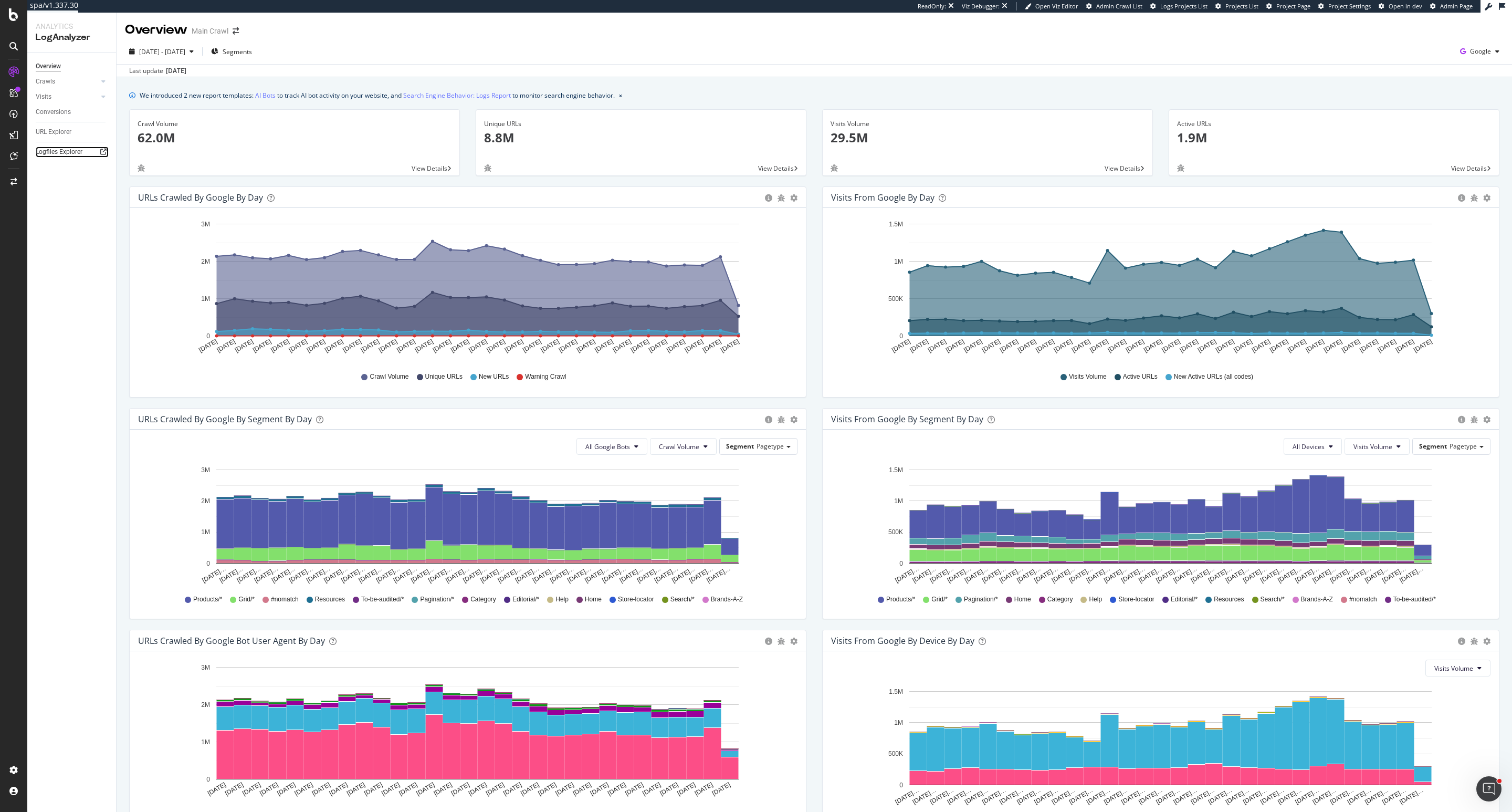
click at [102, 153] on icon at bounding box center [103, 151] width 6 height 6
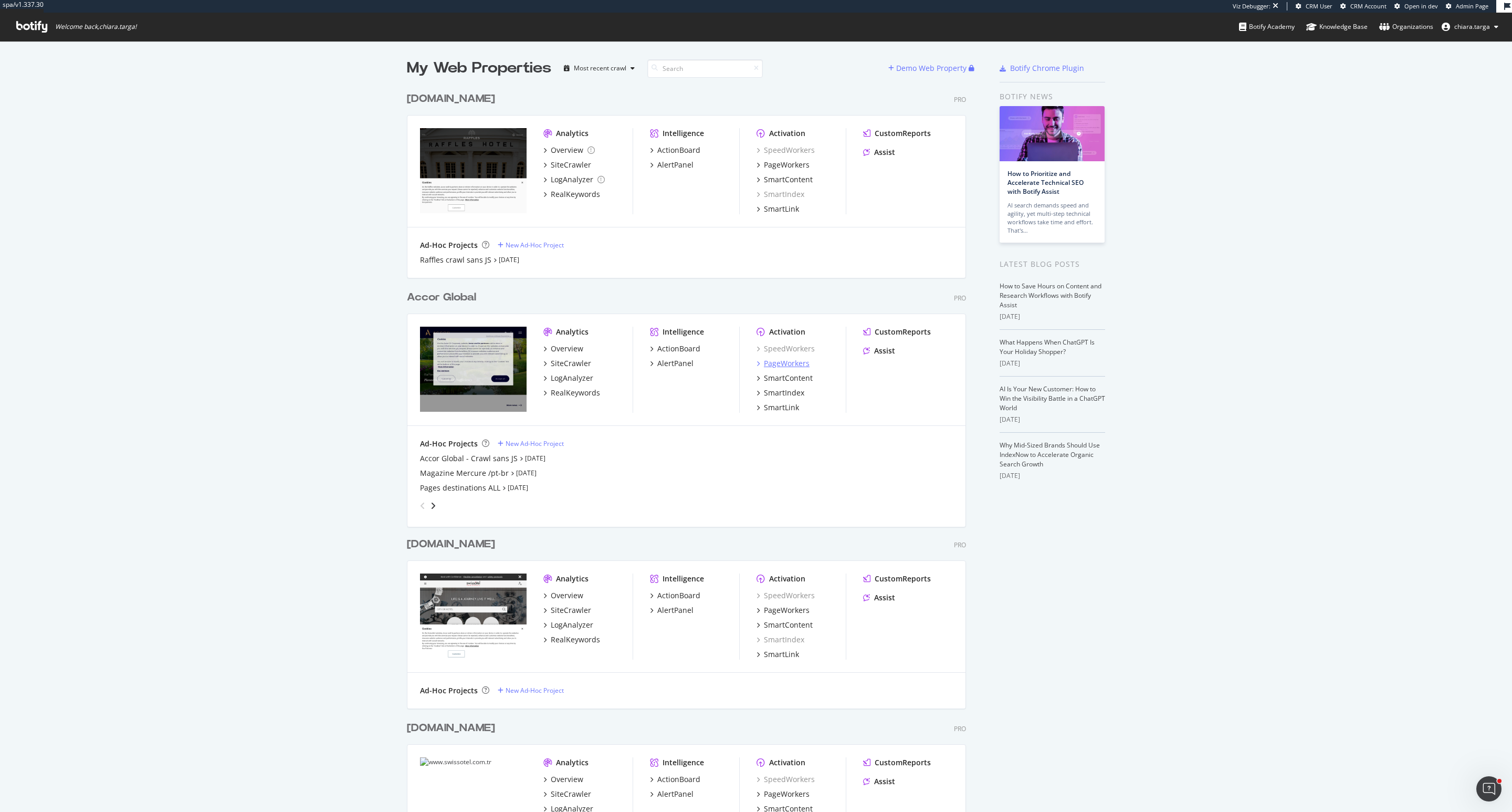
click at [787, 365] on div "PageWorkers" at bounding box center [787, 363] width 46 height 11
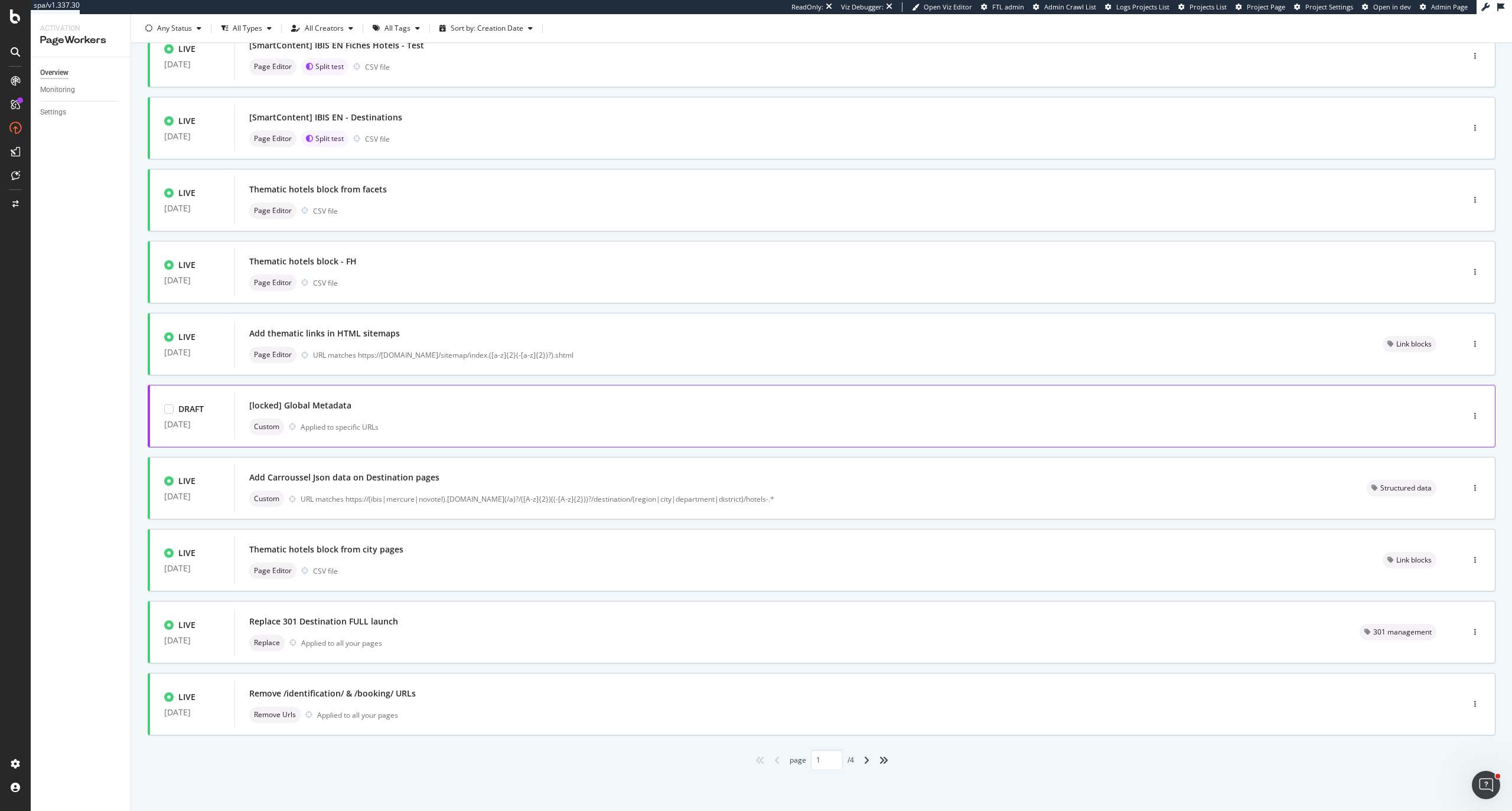
scroll to position [98, 0]
click at [864, 757] on icon "angle-right" at bounding box center [866, 760] width 6 height 9
type input "2"
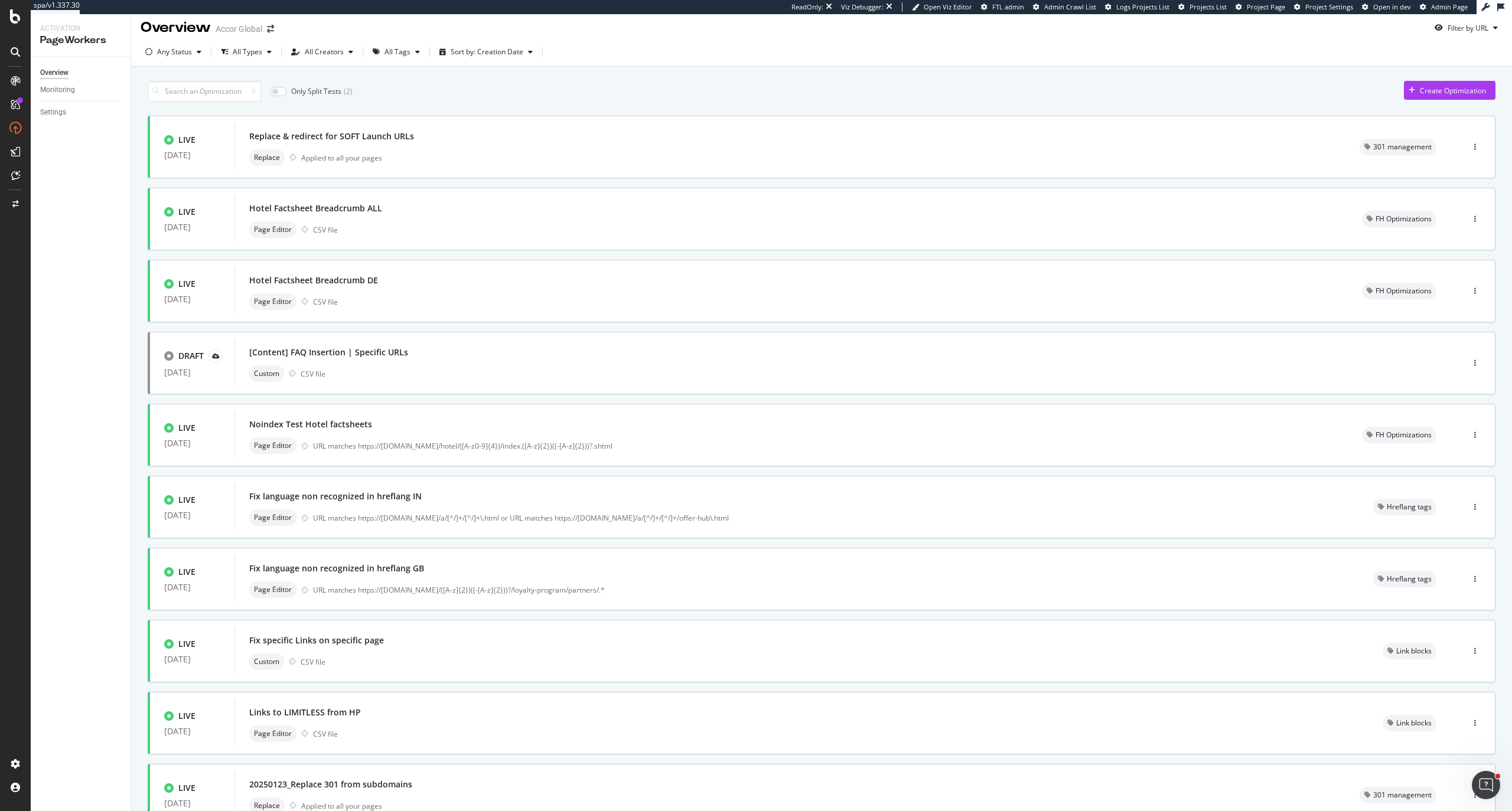
scroll to position [0, 0]
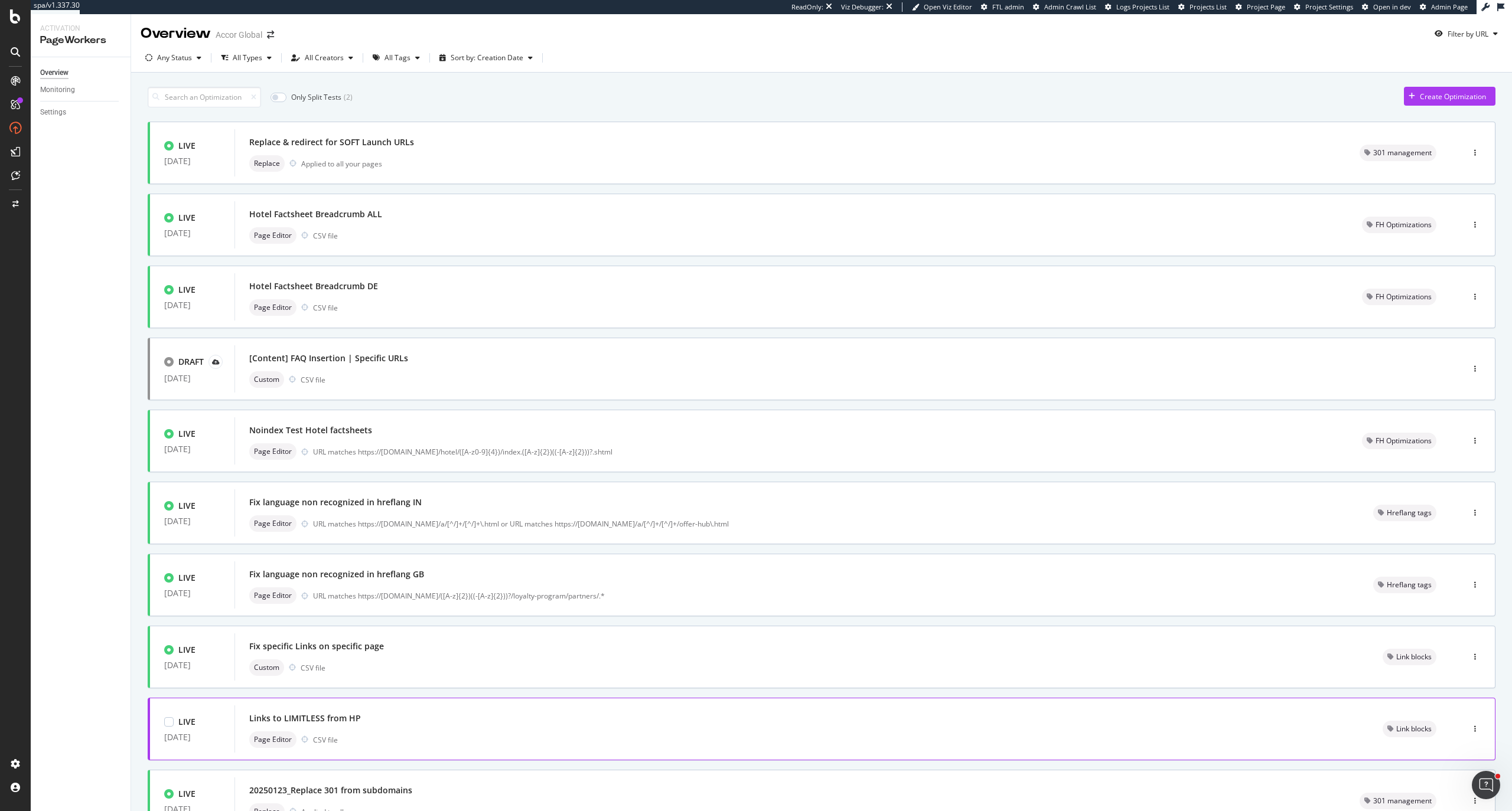
click at [495, 713] on div "Links to LIMITLESS from HP" at bounding box center [802, 718] width 1105 height 16
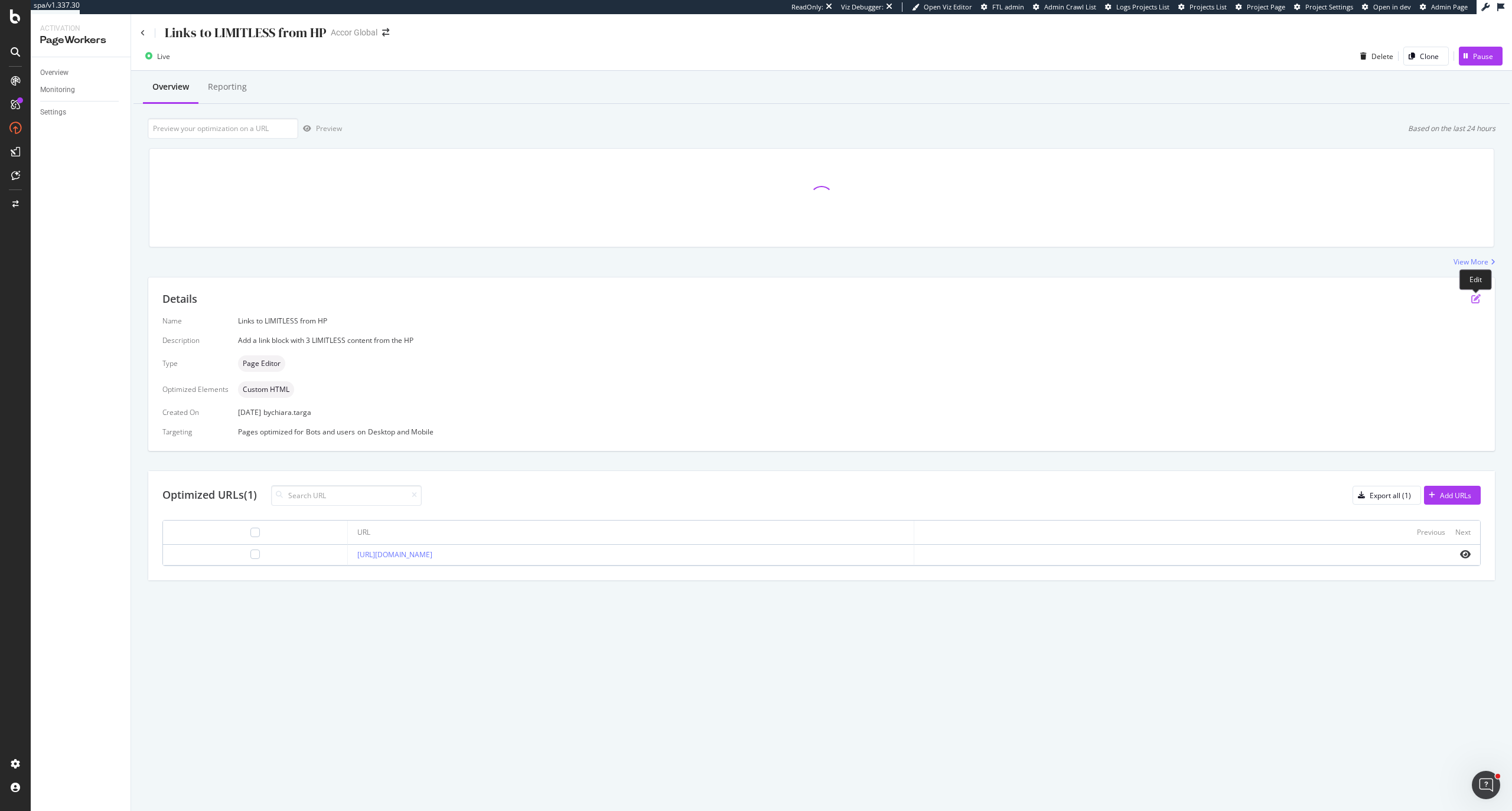
click at [1476, 300] on icon "pen-to-square" at bounding box center [1476, 298] width 9 height 9
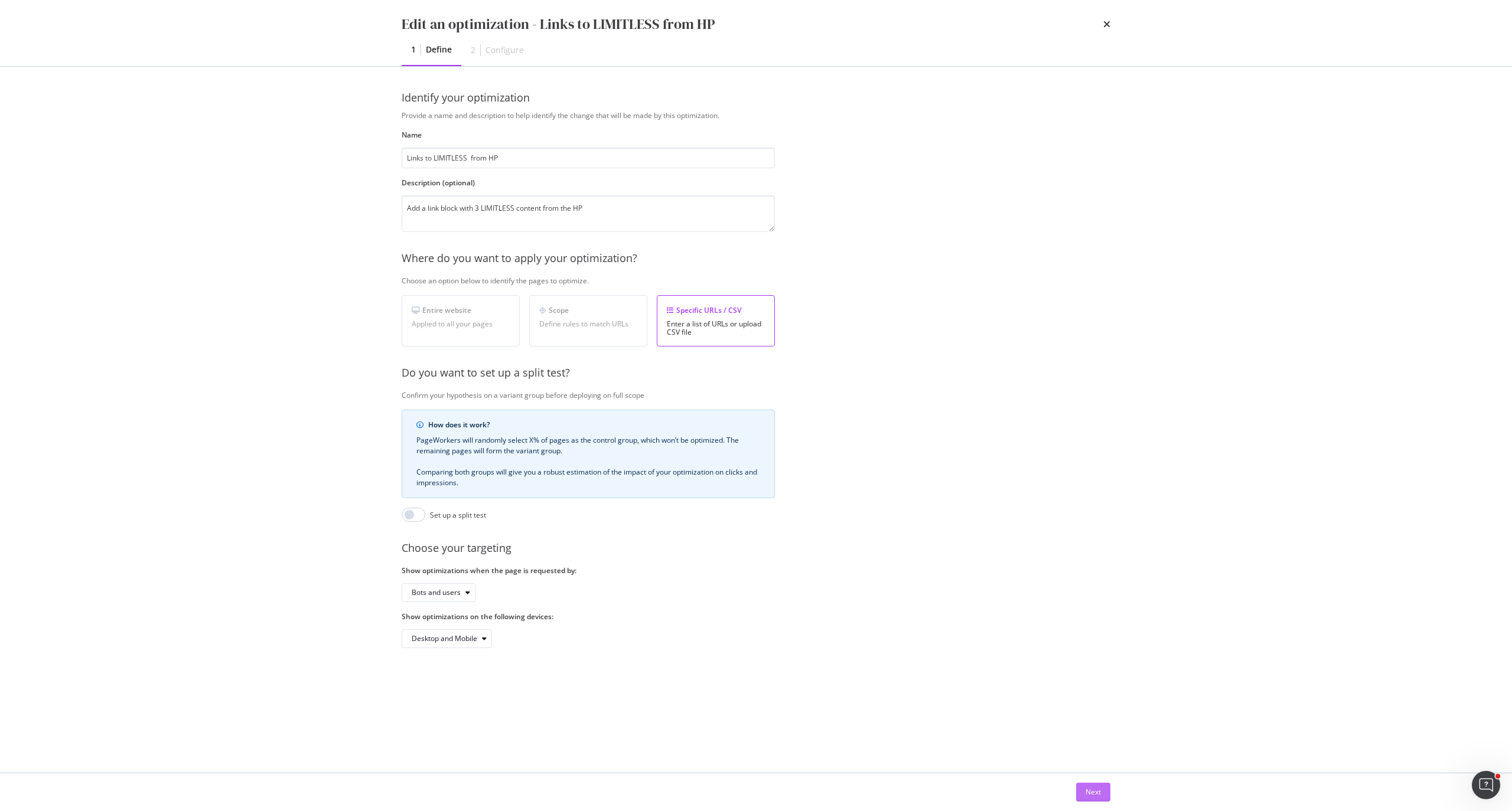
click at [1097, 793] on div "Next" at bounding box center [1093, 791] width 15 height 10
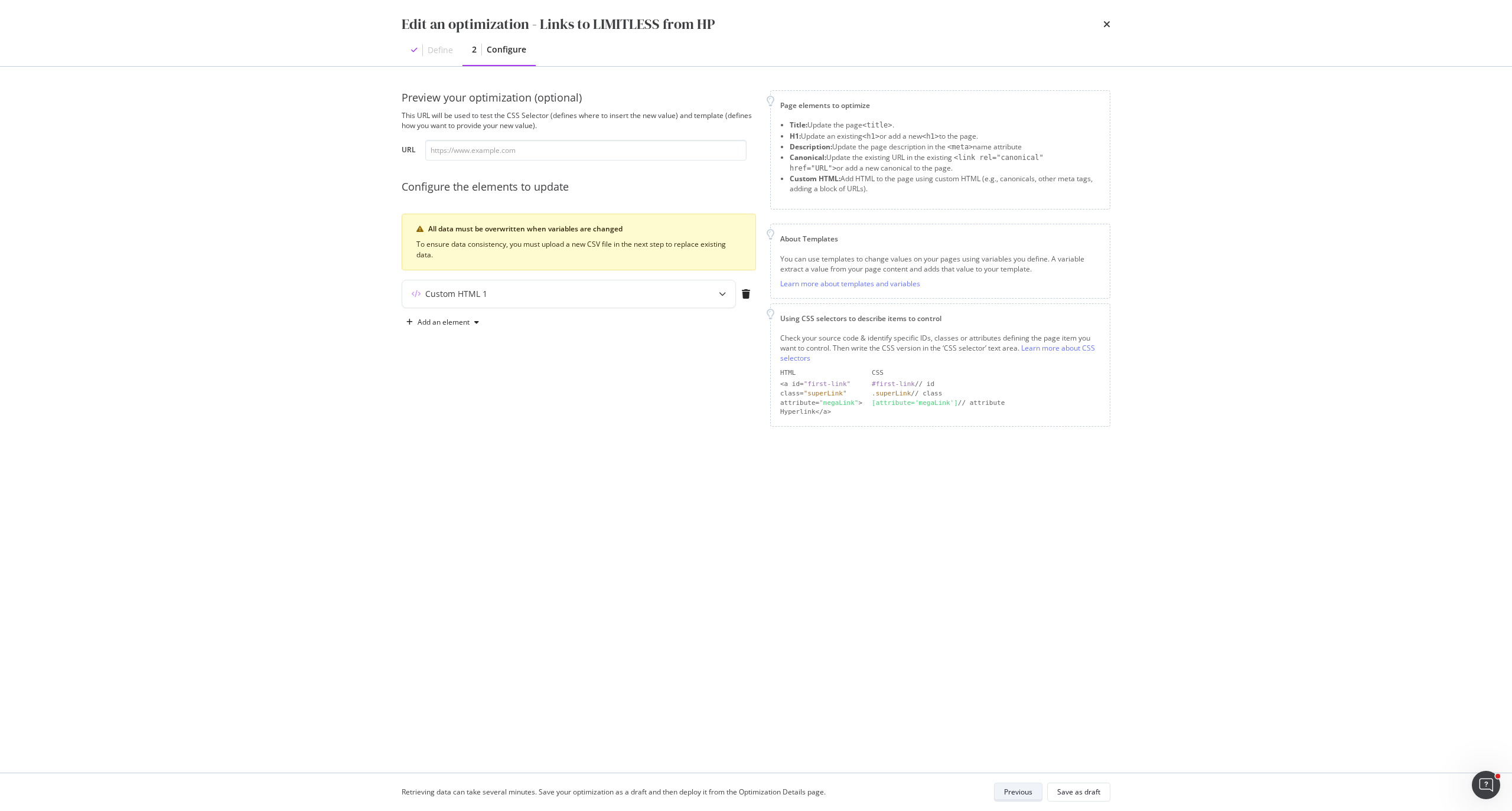
click at [1031, 799] on div "Previous" at bounding box center [1018, 792] width 28 height 16
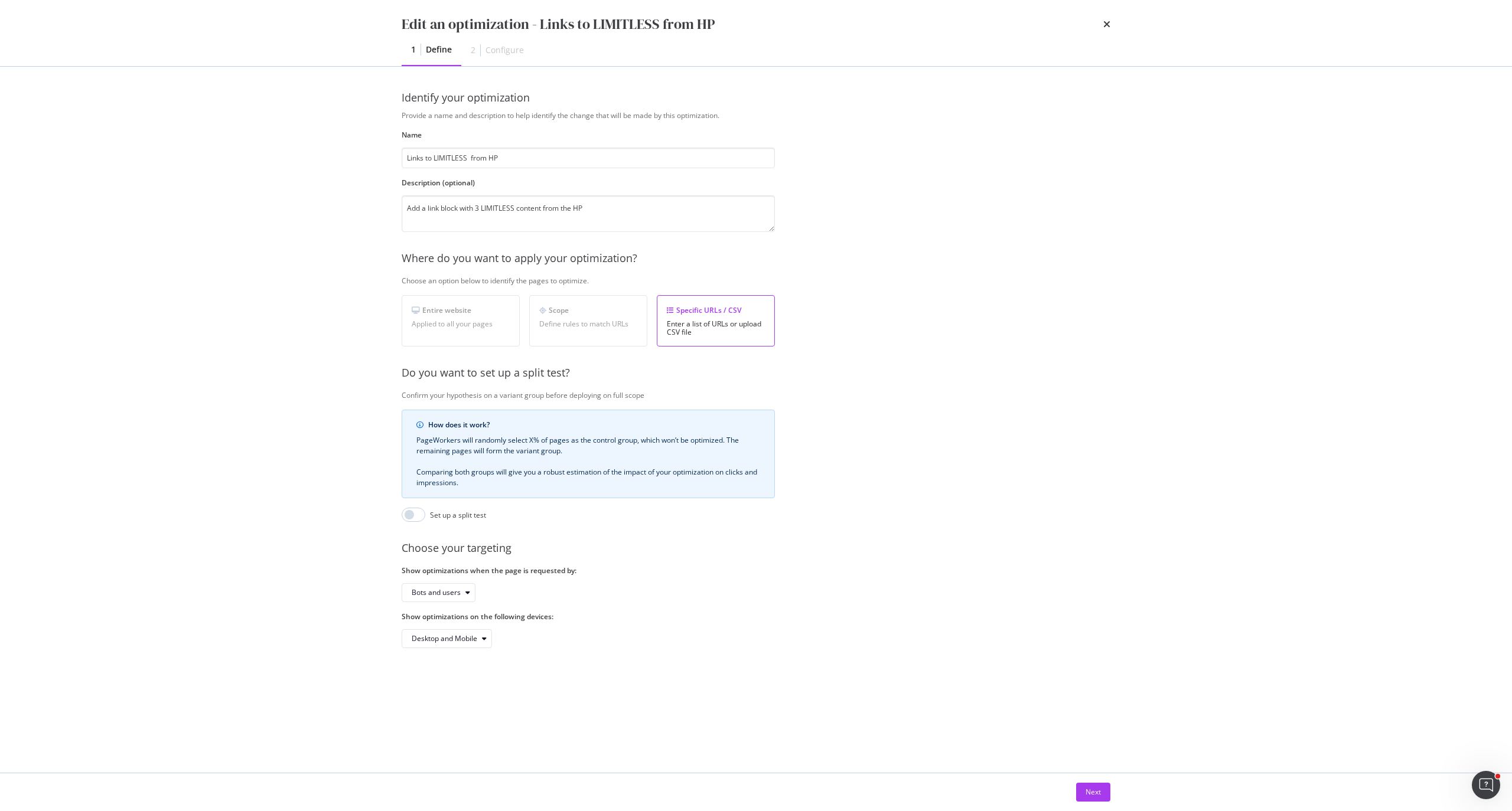
click at [1111, 22] on div "Edit an optimization - Links to LIMITLESS from HP 1 Define 2 Configure" at bounding box center [755, 33] width 756 height 66
click at [1108, 25] on icon "times" at bounding box center [1107, 24] width 7 height 9
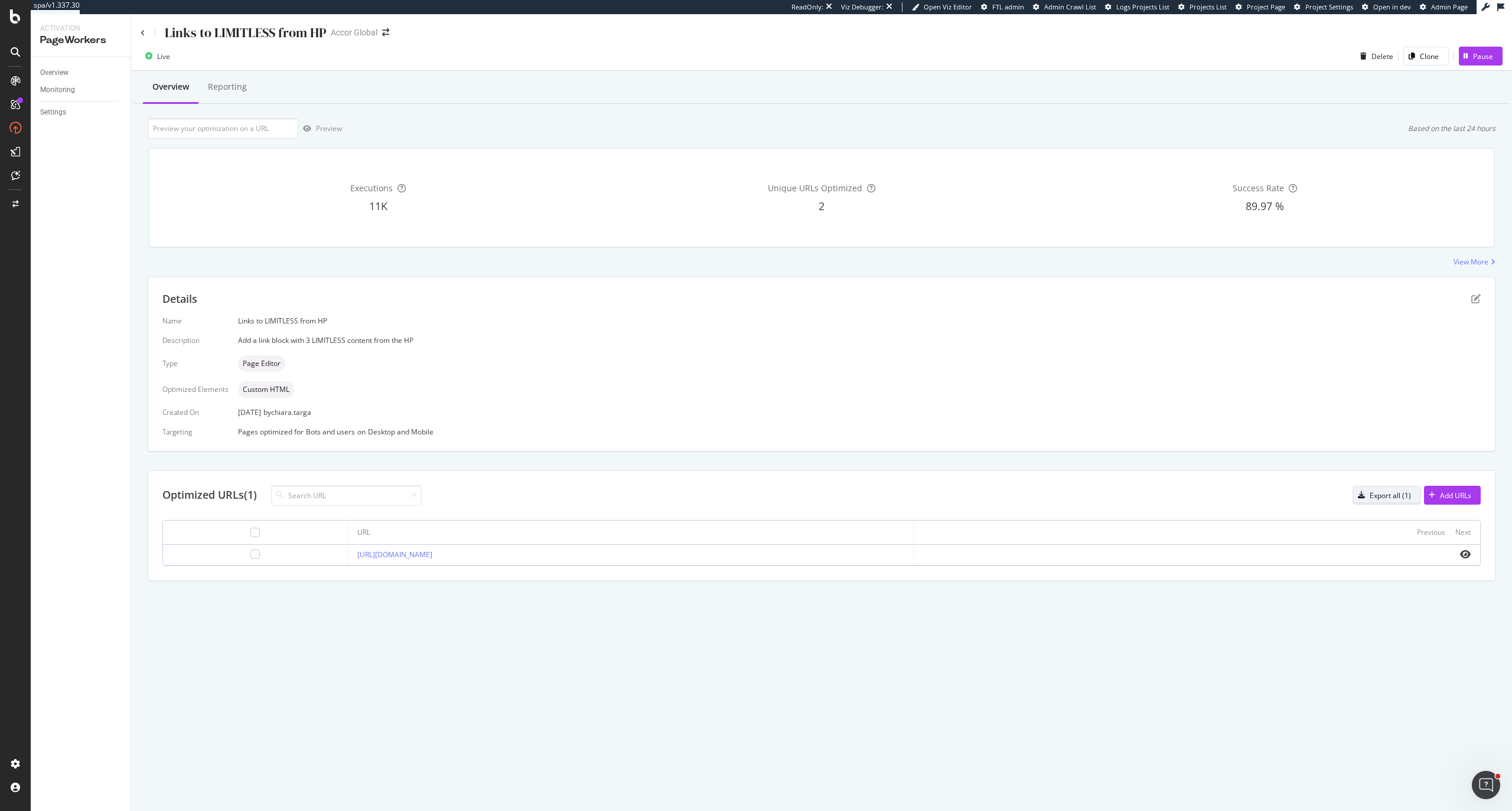
click at [1418, 496] on button "Export all (1)" at bounding box center [1387, 495] width 69 height 19
click at [1459, 500] on div "Add URLs" at bounding box center [1455, 495] width 31 height 10
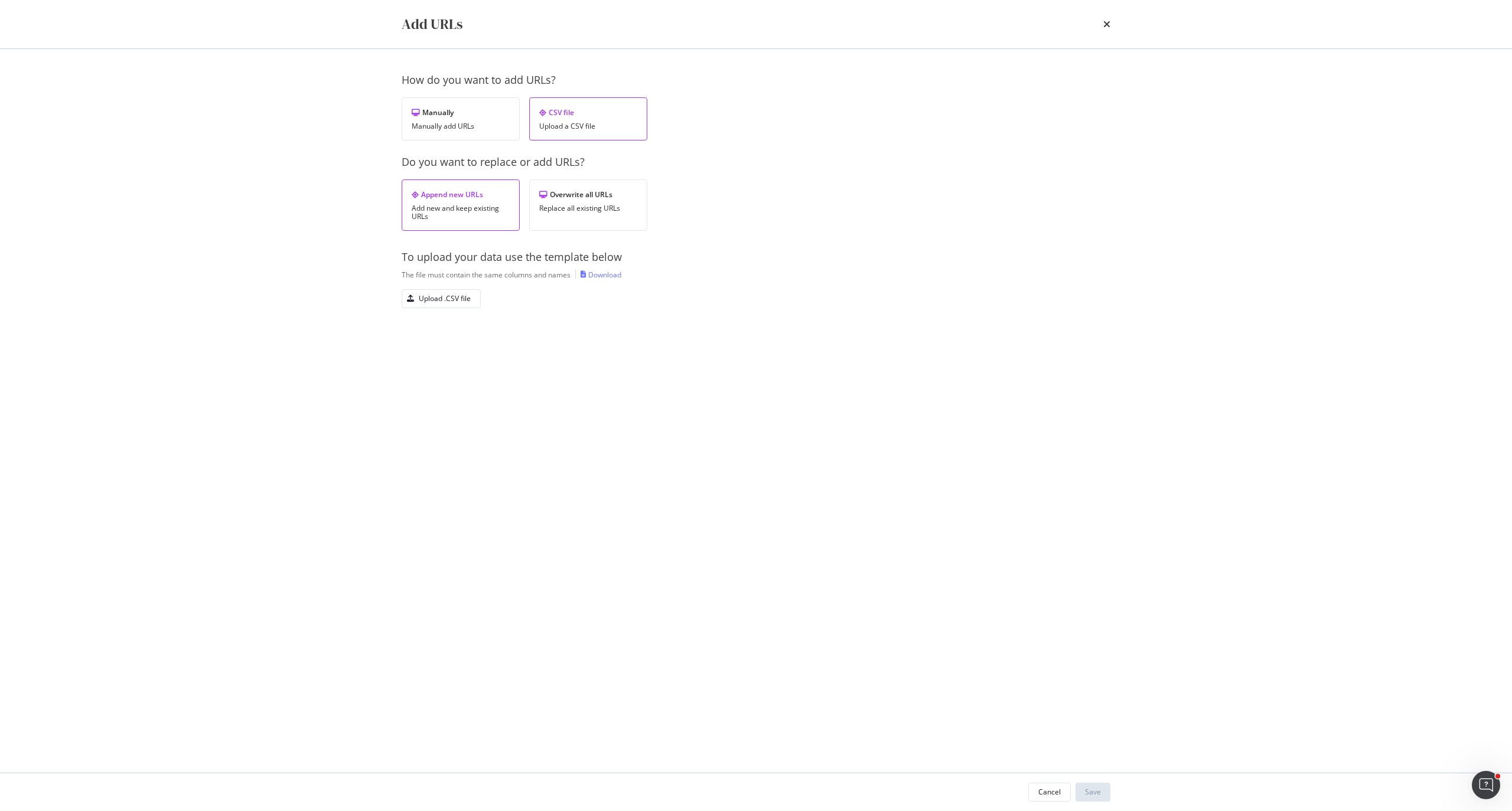
click at [473, 220] on div "Add new and keep existing URLs" at bounding box center [460, 212] width 98 height 16
click at [419, 305] on div "Upload .CSV file" at bounding box center [436, 298] width 69 height 16
click at [1089, 796] on div "Save" at bounding box center [1093, 791] width 16 height 10
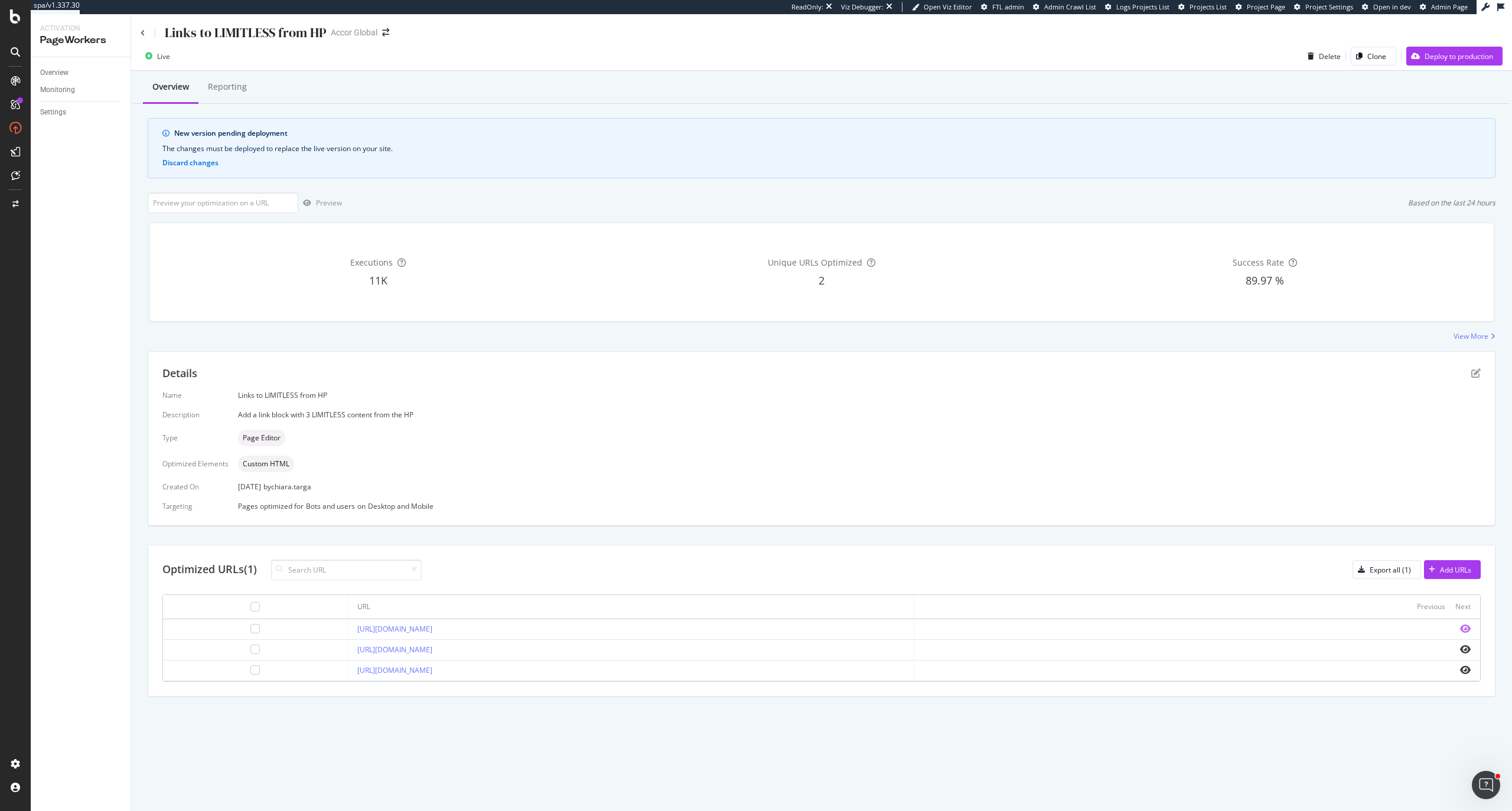
click at [1463, 633] on icon "eye" at bounding box center [1465, 628] width 11 height 9
click at [1468, 651] on icon "eye" at bounding box center [1465, 649] width 11 height 9
click at [1468, 650] on icon "eye" at bounding box center [1465, 649] width 11 height 9
click at [1473, 376] on icon "pen-to-square" at bounding box center [1476, 373] width 9 height 9
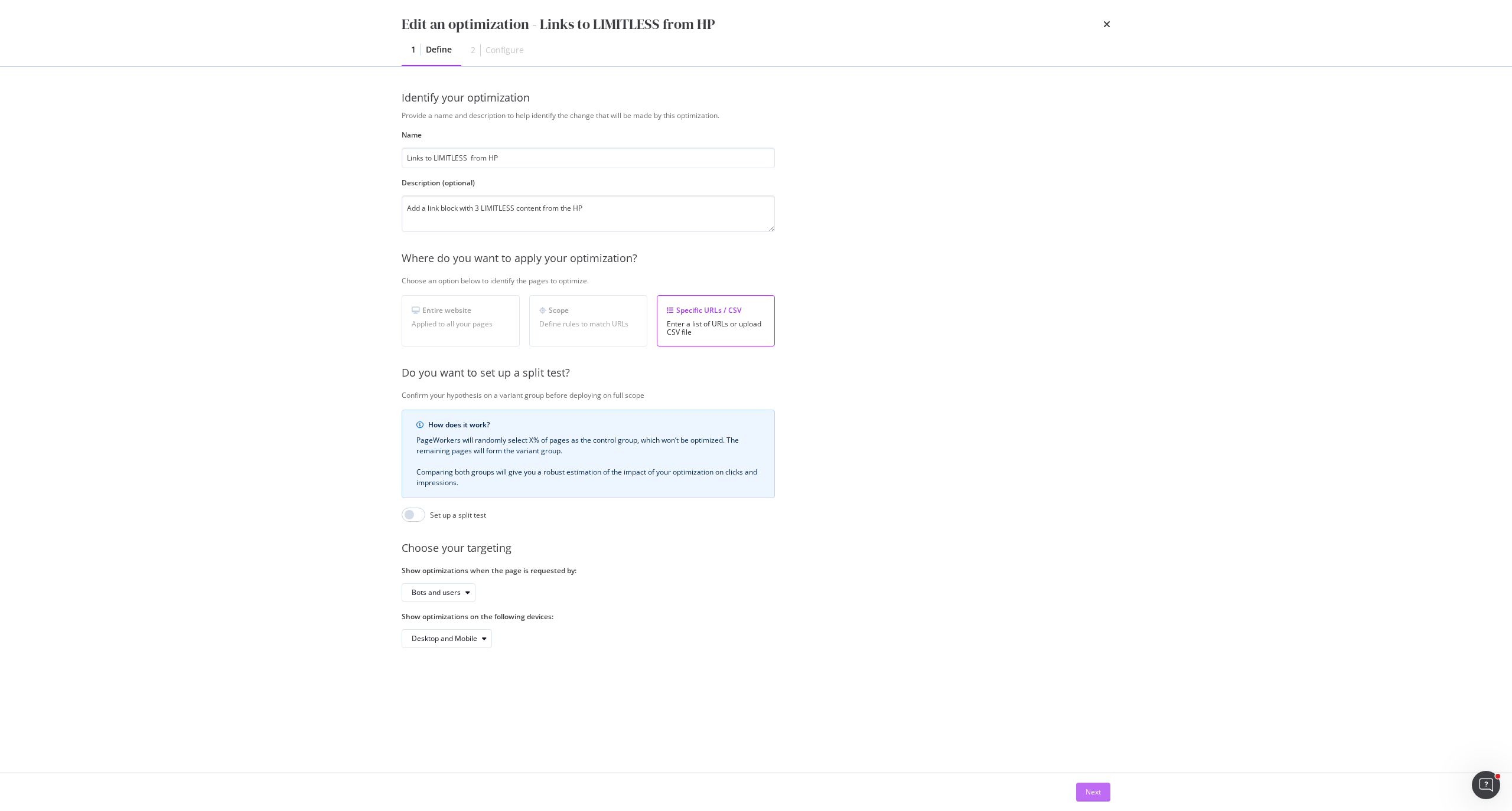
click at [1099, 794] on div "Next" at bounding box center [1093, 791] width 15 height 10
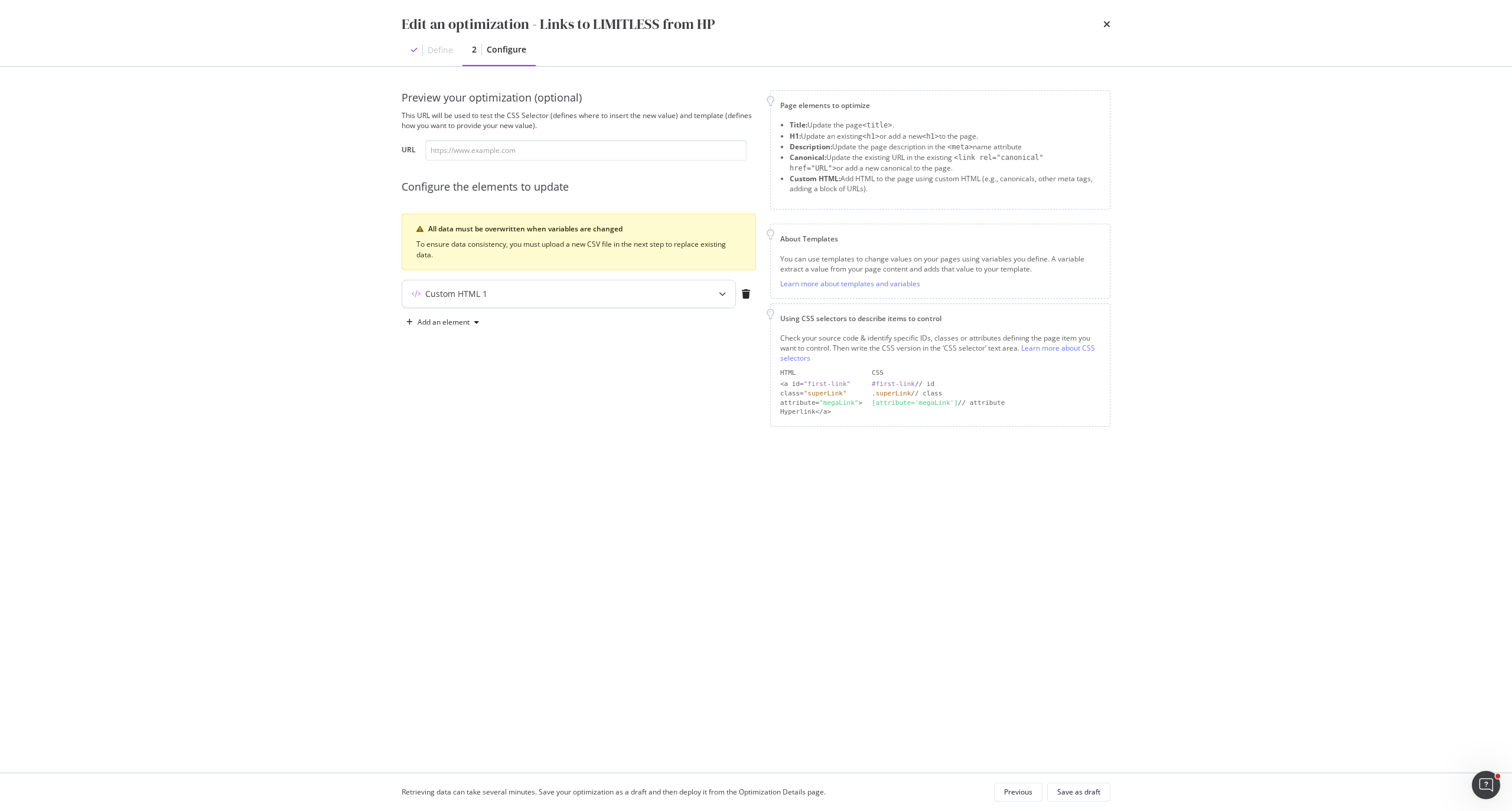
click at [720, 298] on icon "modal" at bounding box center [722, 294] width 7 height 7
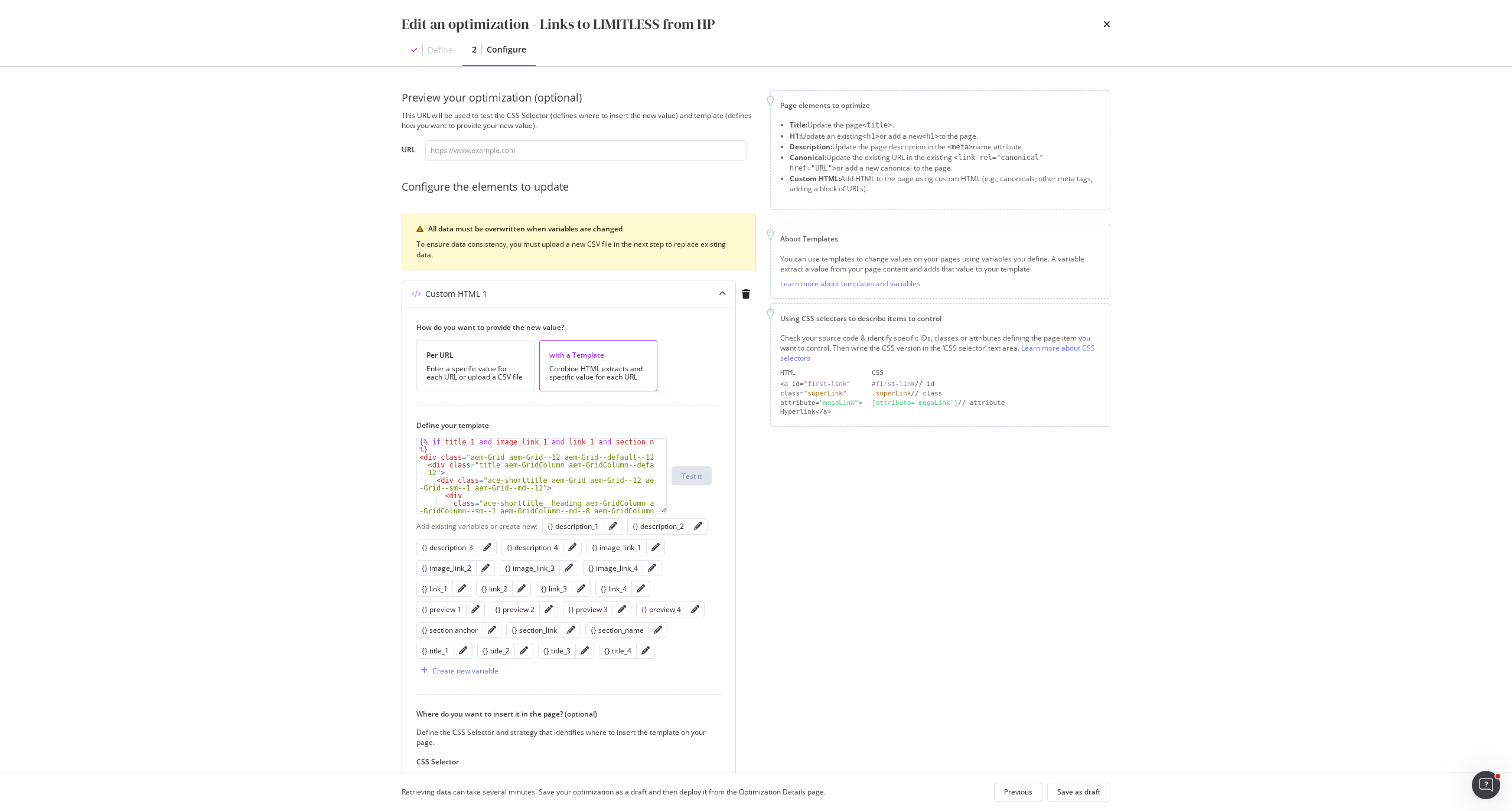
scroll to position [166, 0]
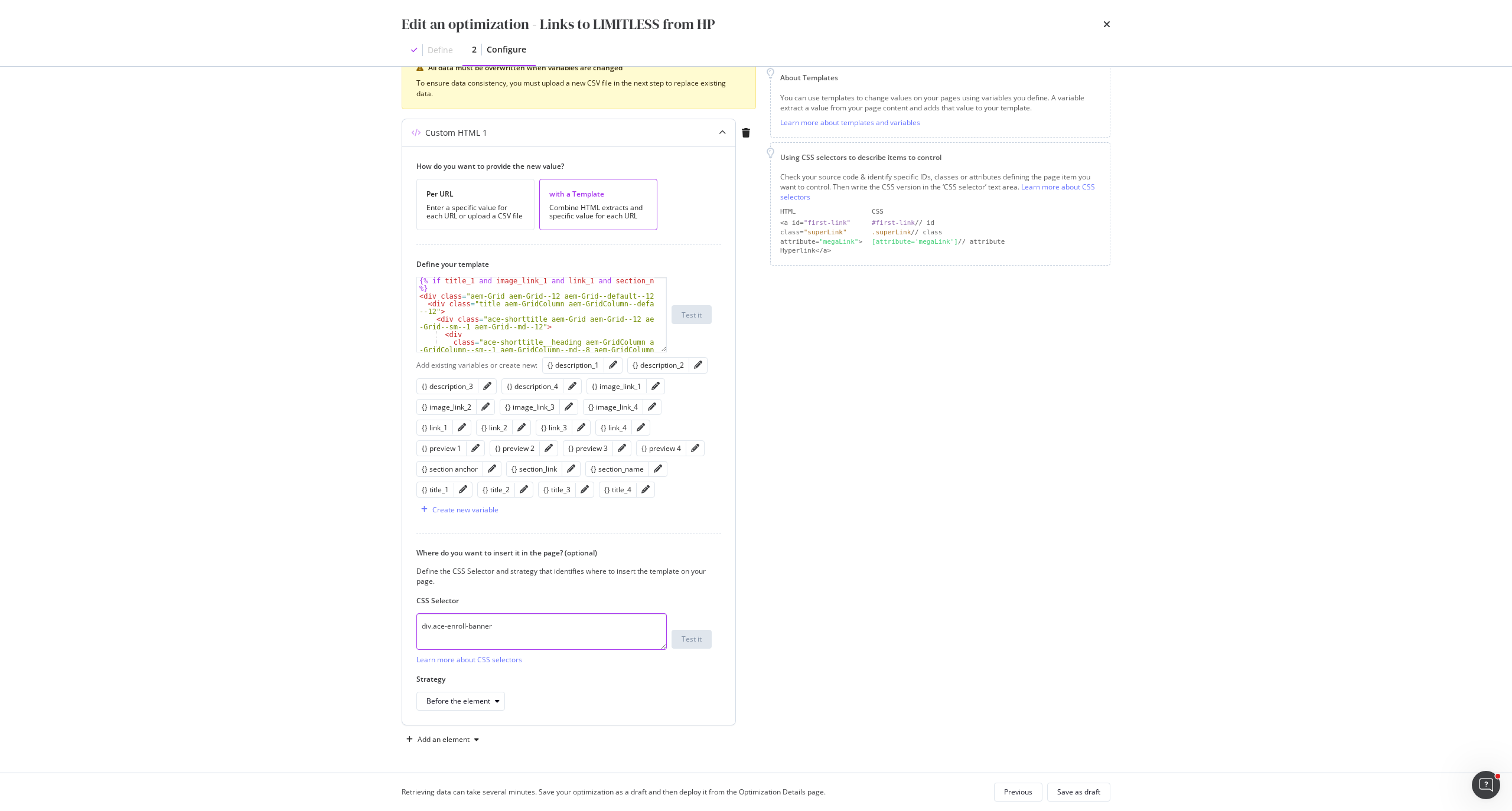
click at [590, 627] on textarea "div.ace-enroll-banner" at bounding box center [541, 631] width 250 height 36
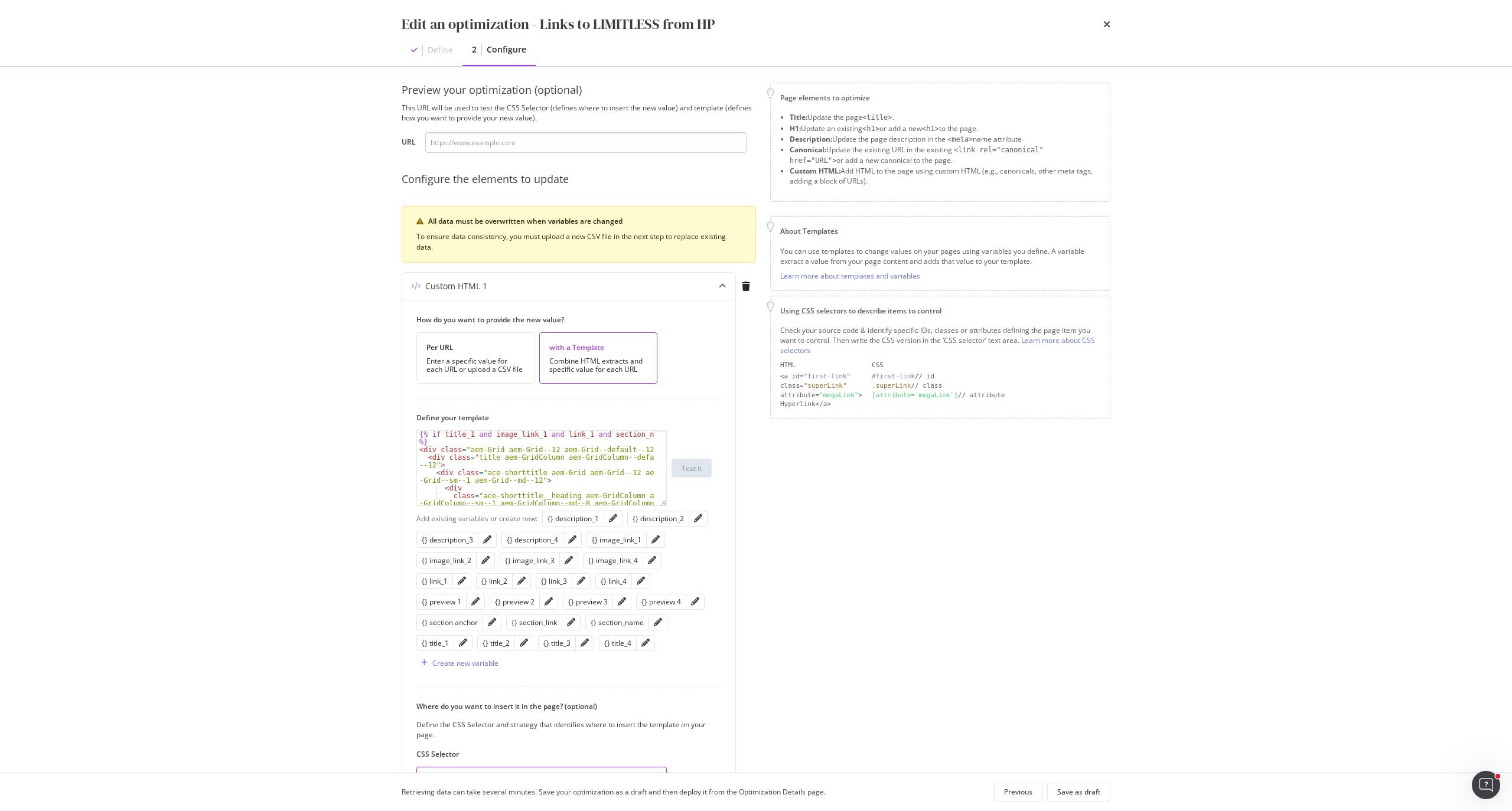
scroll to position [0, 0]
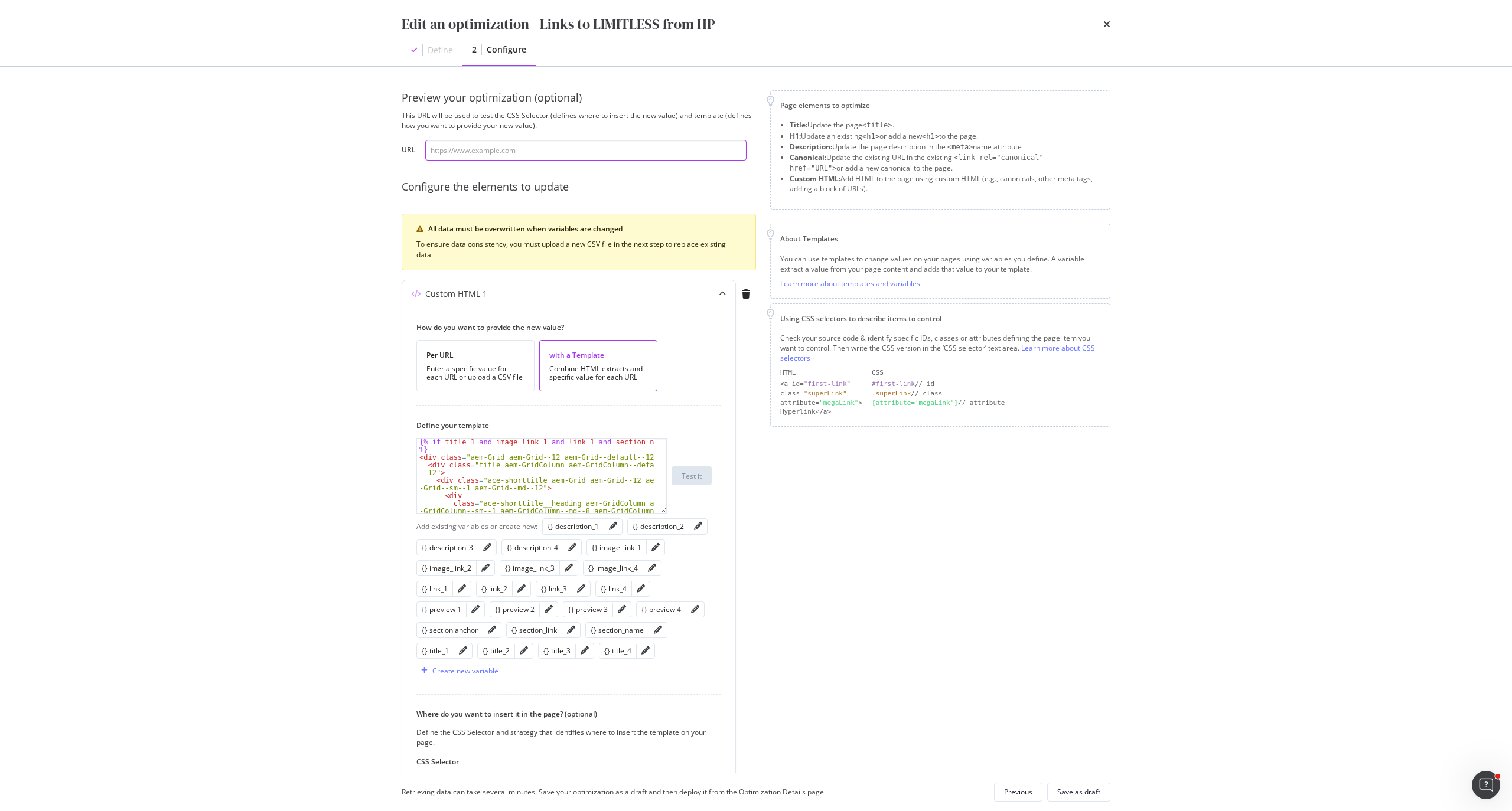
click at [602, 154] on input "modal" at bounding box center [586, 150] width 322 height 20
paste input "[URL][DOMAIN_NAME]"
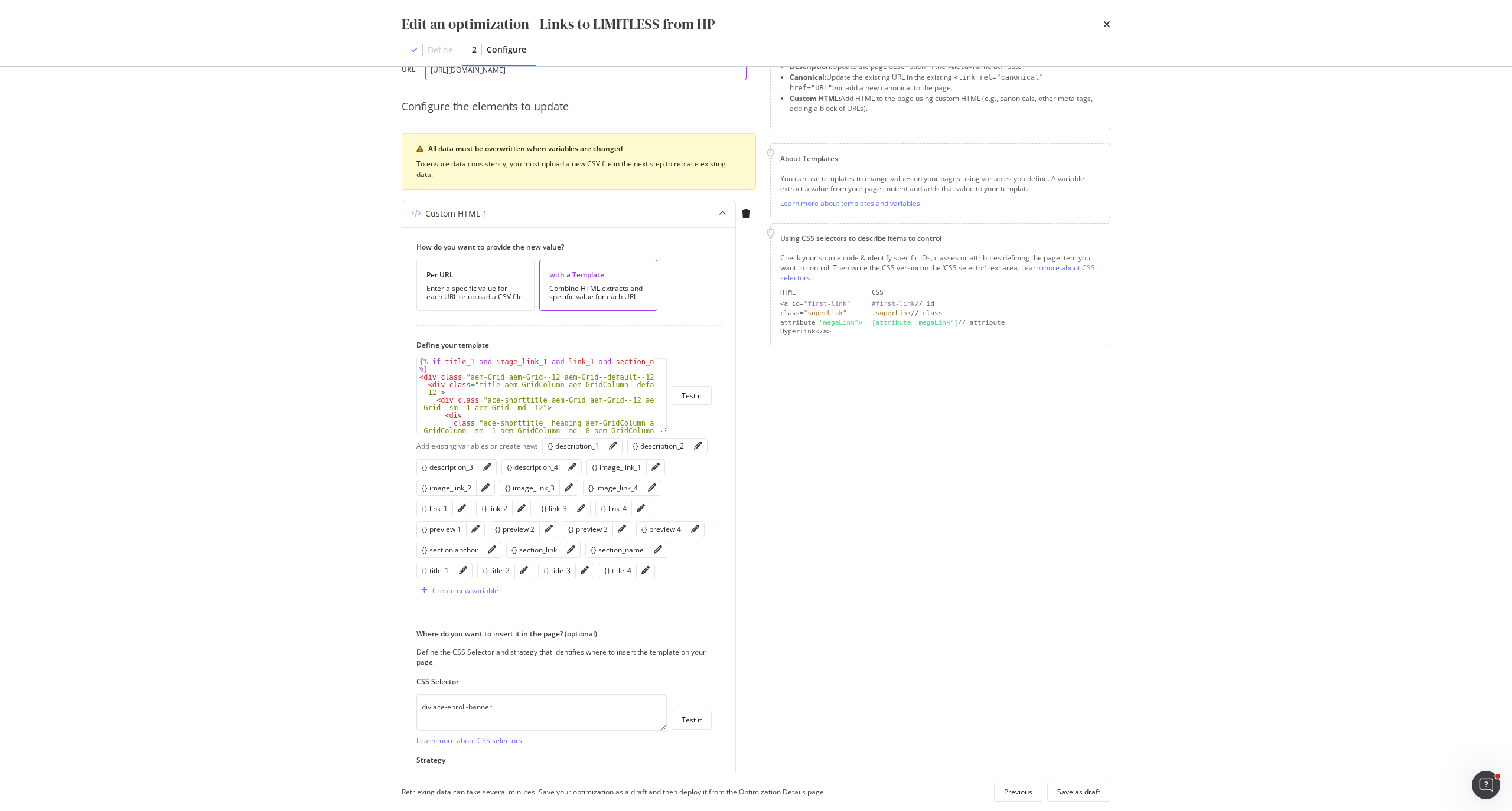
scroll to position [166, 0]
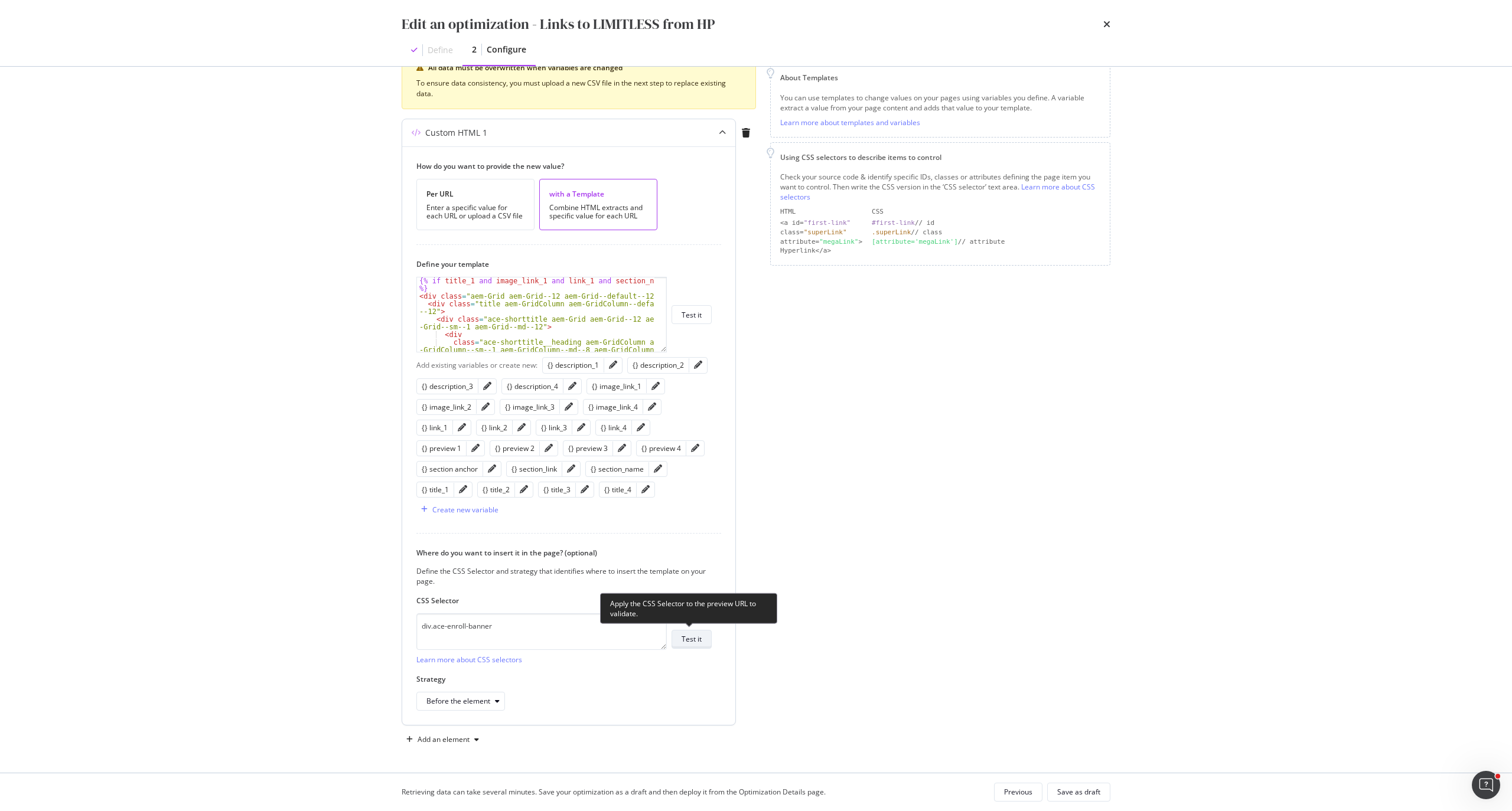
type input "[URL][DOMAIN_NAME]"
click at [701, 640] on div "Test it" at bounding box center [691, 639] width 20 height 10
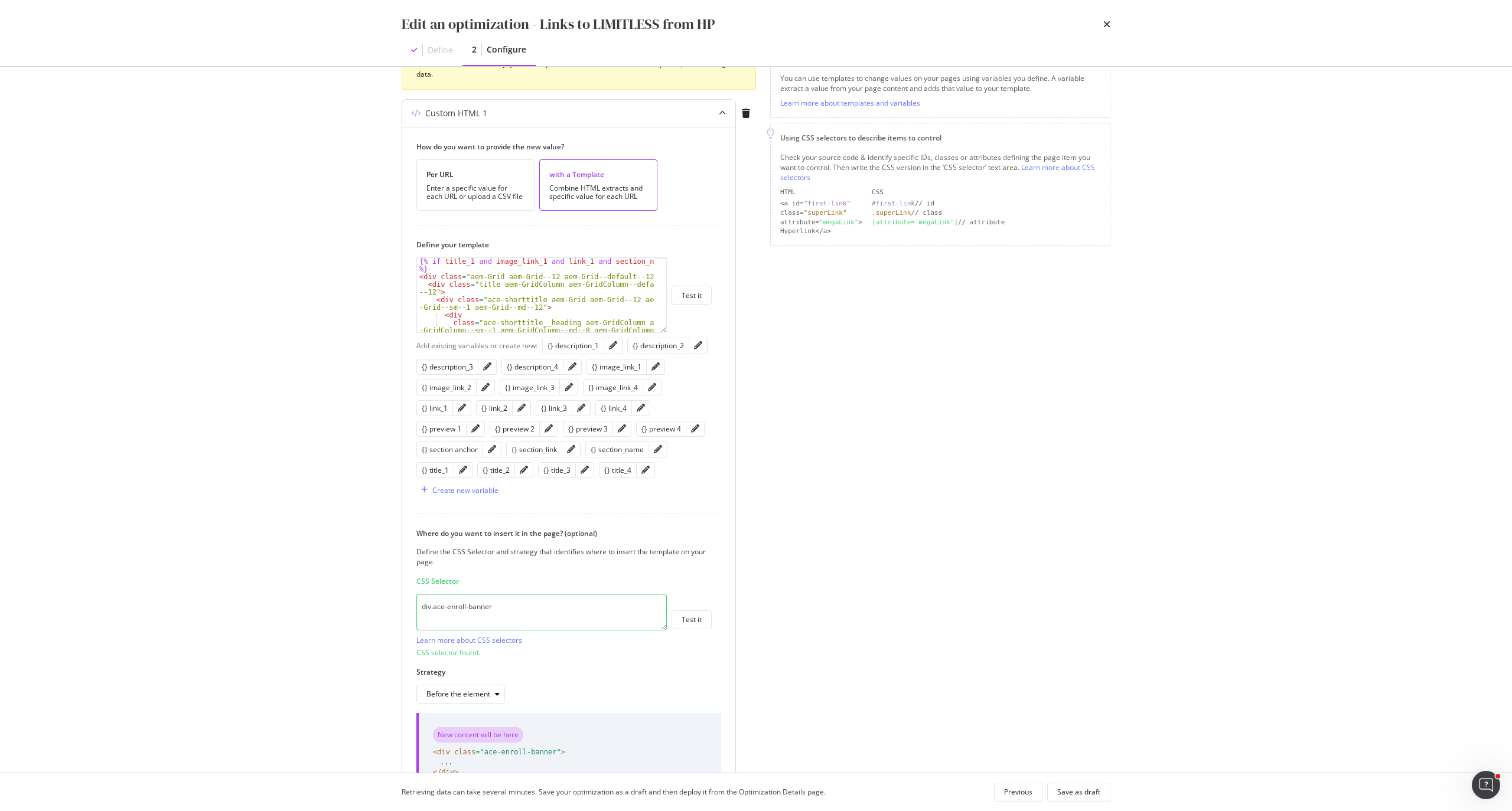
scroll to position [182, 0]
drag, startPoint x: 509, startPoint y: 610, endPoint x: 411, endPoint y: 610, distance: 98.0
click at [411, 610] on div "How do you want to provide the new value? Per URL Enter a specific value for ea…" at bounding box center [568, 462] width 333 height 674
click at [1085, 791] on div "Save as draft" at bounding box center [1078, 791] width 43 height 10
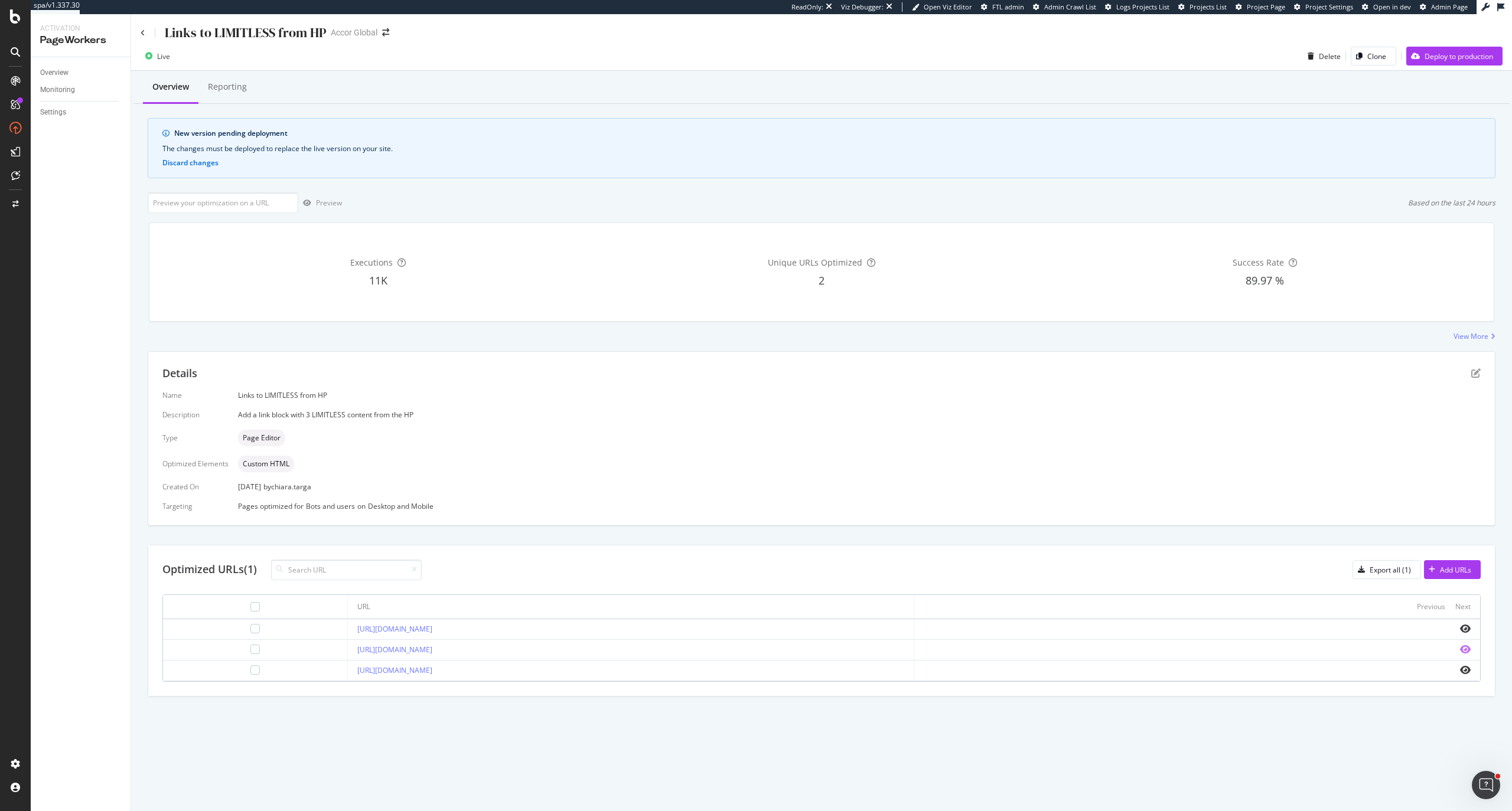
click at [1462, 648] on icon "eye" at bounding box center [1465, 649] width 11 height 9
click at [1473, 369] on icon "pen-to-square" at bounding box center [1476, 373] width 9 height 9
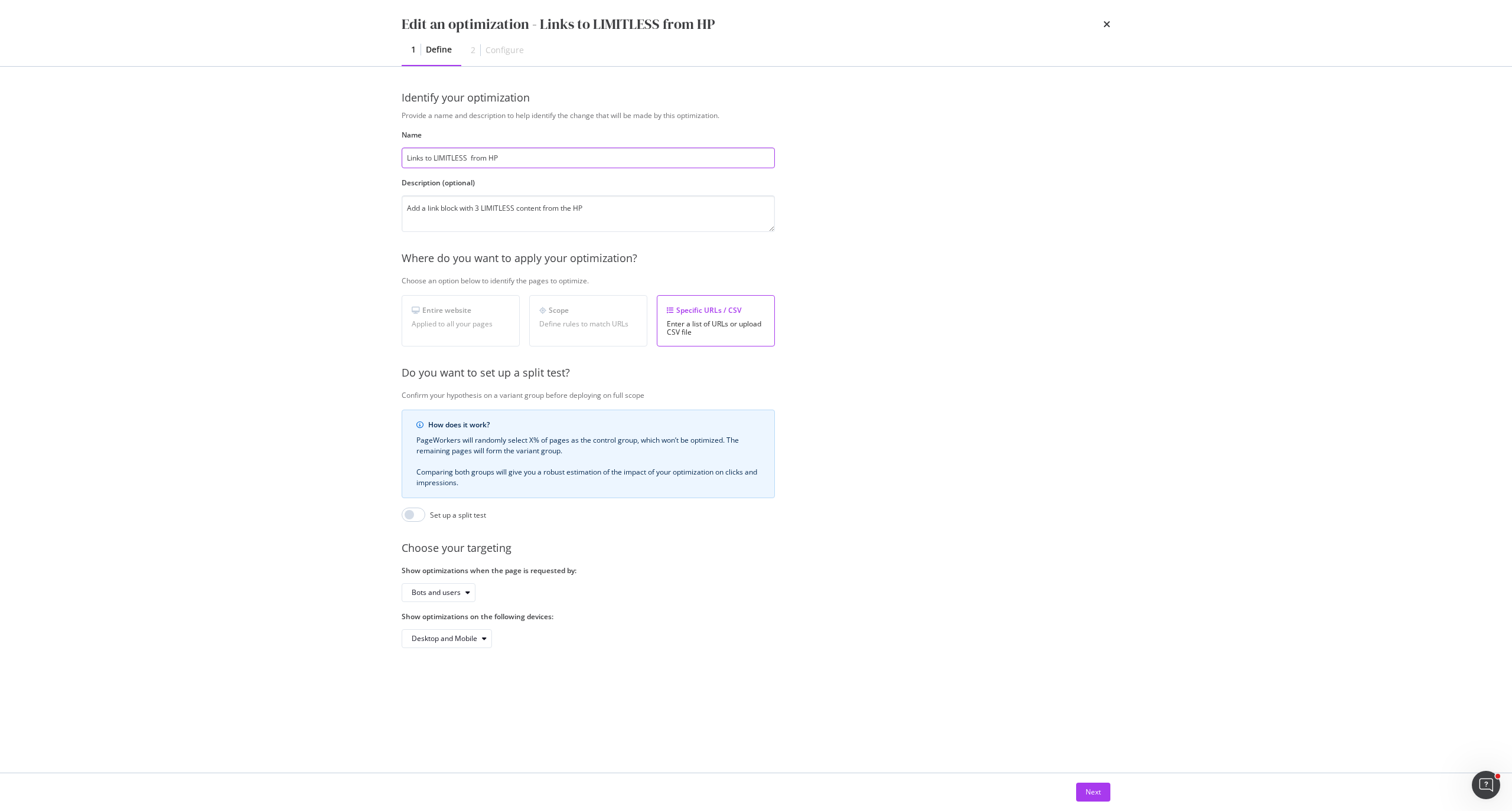
click at [522, 154] on input "Links to LIMITLESS from HP" at bounding box center [588, 158] width 373 height 20
click at [967, 314] on div "Provide a name and description to help identify the change that will be made by…" at bounding box center [755, 379] width 708 height 538
click at [1101, 25] on div "Edit an optimization - Links to LIMITLESS from HP" at bounding box center [755, 24] width 708 height 20
click at [1091, 785] on div "Next" at bounding box center [1093, 792] width 15 height 18
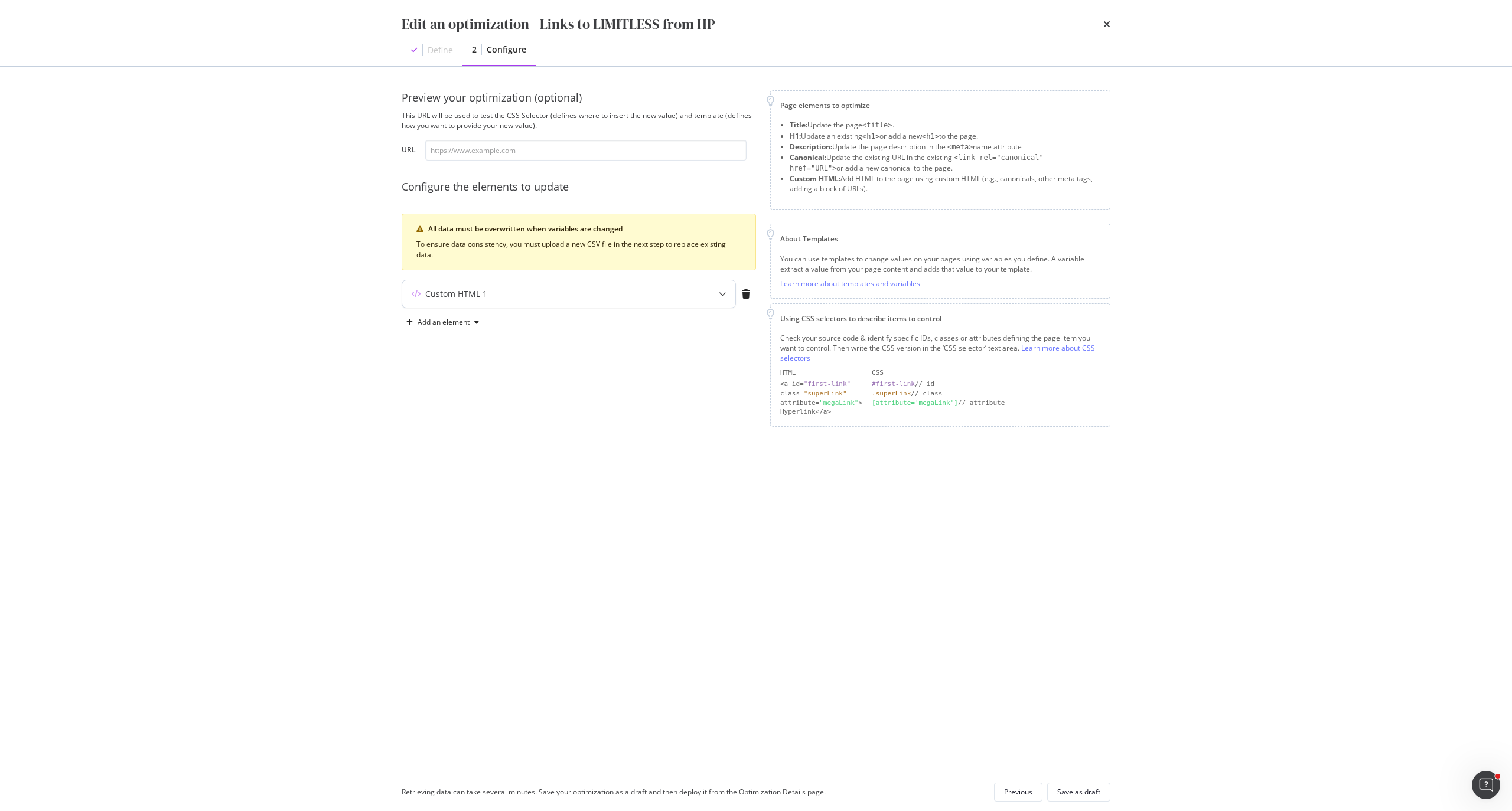
click at [722, 288] on div "modal" at bounding box center [722, 294] width 26 height 27
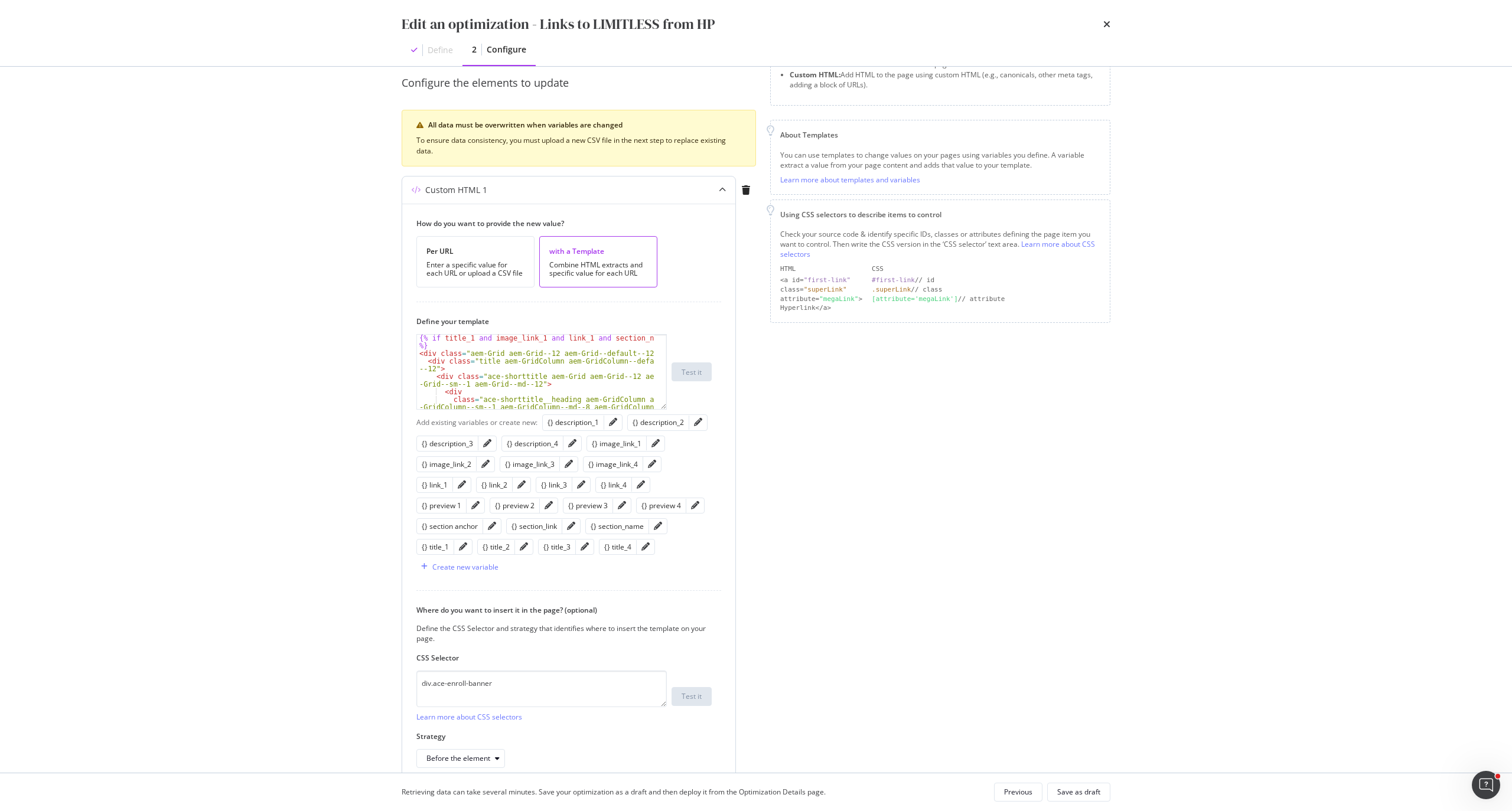
scroll to position [166, 0]
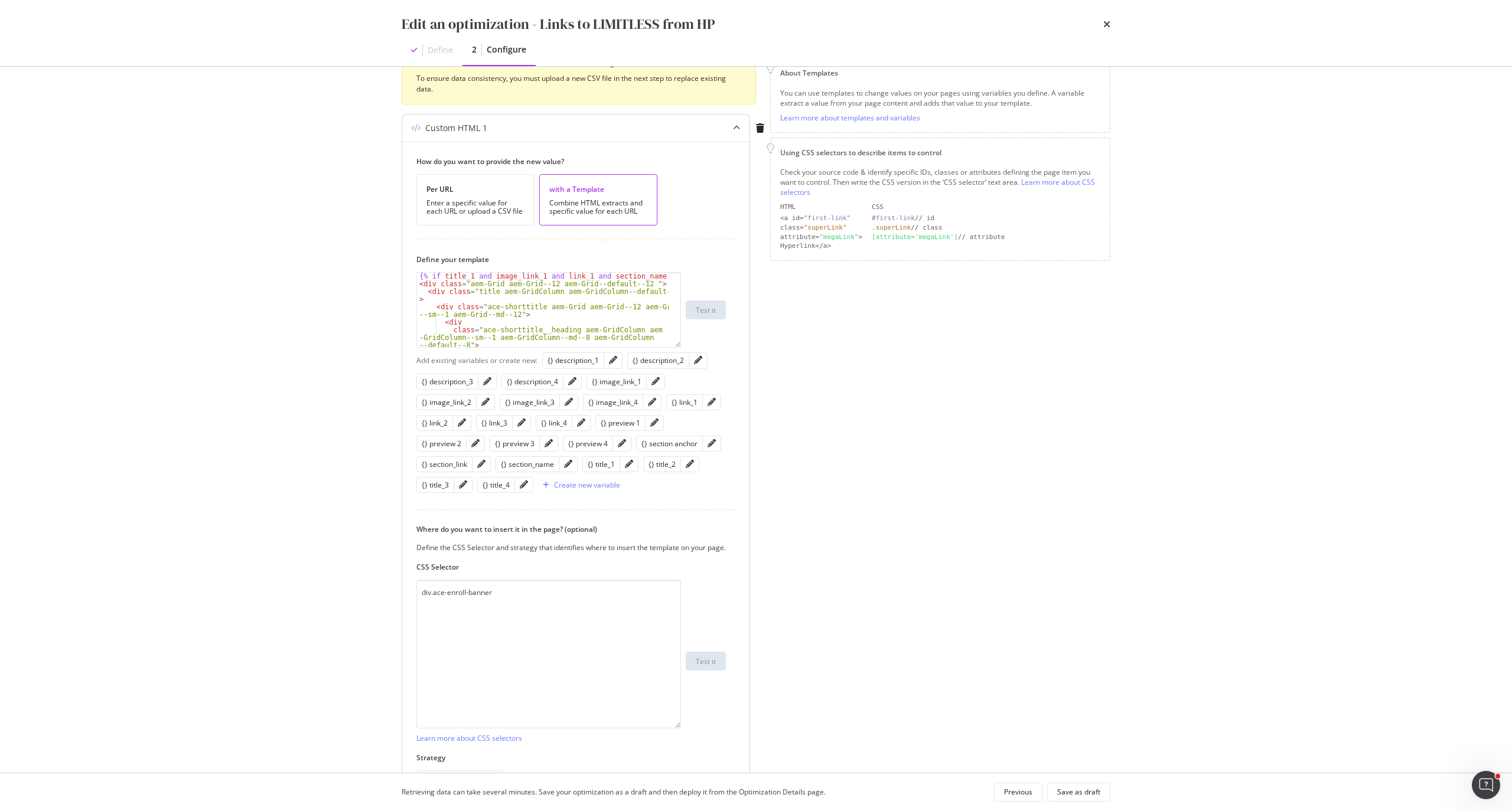
drag, startPoint x: 654, startPoint y: 647, endPoint x: 669, endPoint y: 758, distance: 112.0
click at [669, 758] on div "Where do you want to insert it in the page? (optional) Define the CSS Selector …" at bounding box center [576, 657] width 319 height 265
click at [521, 632] on textarea "div.ace-enroll-banner" at bounding box center [549, 653] width 265 height 148
drag, startPoint x: 523, startPoint y: 606, endPoint x: 390, endPoint y: 608, distance: 133.0
click at [390, 608] on div "Preview your optimization (optional) This URL will be used to test the CSS Sele…" at bounding box center [755, 420] width 756 height 706
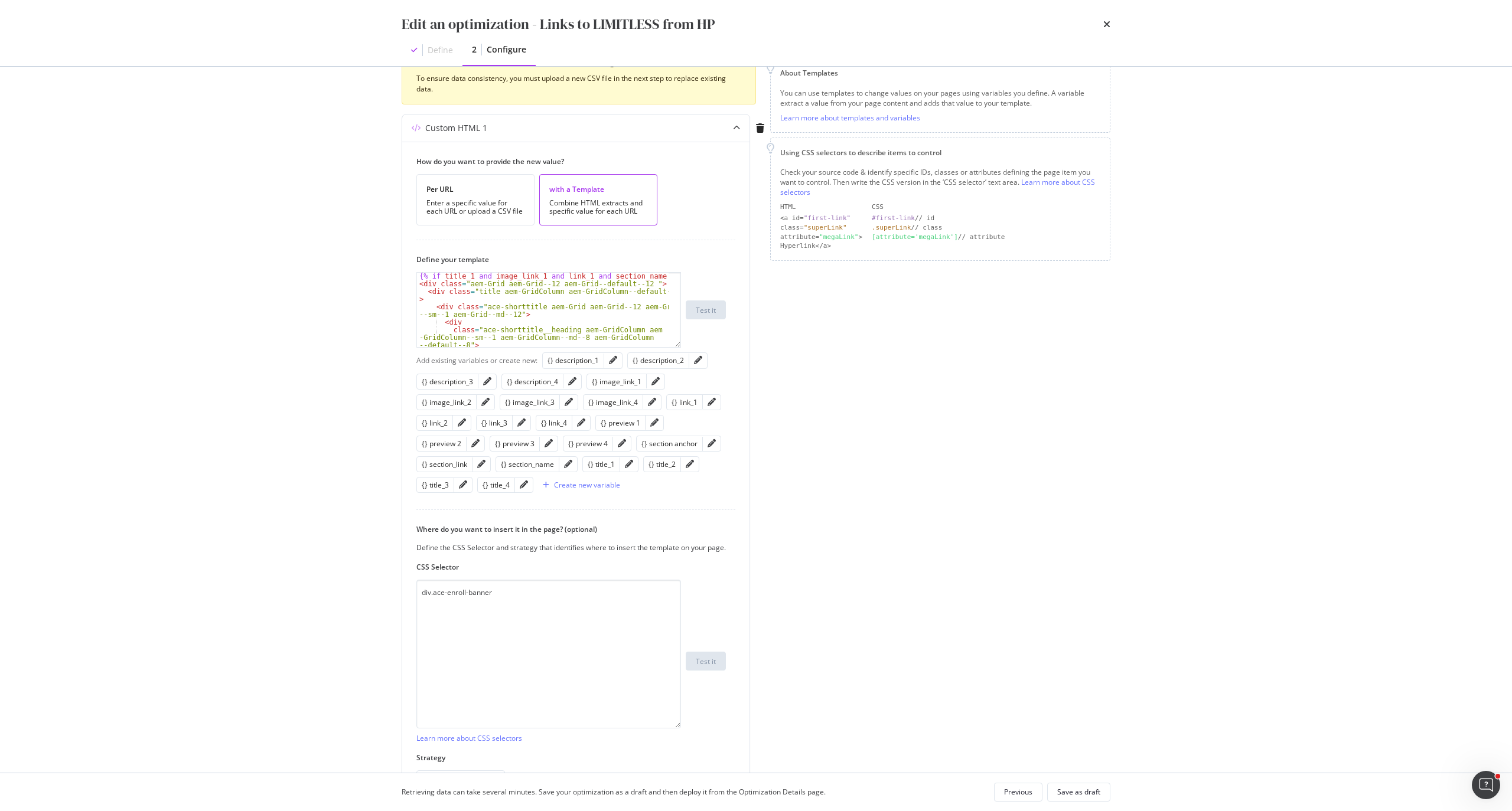
click at [859, 657] on div "Page elements to optimize Title: Update the page <title> . H1: Update an existi…" at bounding box center [940, 376] width 340 height 903
click at [1109, 26] on icon "times" at bounding box center [1107, 24] width 7 height 9
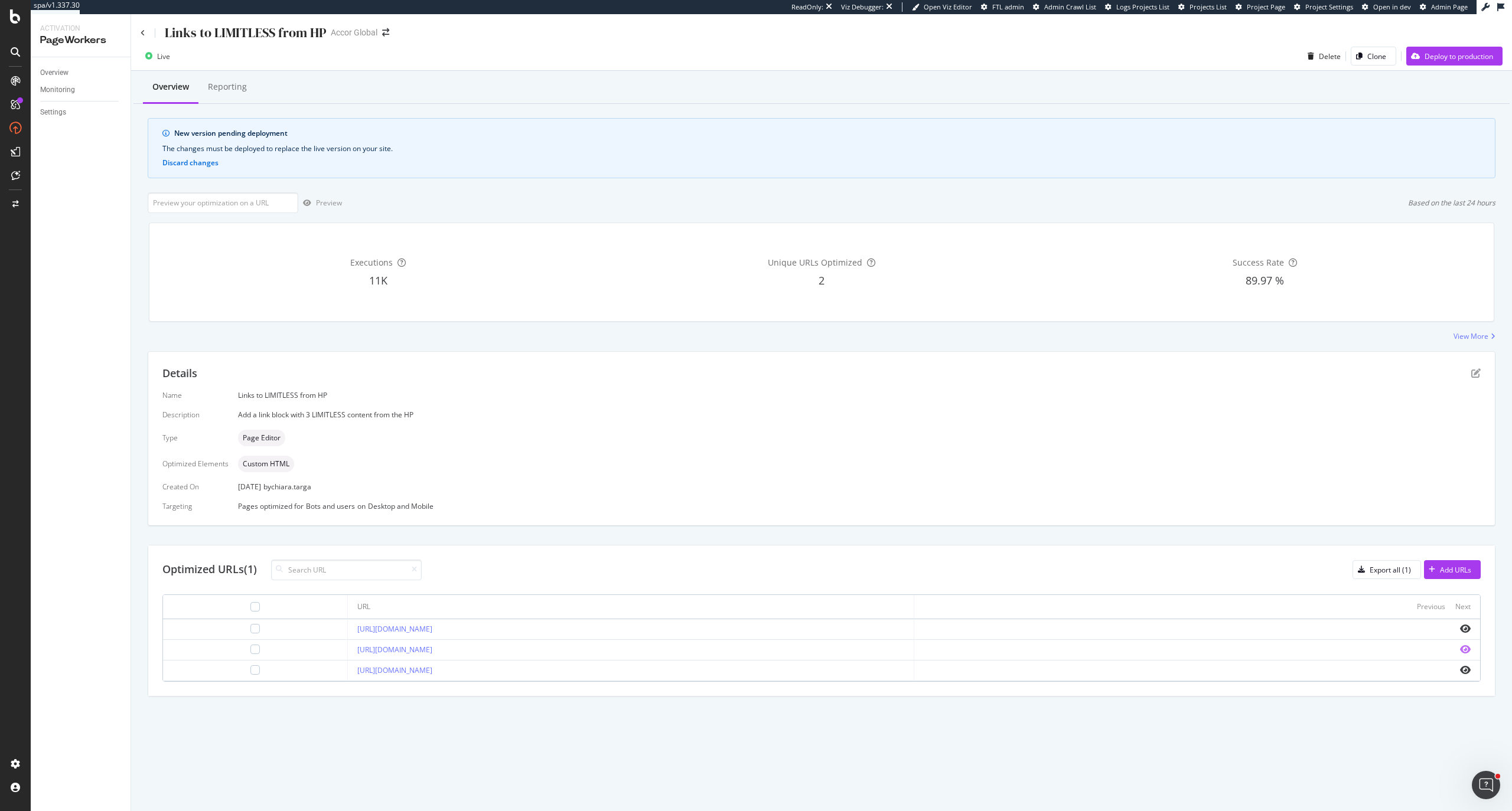
click at [1468, 652] on icon "eye" at bounding box center [1465, 649] width 11 height 9
click at [1477, 375] on icon "pen-to-square" at bounding box center [1476, 373] width 9 height 9
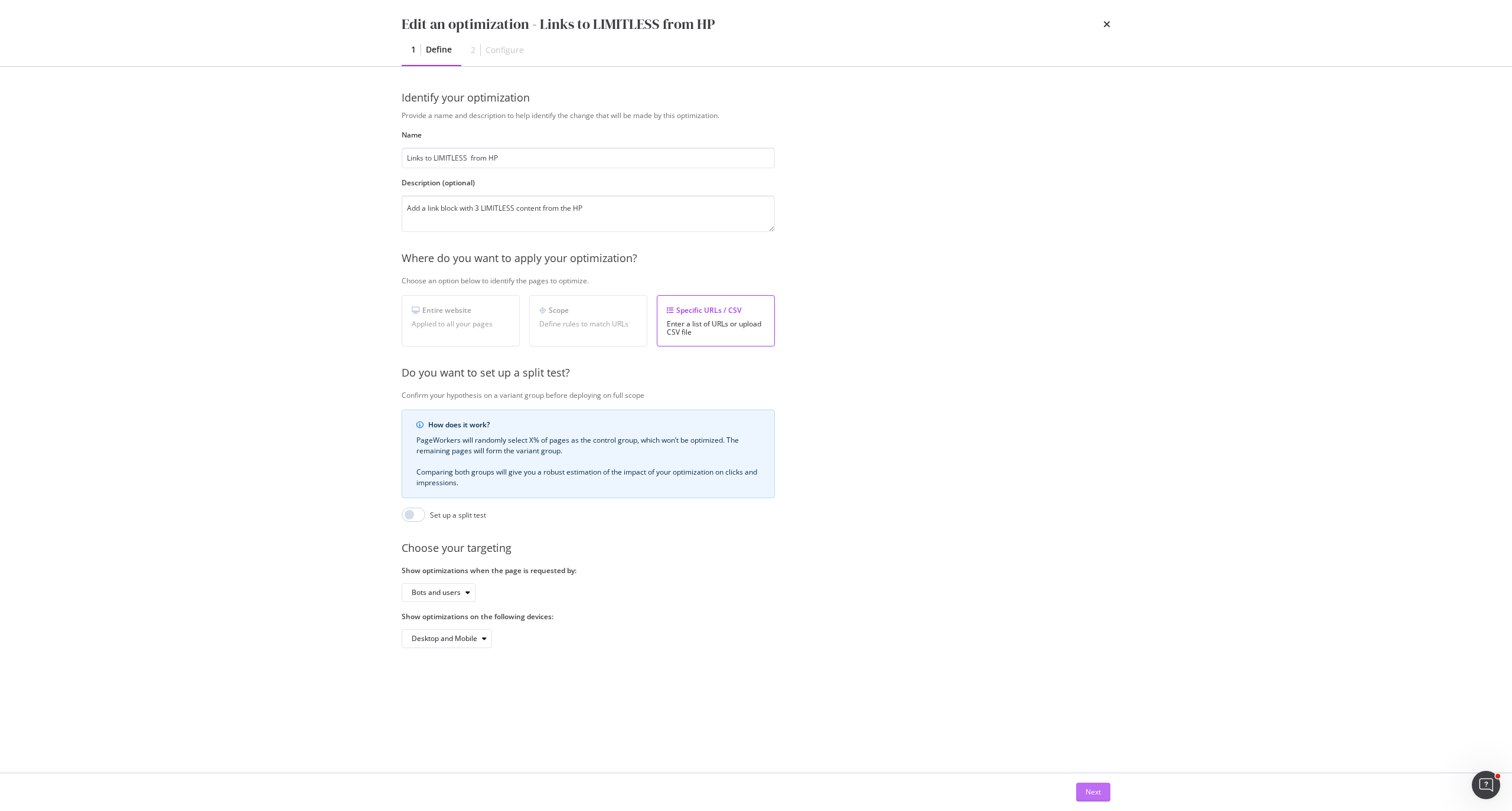
click at [1091, 793] on div "Next" at bounding box center [1093, 791] width 15 height 10
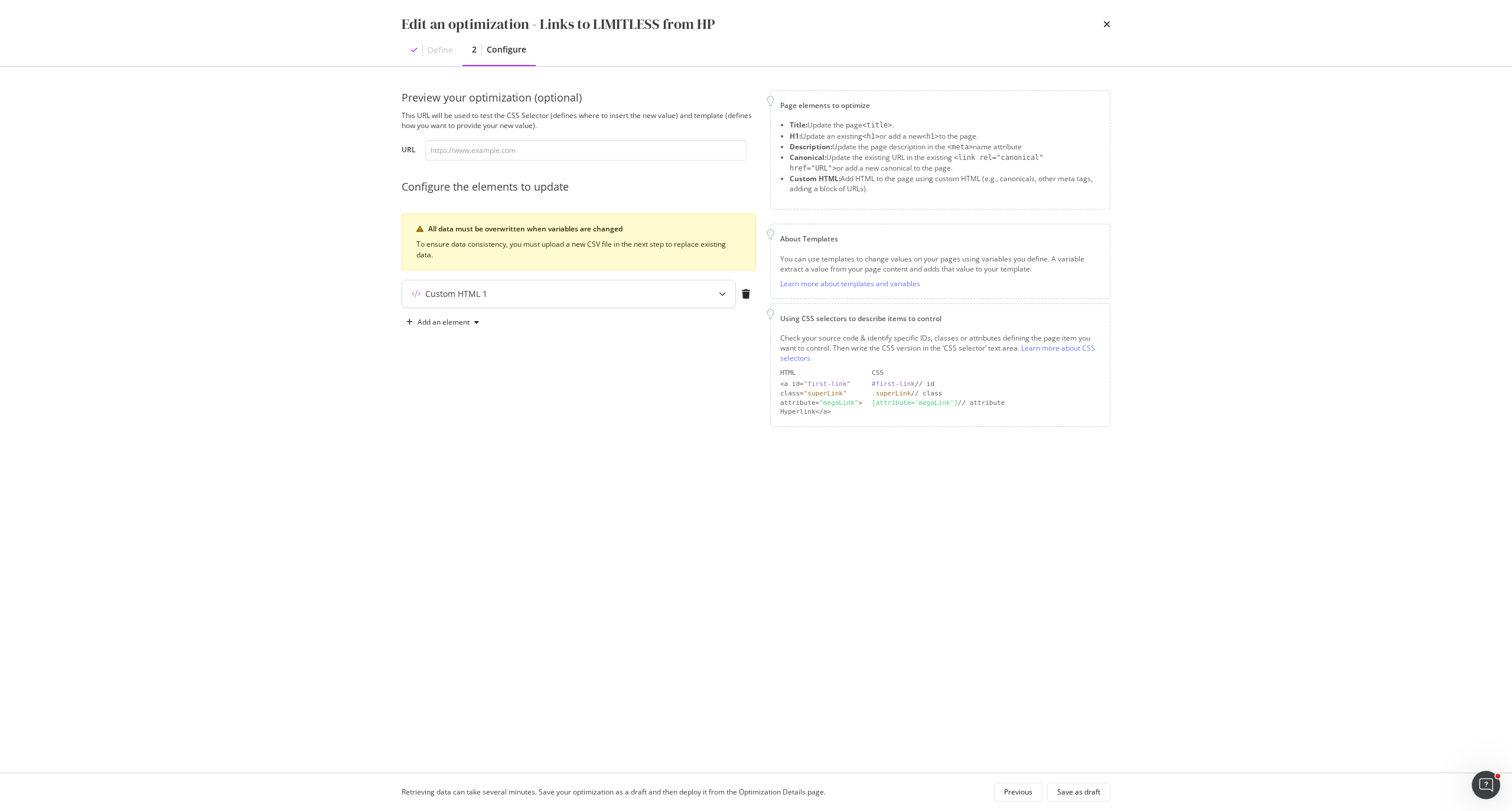
click at [722, 298] on icon "modal" at bounding box center [722, 294] width 7 height 7
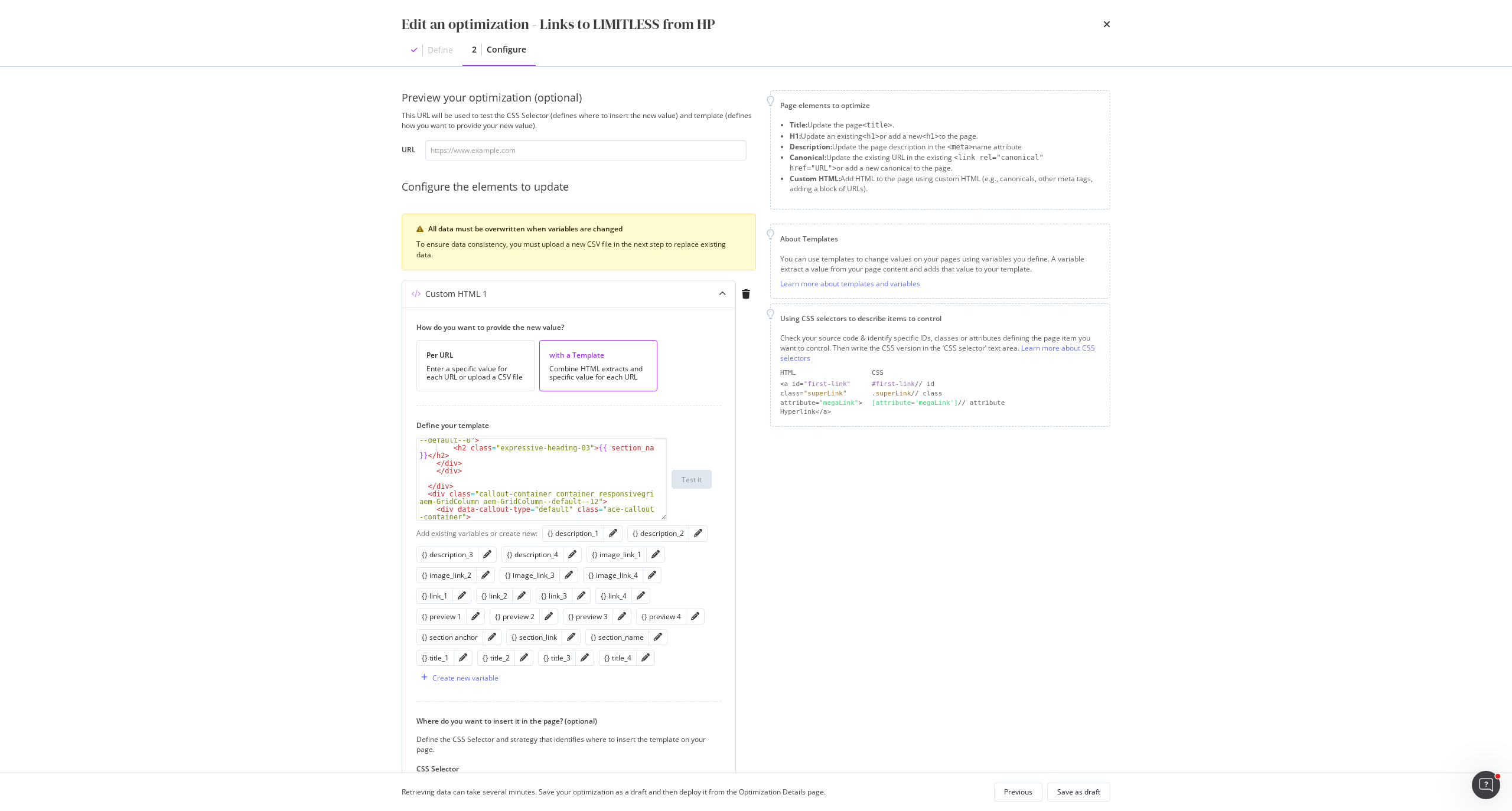
scroll to position [79, 0]
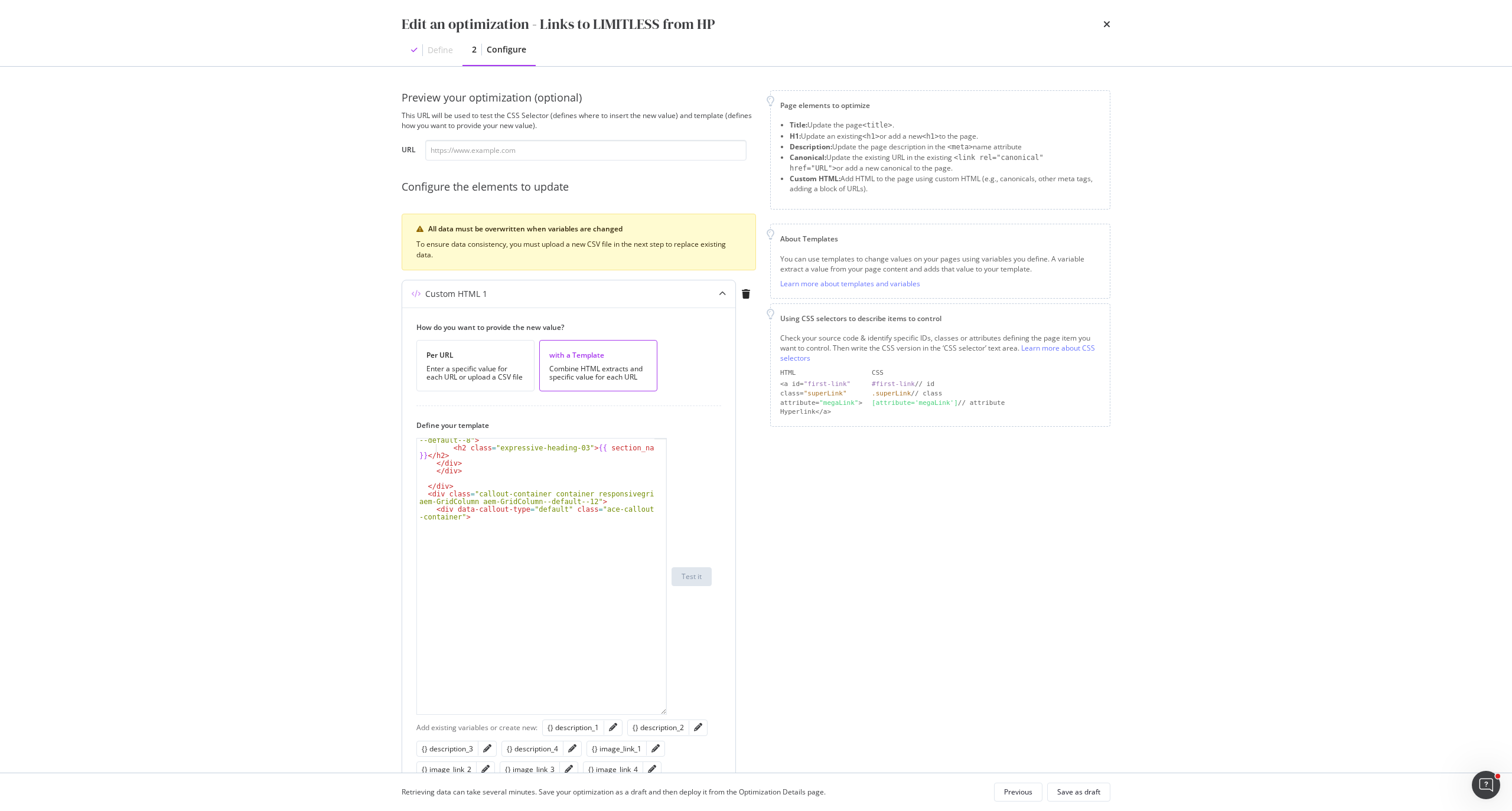
drag, startPoint x: 663, startPoint y: 506, endPoint x: 662, endPoint y: 712, distance: 206.0
click at [664, 715] on div "class = "ace-shorttitle__heading aem-GridColumn aem -GridColumn--sm--1 aem-Grid…" at bounding box center [541, 576] width 250 height 276
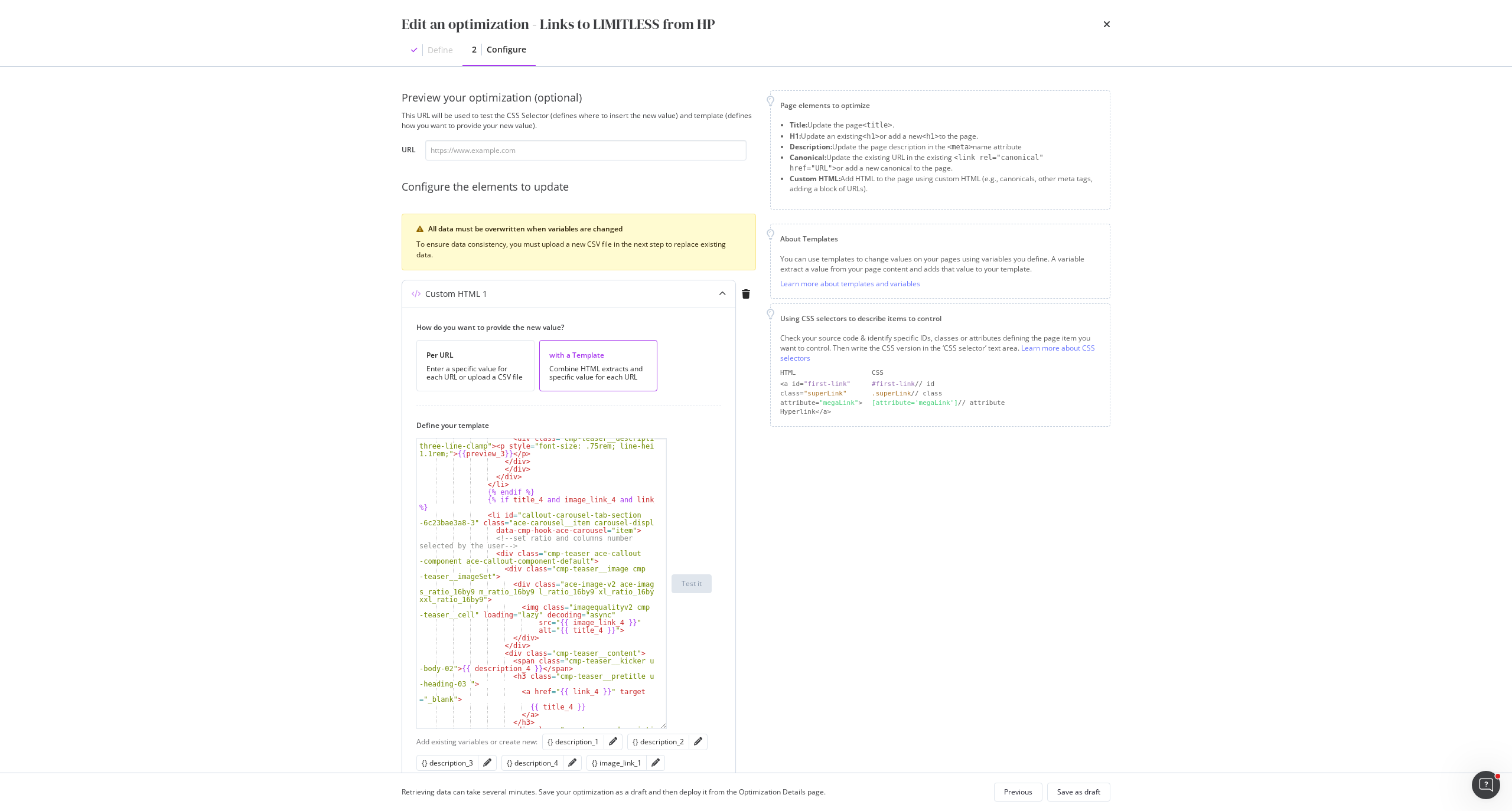
scroll to position [1117, 0]
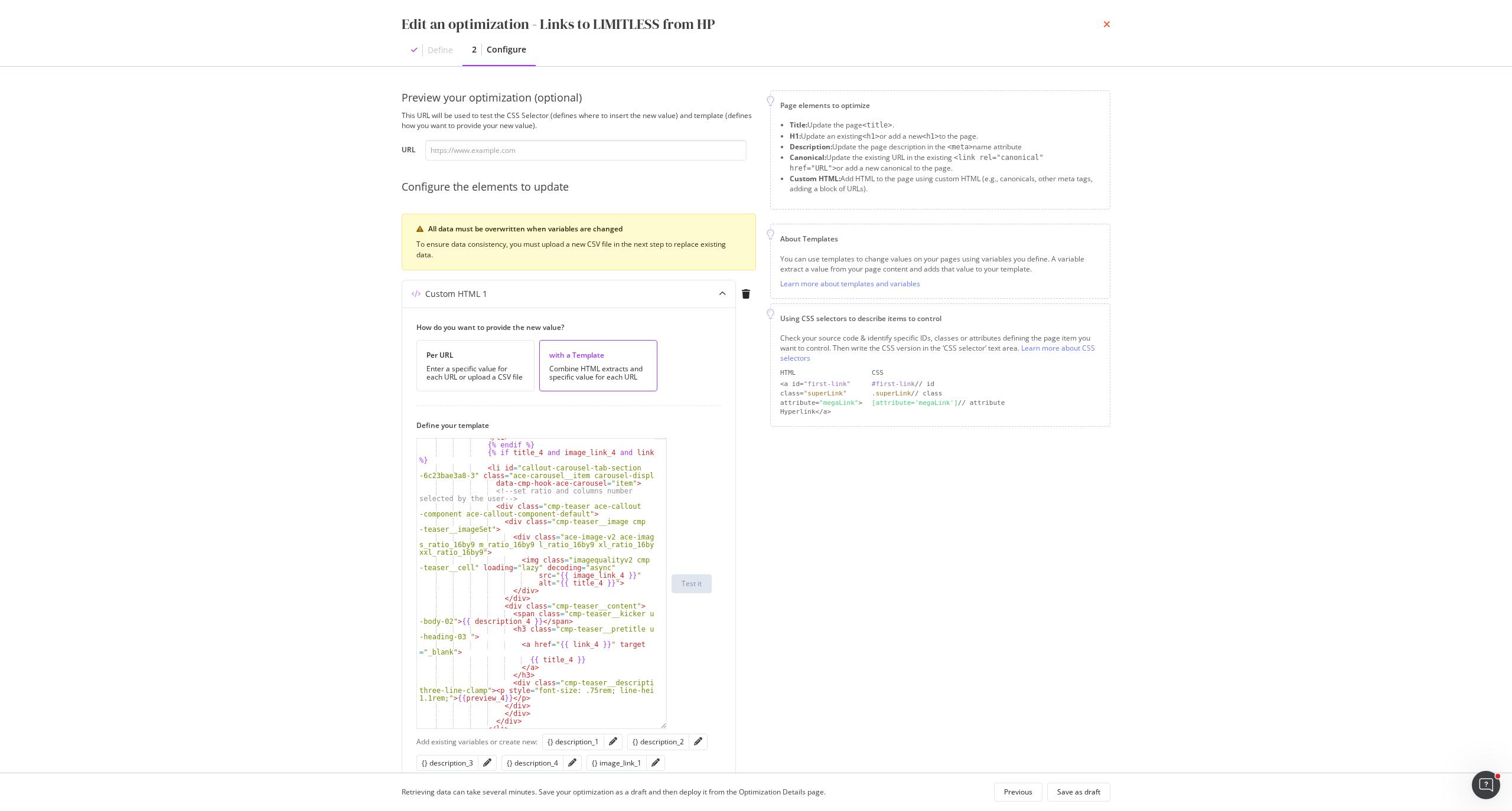
click at [1108, 22] on icon "times" at bounding box center [1107, 24] width 7 height 9
